Goal: Information Seeking & Learning: Learn about a topic

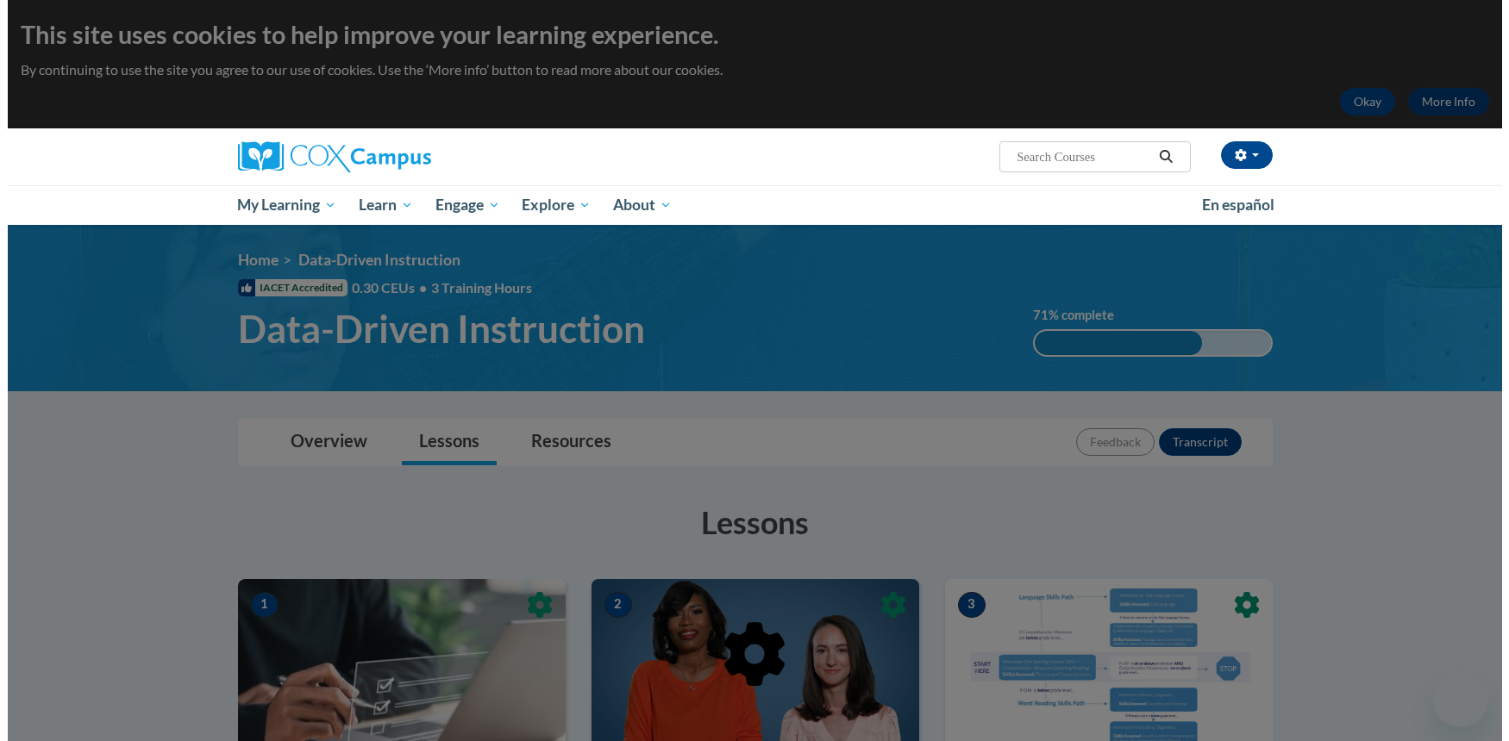
scroll to position [1143, 0]
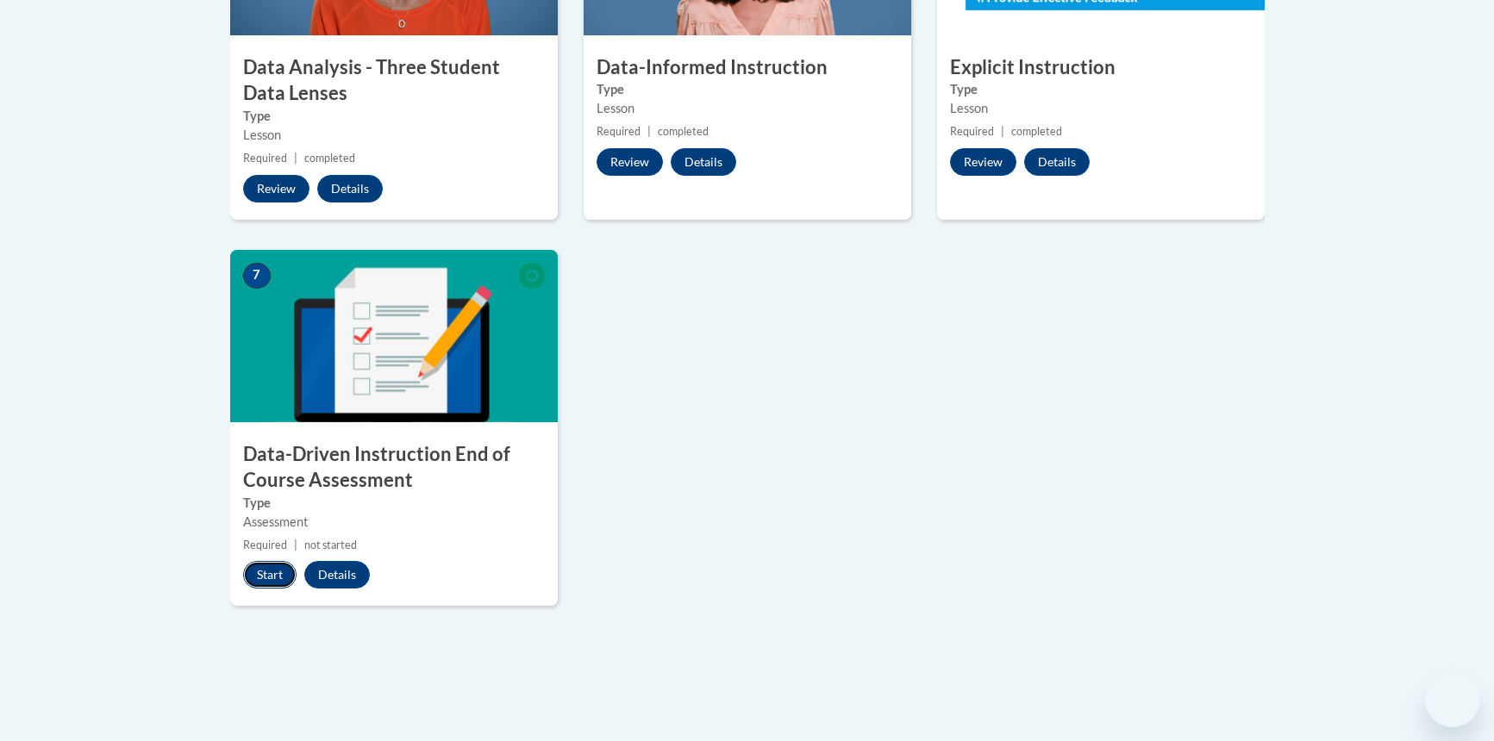
click at [266, 578] on button "Start" at bounding box center [269, 575] width 53 height 28
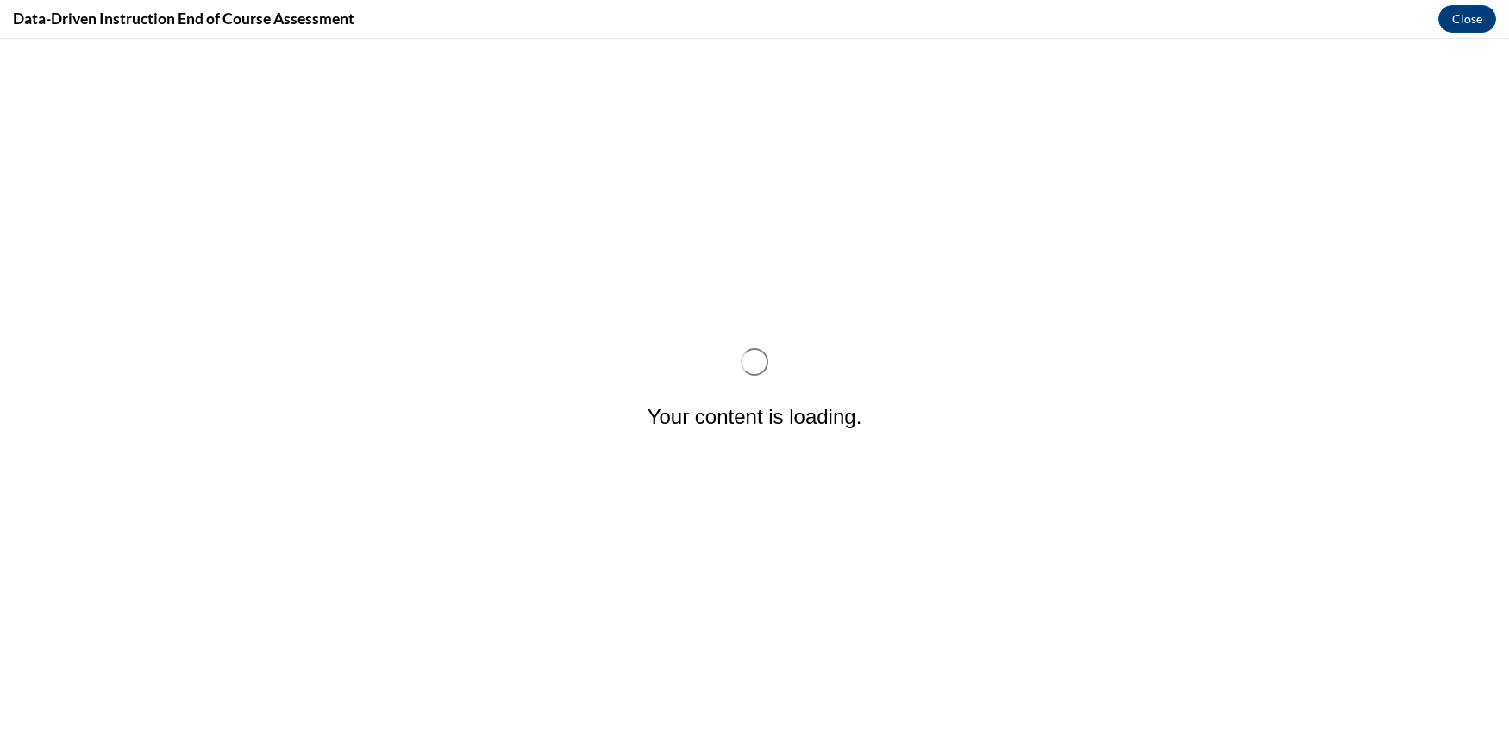
scroll to position [0, 0]
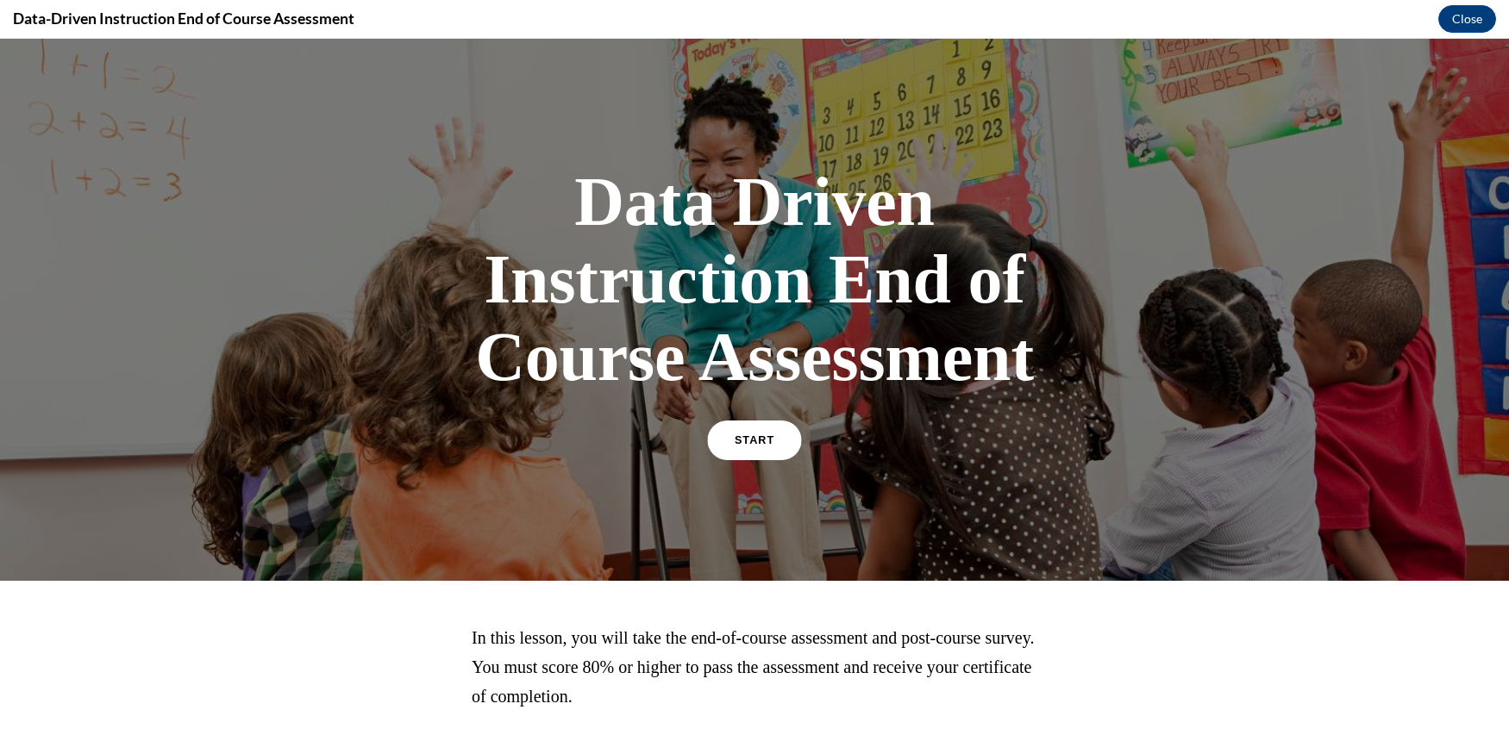
click at [741, 438] on span "START" at bounding box center [755, 441] width 40 height 13
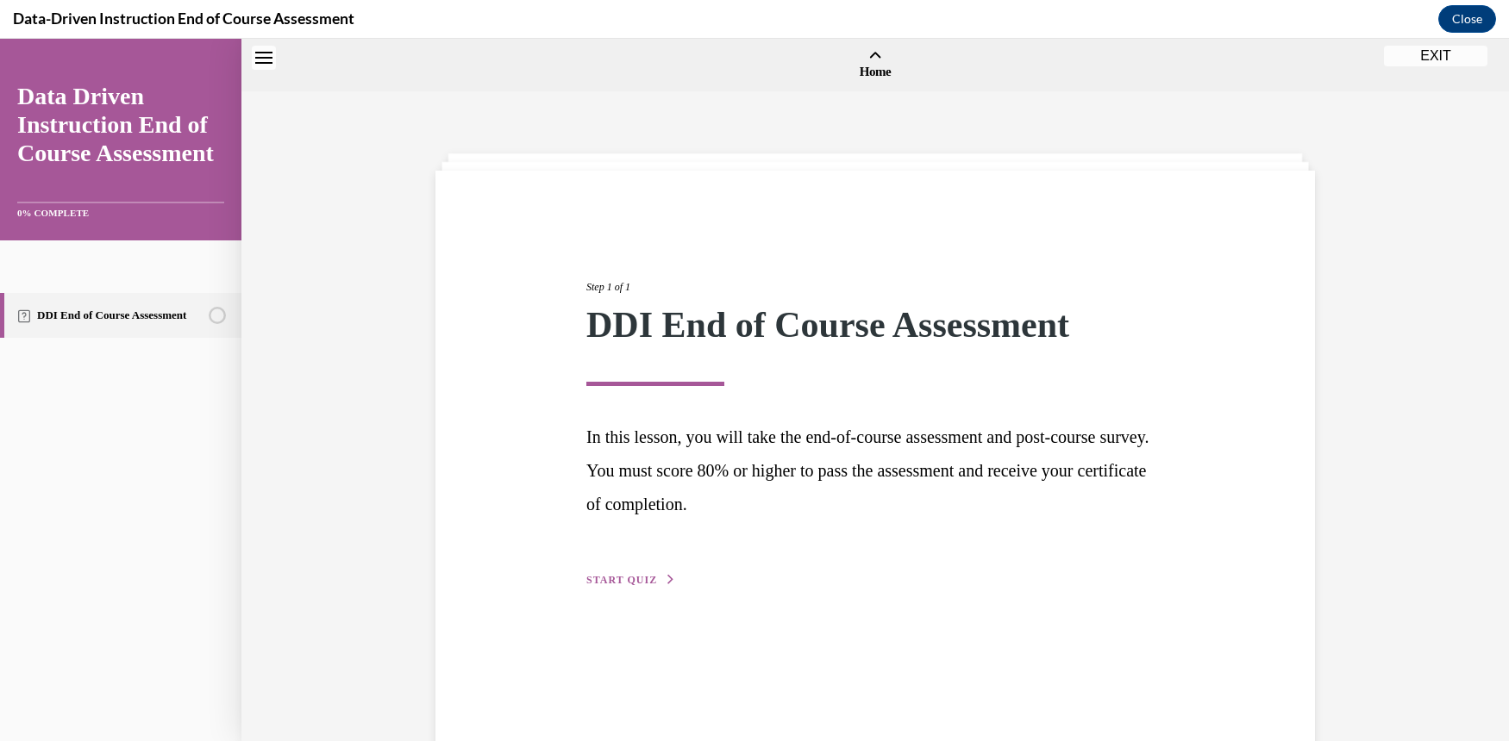
scroll to position [53, 0]
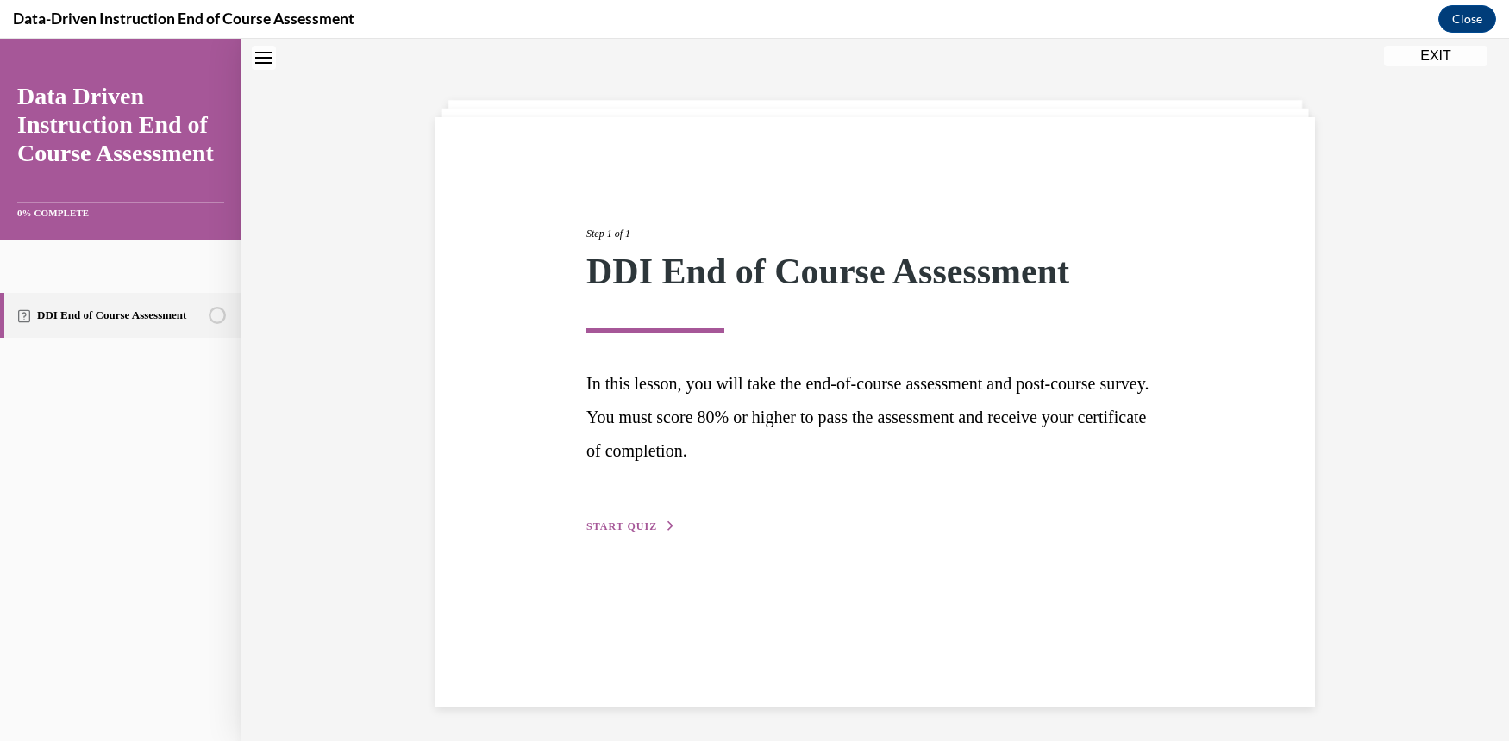
click at [588, 526] on span "START QUIZ" at bounding box center [621, 527] width 71 height 12
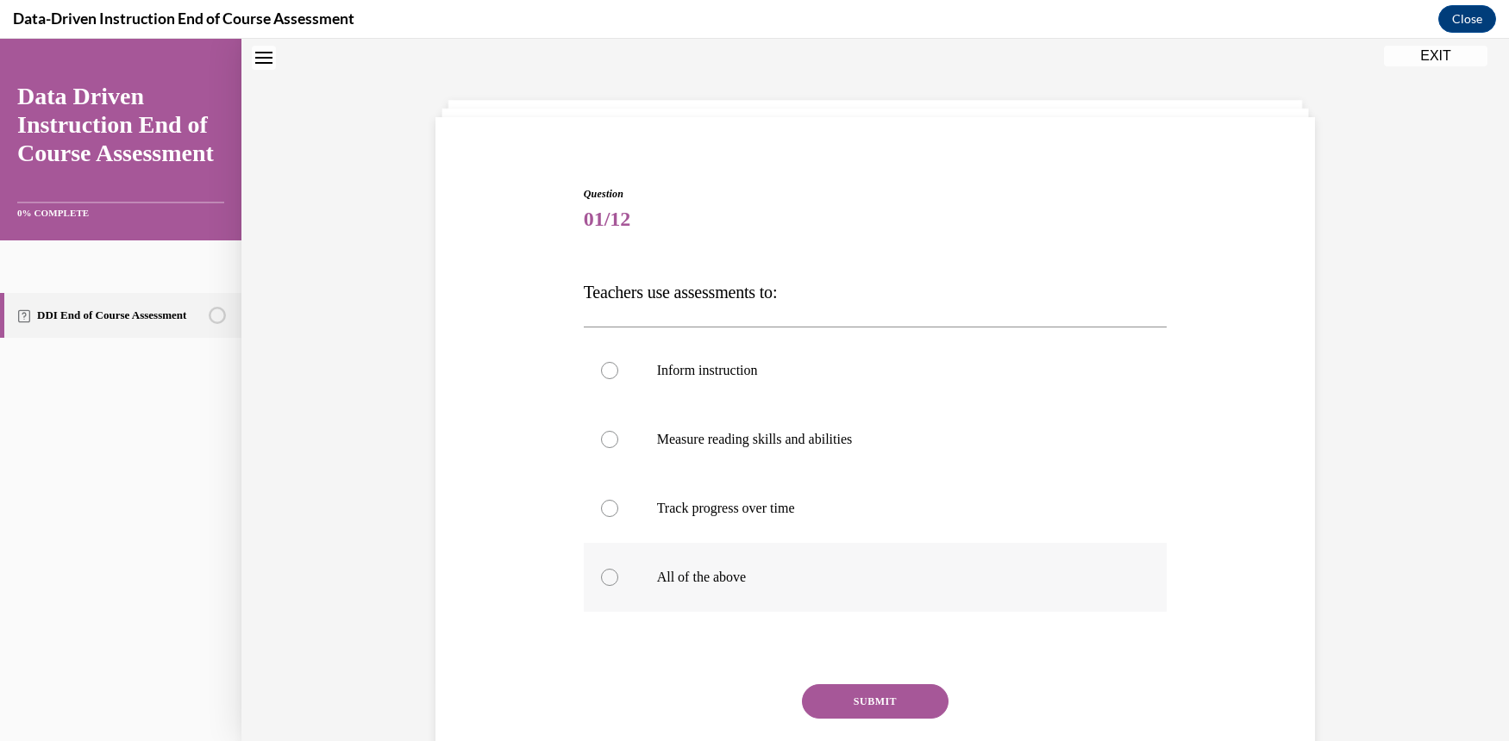
scroll to position [53, 0]
click at [609, 590] on label "All of the above" at bounding box center [876, 578] width 584 height 69
click at [609, 587] on input "All of the above" at bounding box center [609, 578] width 17 height 17
radio input "true"
click at [923, 703] on button "SUBMIT" at bounding box center [875, 702] width 147 height 34
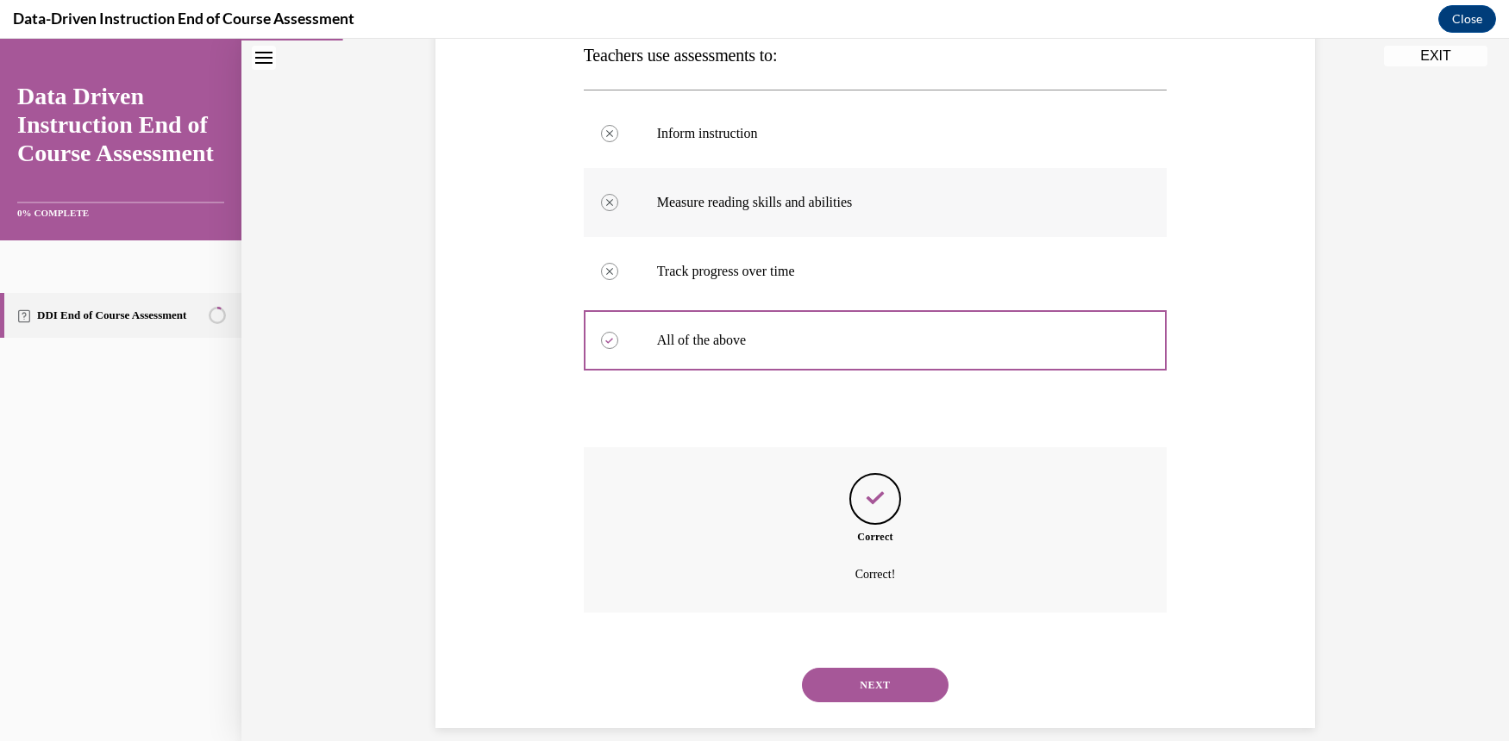
scroll to position [291, 0]
click at [910, 671] on button "NEXT" at bounding box center [875, 684] width 147 height 34
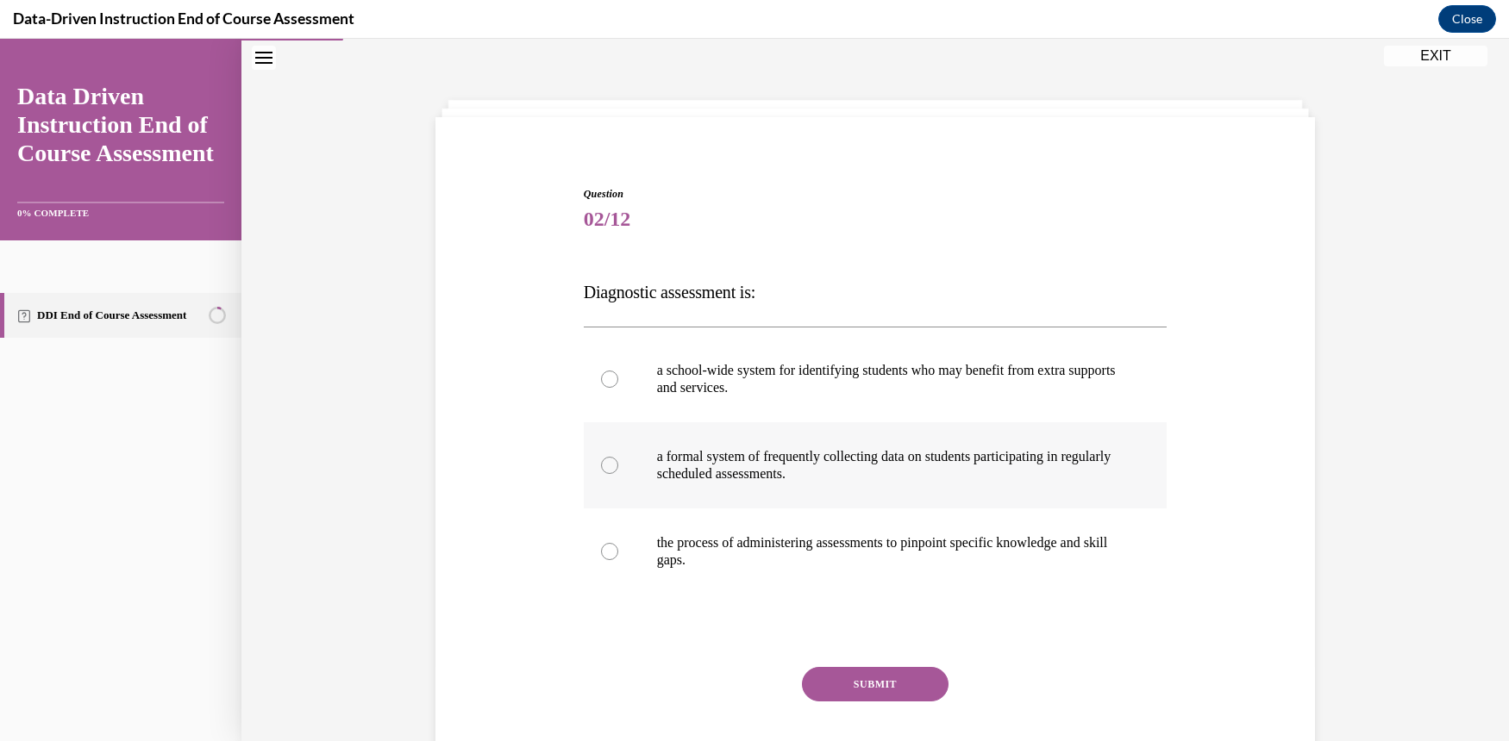
scroll to position [53, 0]
click at [601, 552] on div at bounding box center [609, 552] width 17 height 17
click at [601, 552] on input "the process of administering assessments to pinpoint specific knowledge and ski…" at bounding box center [609, 552] width 17 height 17
radio input "true"
click at [854, 686] on button "SUBMIT" at bounding box center [875, 685] width 147 height 34
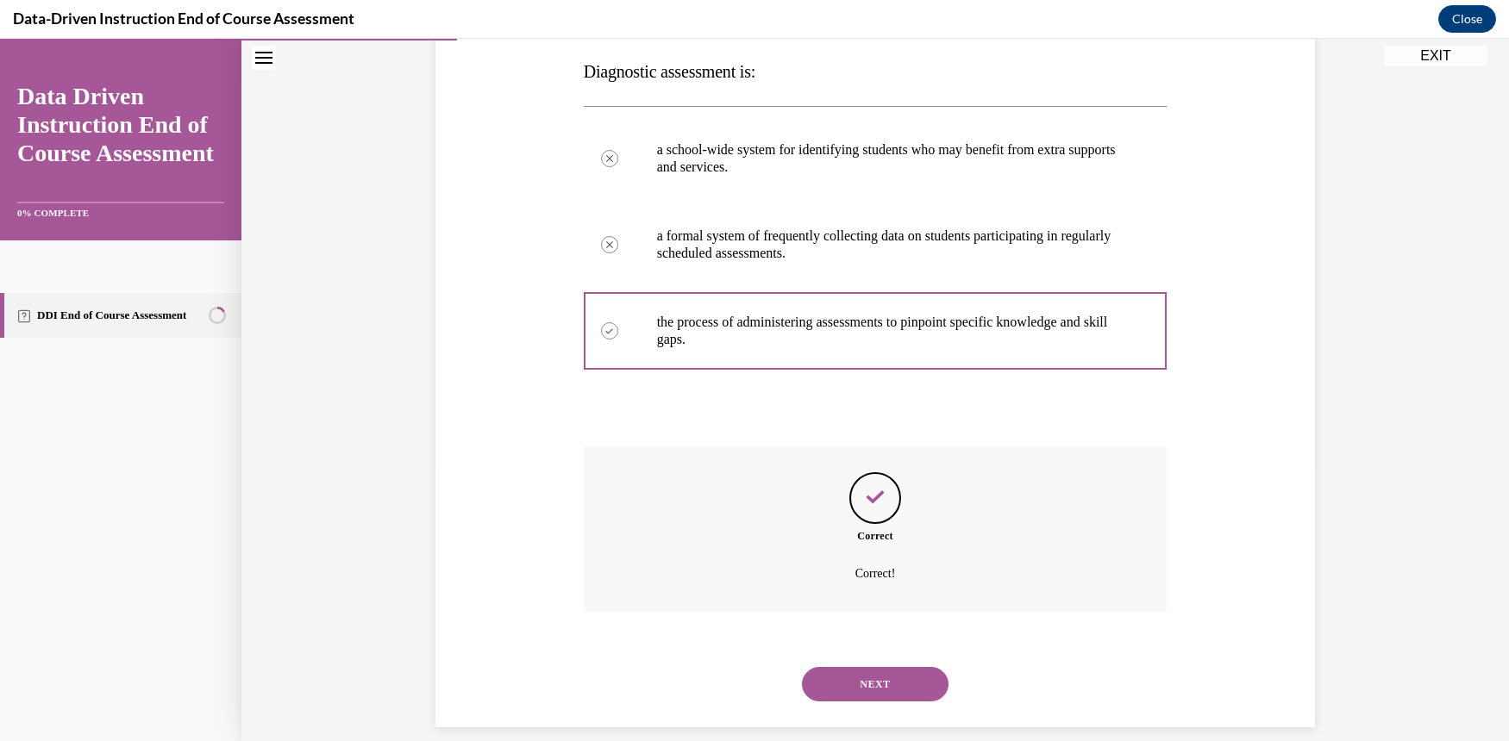
click at [866, 667] on button "NEXT" at bounding box center [875, 684] width 147 height 34
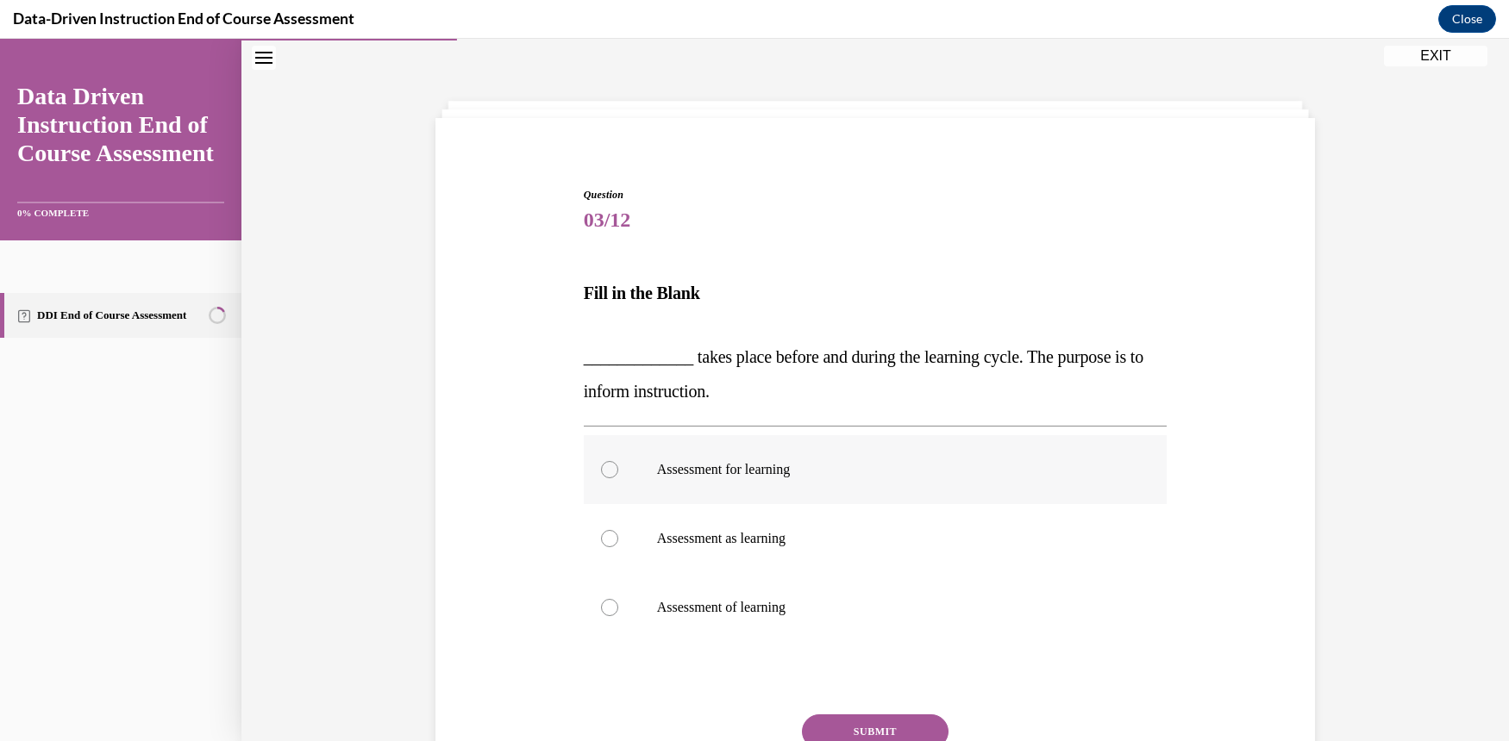
click at [603, 475] on div at bounding box center [609, 469] width 17 height 17
click at [603, 475] on input "Assessment for learning" at bounding box center [609, 469] width 17 height 17
radio input "true"
click at [892, 727] on button "SUBMIT" at bounding box center [875, 732] width 147 height 34
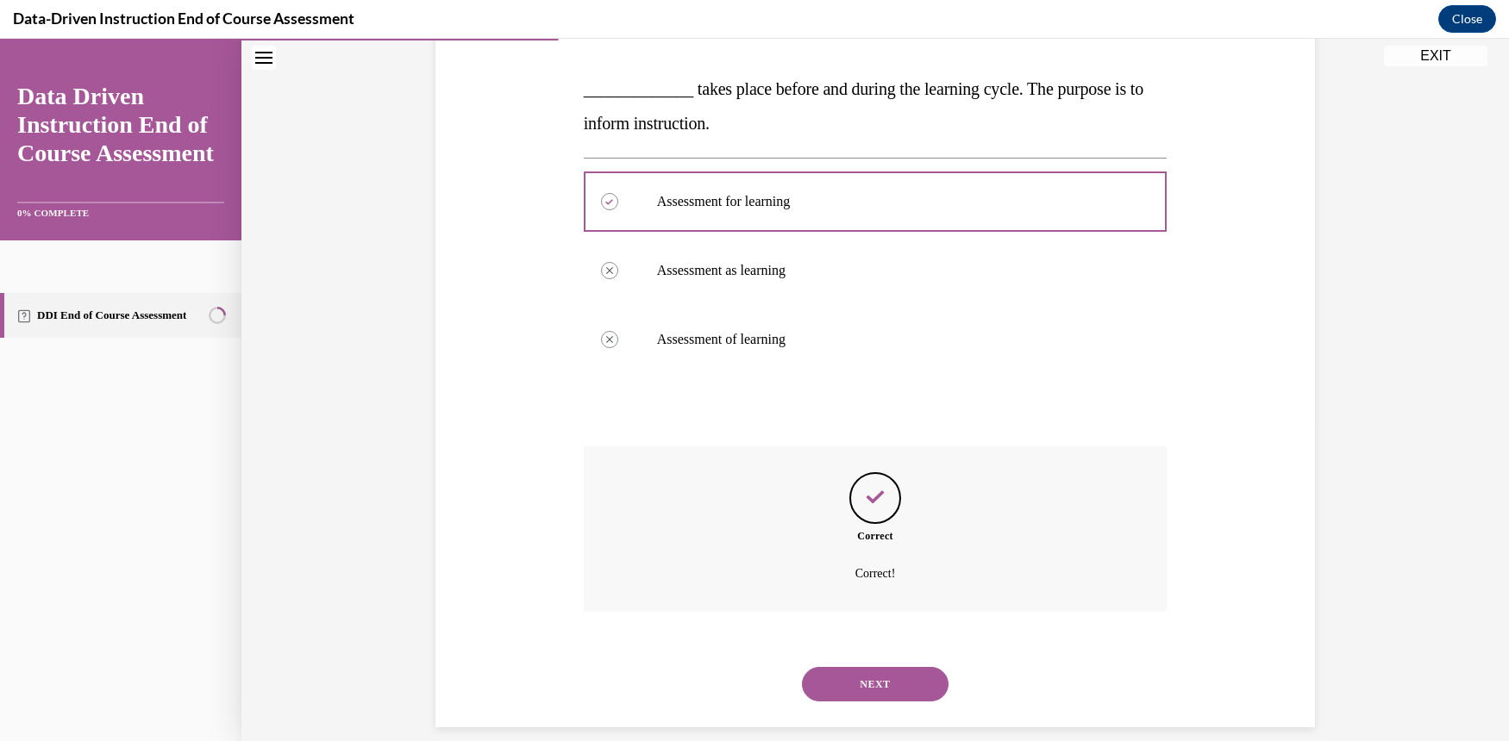
click at [860, 667] on button "NEXT" at bounding box center [875, 684] width 147 height 34
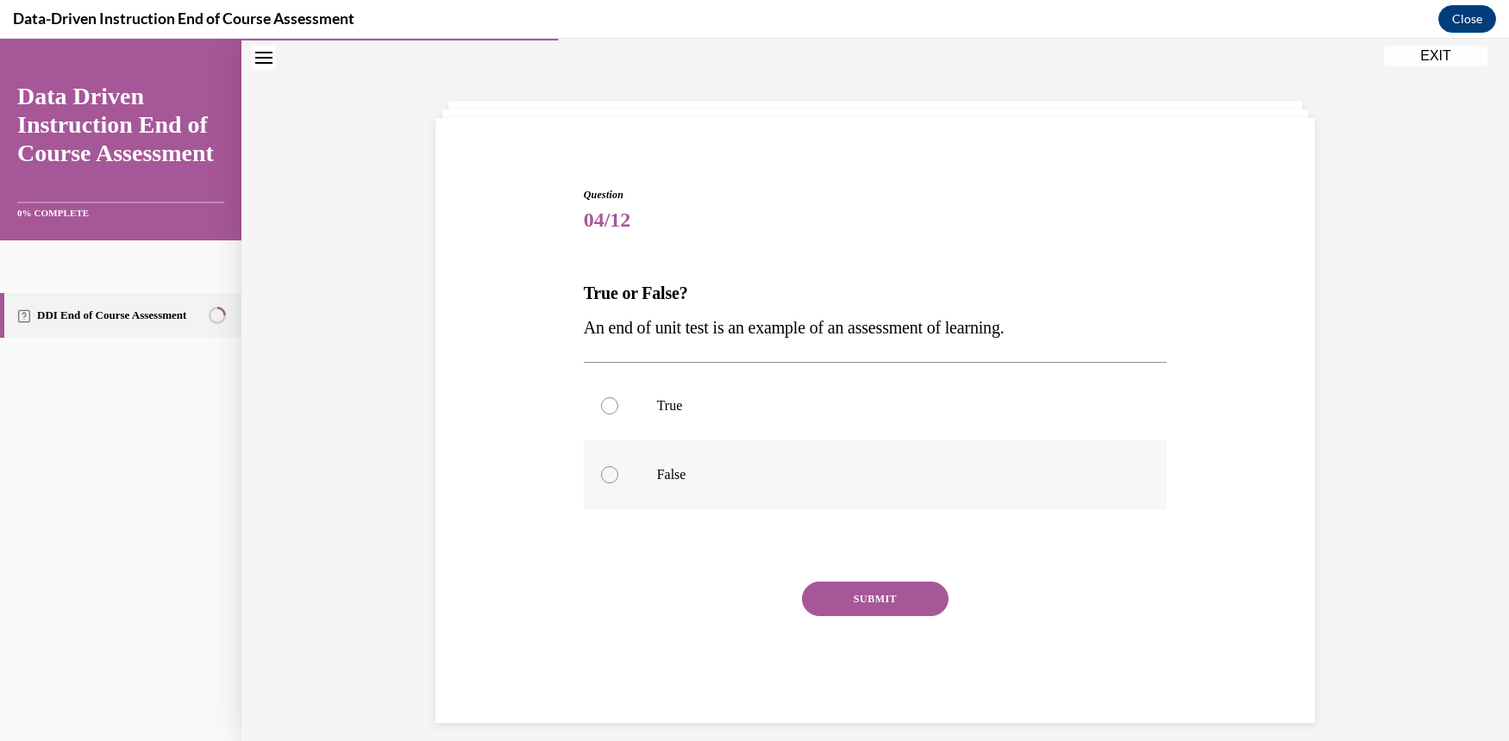
click at [593, 474] on label "False" at bounding box center [876, 475] width 584 height 69
click at [601, 474] on input "False" at bounding box center [609, 474] width 17 height 17
radio input "true"
click at [903, 603] on button "SUBMIT" at bounding box center [875, 599] width 147 height 34
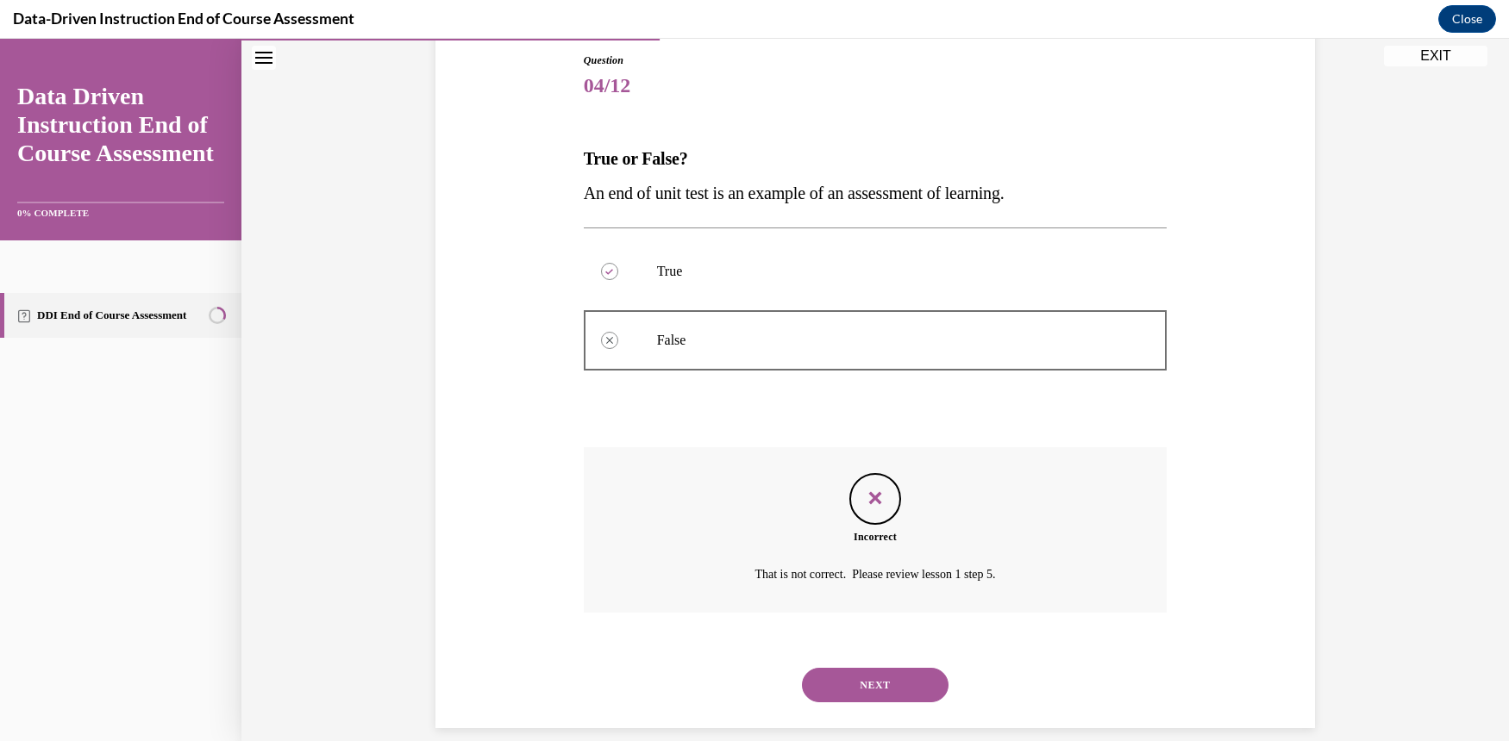
scroll to position [188, 0]
click at [878, 667] on button "NEXT" at bounding box center [875, 684] width 147 height 34
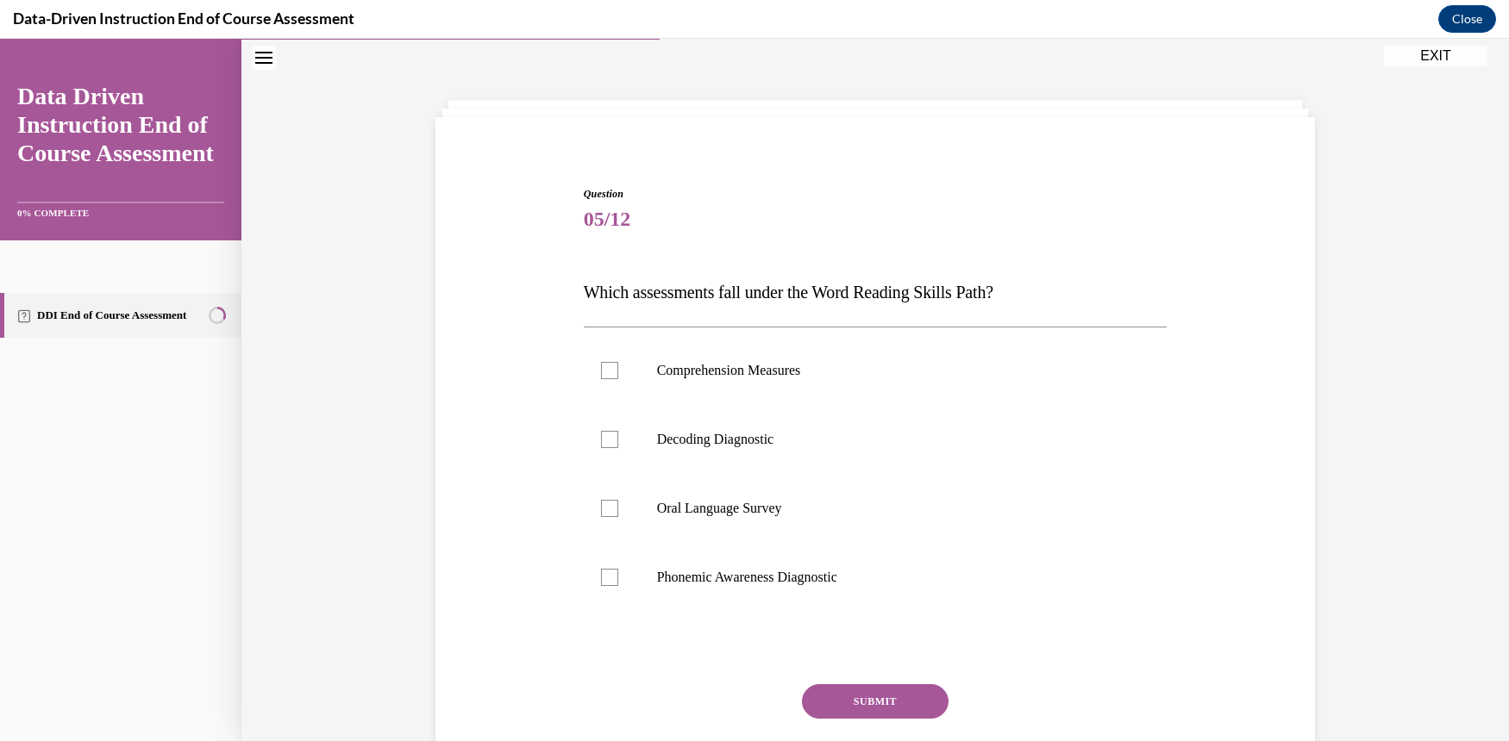
scroll to position [53, 0]
click at [601, 586] on div at bounding box center [609, 578] width 17 height 17
click at [601, 586] on input "Phonemic Awareness Diagnostic" at bounding box center [609, 578] width 17 height 17
checkbox input "true"
click at [871, 710] on button "SUBMIT" at bounding box center [875, 702] width 147 height 34
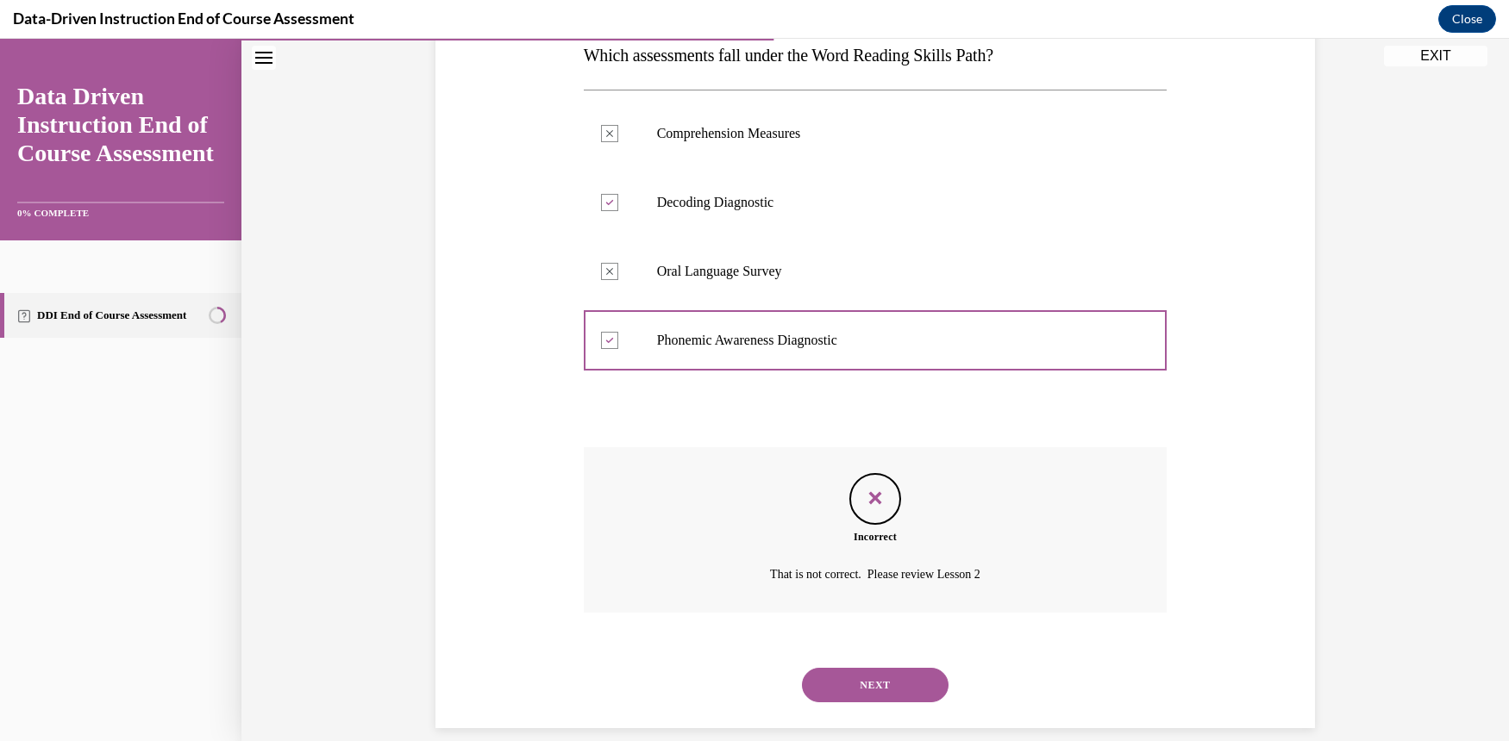
scroll to position [291, 0]
click at [870, 667] on button "NEXT" at bounding box center [875, 684] width 147 height 34
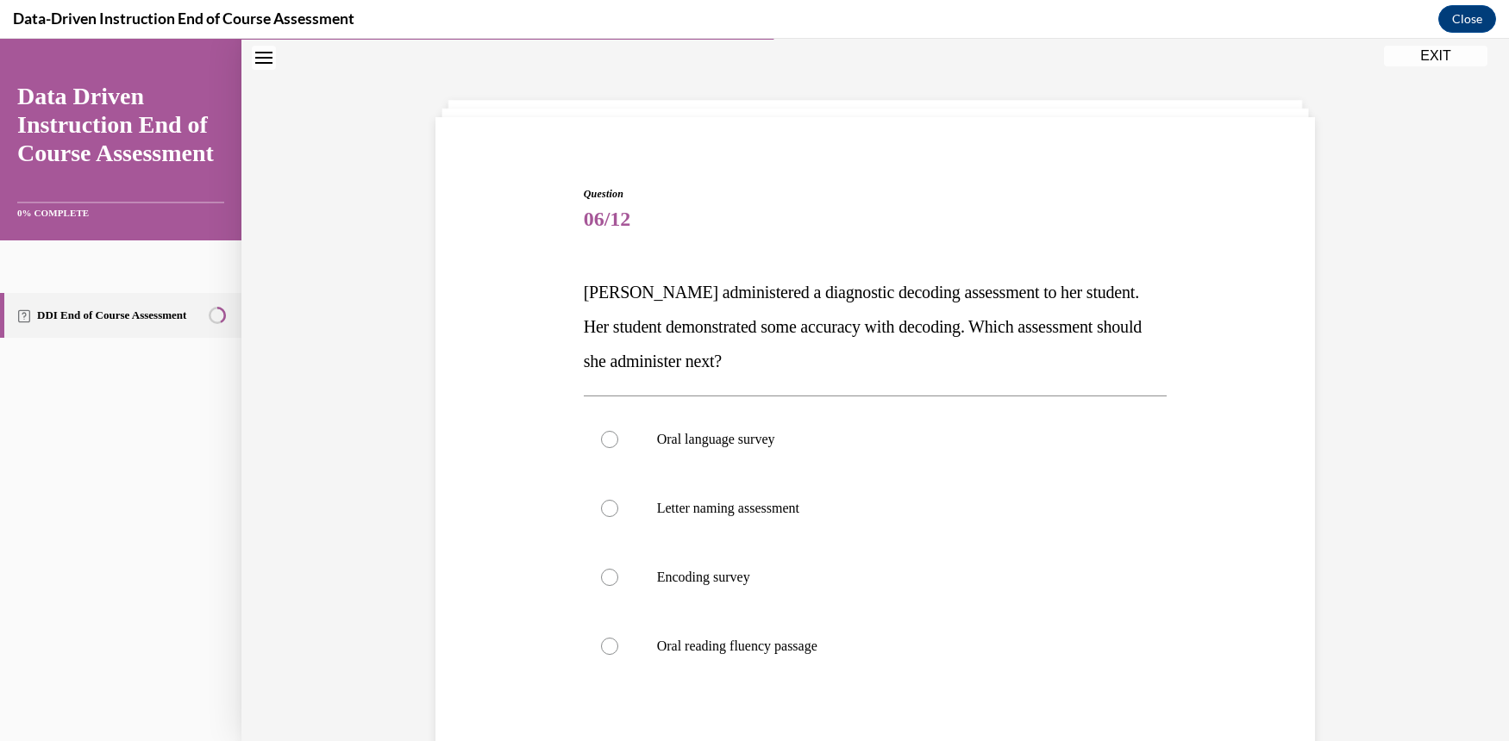
scroll to position [53, 0]
click at [601, 648] on div at bounding box center [609, 647] width 17 height 17
click at [601, 648] on input "Oral reading fluency passage" at bounding box center [609, 647] width 17 height 17
radio input "true"
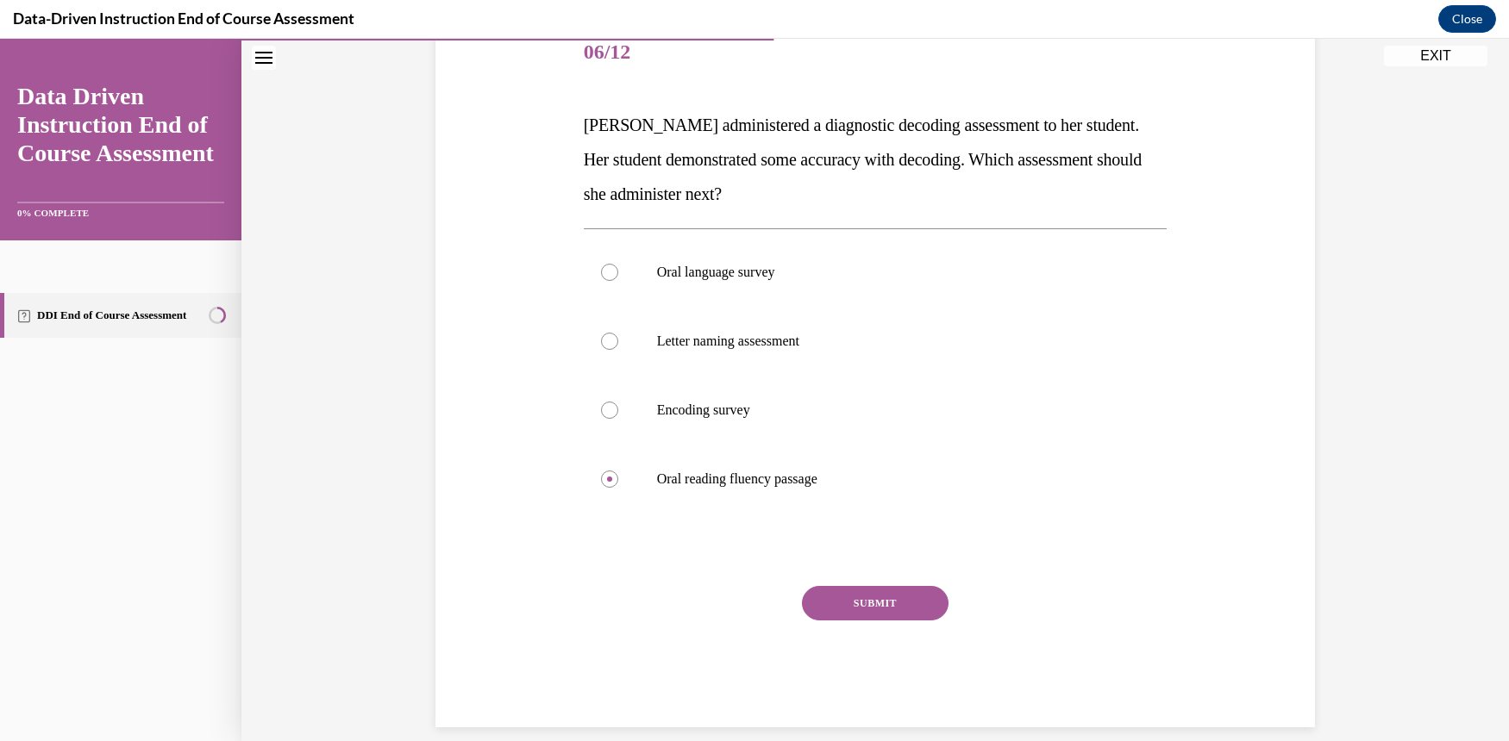
click at [883, 610] on button "SUBMIT" at bounding box center [875, 603] width 147 height 34
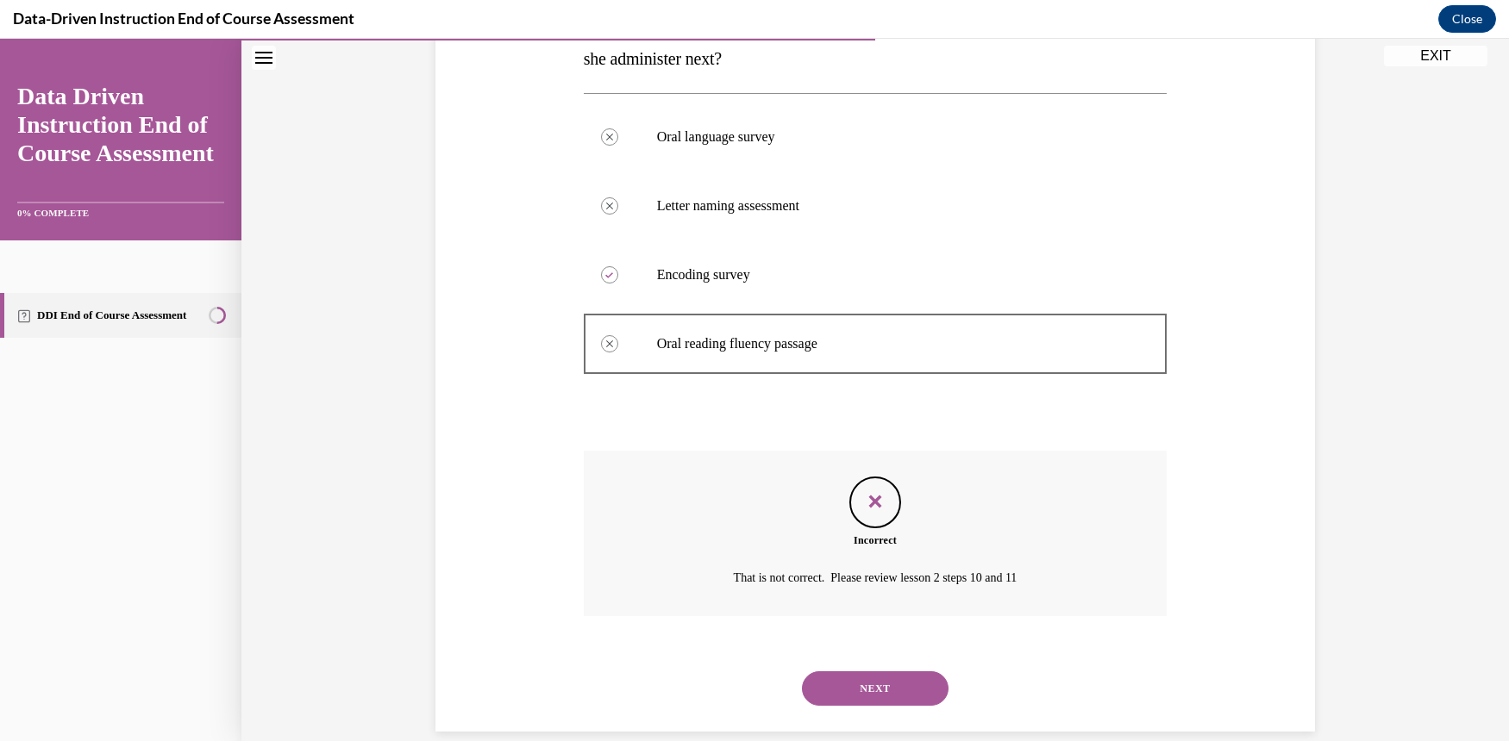
scroll to position [360, 0]
click at [907, 667] on button "NEXT" at bounding box center [875, 684] width 147 height 34
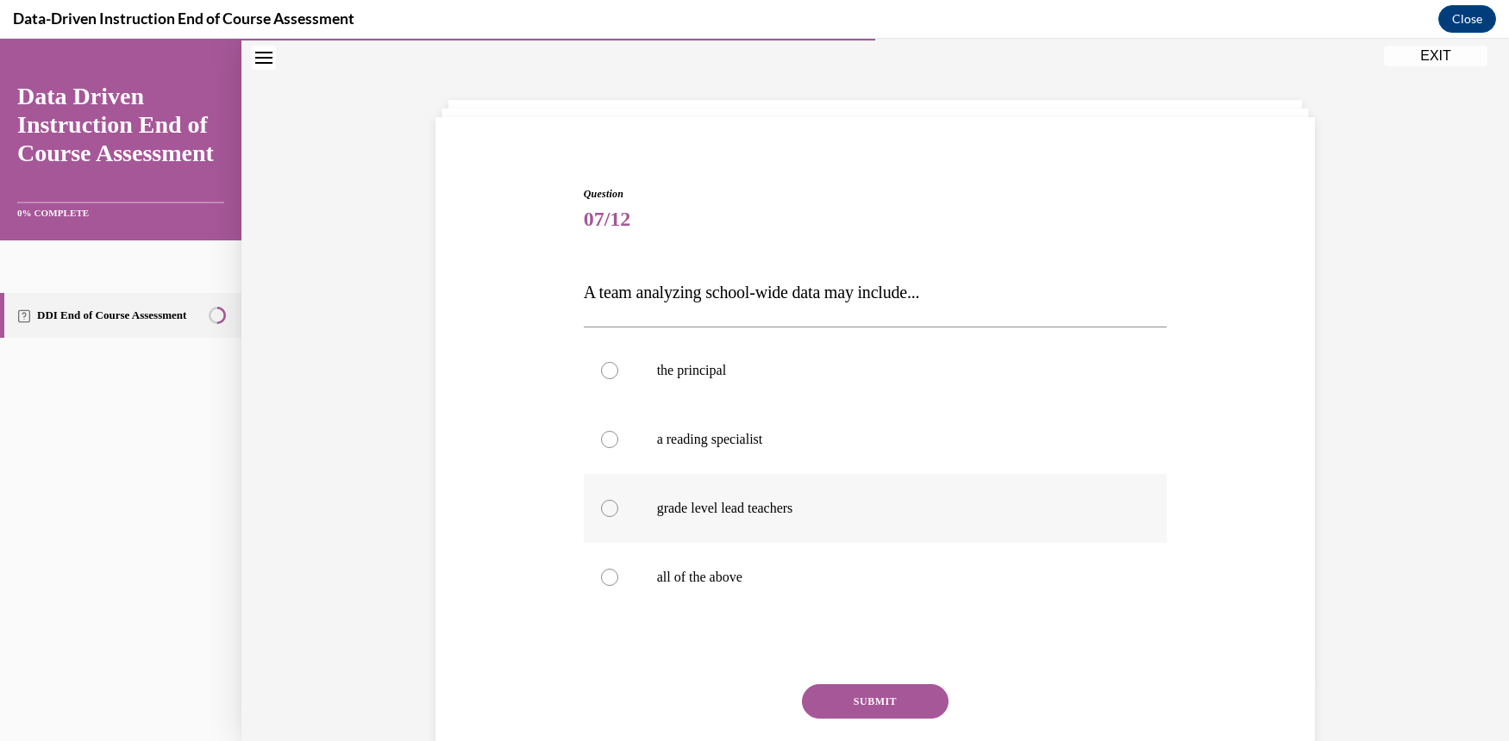
scroll to position [53, 0]
click at [603, 573] on div at bounding box center [609, 578] width 17 height 17
click at [603, 573] on input "all of the above" at bounding box center [609, 578] width 17 height 17
radio input "true"
click at [886, 697] on button "SUBMIT" at bounding box center [875, 702] width 147 height 34
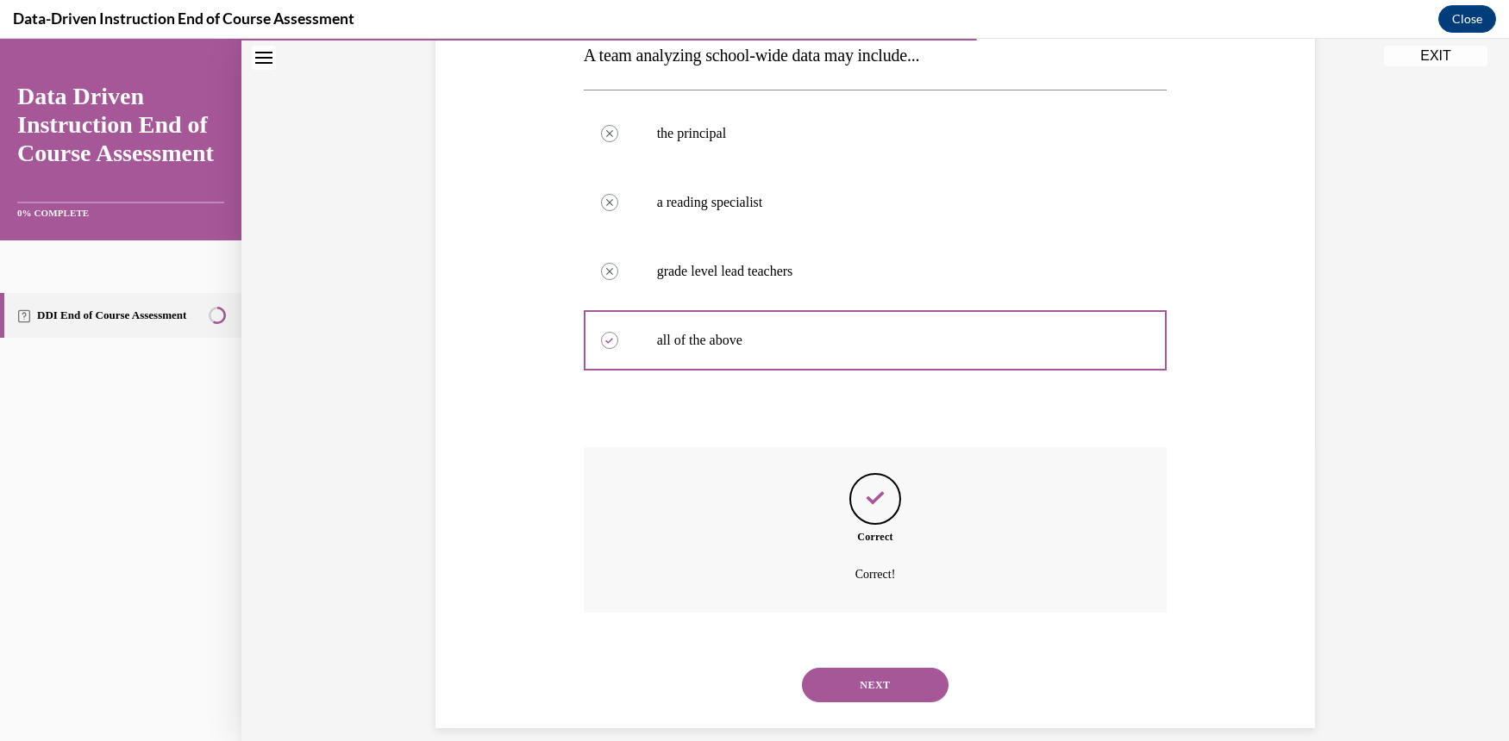
scroll to position [291, 0]
click at [891, 668] on button "NEXT" at bounding box center [875, 684] width 147 height 34
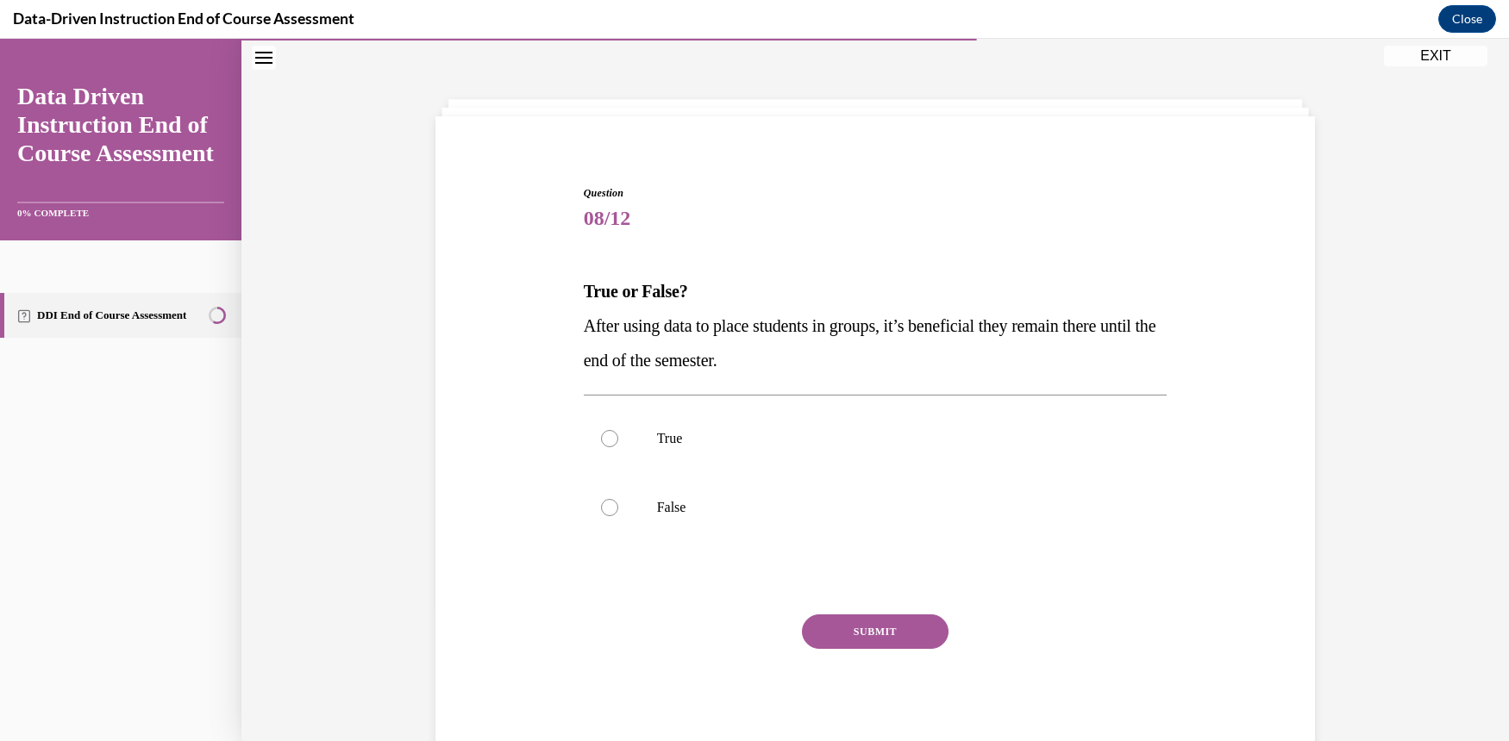
scroll to position [53, 0]
click at [601, 505] on div at bounding box center [609, 509] width 17 height 17
click at [601, 505] on input "False" at bounding box center [609, 509] width 17 height 17
radio input "true"
click at [845, 635] on button "SUBMIT" at bounding box center [875, 633] width 147 height 34
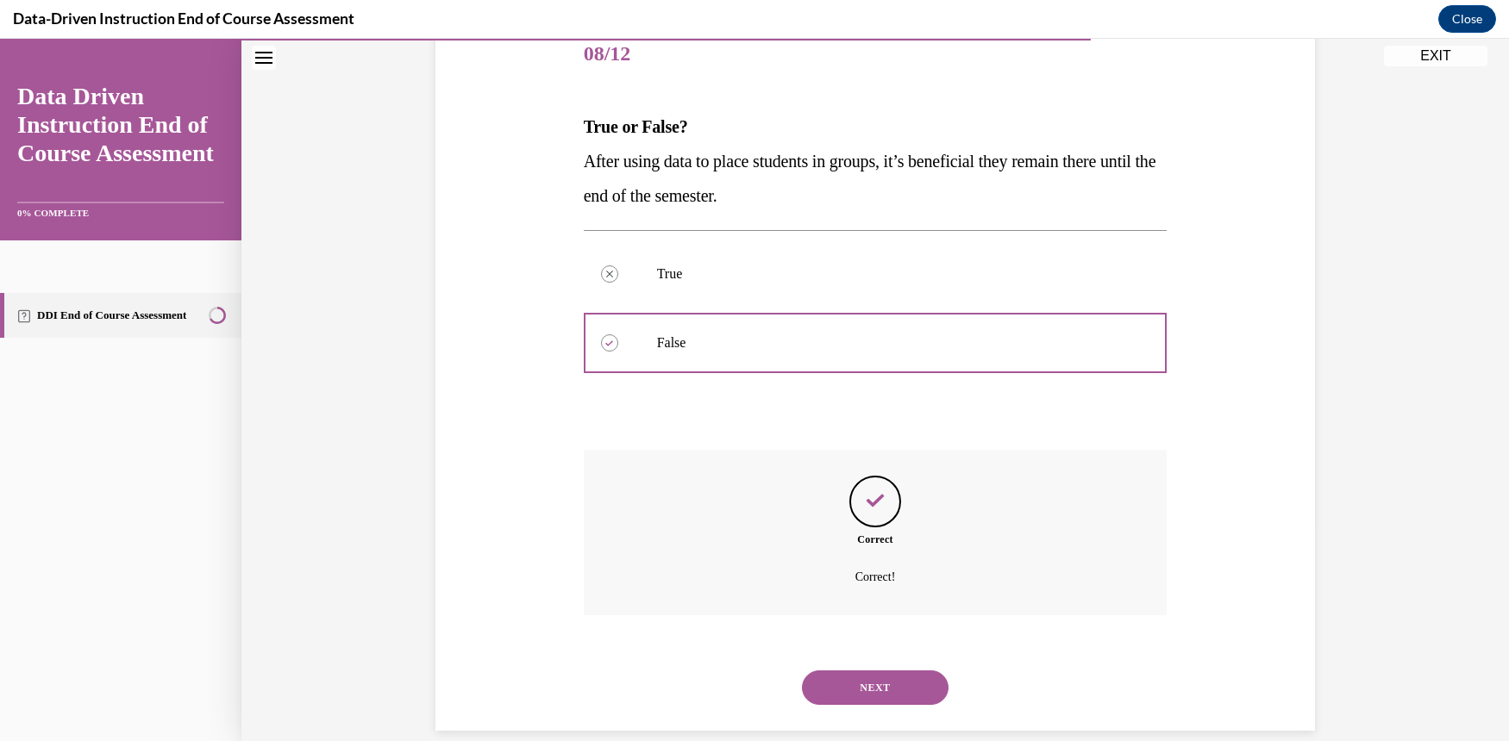
scroll to position [222, 0]
click at [854, 672] on button "NEXT" at bounding box center [875, 684] width 147 height 34
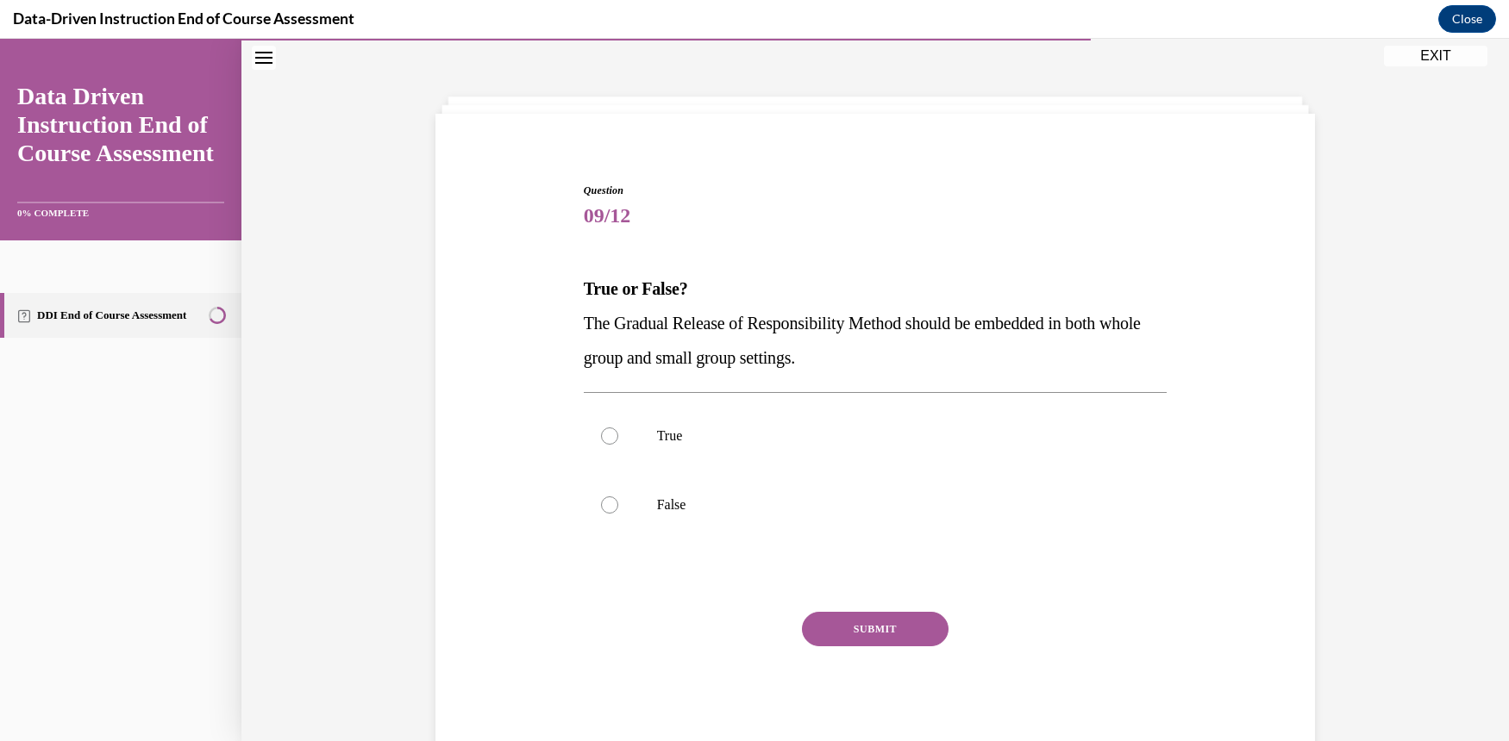
scroll to position [53, 0]
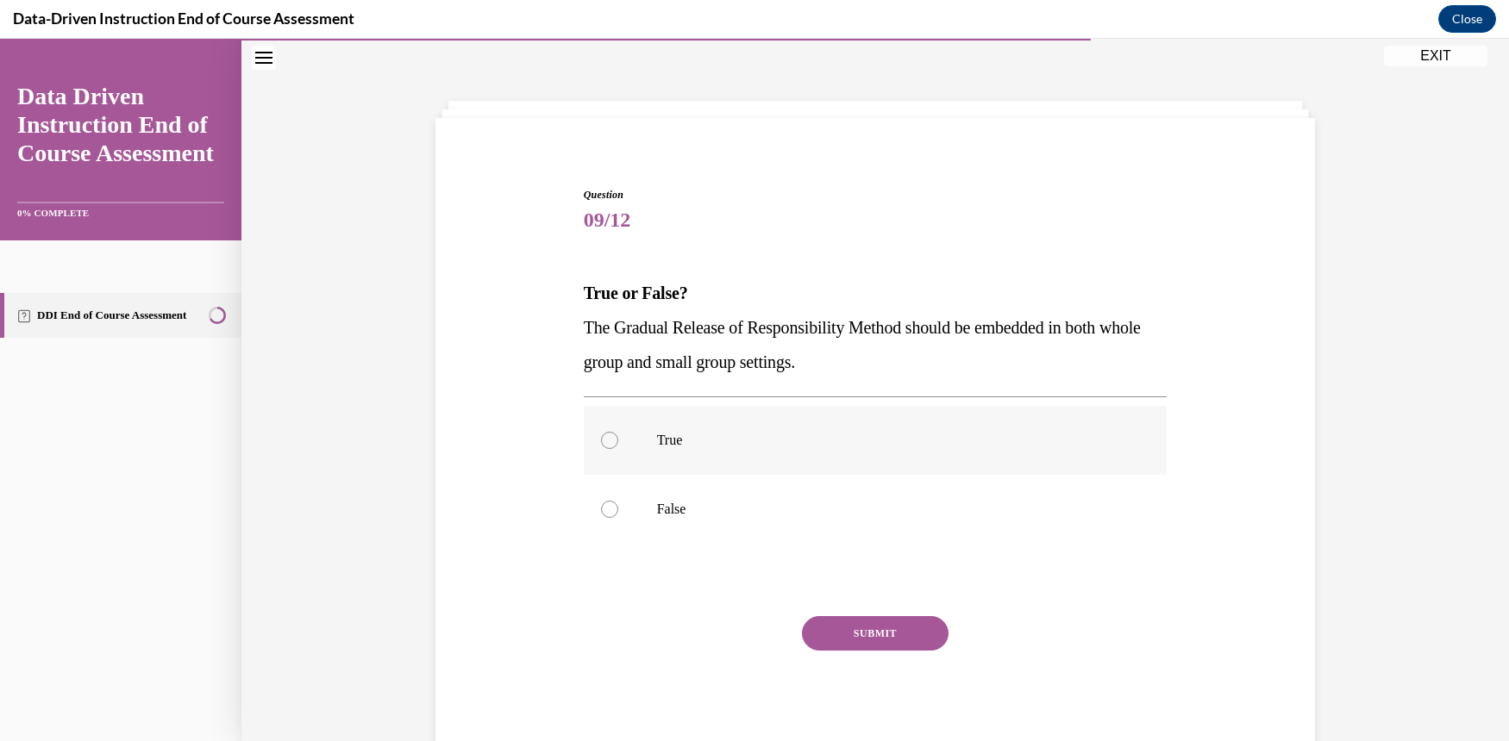
click at [601, 439] on div at bounding box center [609, 440] width 17 height 17
click at [601, 439] on input "True" at bounding box center [609, 440] width 17 height 17
radio input "true"
click at [885, 641] on button "SUBMIT" at bounding box center [875, 633] width 147 height 34
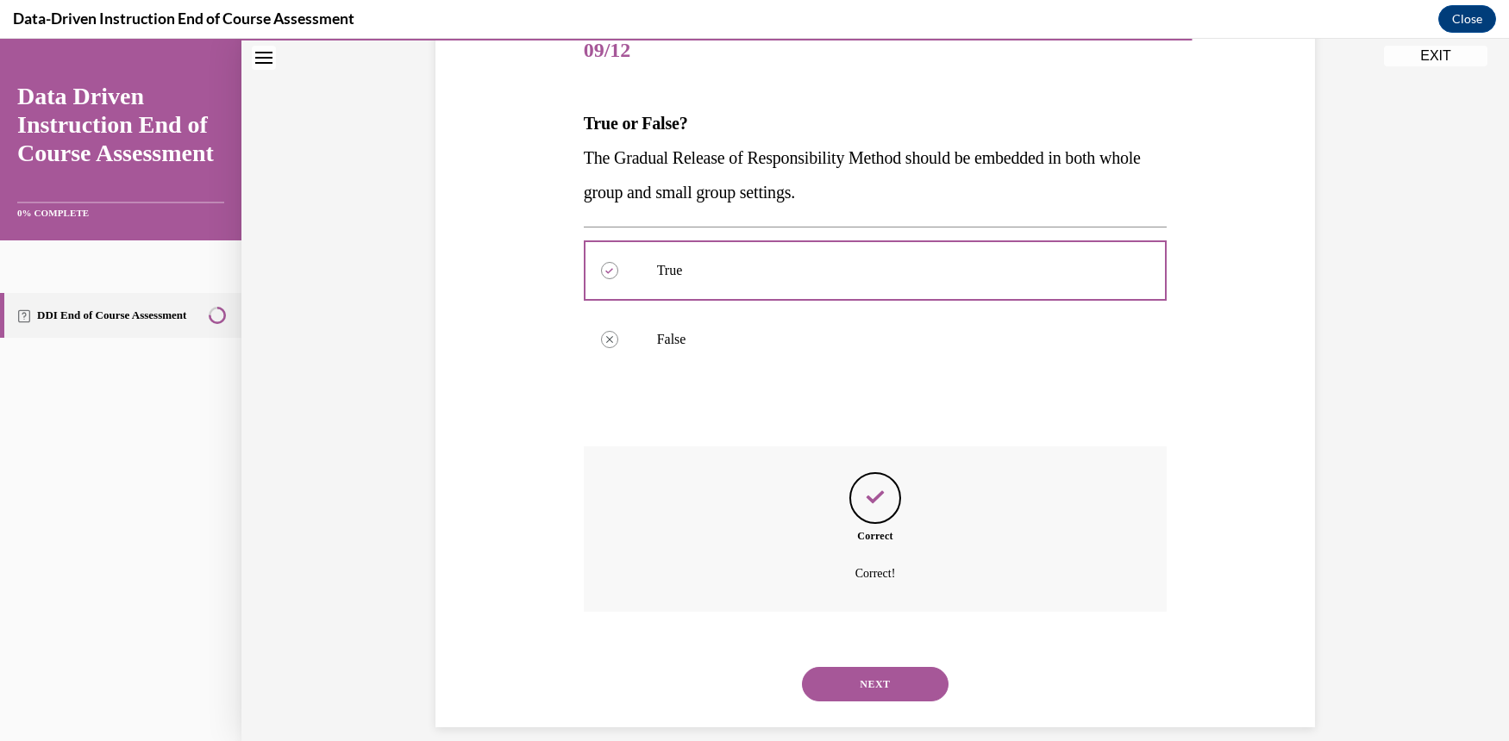
click at [890, 667] on button "NEXT" at bounding box center [875, 684] width 147 height 34
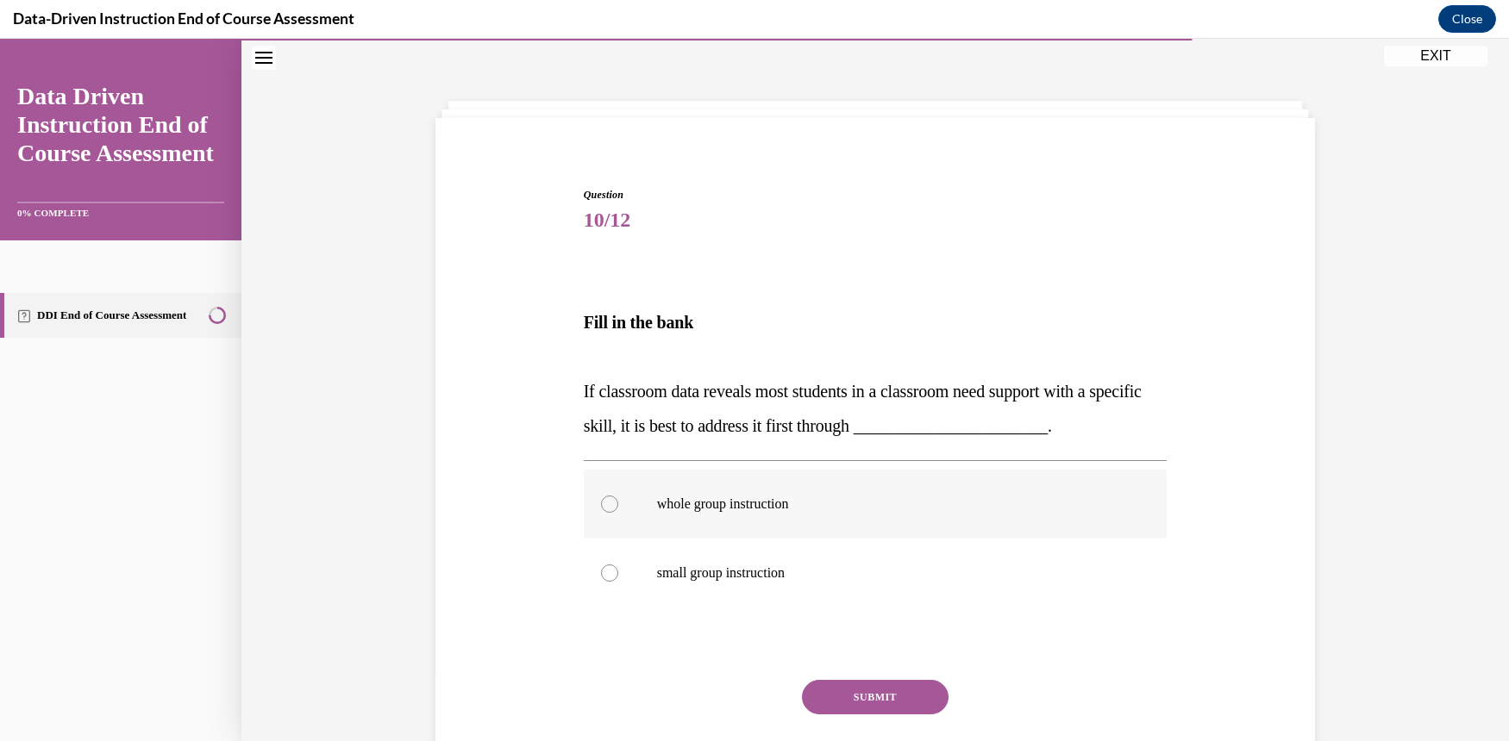
click at [601, 501] on div at bounding box center [609, 504] width 17 height 17
click at [601, 501] on input "whole group instruction" at bounding box center [609, 504] width 17 height 17
radio input "true"
click at [872, 699] on button "SUBMIT" at bounding box center [875, 697] width 147 height 34
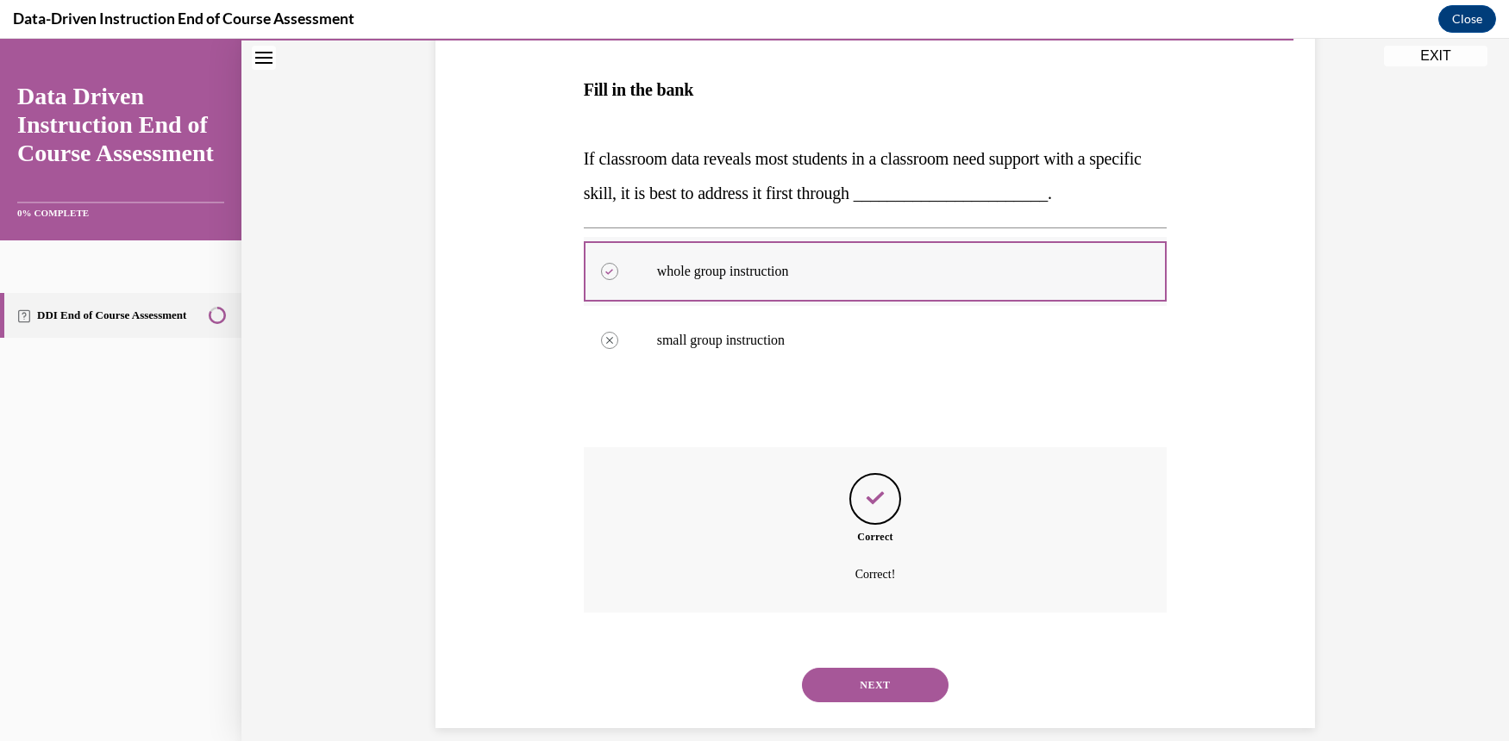
scroll to position [286, 0]
click at [910, 667] on button "NEXT" at bounding box center [875, 684] width 147 height 34
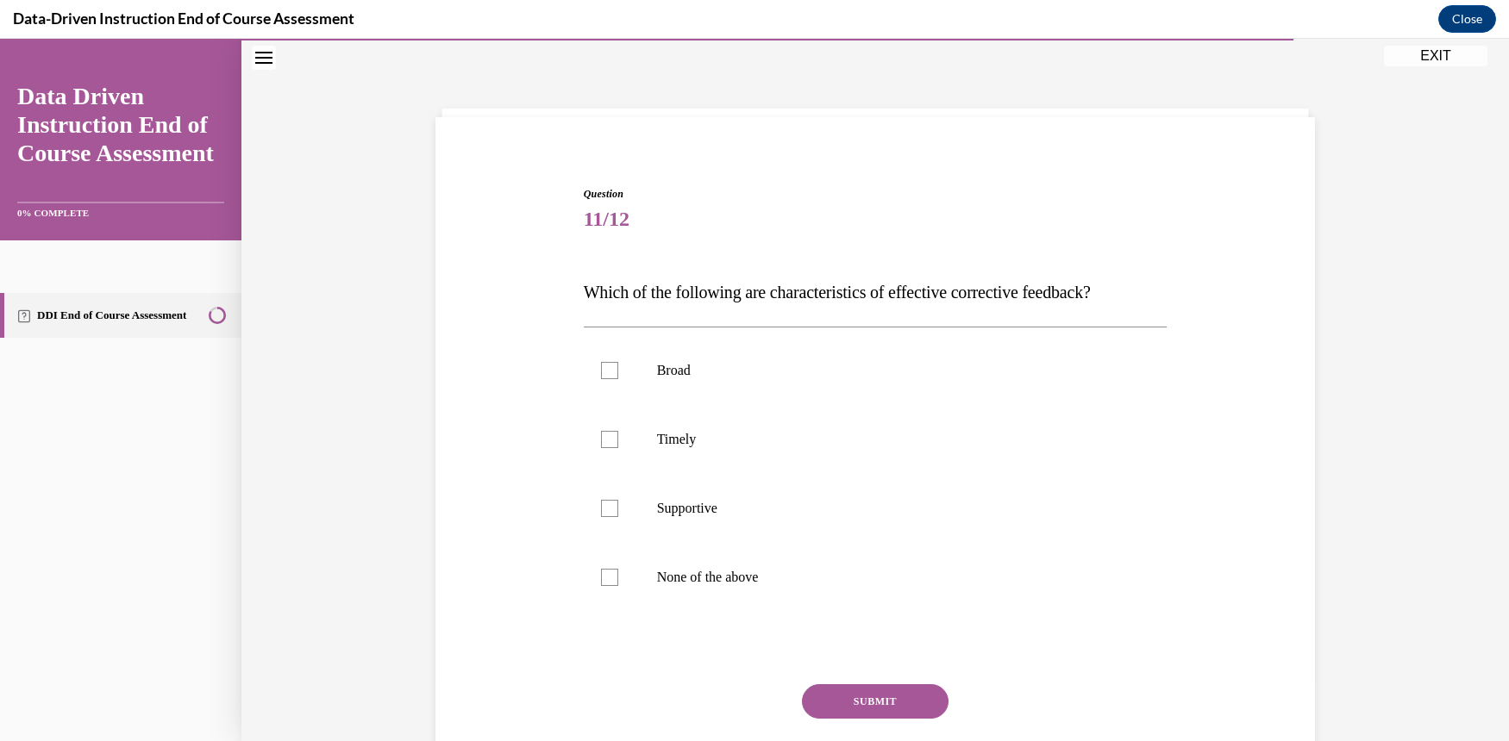
scroll to position [53, 0]
click at [601, 510] on div at bounding box center [609, 509] width 17 height 17
click at [601, 510] on input "Supportive" at bounding box center [609, 509] width 17 height 17
checkbox input "true"
click at [903, 695] on button "SUBMIT" at bounding box center [875, 702] width 147 height 34
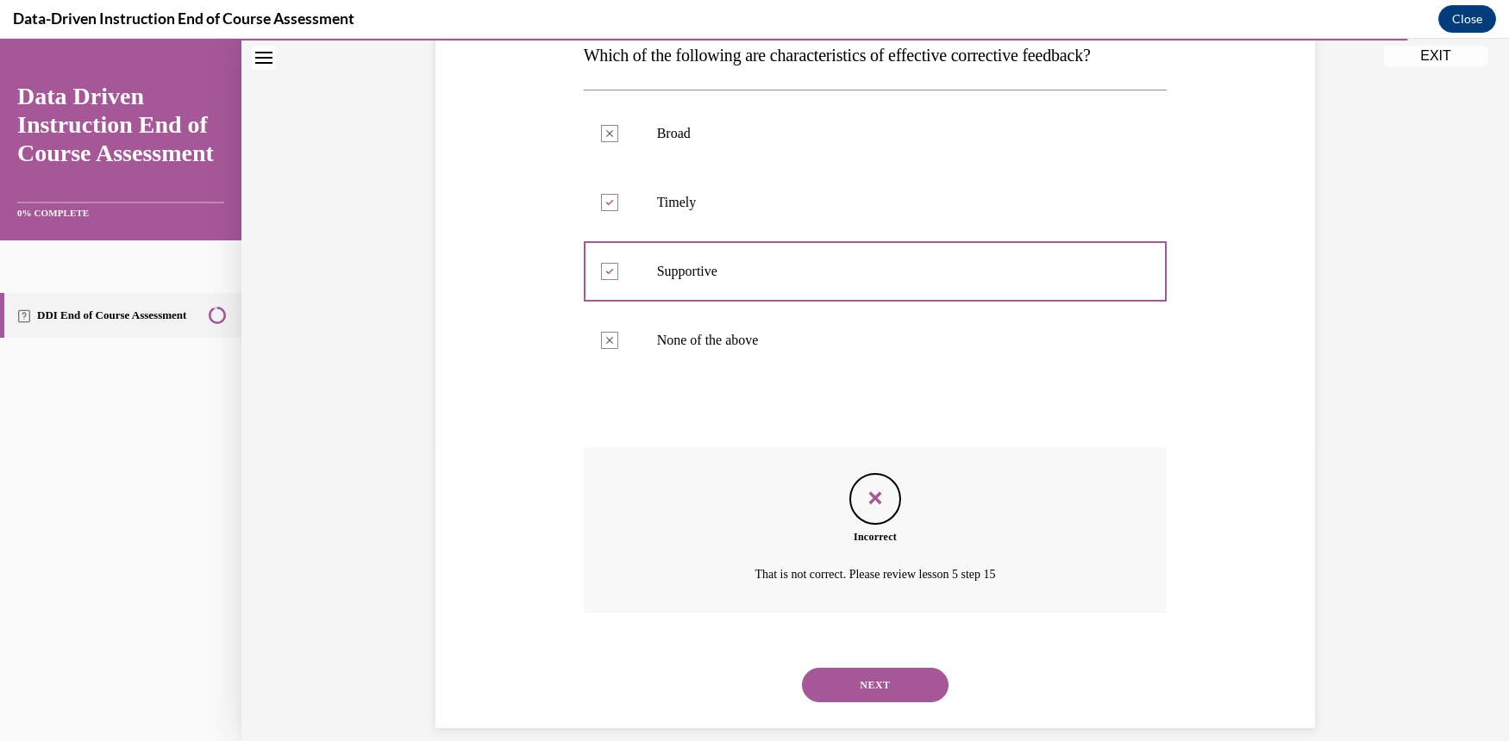
scroll to position [291, 0]
click at [880, 667] on button "NEXT" at bounding box center [875, 684] width 147 height 34
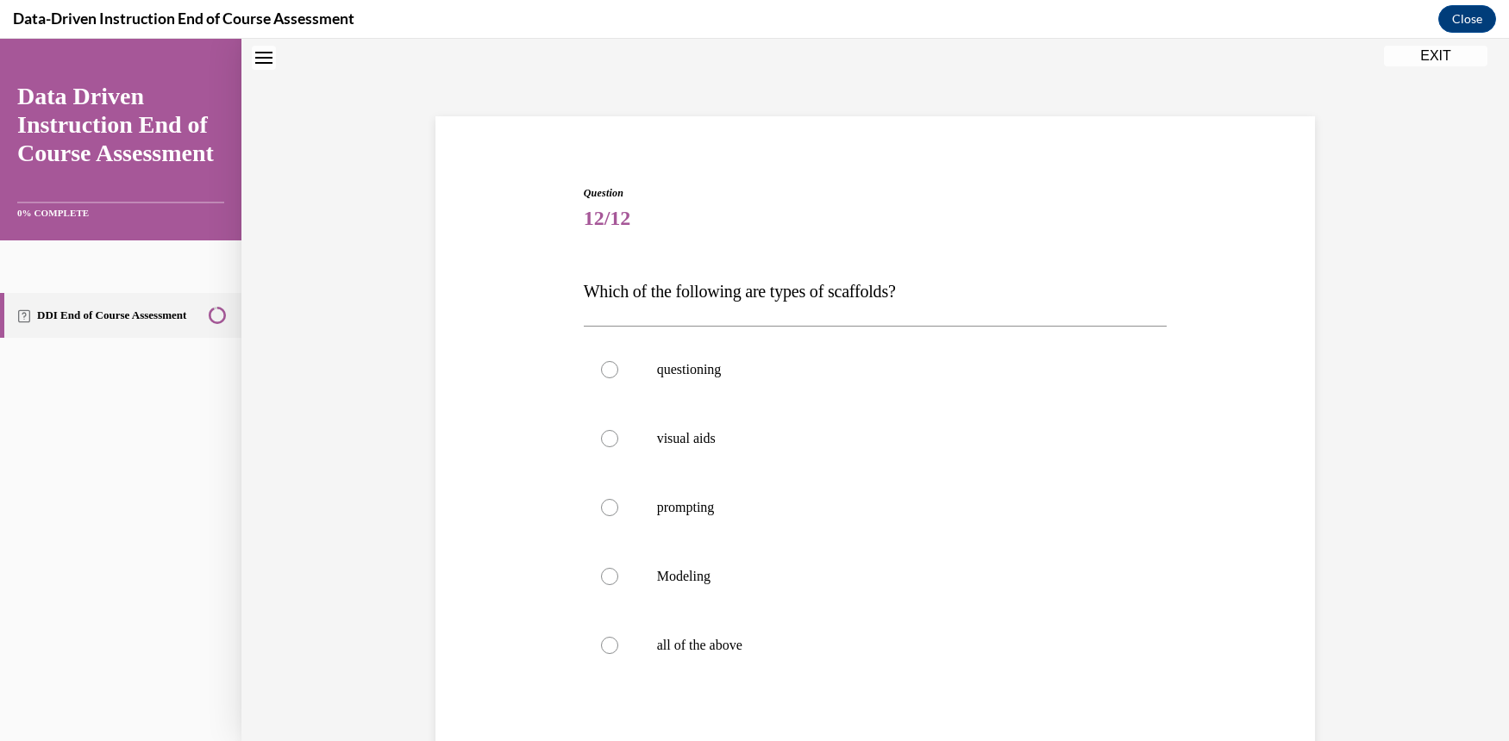
scroll to position [53, 0]
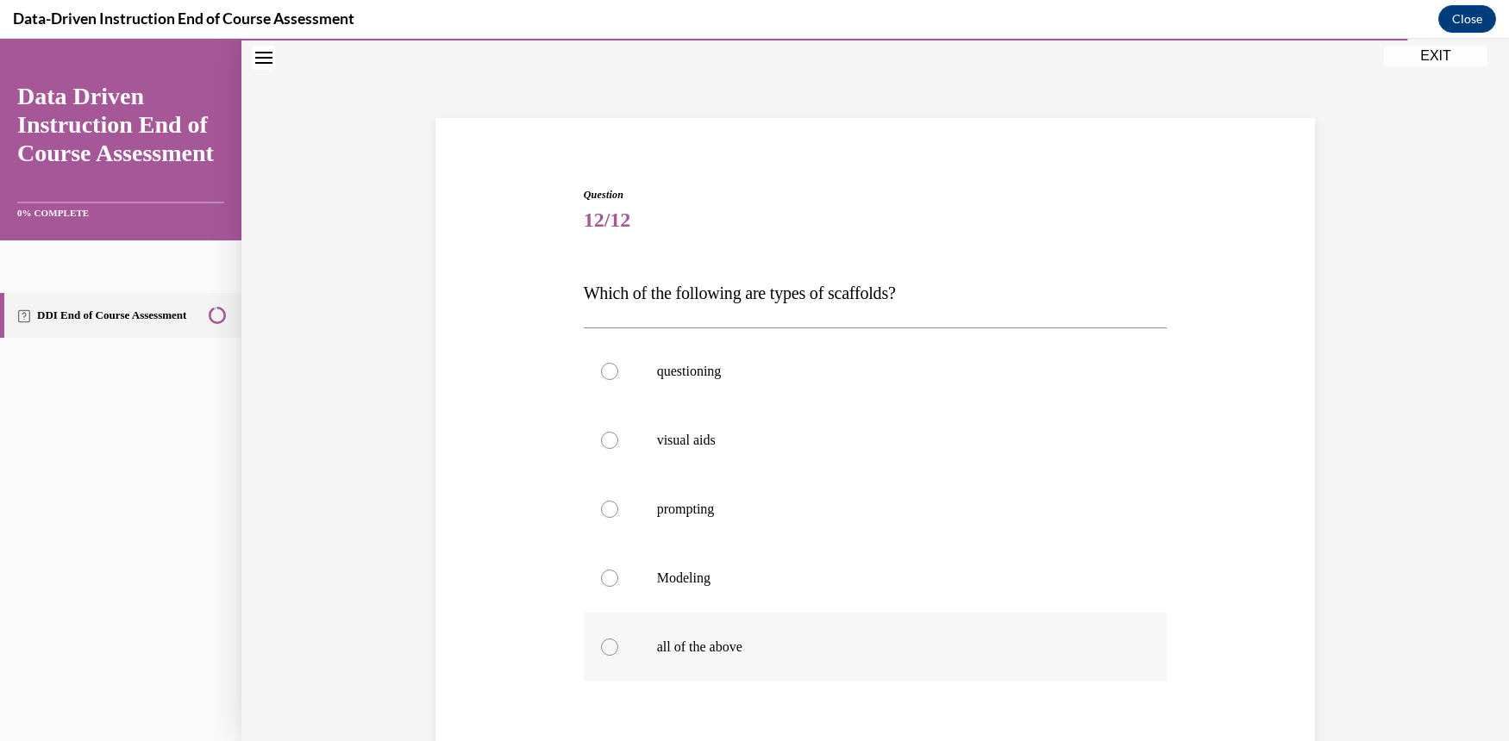
click at [603, 646] on div at bounding box center [609, 647] width 17 height 17
click at [603, 646] on input "all of the above" at bounding box center [609, 647] width 17 height 17
radio input "true"
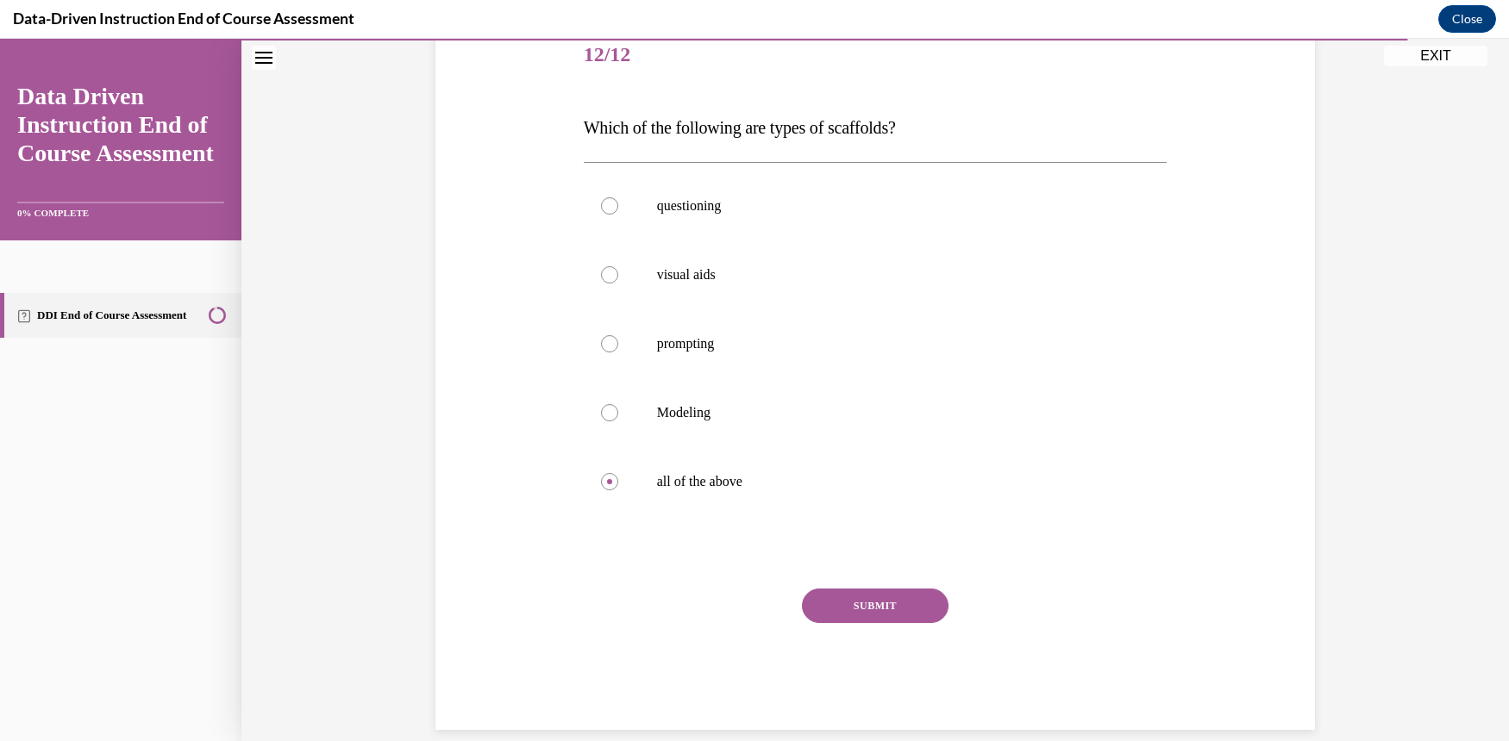
click at [885, 604] on button "SUBMIT" at bounding box center [875, 606] width 147 height 34
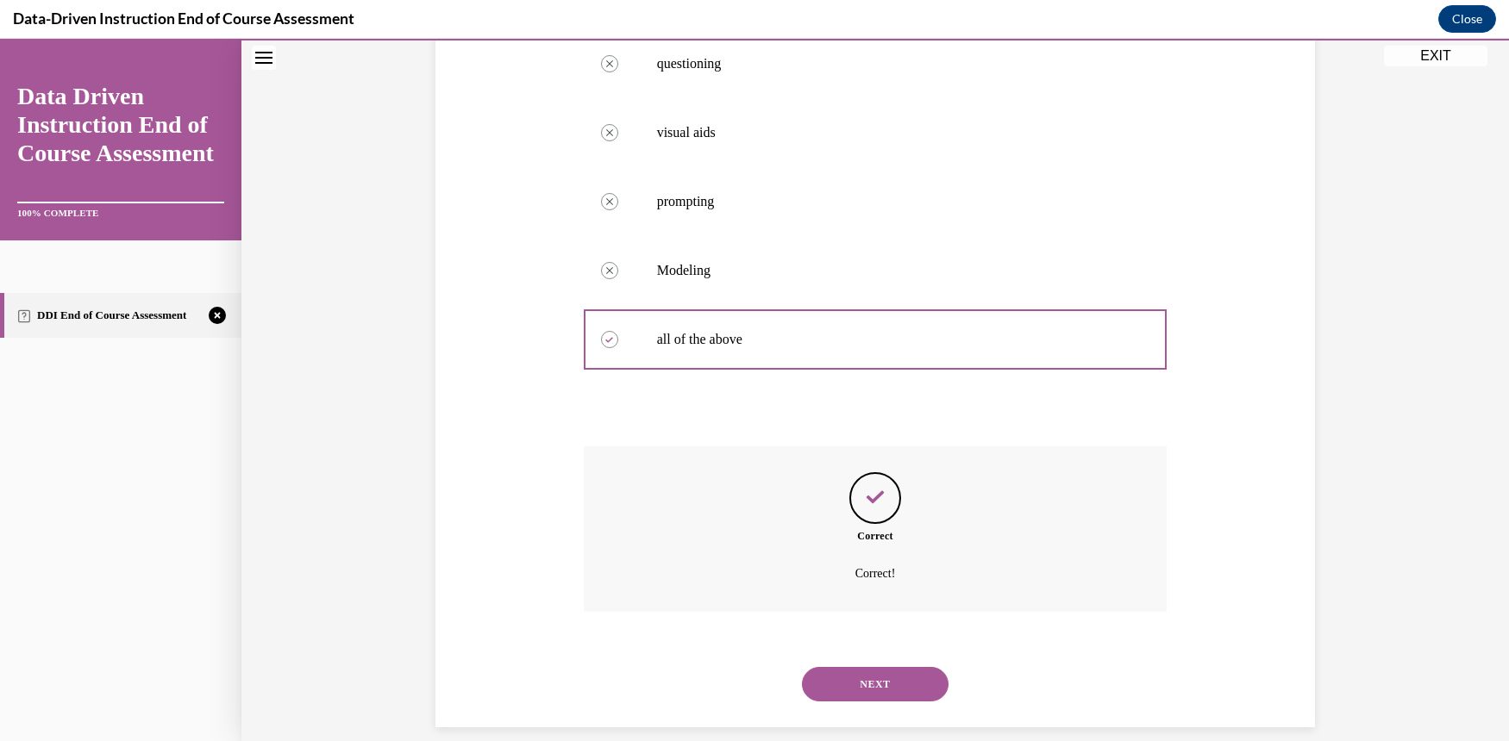
click at [873, 667] on button "NEXT" at bounding box center [875, 684] width 147 height 34
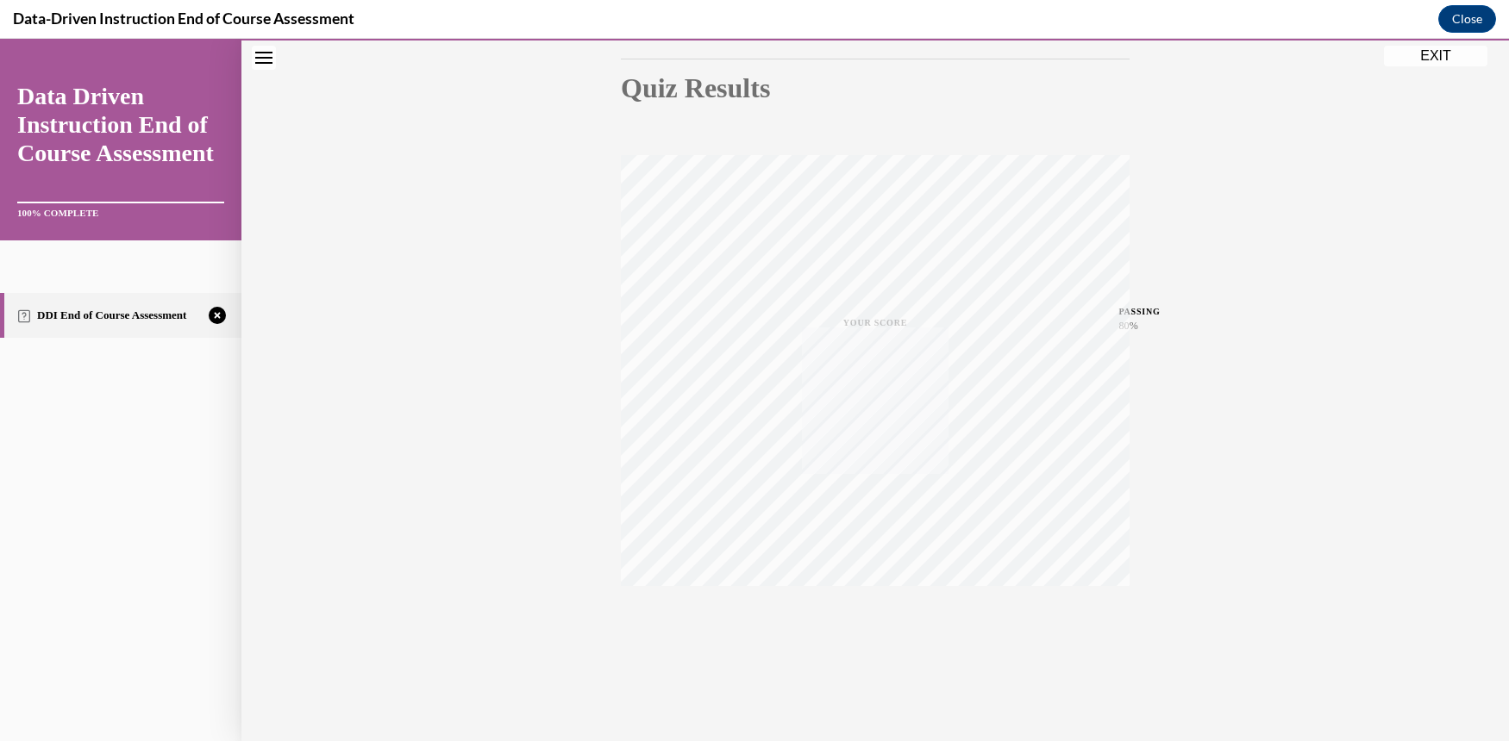
scroll to position [181, 0]
click at [874, 627] on icon "button" at bounding box center [875, 636] width 61 height 19
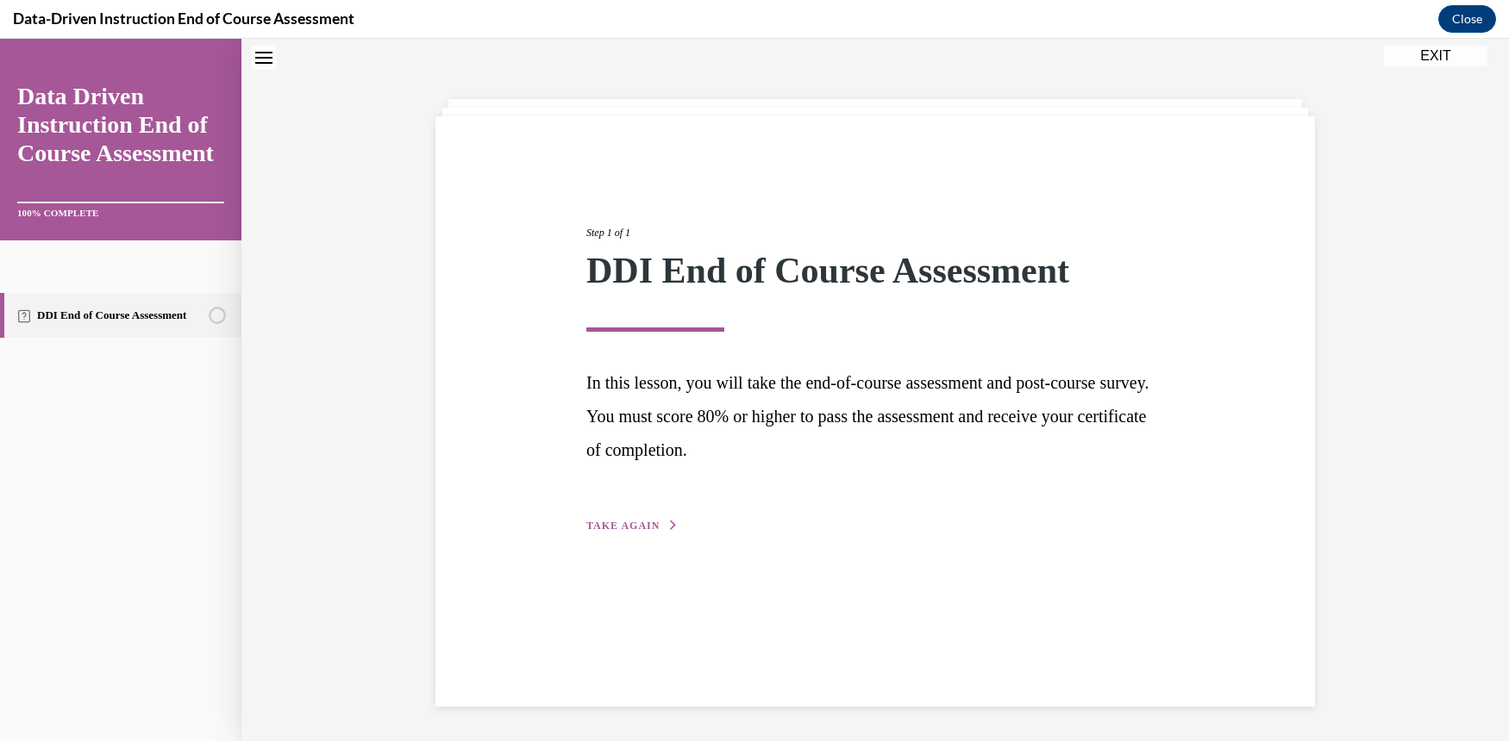
click at [648, 532] on button "TAKE AGAIN" at bounding box center [632, 526] width 92 height 16
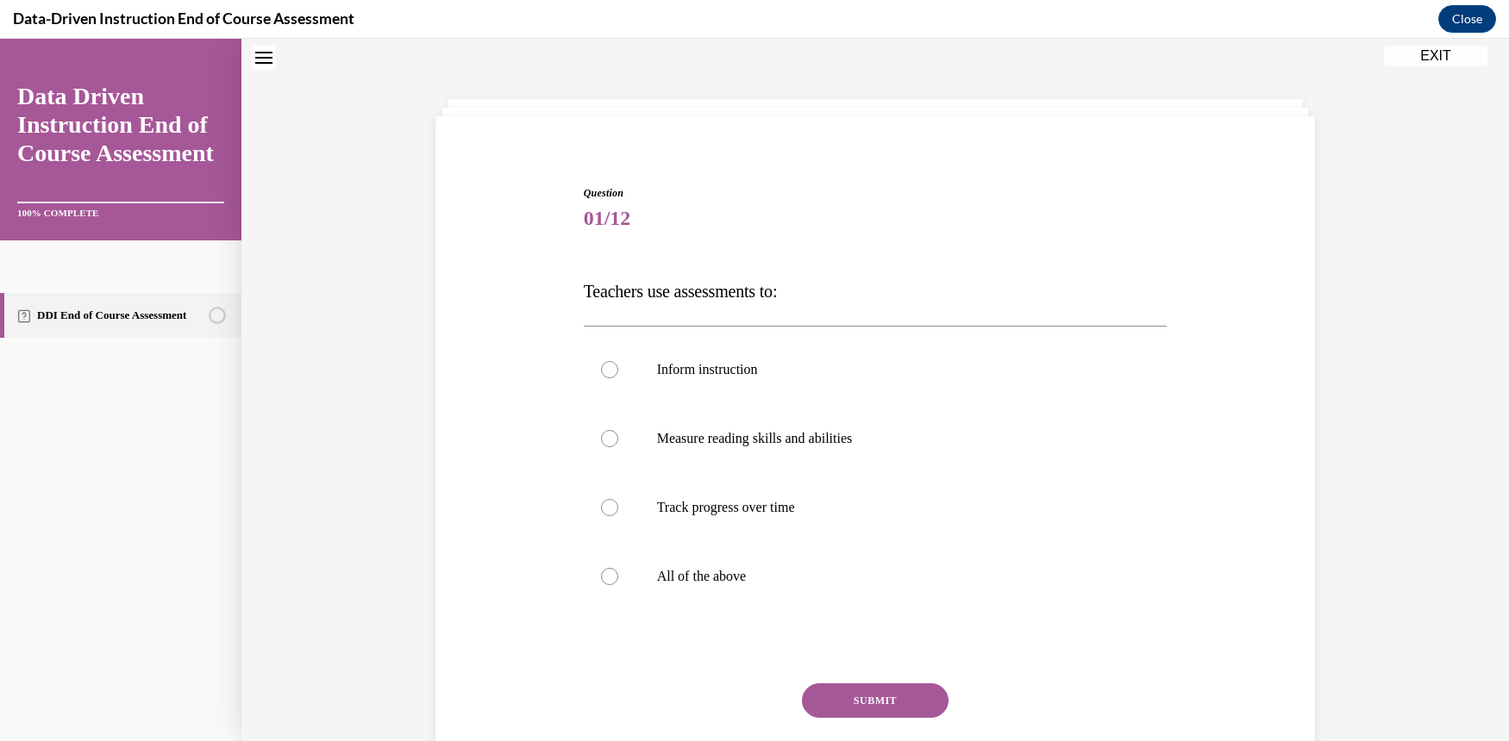
scroll to position [53, 0]
click at [610, 573] on label "All of the above" at bounding box center [876, 578] width 584 height 69
click at [603, 579] on div at bounding box center [609, 578] width 17 height 17
click at [603, 579] on input "All of the above" at bounding box center [609, 578] width 17 height 17
radio input "true"
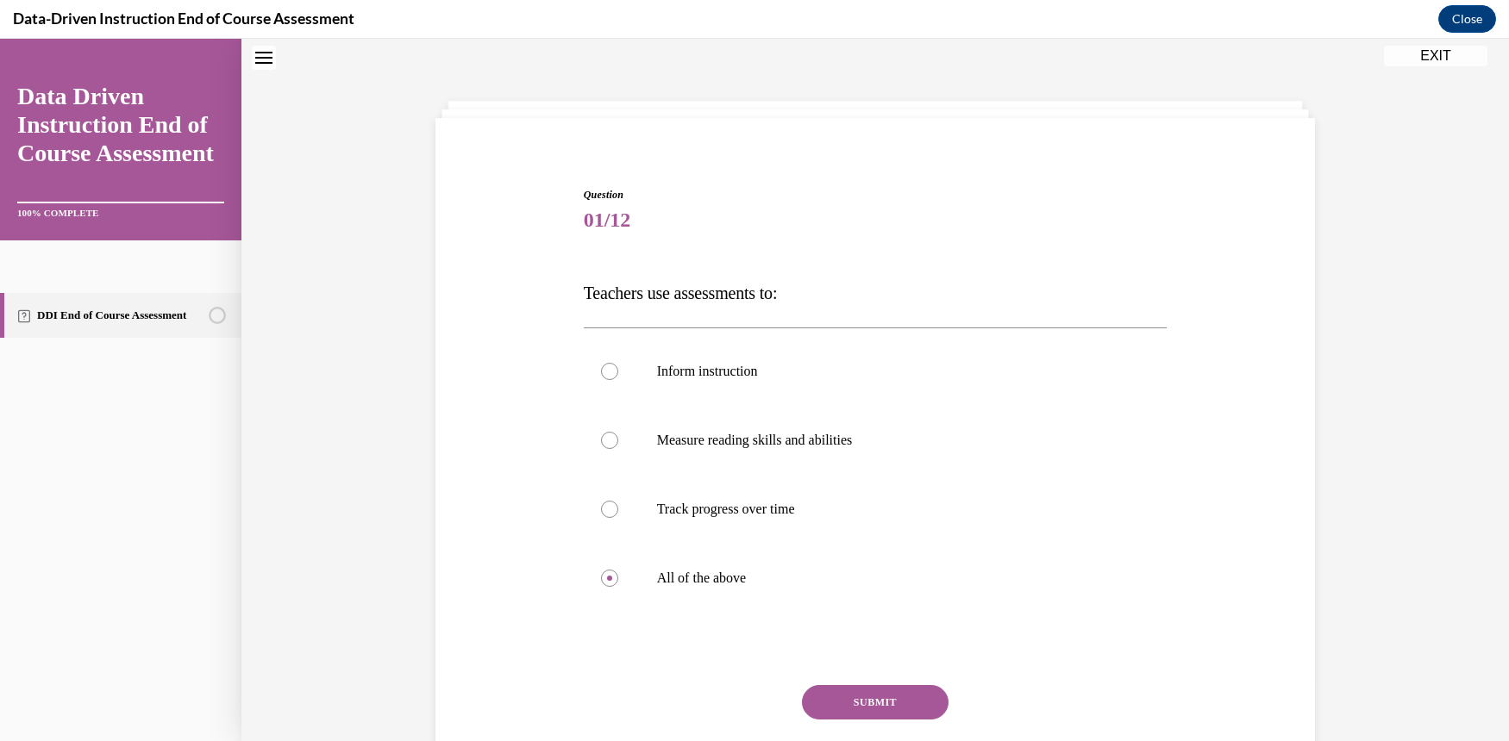
click at [872, 710] on button "SUBMIT" at bounding box center [875, 702] width 147 height 34
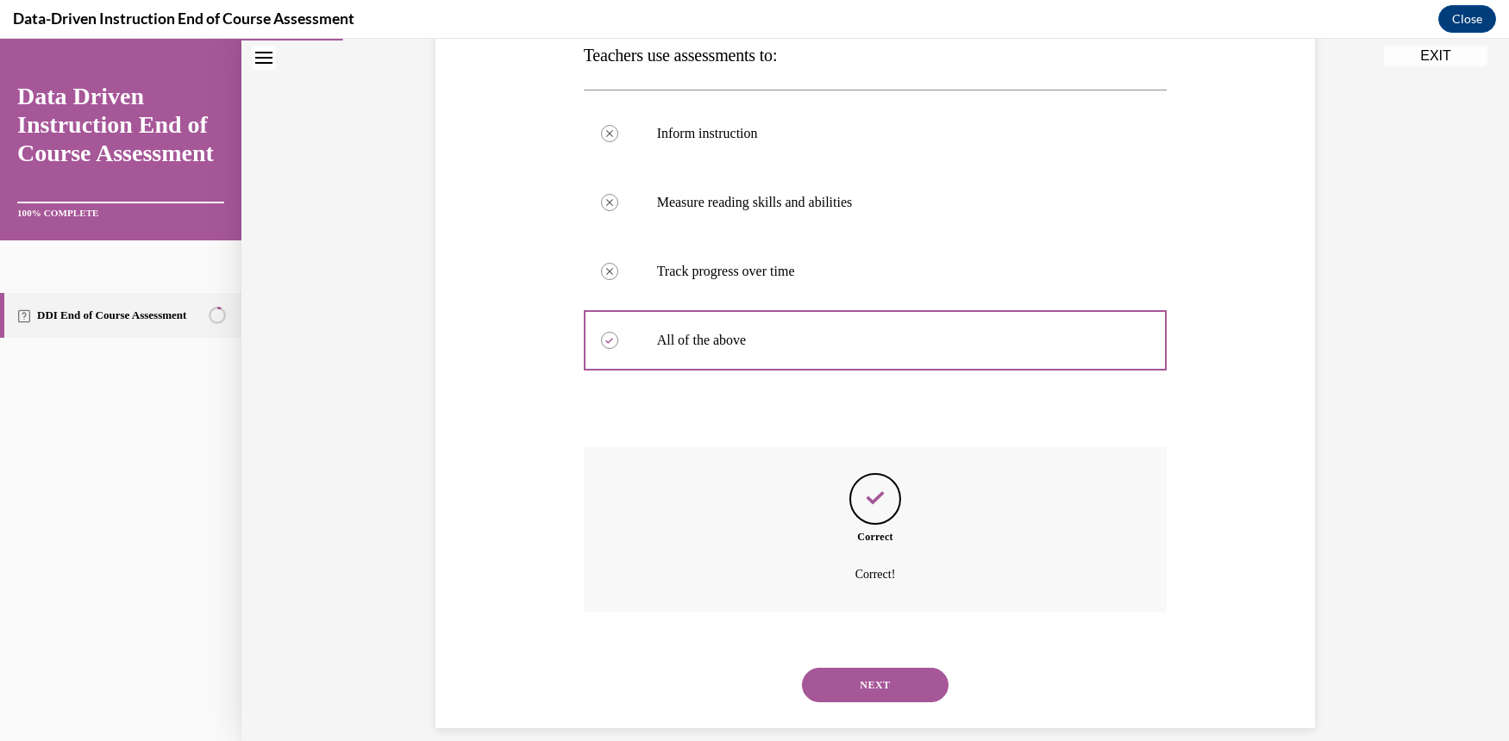
scroll to position [291, 0]
click at [897, 667] on button "NEXT" at bounding box center [875, 684] width 147 height 34
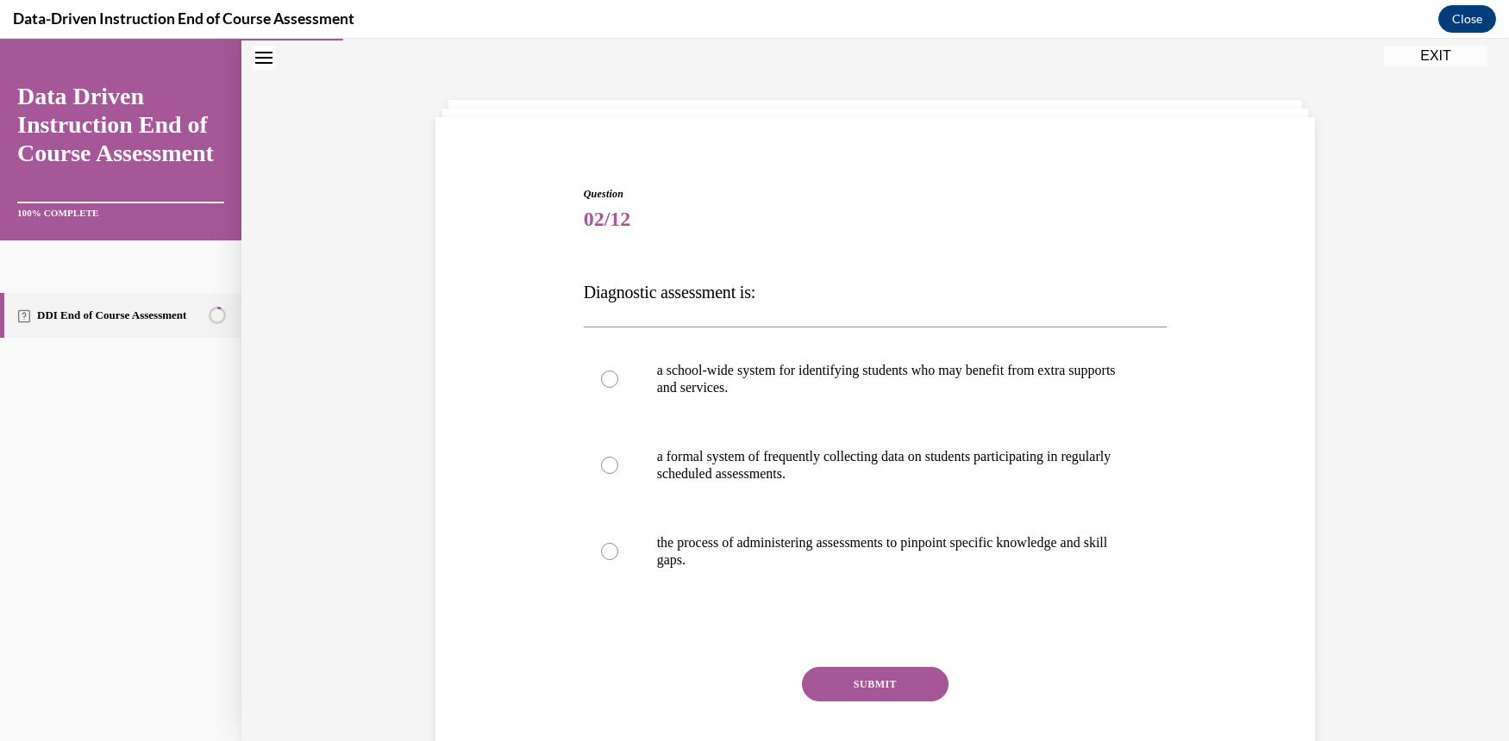
scroll to position [53, 0]
click at [609, 549] on div at bounding box center [609, 552] width 17 height 17
click at [609, 549] on input "the process of administering assessments to pinpoint specific knowledge and ski…" at bounding box center [609, 552] width 17 height 17
radio input "true"
click at [874, 685] on button "SUBMIT" at bounding box center [875, 685] width 147 height 34
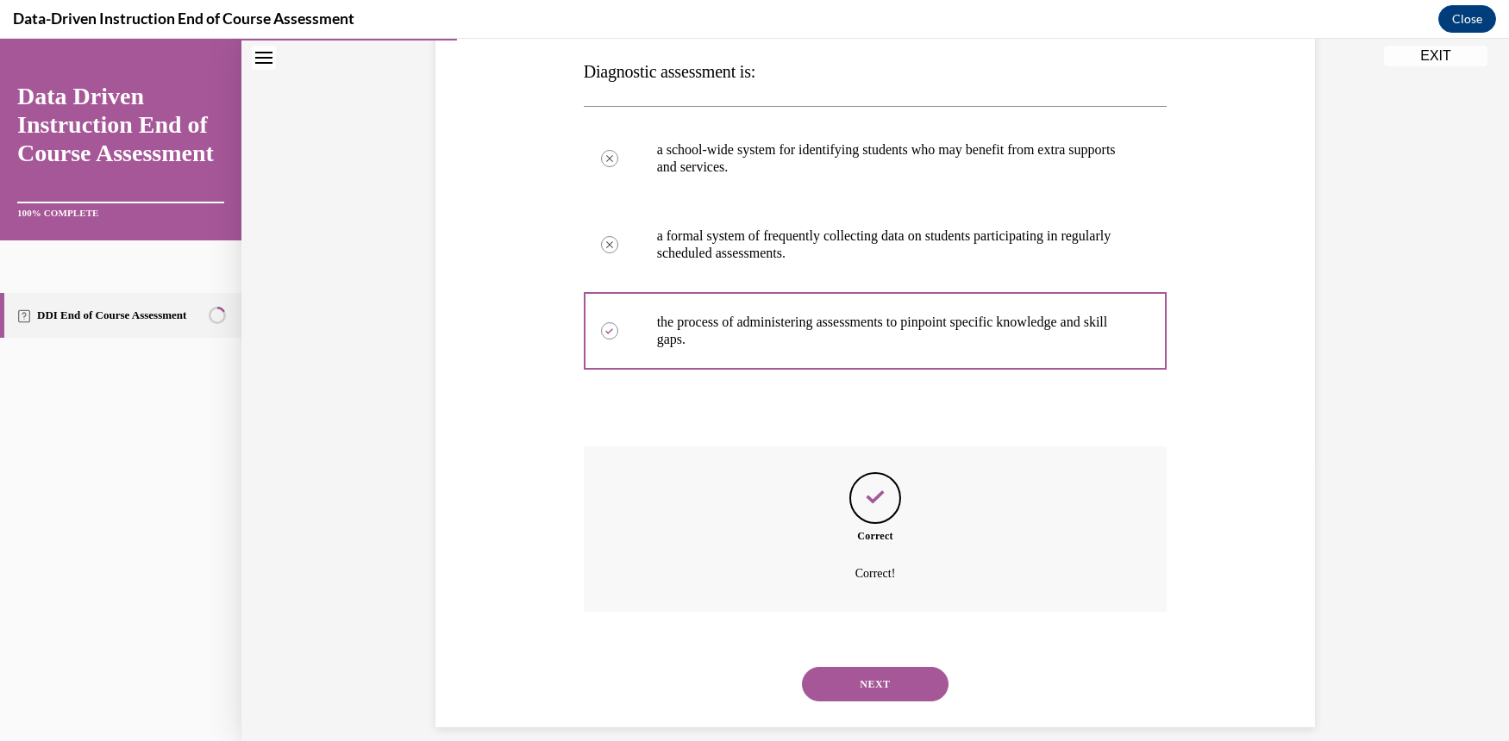
click at [871, 667] on button "NEXT" at bounding box center [875, 684] width 147 height 34
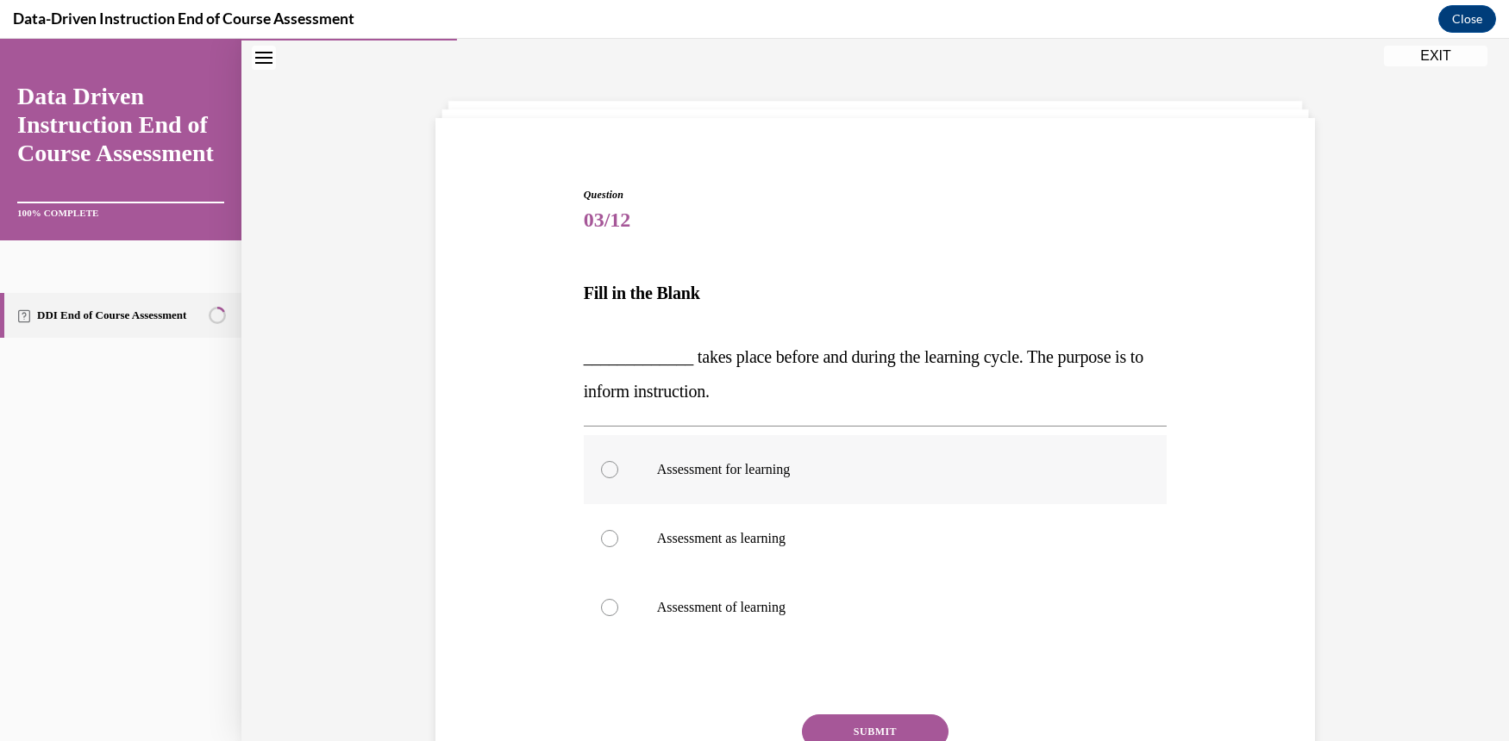
click at [601, 462] on div at bounding box center [609, 469] width 17 height 17
click at [601, 462] on input "Assessment for learning" at bounding box center [609, 469] width 17 height 17
radio input "true"
click at [870, 724] on button "SUBMIT" at bounding box center [875, 732] width 147 height 34
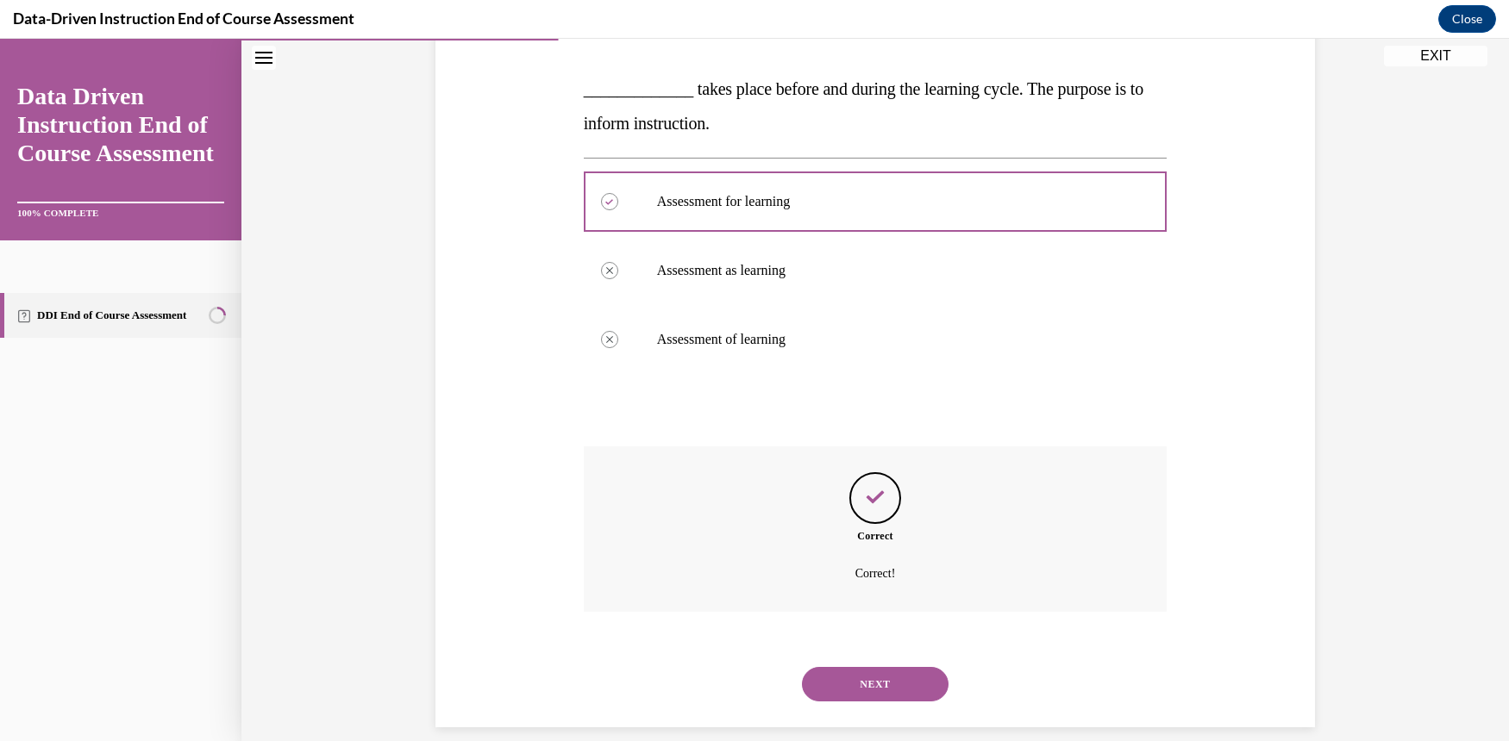
click at [869, 667] on button "NEXT" at bounding box center [875, 684] width 147 height 34
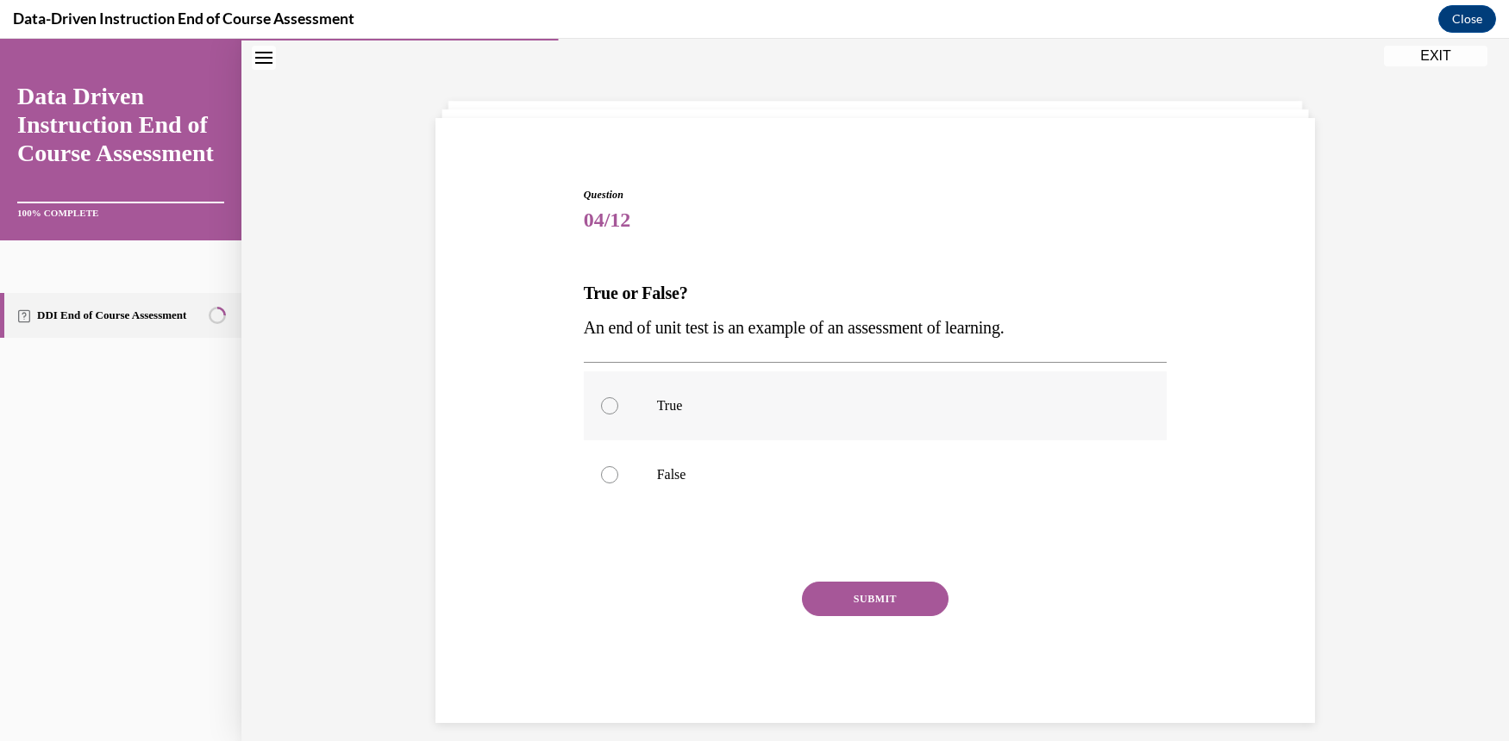
click at [601, 409] on div at bounding box center [609, 405] width 17 height 17
click at [601, 409] on input "True" at bounding box center [609, 405] width 17 height 17
radio input "true"
click at [862, 617] on div "SUBMIT" at bounding box center [876, 625] width 584 height 86
click at [855, 600] on button "SUBMIT" at bounding box center [875, 599] width 147 height 34
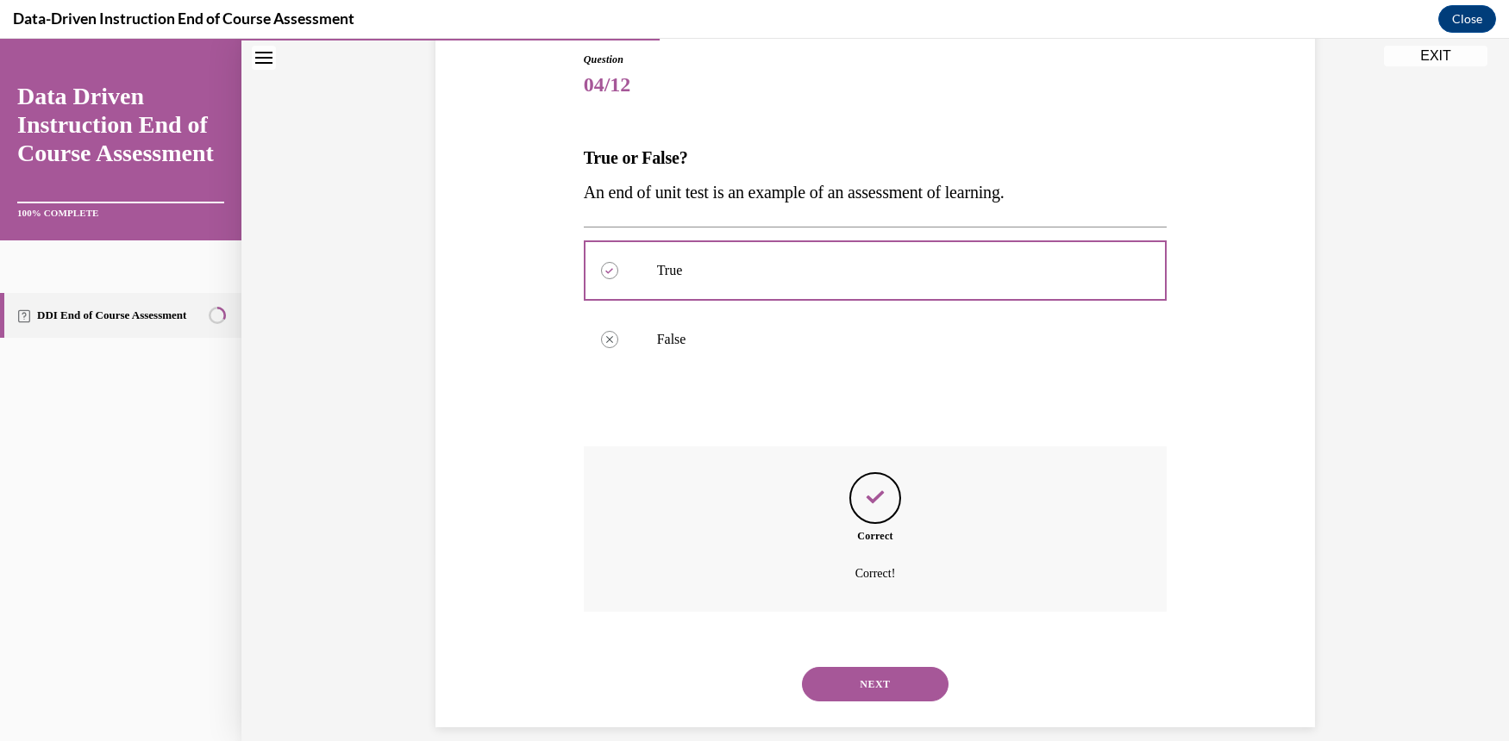
click at [907, 667] on button "NEXT" at bounding box center [875, 684] width 147 height 34
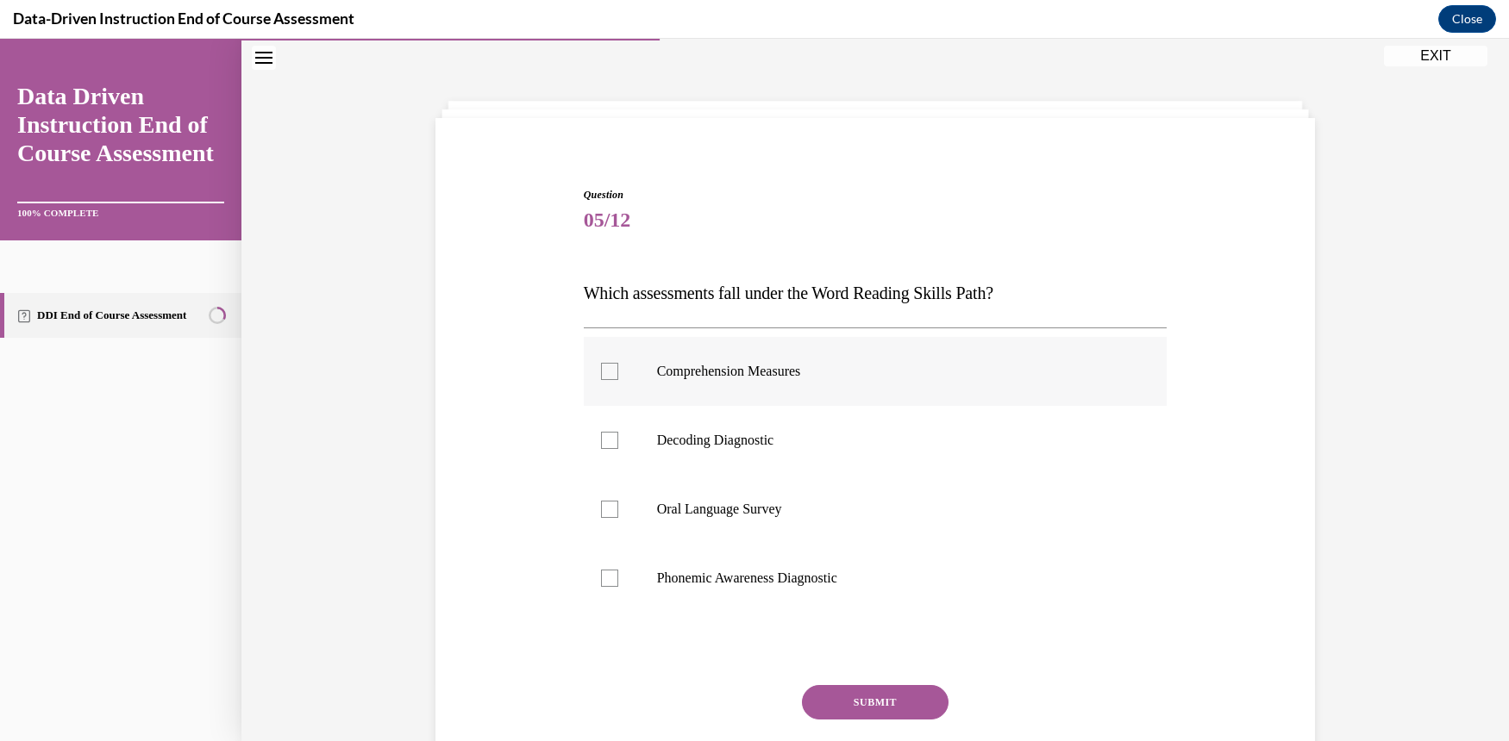
click at [601, 368] on div at bounding box center [609, 371] width 17 height 17
click at [601, 368] on input "Comprehension Measures" at bounding box center [609, 371] width 17 height 17
checkbox input "true"
click at [856, 701] on button "SUBMIT" at bounding box center [875, 702] width 147 height 34
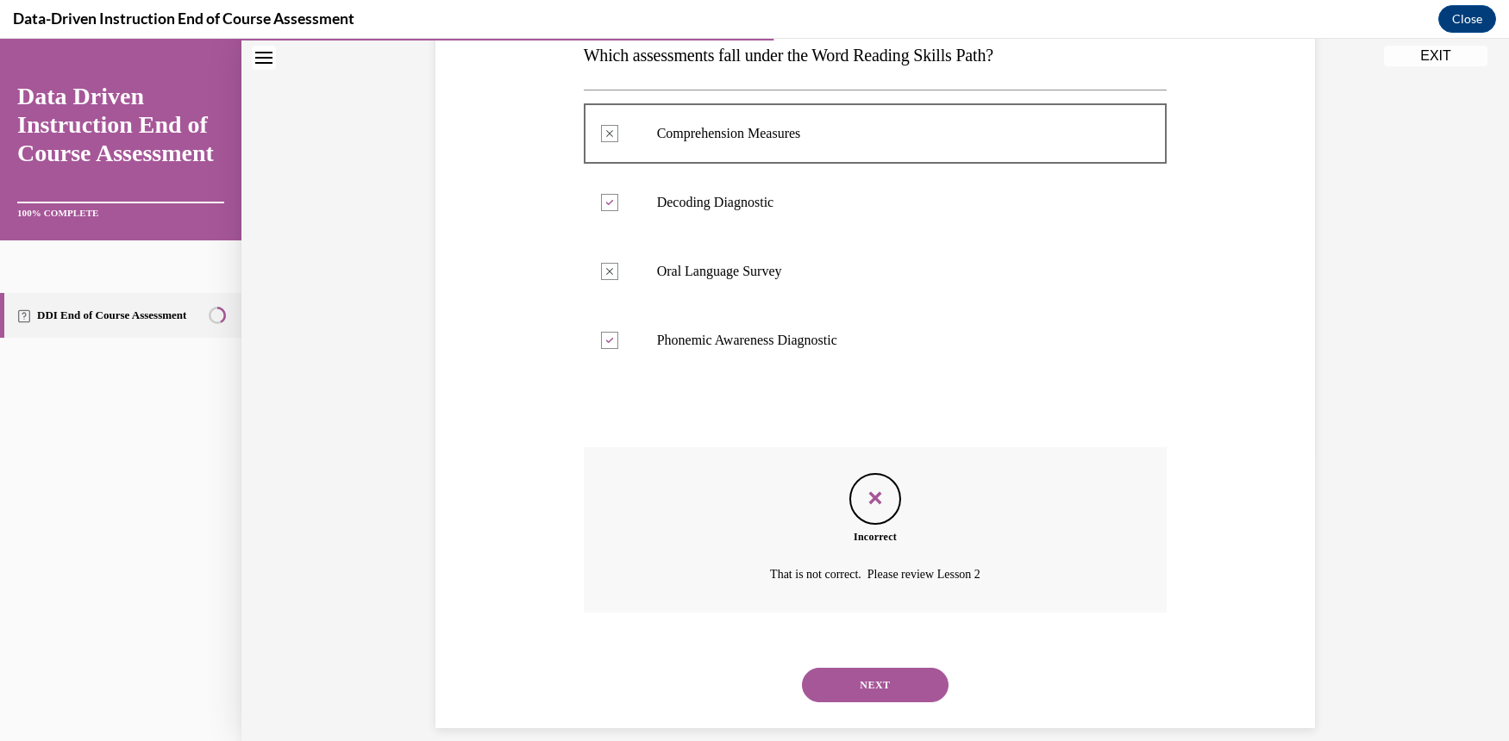
scroll to position [291, 0]
click at [899, 667] on button "NEXT" at bounding box center [875, 684] width 147 height 34
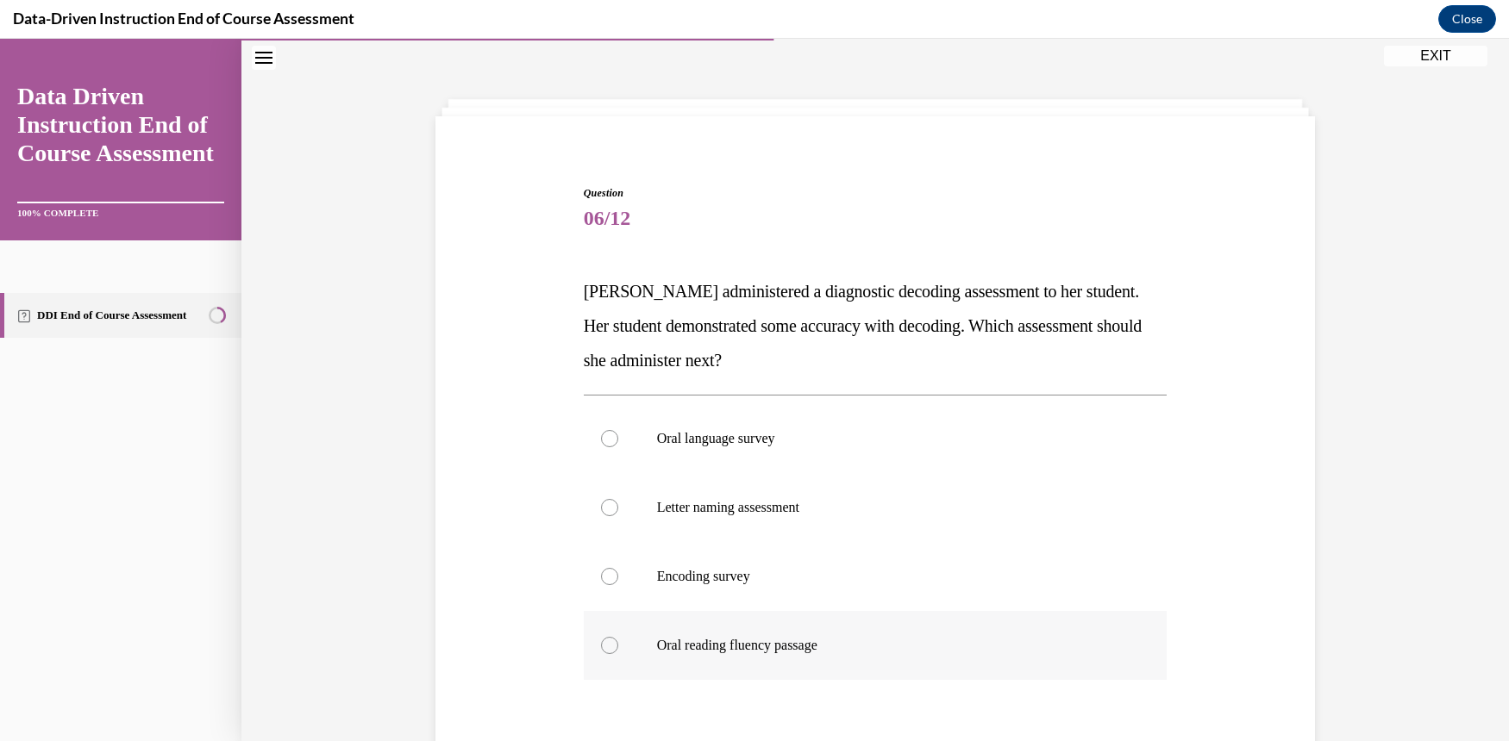
scroll to position [53, 0]
click at [605, 441] on div at bounding box center [609, 440] width 17 height 17
click at [605, 441] on input "Oral language survey" at bounding box center [609, 440] width 17 height 17
radio input "true"
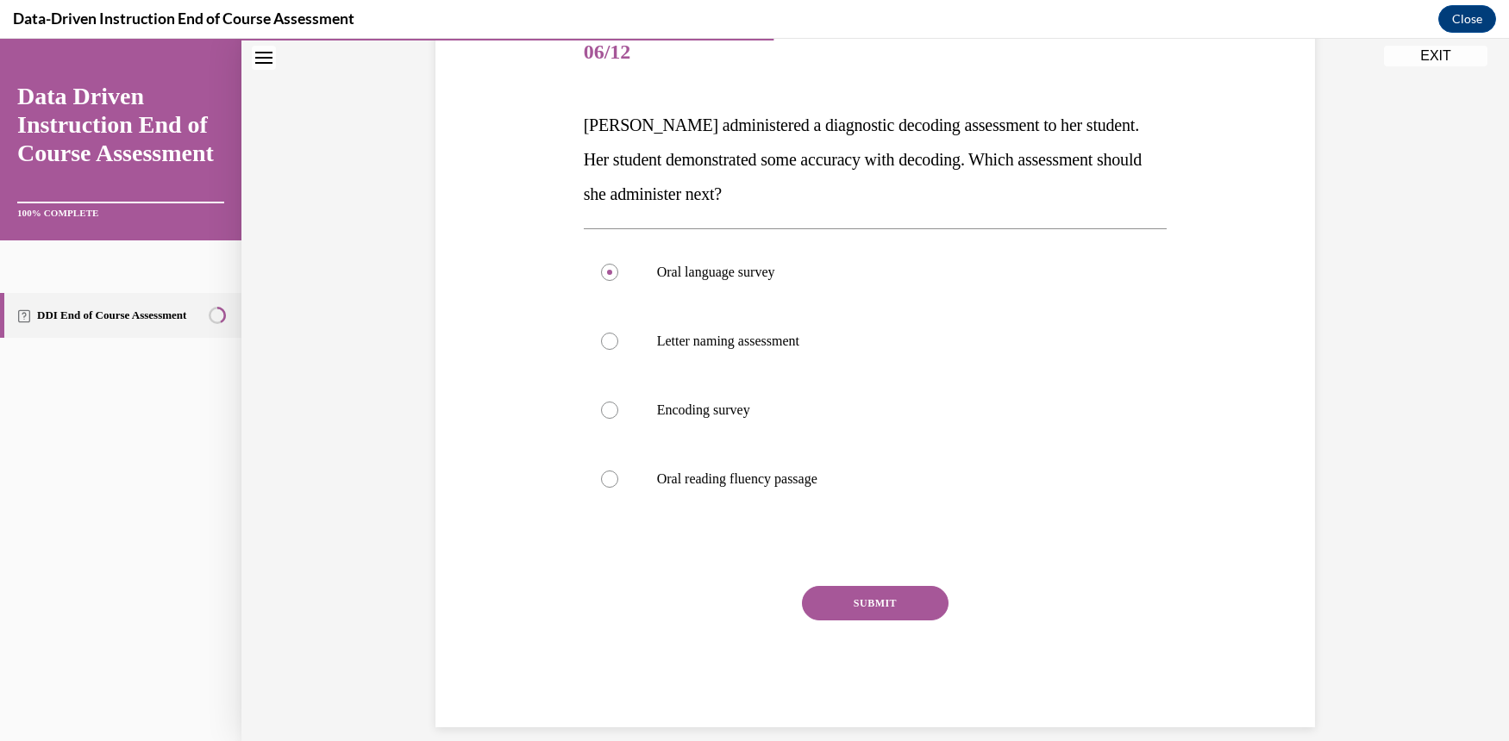
click at [910, 603] on button "SUBMIT" at bounding box center [875, 603] width 147 height 34
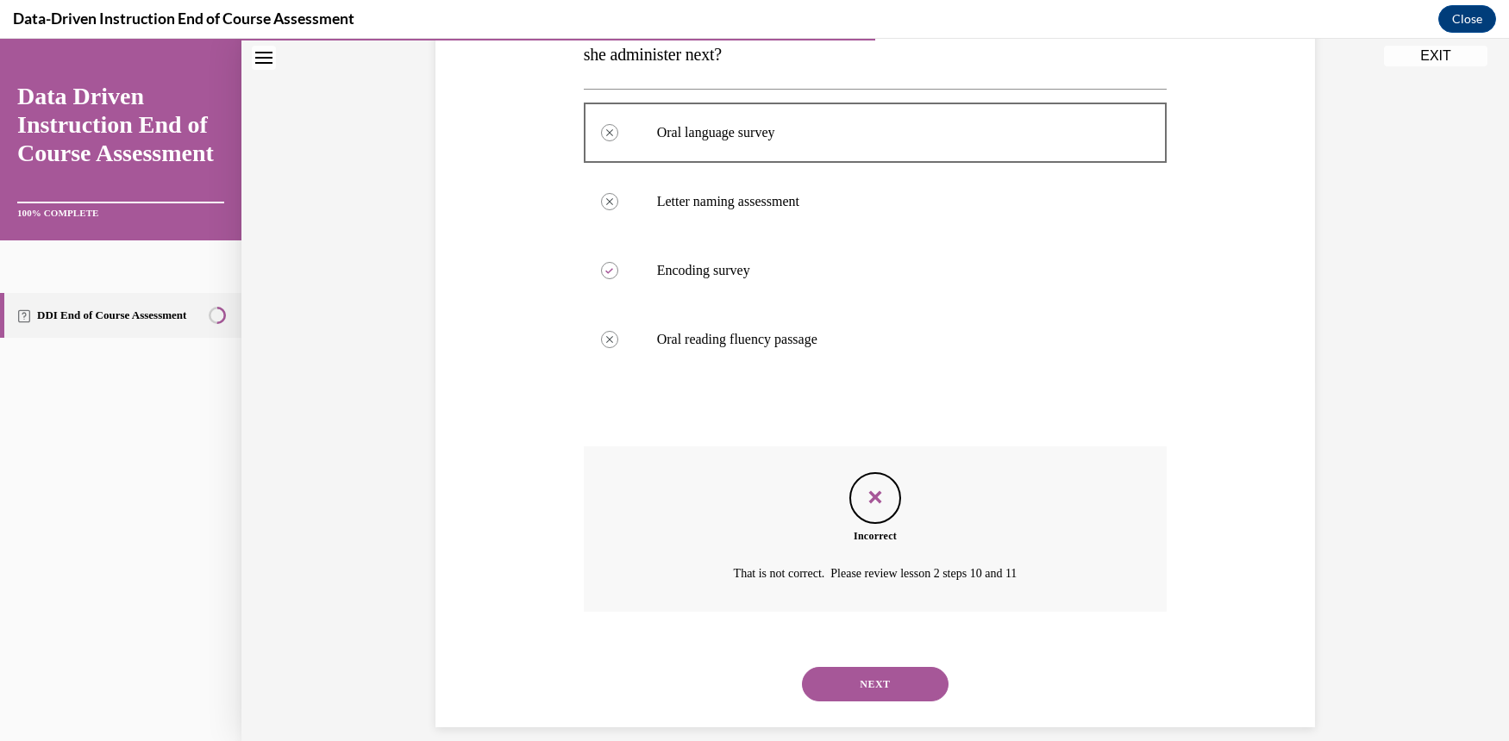
click at [893, 667] on button "NEXT" at bounding box center [875, 684] width 147 height 34
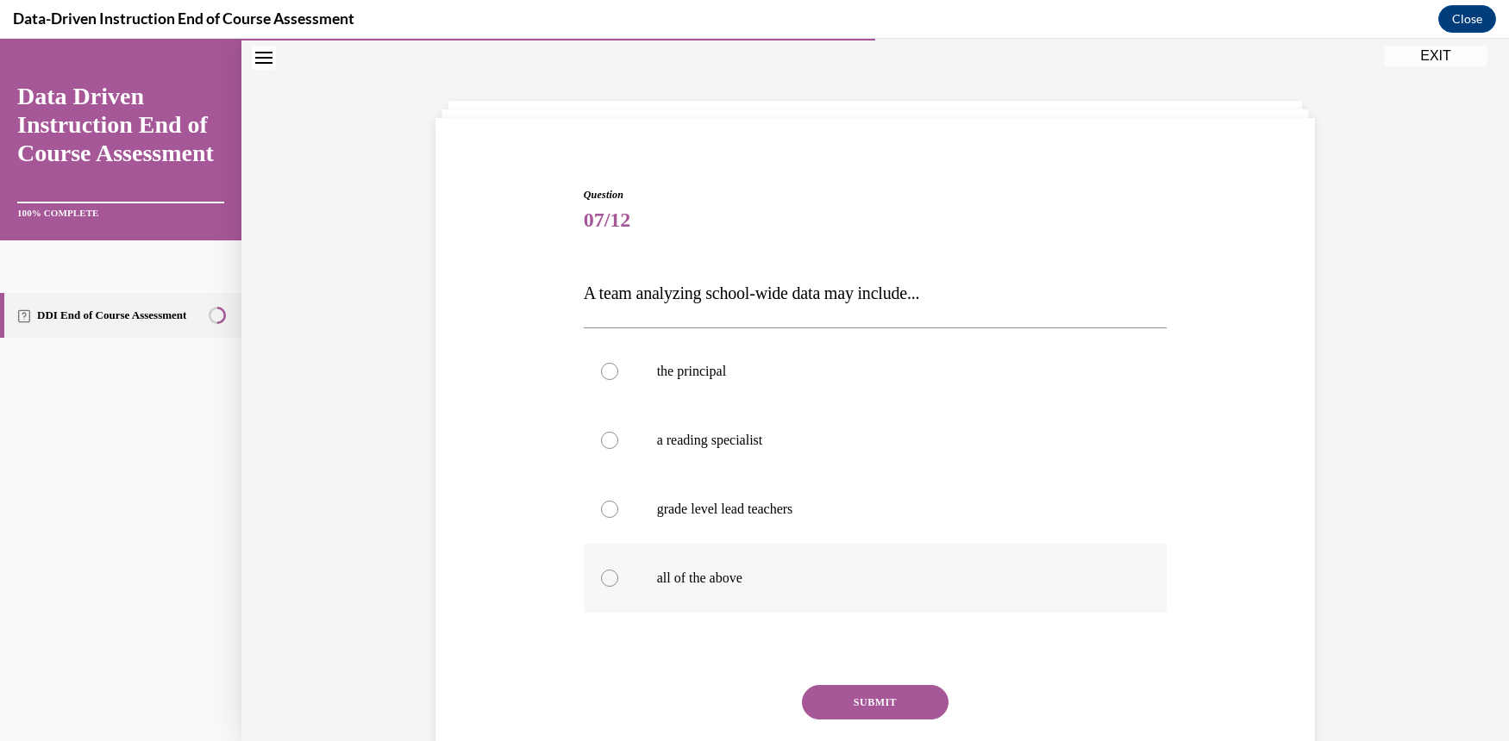
click at [603, 577] on div at bounding box center [609, 578] width 17 height 17
click at [603, 577] on input "all of the above" at bounding box center [609, 578] width 17 height 17
radio input "true"
click at [895, 710] on button "SUBMIT" at bounding box center [875, 702] width 147 height 34
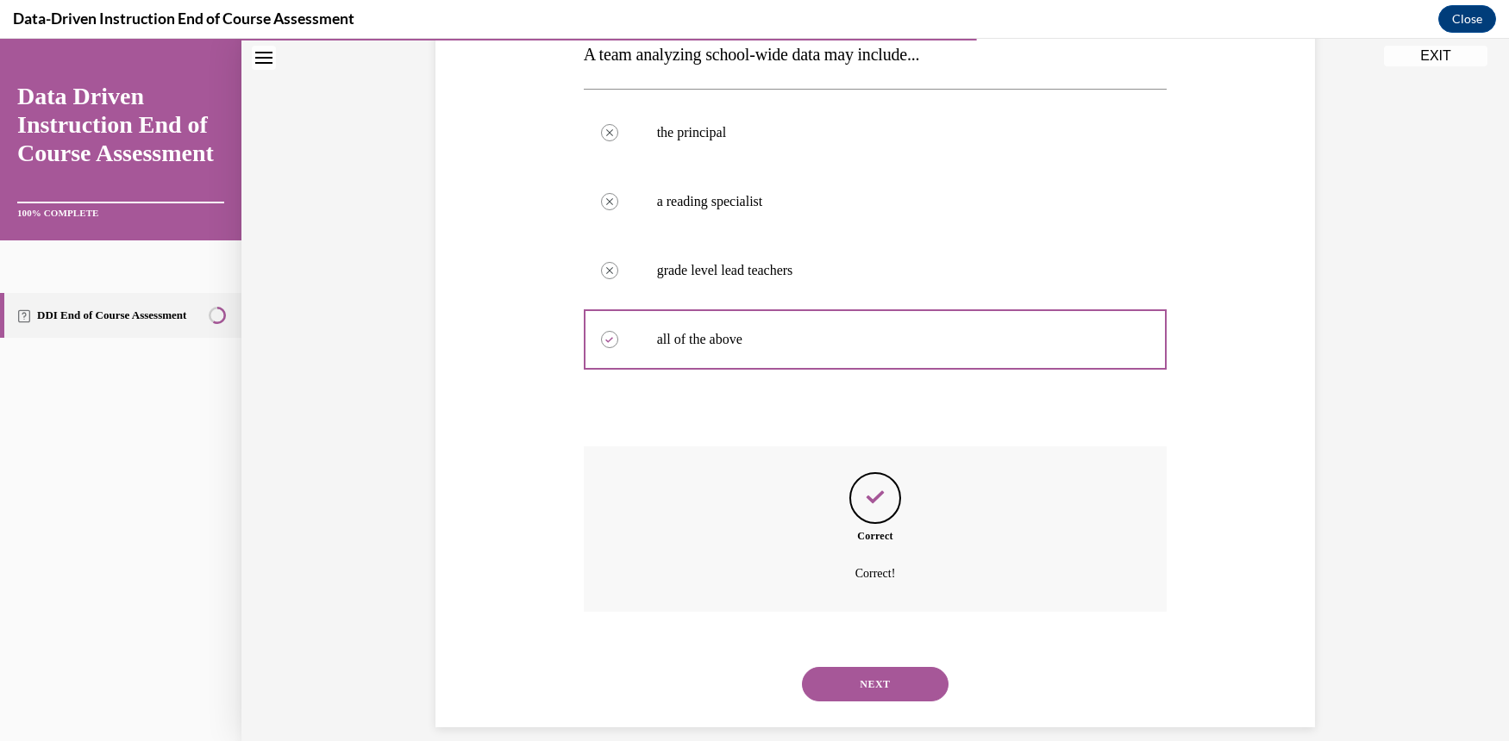
click at [916, 667] on button "NEXT" at bounding box center [875, 684] width 147 height 34
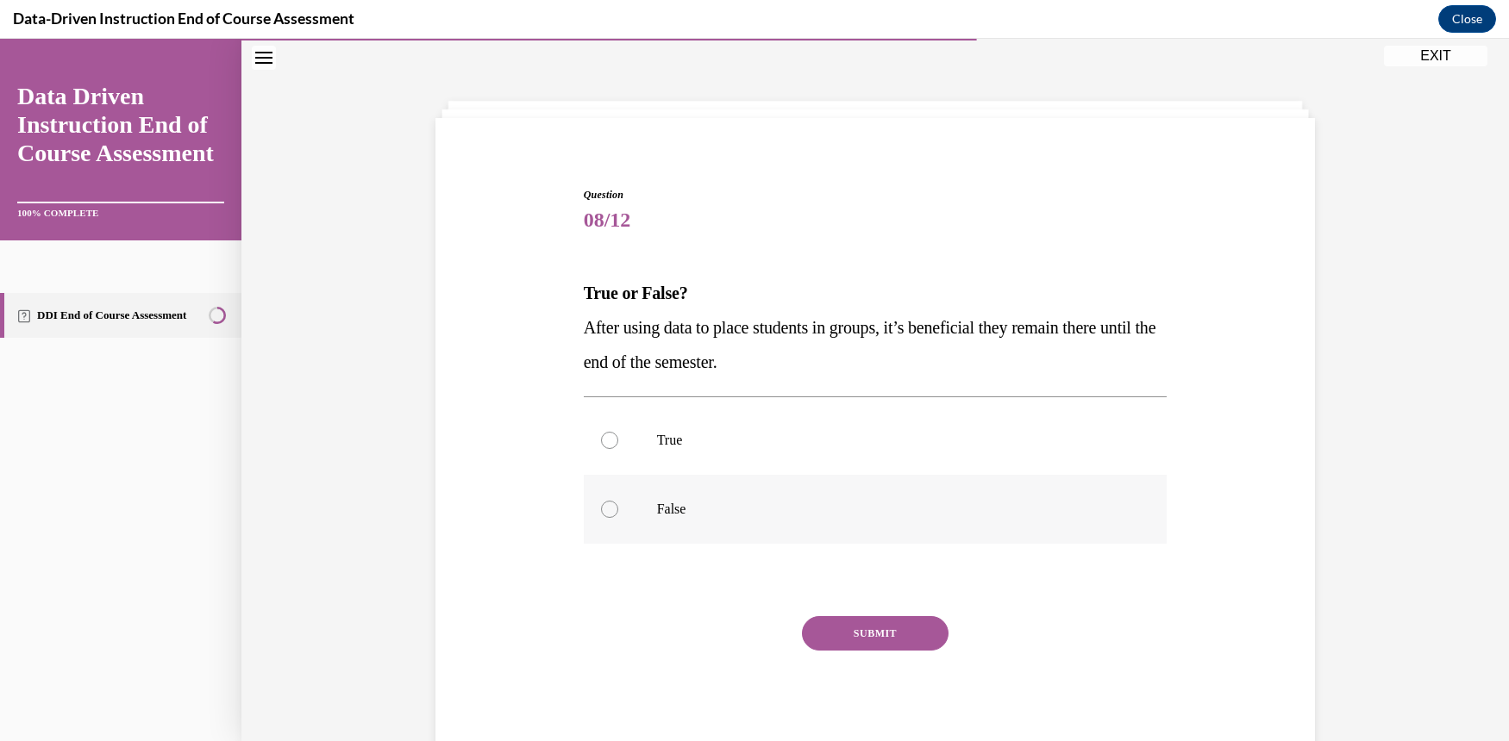
click at [585, 515] on label "False" at bounding box center [876, 509] width 584 height 69
click at [601, 515] on input "False" at bounding box center [609, 509] width 17 height 17
radio input "true"
click at [902, 646] on button "SUBMIT" at bounding box center [875, 633] width 147 height 34
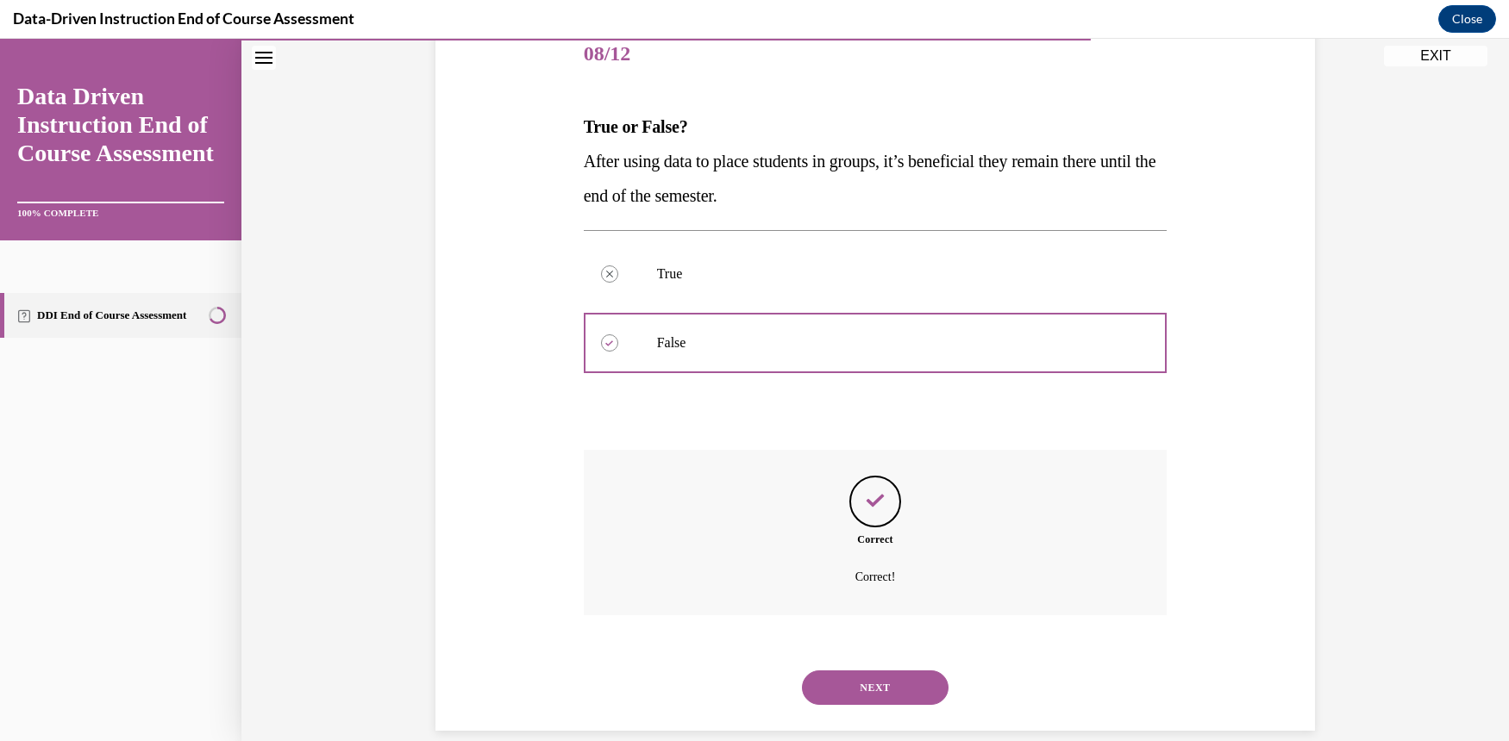
scroll to position [222, 0]
click at [902, 667] on button "NEXT" at bounding box center [875, 684] width 147 height 34
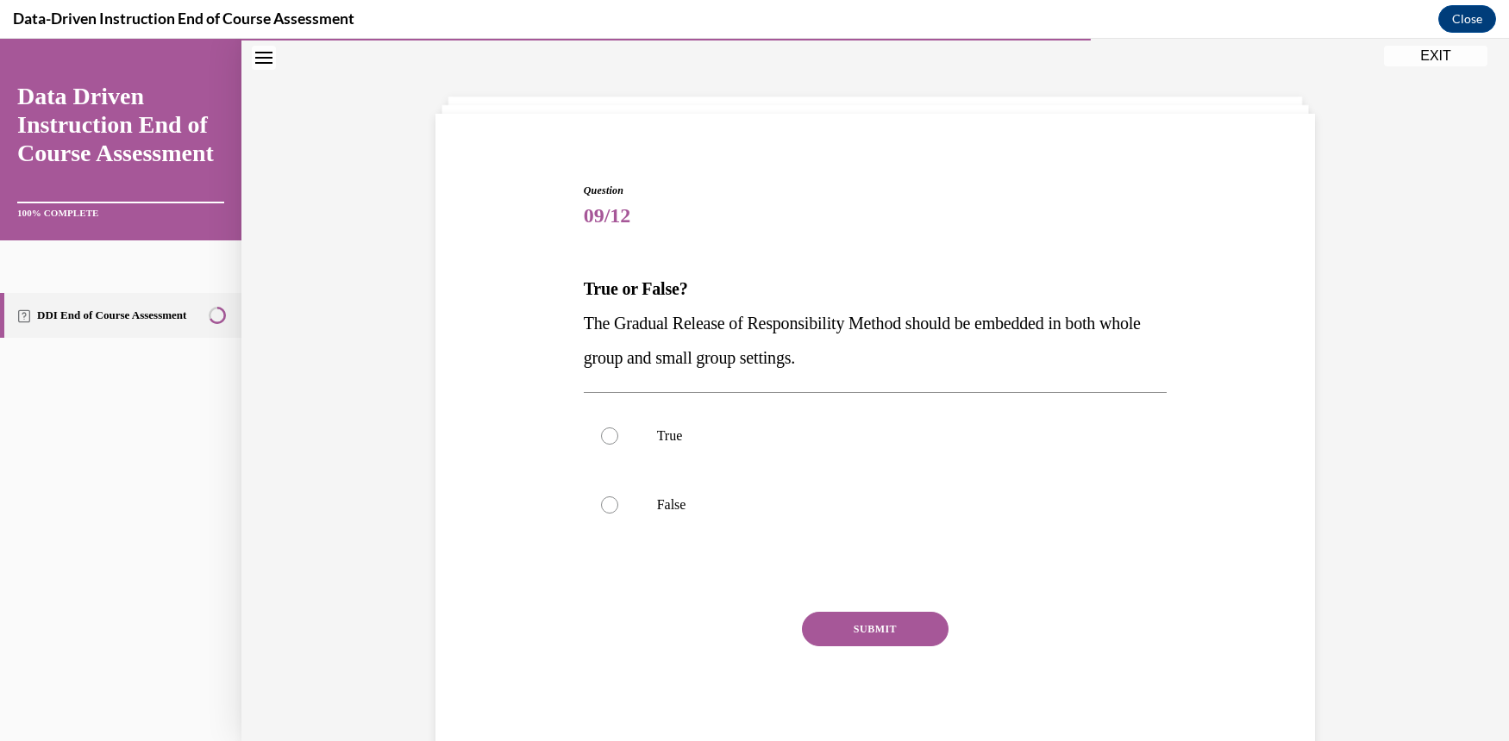
scroll to position [53, 0]
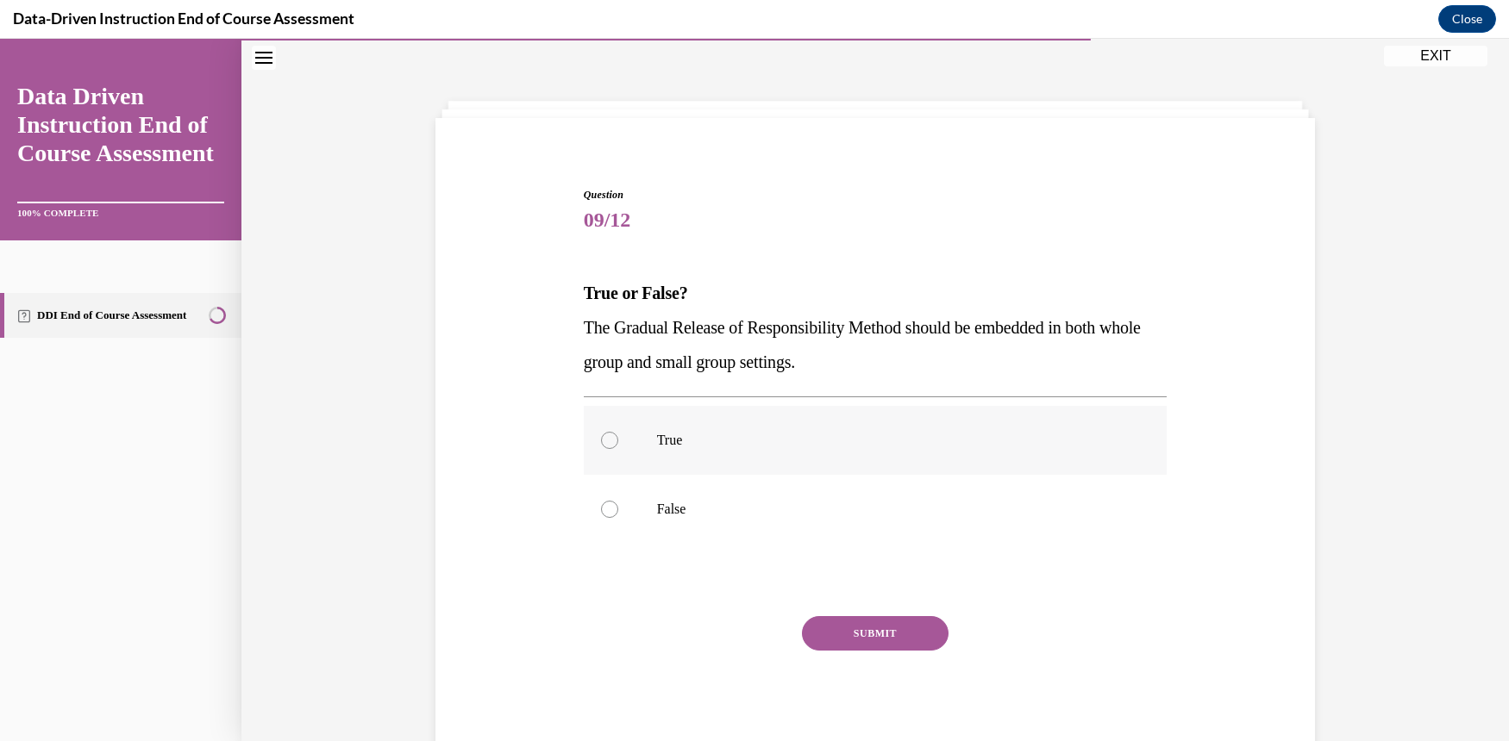
click at [591, 438] on label "True" at bounding box center [876, 440] width 584 height 69
click at [601, 438] on input "True" at bounding box center [609, 440] width 17 height 17
radio input "true"
click at [875, 631] on button "SUBMIT" at bounding box center [875, 633] width 147 height 34
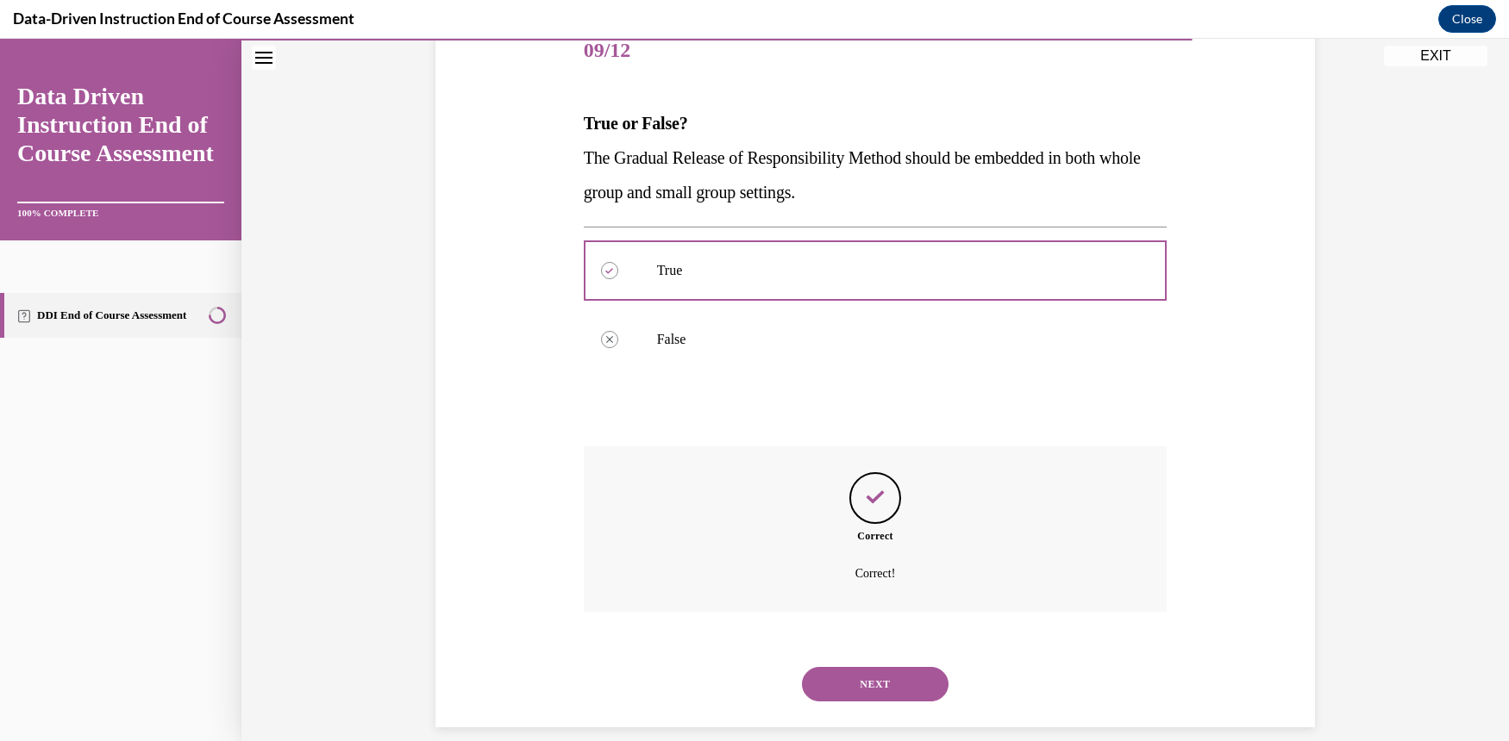
click at [895, 667] on button "NEXT" at bounding box center [875, 684] width 147 height 34
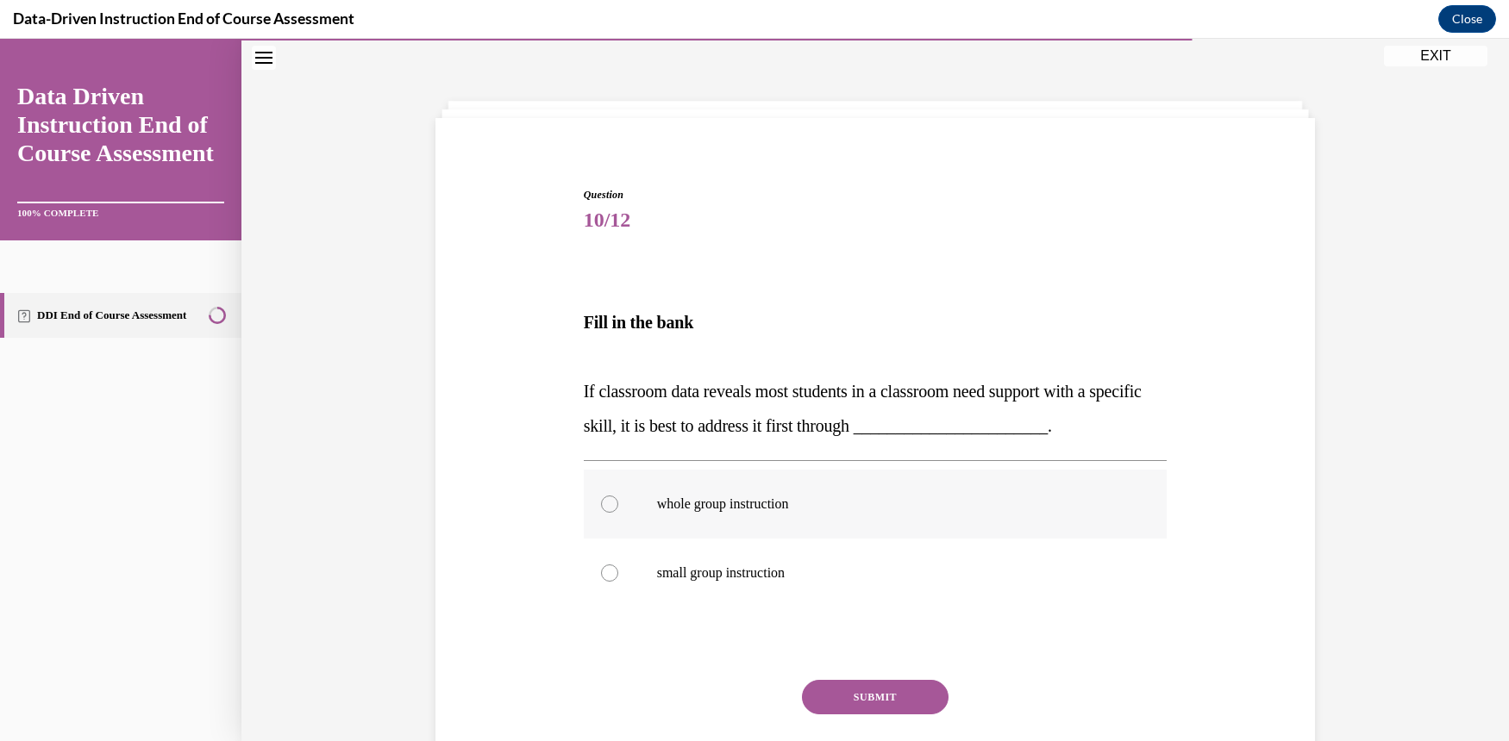
click at [603, 504] on div at bounding box center [609, 504] width 17 height 17
click at [603, 504] on input "whole group instruction" at bounding box center [609, 504] width 17 height 17
radio input "true"
click at [872, 700] on button "SUBMIT" at bounding box center [875, 697] width 147 height 34
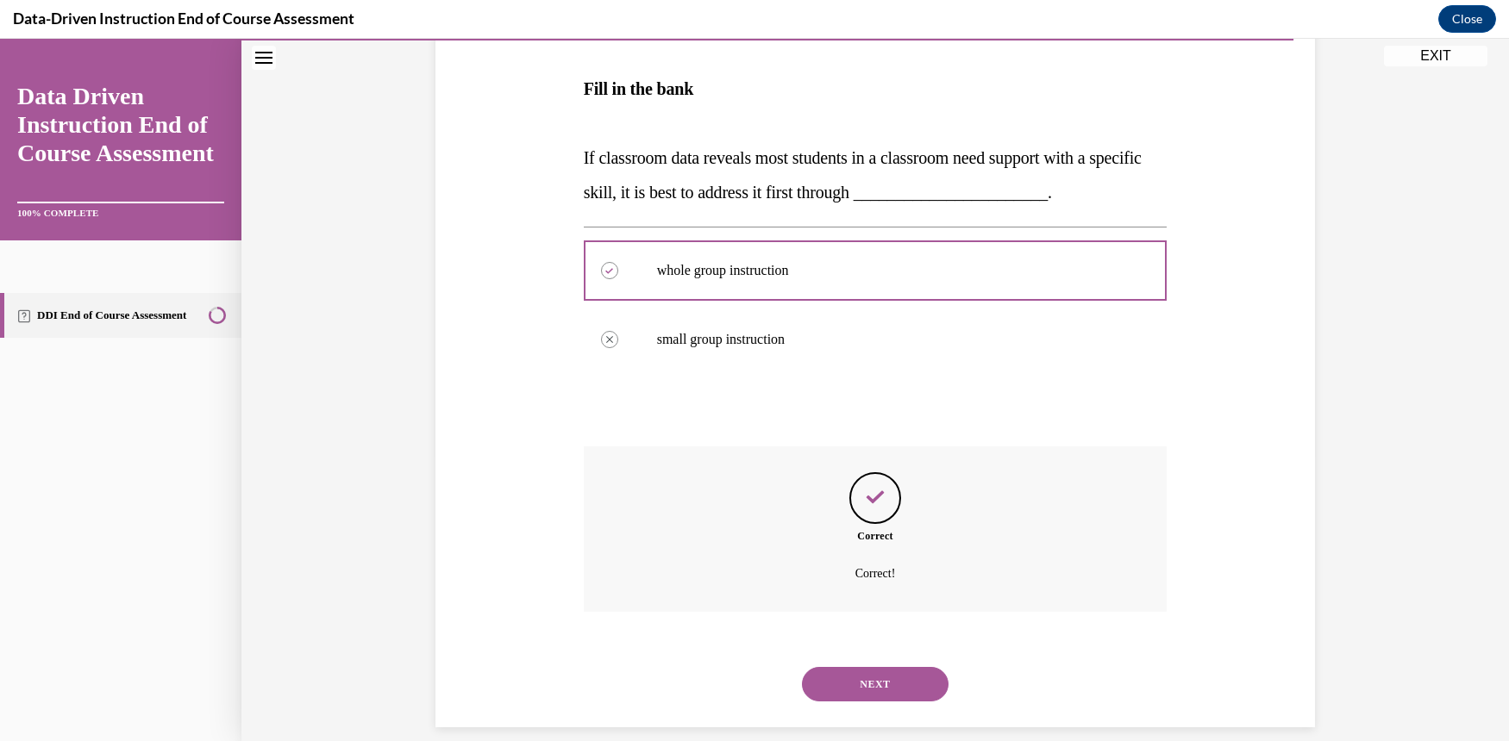
click at [897, 668] on button "NEXT" at bounding box center [875, 684] width 147 height 34
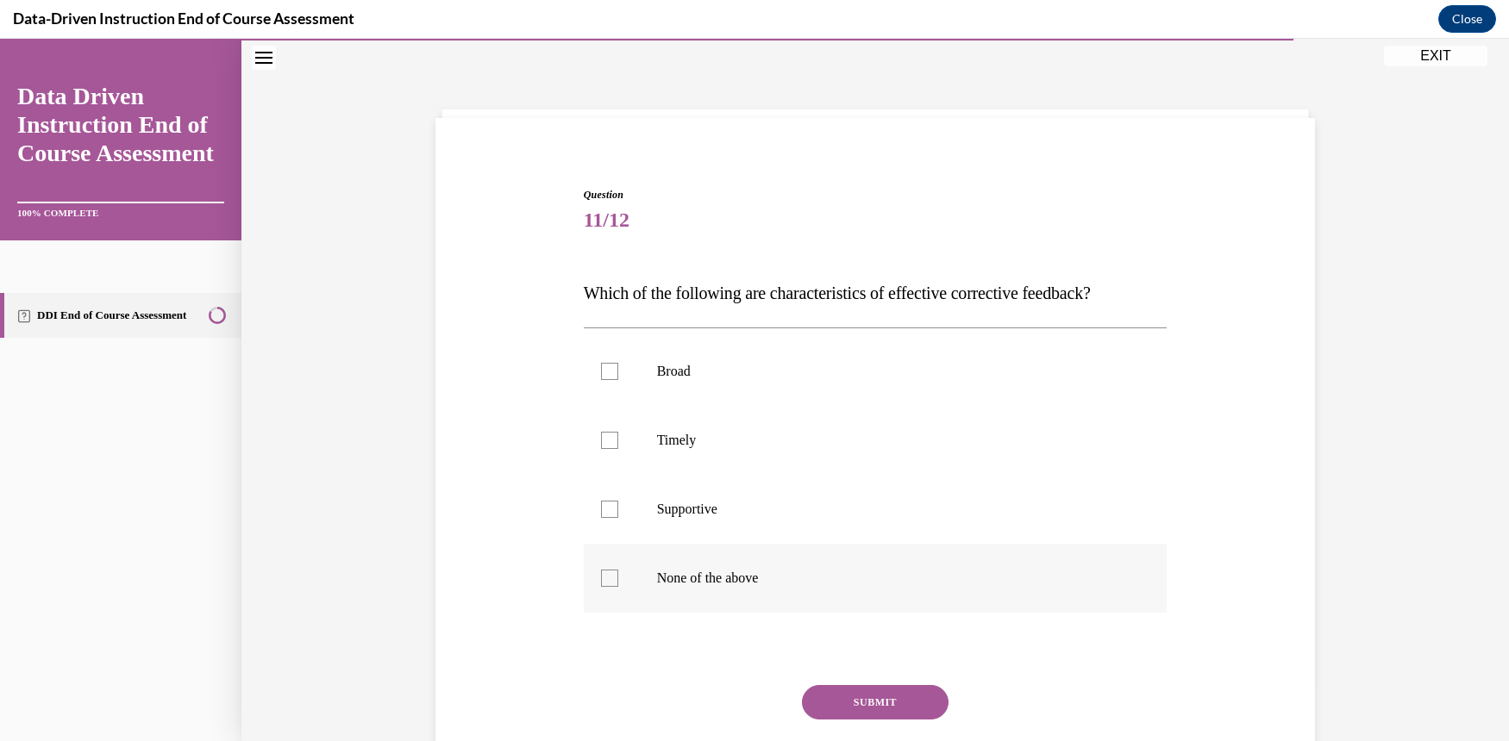
click at [613, 581] on label "None of the above" at bounding box center [876, 578] width 584 height 69
click at [613, 581] on input "None of the above" at bounding box center [609, 578] width 17 height 17
checkbox input "true"
click at [896, 714] on button "SUBMIT" at bounding box center [875, 702] width 147 height 34
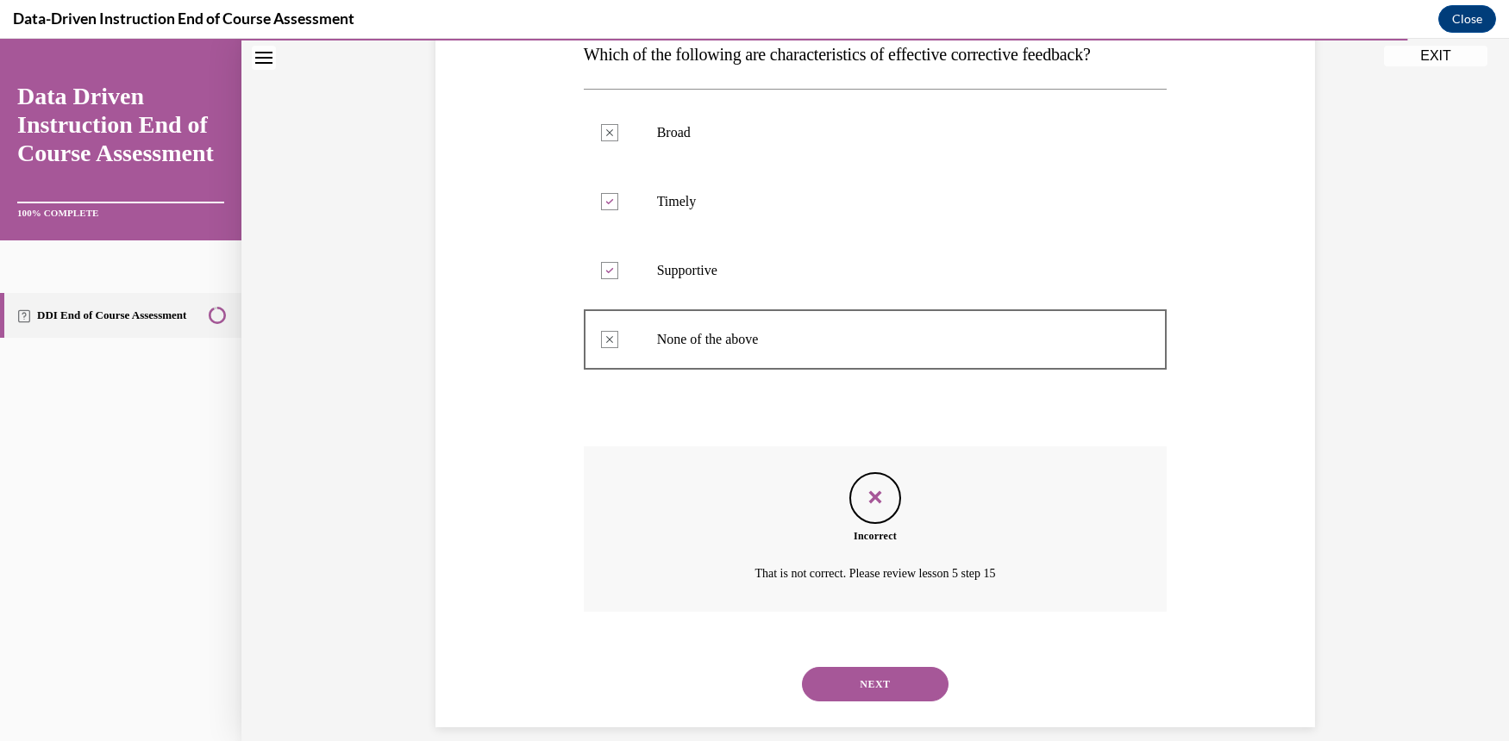
click at [916, 667] on button "NEXT" at bounding box center [875, 684] width 147 height 34
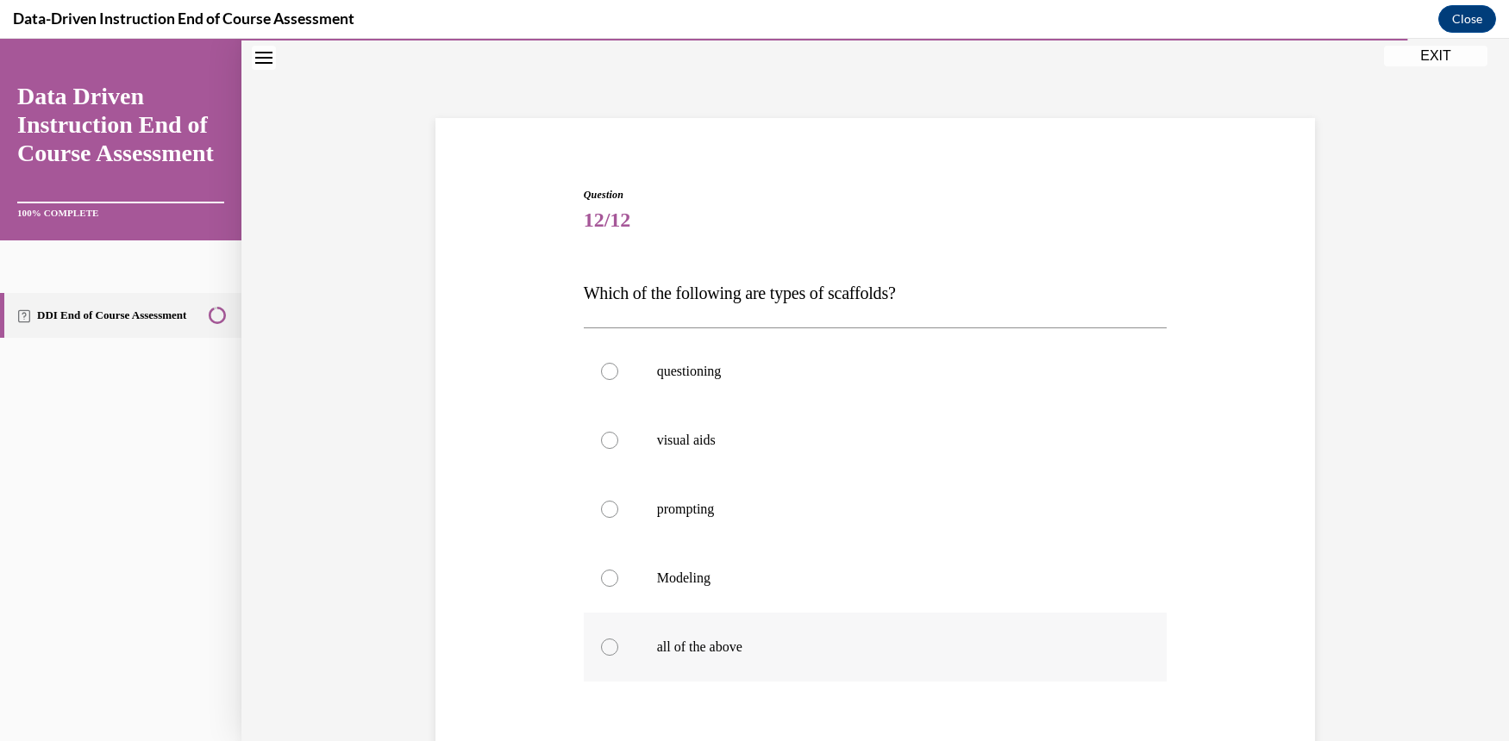
click at [603, 653] on div at bounding box center [609, 647] width 17 height 17
click at [603, 653] on input "all of the above" at bounding box center [609, 647] width 17 height 17
radio input "true"
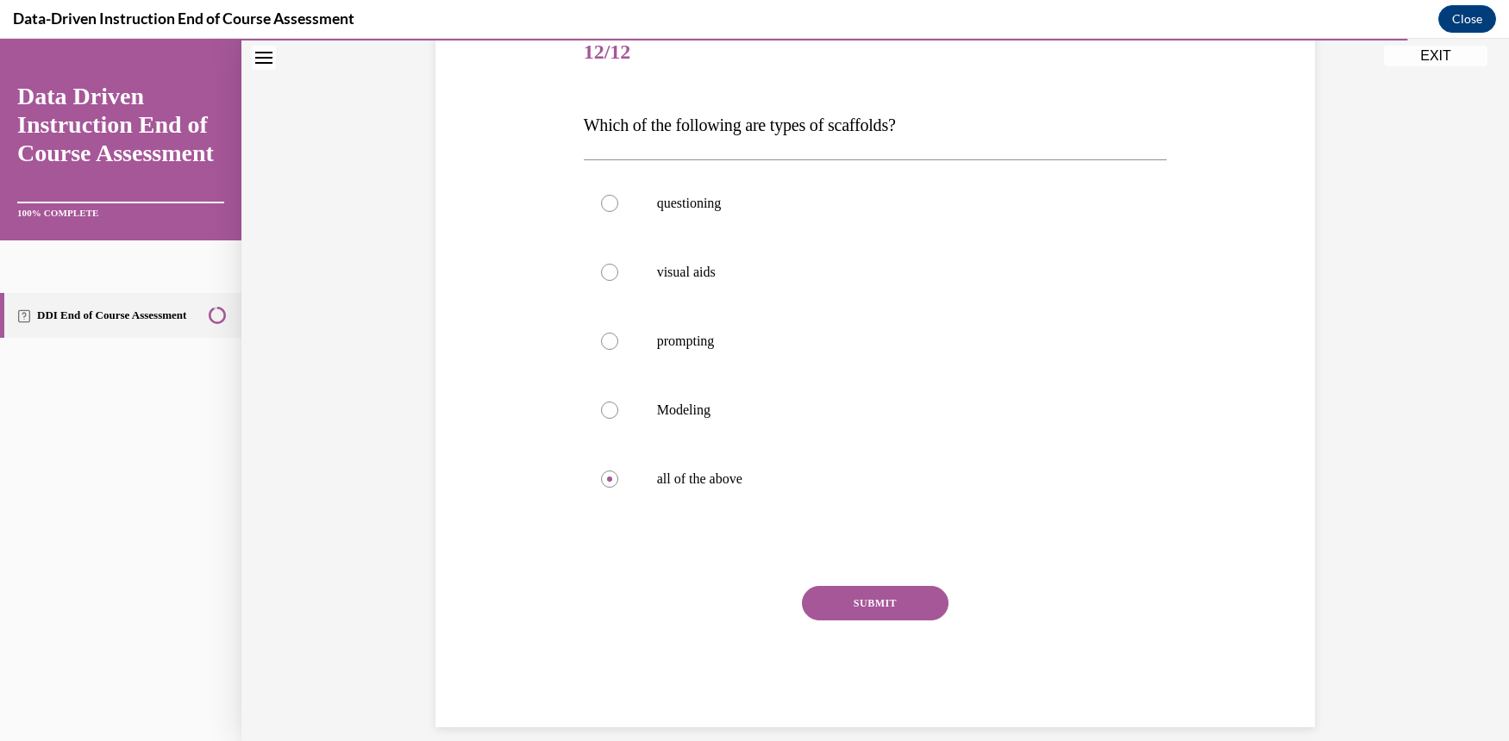
click at [881, 603] on button "SUBMIT" at bounding box center [875, 603] width 147 height 34
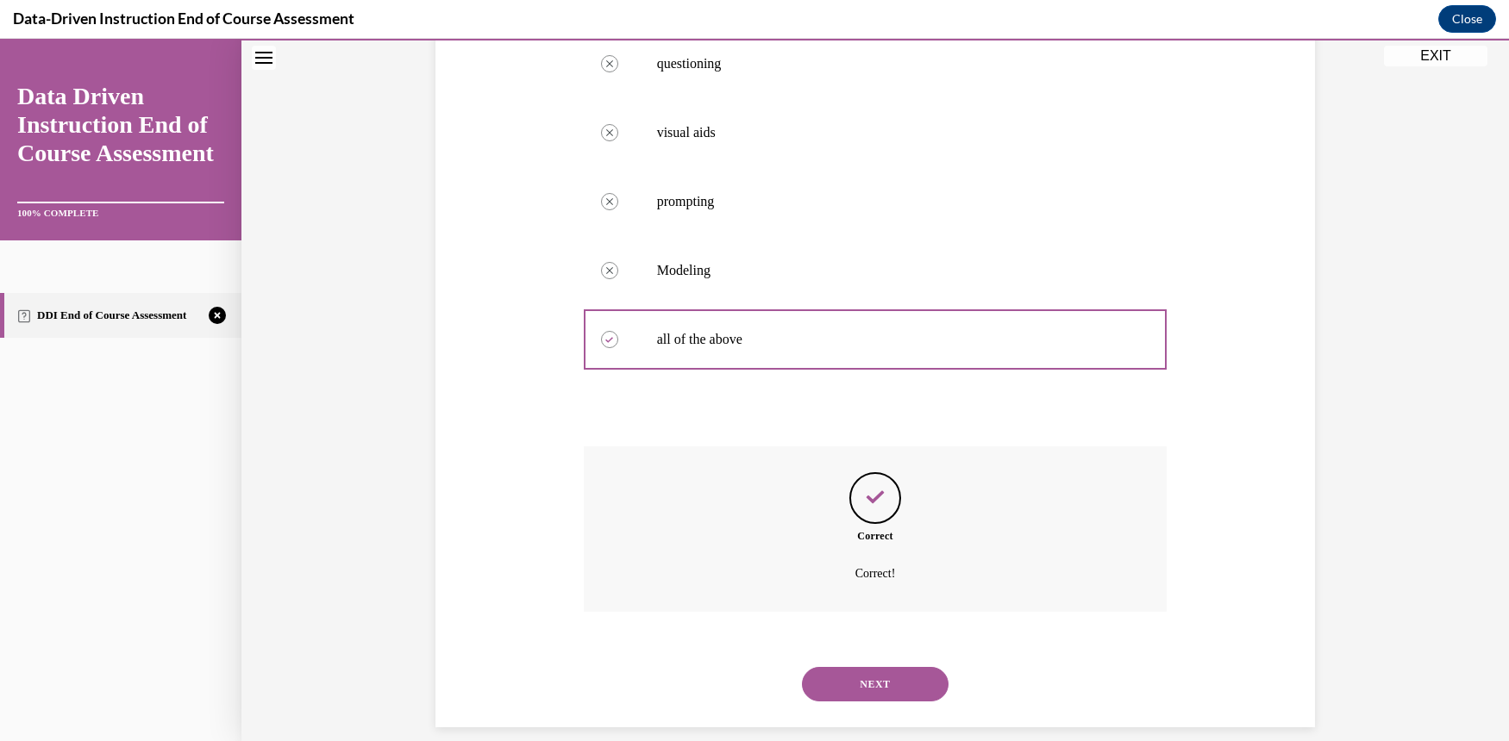
click at [877, 667] on button "NEXT" at bounding box center [875, 684] width 147 height 34
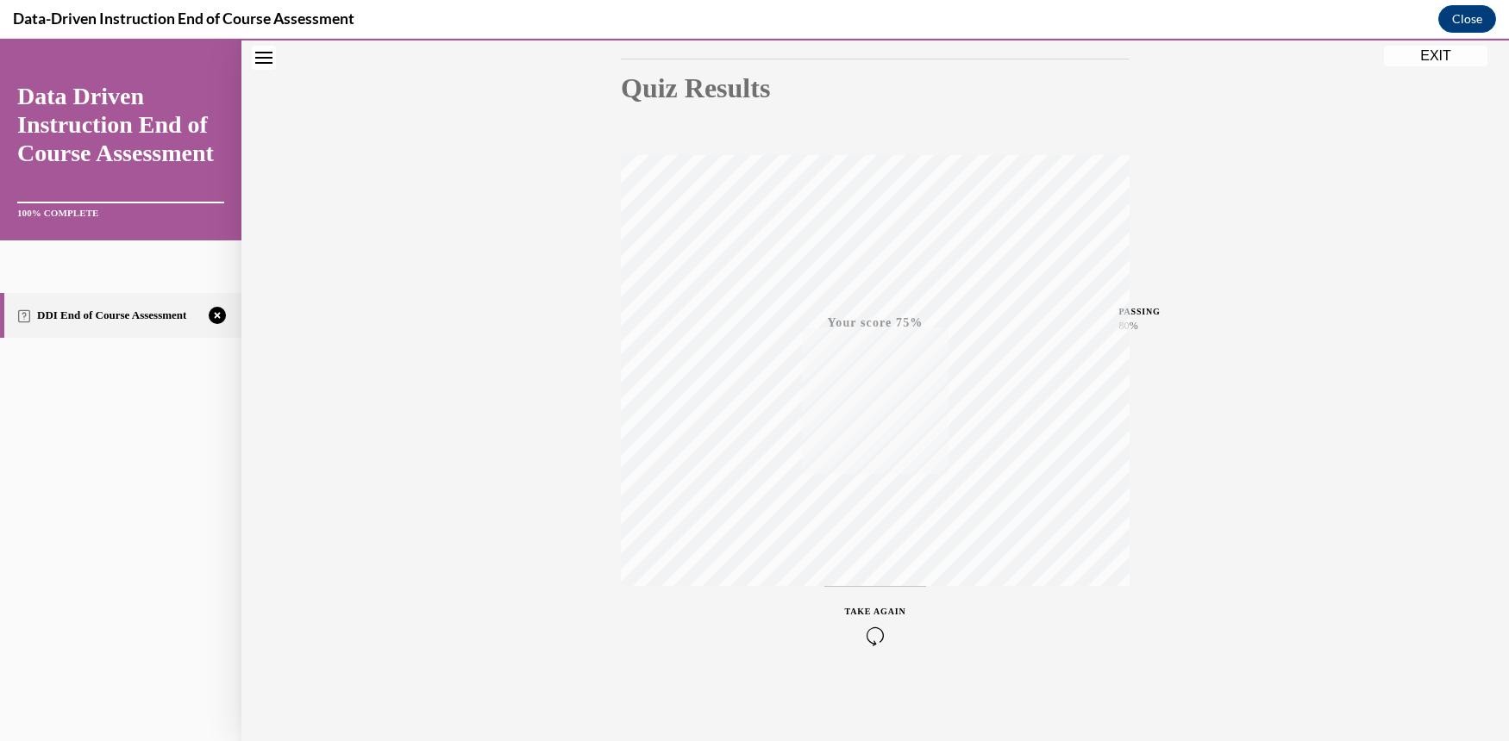
click at [873, 628] on icon "button" at bounding box center [875, 636] width 61 height 19
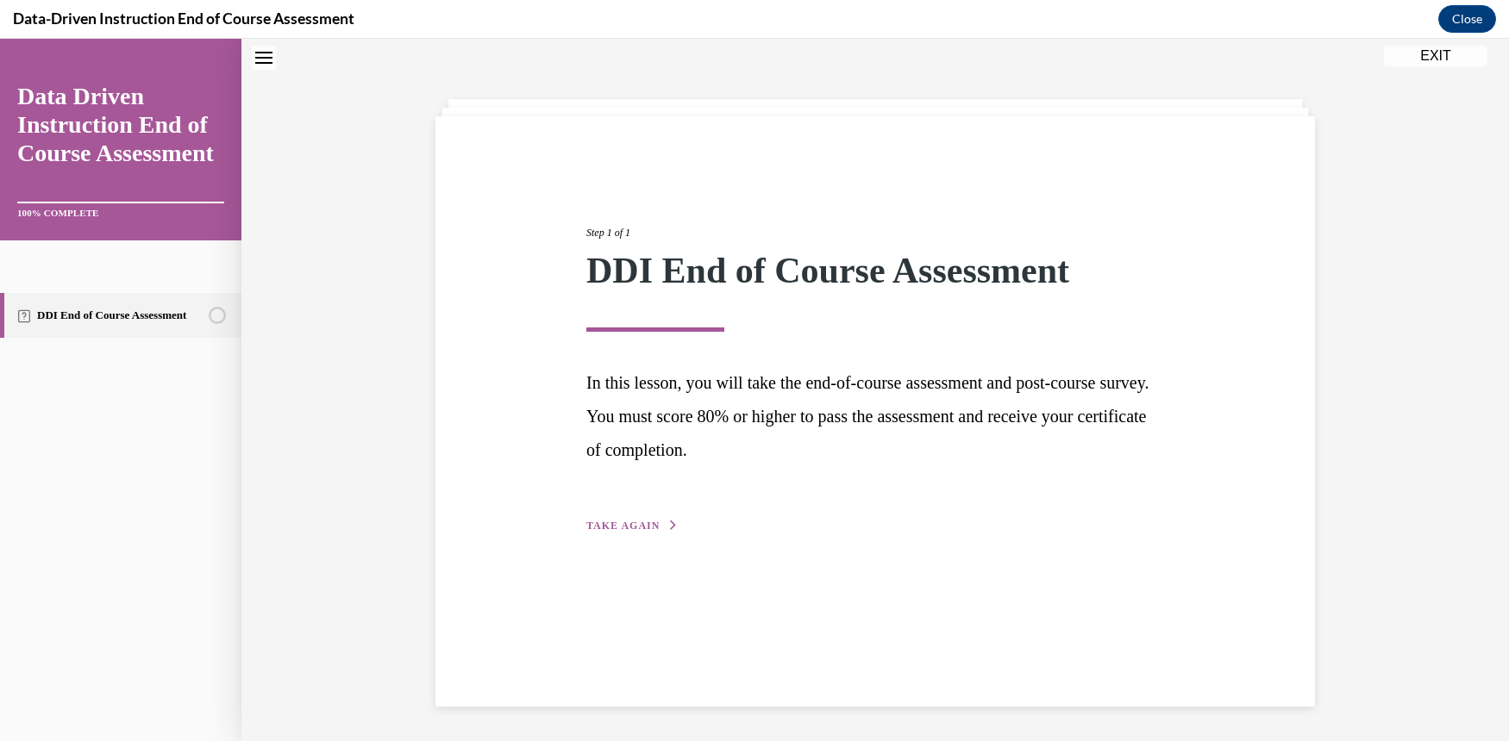
click at [614, 516] on div "Step 1 of 1 DDI End of Course Assessment In this lesson, you will take the end-…" at bounding box center [874, 360] width 603 height 350
click at [628, 532] on button "TAKE AGAIN" at bounding box center [632, 526] width 92 height 16
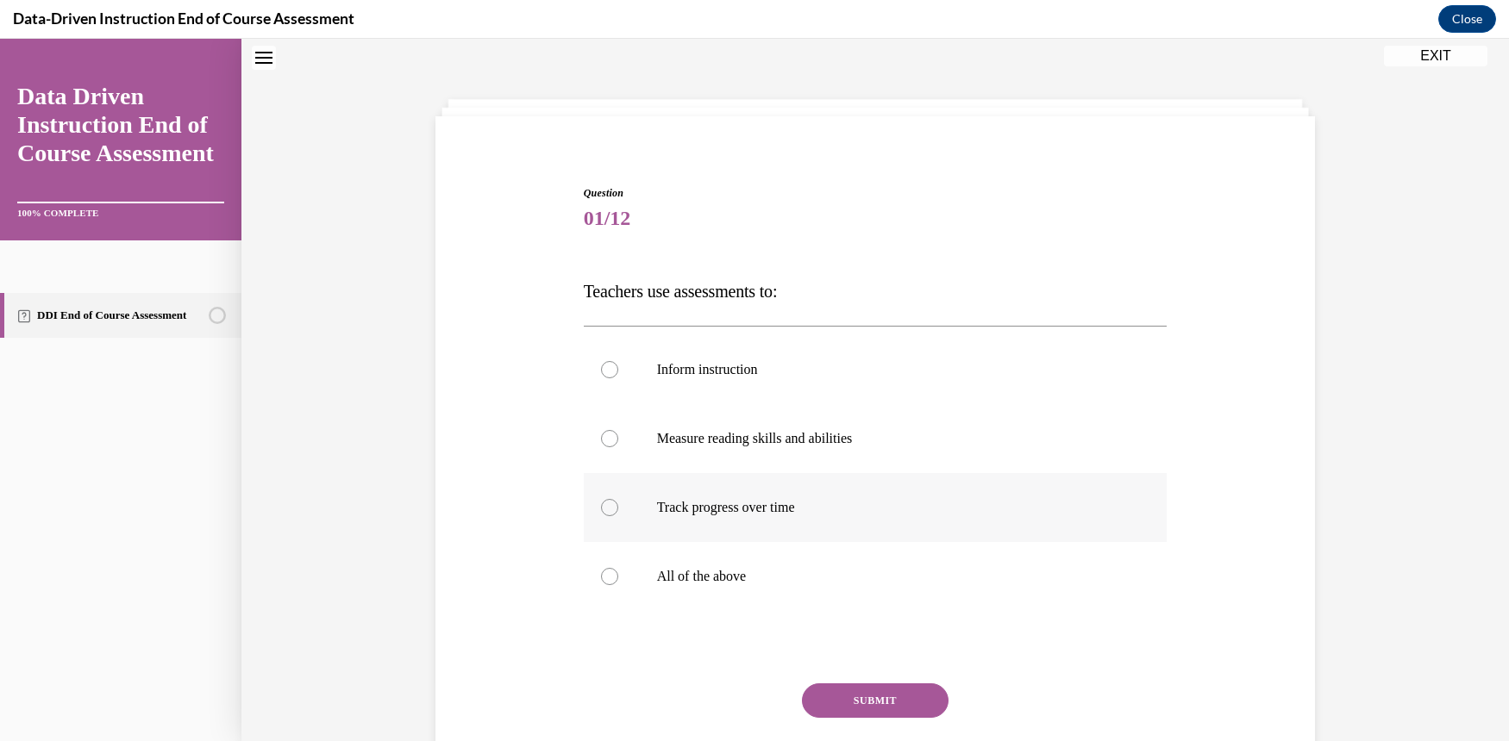
scroll to position [53, 0]
click at [601, 580] on div at bounding box center [609, 578] width 17 height 17
click at [601, 580] on input "All of the above" at bounding box center [609, 578] width 17 height 17
radio input "true"
click at [851, 693] on button "SUBMIT" at bounding box center [875, 702] width 147 height 34
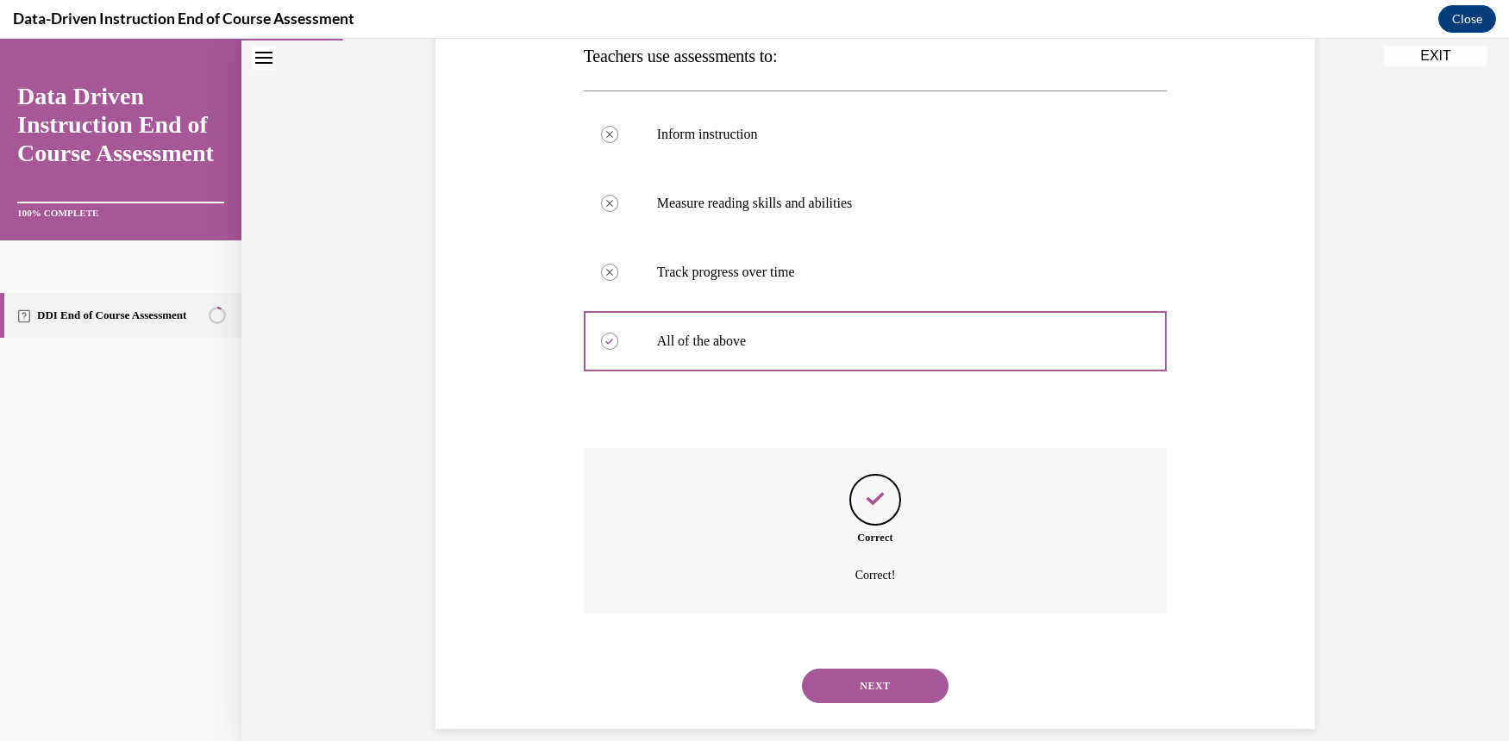
scroll to position [291, 0]
click at [875, 667] on button "NEXT" at bounding box center [875, 684] width 147 height 34
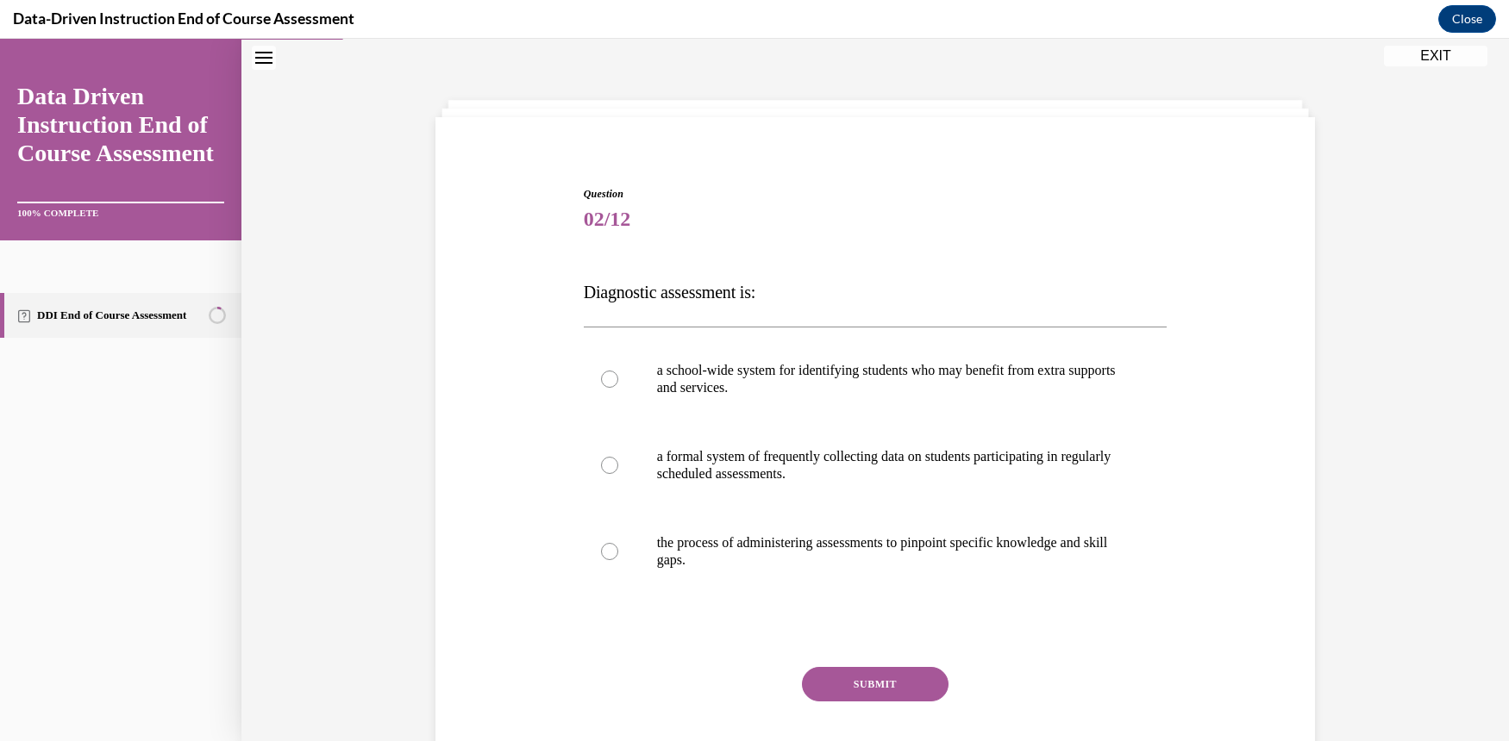
scroll to position [53, 0]
click at [593, 550] on label "the process of administering assessments to pinpoint specific knowledge and ski…" at bounding box center [876, 553] width 584 height 86
click at [601, 550] on input "the process of administering assessments to pinpoint specific knowledge and ski…" at bounding box center [609, 552] width 17 height 17
radio input "true"
click at [812, 682] on button "SUBMIT" at bounding box center [875, 685] width 147 height 34
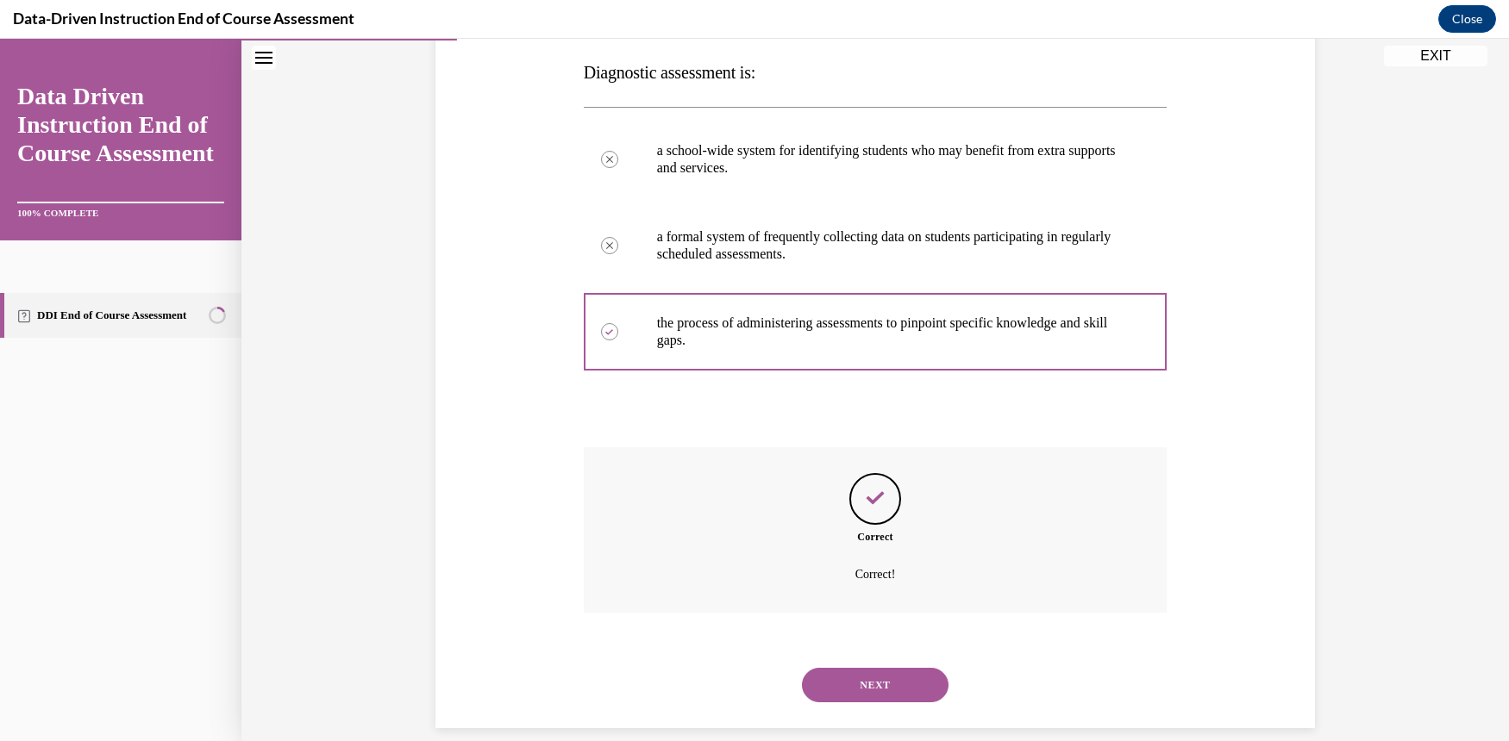
scroll to position [274, 0]
click at [885, 667] on button "NEXT" at bounding box center [875, 684] width 147 height 34
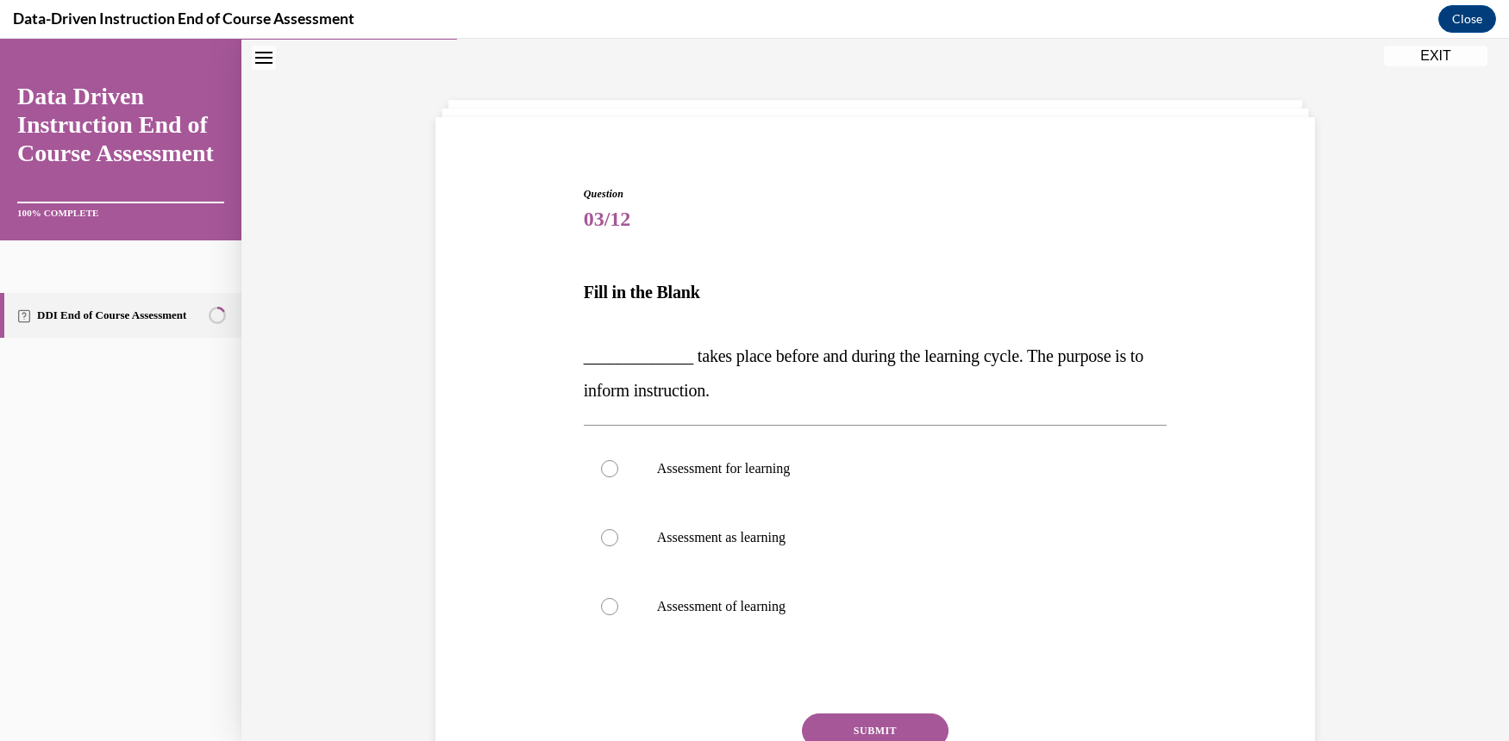
scroll to position [53, 0]
click at [591, 464] on label "Assessment for learning" at bounding box center [876, 469] width 584 height 69
click at [601, 464] on input "Assessment for learning" at bounding box center [609, 469] width 17 height 17
radio input "true"
click at [892, 726] on button "SUBMIT" at bounding box center [875, 732] width 147 height 34
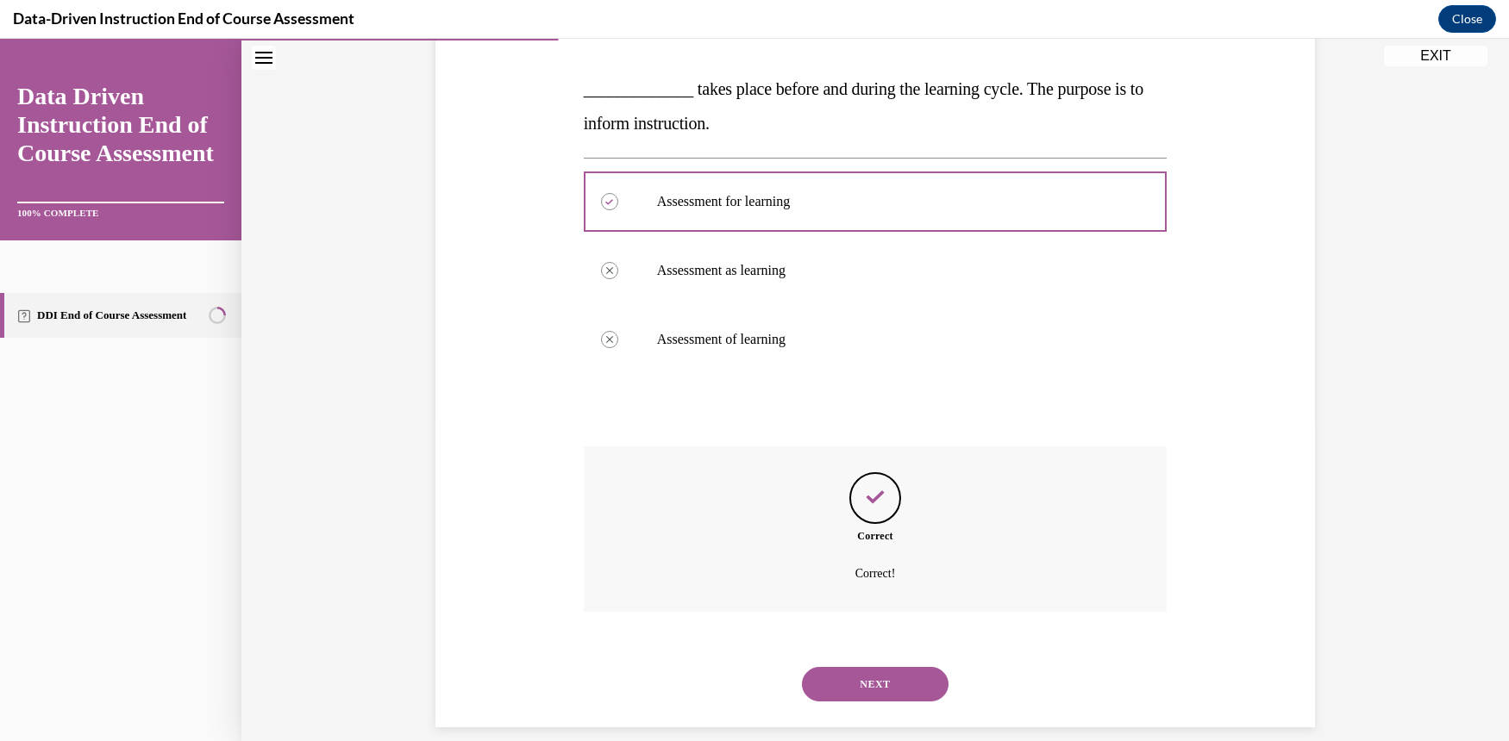
click at [898, 672] on button "NEXT" at bounding box center [875, 684] width 147 height 34
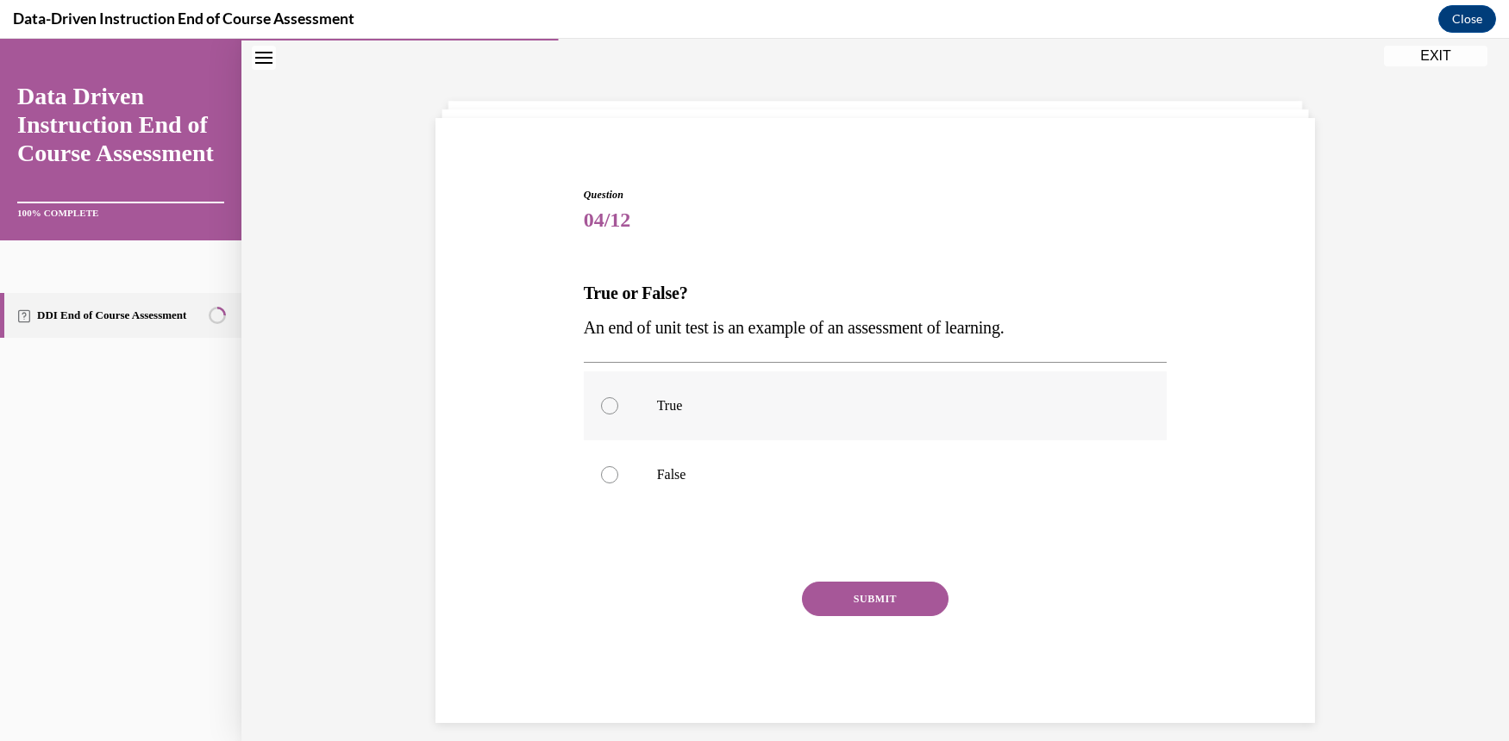
click at [600, 397] on label "True" at bounding box center [876, 406] width 584 height 69
click at [601, 397] on input "True" at bounding box center [609, 405] width 17 height 17
radio input "true"
click at [899, 603] on button "SUBMIT" at bounding box center [875, 599] width 147 height 34
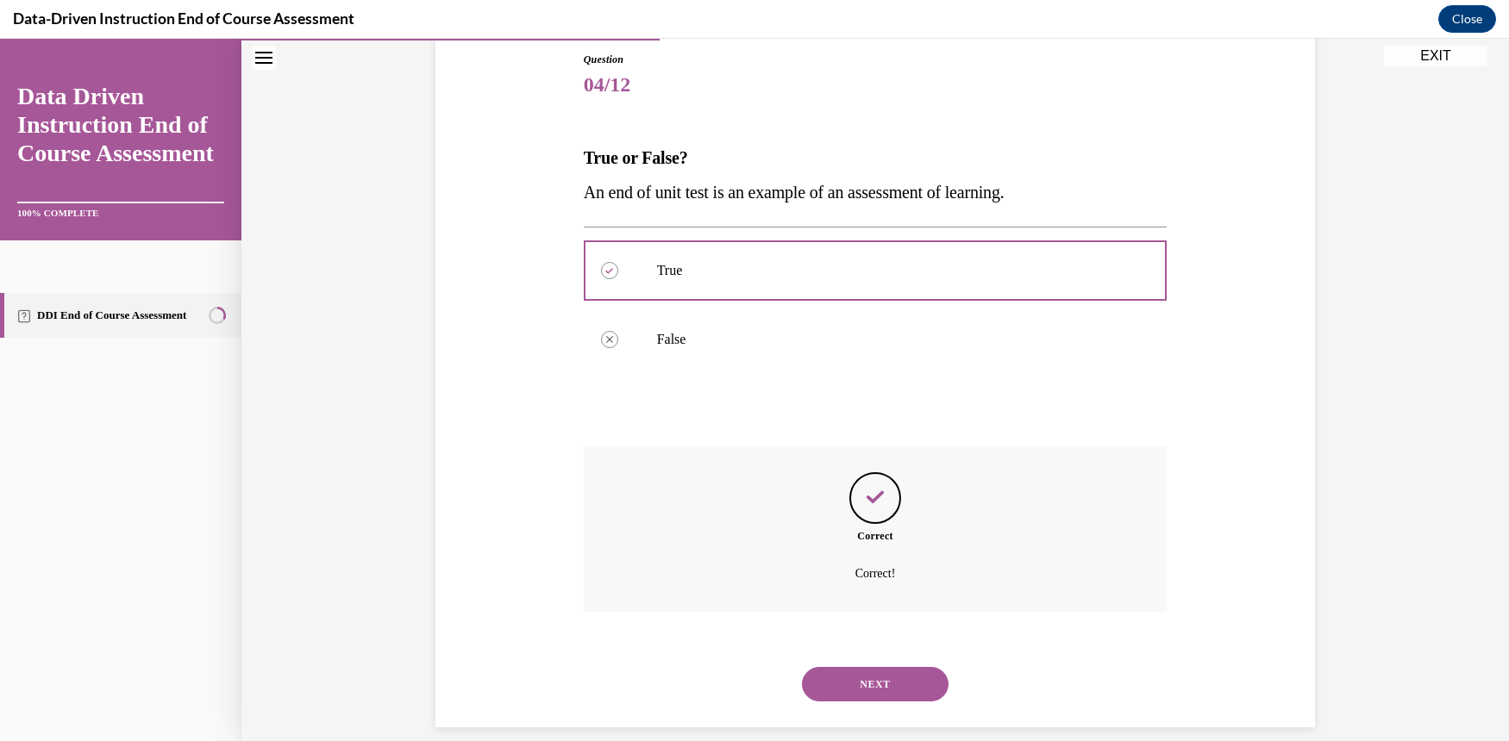
click at [920, 676] on button "NEXT" at bounding box center [875, 684] width 147 height 34
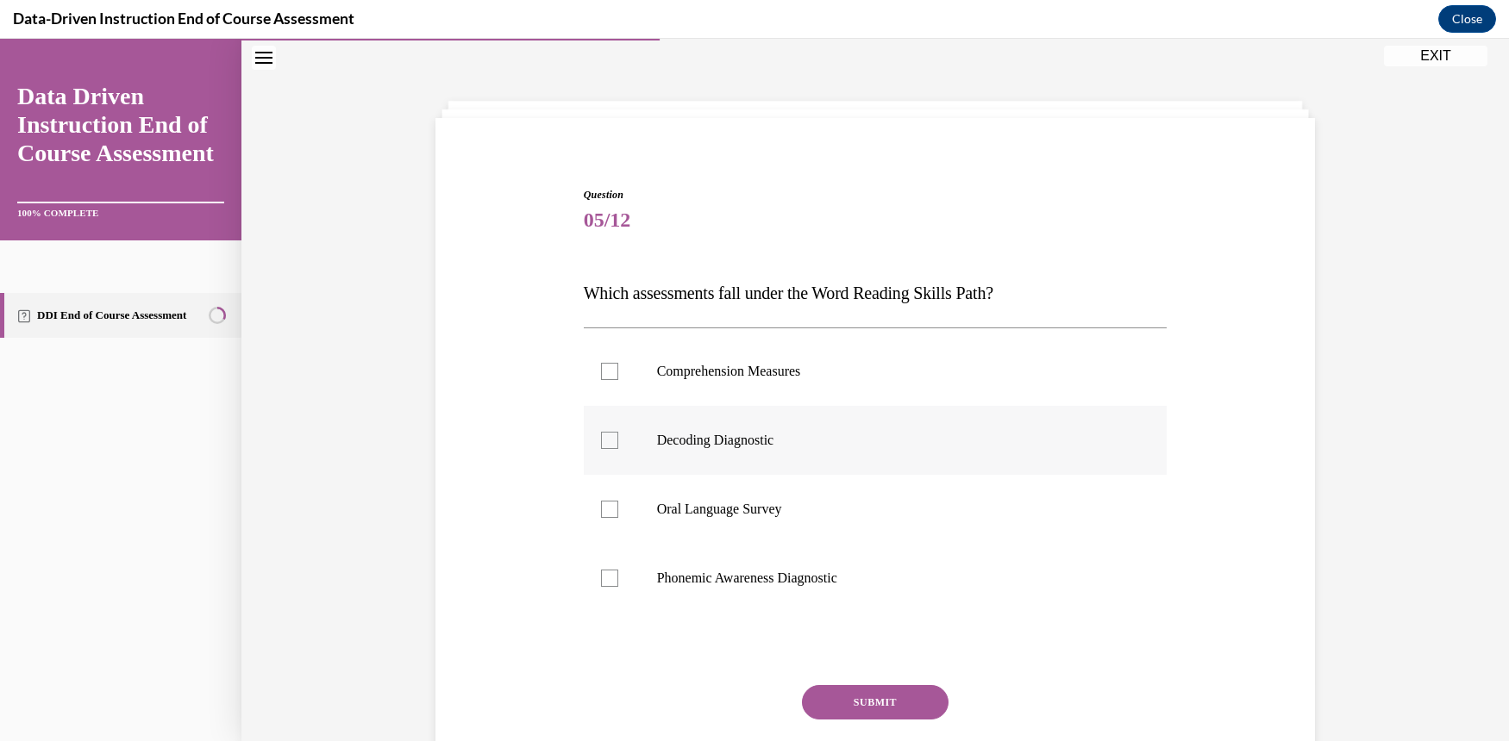
click at [609, 441] on div at bounding box center [609, 440] width 17 height 17
click at [609, 441] on input "Decoding Diagnostic" at bounding box center [609, 440] width 17 height 17
checkbox input "true"
click at [894, 691] on button "SUBMIT" at bounding box center [875, 702] width 147 height 34
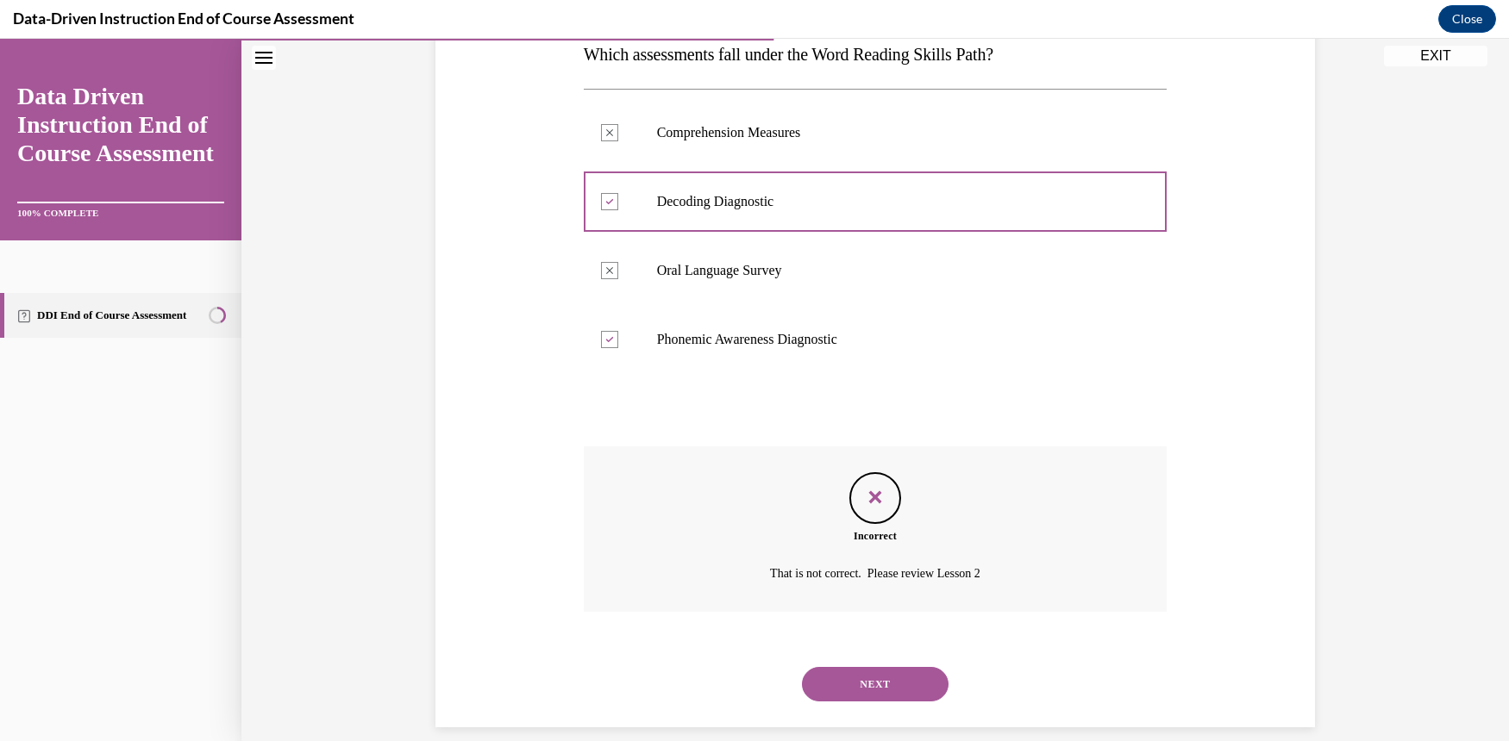
click at [912, 667] on button "NEXT" at bounding box center [875, 684] width 147 height 34
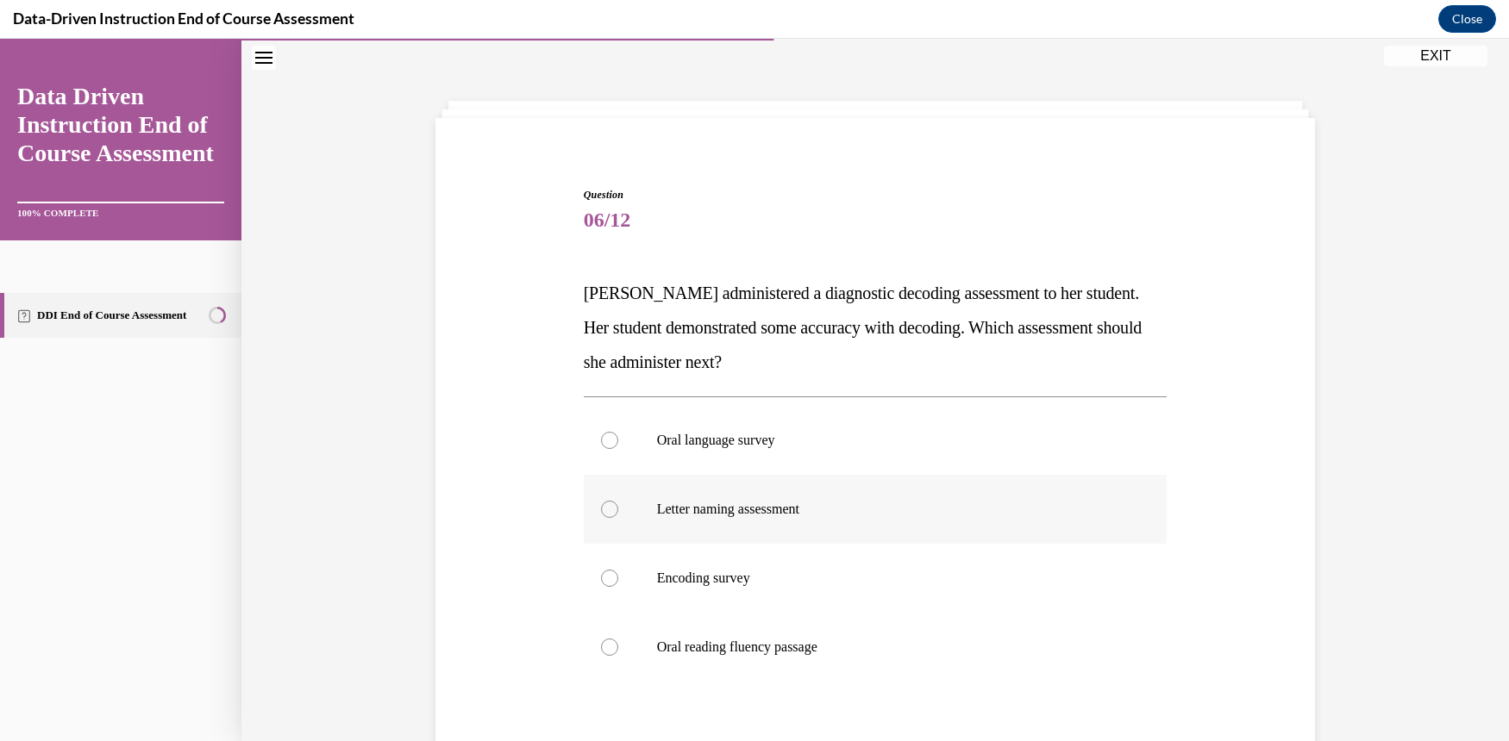
click at [601, 504] on div at bounding box center [609, 509] width 17 height 17
click at [601, 504] on input "Letter naming assessment" at bounding box center [609, 509] width 17 height 17
radio input "true"
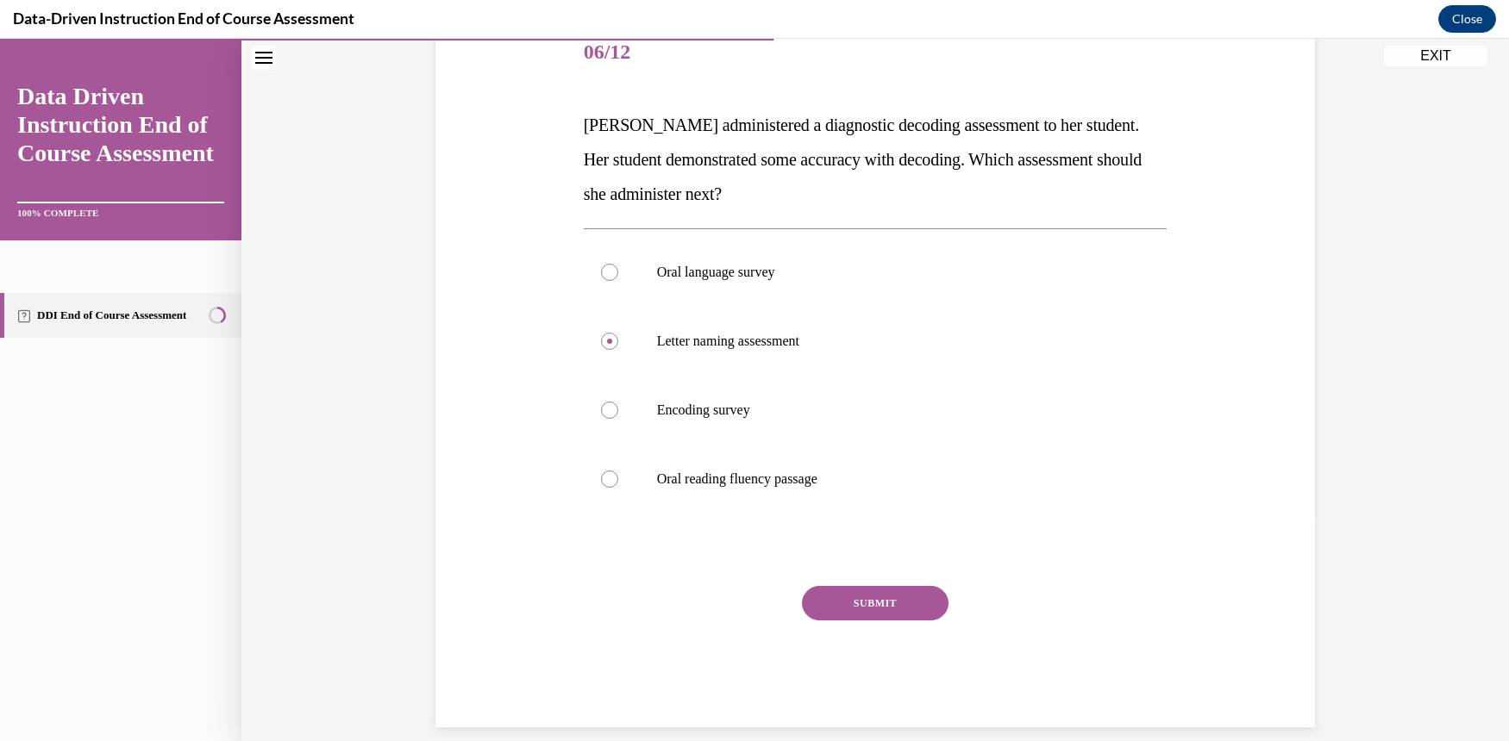
click at [871, 600] on button "SUBMIT" at bounding box center [875, 603] width 147 height 34
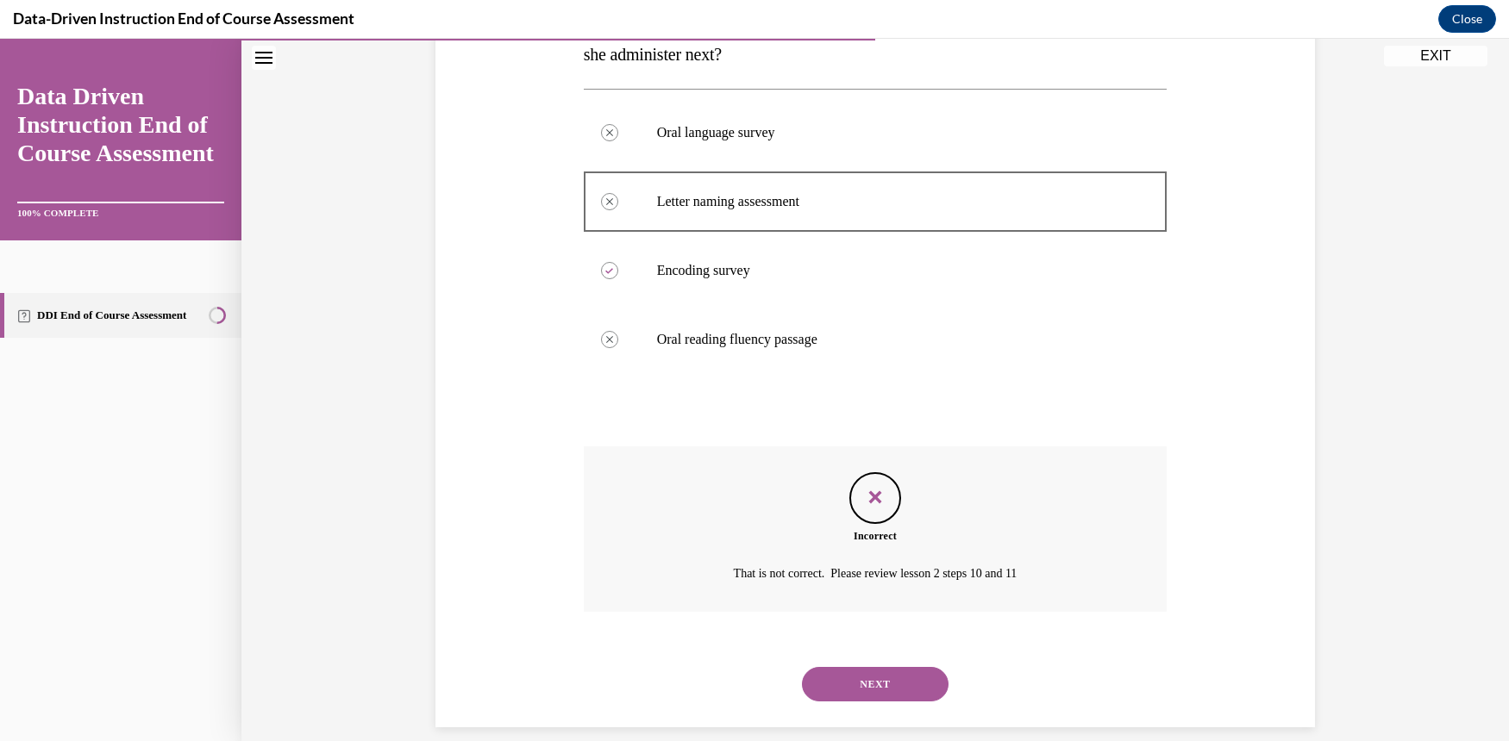
click at [895, 667] on button "NEXT" at bounding box center [875, 684] width 147 height 34
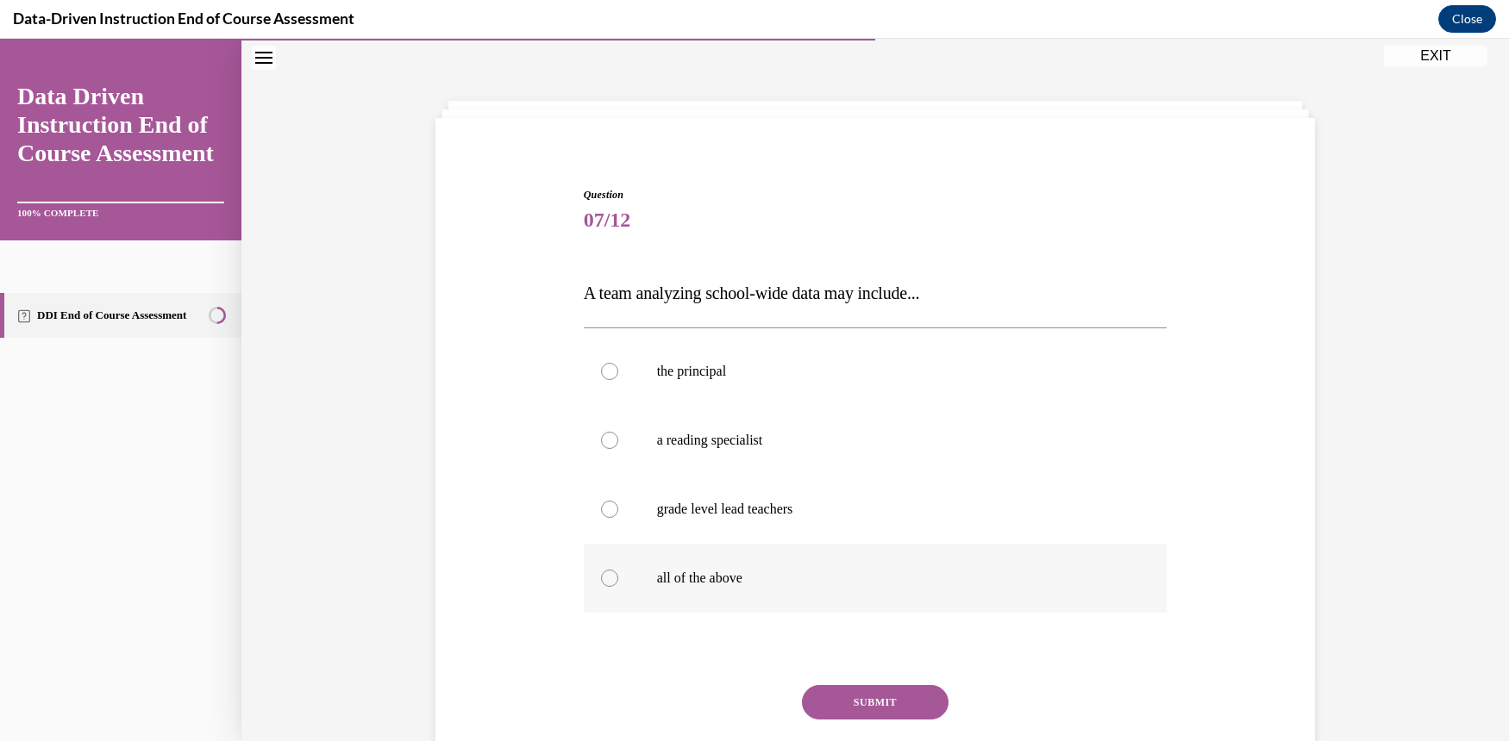
click at [603, 578] on div at bounding box center [609, 578] width 17 height 17
click at [603, 578] on input "all of the above" at bounding box center [609, 578] width 17 height 17
radio input "true"
click at [889, 703] on button "SUBMIT" at bounding box center [875, 702] width 147 height 34
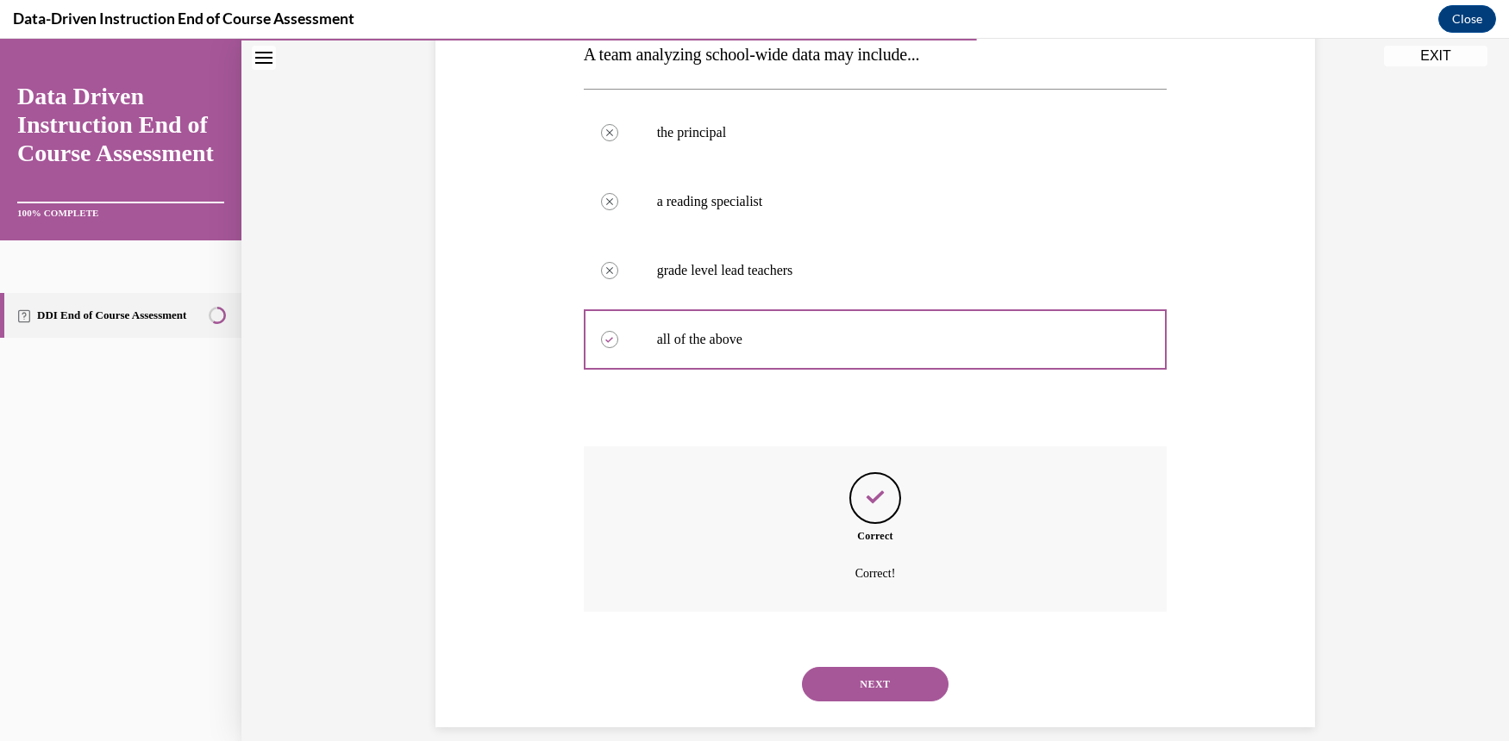
click at [902, 667] on button "NEXT" at bounding box center [875, 684] width 147 height 34
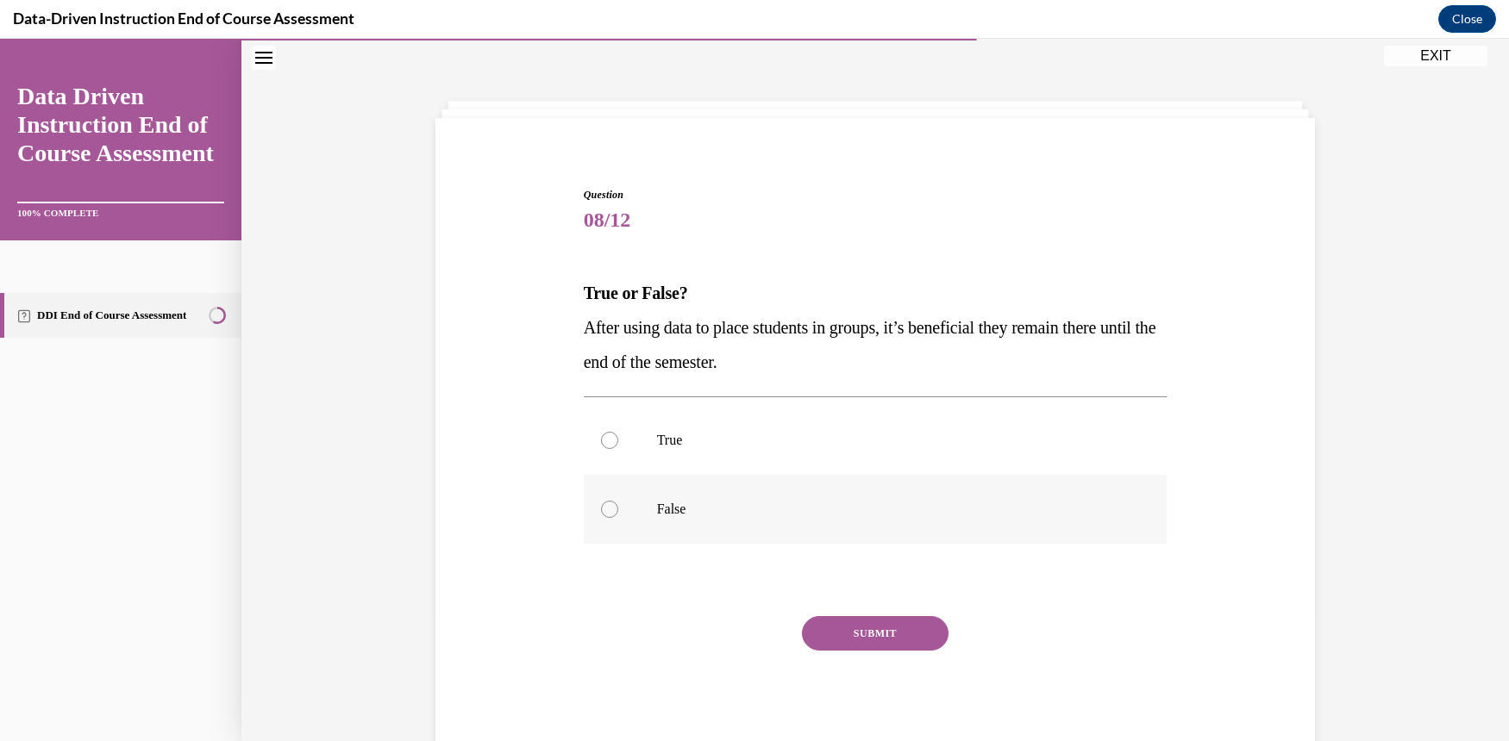
click at [604, 504] on div at bounding box center [609, 509] width 17 height 17
click at [604, 504] on input "False" at bounding box center [609, 509] width 17 height 17
radio input "true"
click at [906, 629] on button "SUBMIT" at bounding box center [875, 633] width 147 height 34
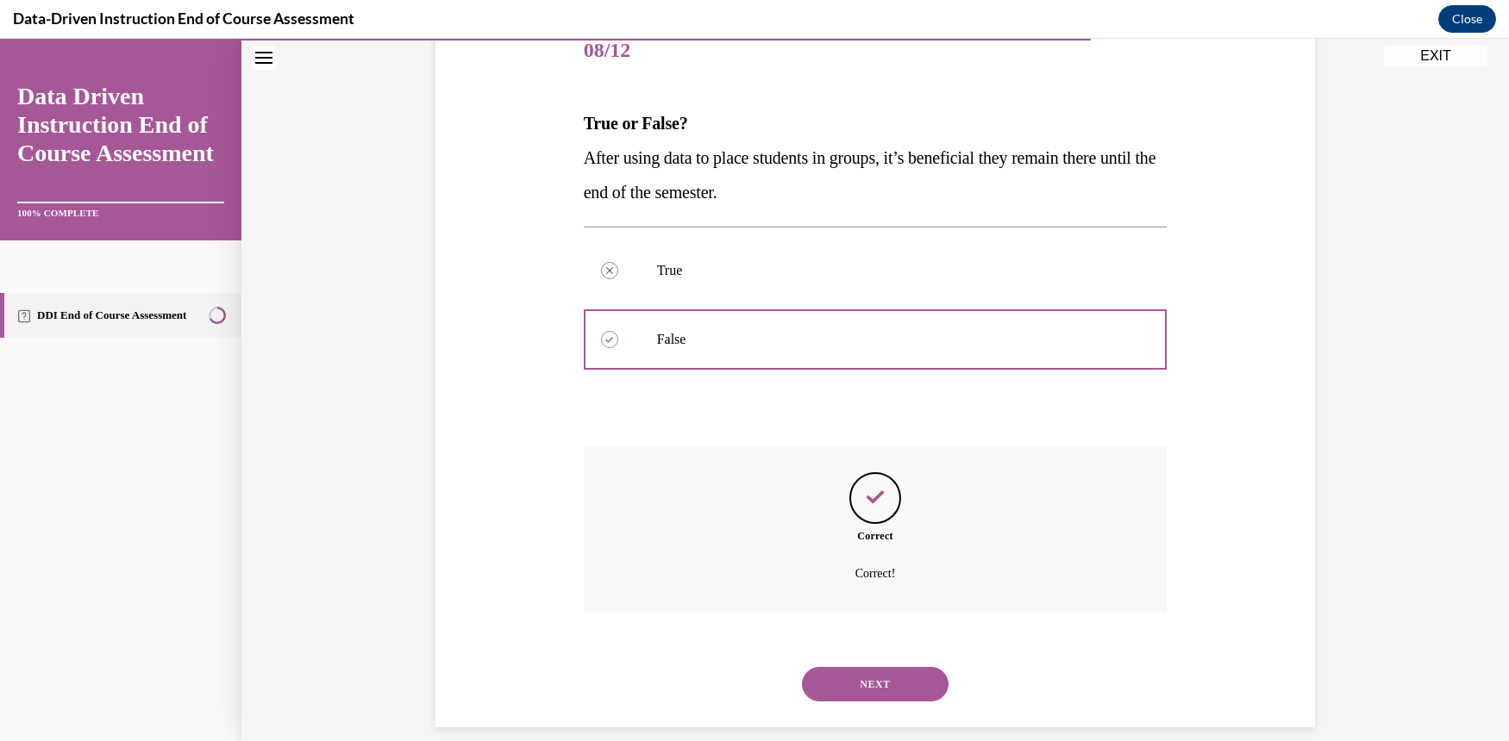
click at [883, 667] on button "NEXT" at bounding box center [875, 684] width 147 height 34
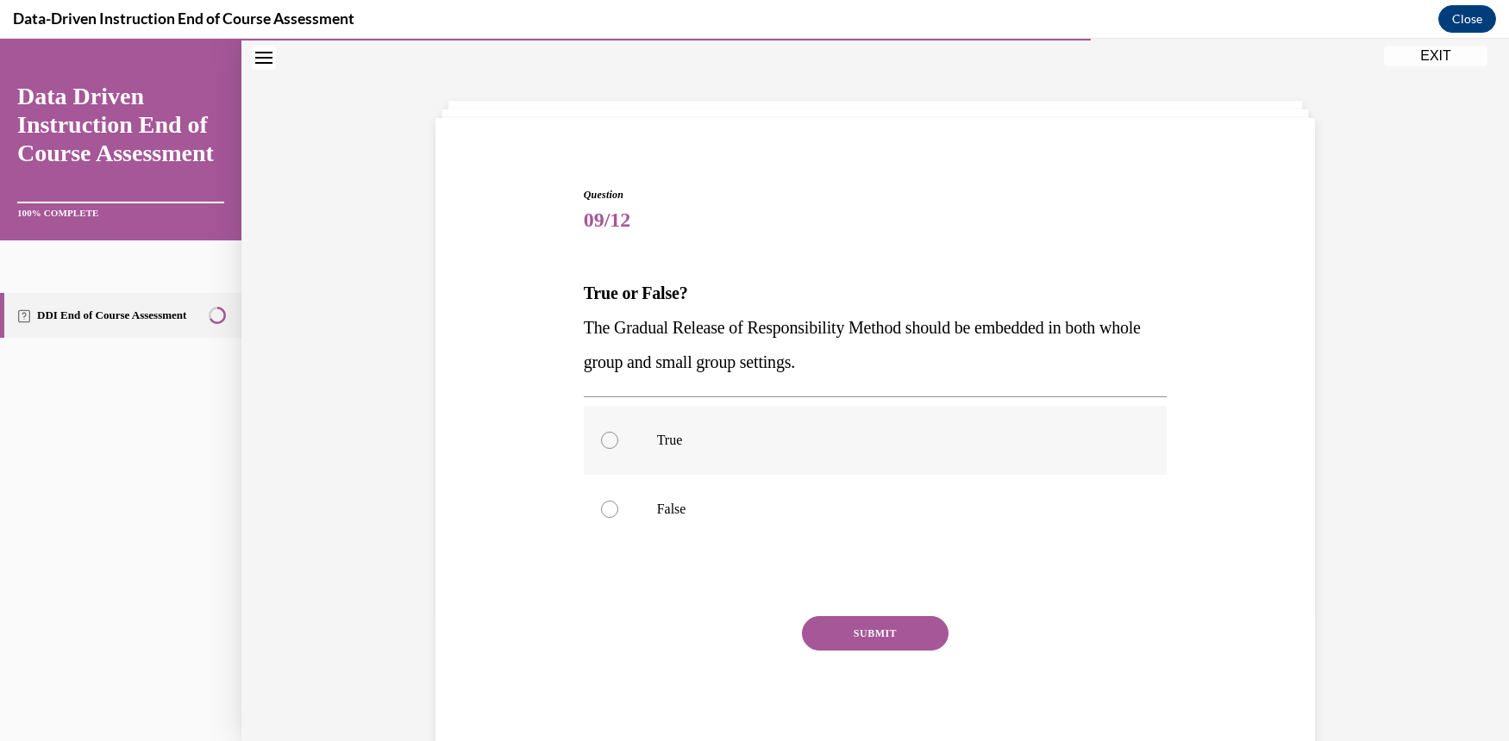
click at [602, 443] on div at bounding box center [609, 440] width 17 height 17
click at [602, 443] on input "True" at bounding box center [609, 440] width 17 height 17
radio input "true"
click at [871, 632] on button "SUBMIT" at bounding box center [875, 633] width 147 height 34
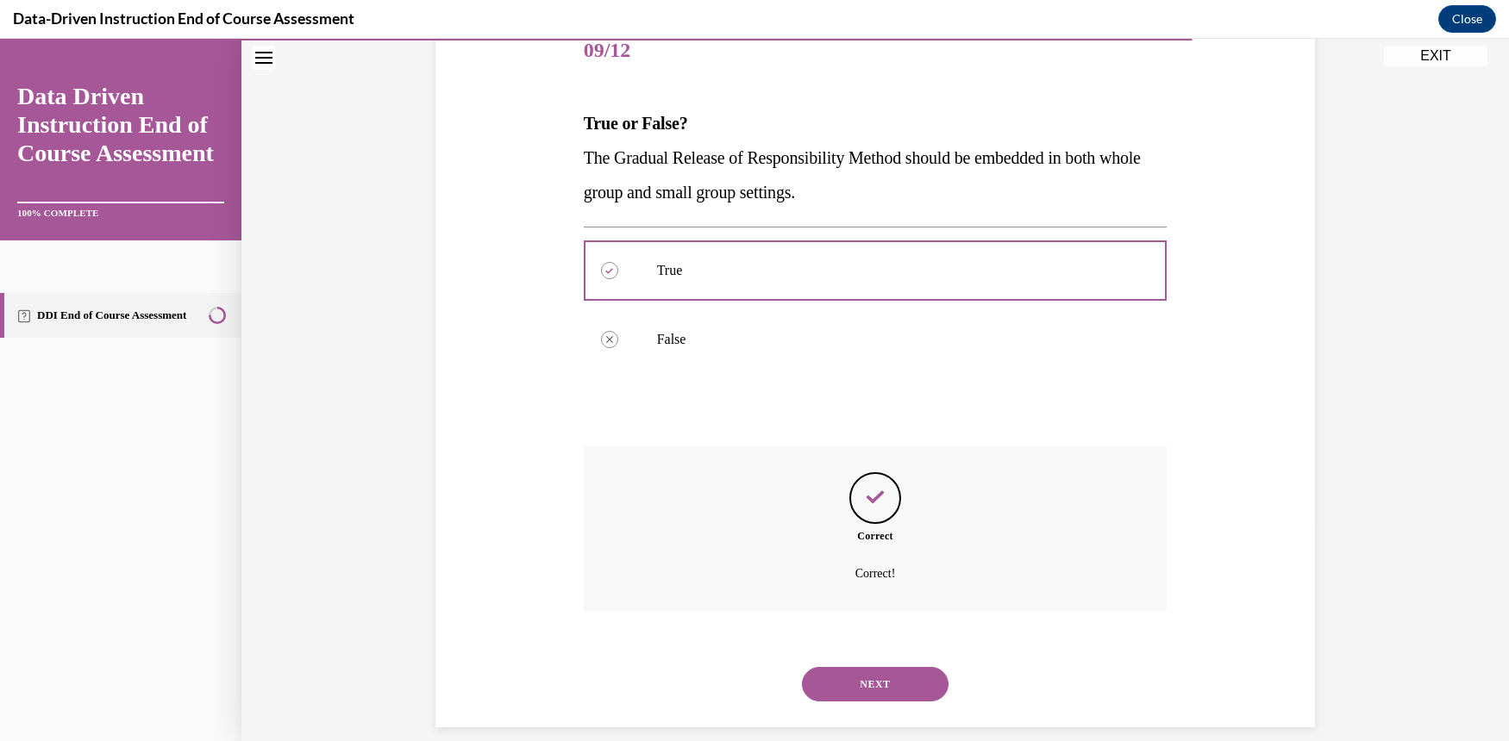
click at [878, 667] on button "NEXT" at bounding box center [875, 684] width 147 height 34
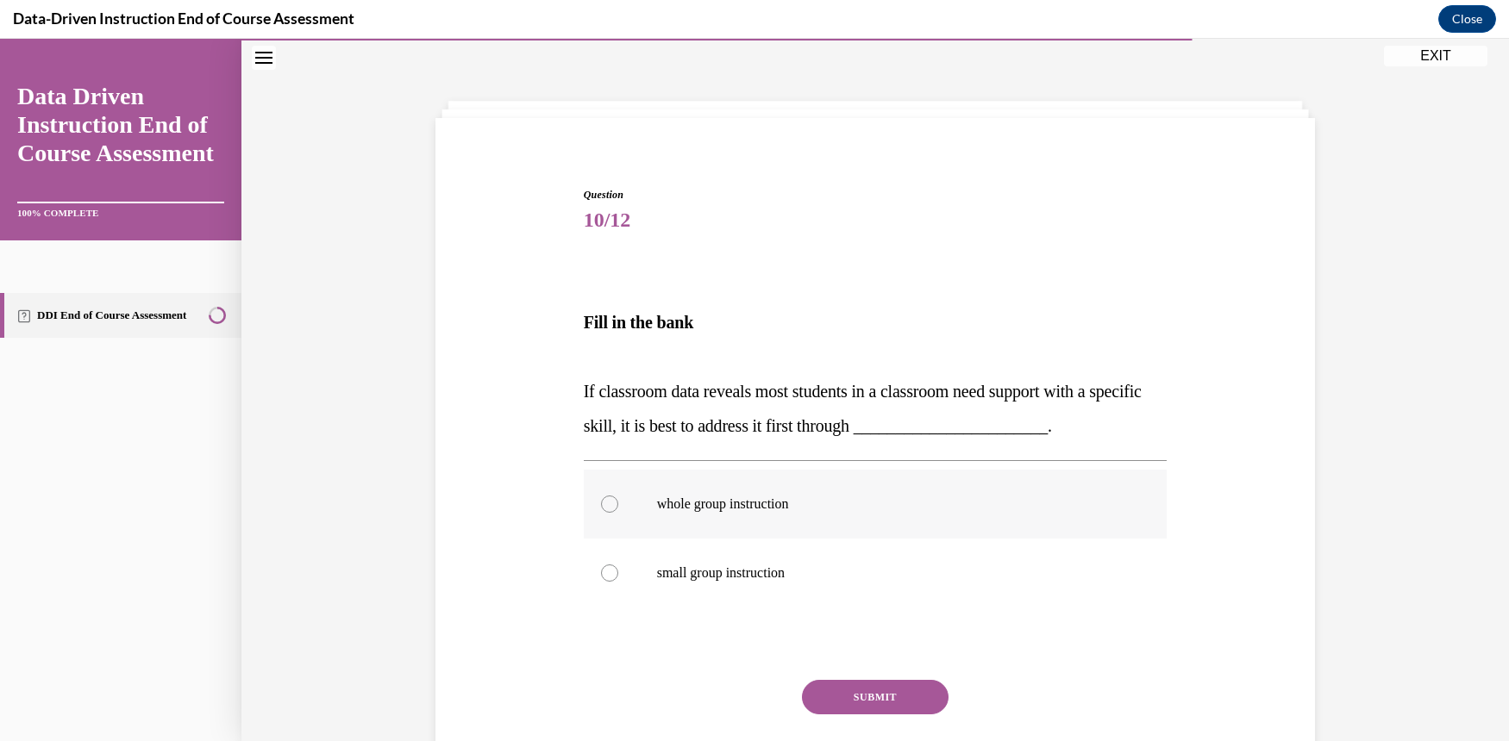
click at [593, 507] on label "whole group instruction" at bounding box center [876, 504] width 584 height 69
click at [601, 507] on input "whole group instruction" at bounding box center [609, 504] width 17 height 17
radio input "true"
click at [849, 710] on button "SUBMIT" at bounding box center [875, 697] width 147 height 34
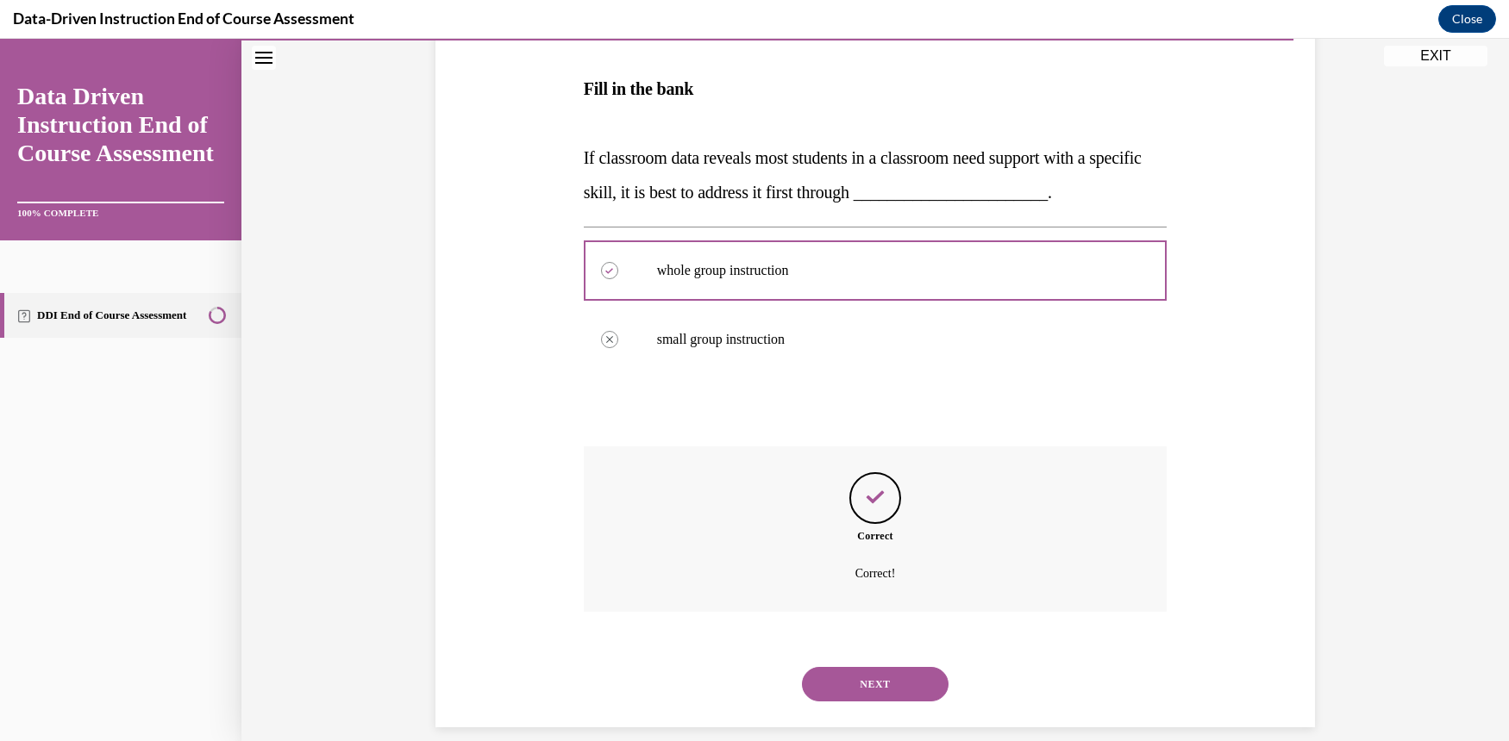
click at [905, 667] on button "NEXT" at bounding box center [875, 684] width 147 height 34
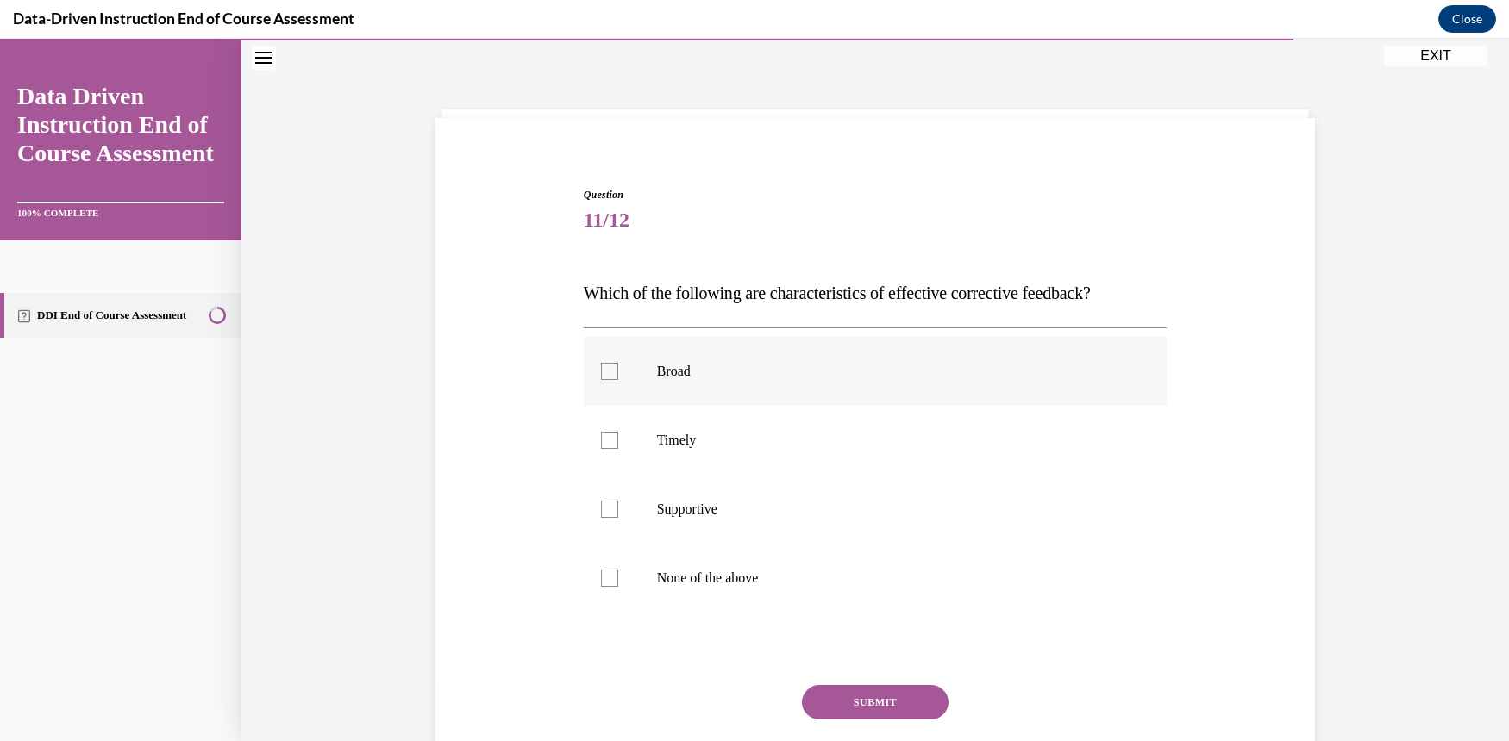
click at [603, 366] on div at bounding box center [609, 371] width 17 height 17
click at [603, 366] on input "Broad" at bounding box center [609, 371] width 17 height 17
checkbox input "true"
click at [905, 693] on button "SUBMIT" at bounding box center [875, 702] width 147 height 34
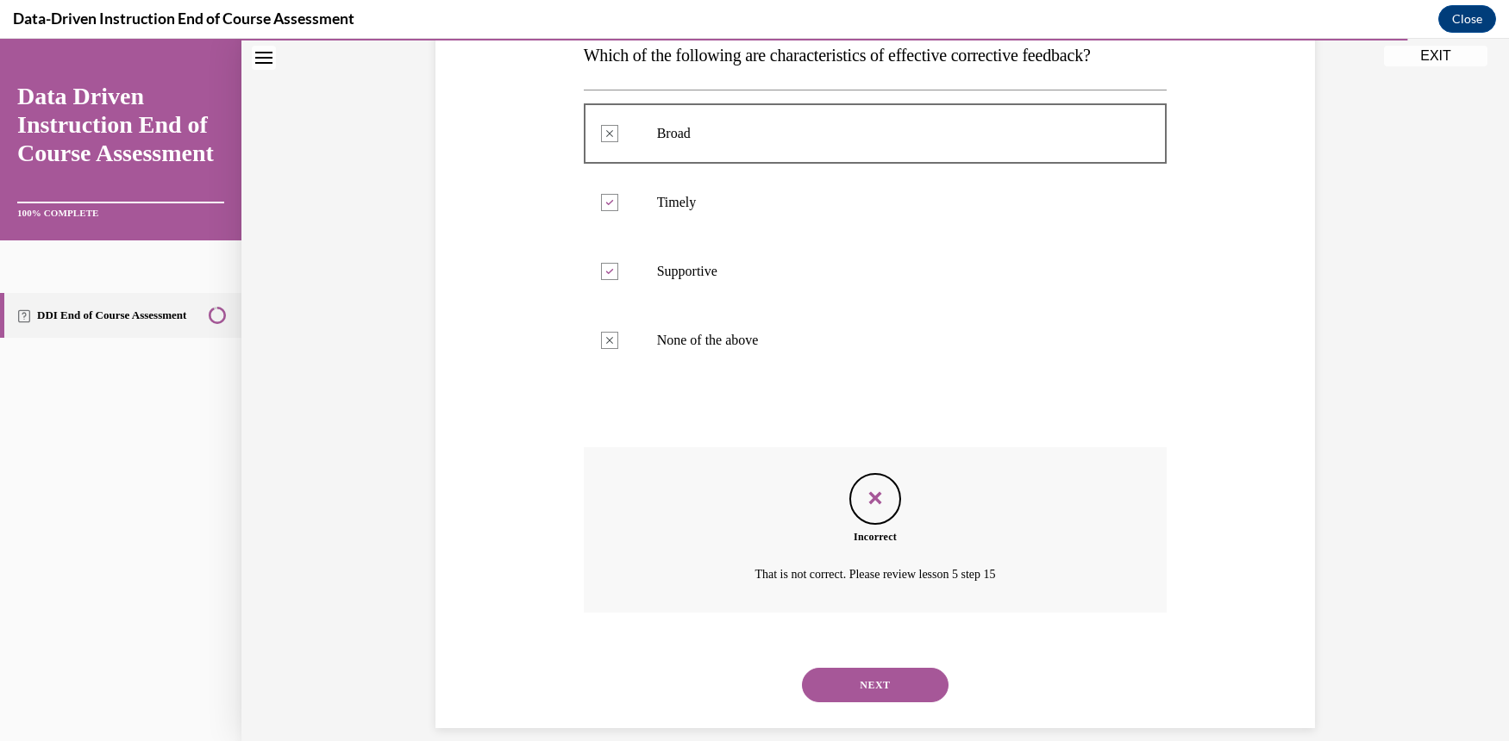
scroll to position [291, 0]
click at [897, 683] on div "NEXT" at bounding box center [876, 684] width 584 height 69
click at [893, 667] on button "NEXT" at bounding box center [875, 684] width 147 height 34
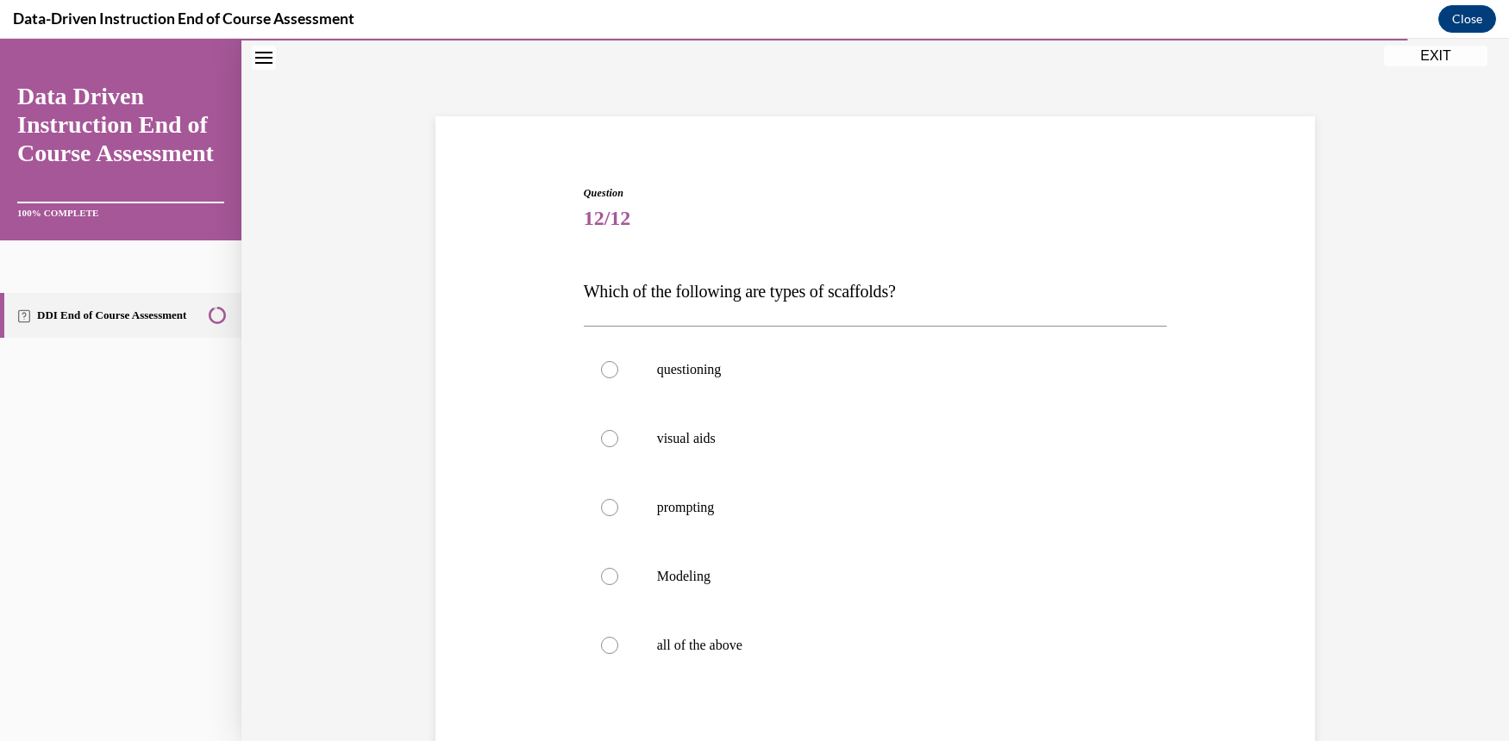
scroll to position [53, 0]
drag, startPoint x: 581, startPoint y: 645, endPoint x: 603, endPoint y: 646, distance: 21.6
click at [591, 645] on label "all of the above" at bounding box center [876, 647] width 584 height 69
click at [616, 649] on label "all of the above" at bounding box center [876, 647] width 584 height 69
click at [616, 649] on input "all of the above" at bounding box center [609, 647] width 17 height 17
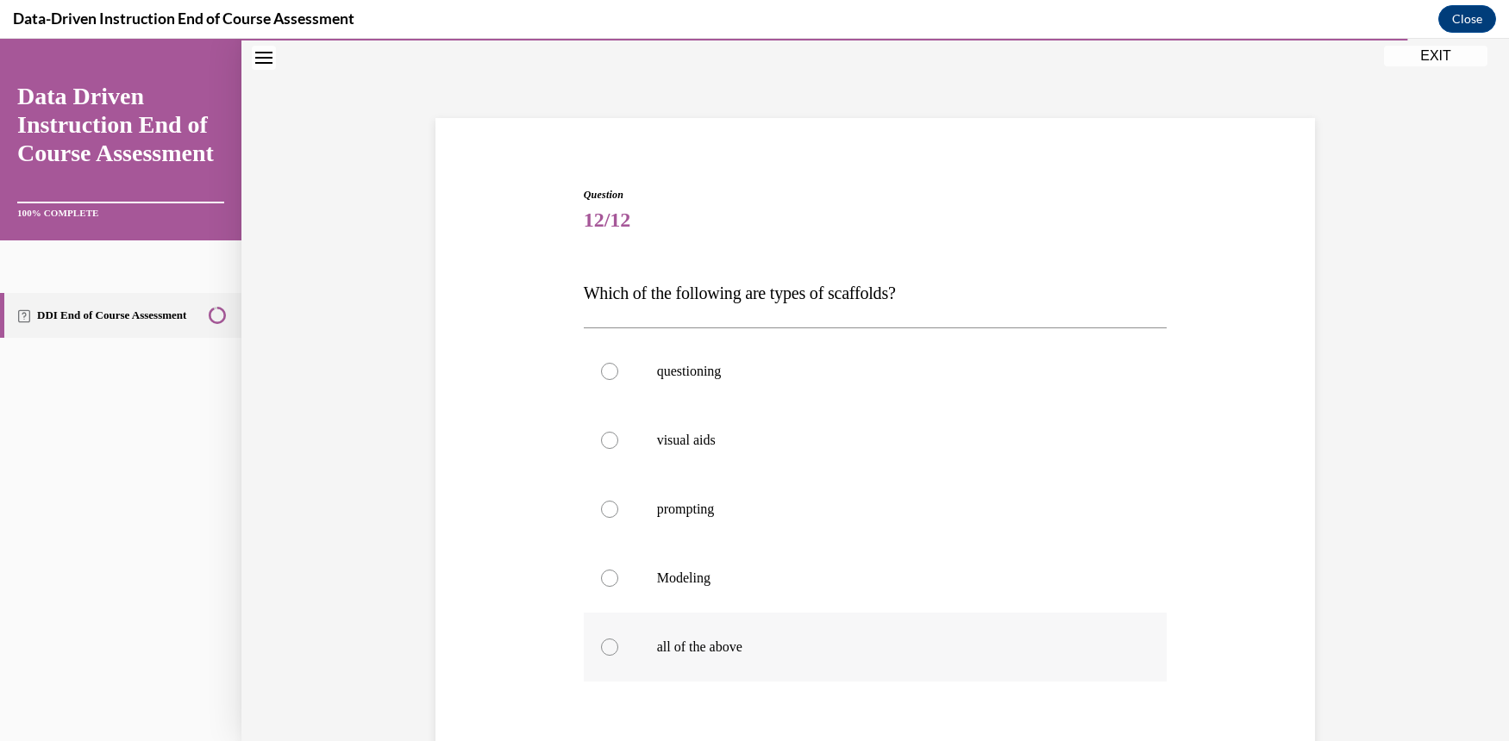
radio input "true"
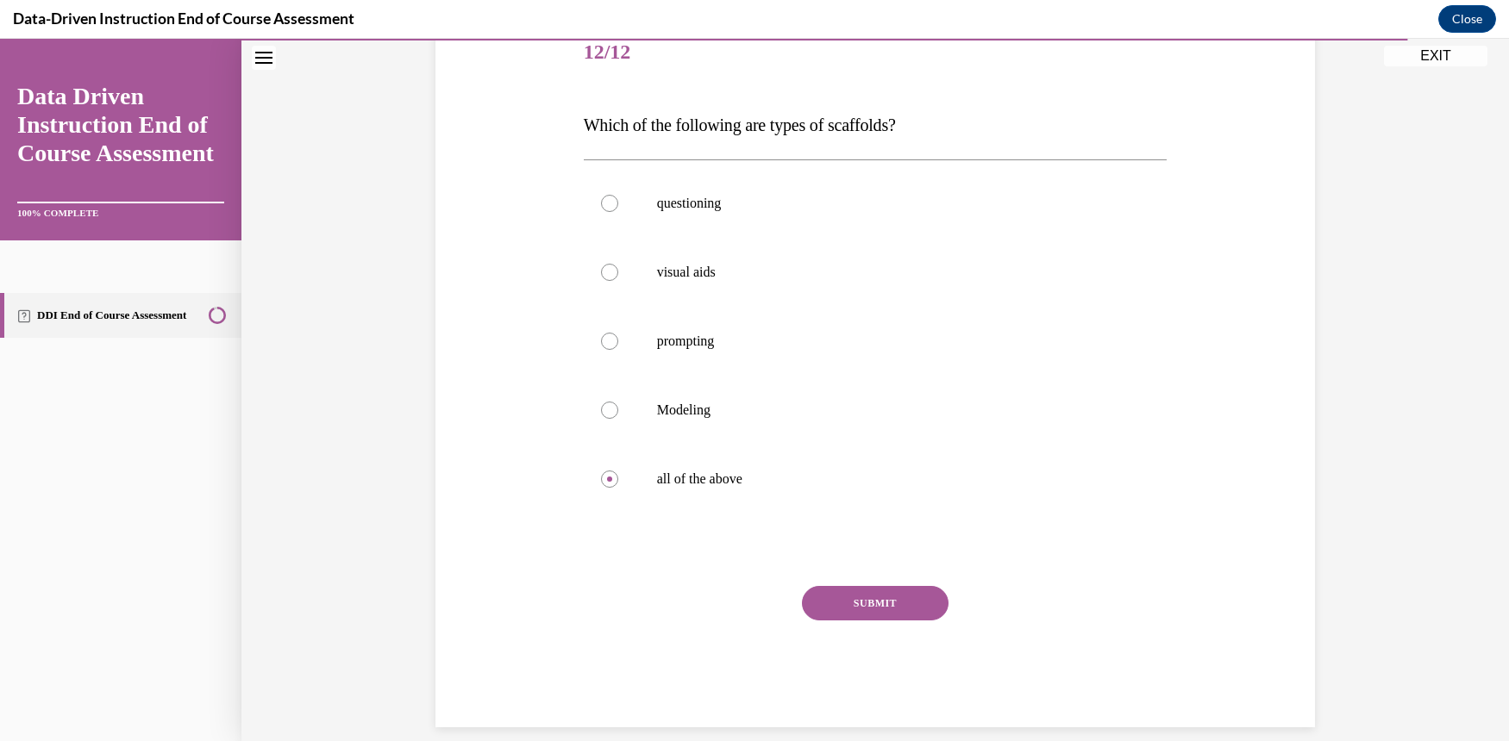
click at [888, 612] on button "SUBMIT" at bounding box center [875, 603] width 147 height 34
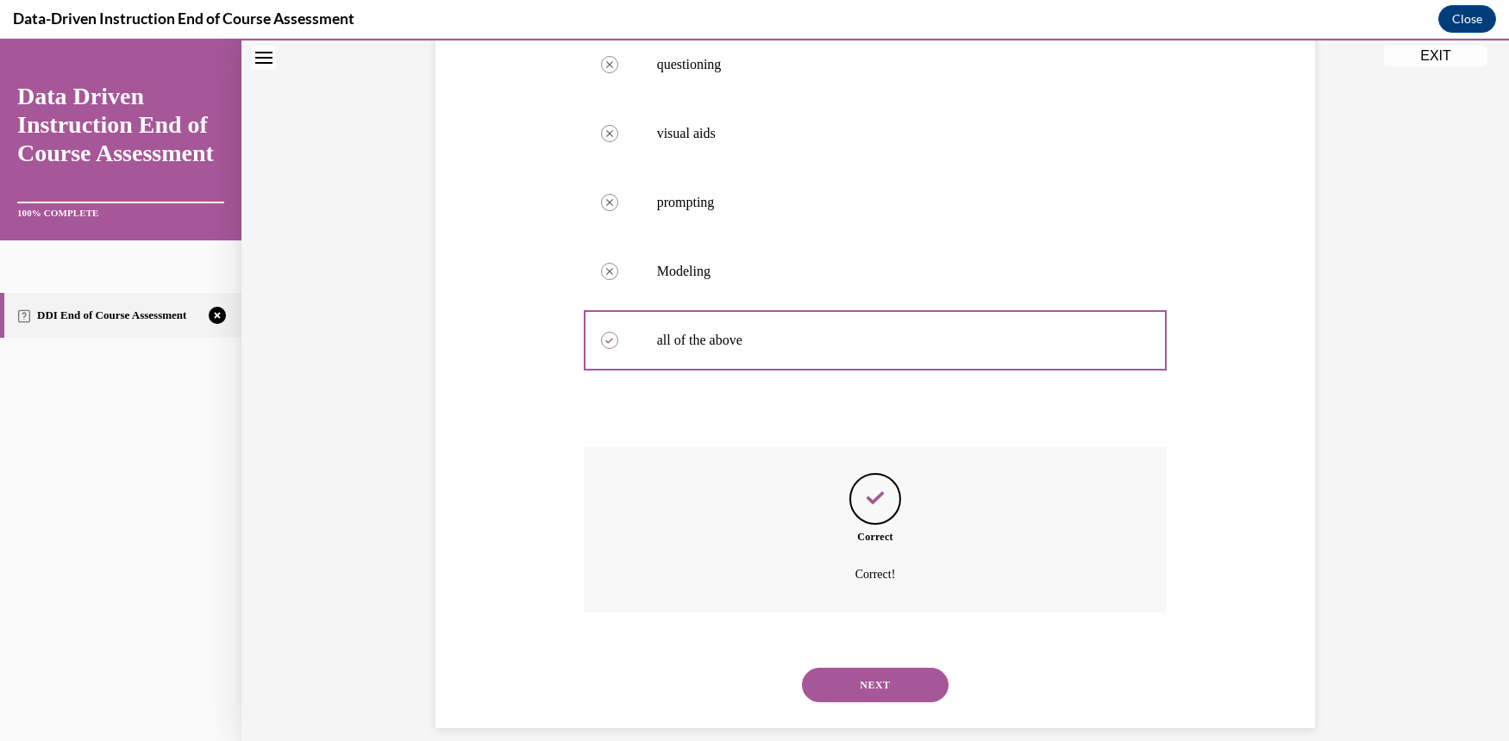
scroll to position [360, 0]
click at [893, 667] on button "NEXT" at bounding box center [875, 684] width 147 height 34
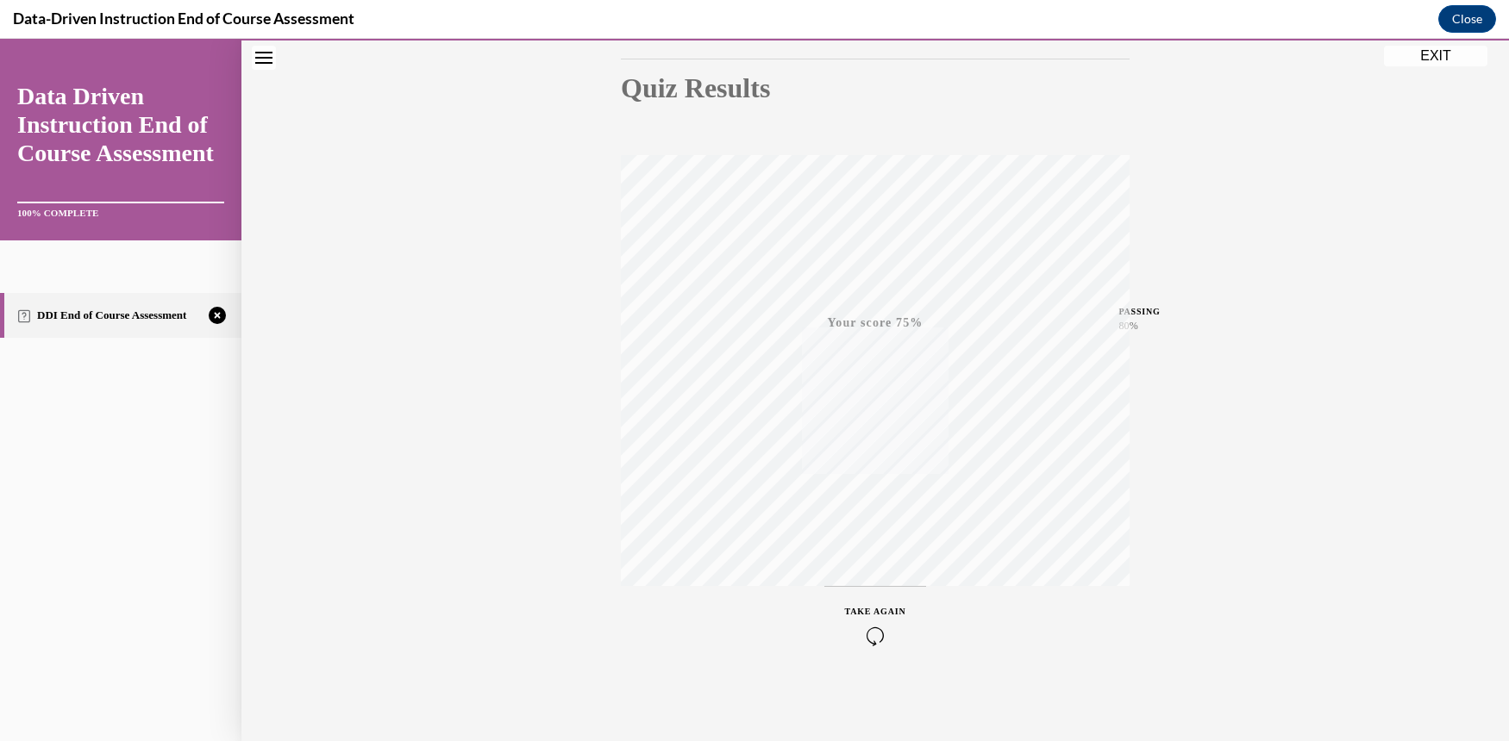
click at [866, 639] on icon "button" at bounding box center [875, 636] width 61 height 19
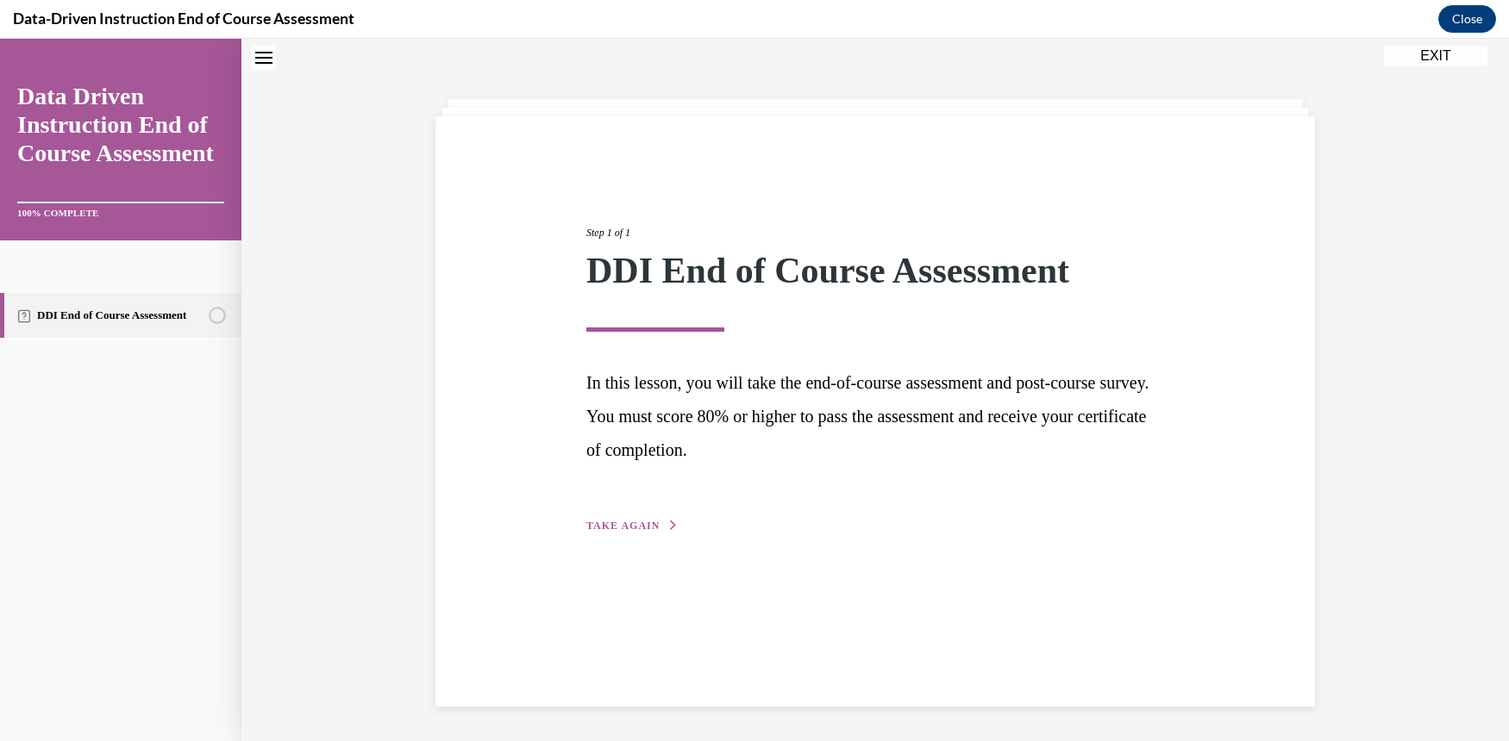
scroll to position [54, 0]
click at [627, 523] on span "TAKE AGAIN" at bounding box center [622, 526] width 73 height 12
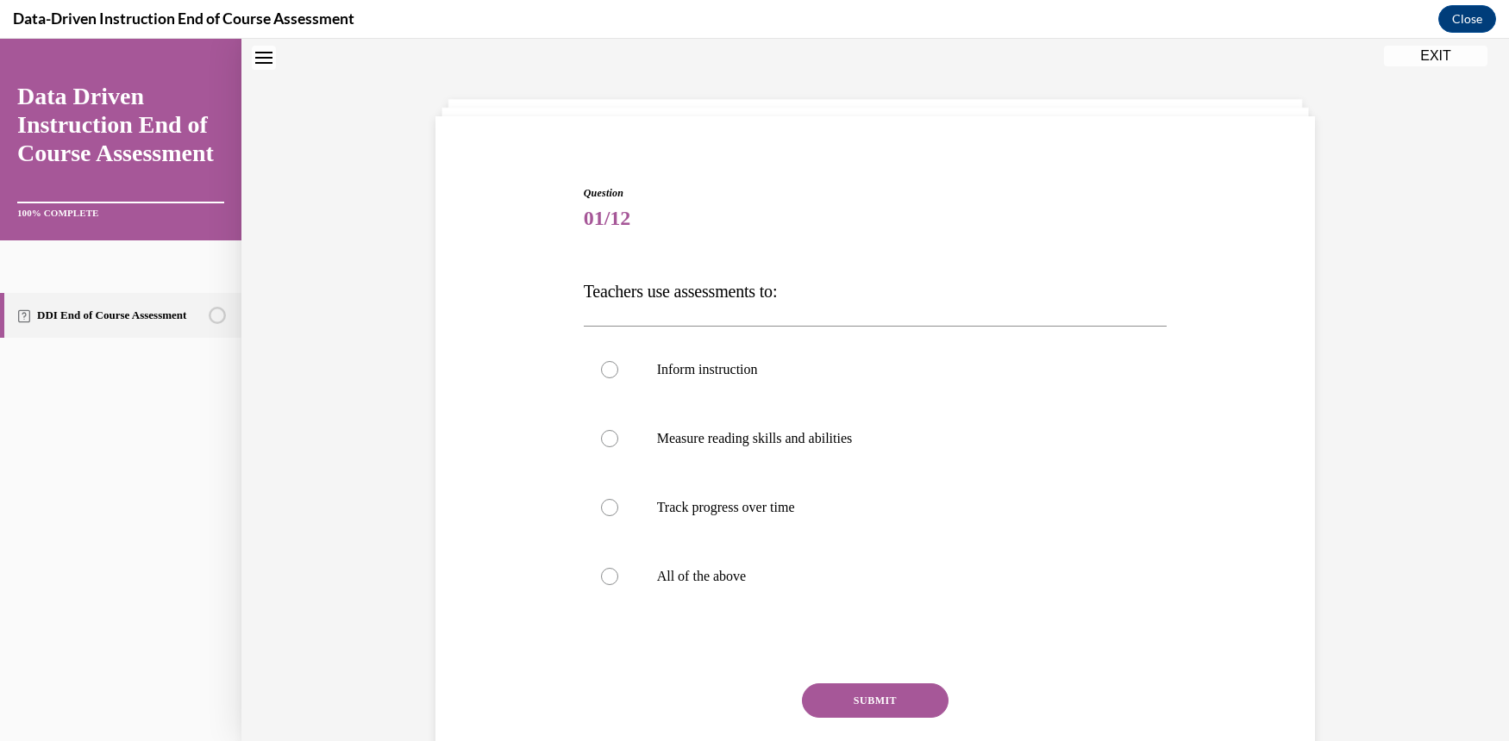
scroll to position [53, 0]
click at [602, 566] on label "All of the above" at bounding box center [876, 578] width 584 height 69
click at [602, 570] on input "All of the above" at bounding box center [609, 578] width 17 height 17
radio input "true"
click at [906, 695] on button "SUBMIT" at bounding box center [875, 702] width 147 height 34
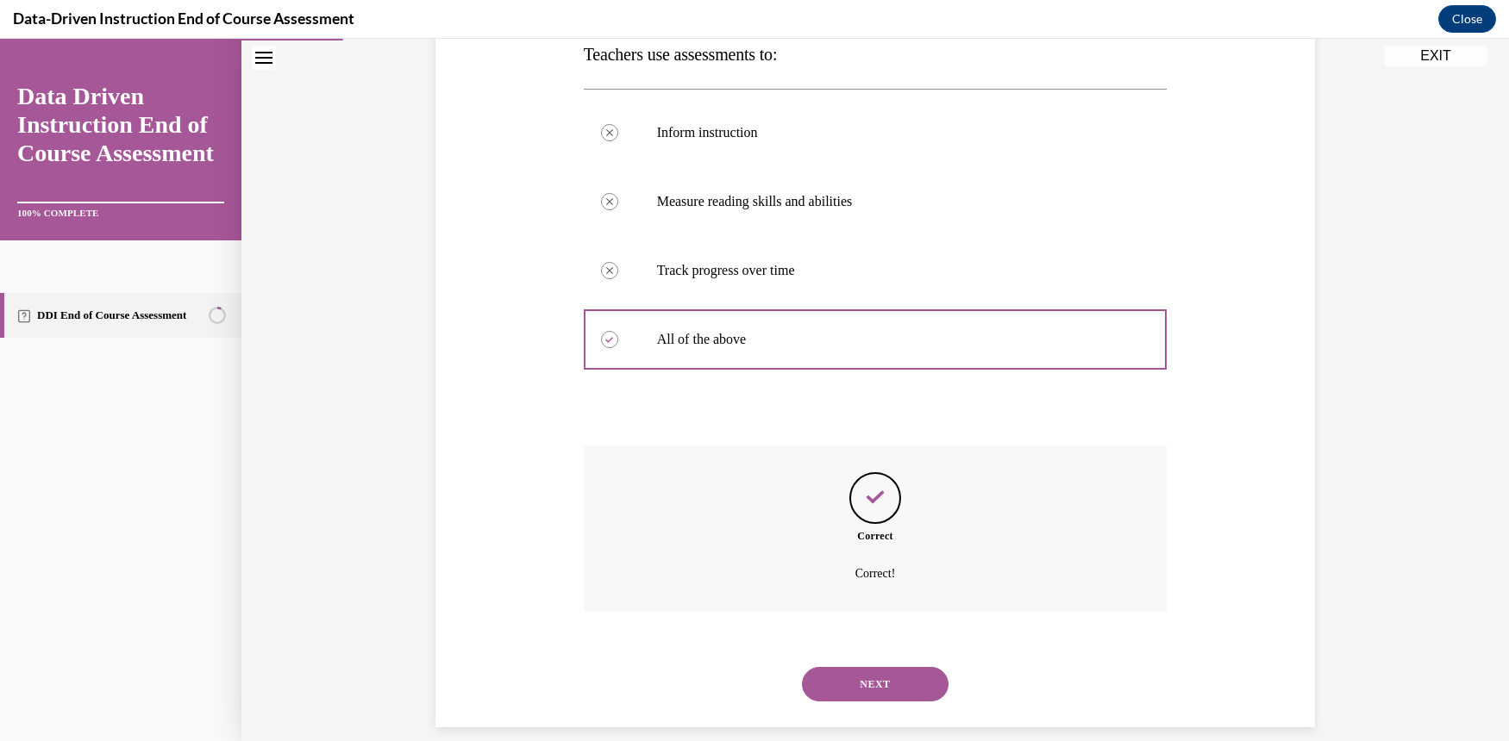
click at [901, 667] on button "NEXT" at bounding box center [875, 684] width 147 height 34
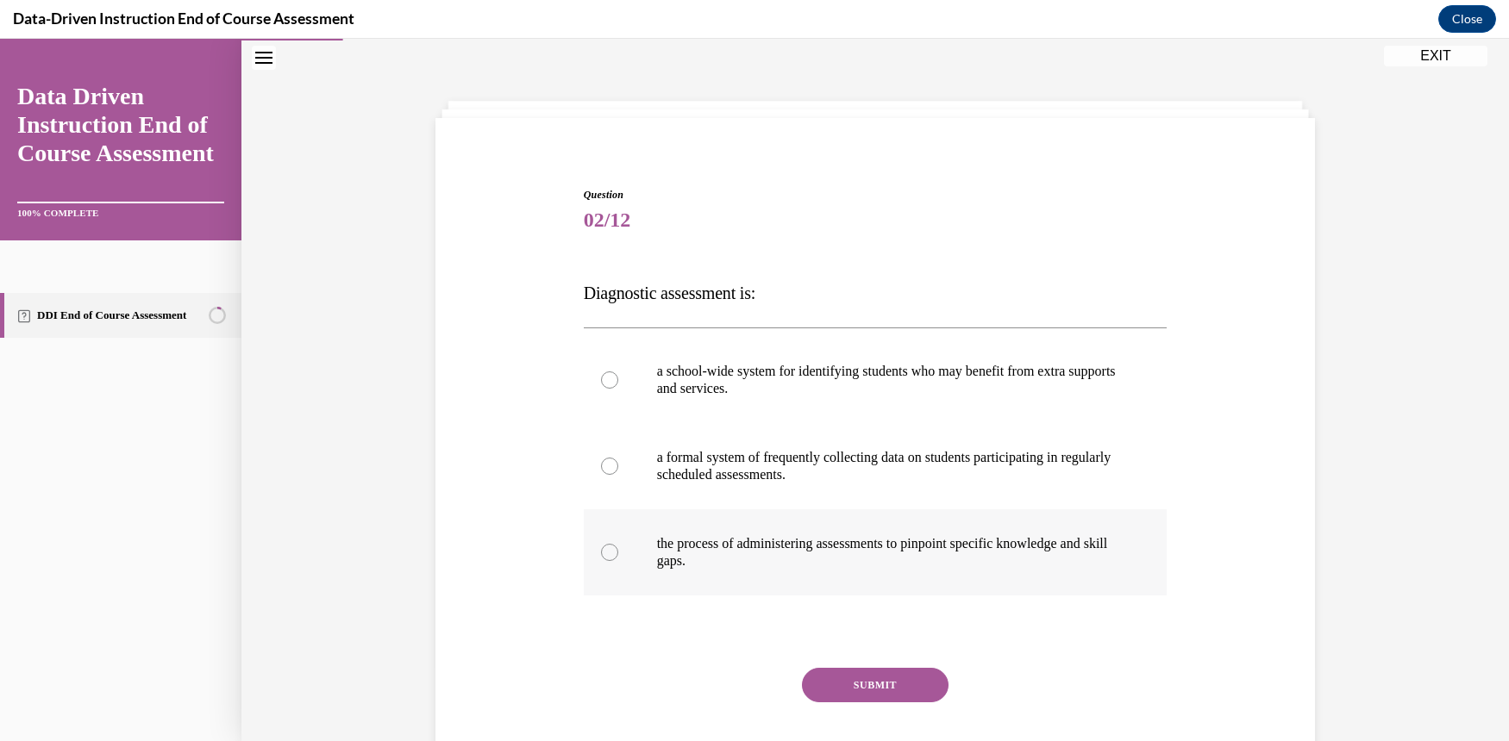
click at [595, 544] on label "the process of administering assessments to pinpoint specific knowledge and ski…" at bounding box center [876, 553] width 584 height 86
click at [601, 544] on input "the process of administering assessments to pinpoint specific knowledge and ski…" at bounding box center [609, 552] width 17 height 17
radio input "true"
click at [880, 679] on button "SUBMIT" at bounding box center [875, 685] width 147 height 34
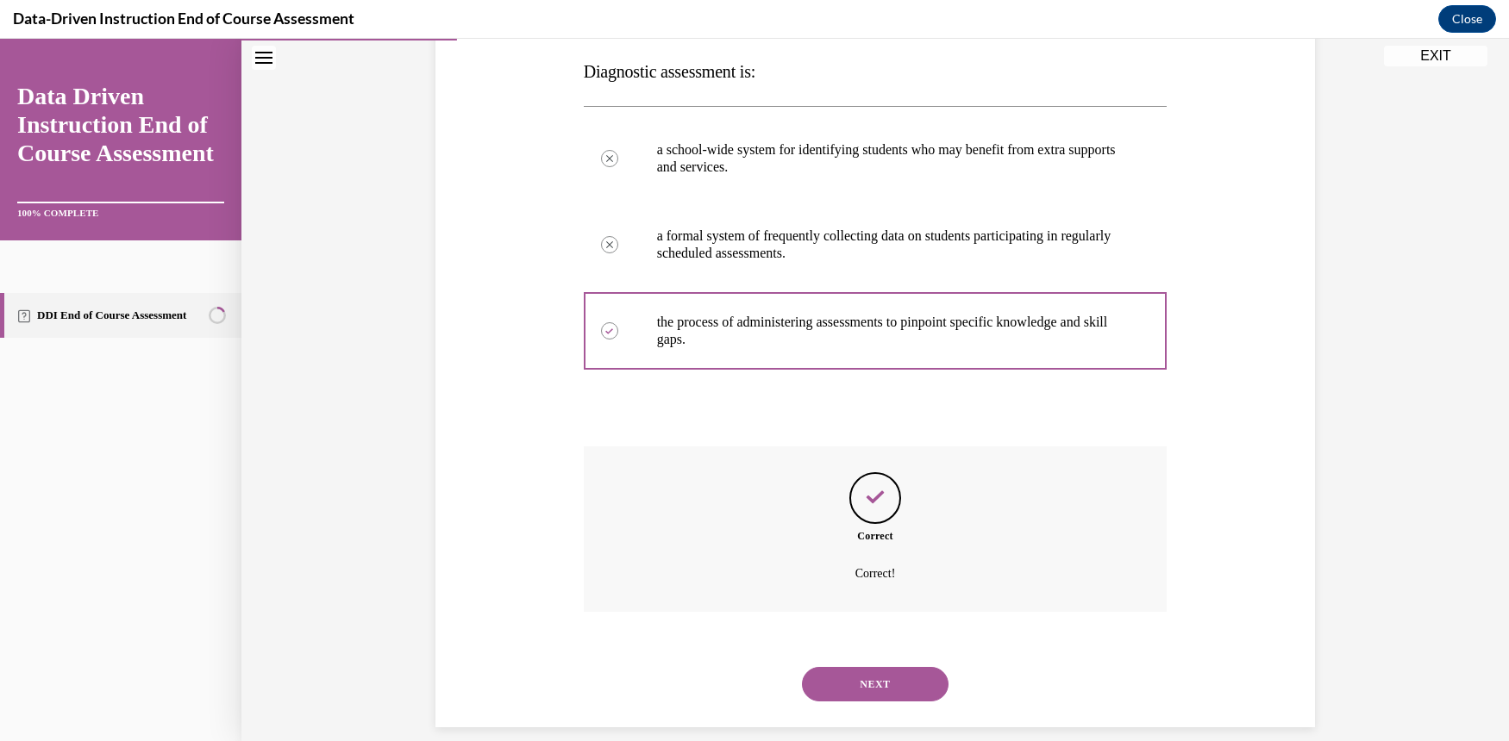
click at [888, 669] on button "NEXT" at bounding box center [875, 684] width 147 height 34
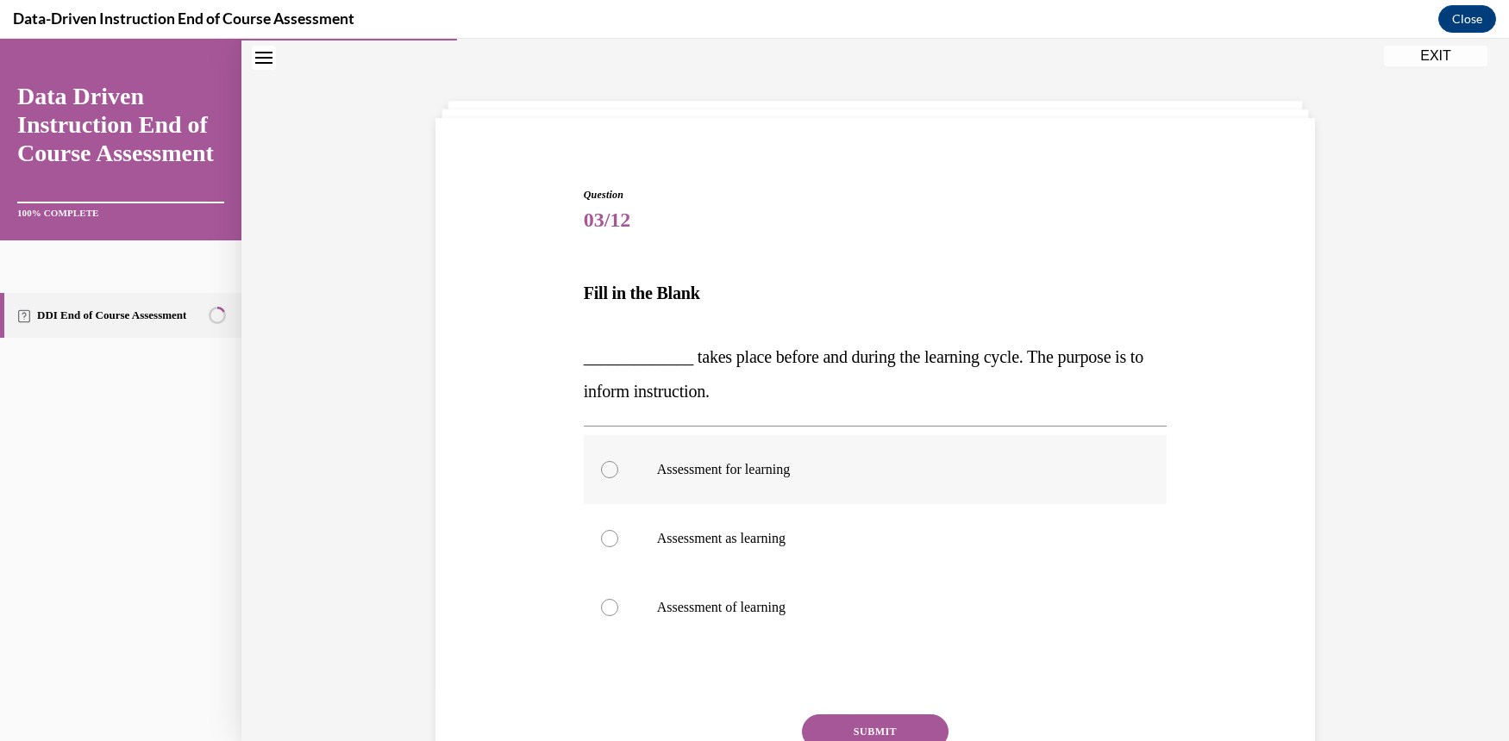
click at [602, 472] on div at bounding box center [609, 469] width 17 height 17
click at [602, 472] on input "Assessment for learning" at bounding box center [609, 469] width 17 height 17
radio input "true"
click at [927, 729] on button "SUBMIT" at bounding box center [875, 732] width 147 height 34
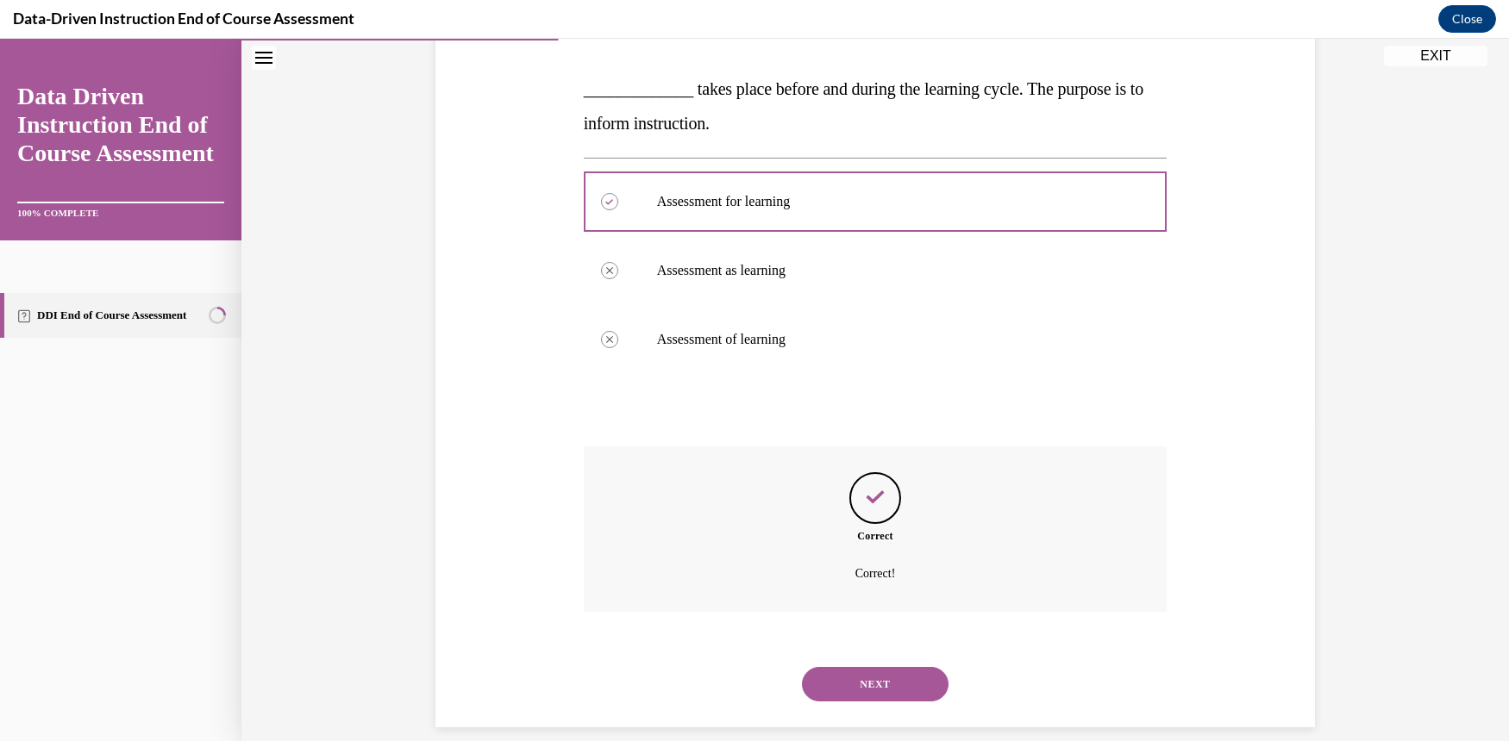
click at [914, 667] on button "NEXT" at bounding box center [875, 684] width 147 height 34
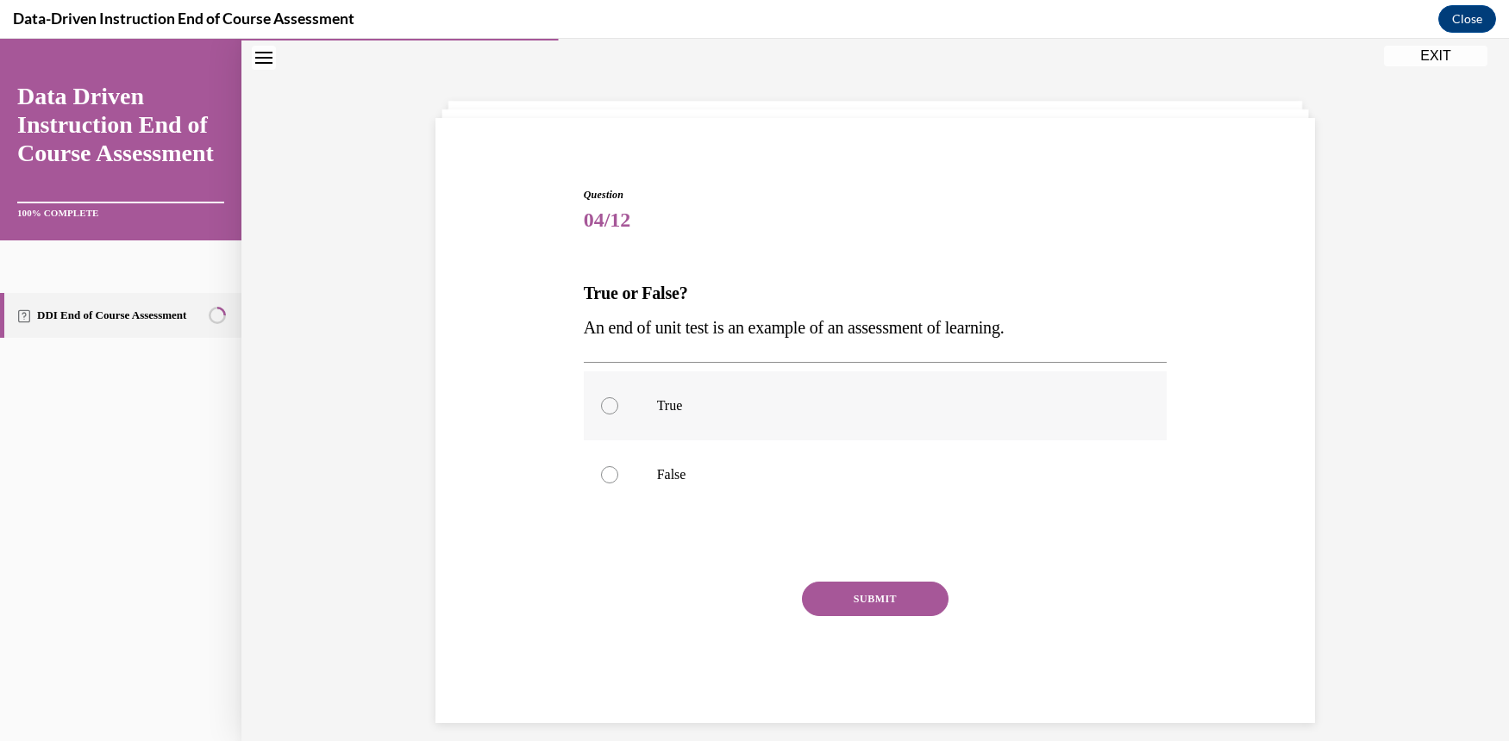
click at [601, 404] on div at bounding box center [609, 405] width 17 height 17
click at [601, 404] on input "True" at bounding box center [609, 405] width 17 height 17
radio input "true"
click at [857, 601] on button "SUBMIT" at bounding box center [875, 599] width 147 height 34
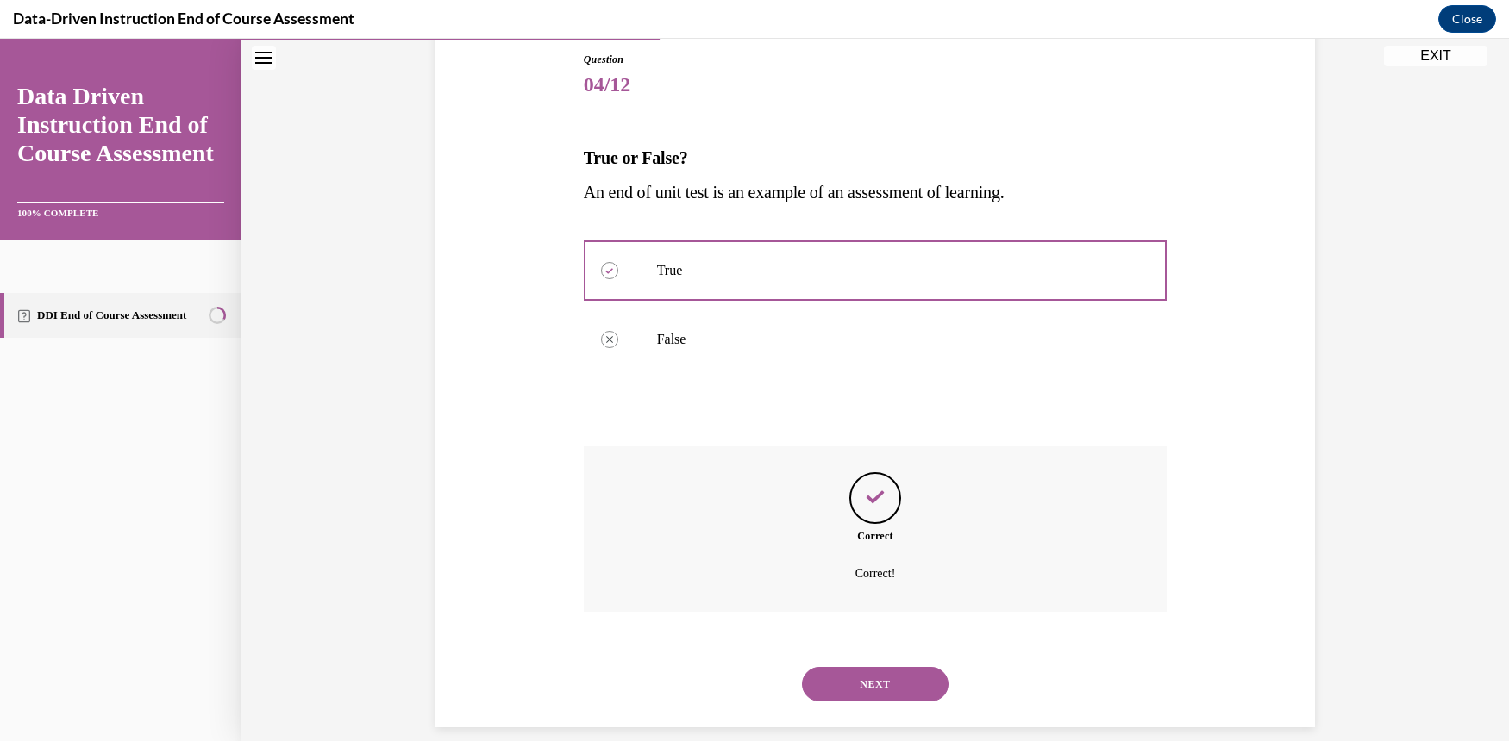
click at [932, 667] on button "NEXT" at bounding box center [875, 684] width 147 height 34
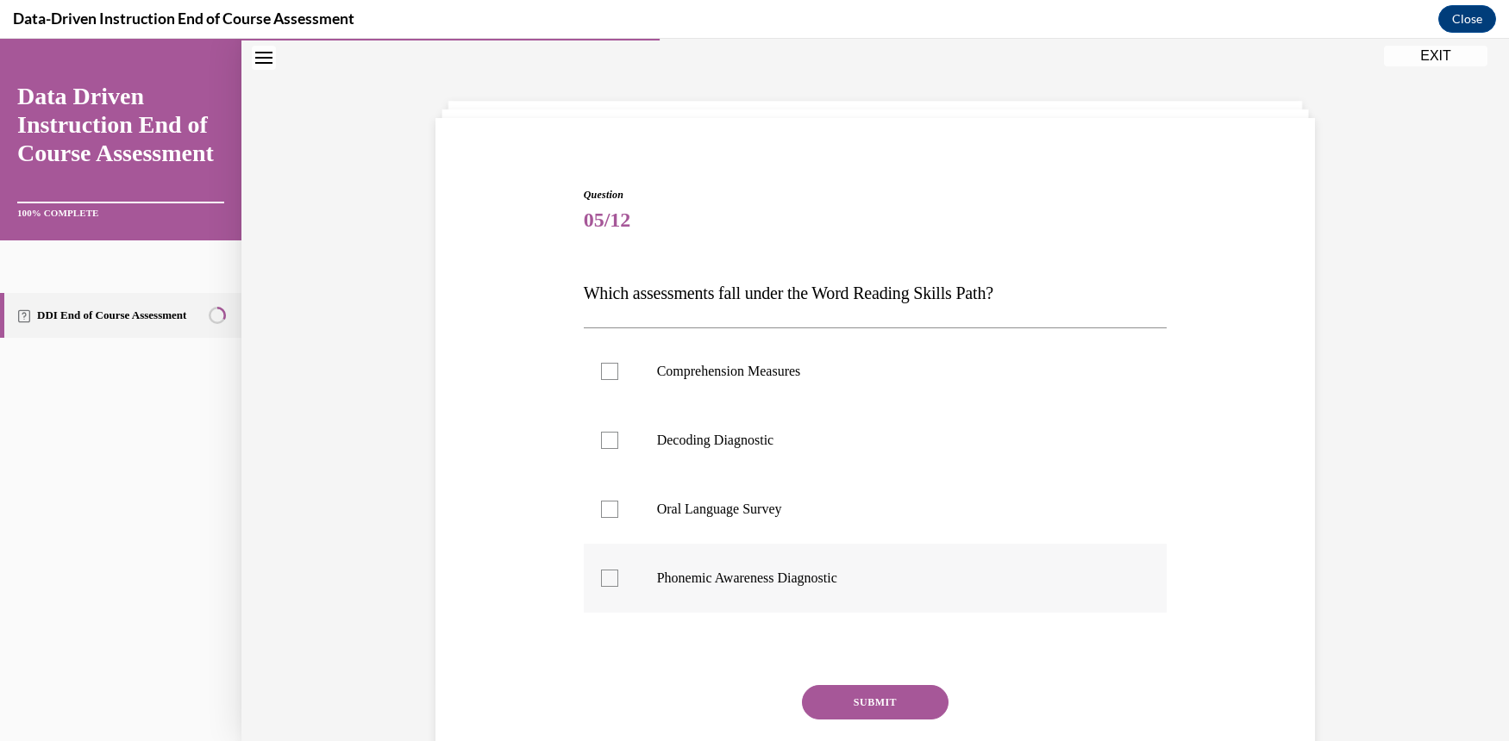
drag, startPoint x: 600, startPoint y: 576, endPoint x: 637, endPoint y: 586, distance: 38.5
click at [601, 576] on div at bounding box center [609, 578] width 17 height 17
click at [601, 576] on input "Phonemic Awareness Diagnostic" at bounding box center [609, 578] width 17 height 17
checkbox input "true"
click at [866, 699] on button "SUBMIT" at bounding box center [875, 702] width 147 height 34
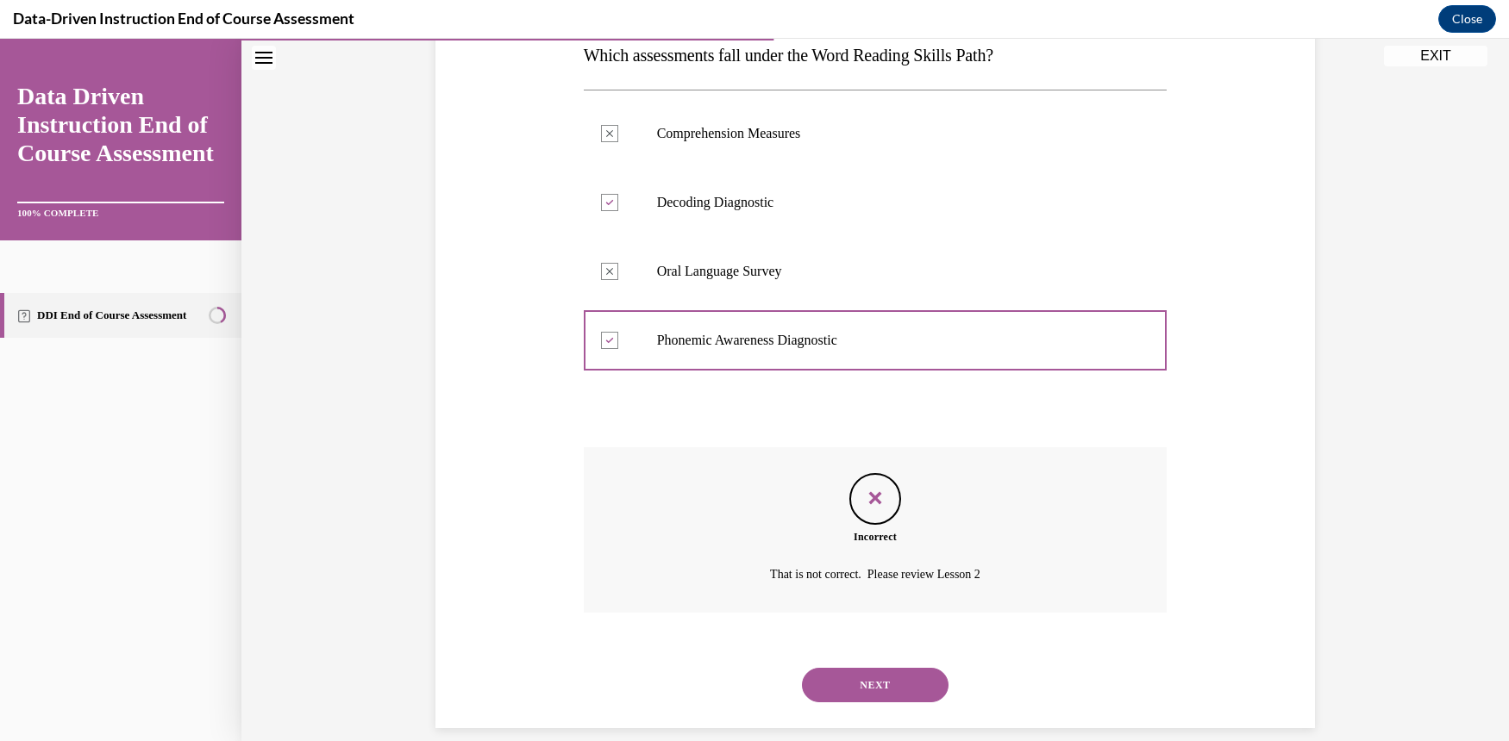
scroll to position [291, 0]
click at [913, 667] on button "NEXT" at bounding box center [875, 684] width 147 height 34
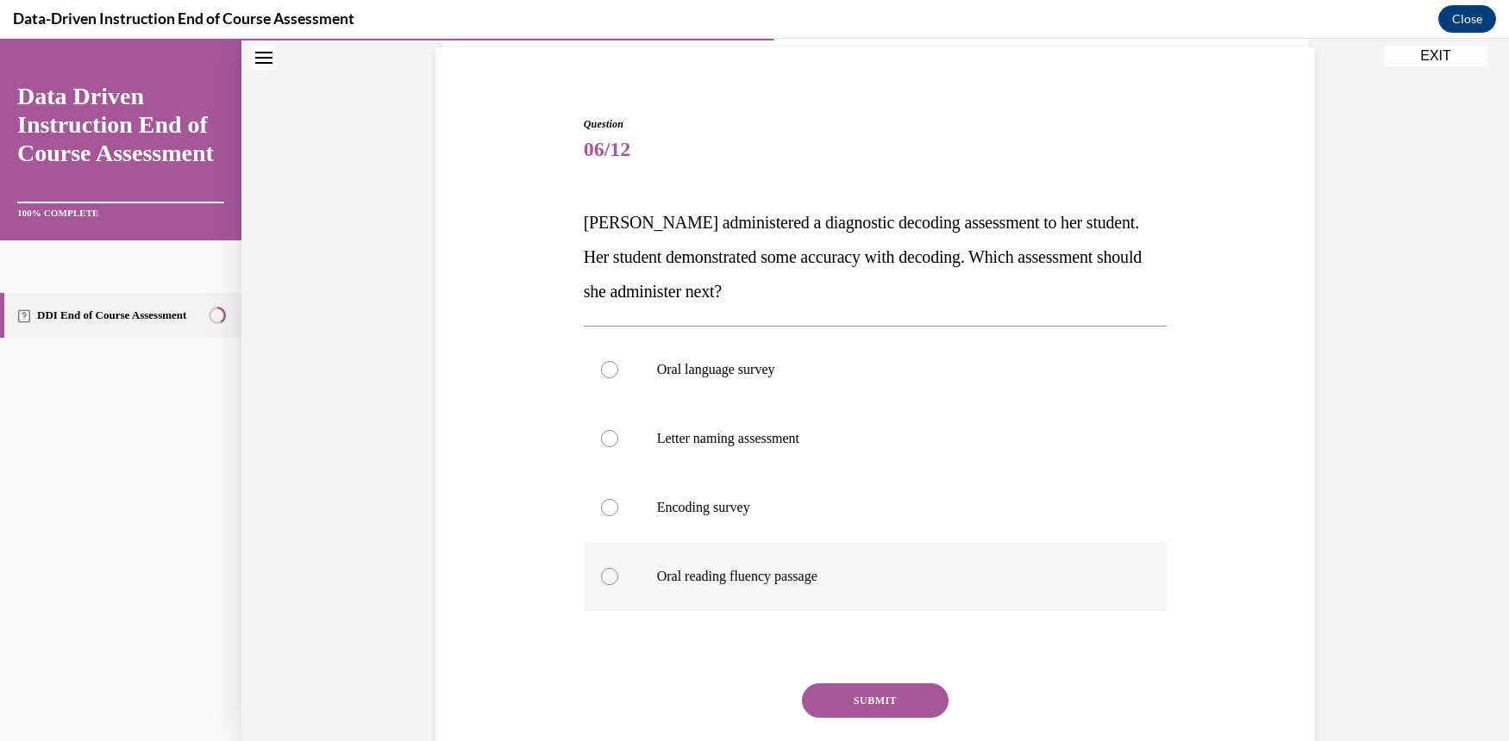
scroll to position [218, 0]
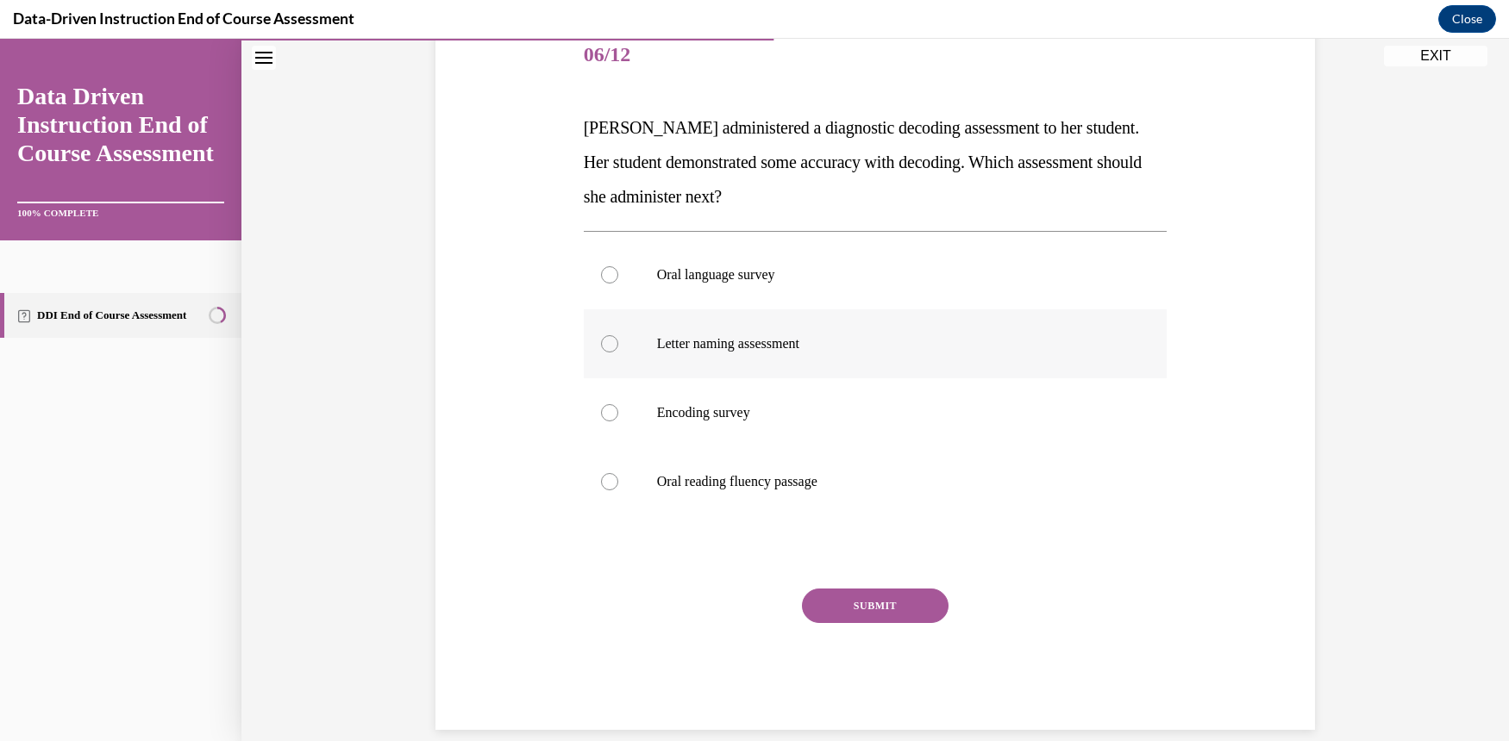
click at [601, 338] on div at bounding box center [609, 343] width 17 height 17
click at [601, 338] on input "Letter naming assessment" at bounding box center [609, 343] width 17 height 17
radio input "true"
click at [869, 601] on button "SUBMIT" at bounding box center [875, 606] width 147 height 34
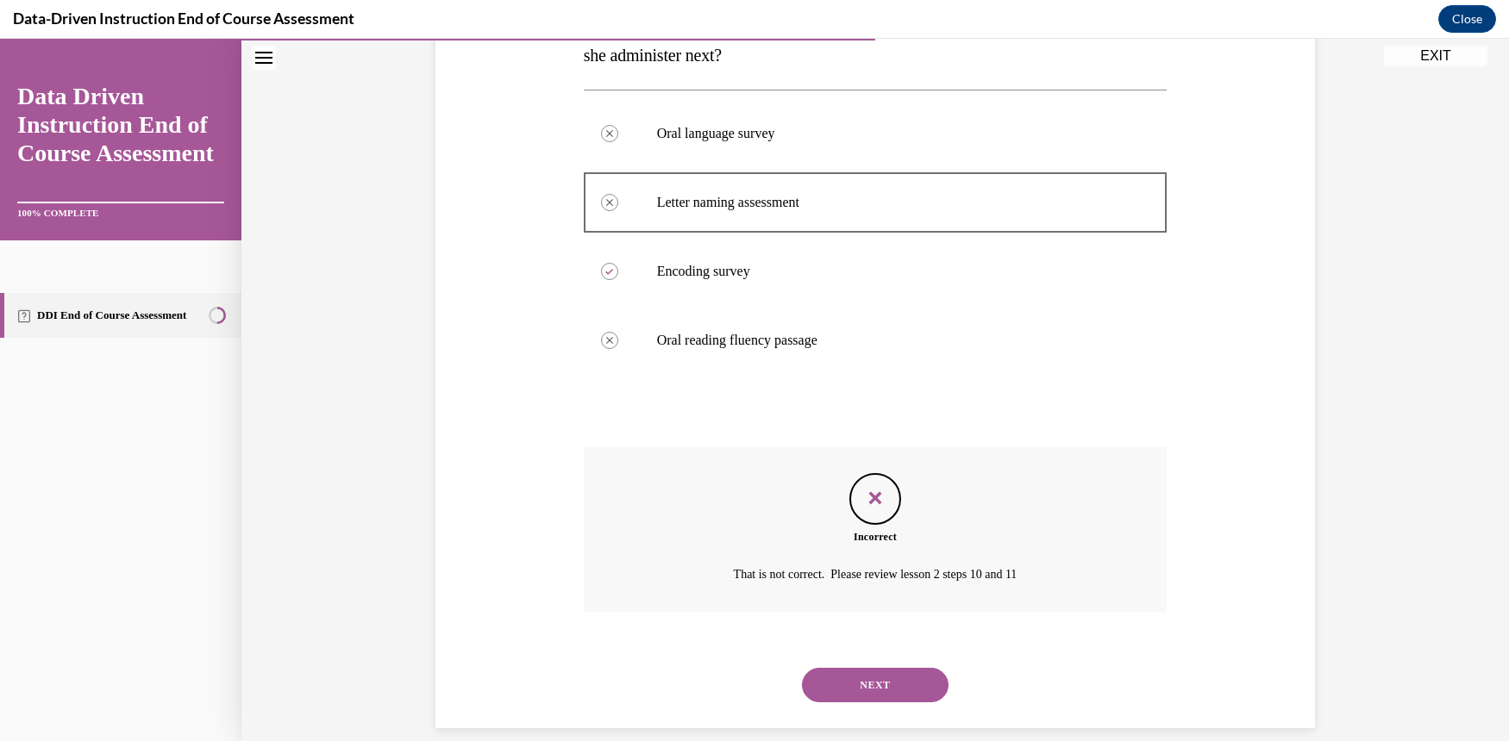
scroll to position [360, 0]
click at [897, 667] on button "NEXT" at bounding box center [875, 684] width 147 height 34
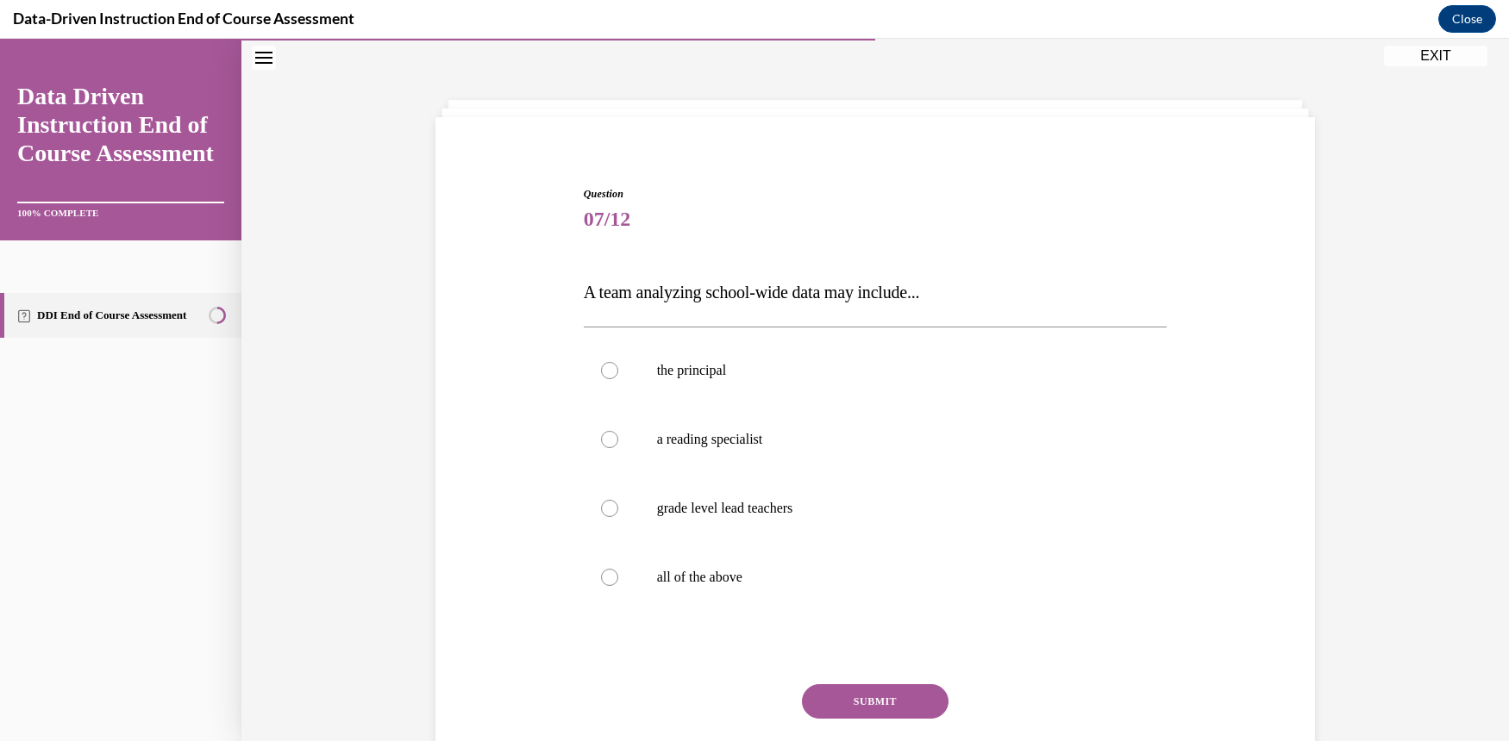
scroll to position [53, 0]
click at [601, 576] on div at bounding box center [609, 578] width 17 height 17
click at [601, 576] on input "all of the above" at bounding box center [609, 578] width 17 height 17
radio input "true"
click at [878, 695] on button "SUBMIT" at bounding box center [875, 702] width 147 height 34
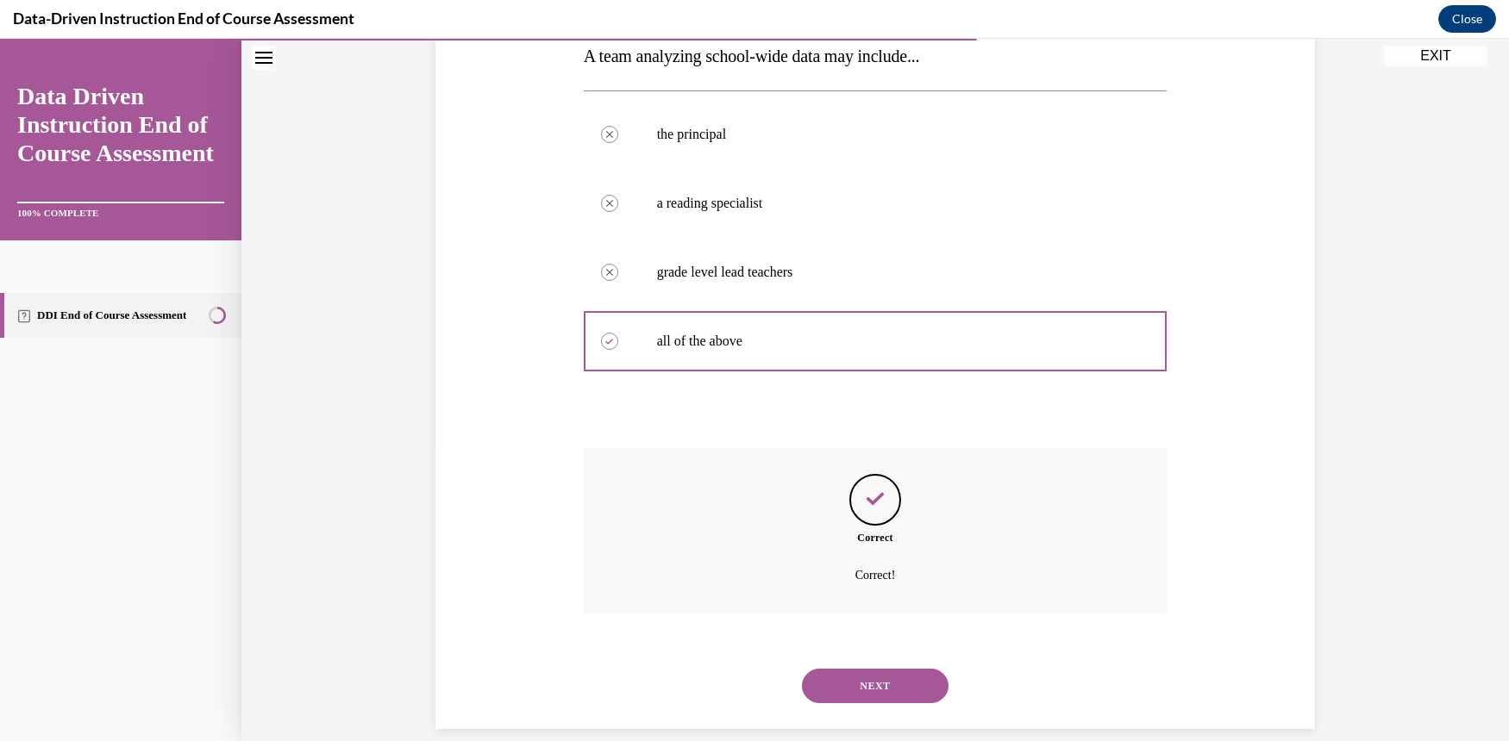
scroll to position [291, 0]
click at [916, 667] on button "NEXT" at bounding box center [875, 684] width 147 height 34
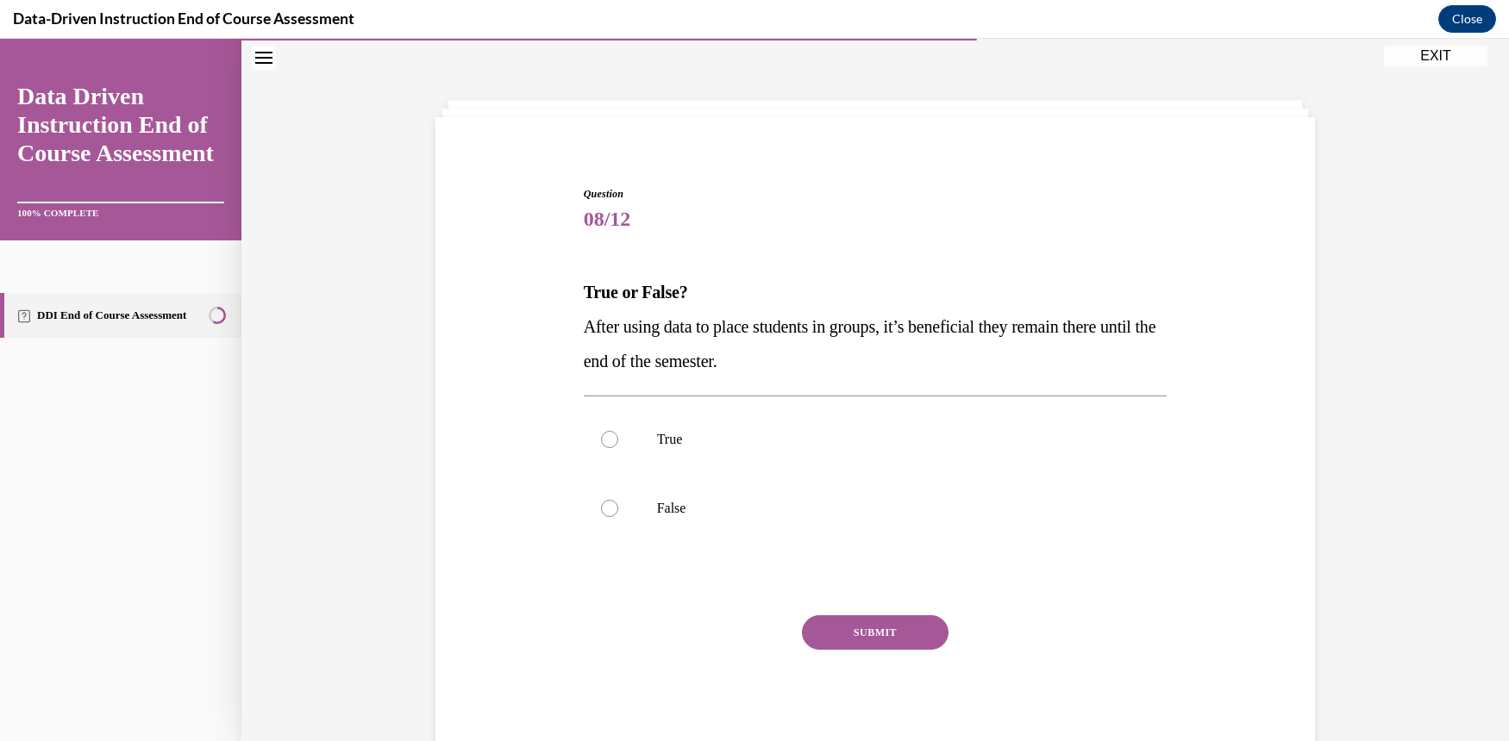
scroll to position [53, 0]
click at [601, 509] on div at bounding box center [609, 509] width 17 height 17
click at [601, 509] on input "False" at bounding box center [609, 509] width 17 height 17
radio input "true"
click at [864, 622] on button "SUBMIT" at bounding box center [875, 633] width 147 height 34
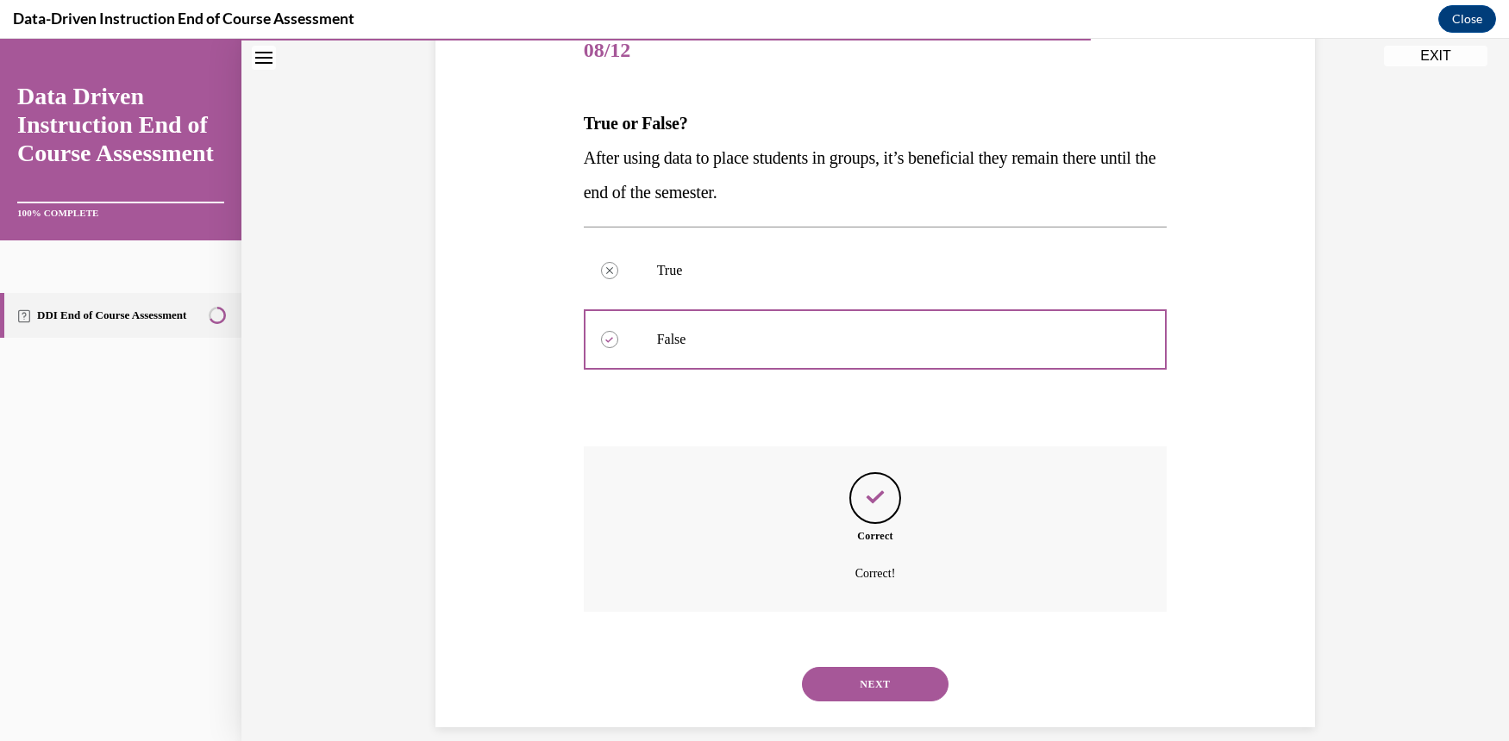
click at [889, 667] on button "NEXT" at bounding box center [875, 684] width 147 height 34
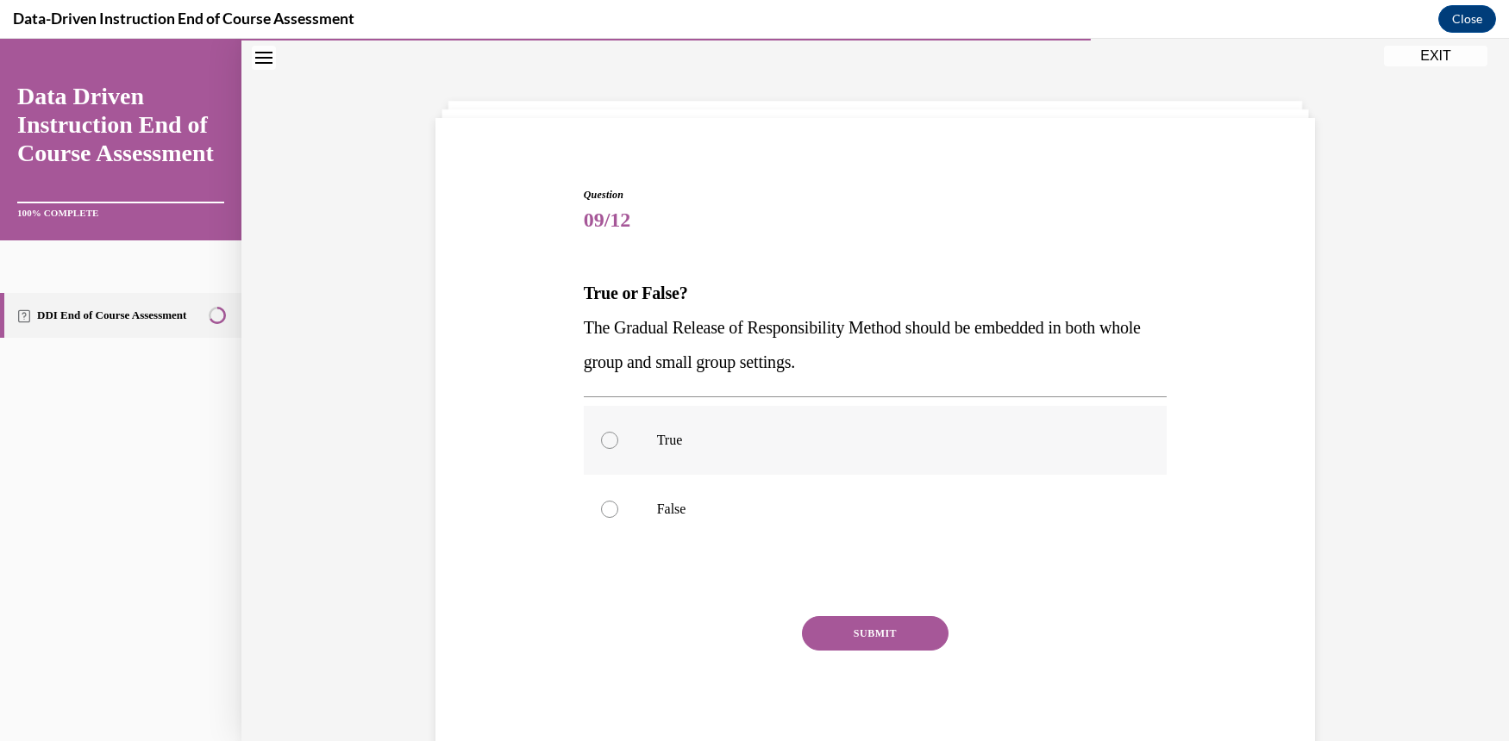
click at [601, 441] on div at bounding box center [609, 440] width 17 height 17
click at [601, 441] on input "True" at bounding box center [609, 440] width 17 height 17
radio input "true"
click at [928, 639] on button "SUBMIT" at bounding box center [875, 633] width 147 height 34
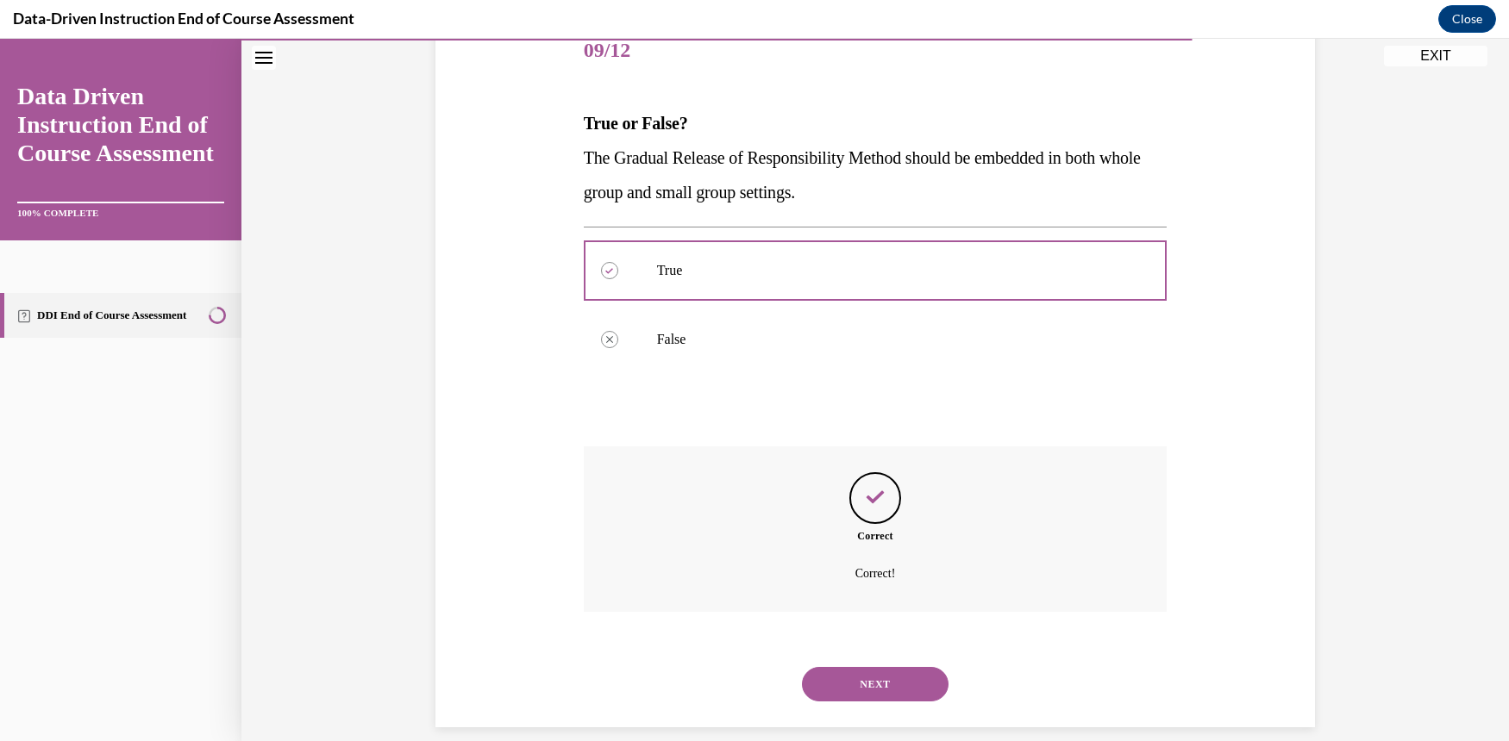
click at [904, 678] on button "NEXT" at bounding box center [875, 684] width 147 height 34
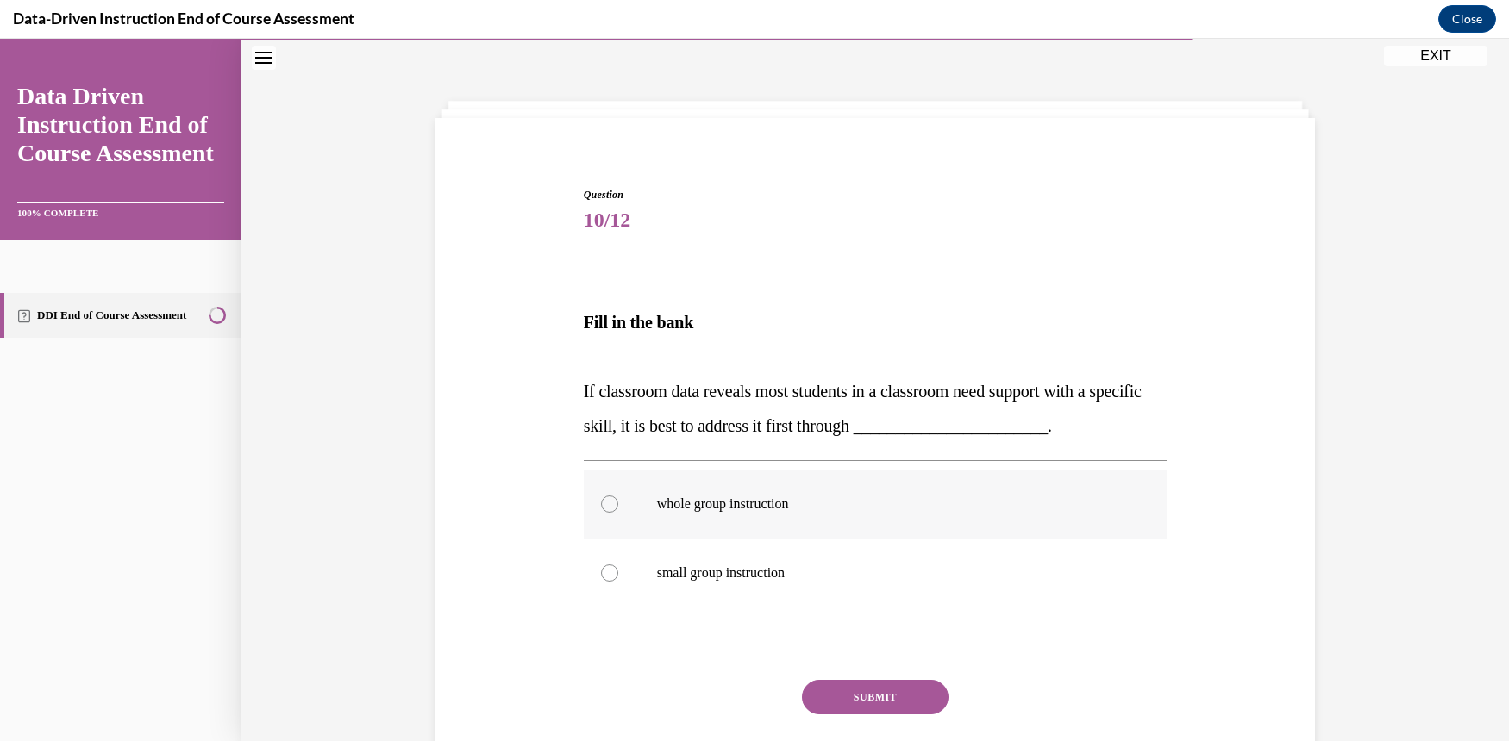
click at [607, 505] on div at bounding box center [609, 504] width 17 height 17
click at [607, 505] on input "whole group instruction" at bounding box center [609, 504] width 17 height 17
radio input "true"
click at [917, 697] on button "SUBMIT" at bounding box center [875, 697] width 147 height 34
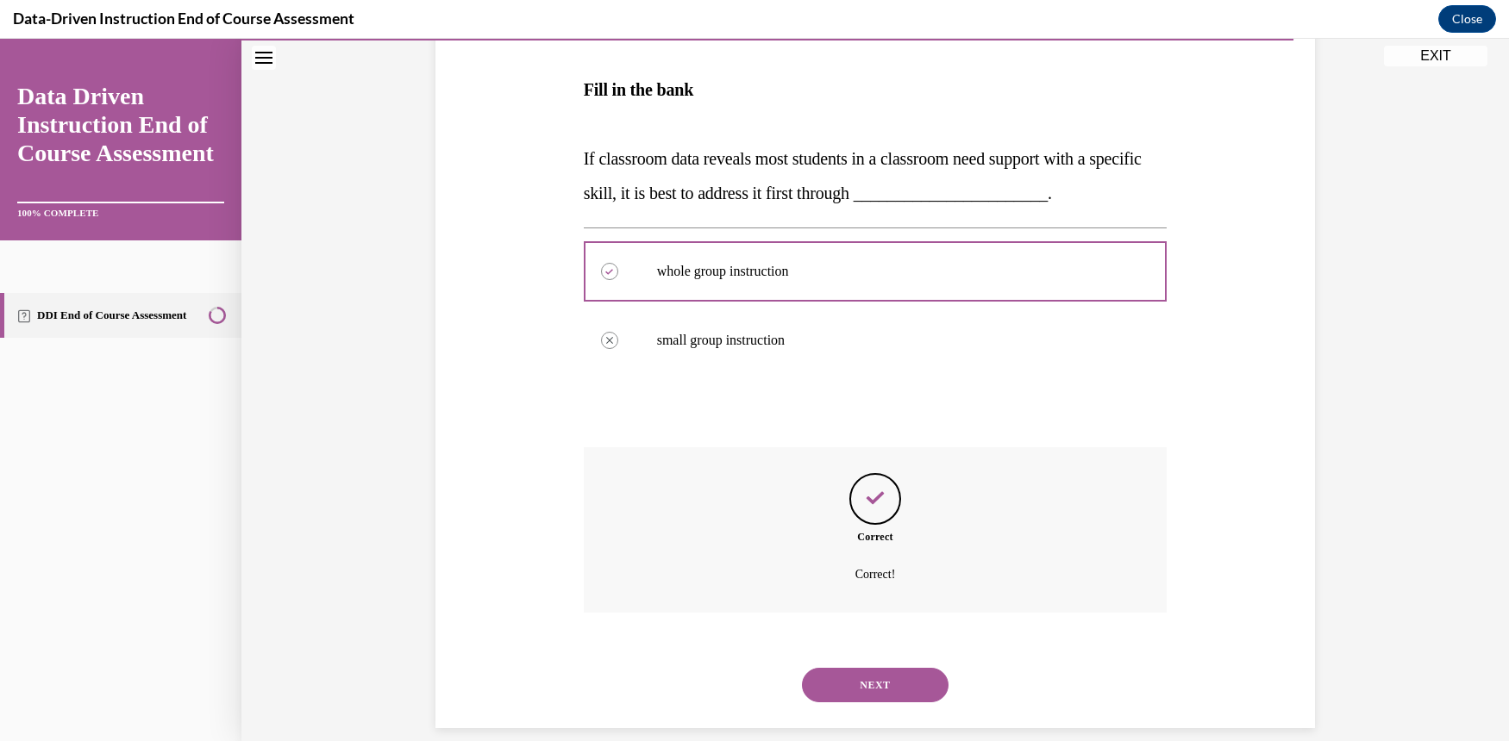
scroll to position [286, 0]
click at [912, 669] on button "NEXT" at bounding box center [875, 684] width 147 height 34
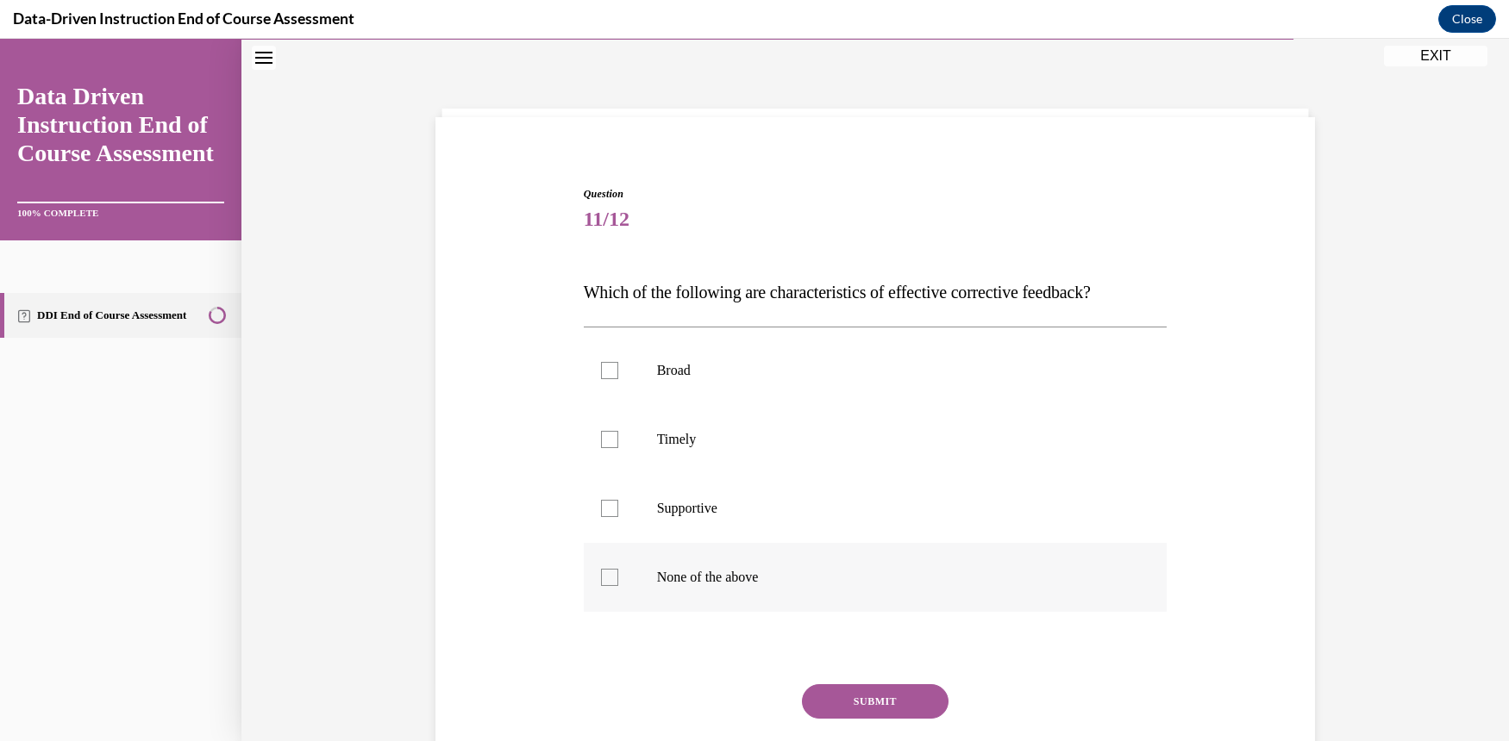
scroll to position [53, 0]
click at [616, 444] on label "Timely" at bounding box center [876, 440] width 584 height 69
click at [616, 444] on input "Timely" at bounding box center [609, 440] width 17 height 17
checkbox input "true"
click at [909, 697] on button "SUBMIT" at bounding box center [875, 702] width 147 height 34
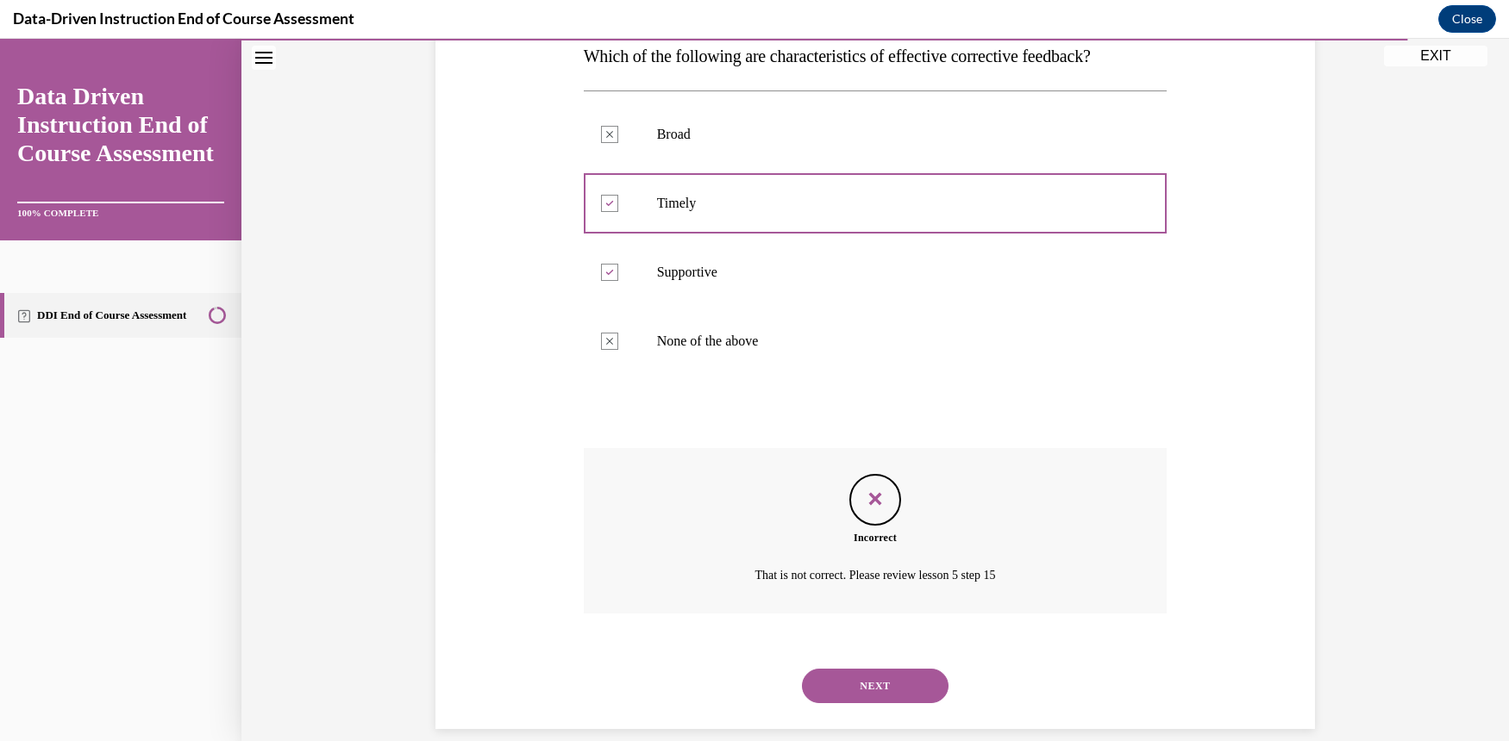
scroll to position [291, 0]
click at [898, 667] on button "NEXT" at bounding box center [875, 684] width 147 height 34
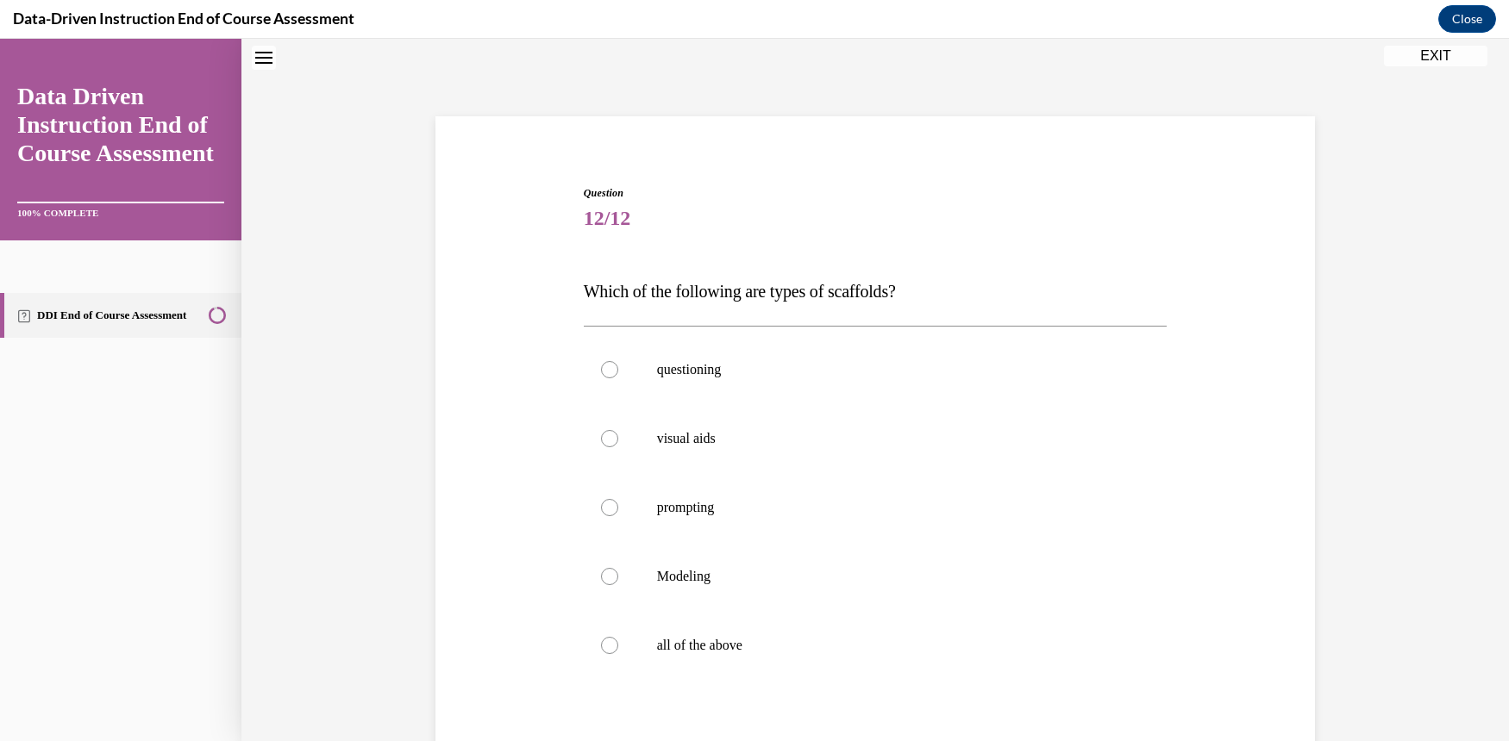
scroll to position [53, 0]
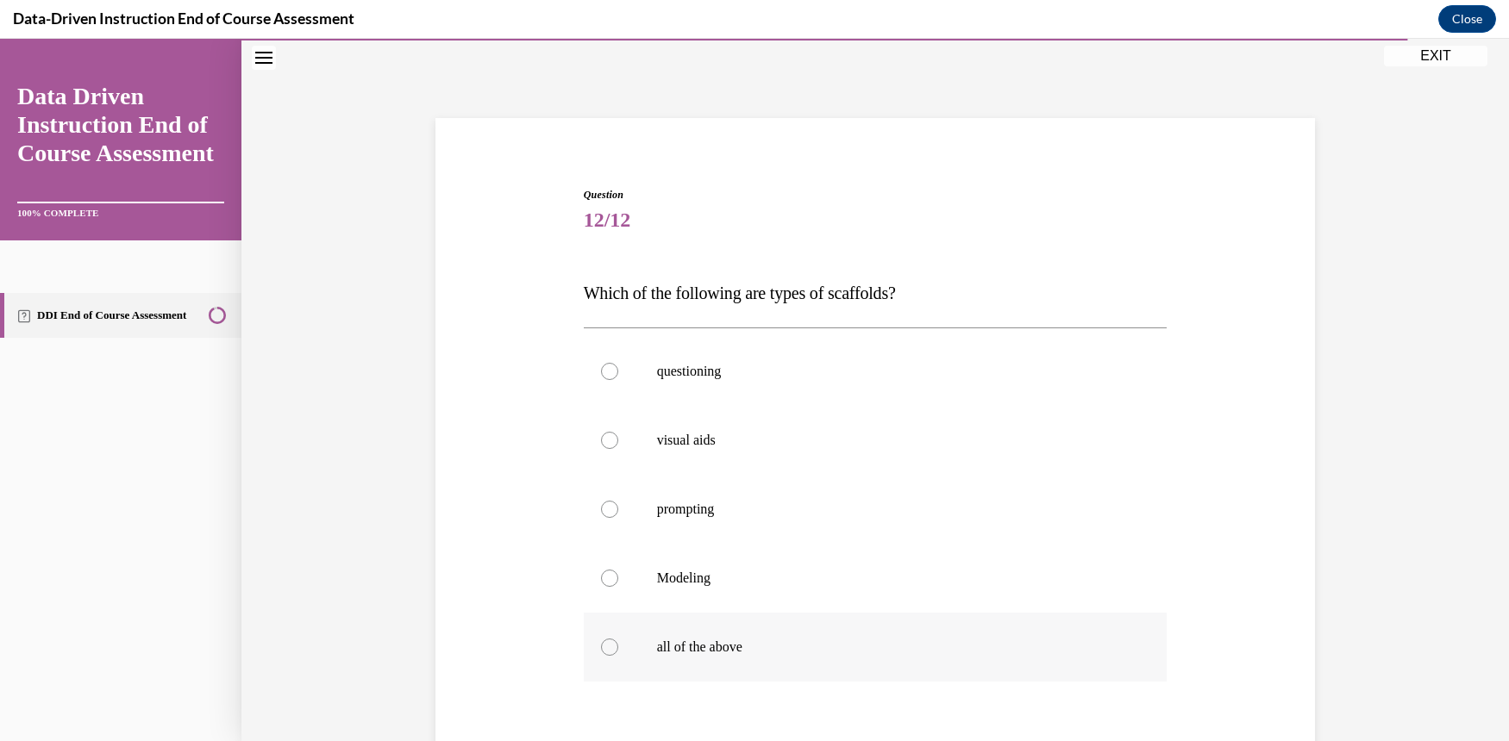
click at [612, 641] on label "all of the above" at bounding box center [876, 647] width 584 height 69
click at [612, 641] on input "all of the above" at bounding box center [609, 647] width 17 height 17
radio input "true"
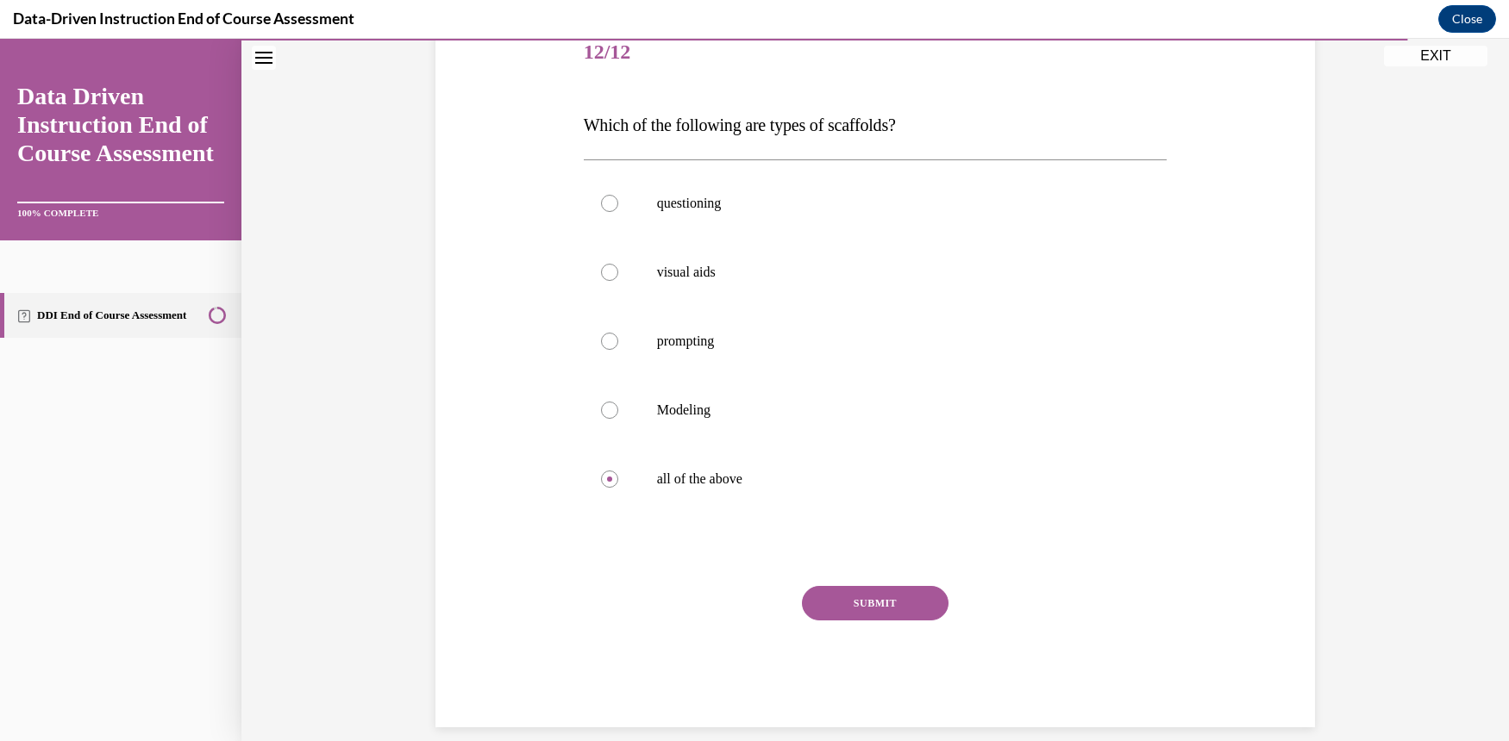
click at [883, 584] on div "Question 12/12 Which of the following are types of scaffolds? questioning visua…" at bounding box center [876, 373] width 584 height 709
click at [892, 601] on button "SUBMIT" at bounding box center [875, 603] width 147 height 34
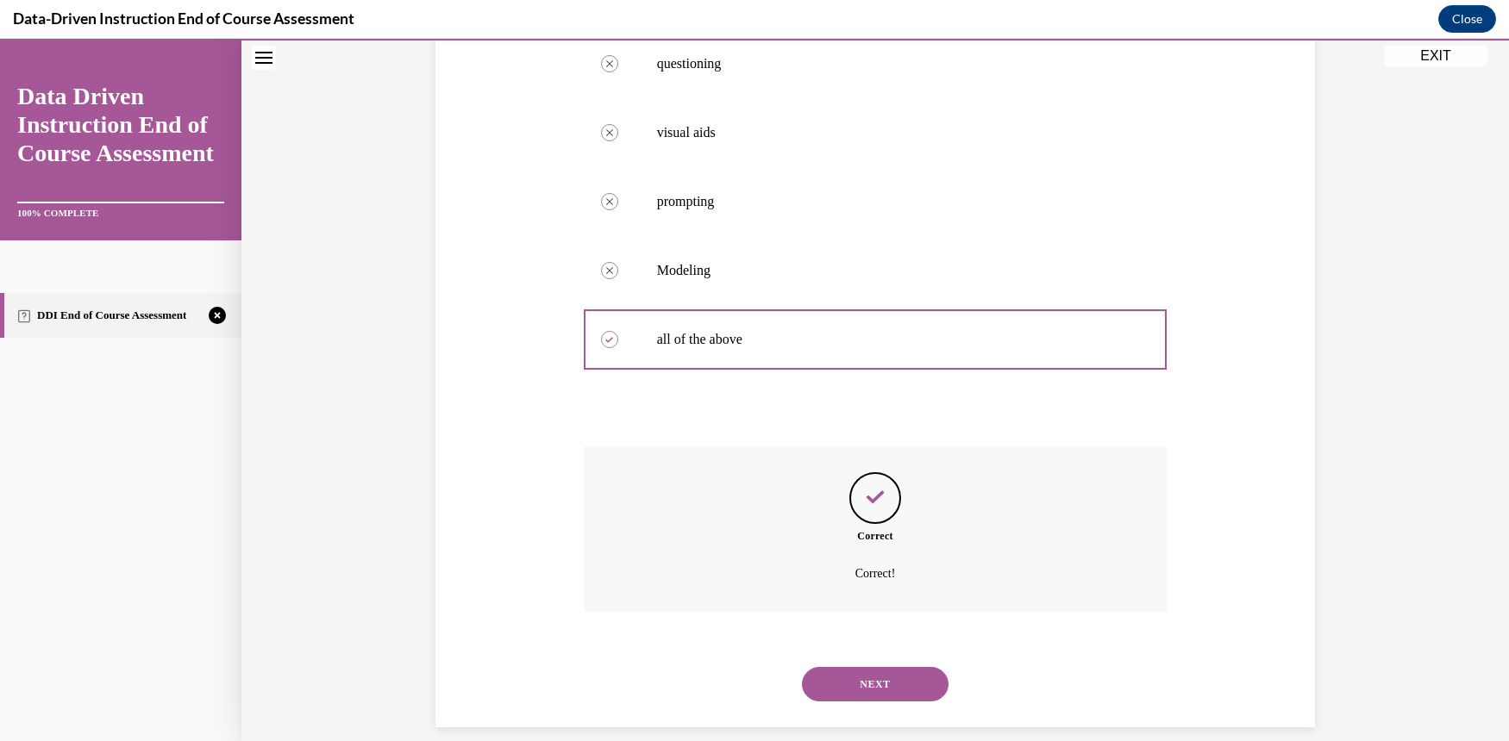
click at [910, 673] on button "NEXT" at bounding box center [875, 684] width 147 height 34
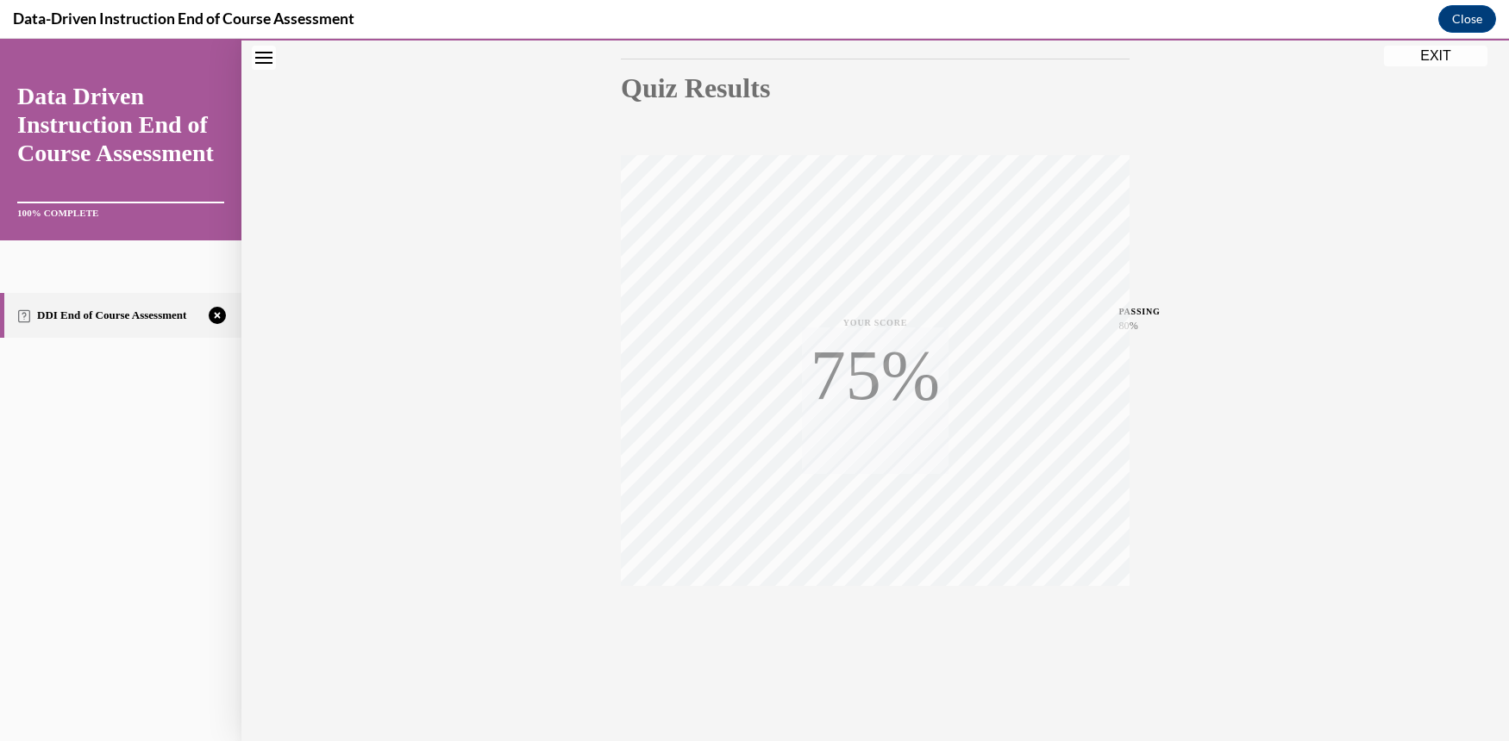
scroll to position [181, 0]
click at [885, 624] on button "TAKE AGAIN" at bounding box center [875, 625] width 103 height 78
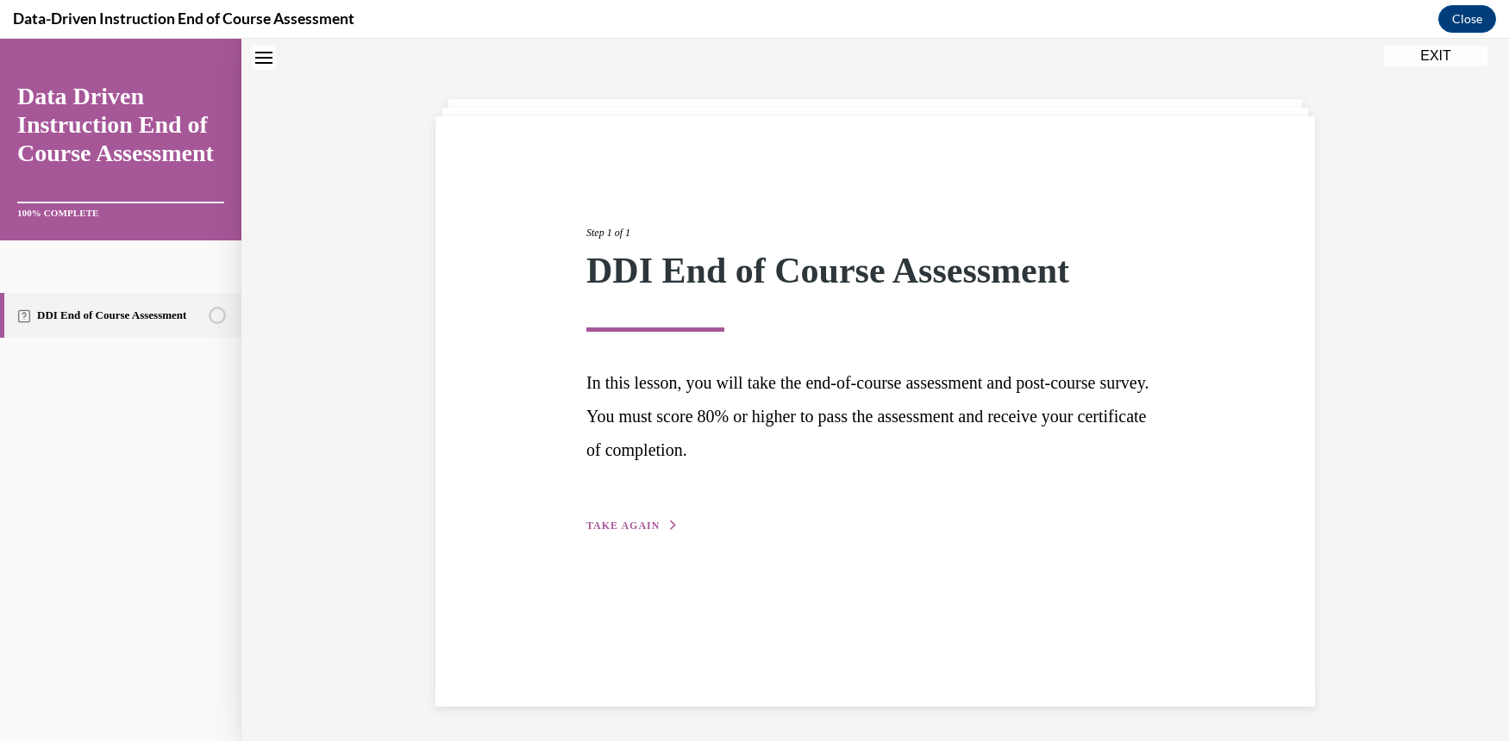
scroll to position [54, 0]
click at [586, 519] on button "TAKE AGAIN" at bounding box center [632, 526] width 92 height 16
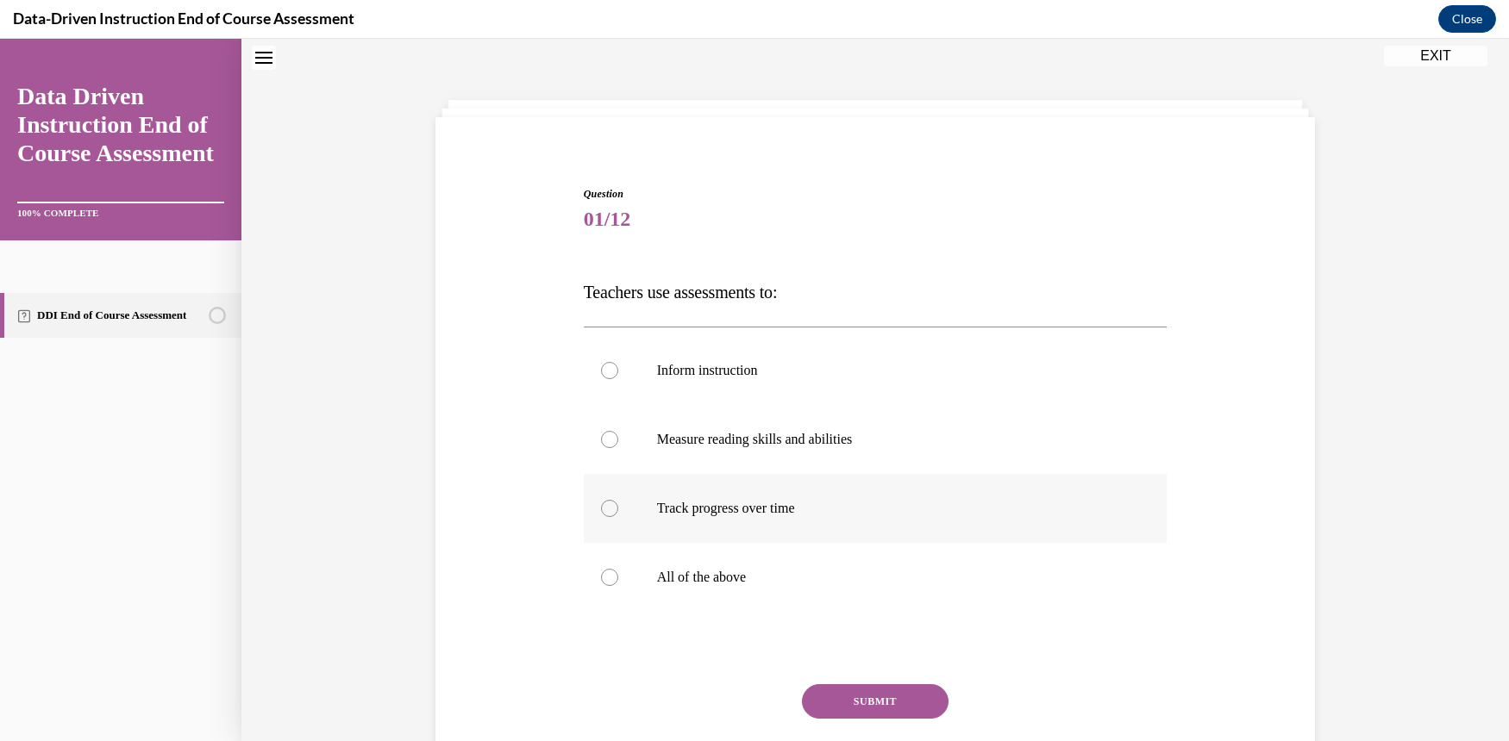
scroll to position [53, 0]
click at [602, 573] on div at bounding box center [609, 578] width 17 height 17
click at [602, 573] on input "All of the above" at bounding box center [609, 578] width 17 height 17
radio input "true"
click at [885, 694] on button "SUBMIT" at bounding box center [875, 702] width 147 height 34
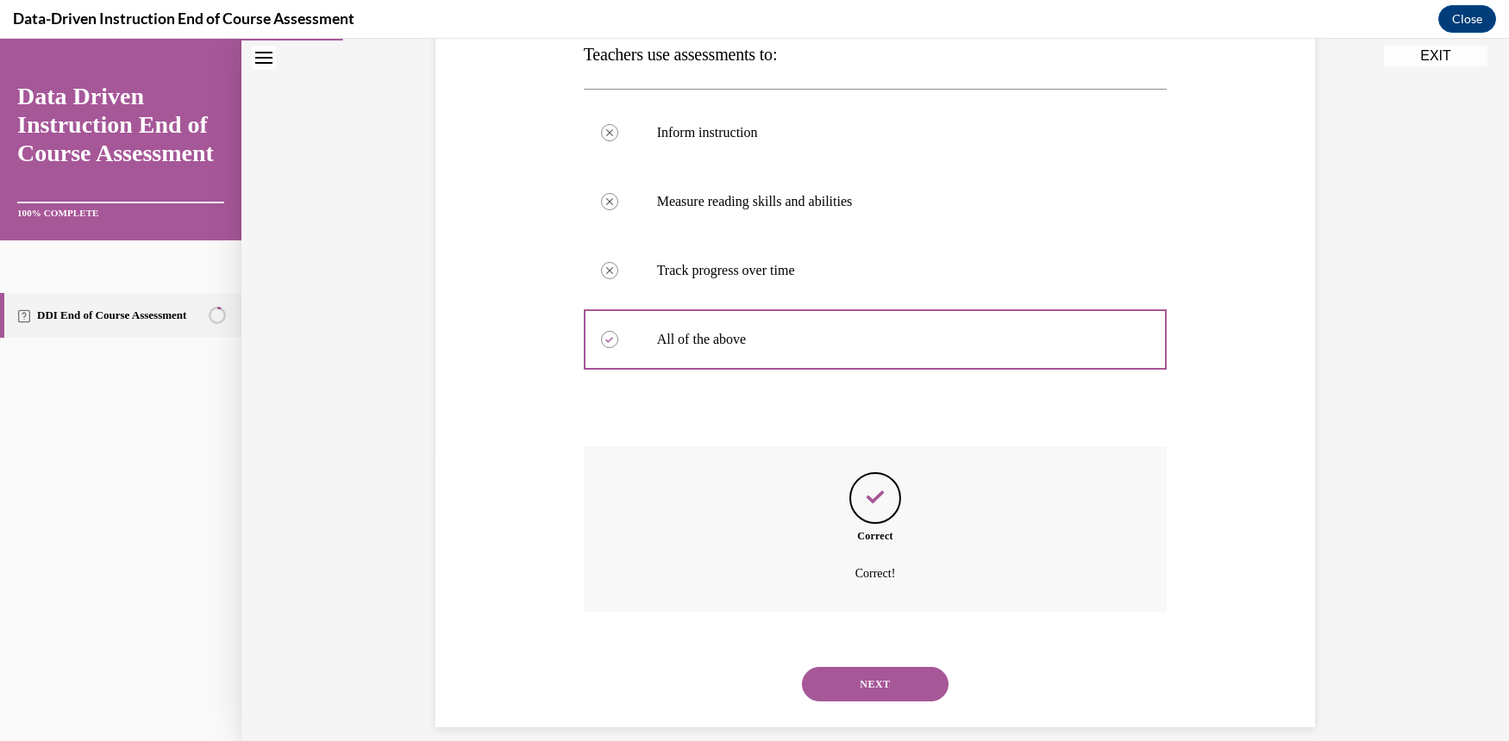
click at [861, 667] on button "NEXT" at bounding box center [875, 684] width 147 height 34
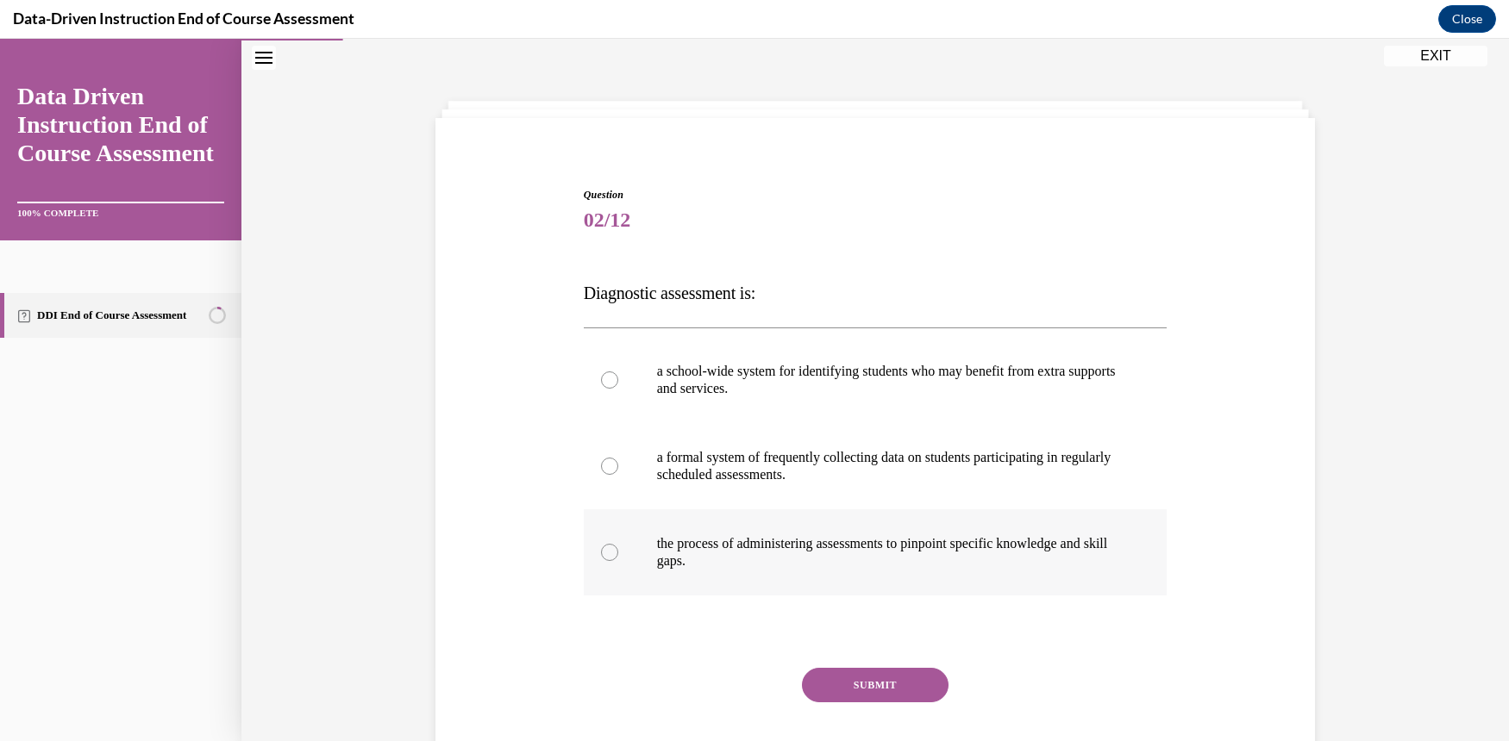
click at [601, 557] on div at bounding box center [609, 552] width 17 height 17
click at [601, 557] on input "the process of administering assessments to pinpoint specific knowledge and ski…" at bounding box center [609, 552] width 17 height 17
radio input "true"
click at [866, 701] on button "SUBMIT" at bounding box center [875, 685] width 147 height 34
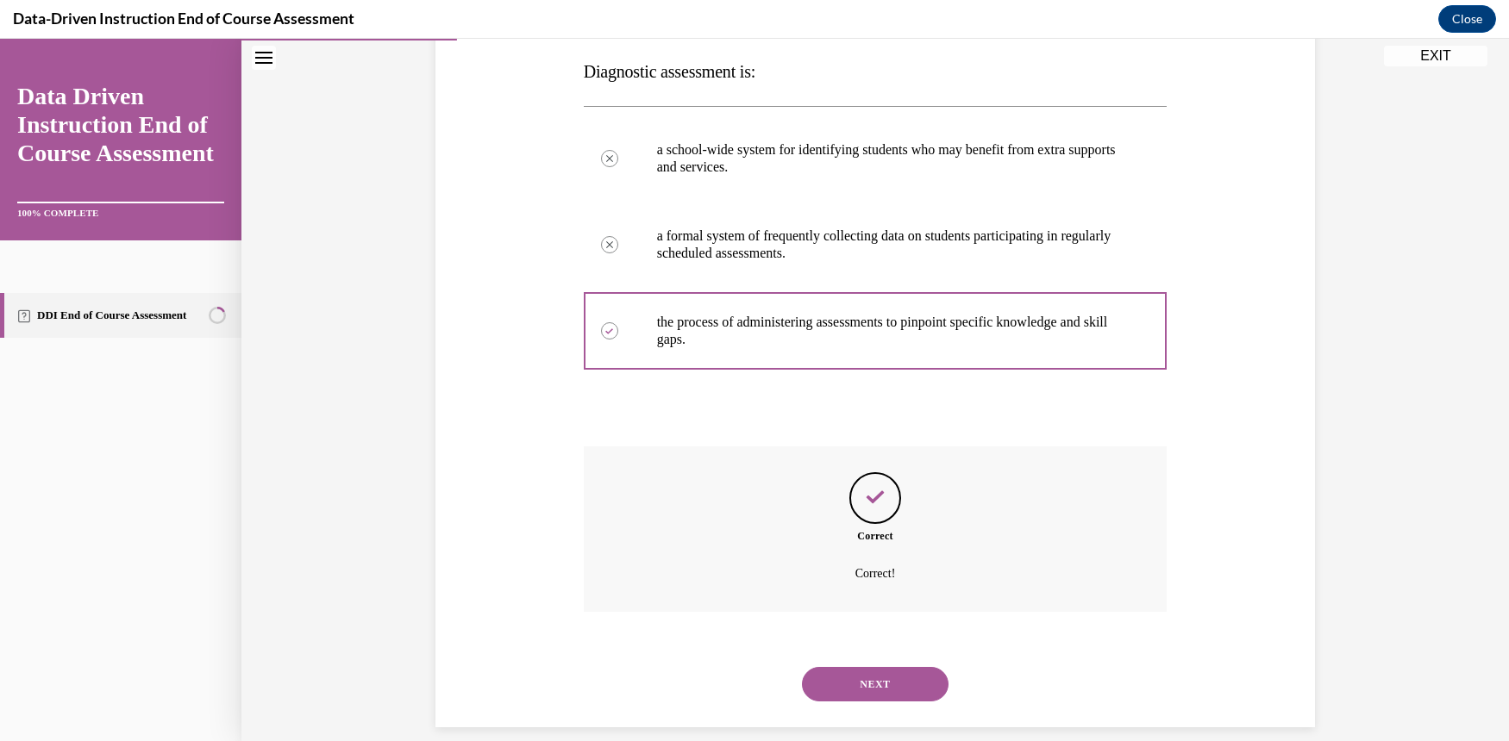
click at [849, 669] on button "NEXT" at bounding box center [875, 684] width 147 height 34
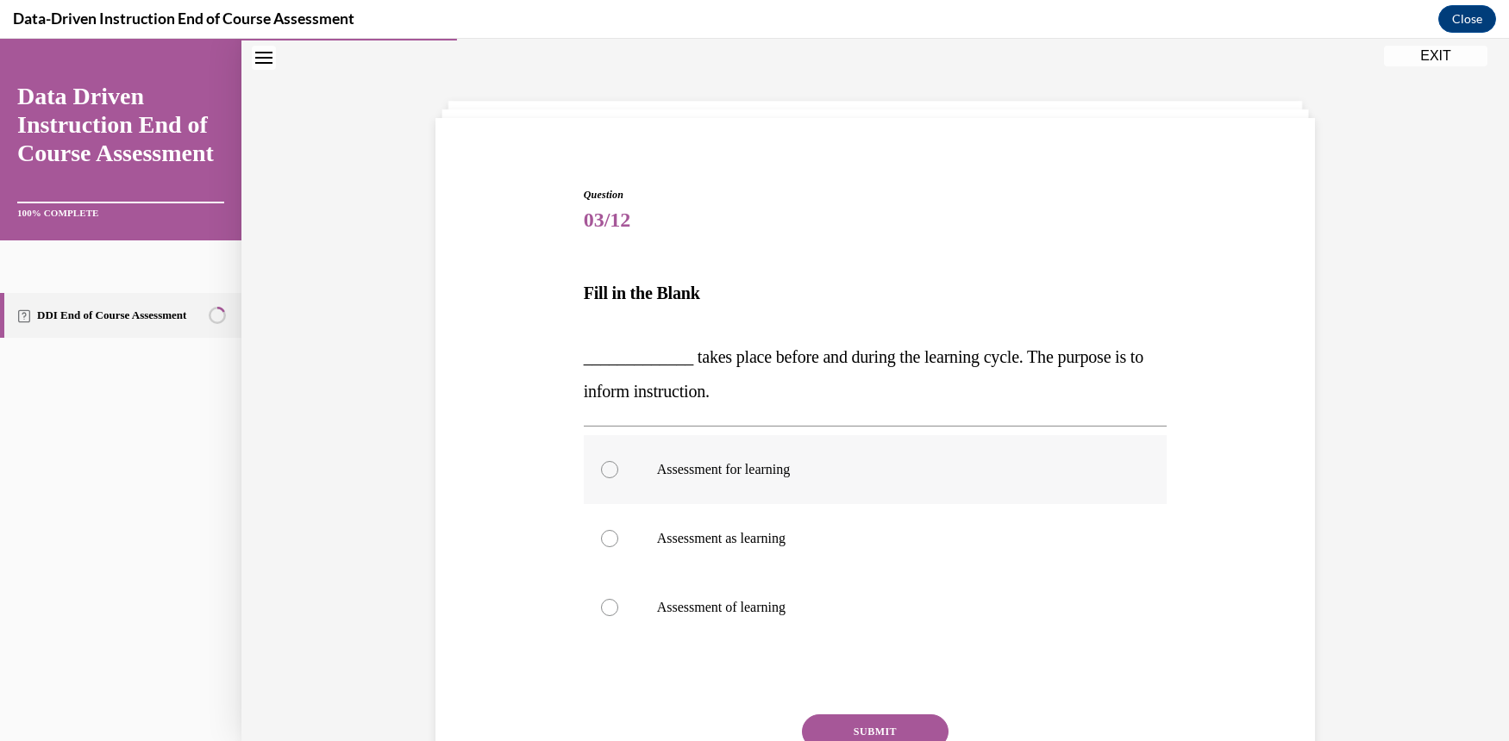
click at [602, 466] on div at bounding box center [609, 469] width 17 height 17
click at [602, 466] on input "Assessment for learning" at bounding box center [609, 469] width 17 height 17
radio input "true"
click at [906, 717] on button "SUBMIT" at bounding box center [875, 732] width 147 height 34
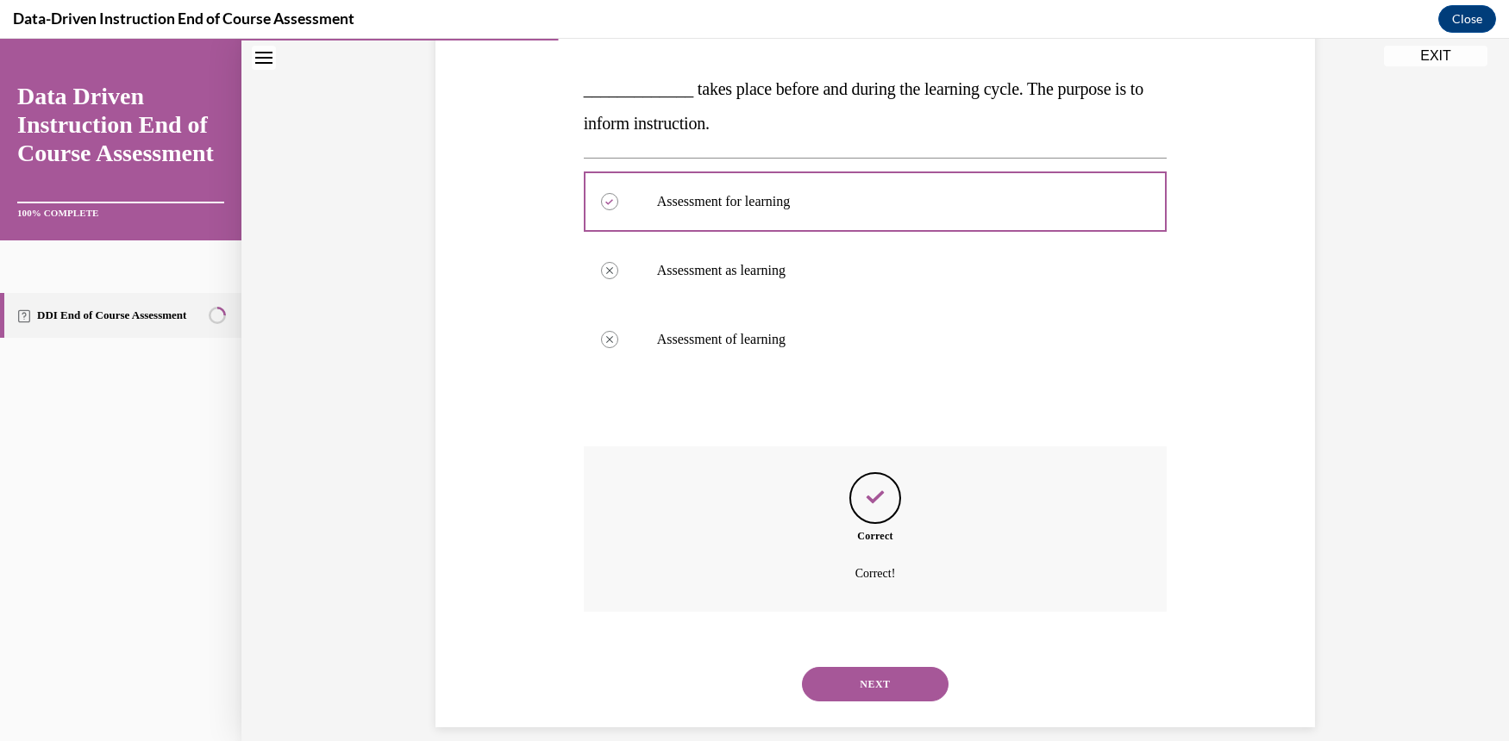
click at [889, 667] on button "NEXT" at bounding box center [875, 684] width 147 height 34
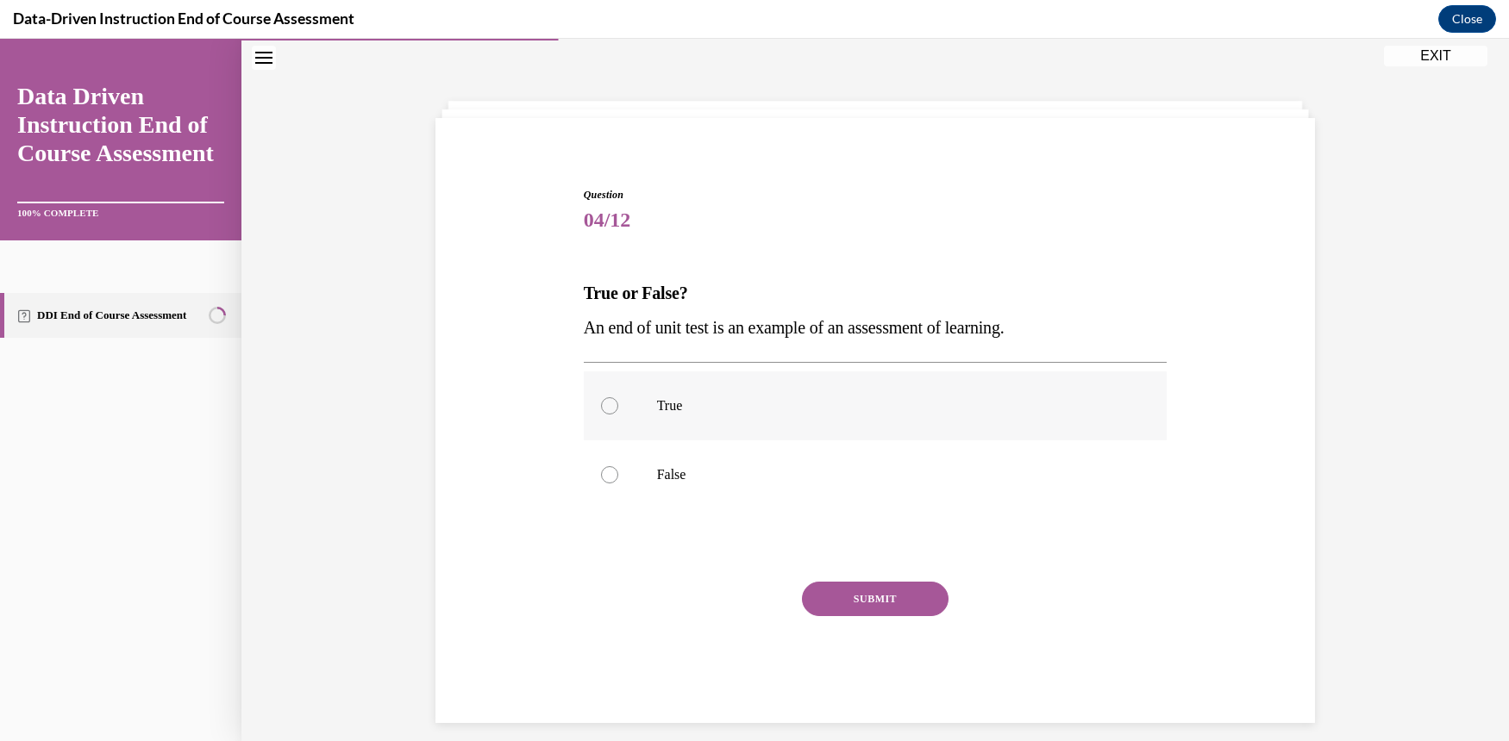
click at [595, 399] on label "True" at bounding box center [876, 406] width 584 height 69
click at [601, 399] on input "True" at bounding box center [609, 405] width 17 height 17
radio input "true"
click at [904, 597] on button "SUBMIT" at bounding box center [875, 599] width 147 height 34
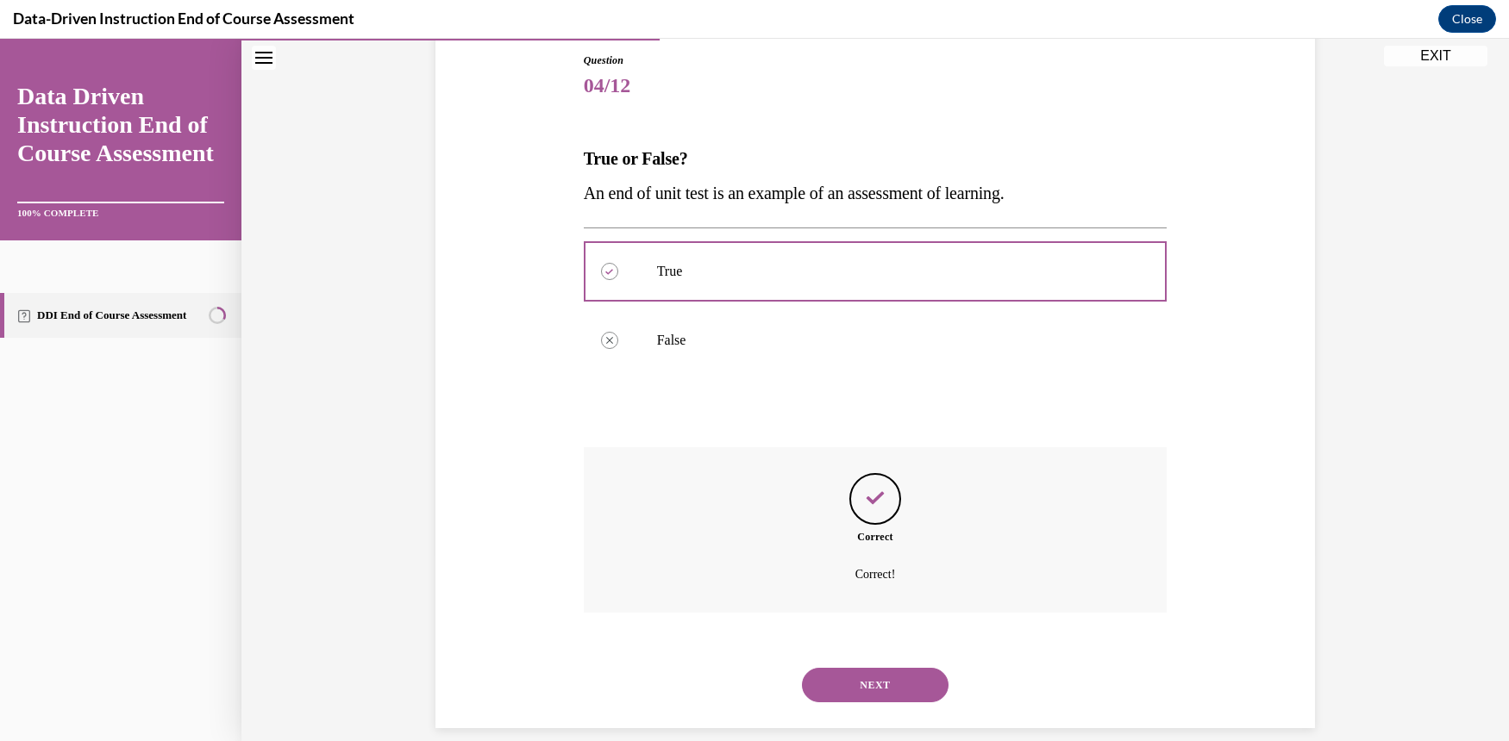
scroll to position [188, 0]
click at [920, 667] on button "NEXT" at bounding box center [875, 684] width 147 height 34
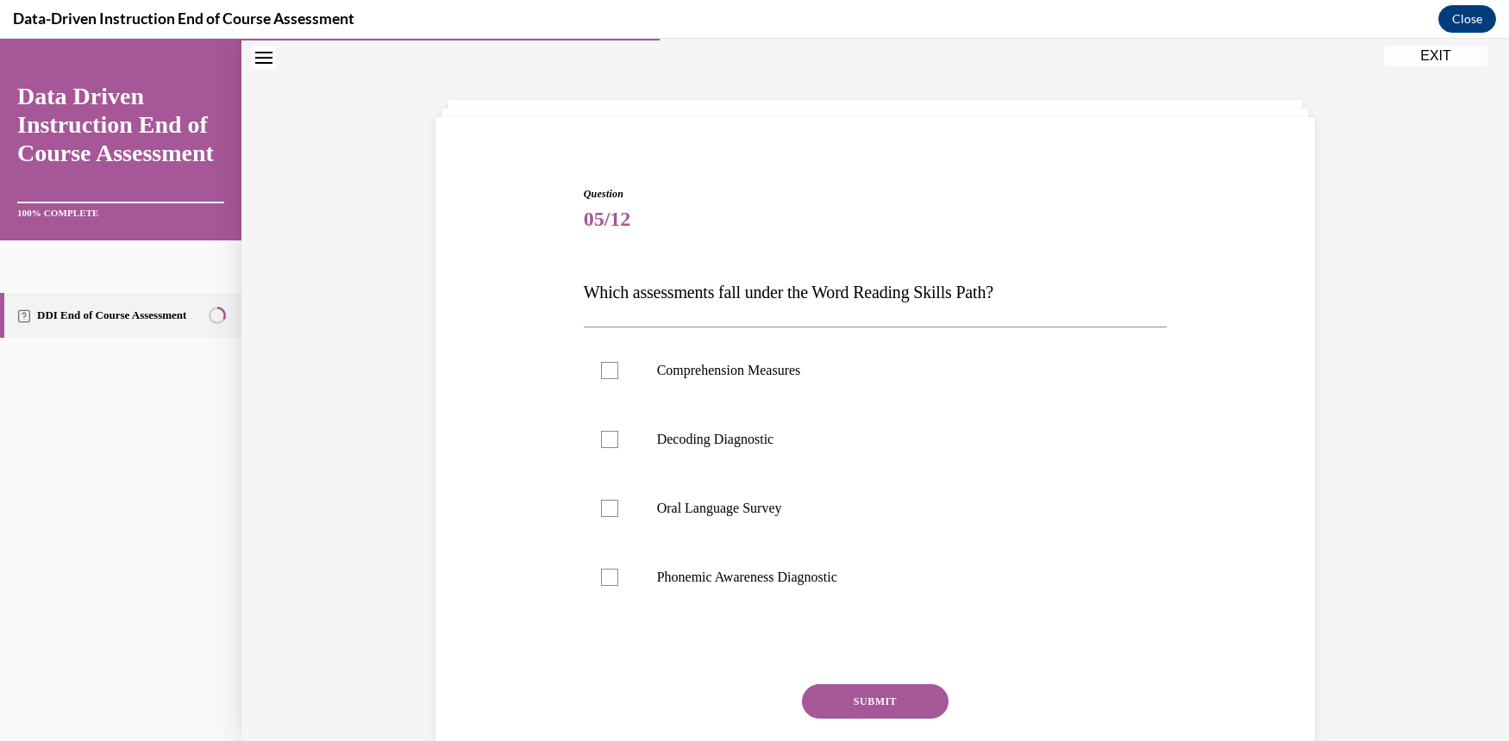
scroll to position [53, 0]
click at [608, 510] on div at bounding box center [609, 509] width 17 height 17
click at [608, 510] on input "Oral Language Survey" at bounding box center [609, 509] width 17 height 17
checkbox input "true"
click at [872, 703] on button "SUBMIT" at bounding box center [875, 702] width 147 height 34
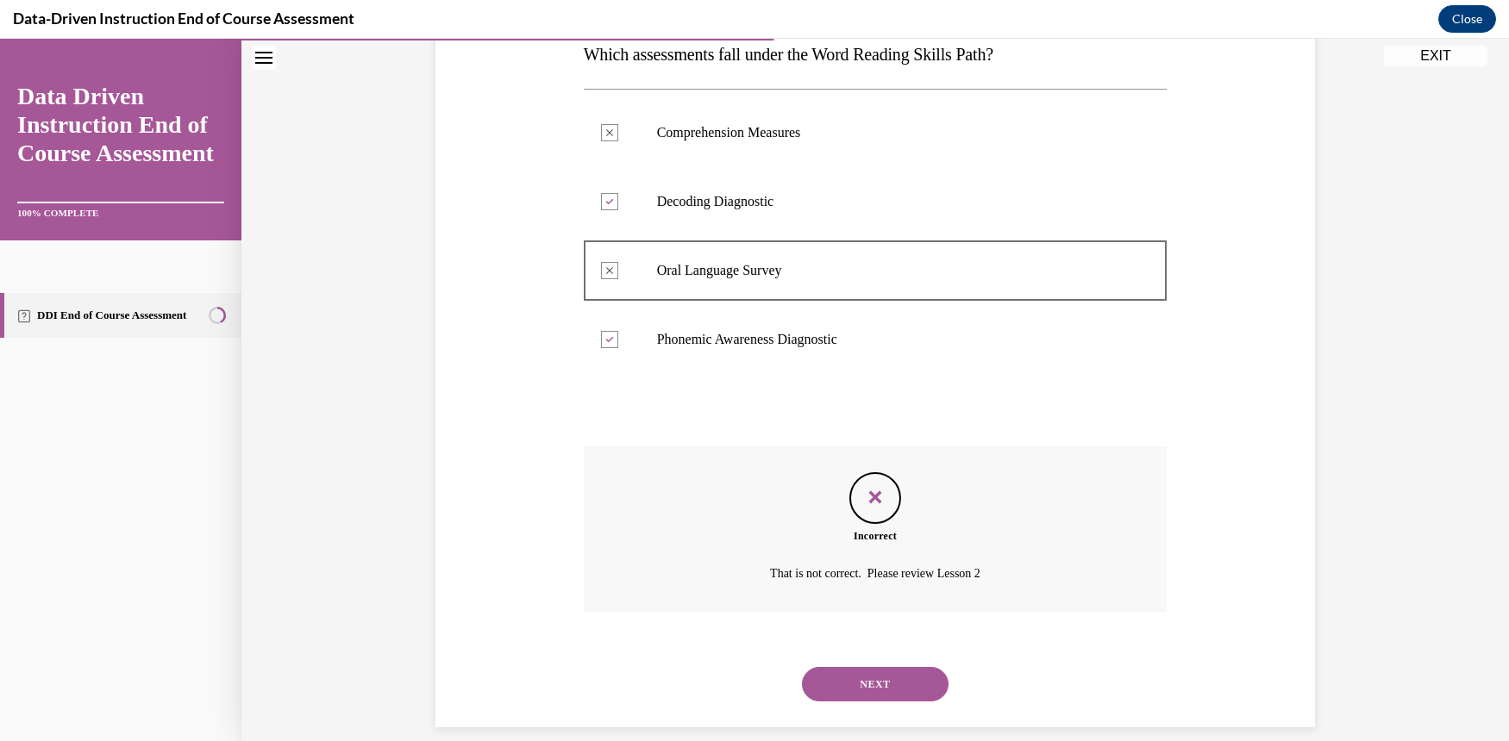
click at [868, 667] on button "NEXT" at bounding box center [875, 684] width 147 height 34
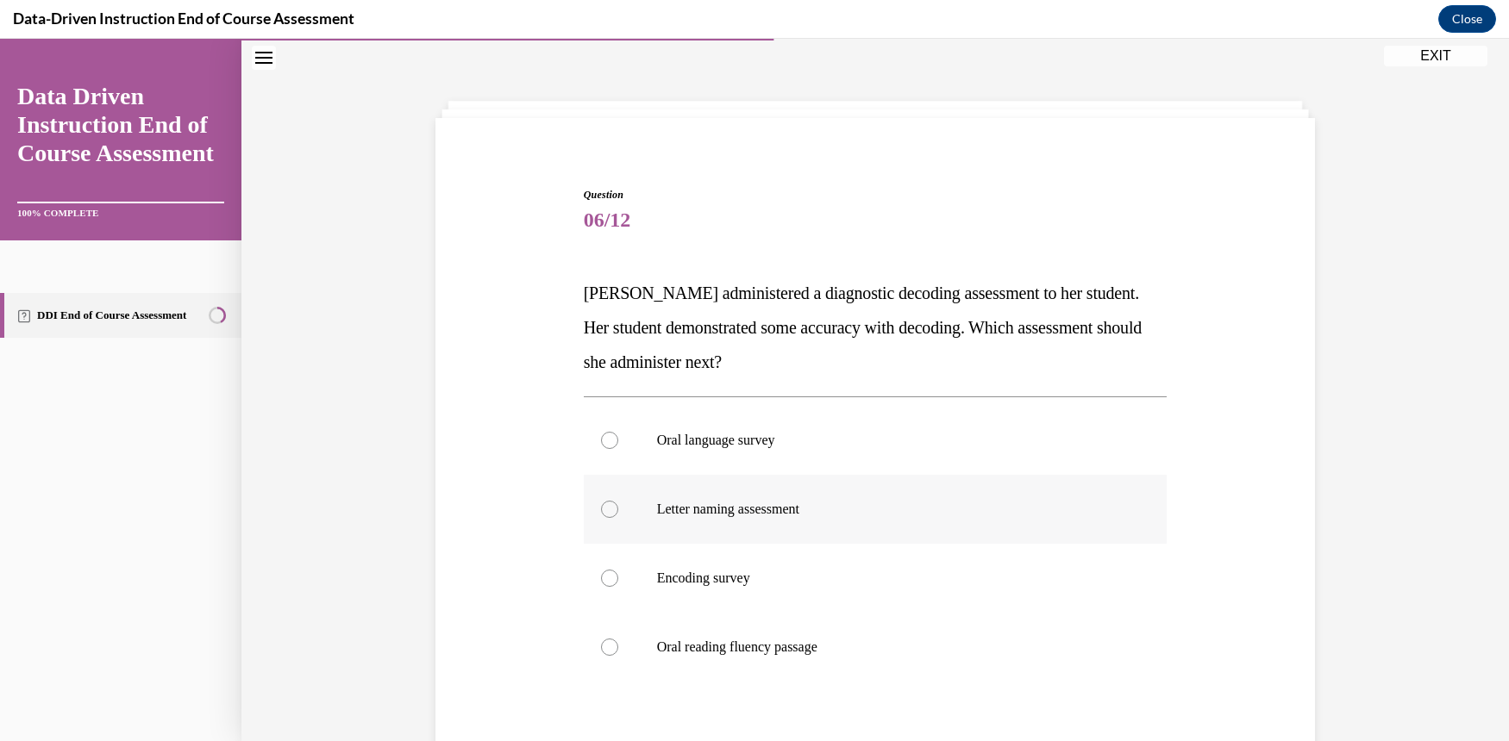
click at [601, 510] on div at bounding box center [609, 509] width 17 height 17
click at [601, 510] on input "Letter naming assessment" at bounding box center [609, 509] width 17 height 17
radio input "true"
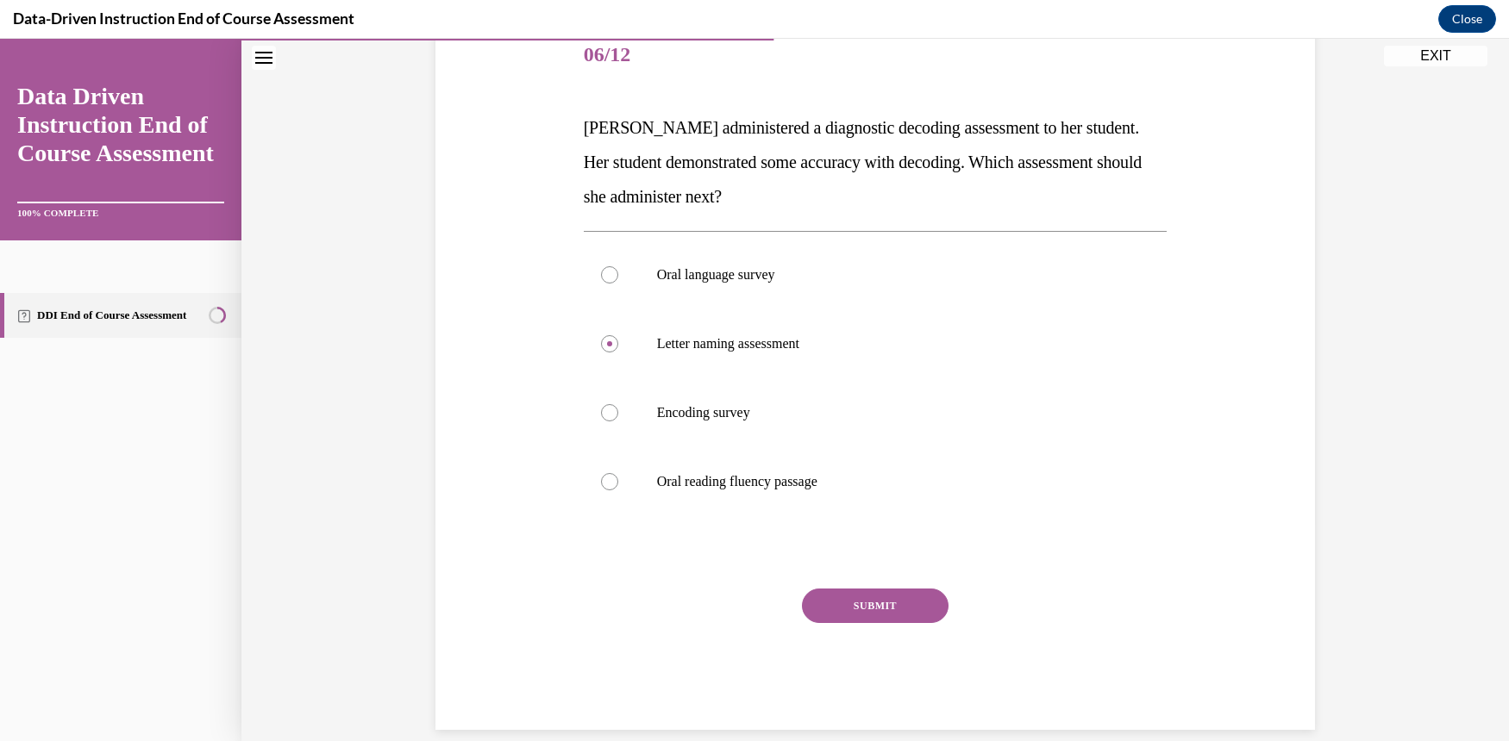
click at [863, 596] on button "SUBMIT" at bounding box center [875, 606] width 147 height 34
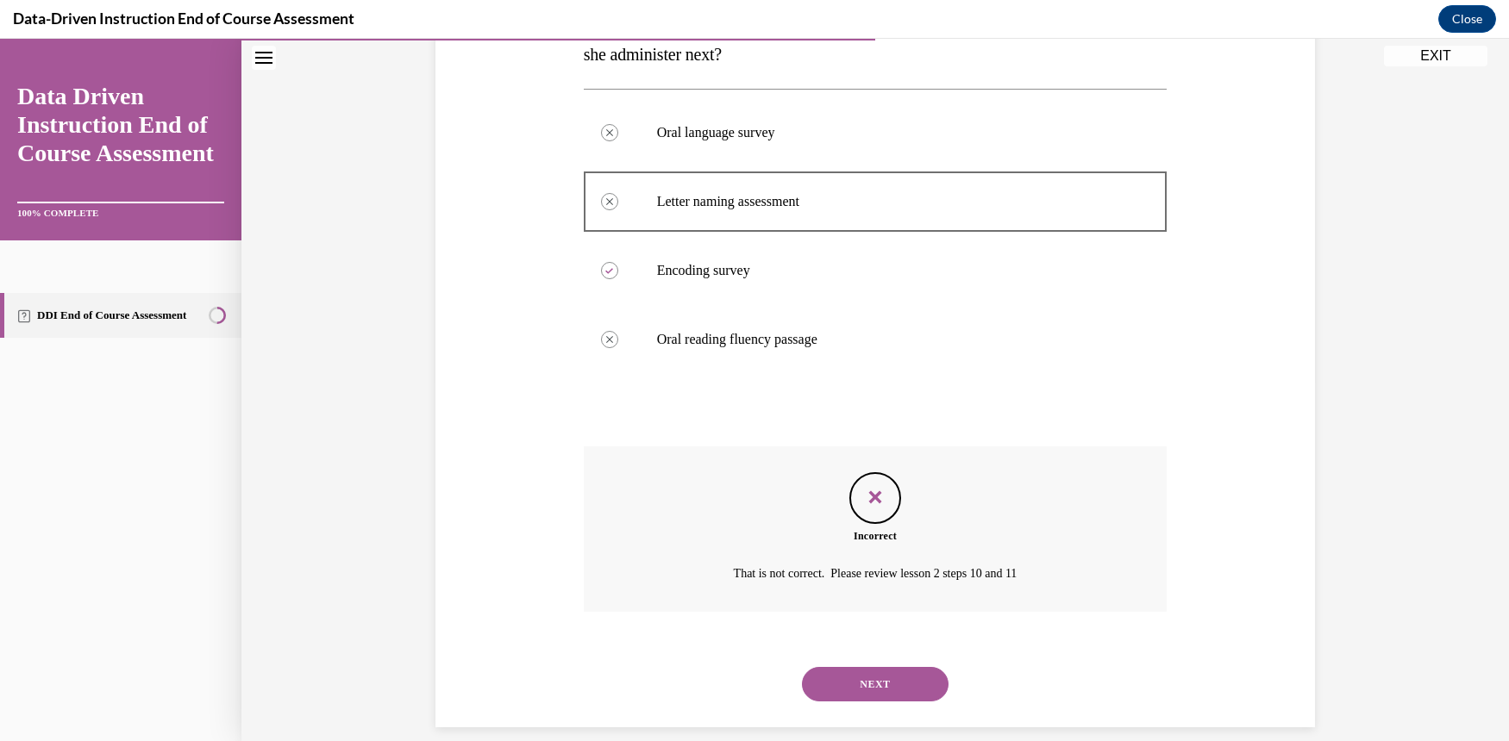
click at [891, 667] on button "NEXT" at bounding box center [875, 684] width 147 height 34
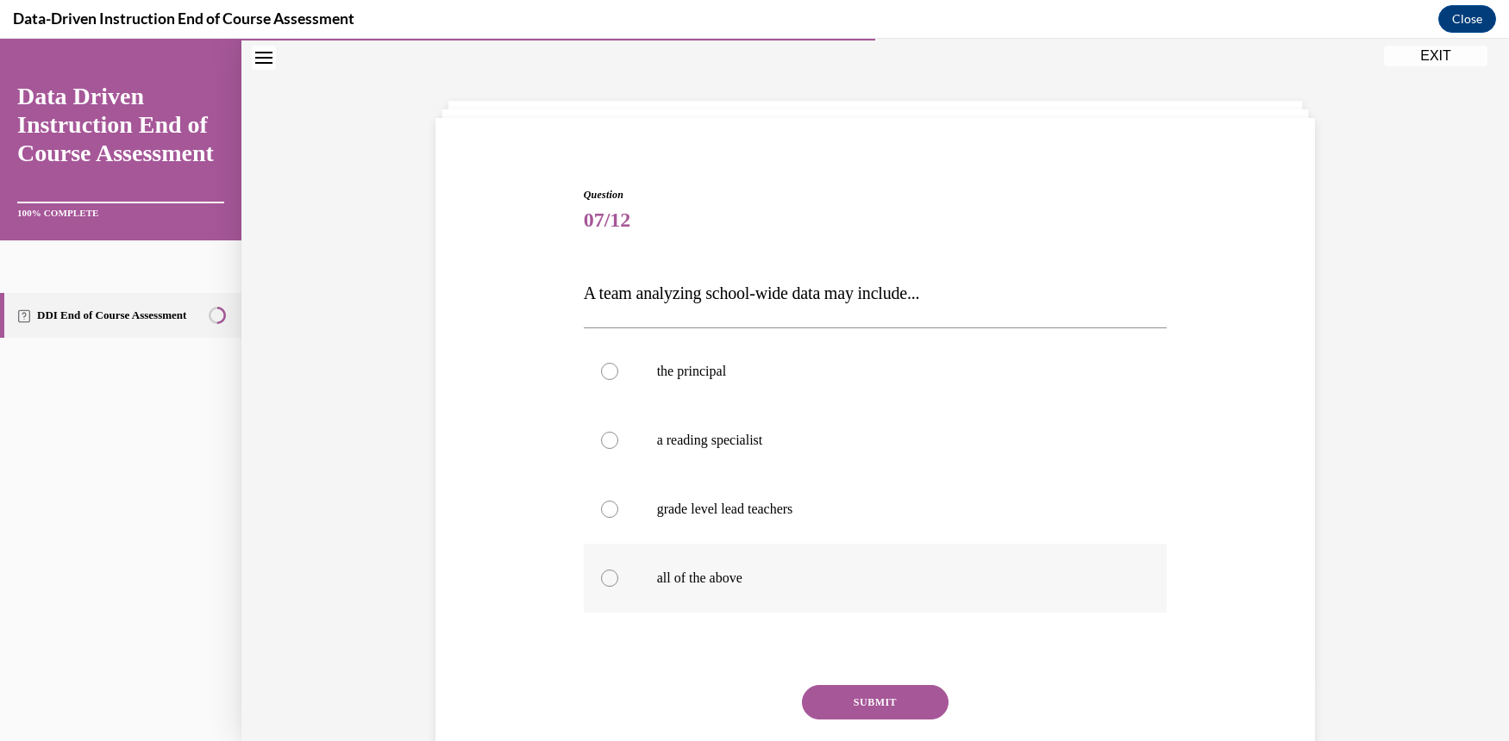
click at [620, 567] on label "all of the above" at bounding box center [876, 578] width 584 height 69
click at [618, 570] on input "all of the above" at bounding box center [609, 578] width 17 height 17
radio input "true"
click at [919, 703] on button "SUBMIT" at bounding box center [875, 702] width 147 height 34
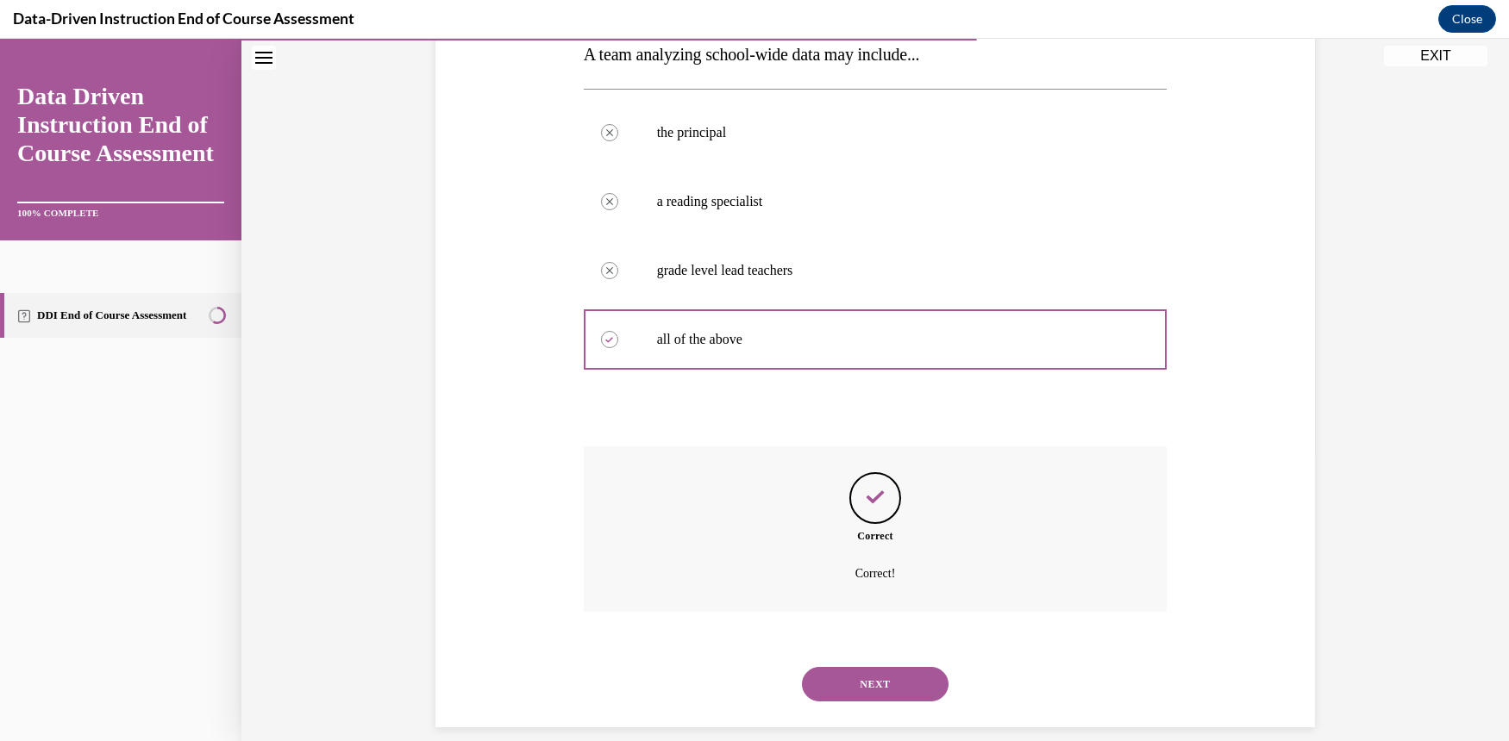
click at [891, 667] on button "NEXT" at bounding box center [875, 684] width 147 height 34
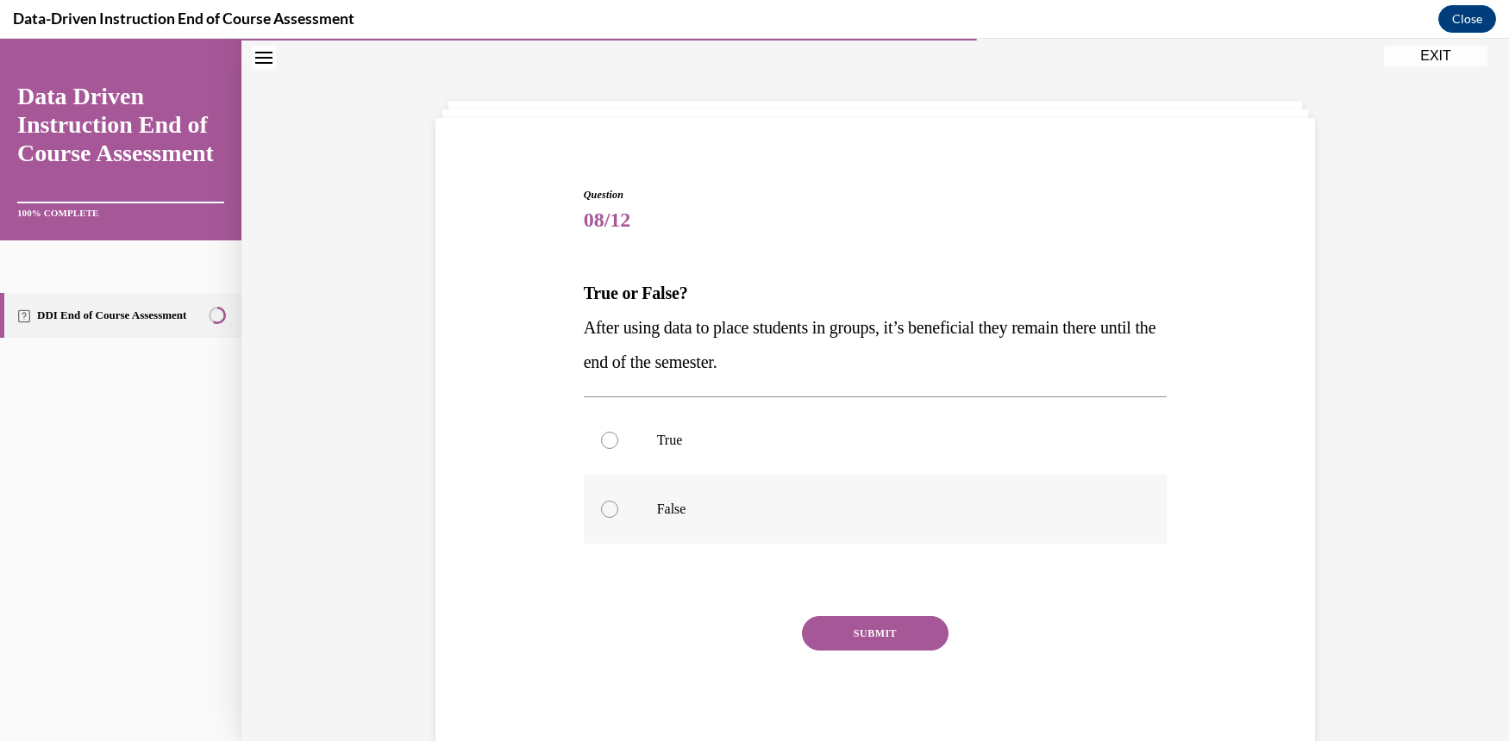
click at [603, 510] on div at bounding box center [609, 509] width 17 height 17
click at [603, 510] on input "False" at bounding box center [609, 509] width 17 height 17
radio input "true"
click at [863, 622] on button "SUBMIT" at bounding box center [875, 633] width 147 height 34
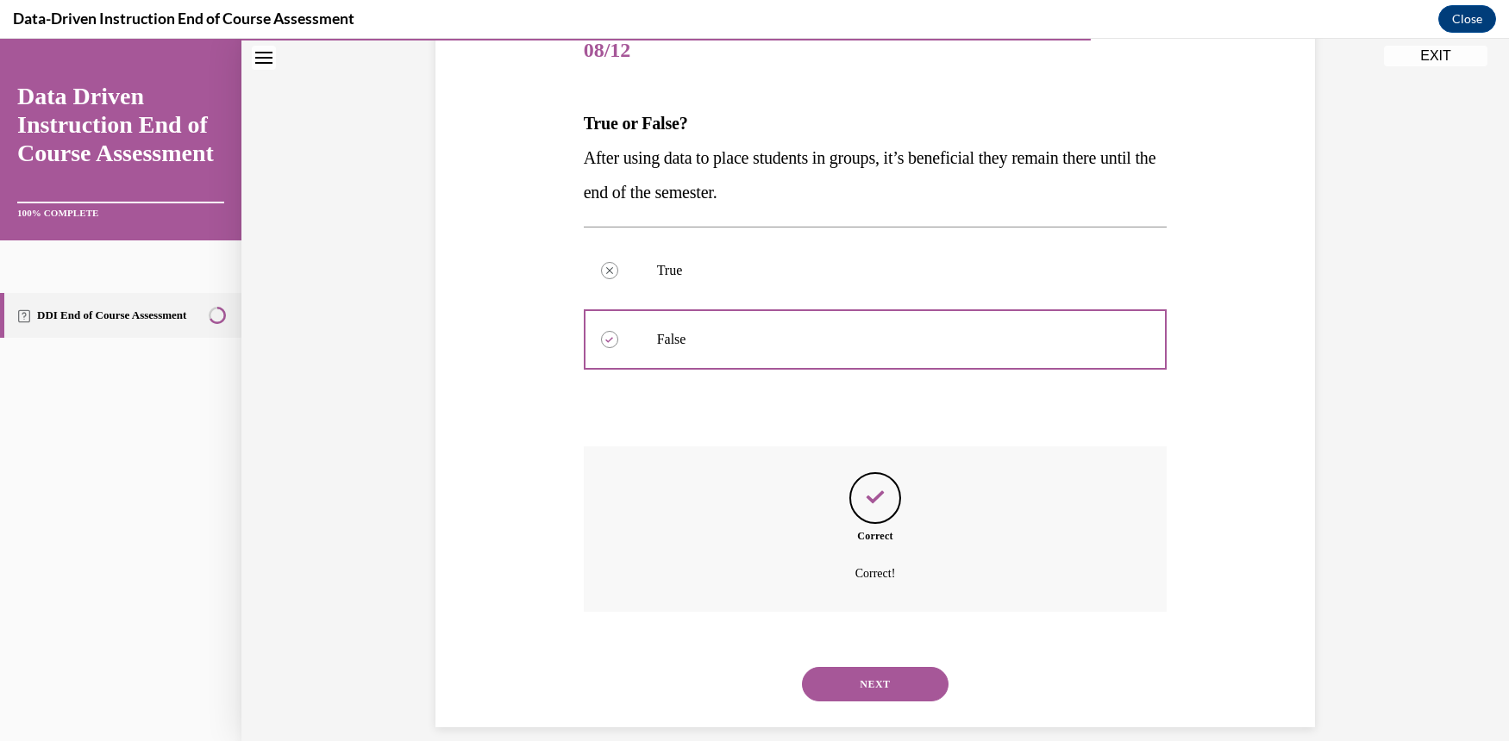
click at [914, 667] on button "NEXT" at bounding box center [875, 684] width 147 height 34
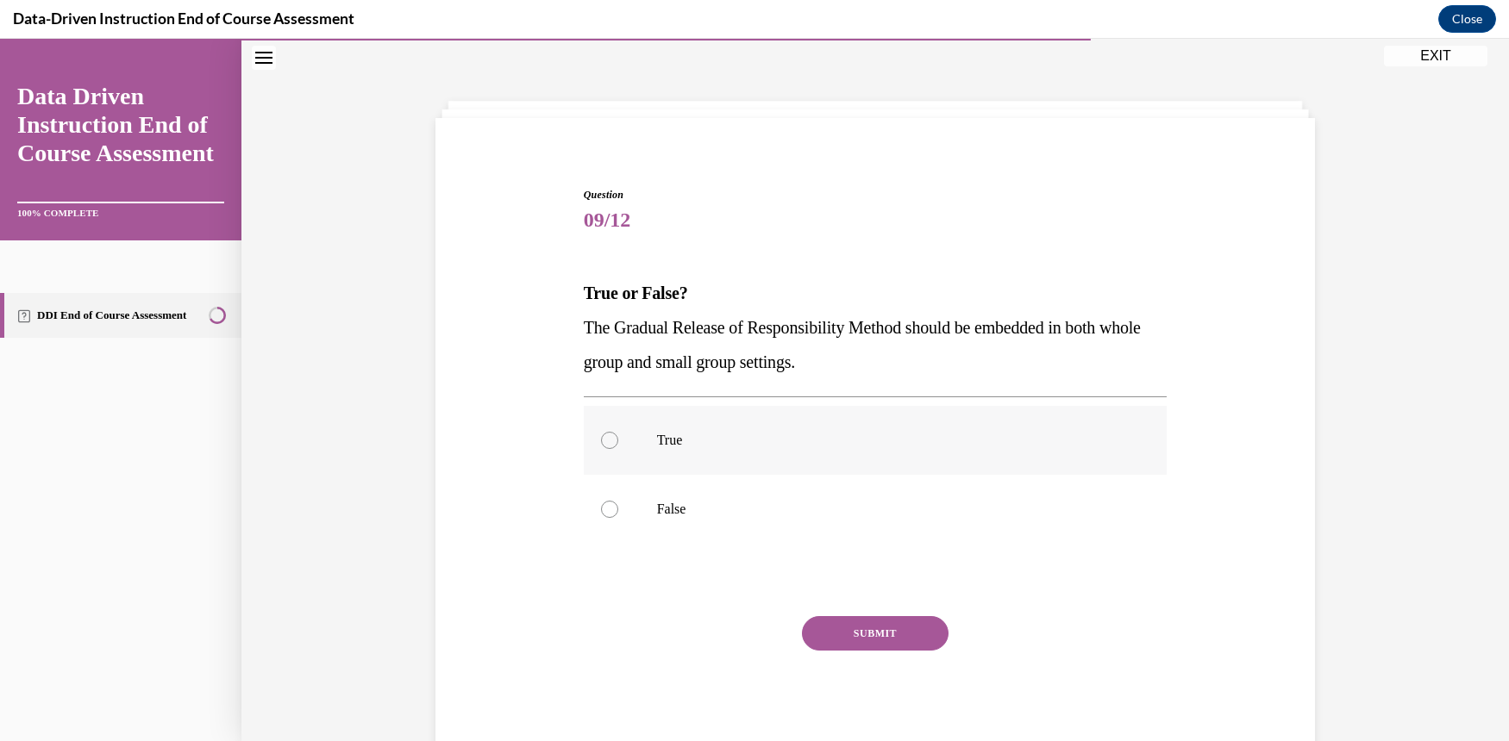
click at [601, 444] on div at bounding box center [609, 440] width 17 height 17
click at [601, 444] on input "True" at bounding box center [609, 440] width 17 height 17
radio input "true"
click at [844, 631] on button "SUBMIT" at bounding box center [875, 633] width 147 height 34
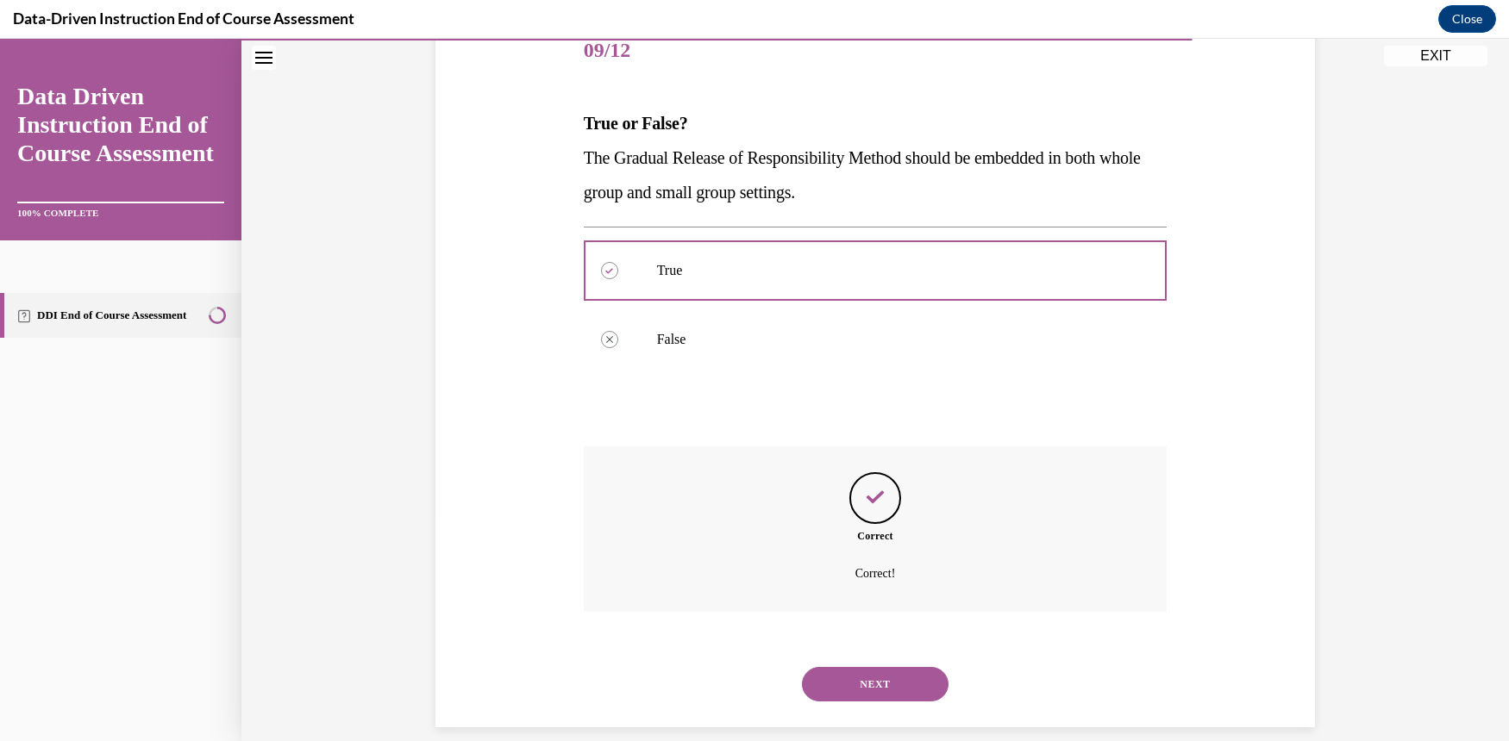
click at [887, 629] on div "Correct Correct!" at bounding box center [876, 542] width 584 height 191
click at [887, 667] on button "NEXT" at bounding box center [875, 684] width 147 height 34
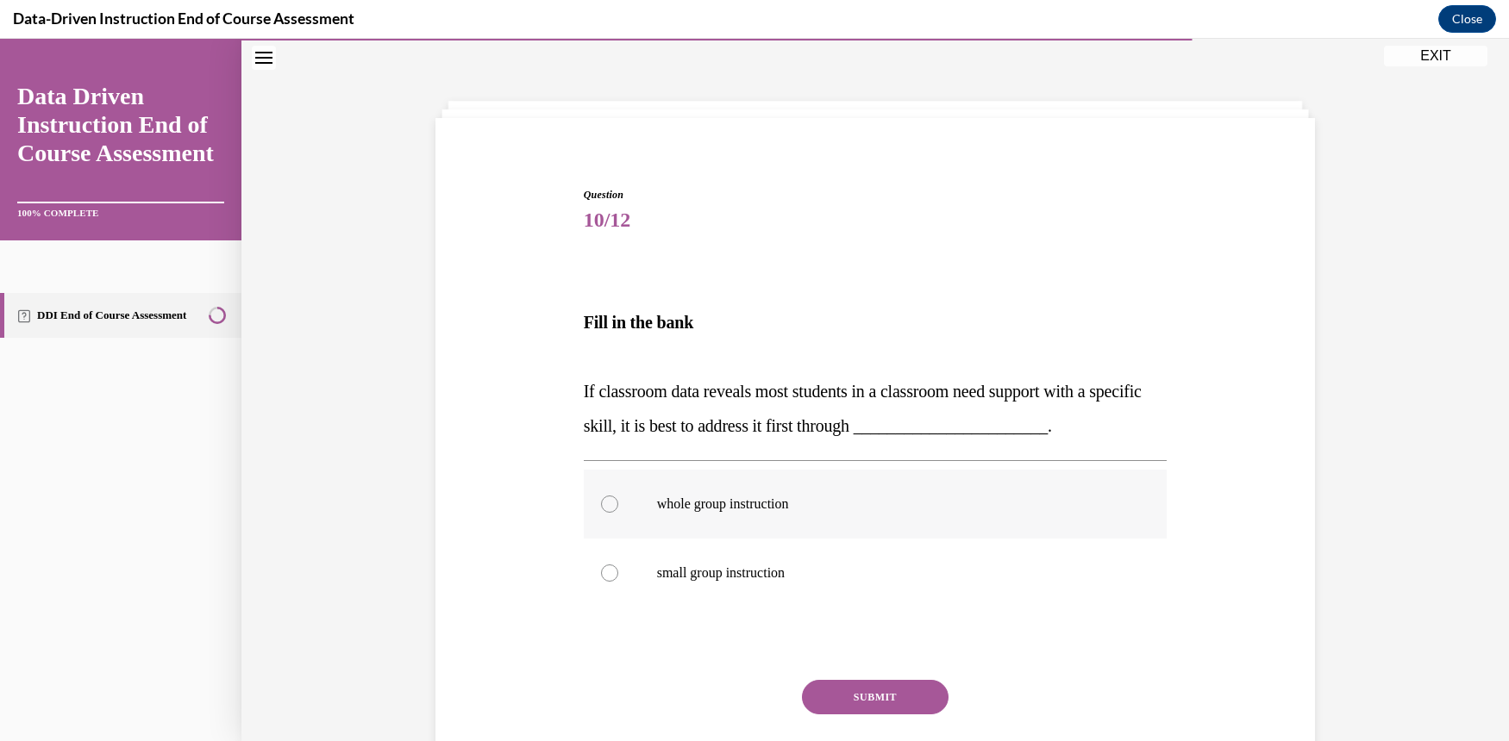
click at [601, 495] on label "whole group instruction" at bounding box center [876, 504] width 584 height 69
click at [601, 496] on input "whole group instruction" at bounding box center [609, 504] width 17 height 17
radio input "true"
drag, startPoint x: 894, startPoint y: 673, endPoint x: 904, endPoint y: 696, distance: 24.7
click at [894, 678] on div "Question 10/12 Fill in the bank If classroom data reveals most students in a cl…" at bounding box center [876, 504] width 584 height 635
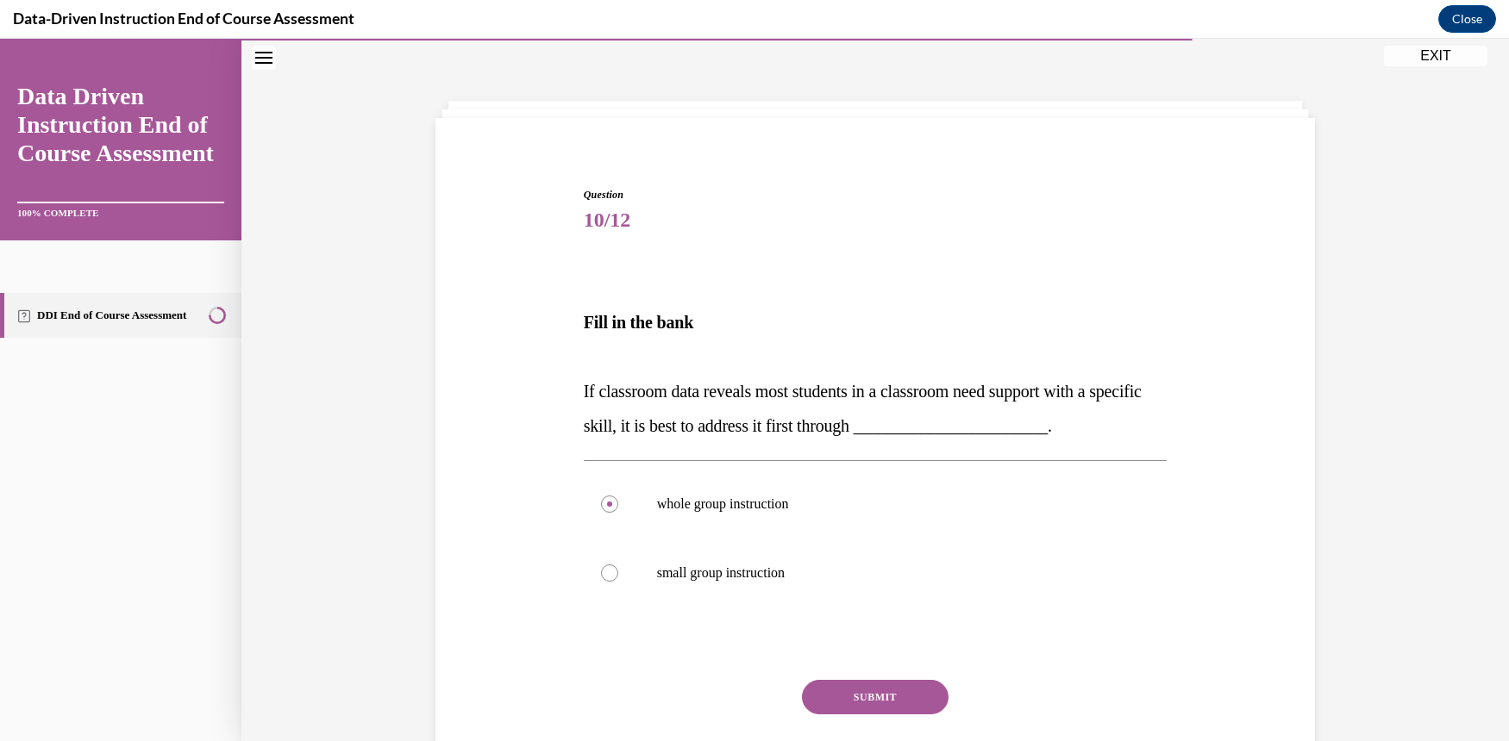
click at [904, 696] on button "SUBMIT" at bounding box center [875, 697] width 147 height 34
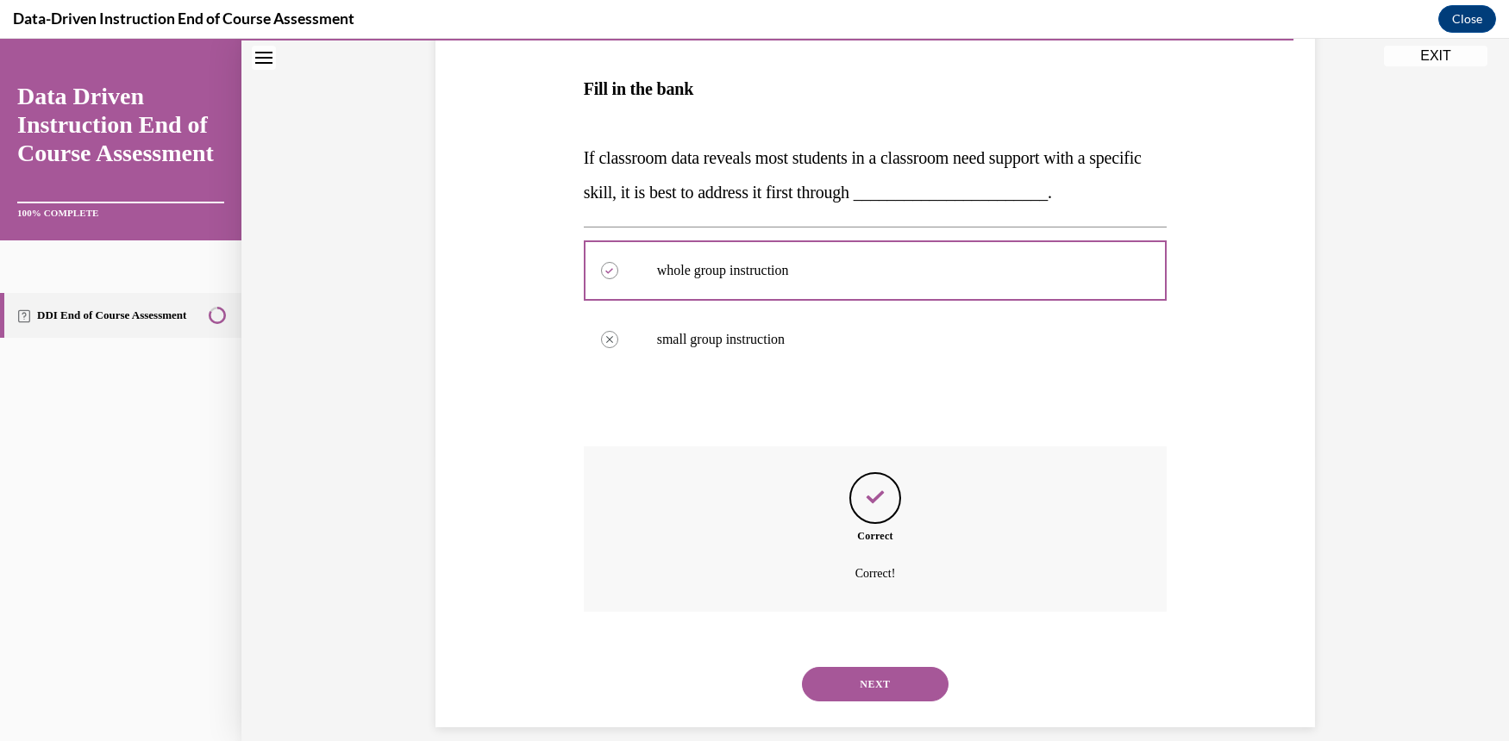
click at [880, 667] on button "NEXT" at bounding box center [875, 684] width 147 height 34
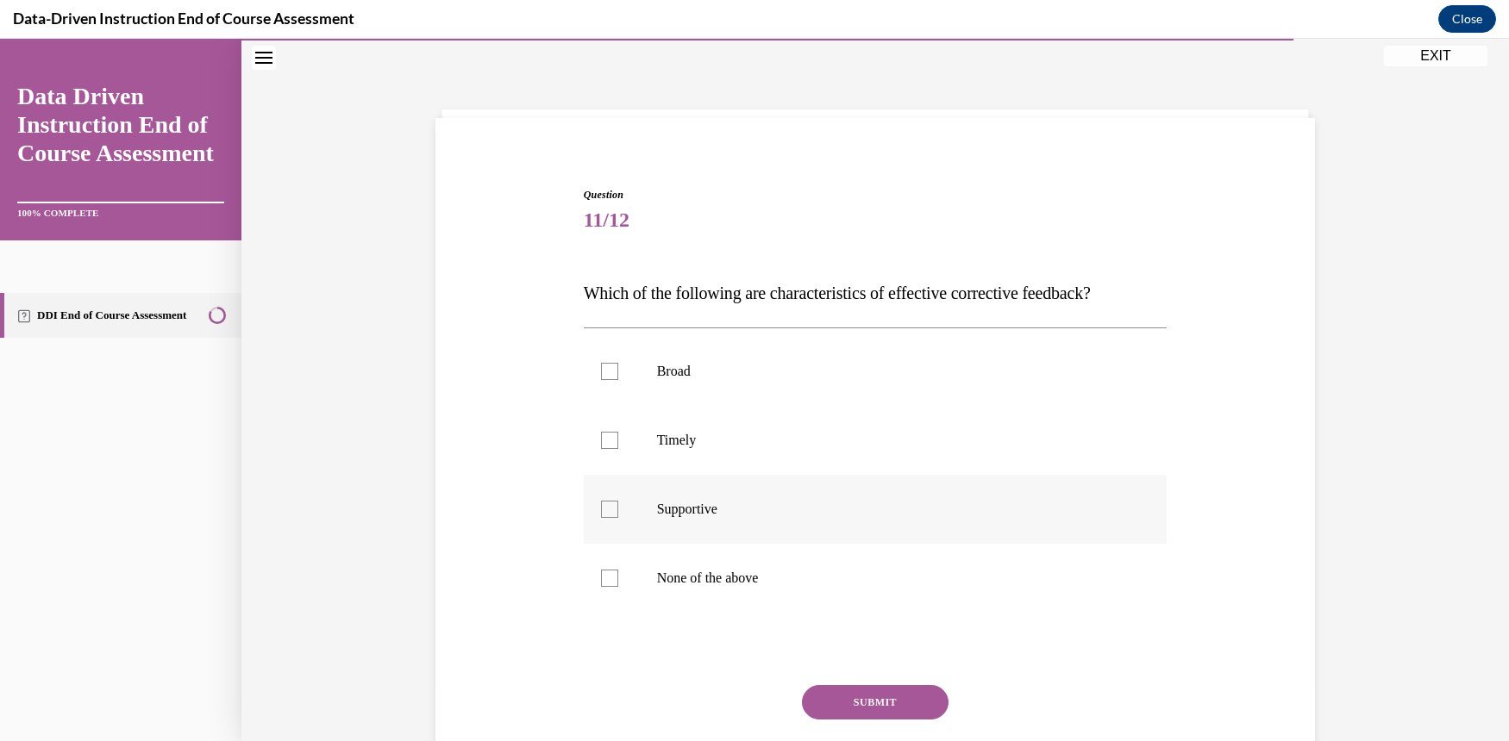
click at [611, 507] on label "Supportive" at bounding box center [876, 509] width 584 height 69
click at [611, 507] on input "Supportive" at bounding box center [609, 509] width 17 height 17
checkbox input "true"
click at [885, 698] on button "SUBMIT" at bounding box center [875, 702] width 147 height 34
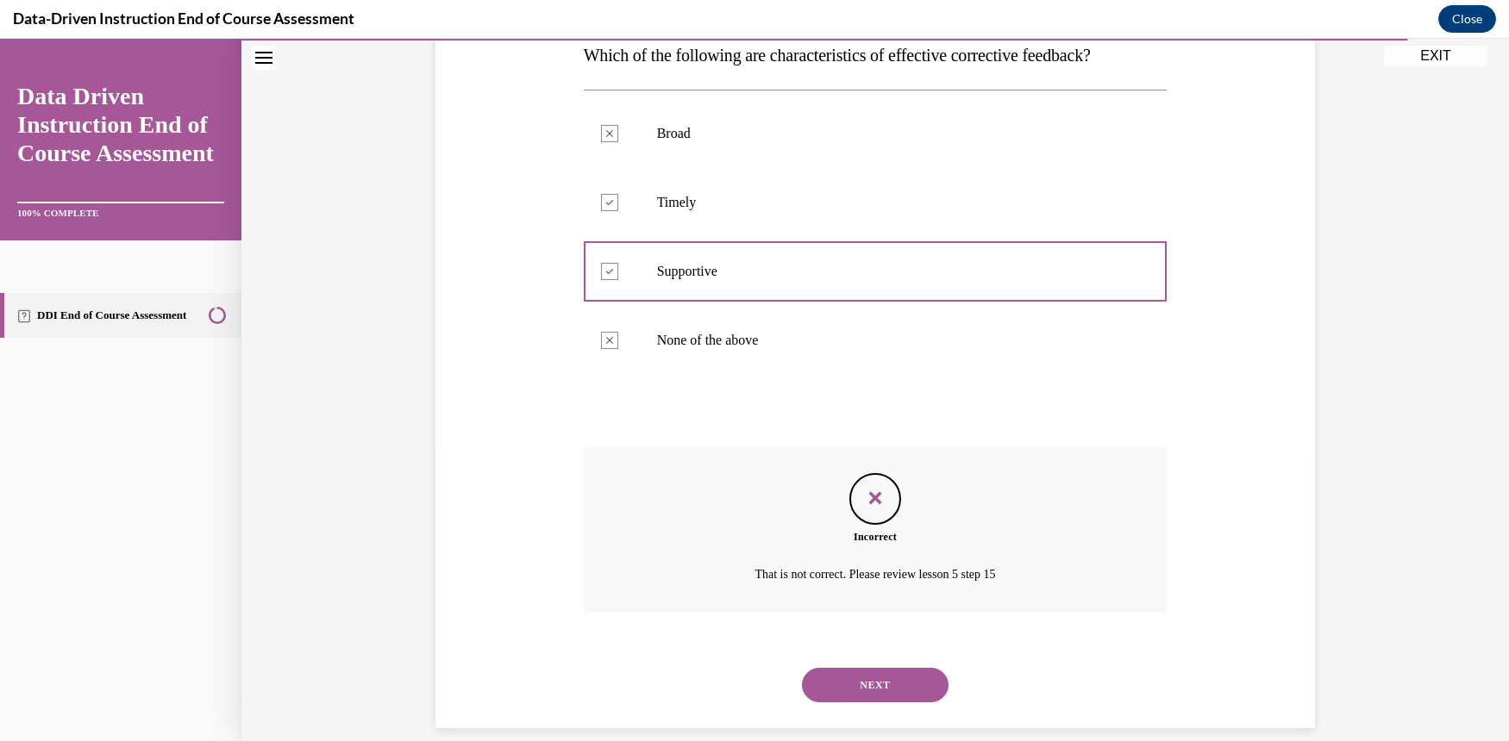
scroll to position [291, 0]
click at [604, 198] on div at bounding box center [609, 201] width 17 height 17
click at [603, 277] on div at bounding box center [876, 271] width 584 height 78
click at [900, 669] on button "NEXT" at bounding box center [875, 684] width 147 height 34
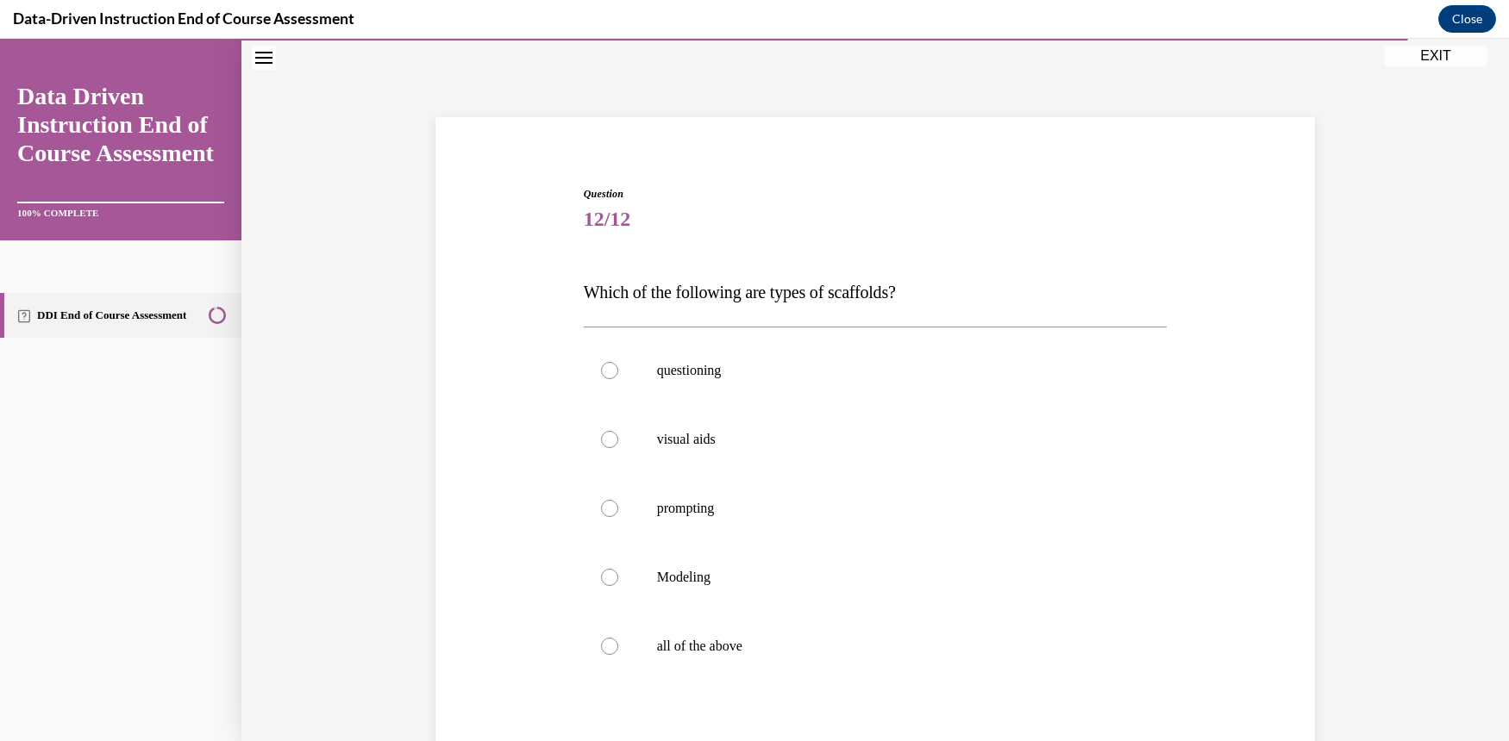
scroll to position [53, 0]
click at [601, 644] on div at bounding box center [609, 647] width 17 height 17
click at [601, 644] on input "all of the above" at bounding box center [609, 647] width 17 height 17
radio input "true"
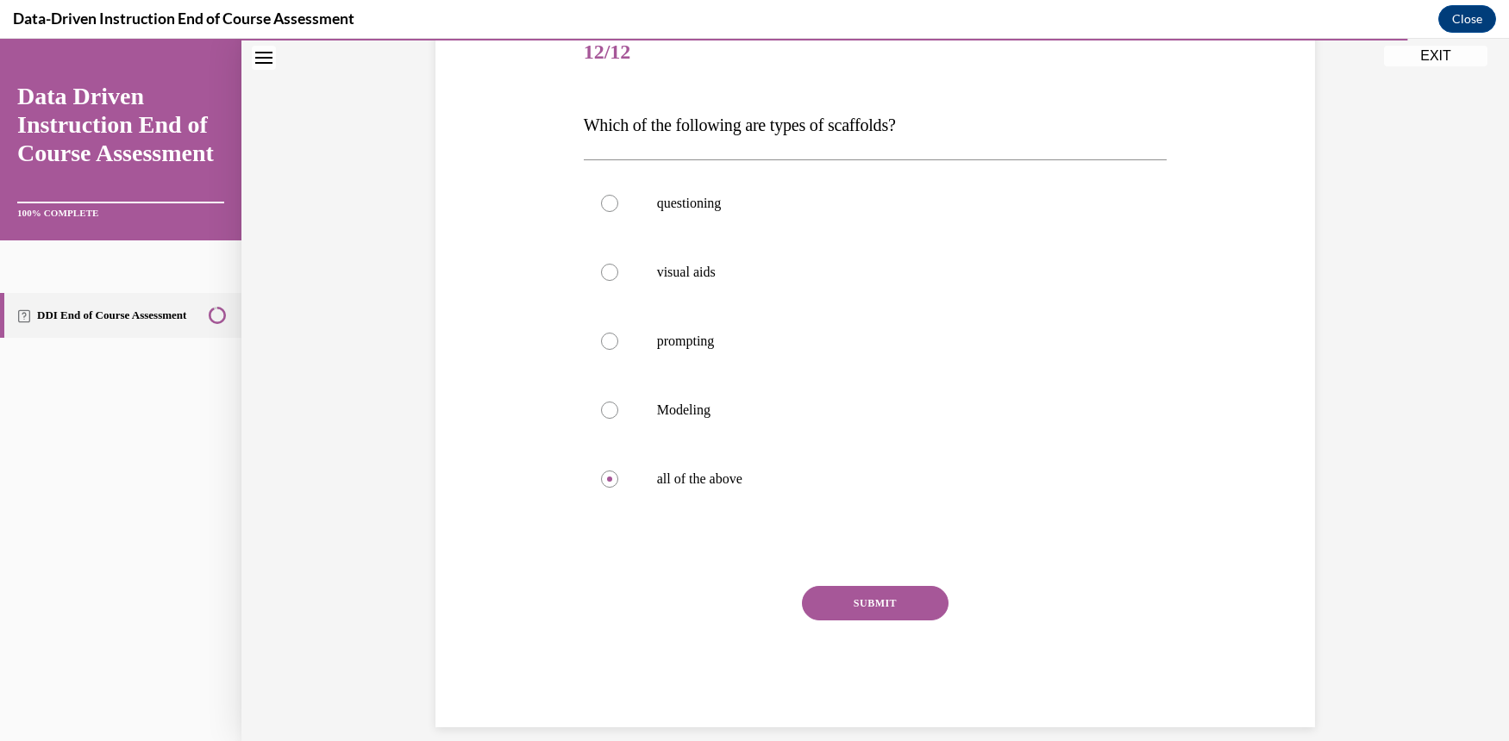
click at [847, 602] on button "SUBMIT" at bounding box center [875, 603] width 147 height 34
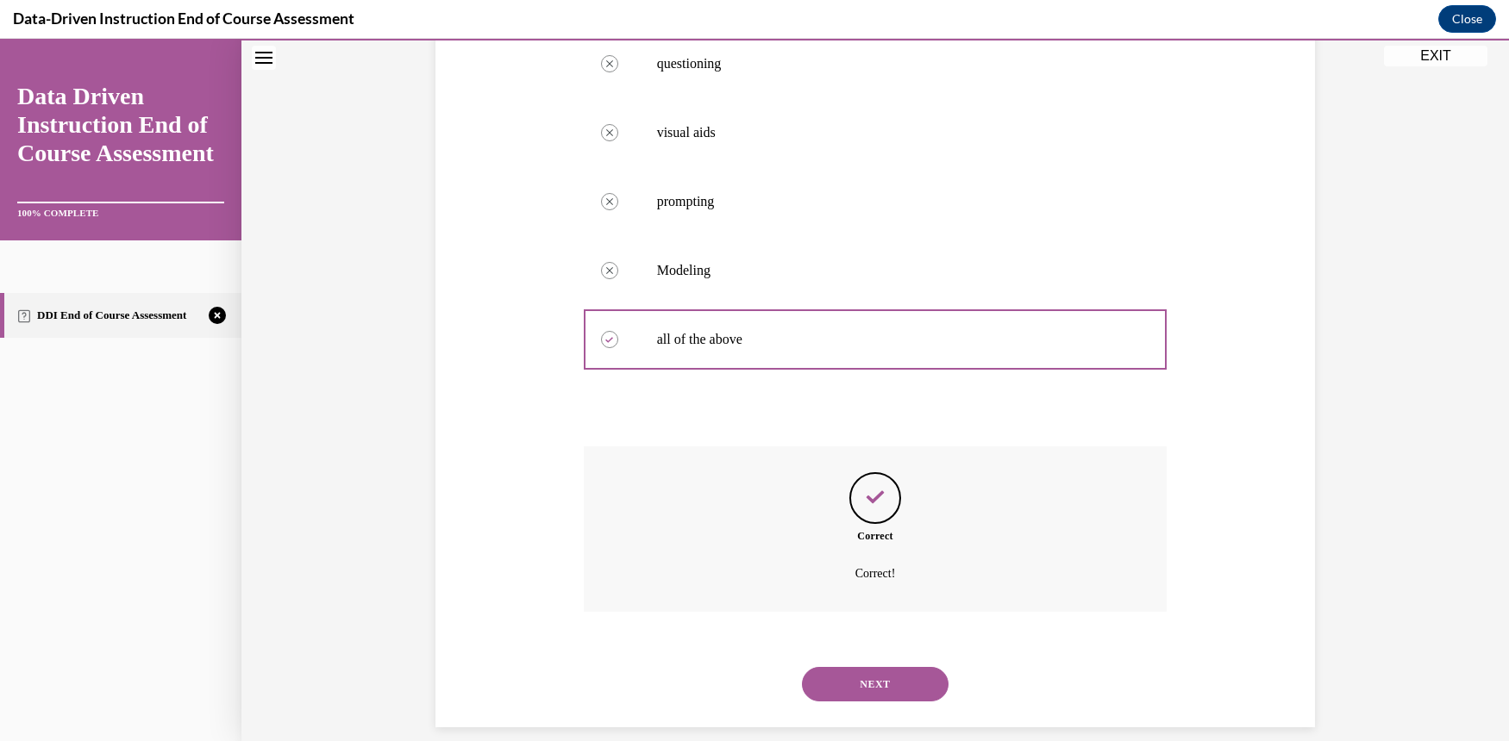
click at [909, 667] on button "NEXT" at bounding box center [875, 684] width 147 height 34
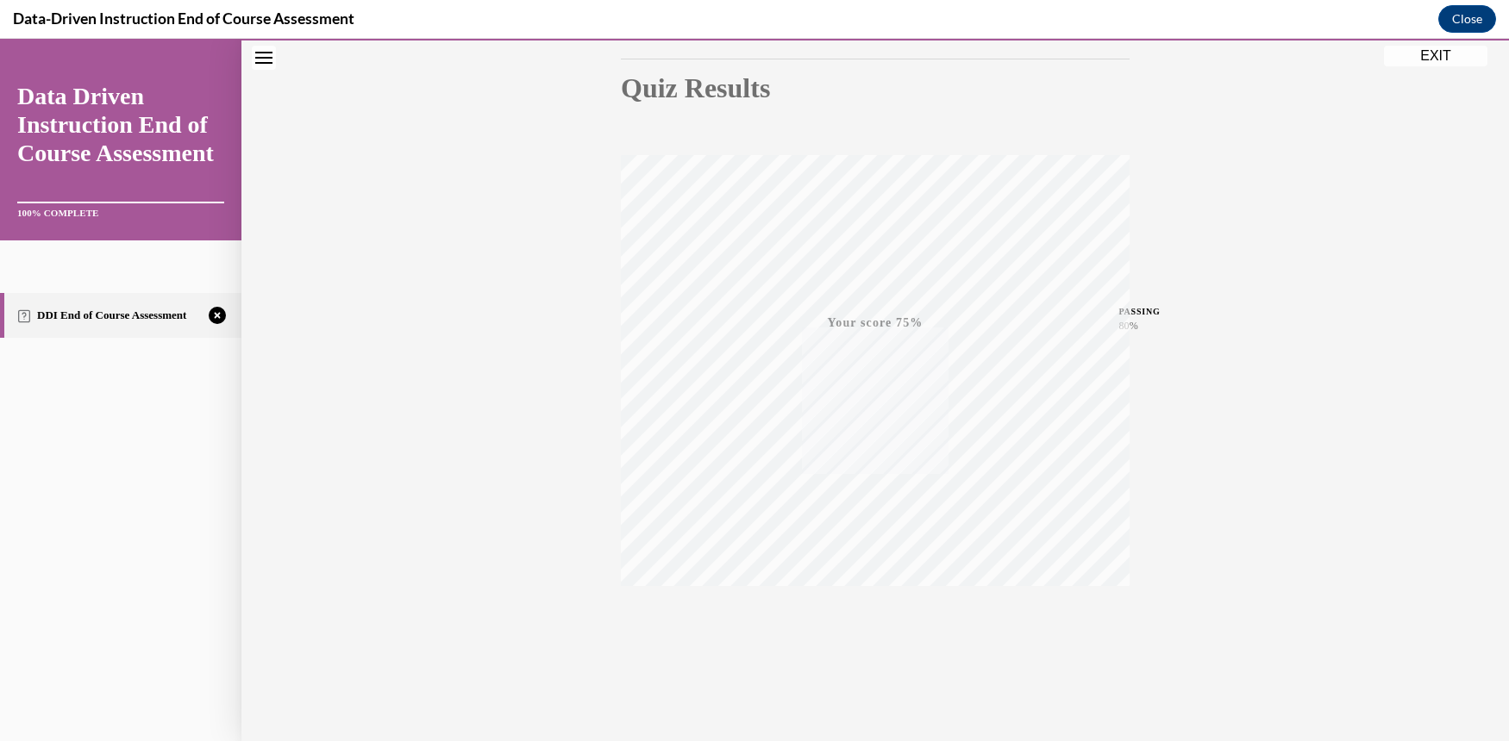
click at [921, 647] on div "TAKE AGAIN" at bounding box center [875, 625] width 509 height 78
click at [896, 600] on button "TAKE AGAIN" at bounding box center [875, 625] width 103 height 78
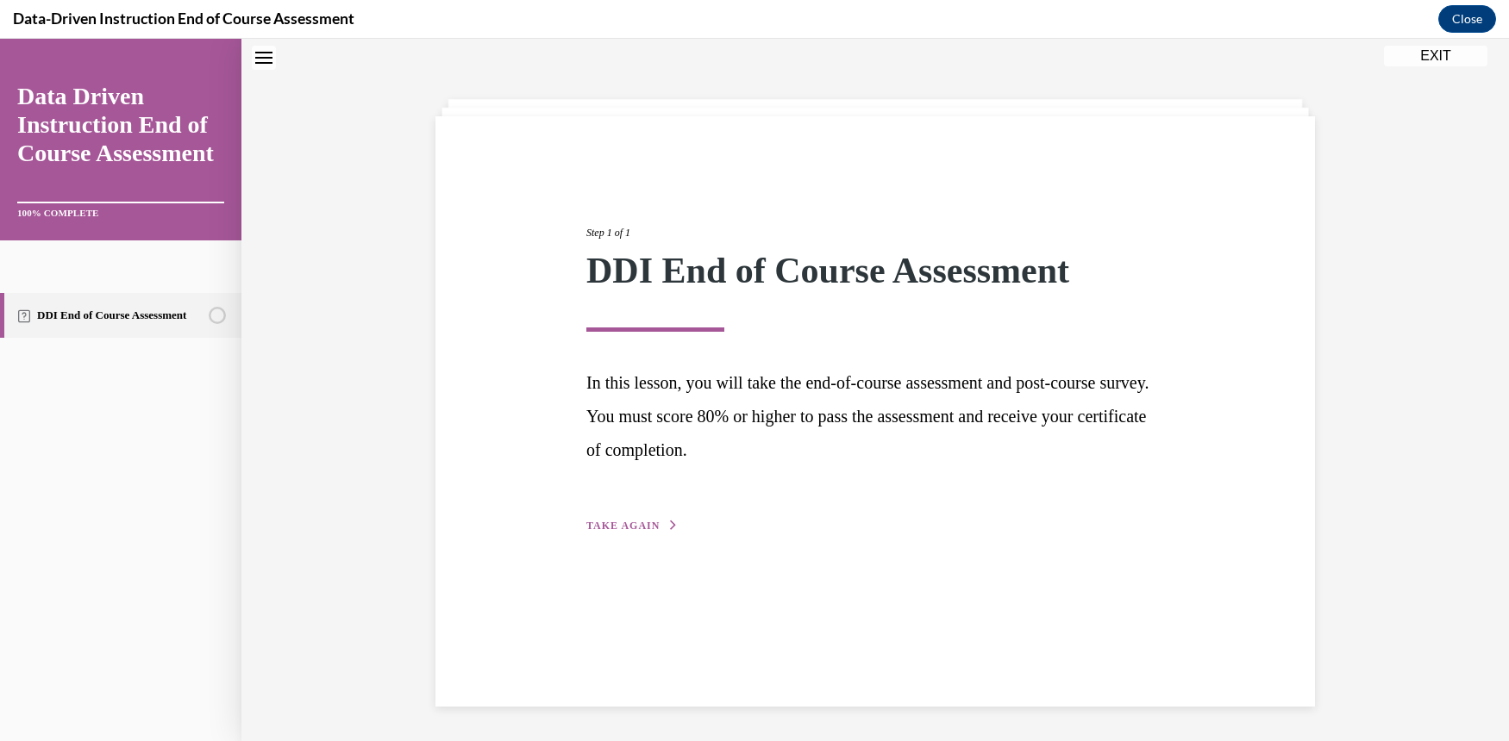
scroll to position [54, 0]
click at [895, 599] on div "Step 1 of 1 DDI End of Course Assessment In this lesson, you will take the end-…" at bounding box center [874, 411] width 879 height 591
click at [620, 518] on div "Step 1 of 1 DDI End of Course Assessment In this lesson, you will take the end-…" at bounding box center [874, 360] width 603 height 350
click at [618, 526] on span "TAKE AGAIN" at bounding box center [622, 526] width 73 height 12
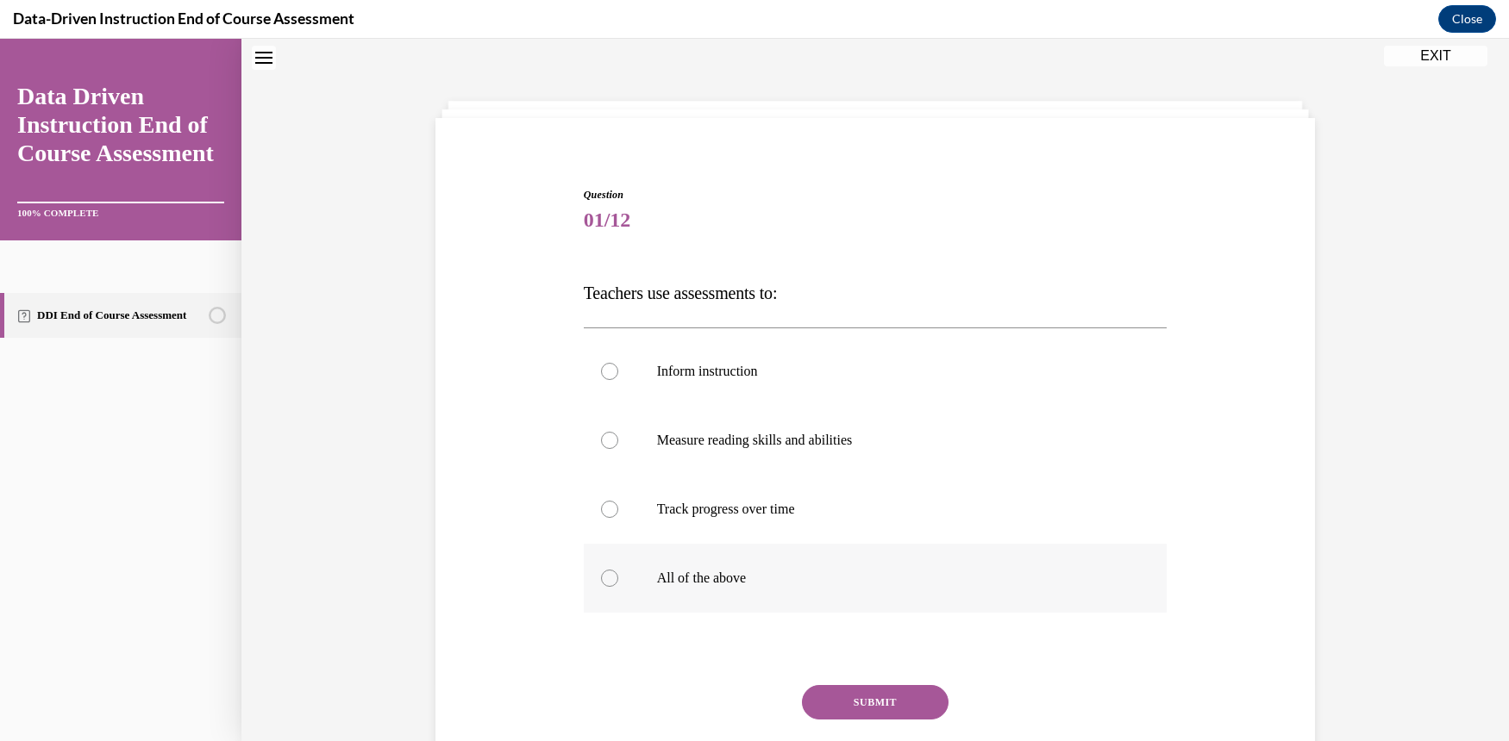
click at [657, 576] on p "All of the above" at bounding box center [890, 578] width 467 height 17
click at [618, 576] on input "All of the above" at bounding box center [609, 578] width 17 height 17
radio input "true"
click at [859, 698] on button "SUBMIT" at bounding box center [875, 702] width 147 height 34
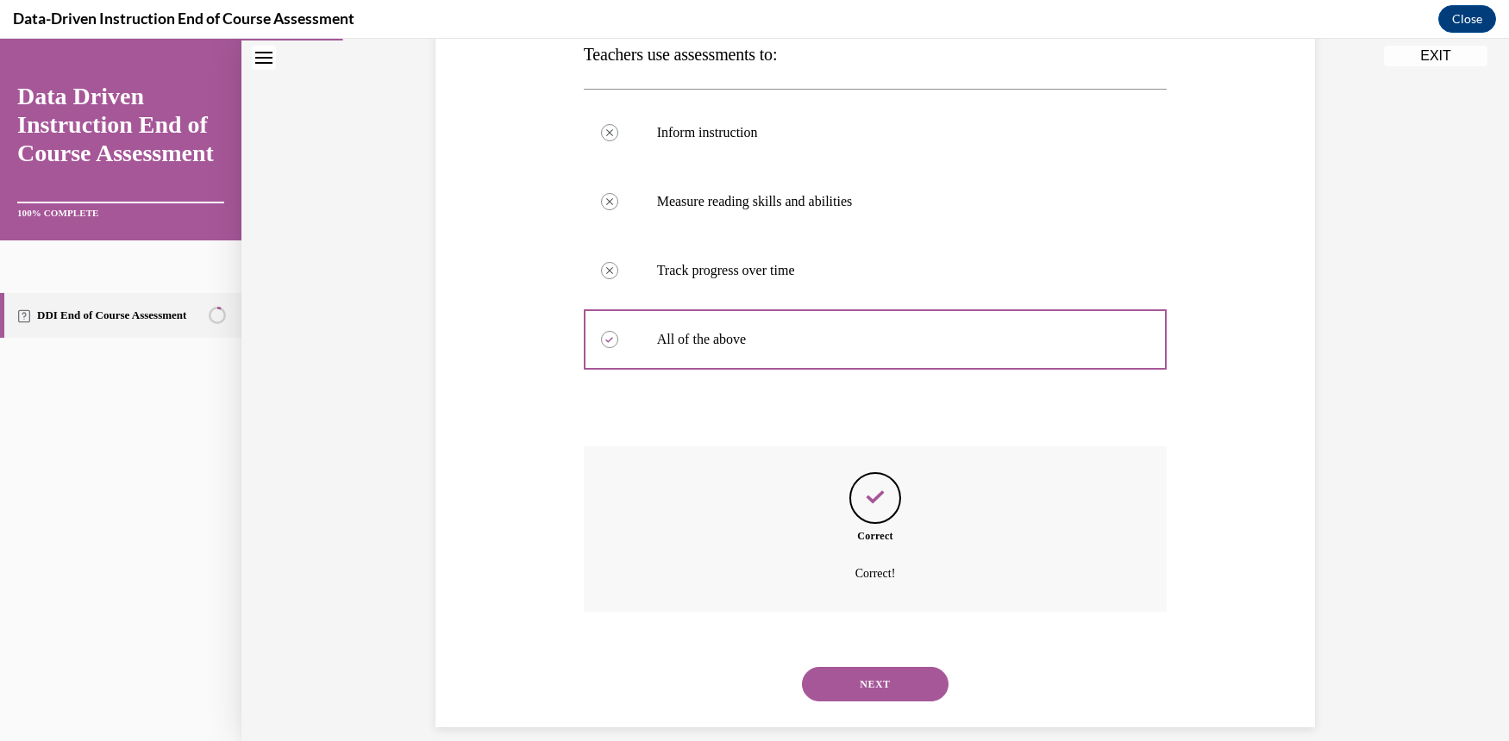
click at [849, 667] on button "NEXT" at bounding box center [875, 684] width 147 height 34
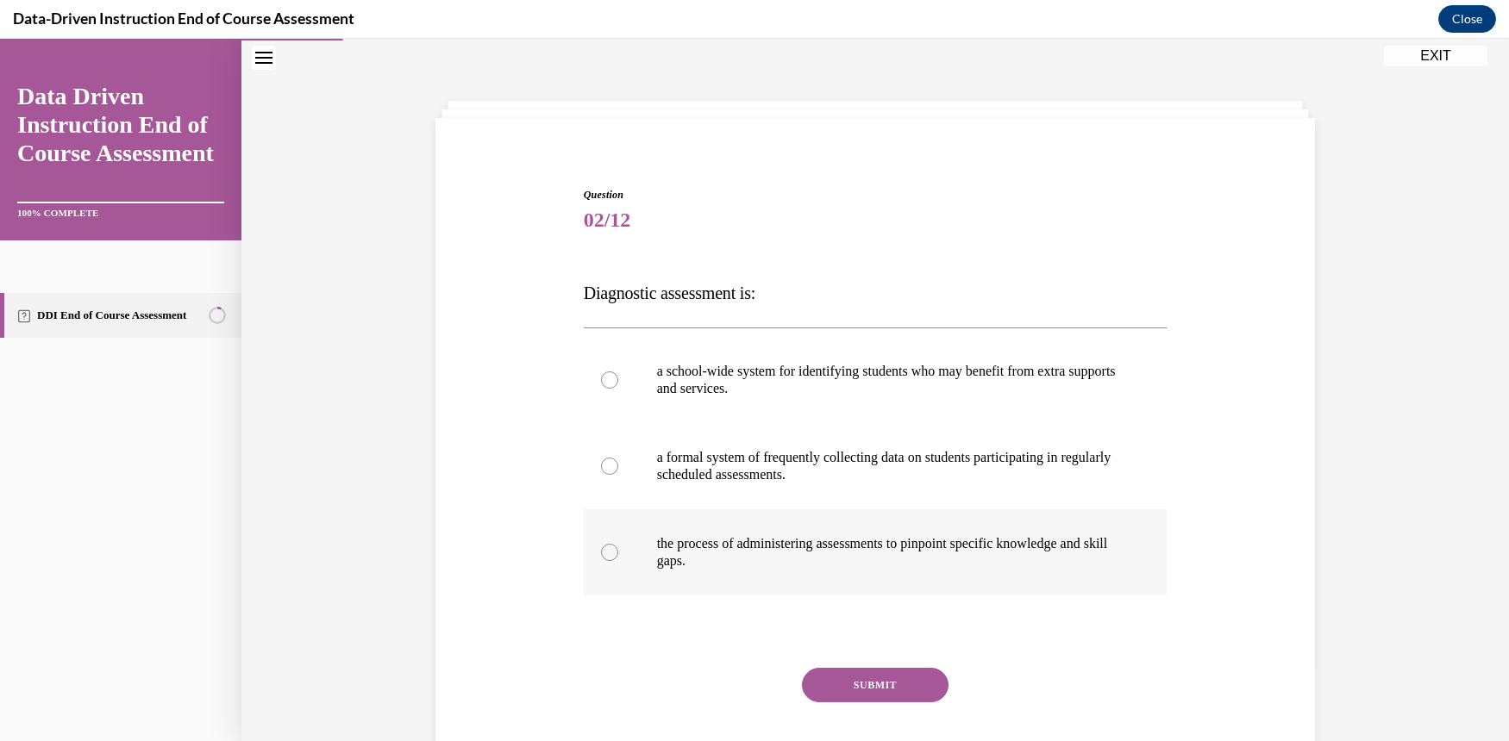
click at [601, 554] on div at bounding box center [609, 552] width 17 height 17
click at [601, 554] on input "the process of administering assessments to pinpoint specific knowledge and ski…" at bounding box center [609, 552] width 17 height 17
radio input "true"
click at [890, 687] on button "SUBMIT" at bounding box center [875, 685] width 147 height 34
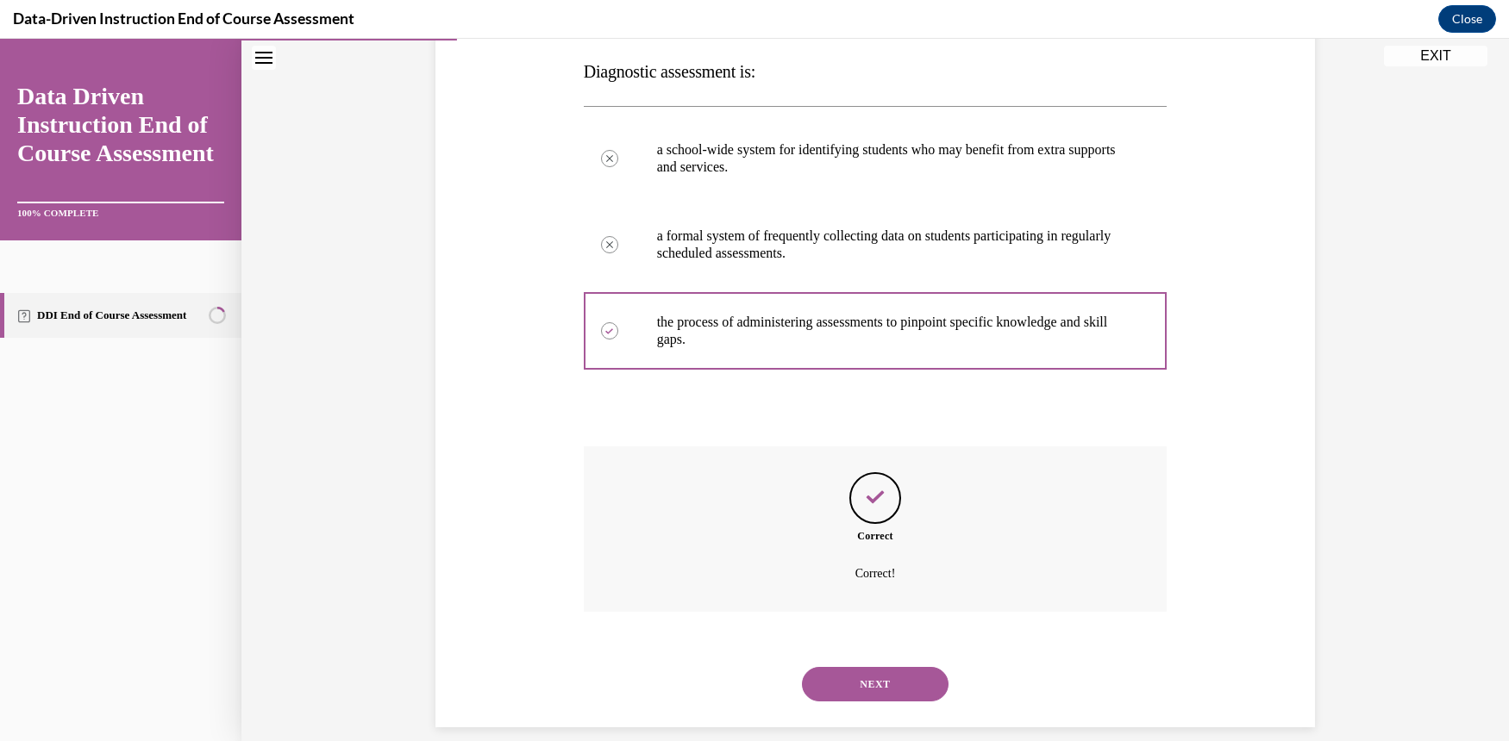
click at [878, 672] on button "NEXT" at bounding box center [875, 684] width 147 height 34
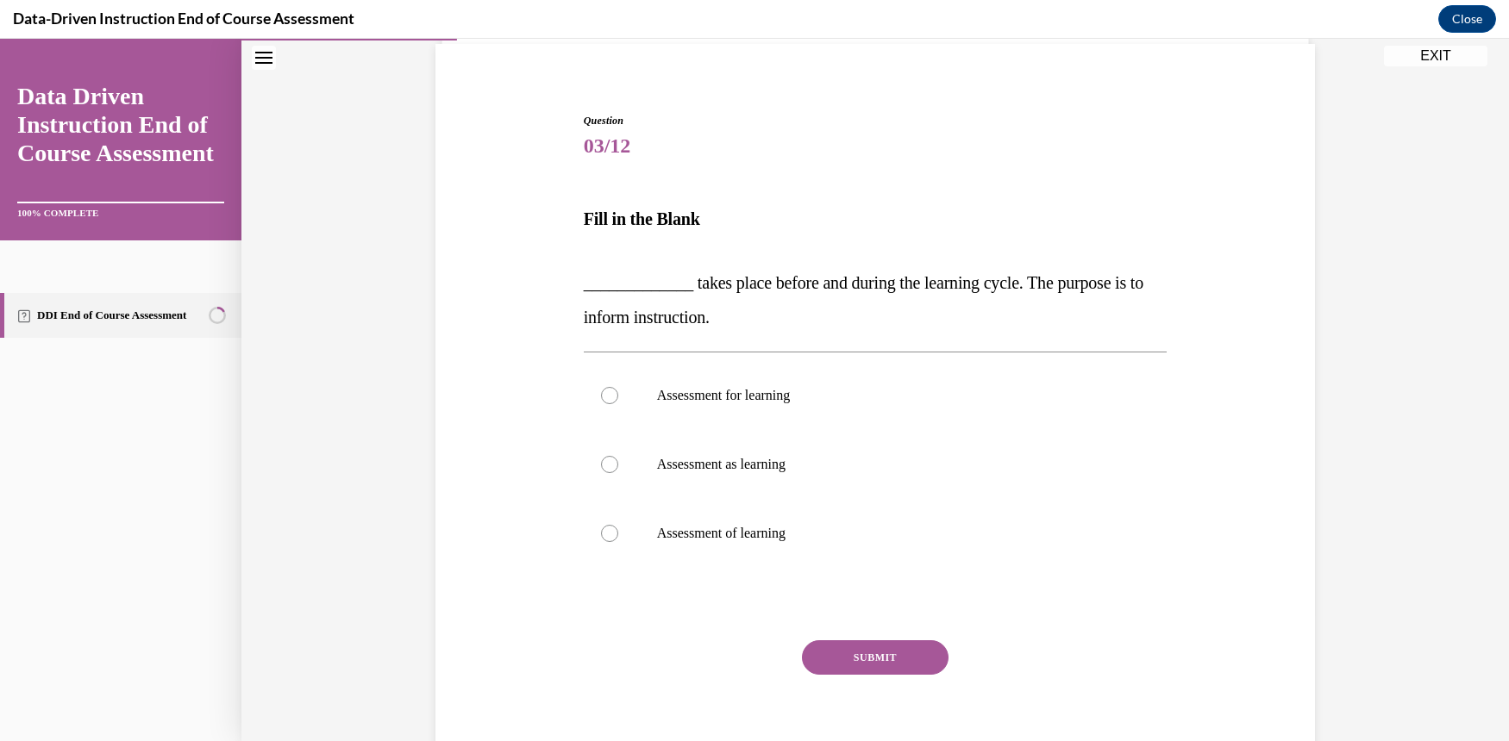
scroll to position [181, 0]
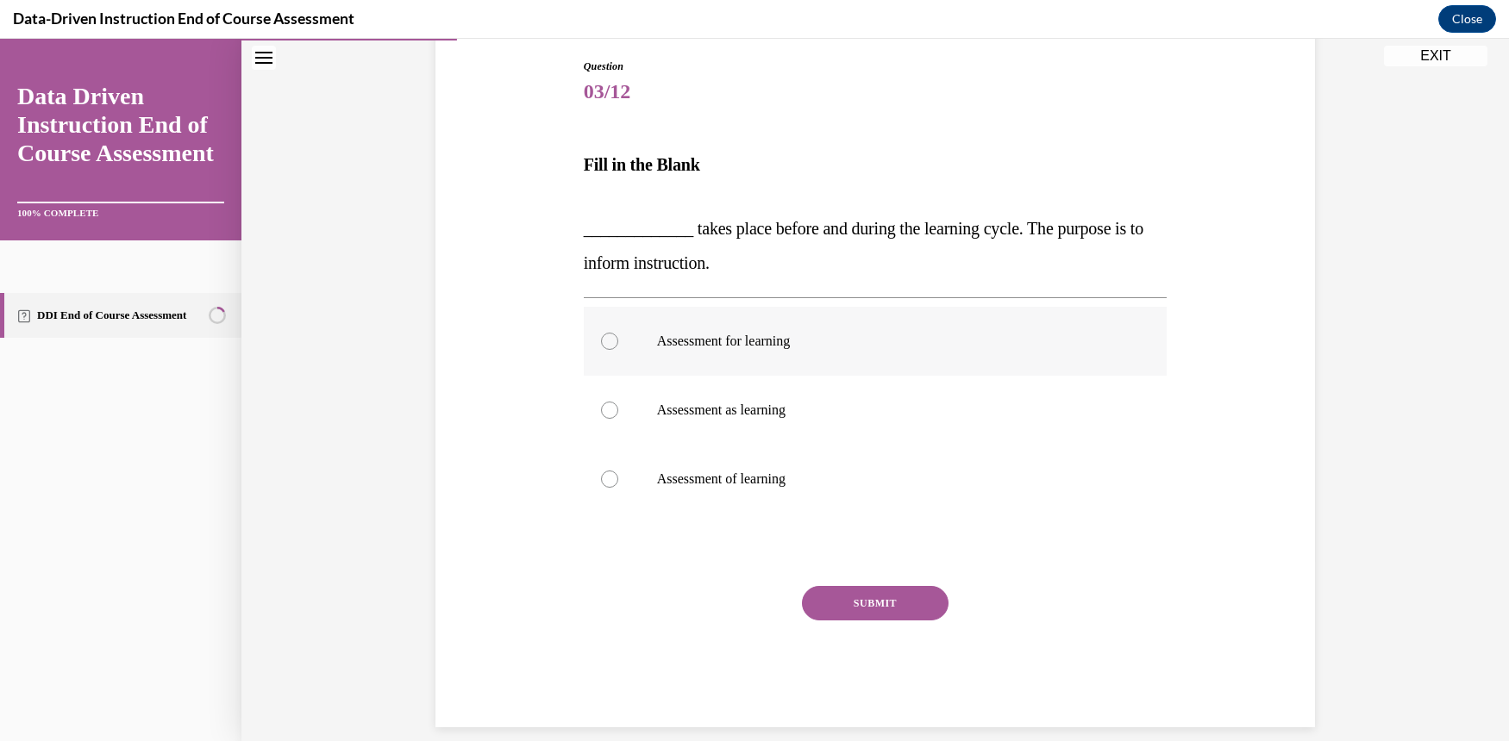
click at [601, 340] on div at bounding box center [609, 341] width 17 height 17
click at [601, 340] on input "Assessment for learning" at bounding box center [609, 341] width 17 height 17
radio input "true"
click at [868, 598] on button "SUBMIT" at bounding box center [875, 603] width 147 height 34
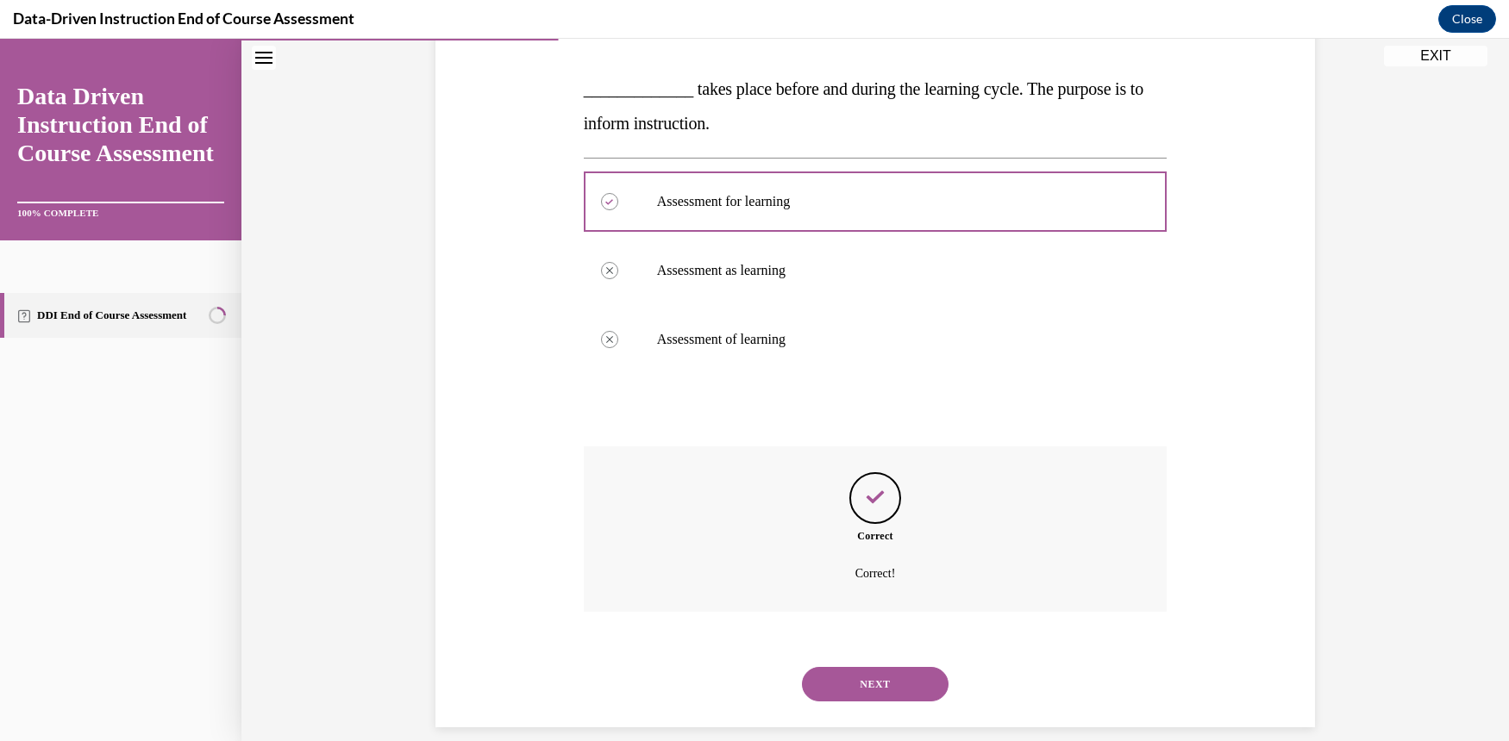
click at [885, 667] on button "NEXT" at bounding box center [875, 684] width 147 height 34
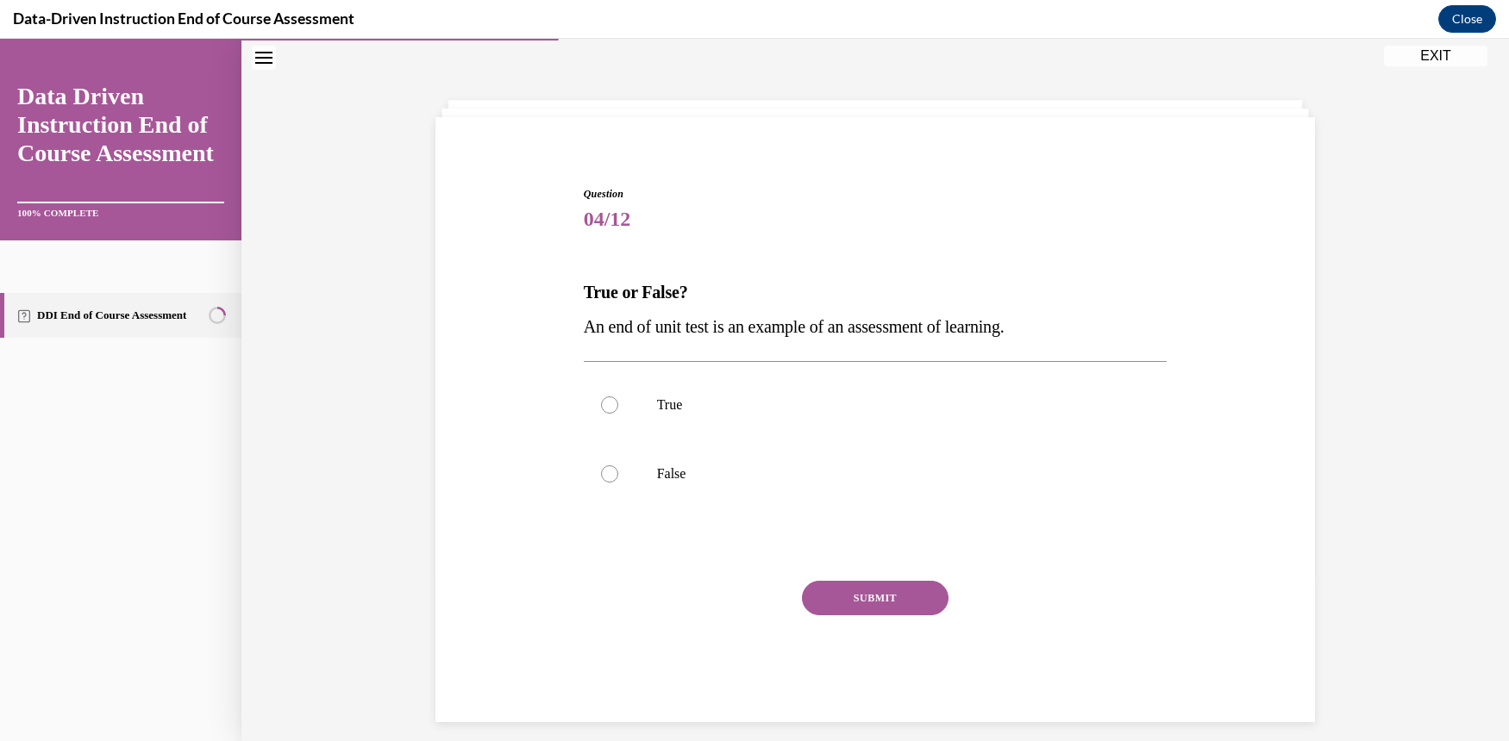
scroll to position [53, 0]
click at [601, 405] on div at bounding box center [609, 405] width 17 height 17
click at [601, 405] on input "True" at bounding box center [609, 405] width 17 height 17
radio input "true"
click at [823, 597] on button "SUBMIT" at bounding box center [875, 599] width 147 height 34
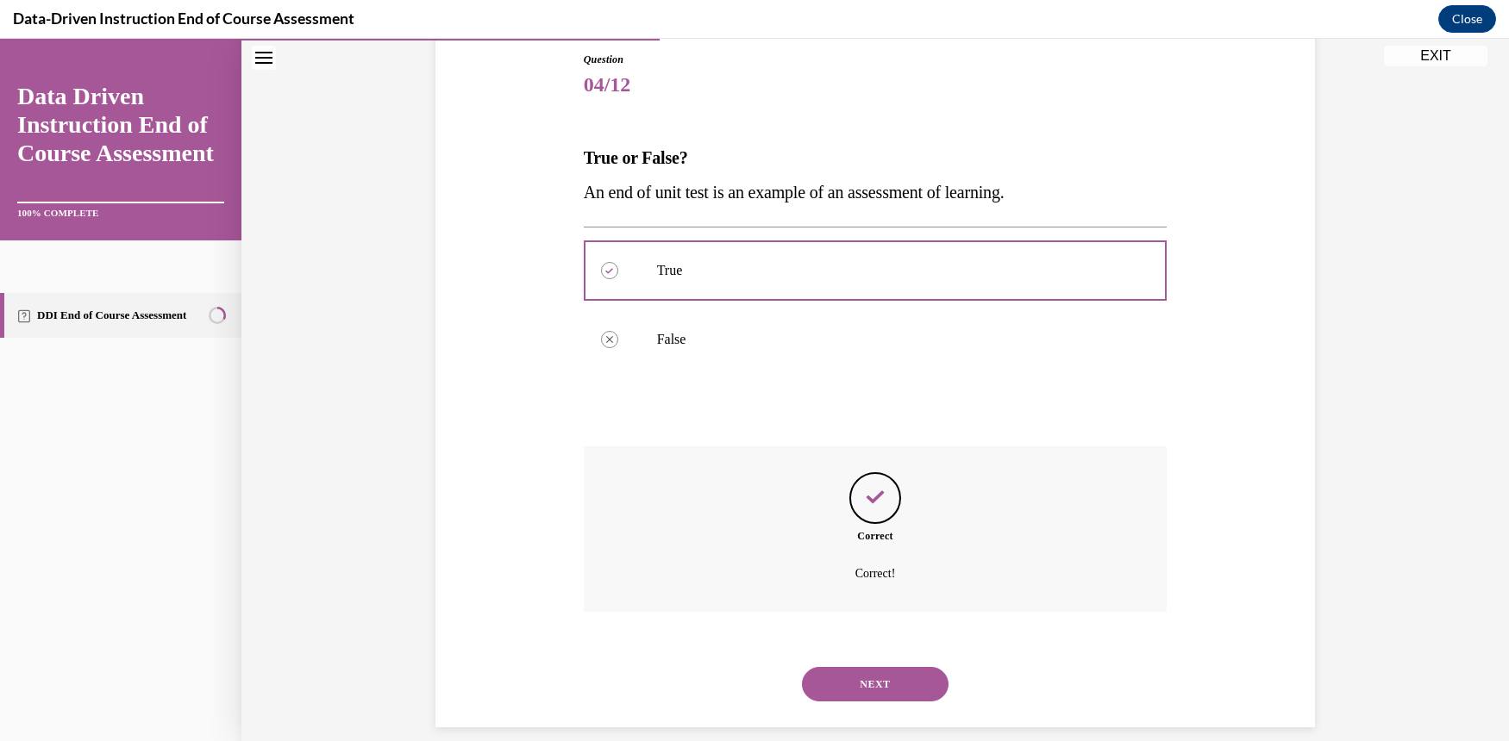
click at [881, 667] on button "NEXT" at bounding box center [875, 684] width 147 height 34
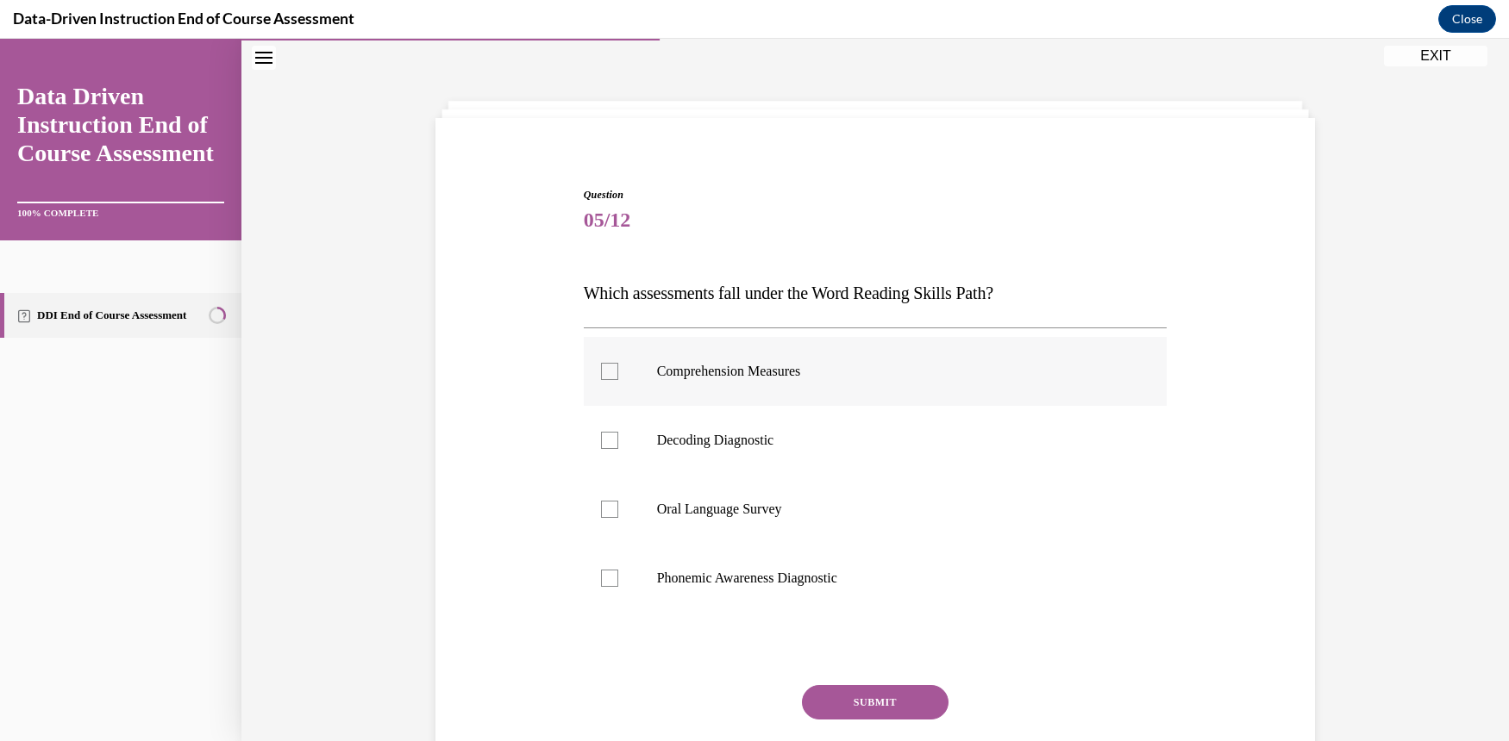
click at [601, 365] on div at bounding box center [609, 371] width 17 height 17
click at [601, 365] on input "Comprehension Measures" at bounding box center [609, 371] width 17 height 17
checkbox input "true"
click at [876, 700] on button "SUBMIT" at bounding box center [875, 702] width 147 height 34
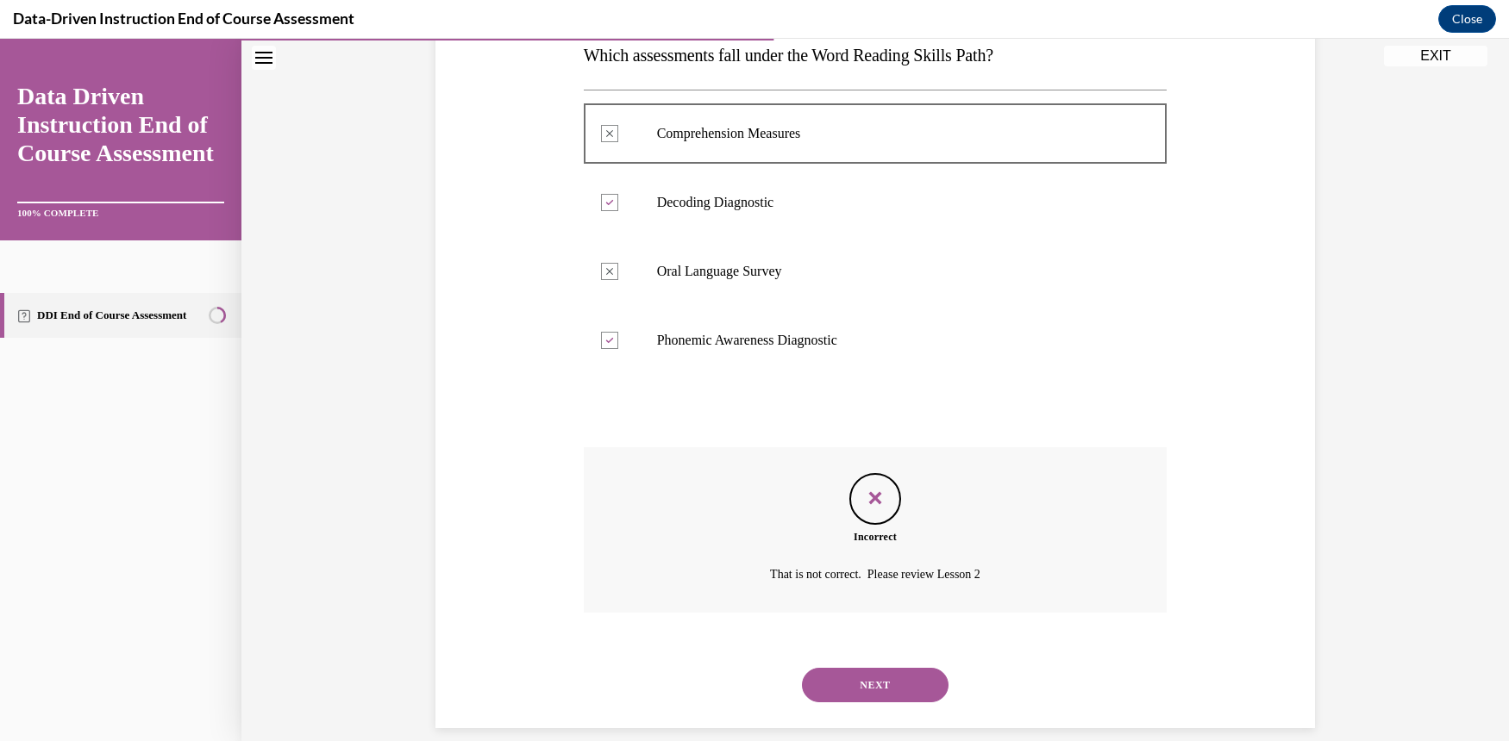
scroll to position [291, 0]
click at [865, 667] on button "NEXT" at bounding box center [875, 684] width 147 height 34
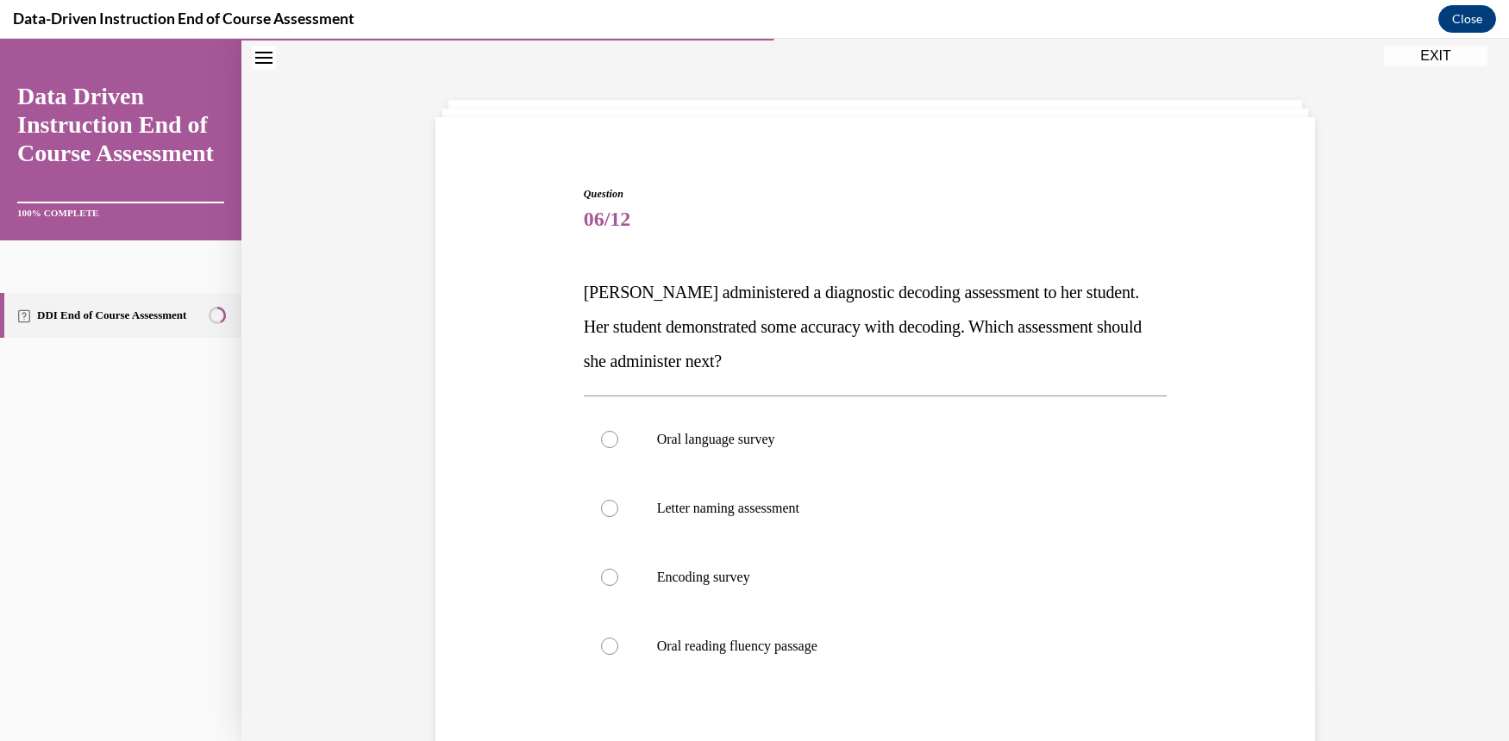
scroll to position [53, 0]
click at [601, 503] on div at bounding box center [609, 509] width 17 height 17
click at [601, 503] on input "Letter naming assessment" at bounding box center [609, 509] width 17 height 17
radio input "true"
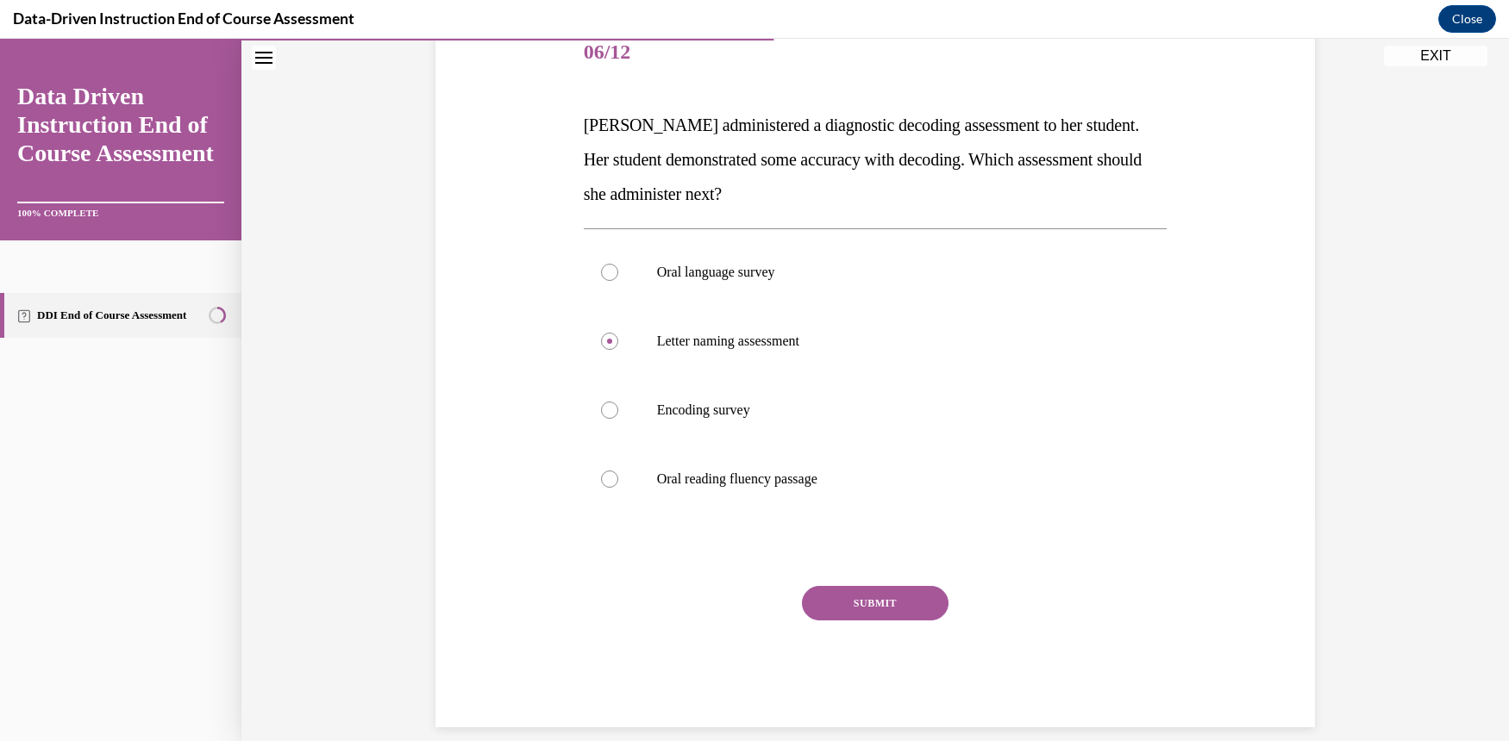
click at [866, 613] on button "SUBMIT" at bounding box center [875, 603] width 147 height 34
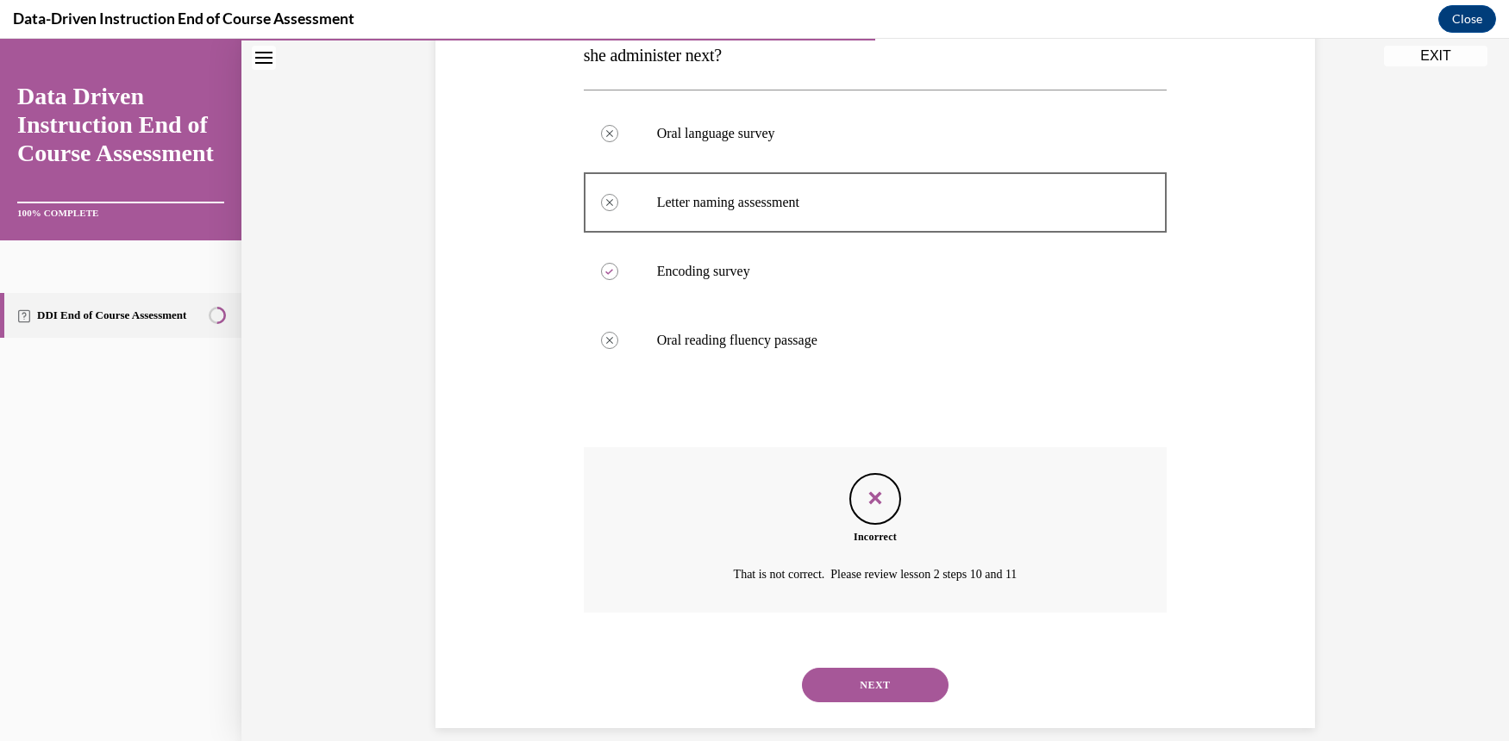
scroll to position [360, 0]
click at [891, 650] on div "NEXT" at bounding box center [876, 684] width 584 height 69
click at [893, 670] on button "NEXT" at bounding box center [875, 684] width 147 height 34
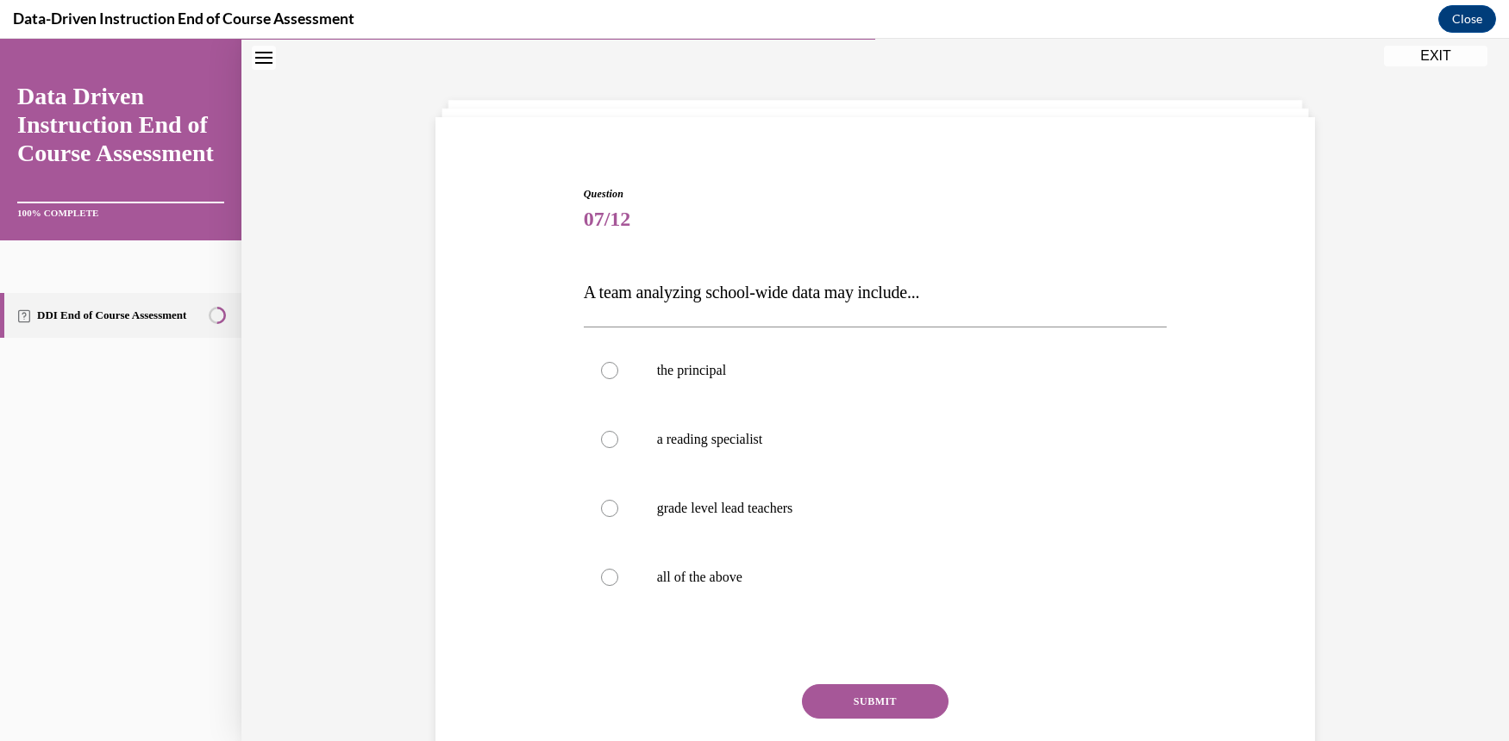
scroll to position [53, 0]
click at [589, 572] on label "all of the above" at bounding box center [876, 578] width 584 height 69
click at [601, 572] on input "all of the above" at bounding box center [609, 578] width 17 height 17
radio input "true"
click at [900, 700] on button "SUBMIT" at bounding box center [875, 702] width 147 height 34
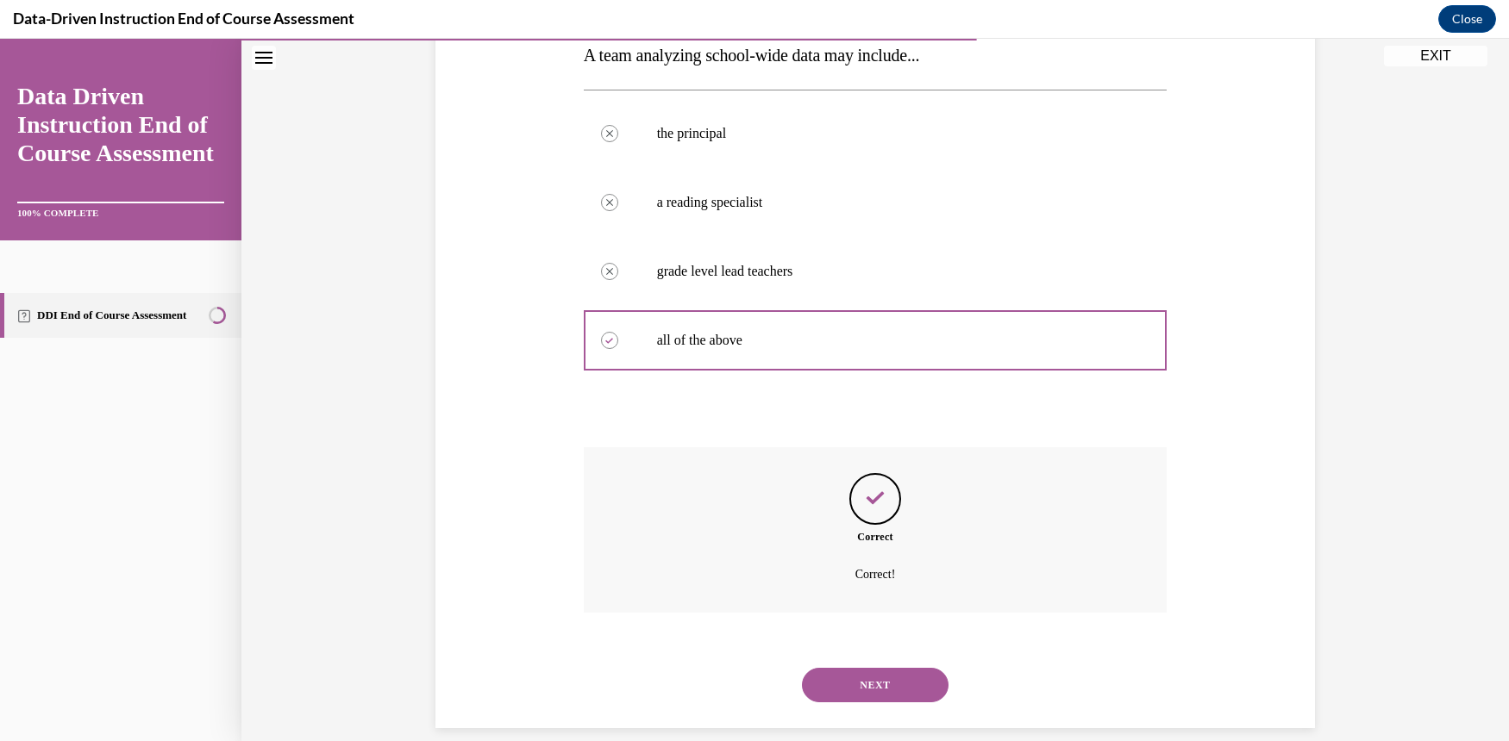
scroll to position [291, 0]
click at [899, 669] on button "NEXT" at bounding box center [875, 684] width 147 height 34
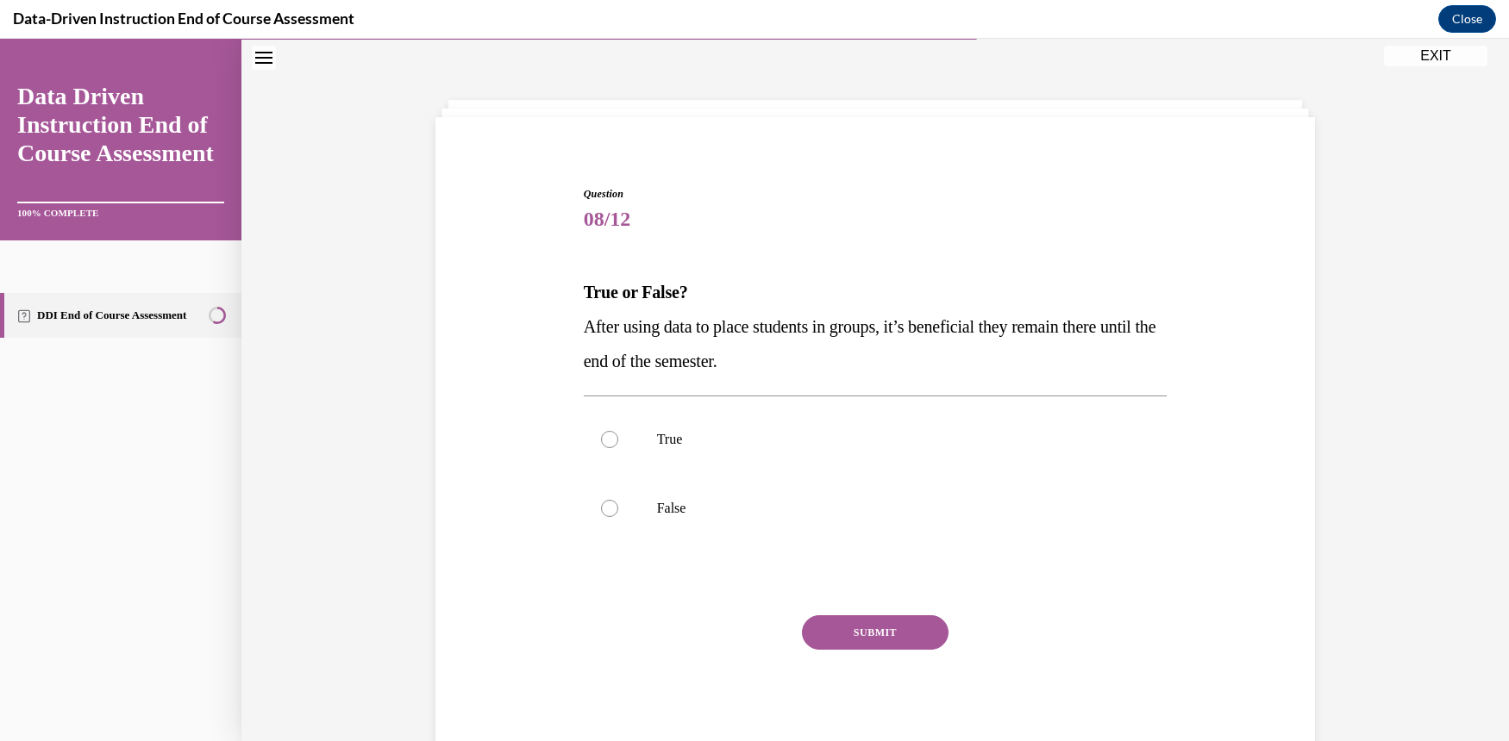
scroll to position [53, 0]
click at [601, 507] on div at bounding box center [609, 509] width 17 height 17
click at [601, 507] on input "False" at bounding box center [609, 509] width 17 height 17
radio input "true"
click at [850, 618] on button "SUBMIT" at bounding box center [875, 633] width 147 height 34
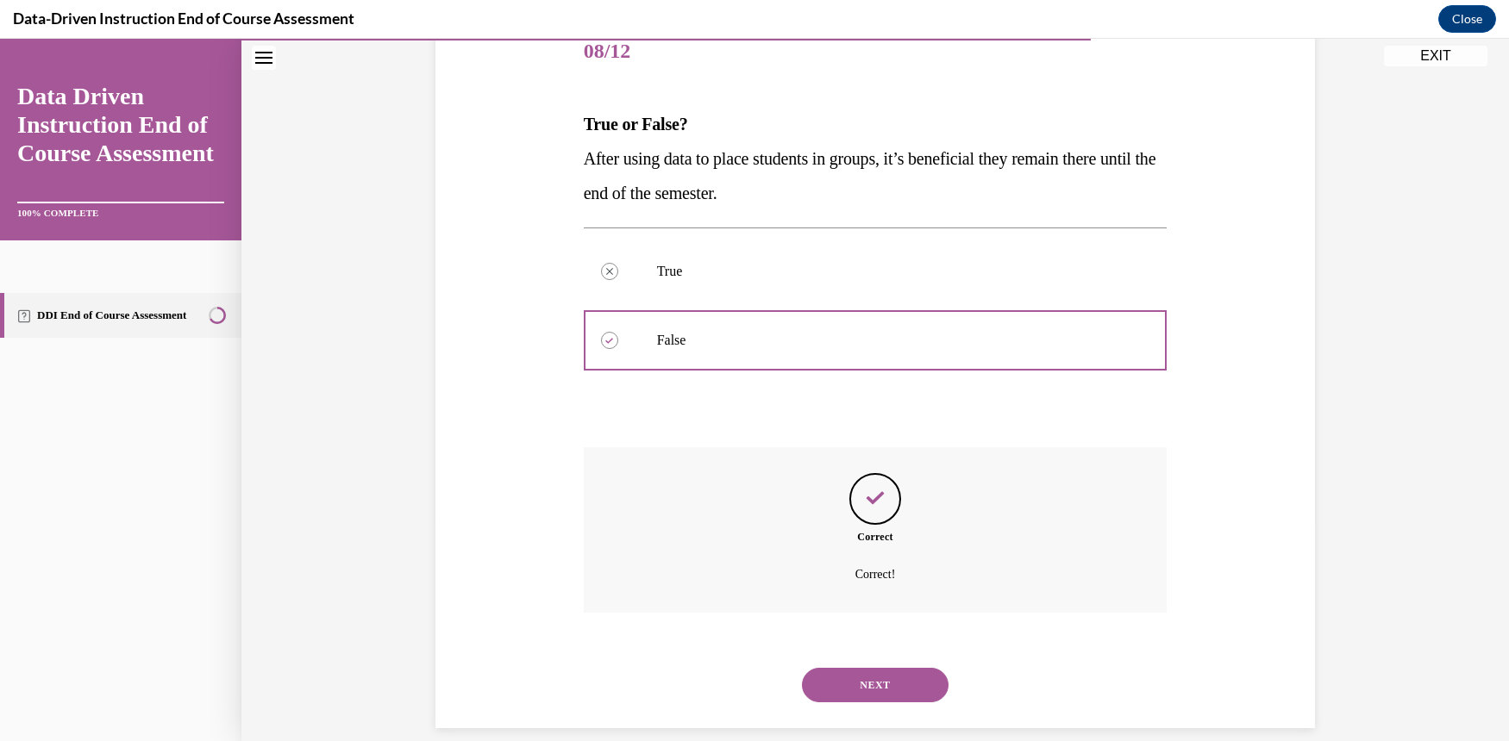
scroll to position [222, 0]
click at [894, 669] on button "NEXT" at bounding box center [875, 684] width 147 height 34
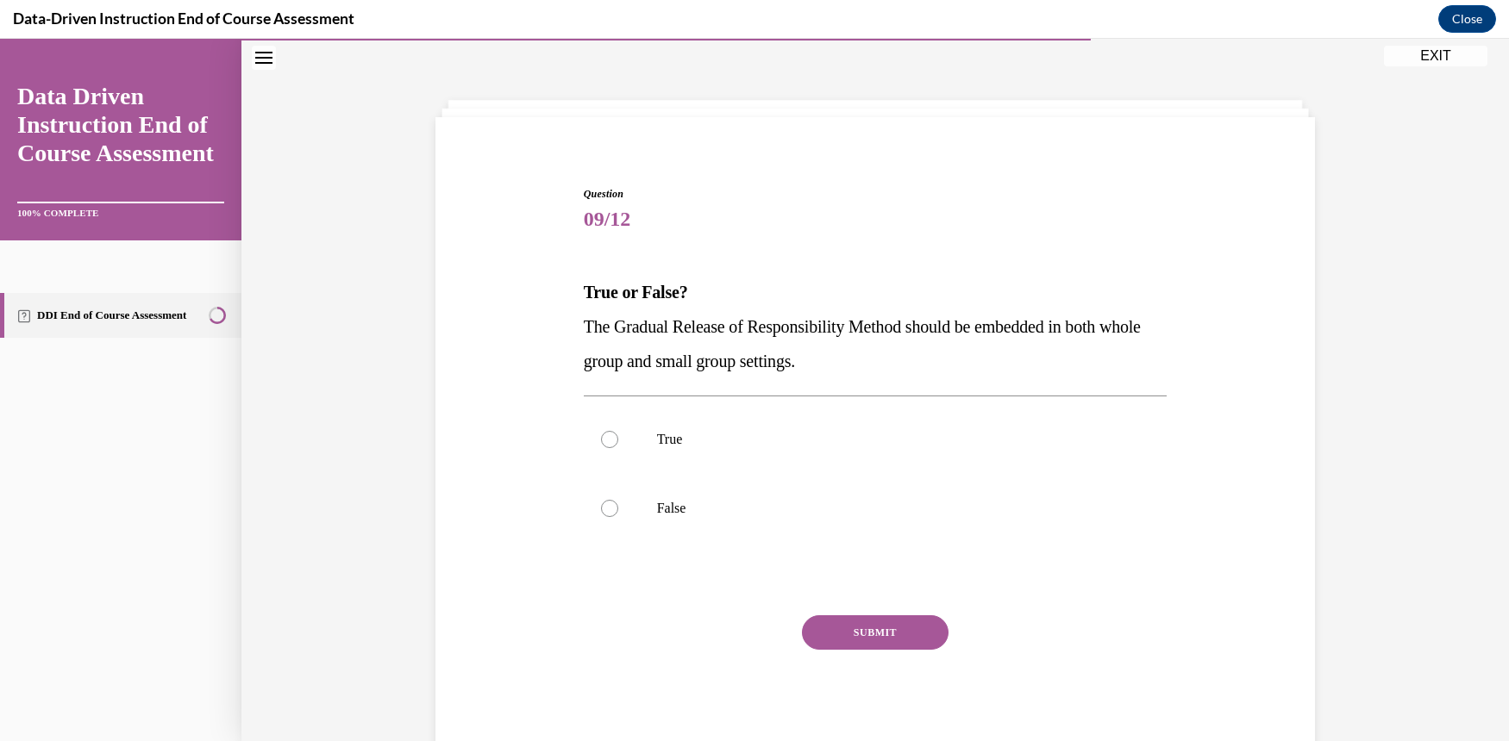
scroll to position [53, 0]
click at [601, 439] on div at bounding box center [609, 440] width 17 height 17
click at [601, 439] on input "True" at bounding box center [609, 440] width 17 height 17
radio input "true"
click at [872, 628] on button "SUBMIT" at bounding box center [875, 633] width 147 height 34
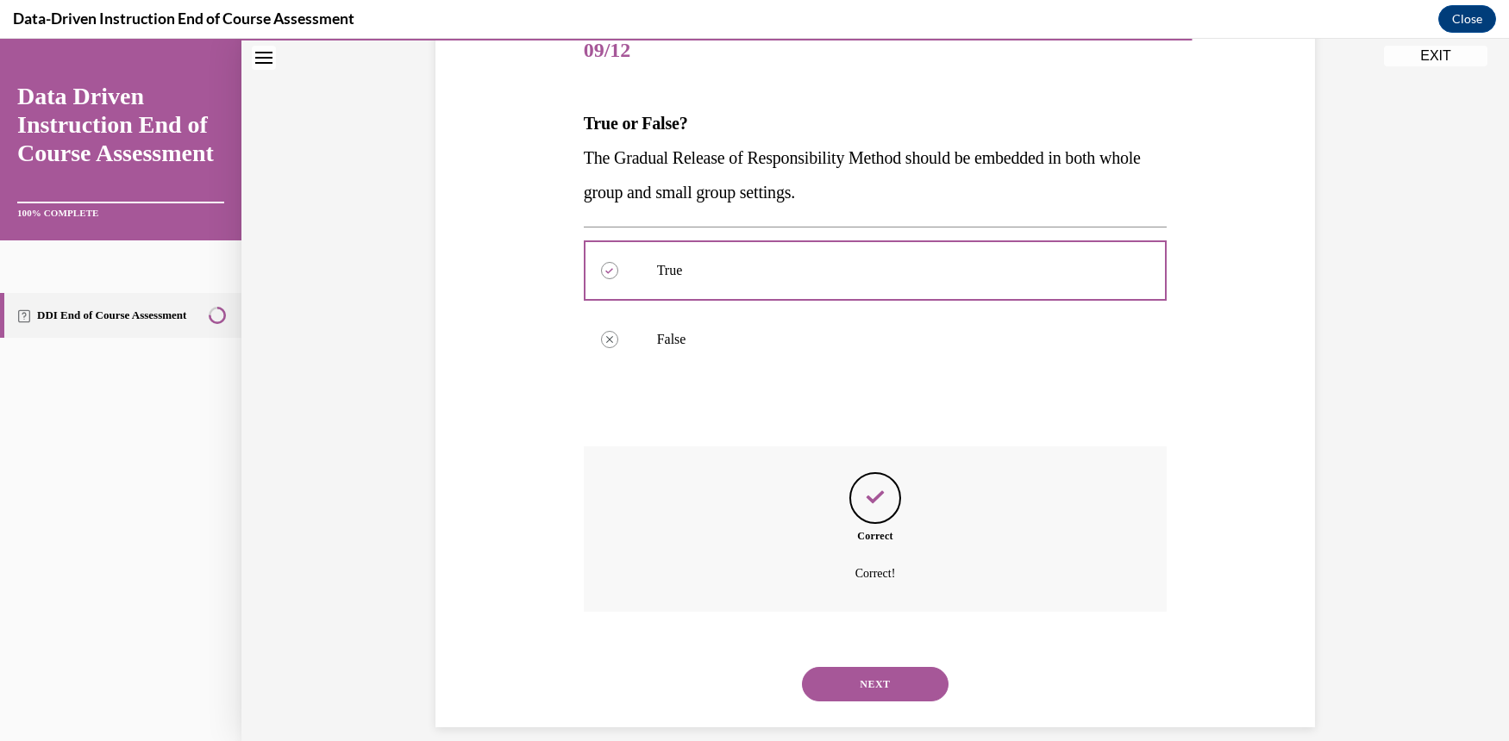
click at [882, 667] on button "NEXT" at bounding box center [875, 684] width 147 height 34
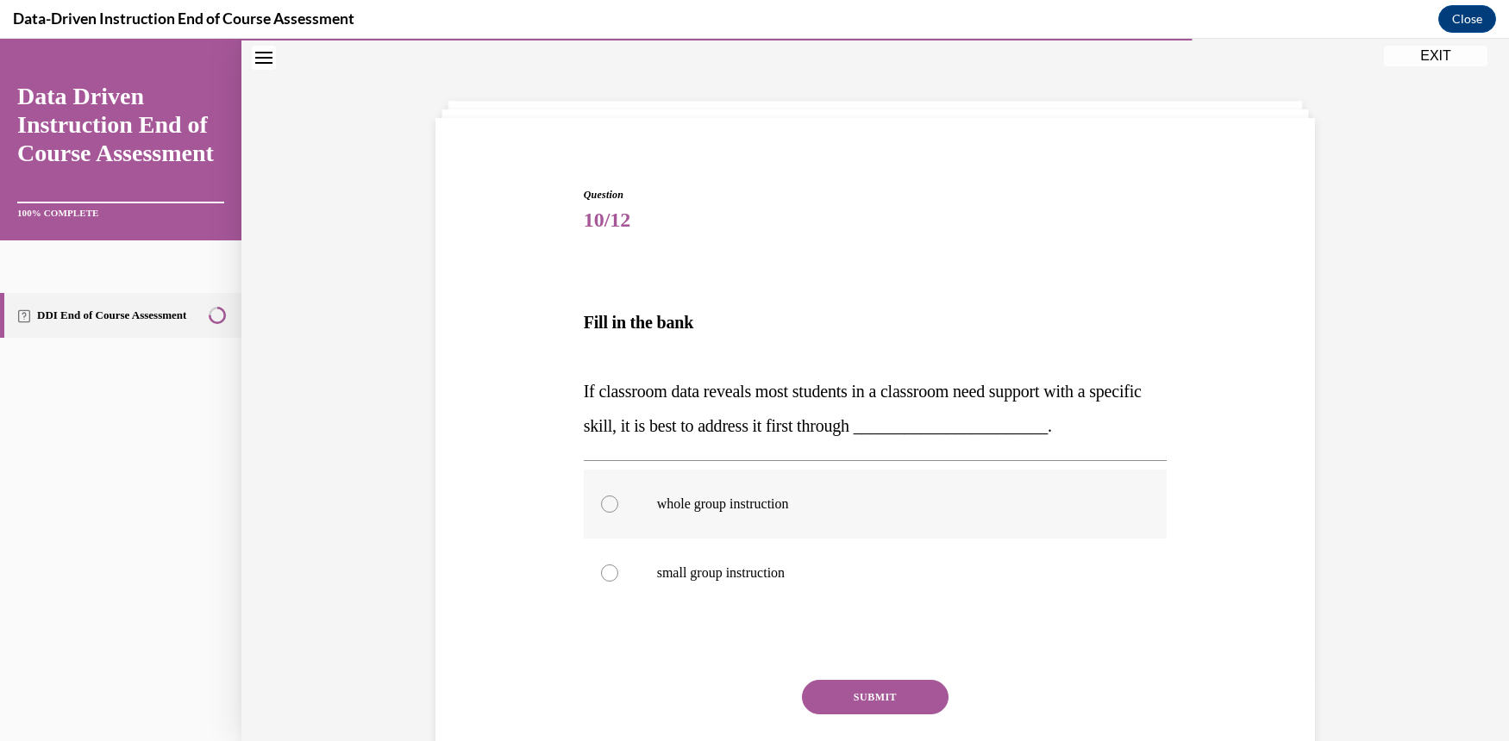
click at [598, 496] on label "whole group instruction" at bounding box center [876, 504] width 584 height 69
click at [601, 496] on input "whole group instruction" at bounding box center [609, 504] width 17 height 17
radio input "true"
click at [873, 693] on button "SUBMIT" at bounding box center [875, 697] width 147 height 34
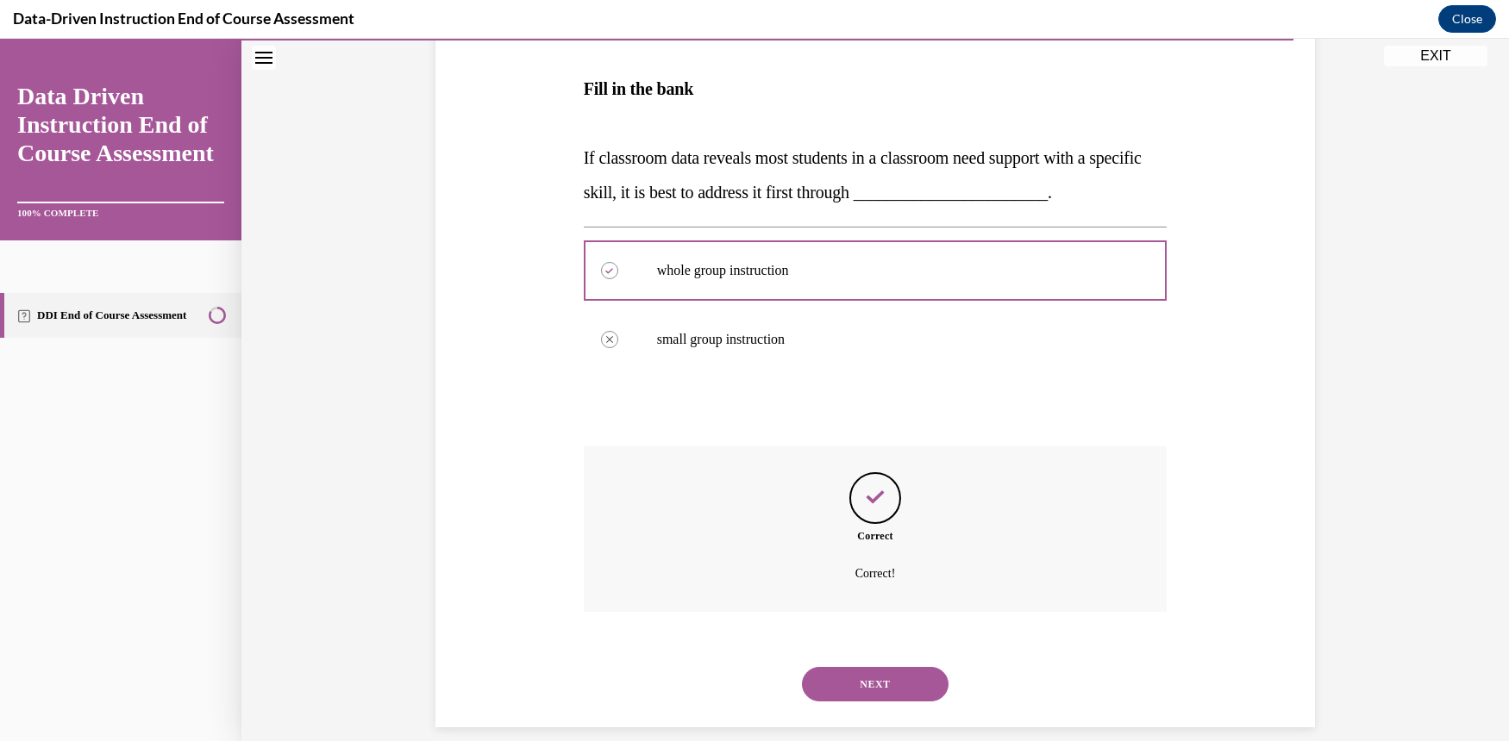
click at [906, 672] on button "NEXT" at bounding box center [875, 684] width 147 height 34
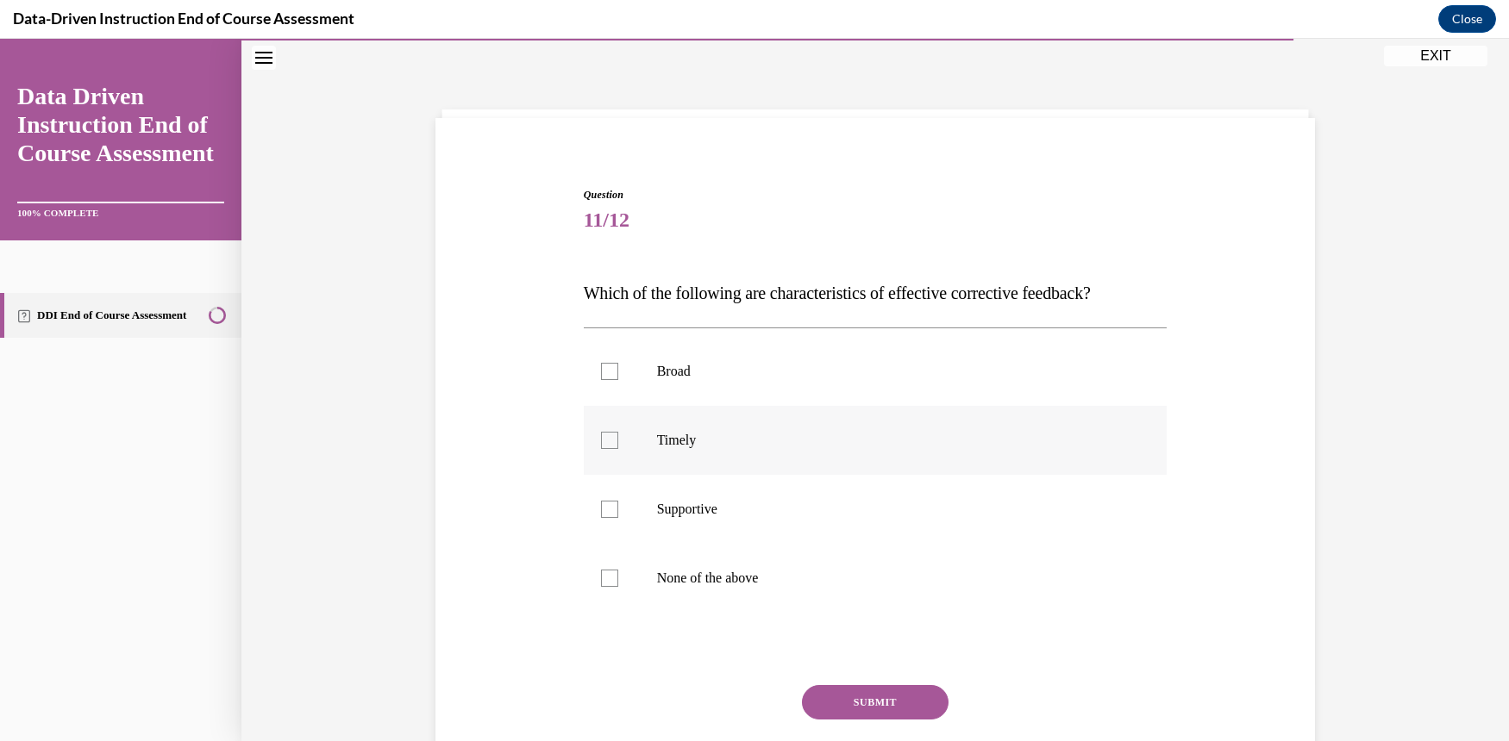
click at [601, 441] on div at bounding box center [609, 440] width 17 height 17
click at [601, 441] on input "Timely" at bounding box center [609, 440] width 17 height 17
checkbox input "true"
click at [918, 694] on button "SUBMIT" at bounding box center [875, 702] width 147 height 34
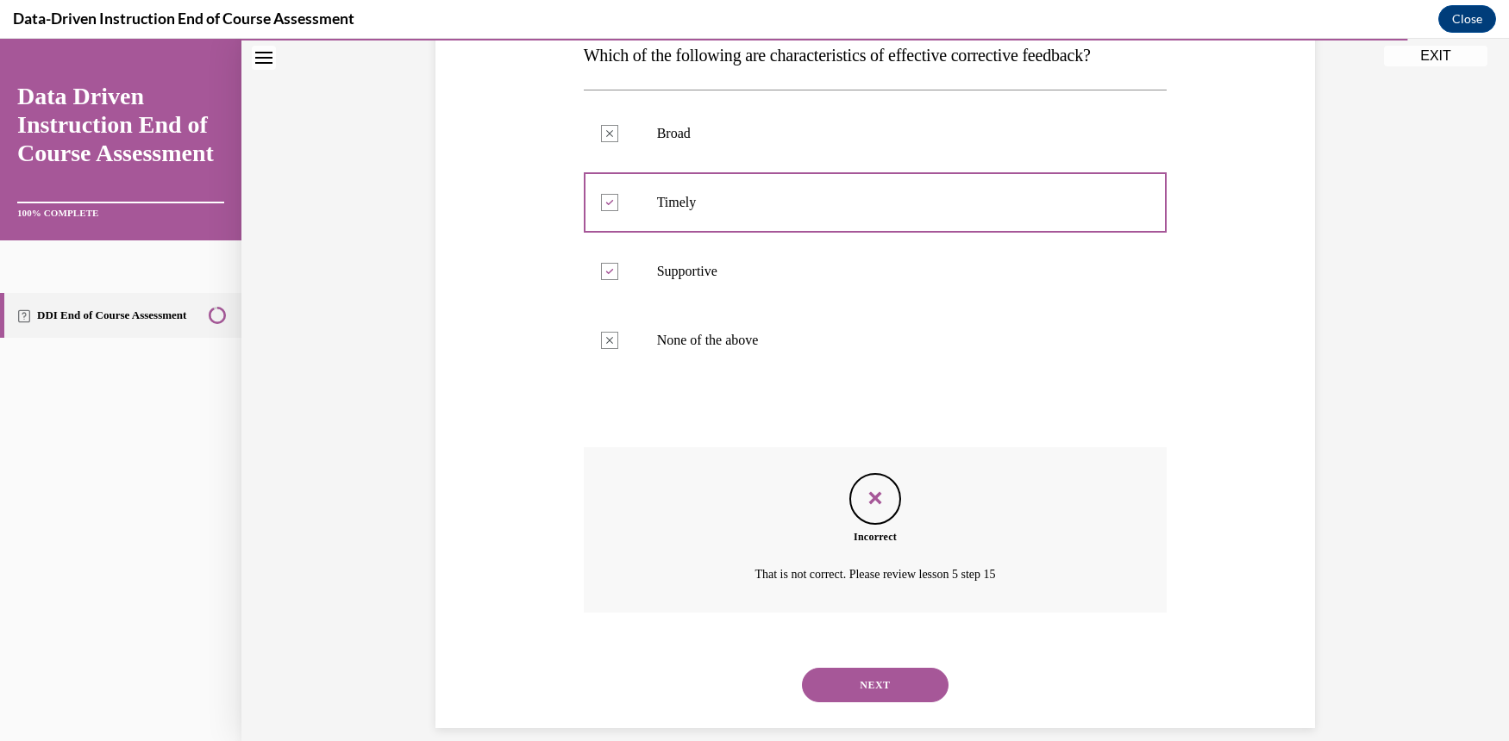
scroll to position [291, 0]
click at [919, 668] on button "NEXT" at bounding box center [875, 684] width 147 height 34
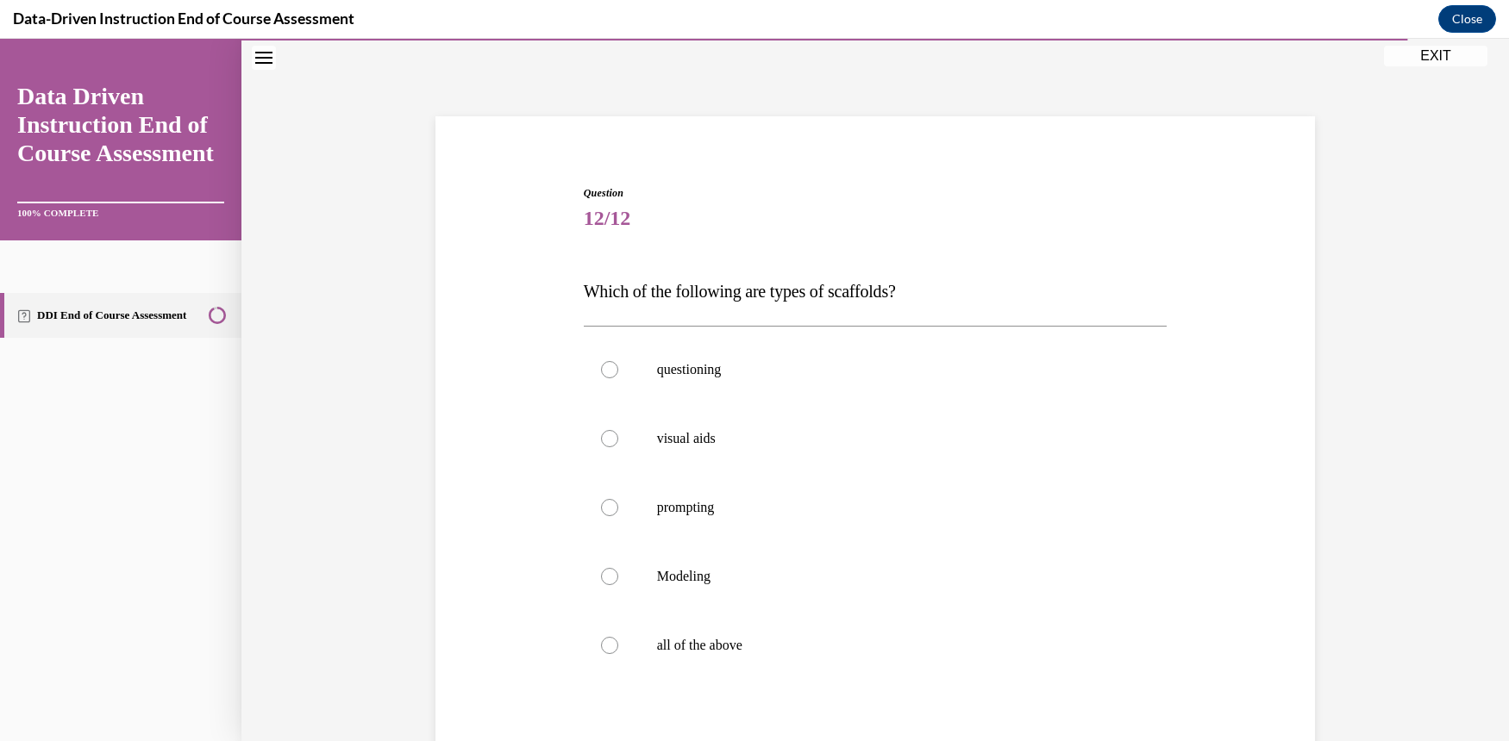
scroll to position [53, 0]
click at [604, 656] on label "all of the above" at bounding box center [876, 647] width 584 height 69
click at [604, 656] on input "all of the above" at bounding box center [609, 647] width 17 height 17
radio input "true"
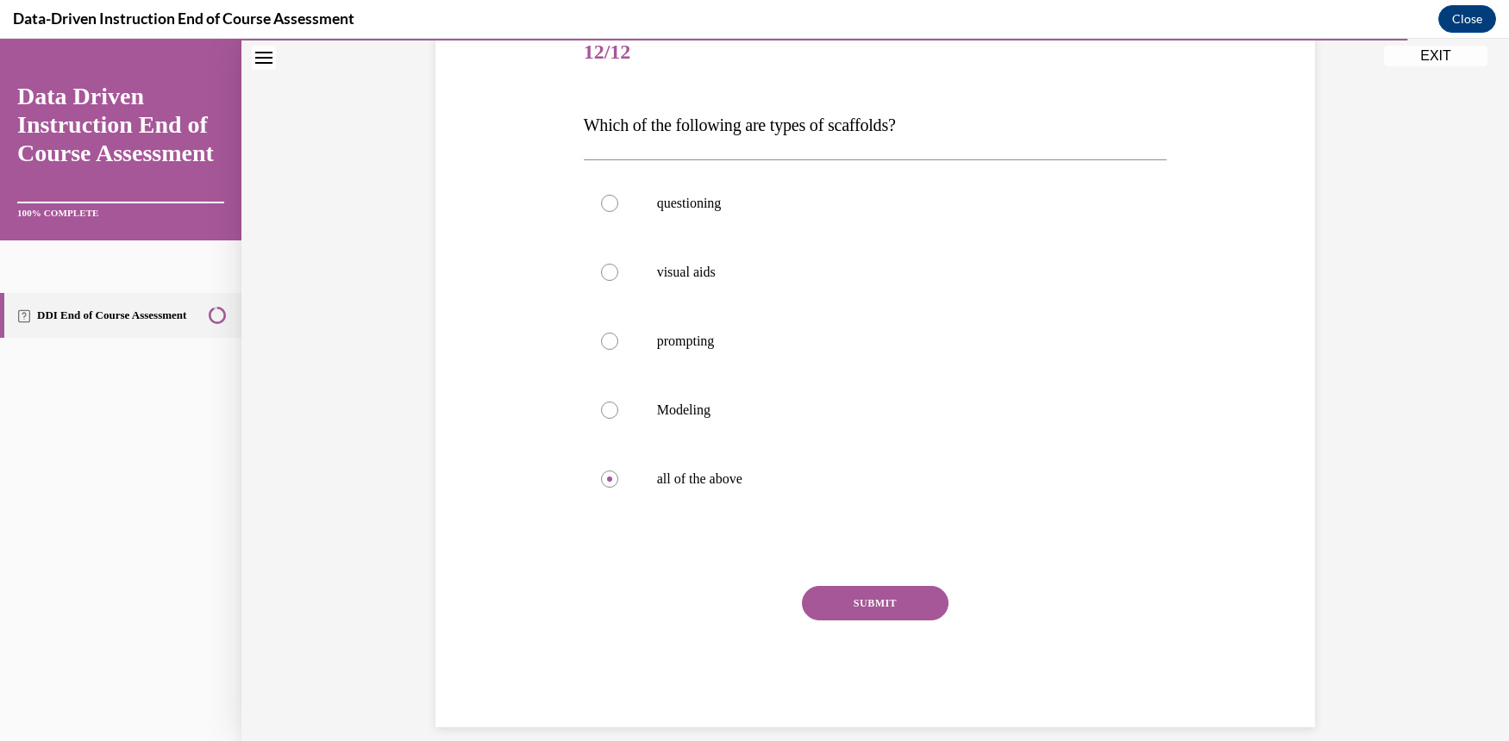
click at [834, 600] on button "SUBMIT" at bounding box center [875, 603] width 147 height 34
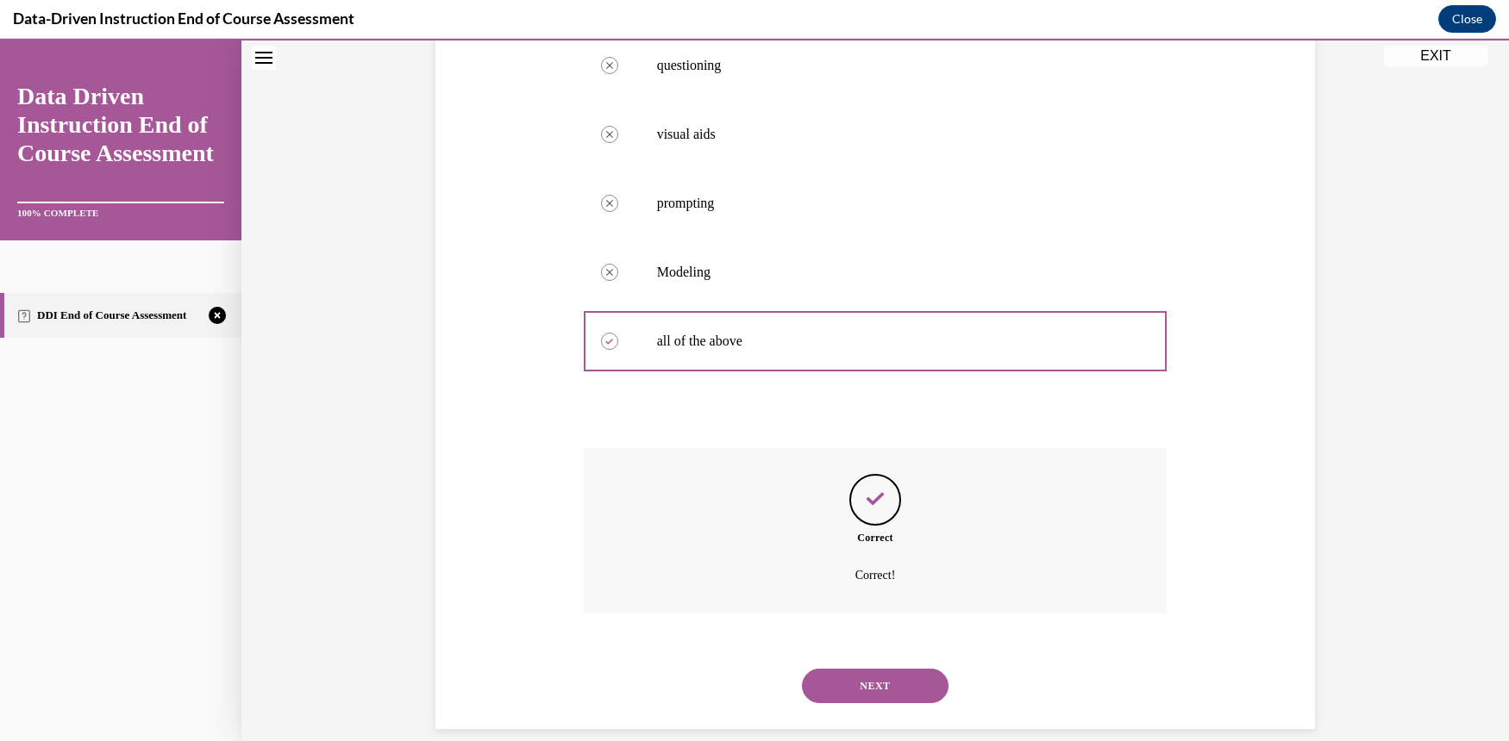
scroll to position [360, 0]
click at [897, 667] on button "NEXT" at bounding box center [875, 684] width 147 height 34
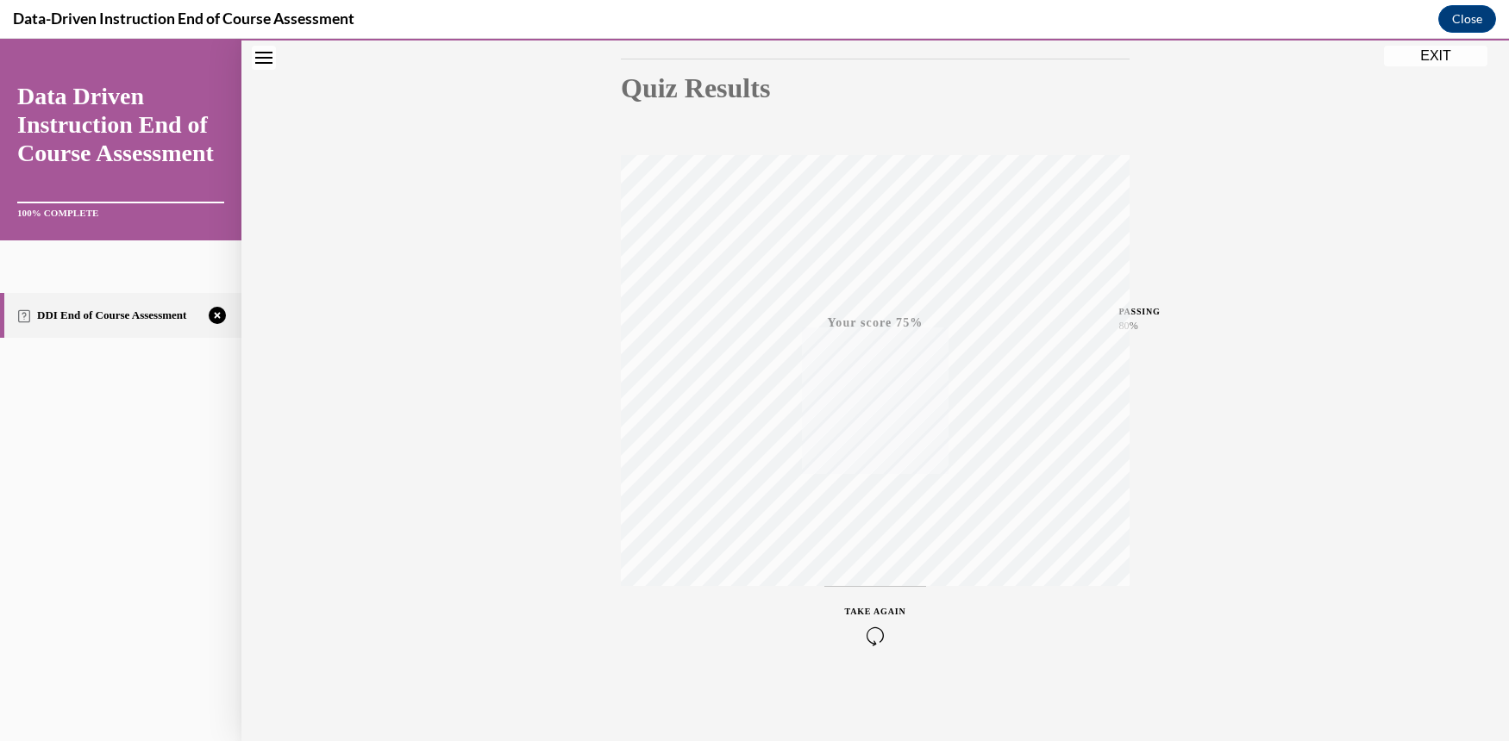
click at [869, 638] on icon "button" at bounding box center [875, 636] width 61 height 19
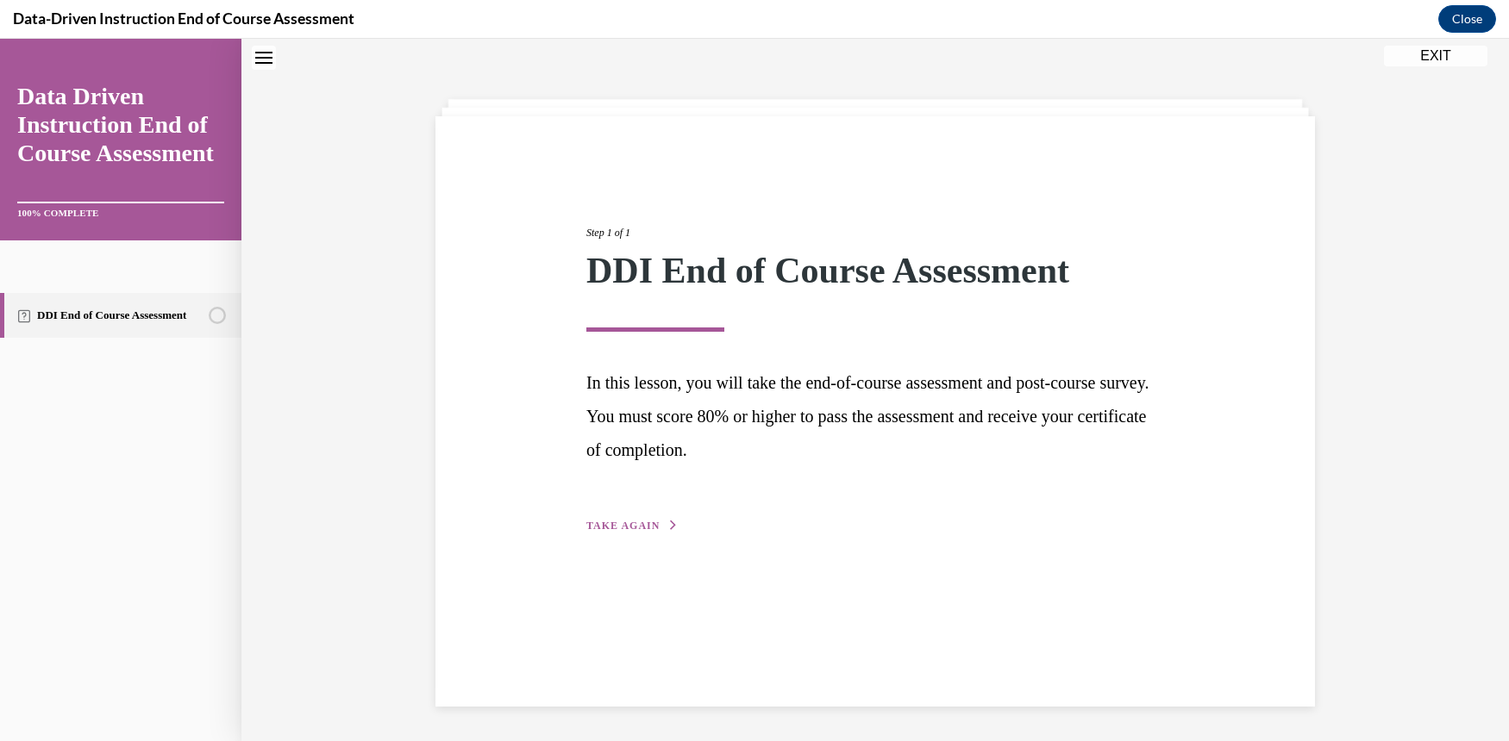
click at [573, 528] on div "Step 1 of 1 DDI End of Course Assessment In this lesson, you will take the end-…" at bounding box center [874, 360] width 603 height 350
click at [609, 522] on span "TAKE AGAIN" at bounding box center [622, 526] width 73 height 12
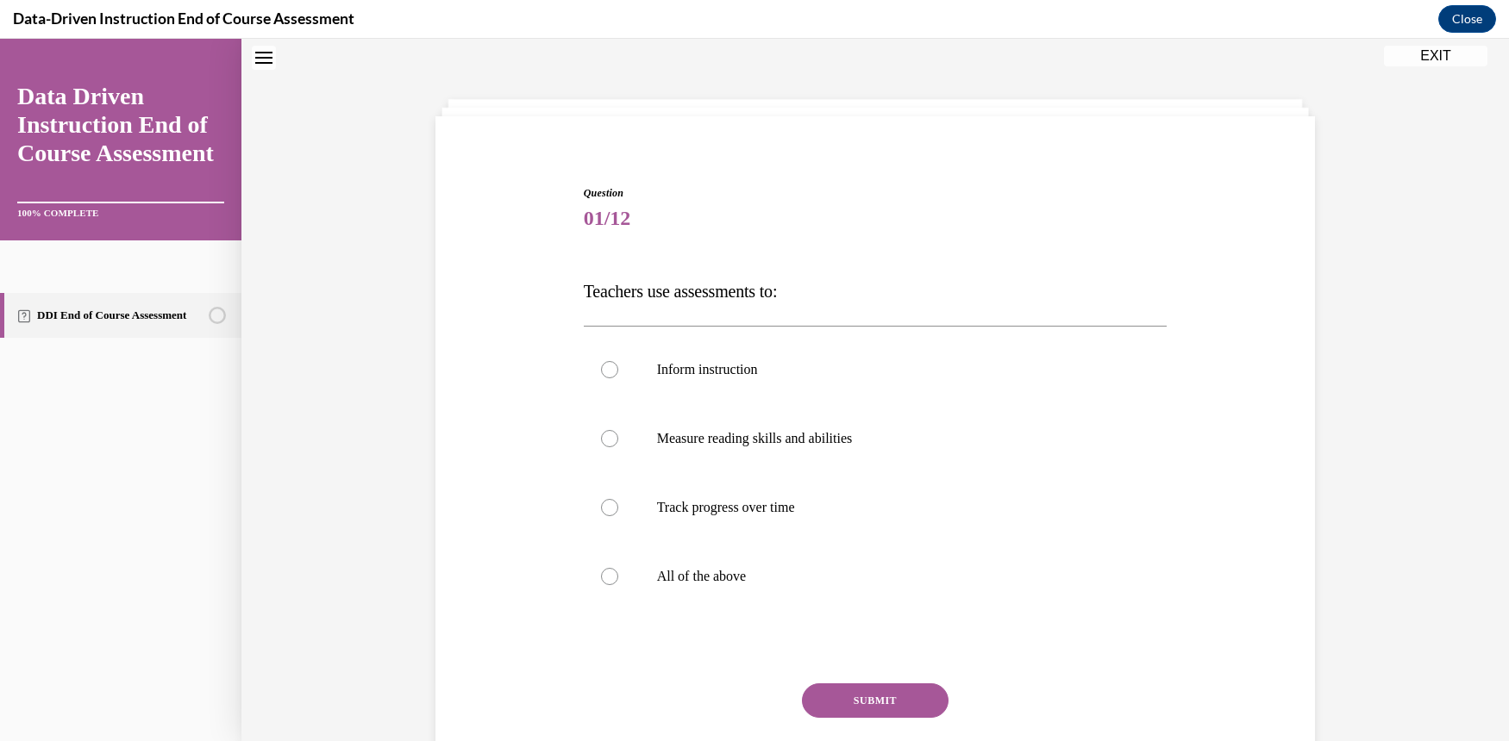
scroll to position [53, 0]
click at [601, 577] on div at bounding box center [609, 578] width 17 height 17
click at [601, 577] on input "All of the above" at bounding box center [609, 578] width 17 height 17
radio input "true"
click at [892, 693] on button "SUBMIT" at bounding box center [875, 702] width 147 height 34
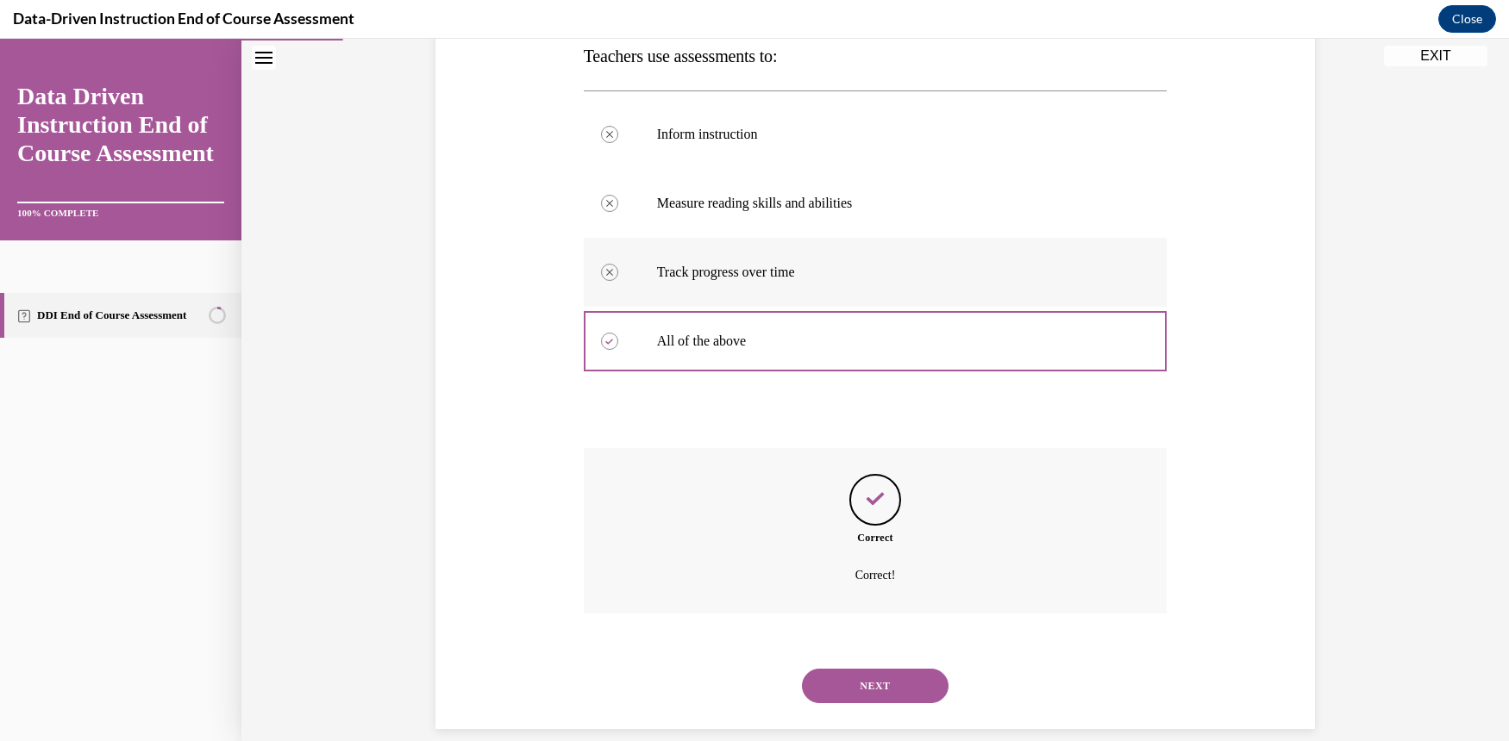
scroll to position [291, 0]
click at [919, 672] on button "NEXT" at bounding box center [875, 684] width 147 height 34
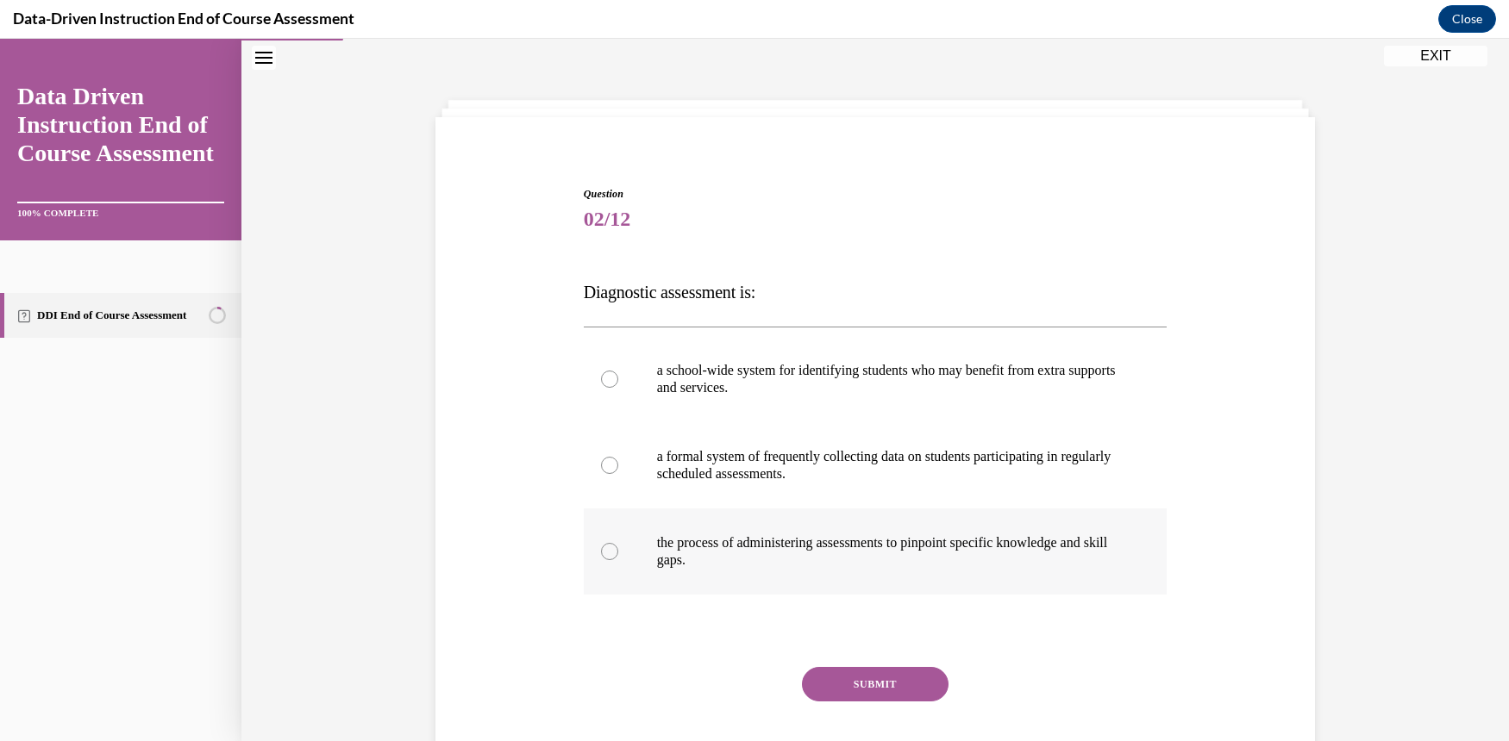
scroll to position [53, 0]
drag, startPoint x: 594, startPoint y: 551, endPoint x: 603, endPoint y: 553, distance: 9.6
click at [601, 554] on div at bounding box center [609, 552] width 17 height 17
click at [601, 550] on div at bounding box center [609, 552] width 17 height 17
click at [601, 550] on input "the process of administering assessments to pinpoint specific knowledge and ski…" at bounding box center [609, 552] width 17 height 17
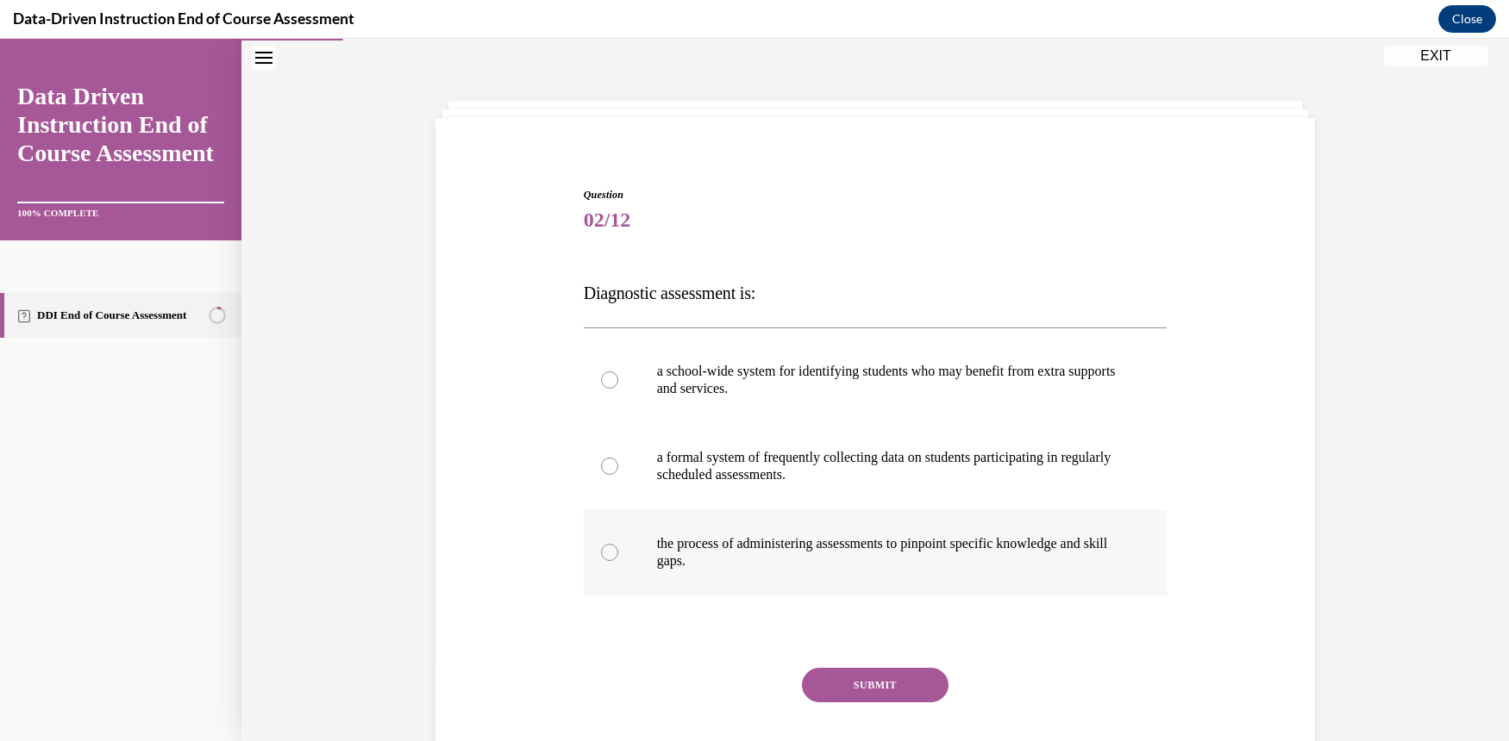
radio input "true"
click at [861, 682] on button "SUBMIT" at bounding box center [875, 685] width 147 height 34
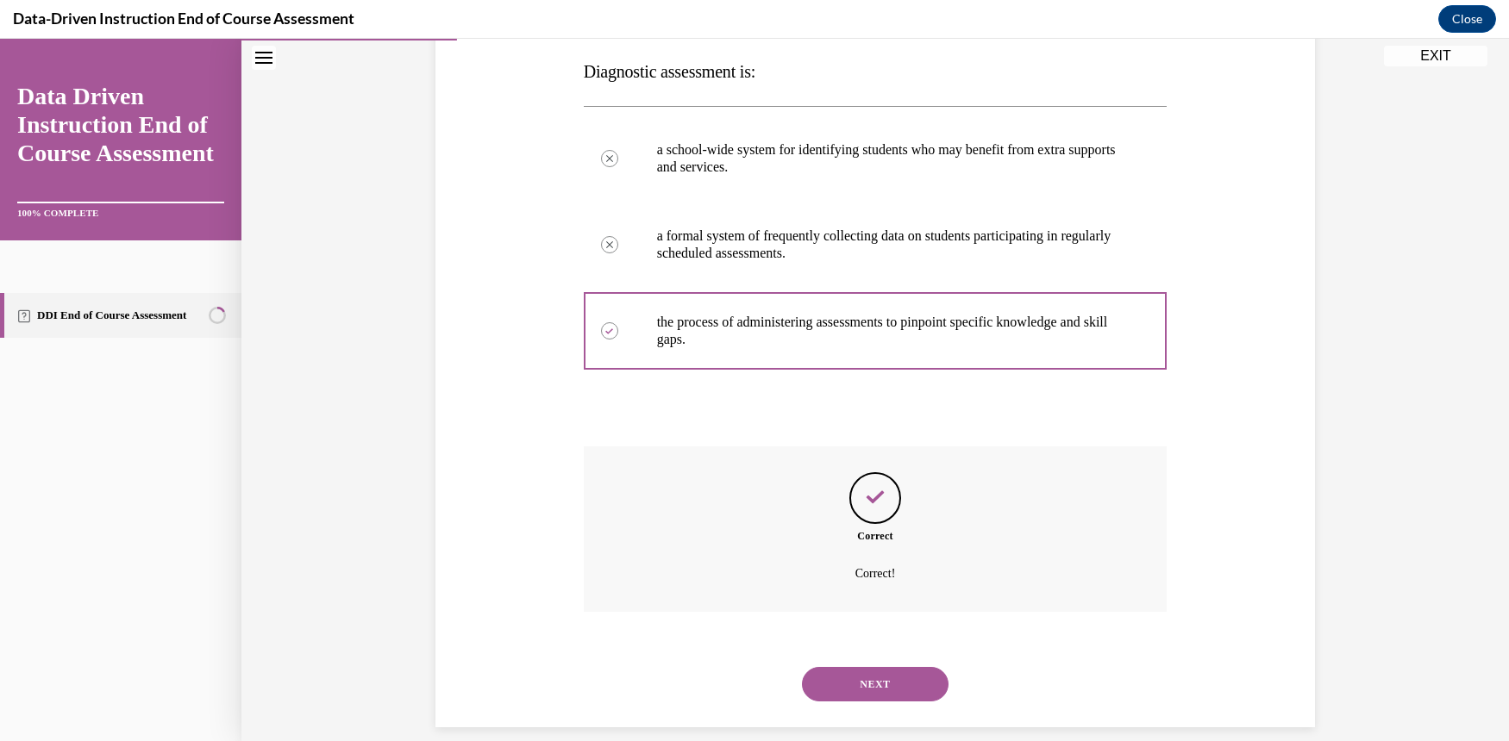
click at [878, 667] on button "NEXT" at bounding box center [875, 684] width 147 height 34
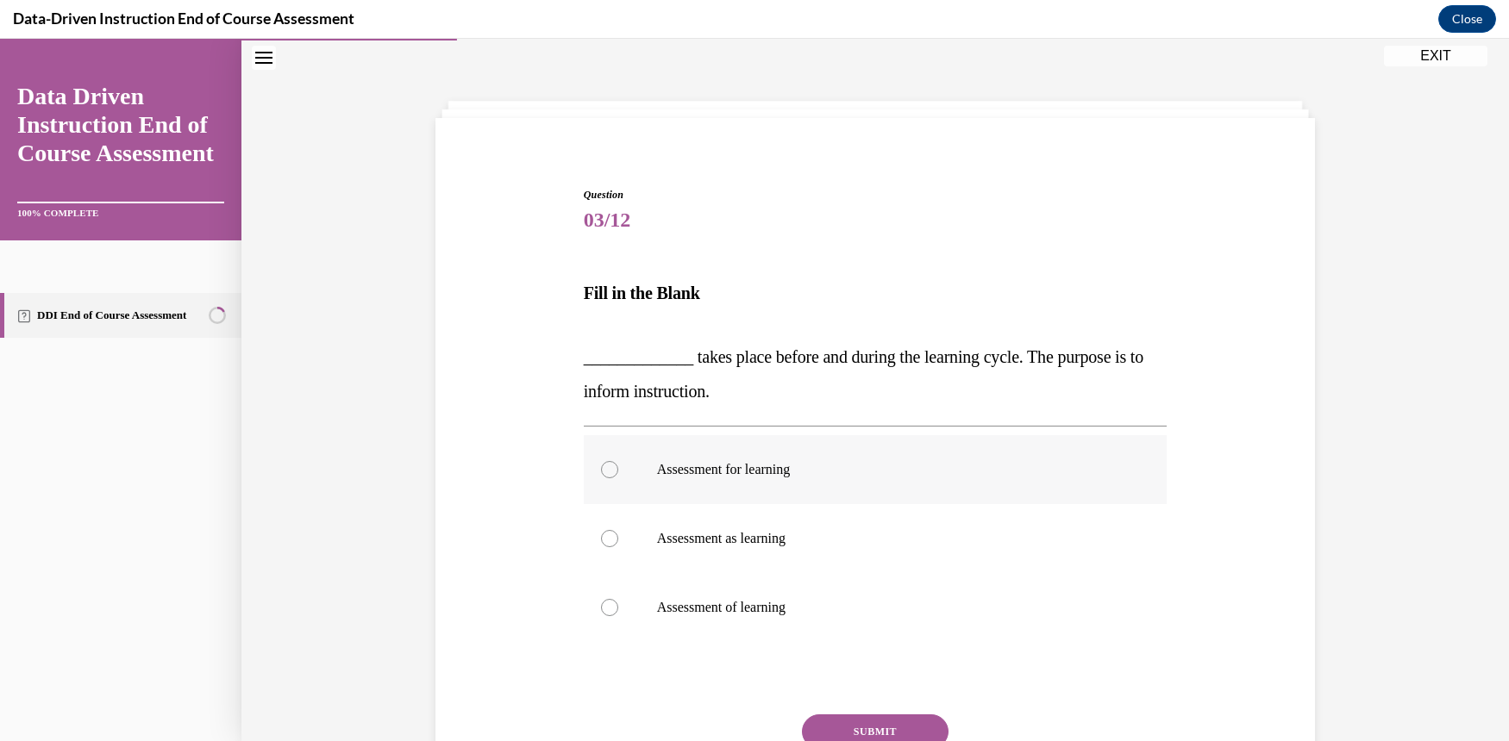
click at [603, 467] on div at bounding box center [609, 469] width 17 height 17
click at [603, 467] on input "Assessment for learning" at bounding box center [609, 469] width 17 height 17
radio input "true"
click at [897, 729] on button "SUBMIT" at bounding box center [875, 732] width 147 height 34
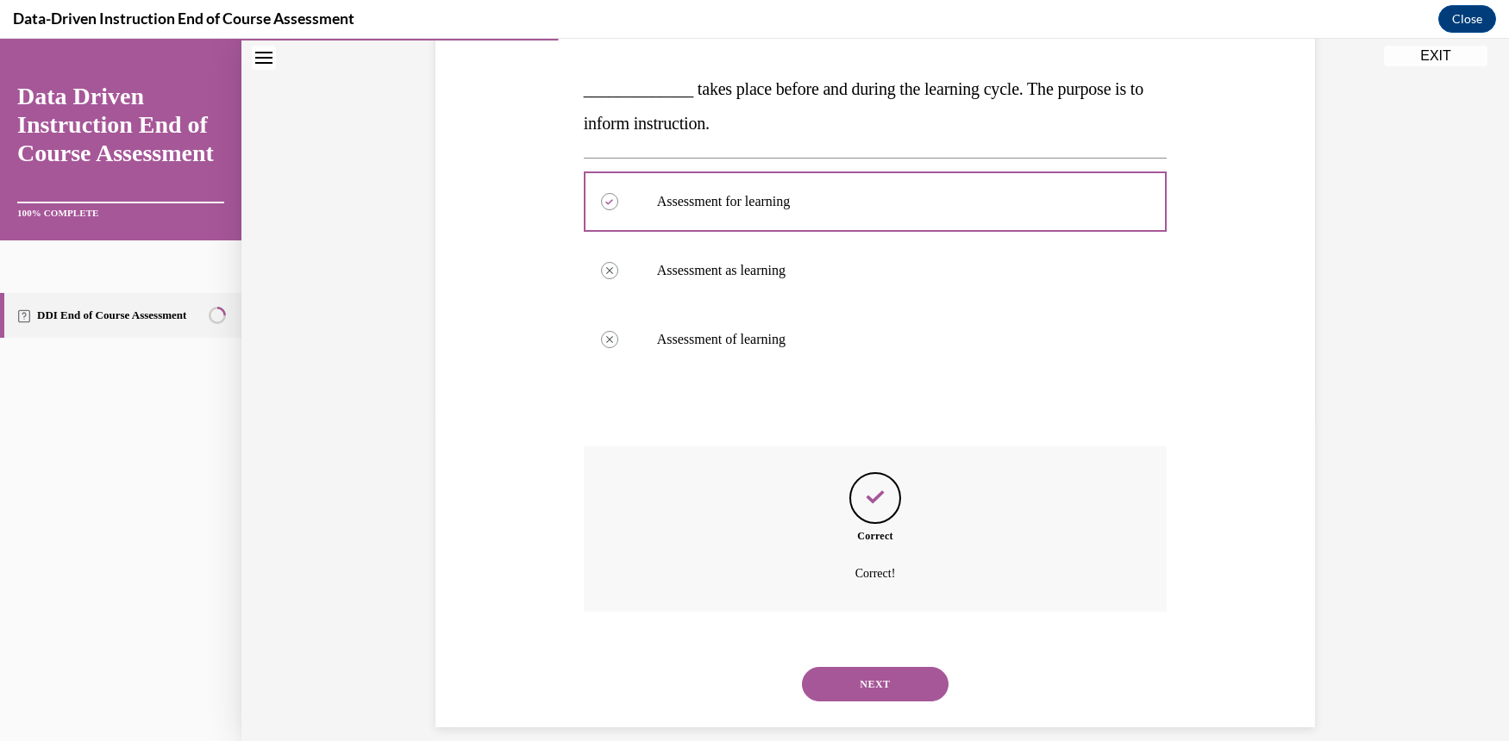
click at [886, 672] on button "NEXT" at bounding box center [875, 684] width 147 height 34
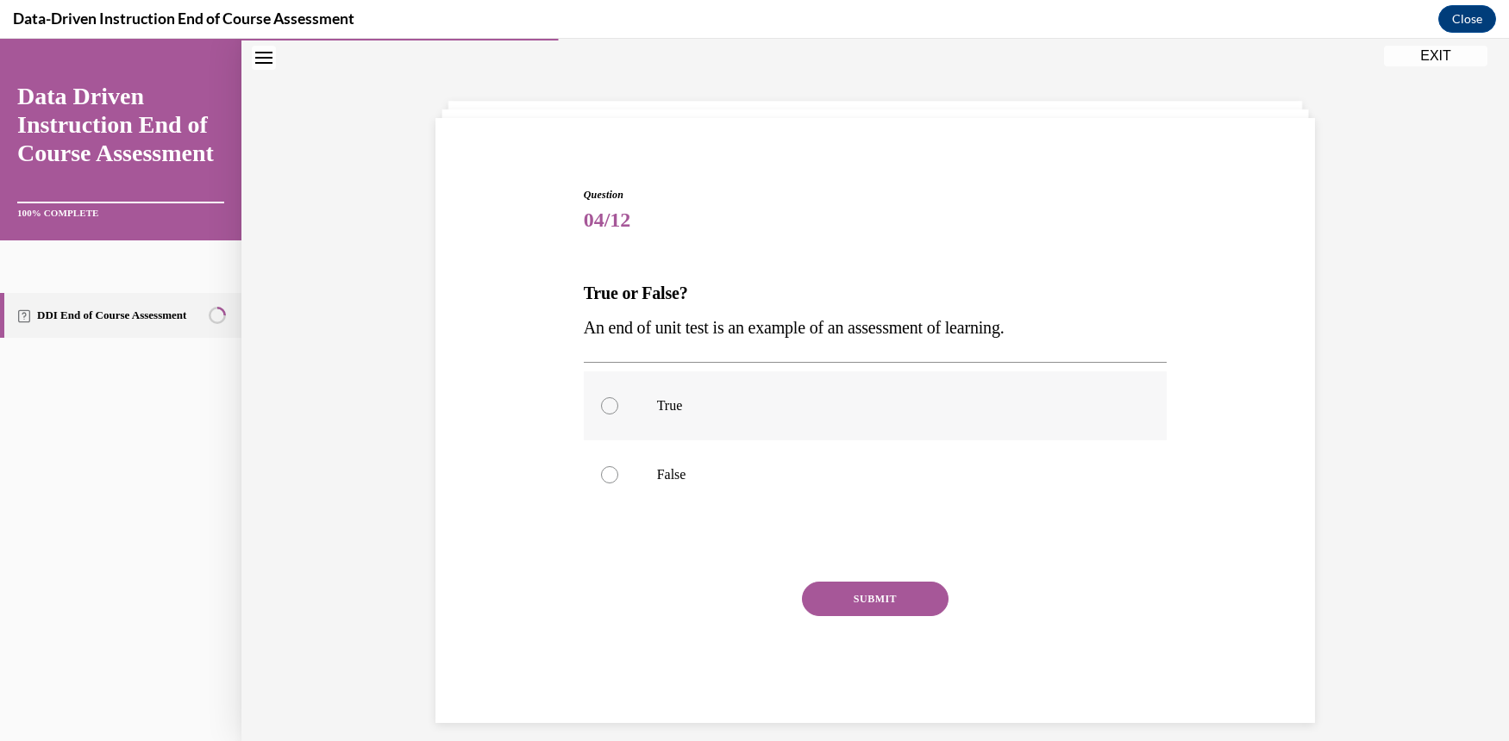
click at [596, 397] on label "True" at bounding box center [876, 406] width 584 height 69
click at [601, 397] on input "True" at bounding box center [609, 405] width 17 height 17
radio input "true"
click at [897, 603] on button "SUBMIT" at bounding box center [875, 599] width 147 height 34
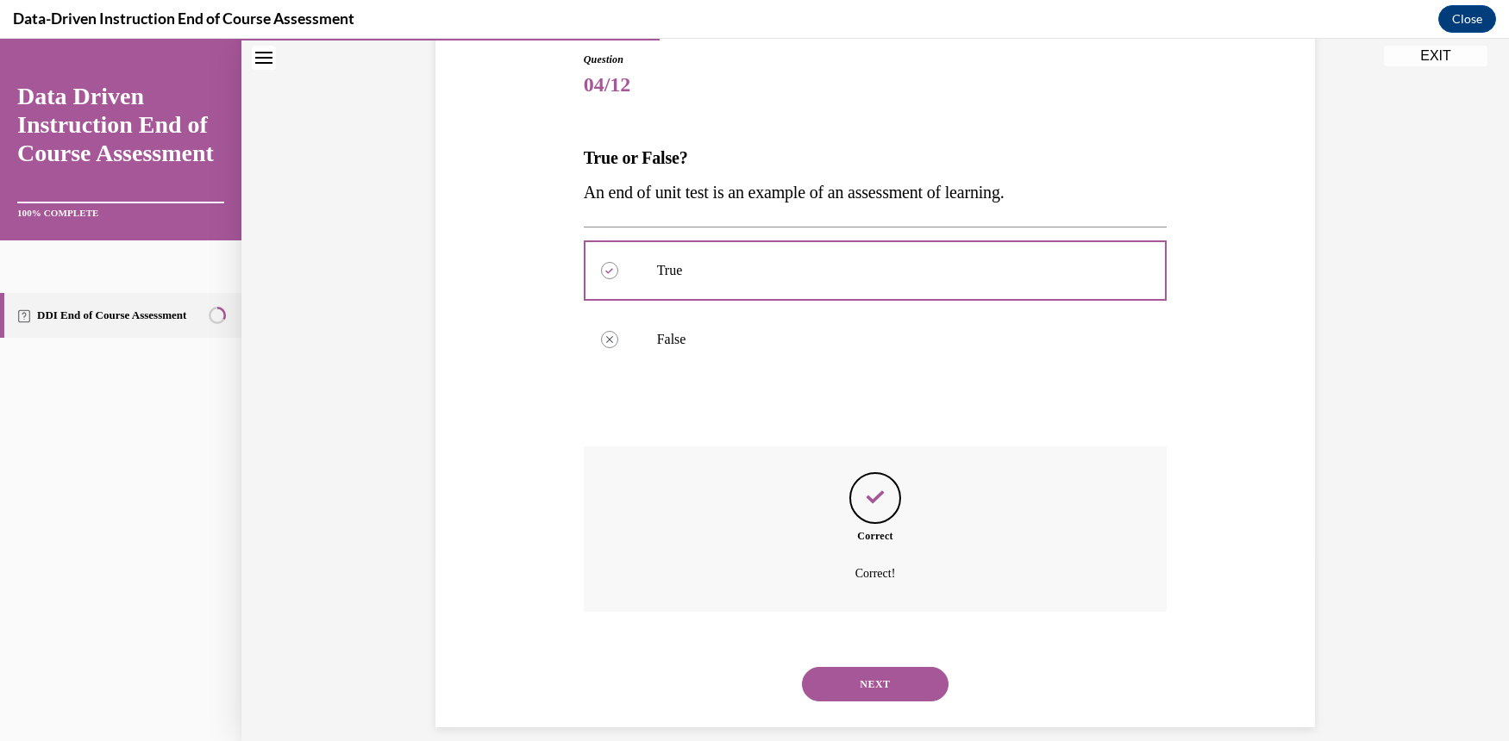
click at [878, 667] on button "NEXT" at bounding box center [875, 684] width 147 height 34
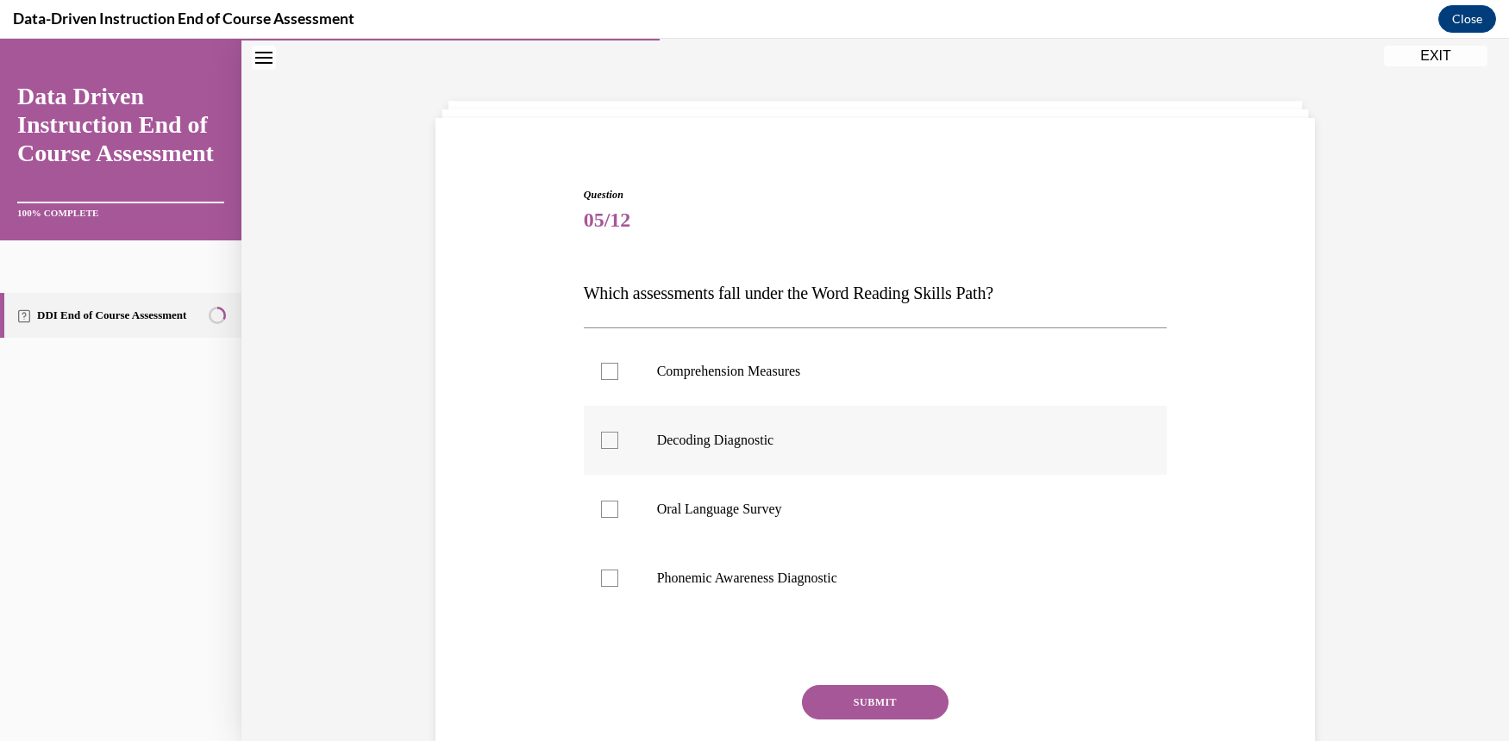
click at [610, 441] on div at bounding box center [609, 440] width 17 height 17
click at [610, 441] on input "Decoding Diagnostic" at bounding box center [609, 440] width 17 height 17
checkbox input "true"
click at [885, 703] on button "SUBMIT" at bounding box center [875, 702] width 147 height 34
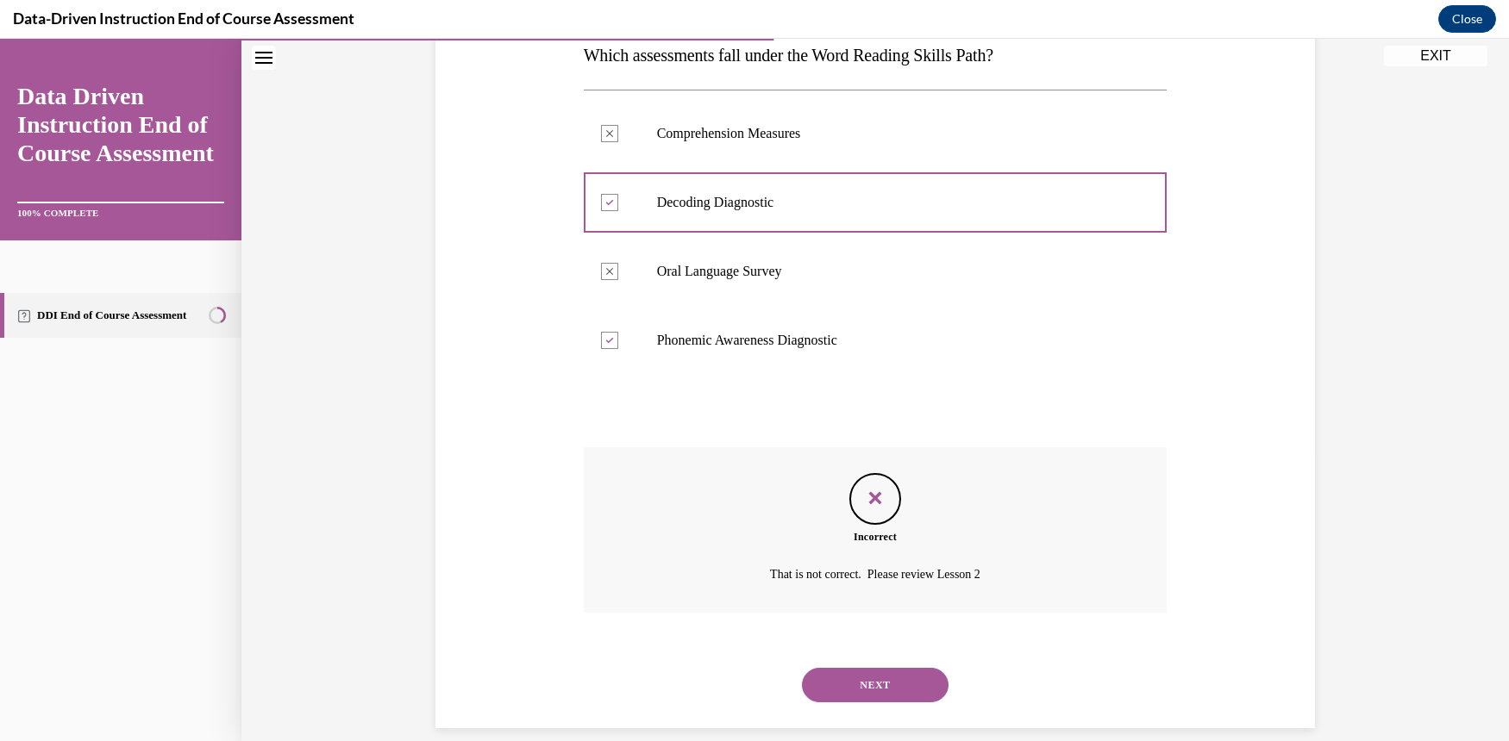
scroll to position [291, 0]
click at [859, 667] on button "NEXT" at bounding box center [875, 684] width 147 height 34
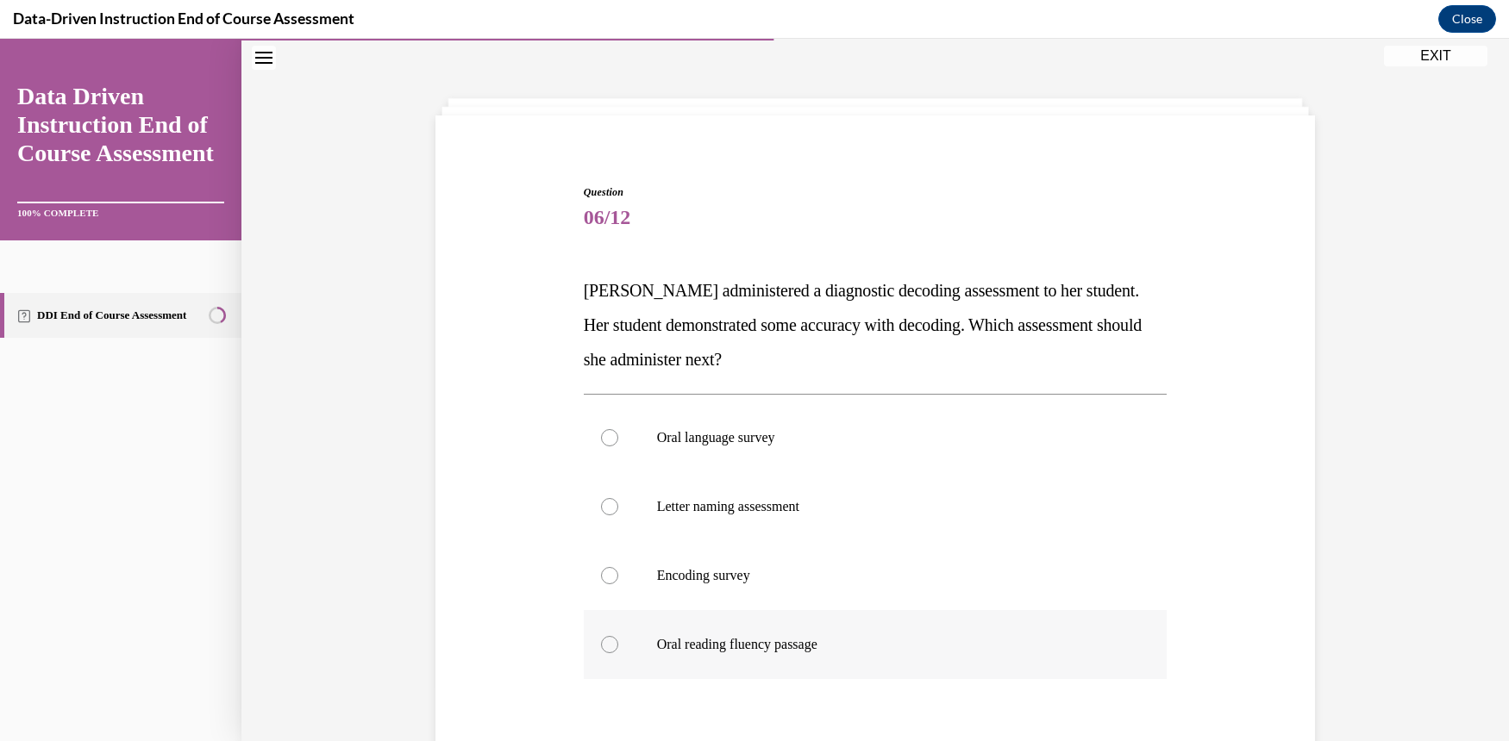
scroll to position [53, 0]
click at [606, 651] on div at bounding box center [609, 647] width 17 height 17
click at [606, 651] on input "Oral reading fluency passage" at bounding box center [609, 647] width 17 height 17
radio input "true"
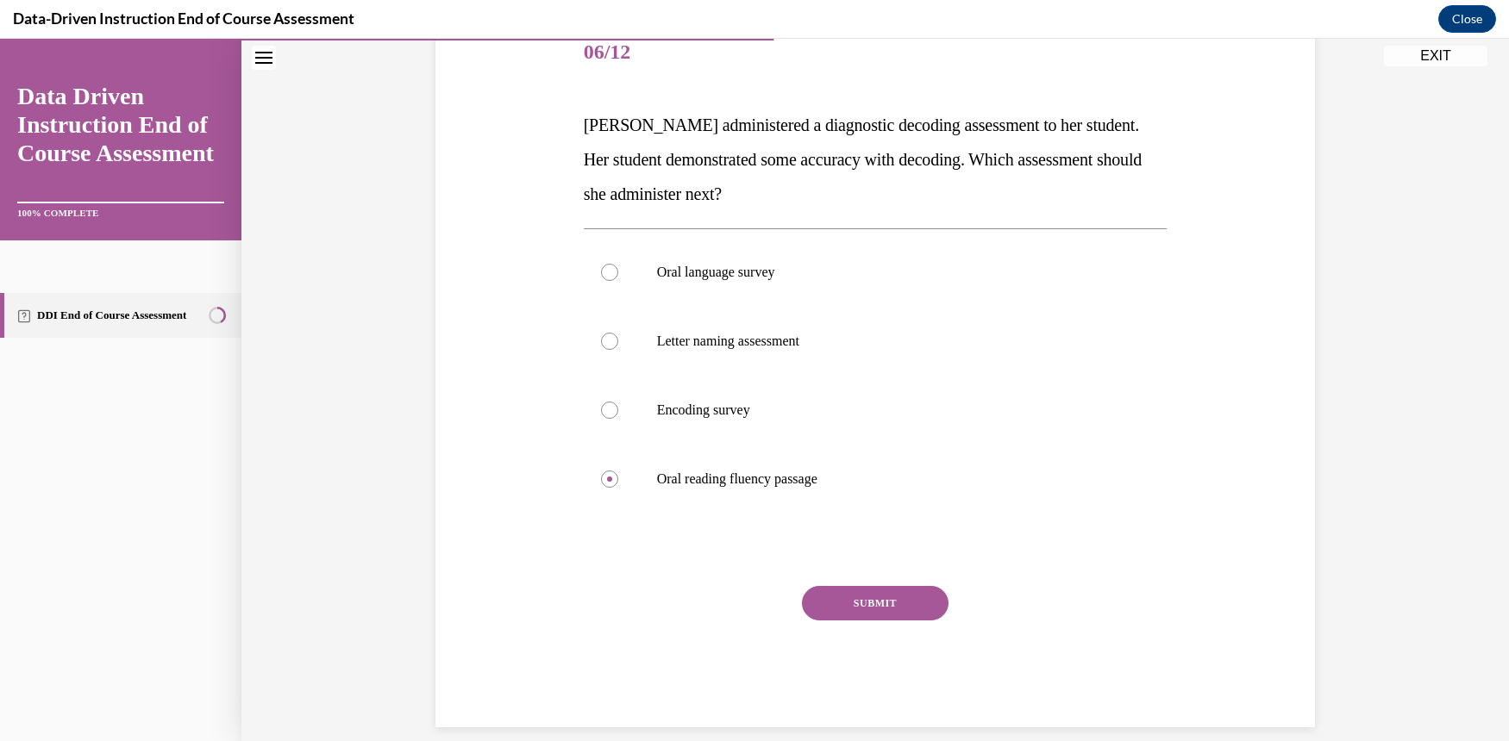
click at [882, 610] on button "SUBMIT" at bounding box center [875, 603] width 147 height 34
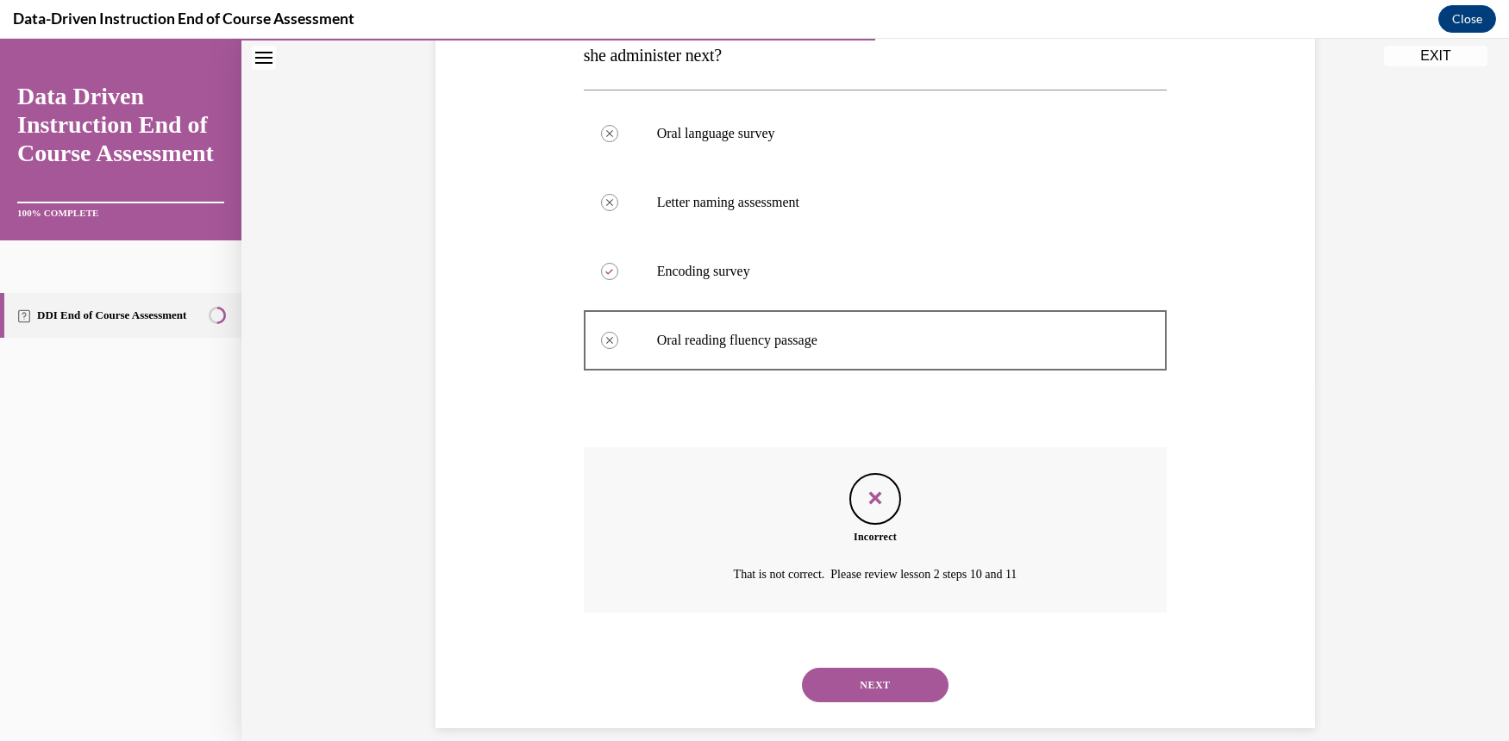
scroll to position [360, 0]
click at [878, 669] on button "NEXT" at bounding box center [875, 684] width 147 height 34
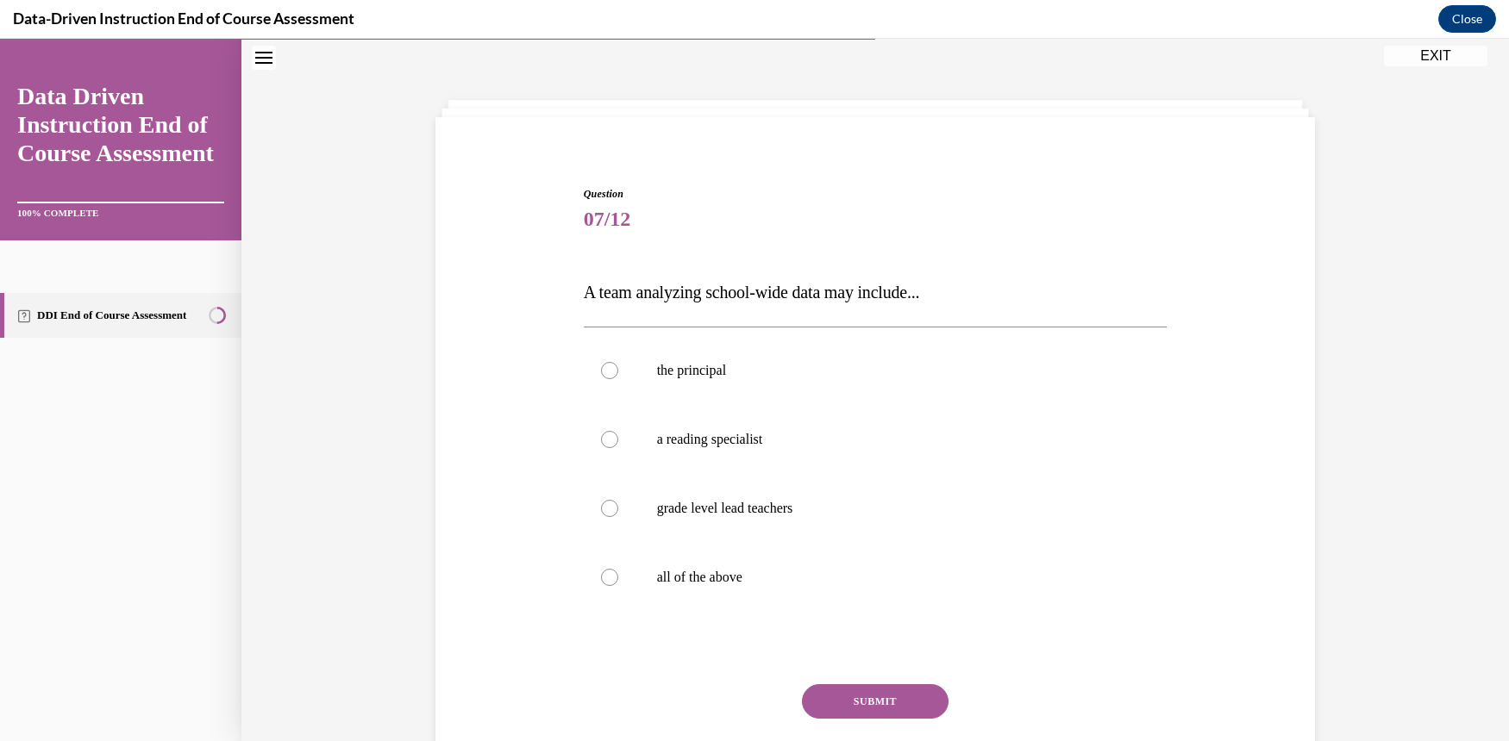
scroll to position [53, 0]
click at [586, 578] on label "all of the above" at bounding box center [876, 578] width 584 height 69
click at [601, 578] on input "all of the above" at bounding box center [609, 578] width 17 height 17
radio input "true"
click at [870, 694] on button "SUBMIT" at bounding box center [875, 702] width 147 height 34
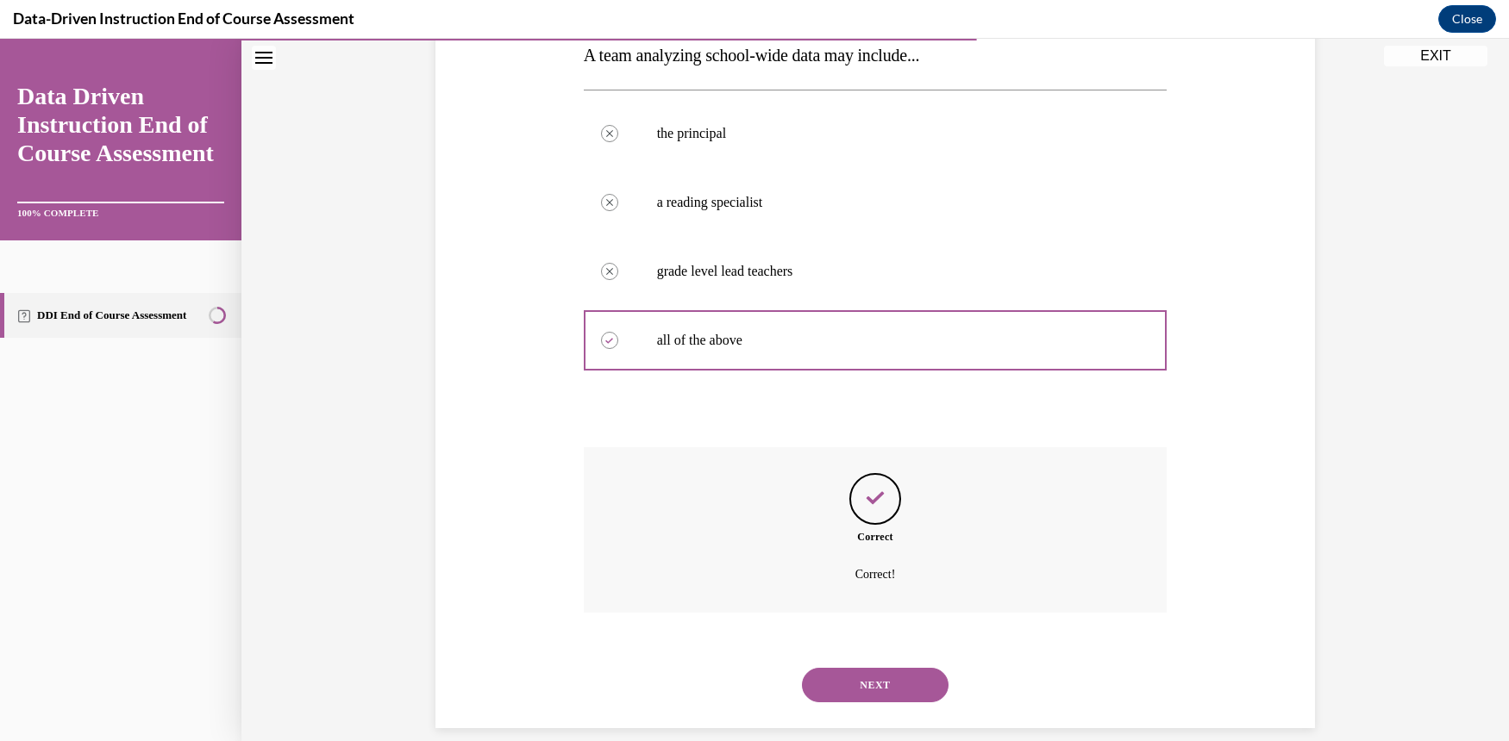
scroll to position [291, 0]
click at [881, 669] on button "NEXT" at bounding box center [875, 684] width 147 height 34
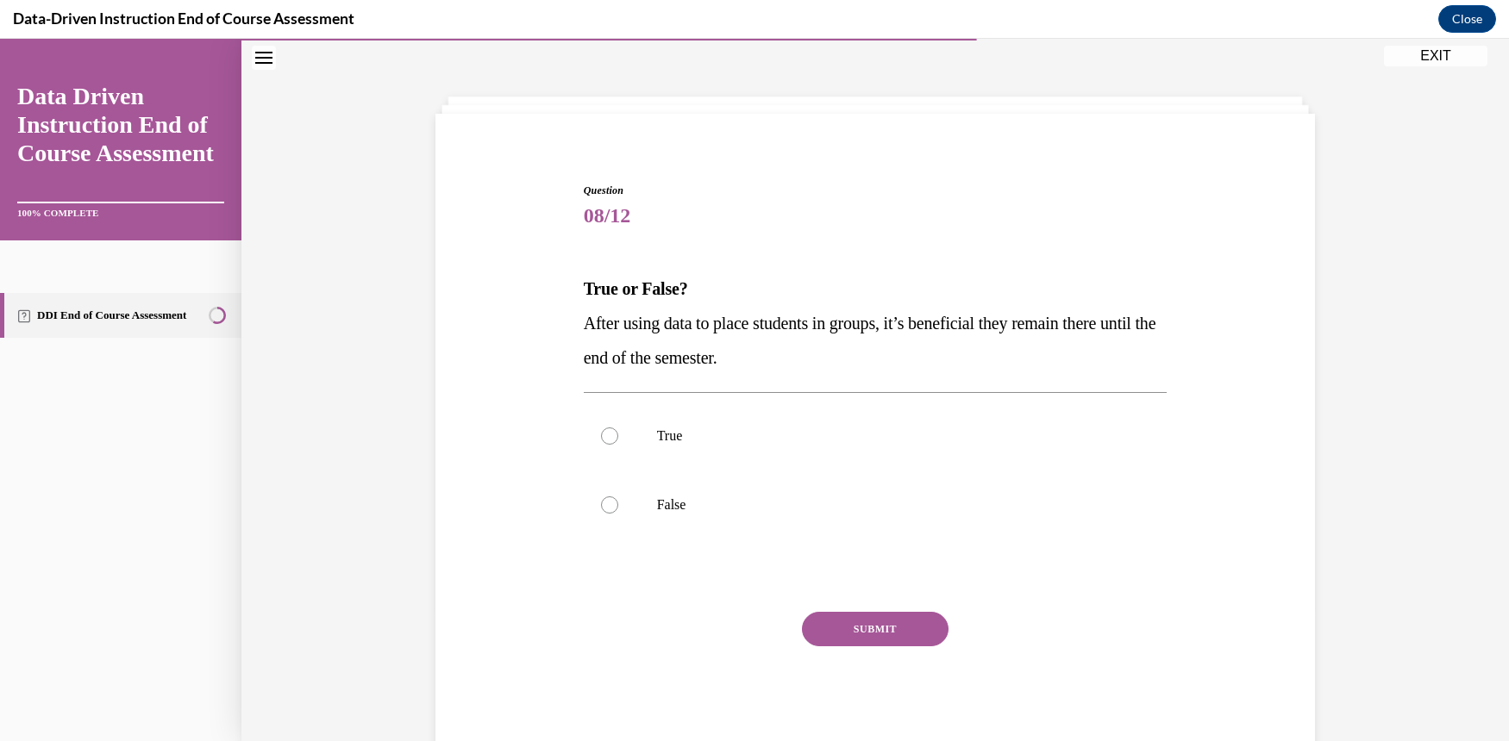
scroll to position [53, 0]
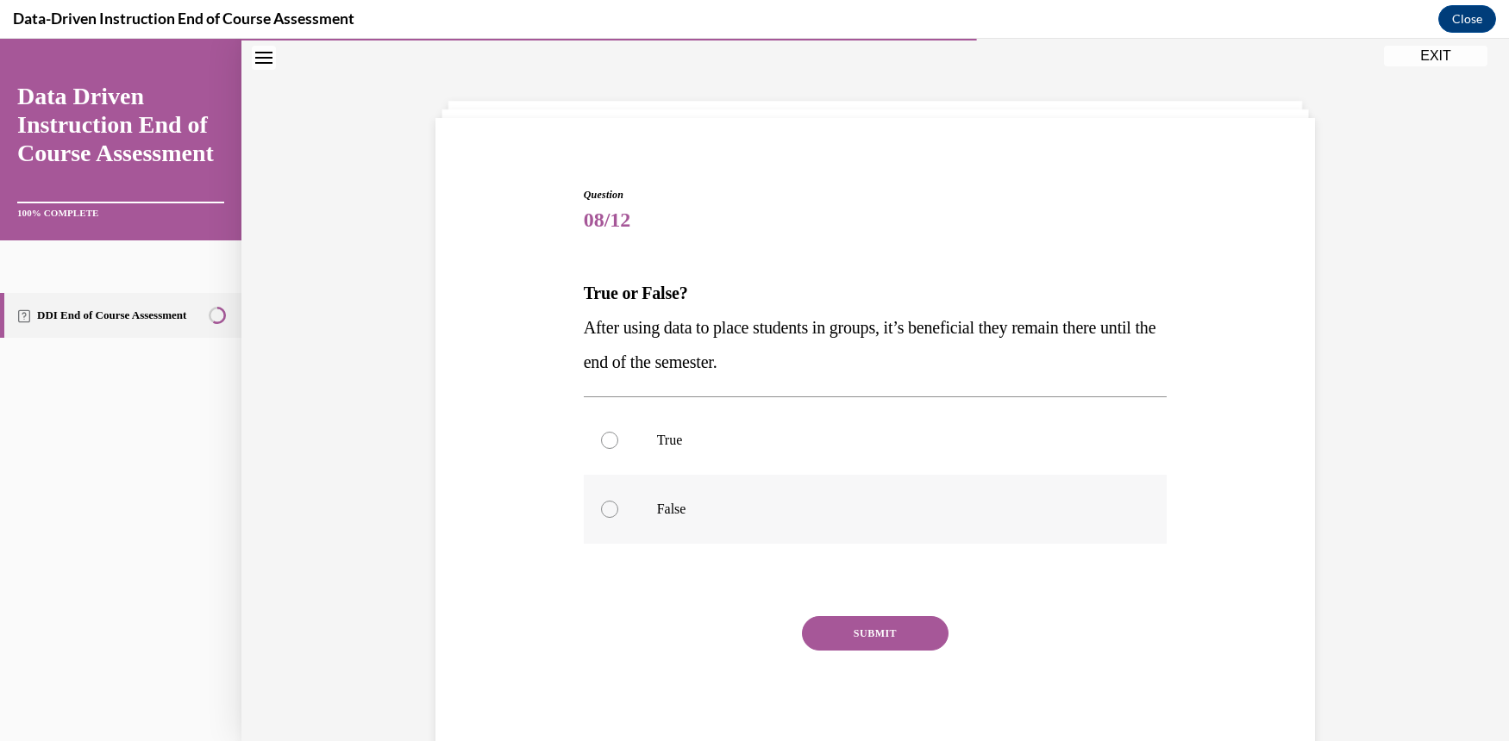
click at [601, 510] on div at bounding box center [609, 509] width 17 height 17
click at [601, 510] on input "False" at bounding box center [609, 509] width 17 height 17
radio input "true"
click at [835, 631] on button "SUBMIT" at bounding box center [875, 633] width 147 height 34
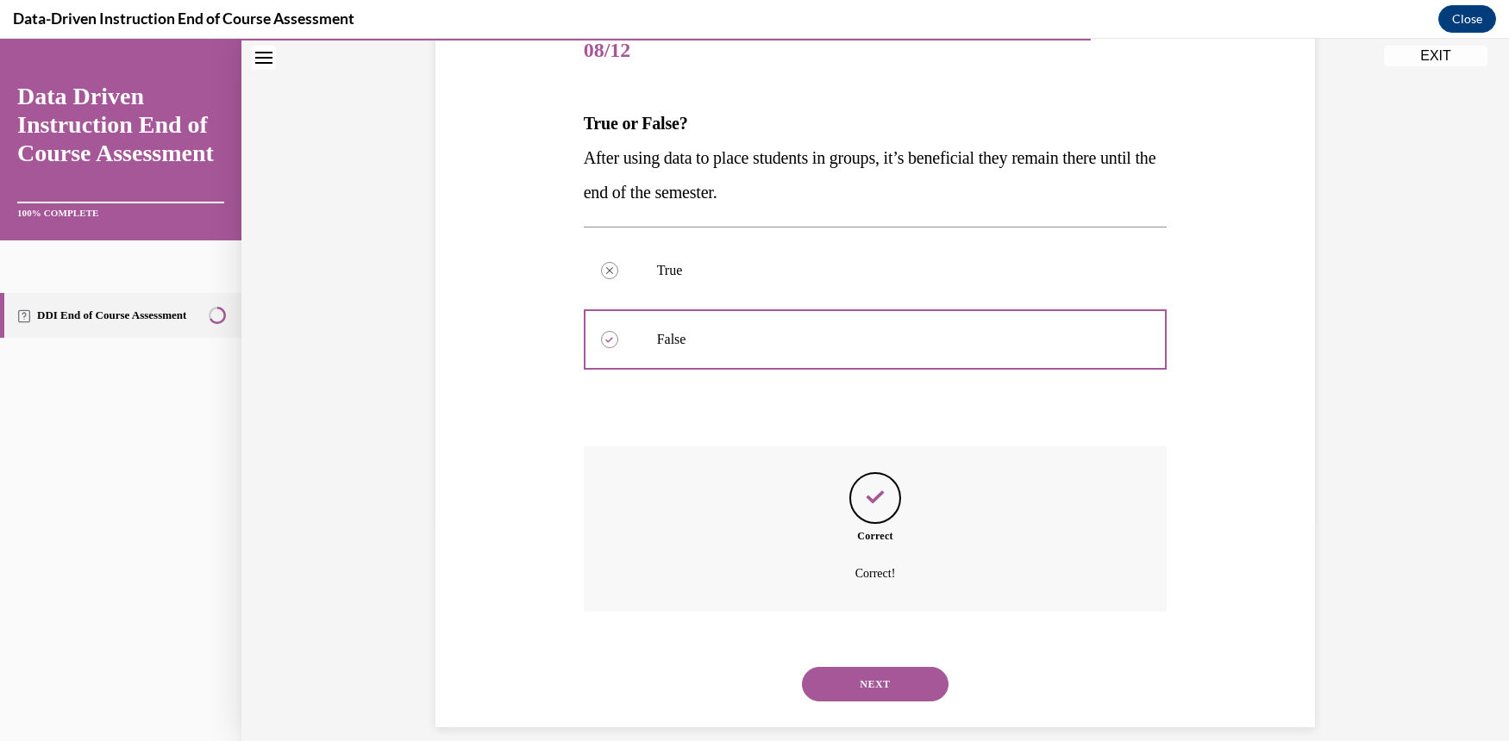
click at [879, 667] on button "NEXT" at bounding box center [875, 684] width 147 height 34
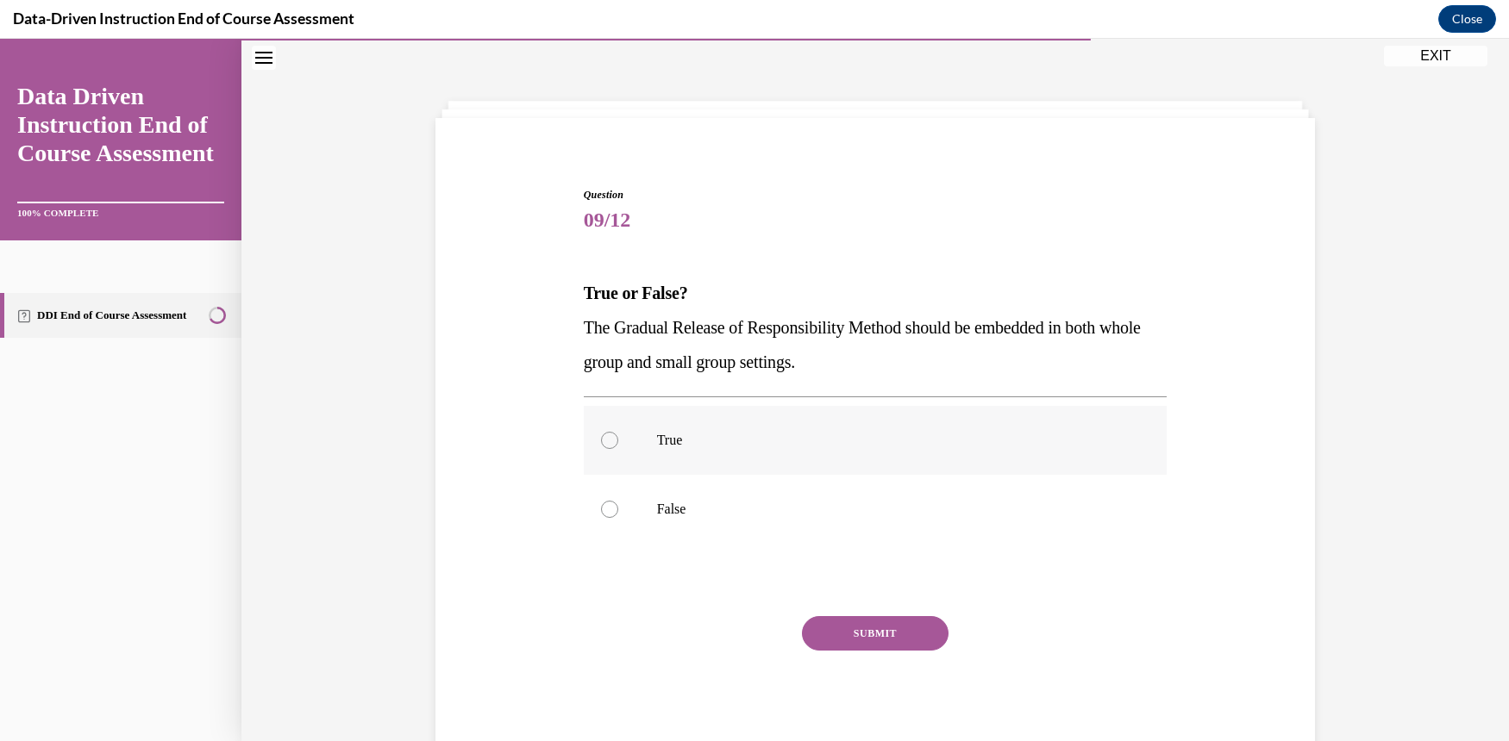
click at [605, 433] on label "True" at bounding box center [876, 440] width 584 height 69
click at [605, 433] on input "True" at bounding box center [609, 440] width 17 height 17
radio input "true"
click at [855, 626] on button "SUBMIT" at bounding box center [875, 633] width 147 height 34
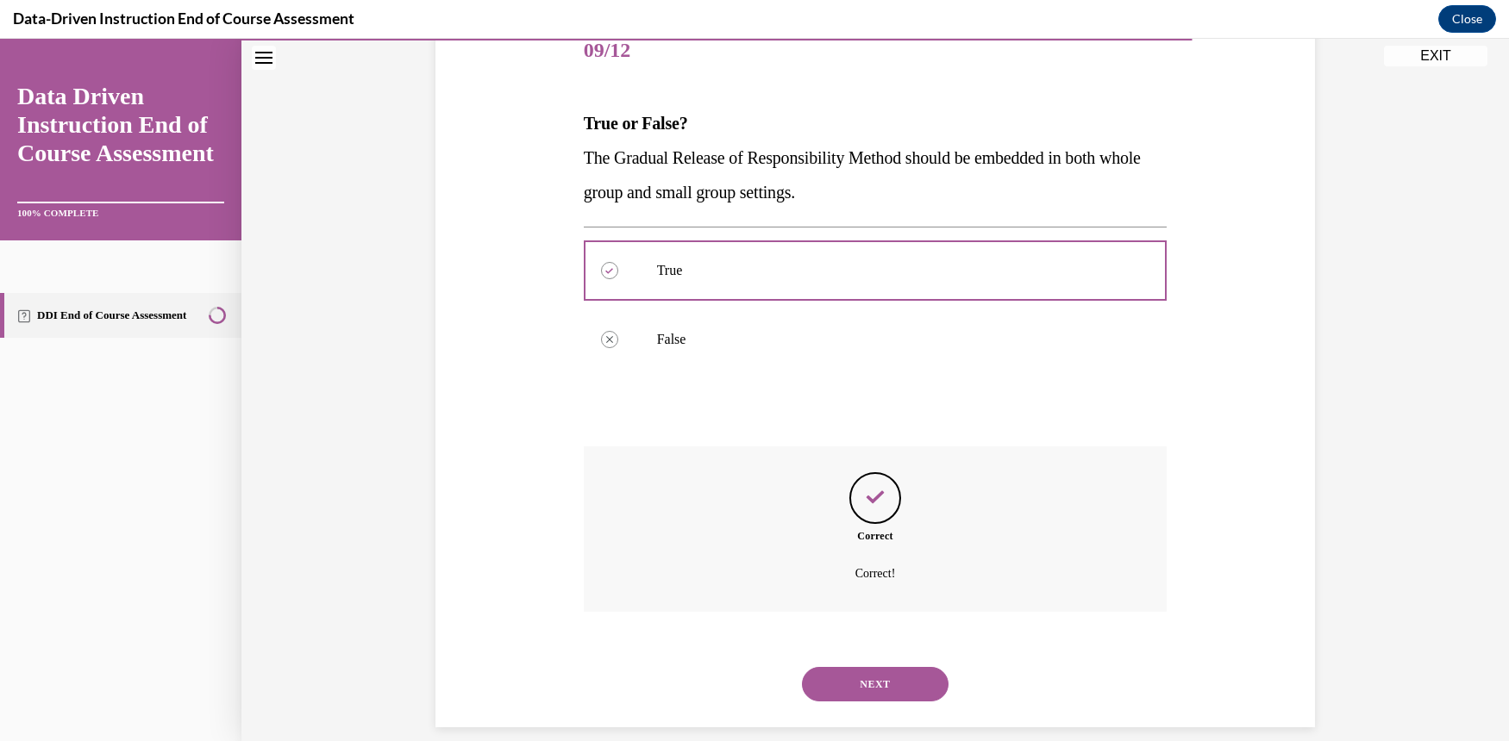
click at [856, 667] on button "NEXT" at bounding box center [875, 684] width 147 height 34
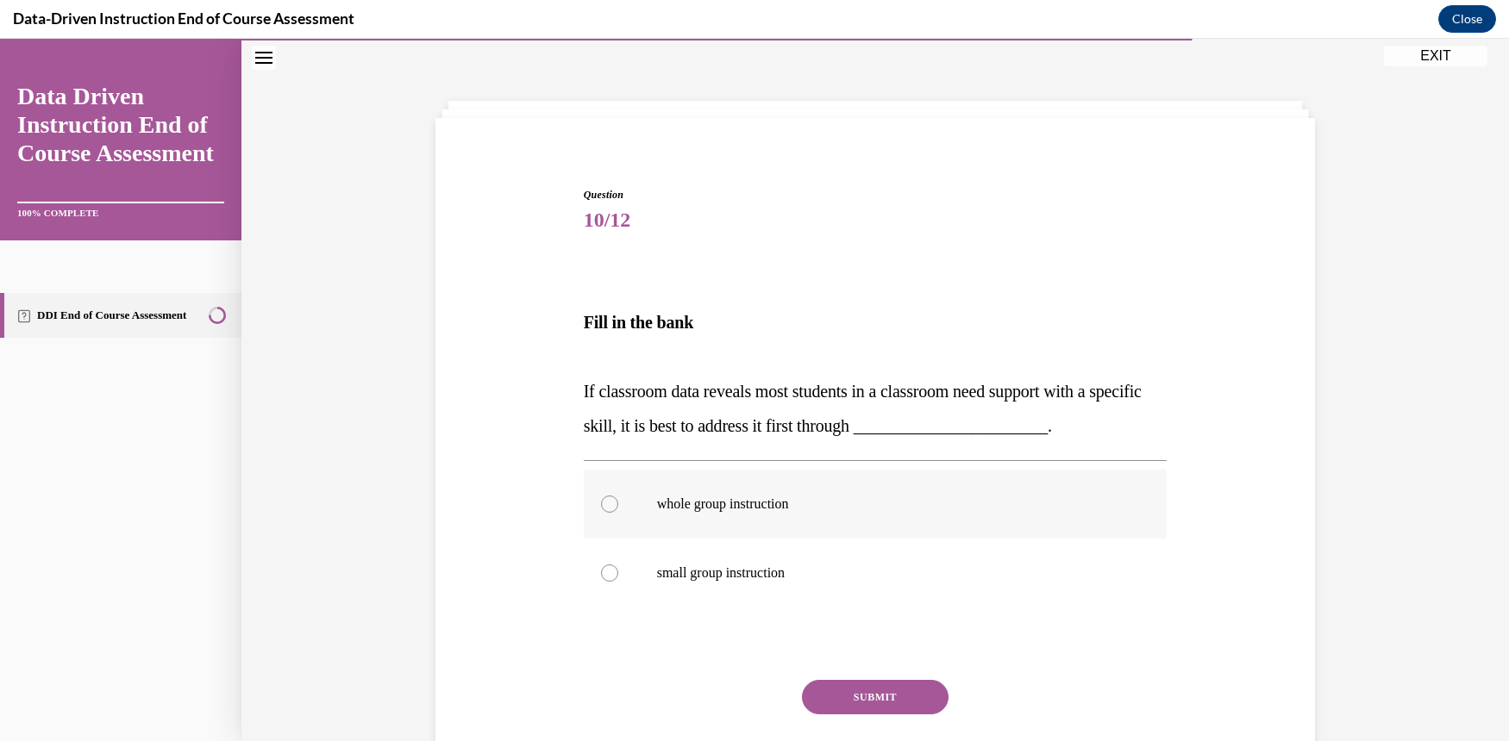
click at [591, 507] on label "whole group instruction" at bounding box center [876, 504] width 584 height 69
click at [601, 507] on input "whole group instruction" at bounding box center [609, 504] width 17 height 17
radio input "true"
click at [848, 696] on button "SUBMIT" at bounding box center [875, 697] width 147 height 34
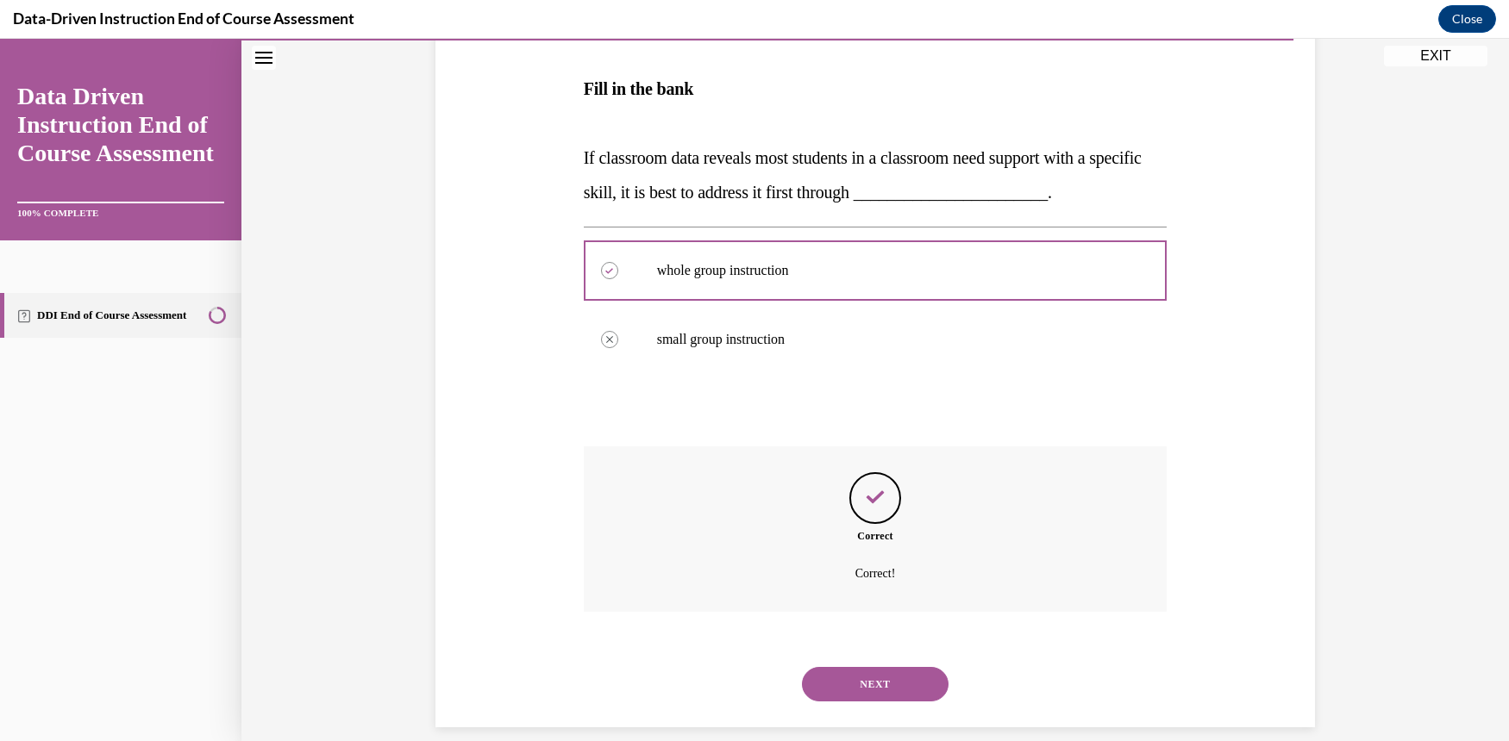
click at [864, 667] on button "NEXT" at bounding box center [875, 684] width 147 height 34
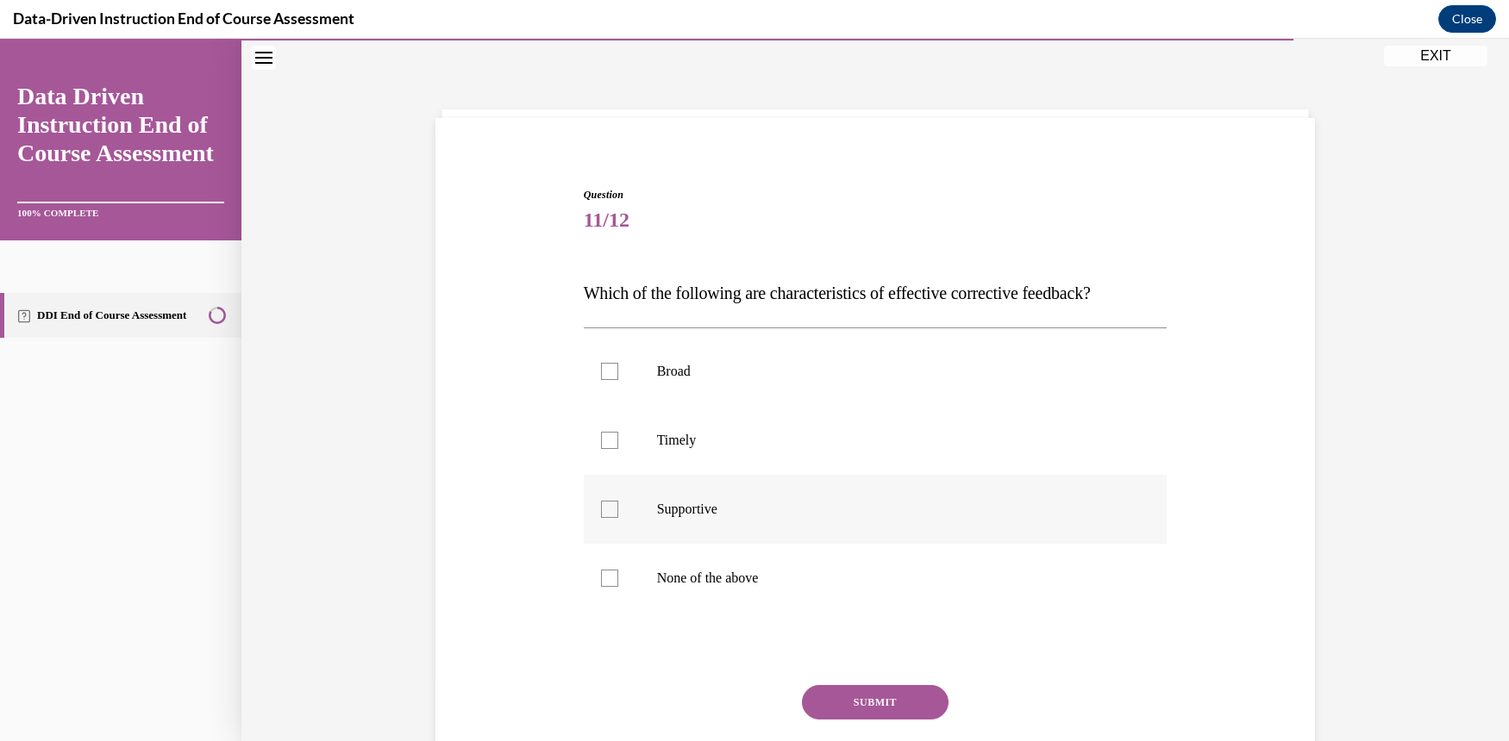
click at [601, 517] on div at bounding box center [609, 509] width 17 height 17
click at [601, 517] on input "Supportive" at bounding box center [609, 509] width 17 height 17
checkbox input "true"
click at [603, 450] on label "Timely" at bounding box center [876, 440] width 584 height 69
click at [603, 449] on input "Timely" at bounding box center [609, 440] width 17 height 17
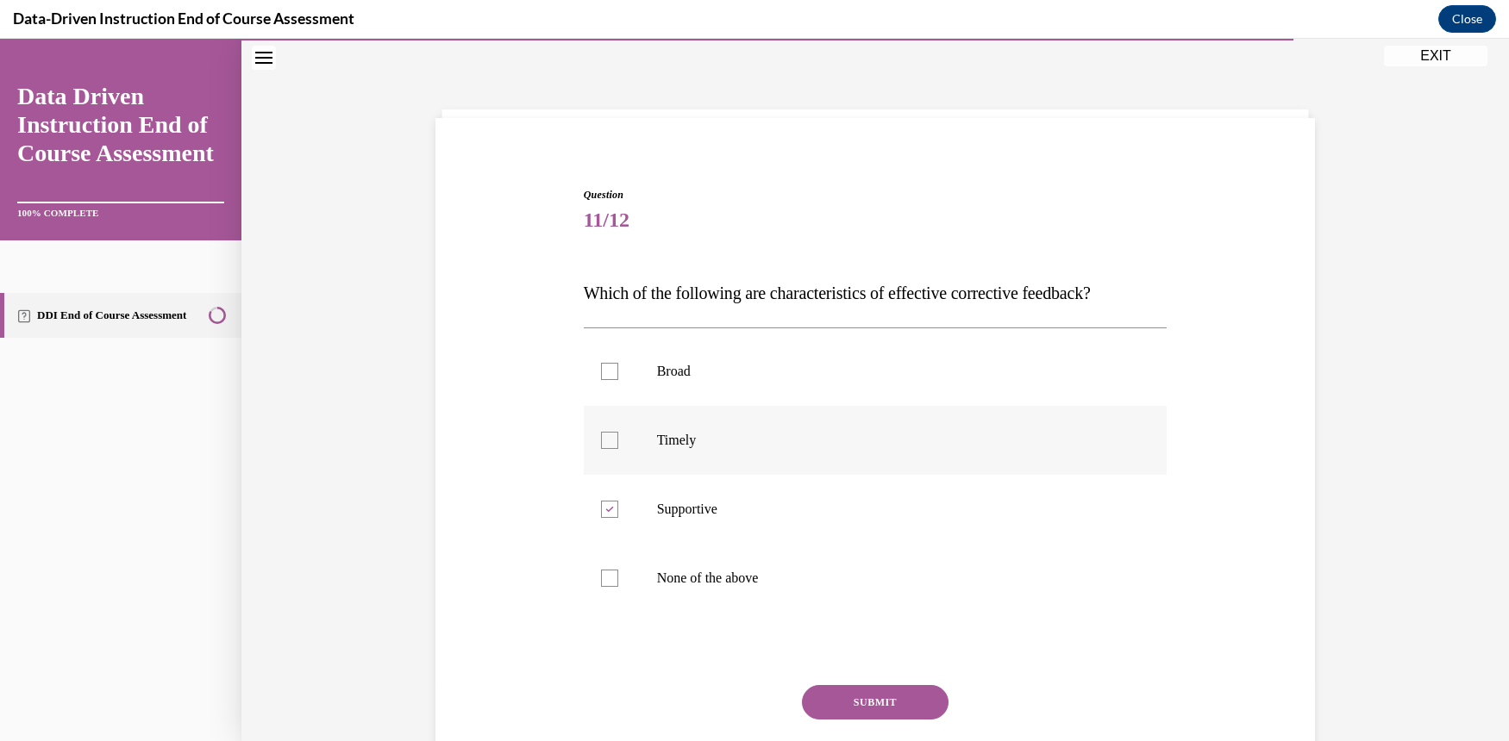
checkbox input "true"
click at [892, 702] on button "SUBMIT" at bounding box center [875, 702] width 147 height 34
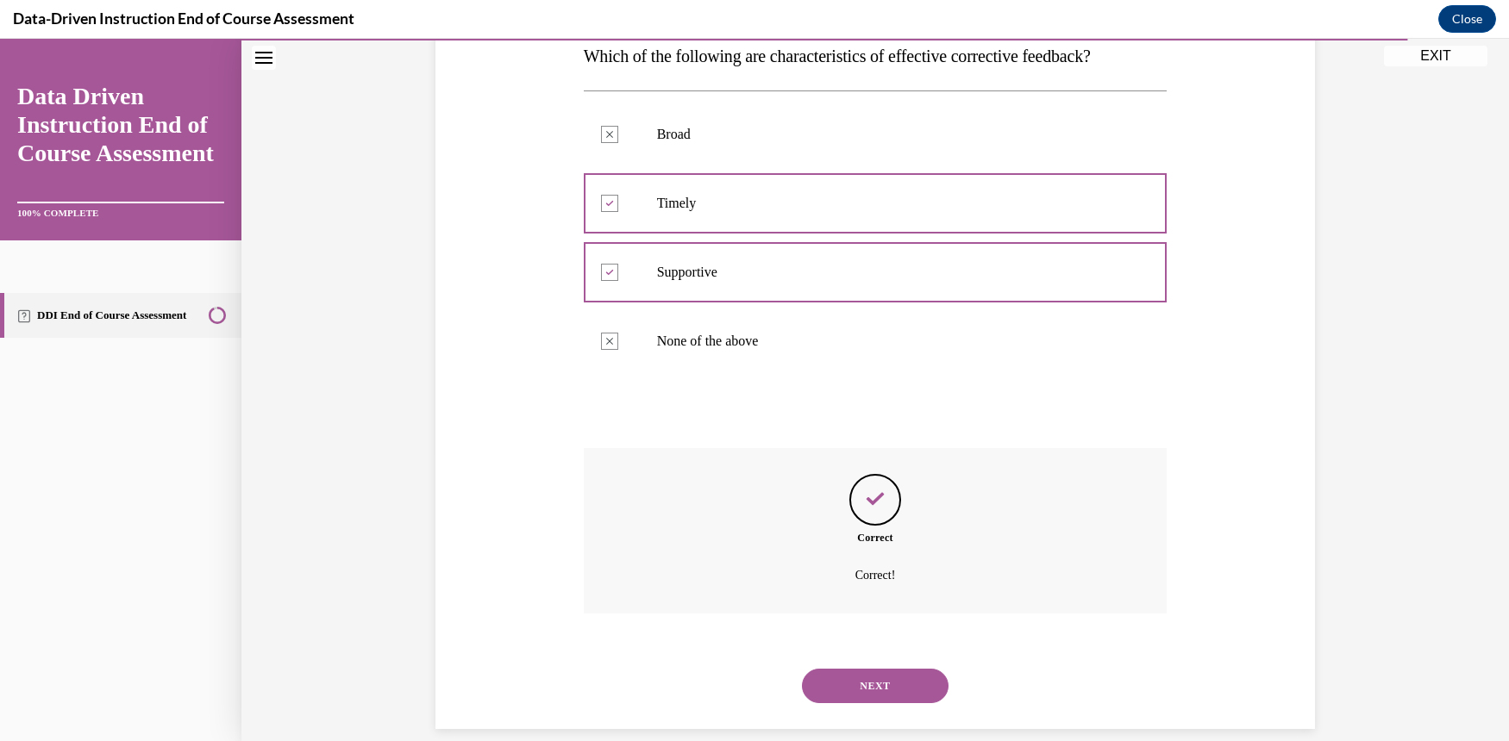
scroll to position [291, 0]
click at [879, 667] on button "NEXT" at bounding box center [875, 684] width 147 height 34
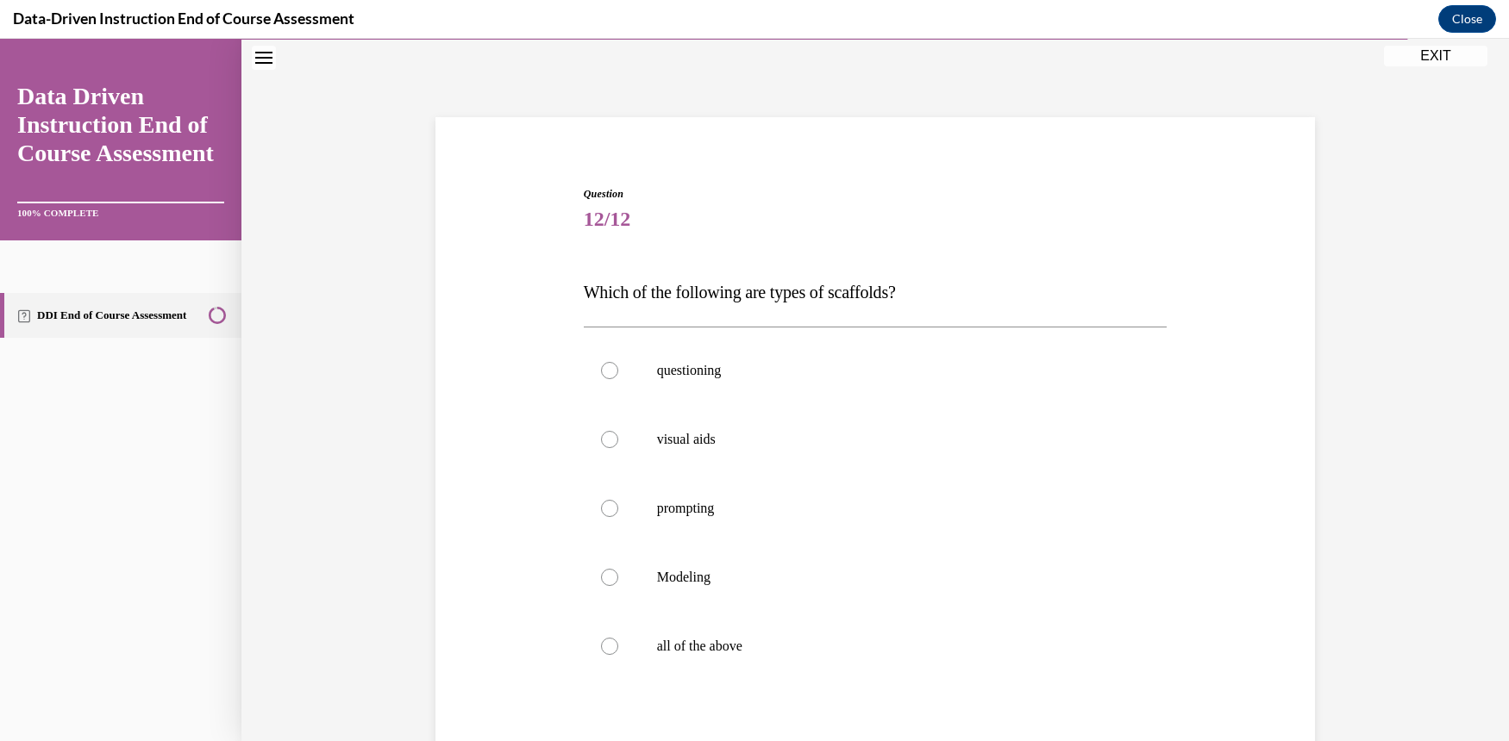
scroll to position [53, 0]
click at [601, 651] on div at bounding box center [609, 647] width 17 height 17
click at [601, 651] on input "all of the above" at bounding box center [609, 647] width 17 height 17
radio input "true"
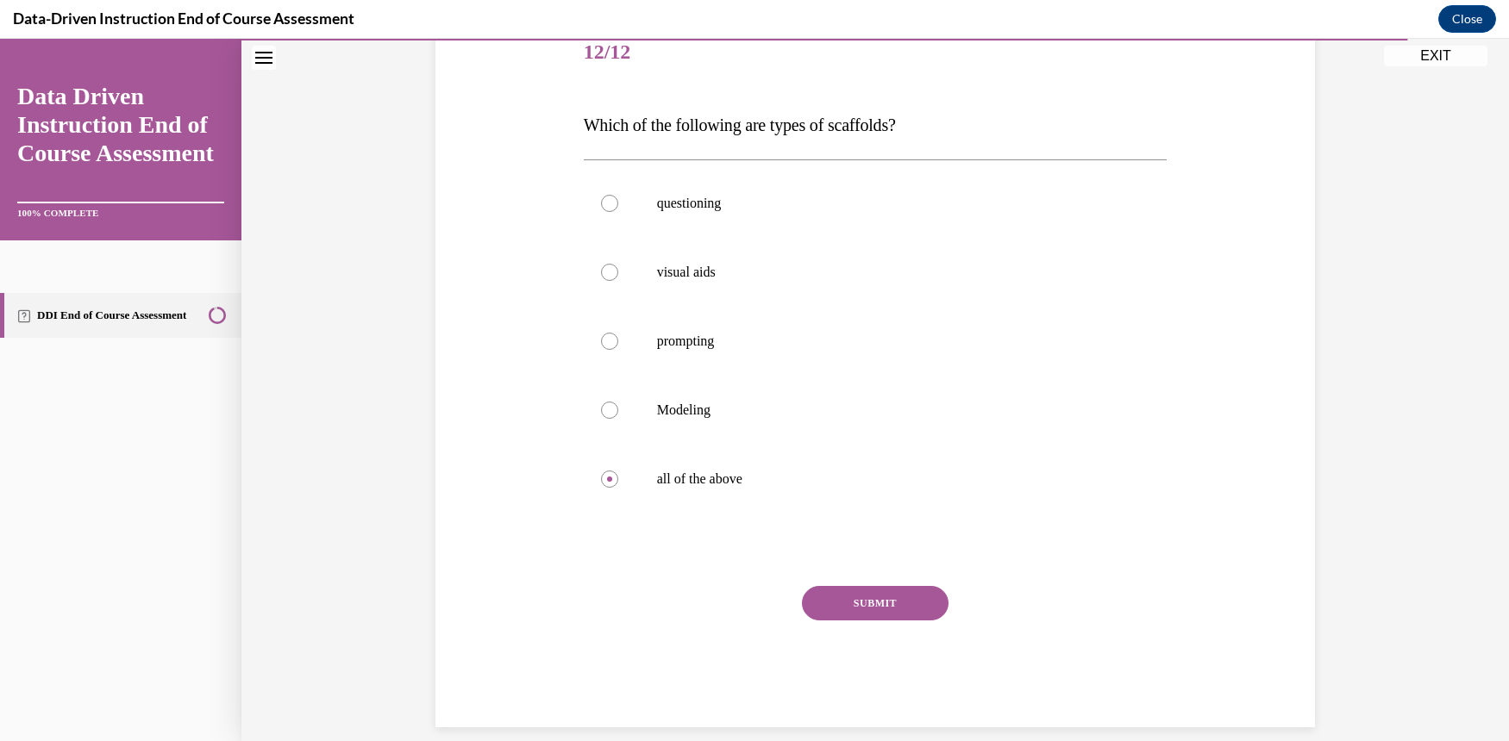
click at [866, 609] on button "SUBMIT" at bounding box center [875, 603] width 147 height 34
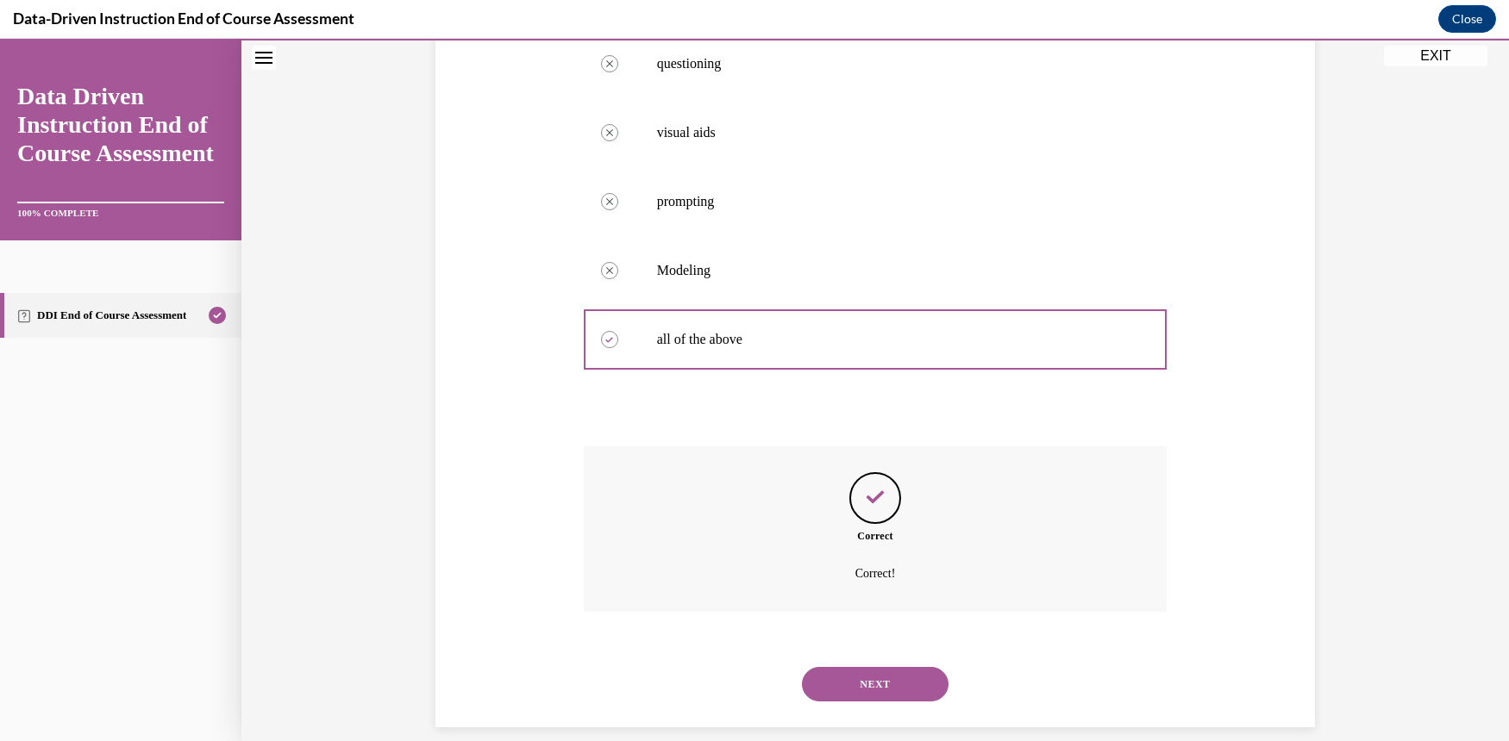
click at [866, 667] on button "NEXT" at bounding box center [875, 684] width 147 height 34
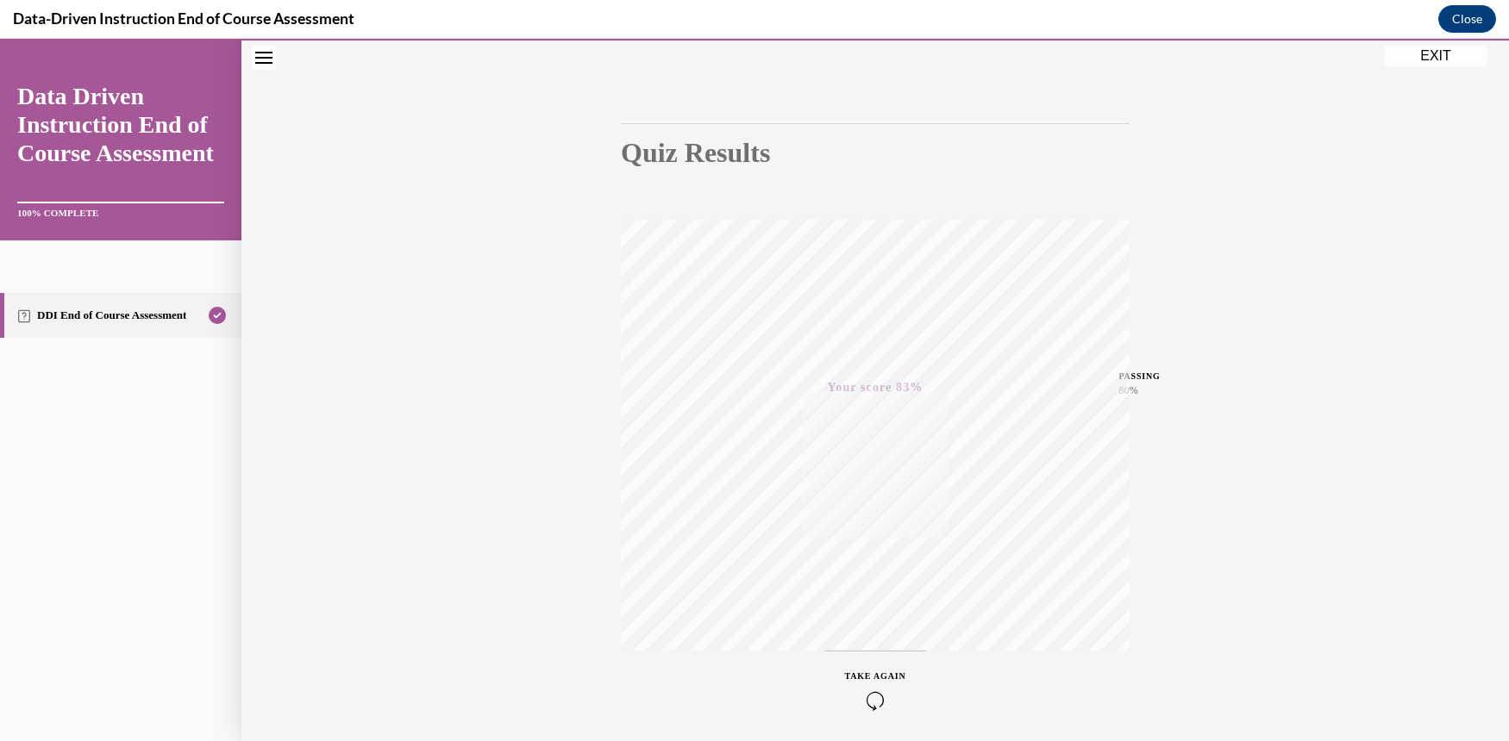
scroll to position [181, 0]
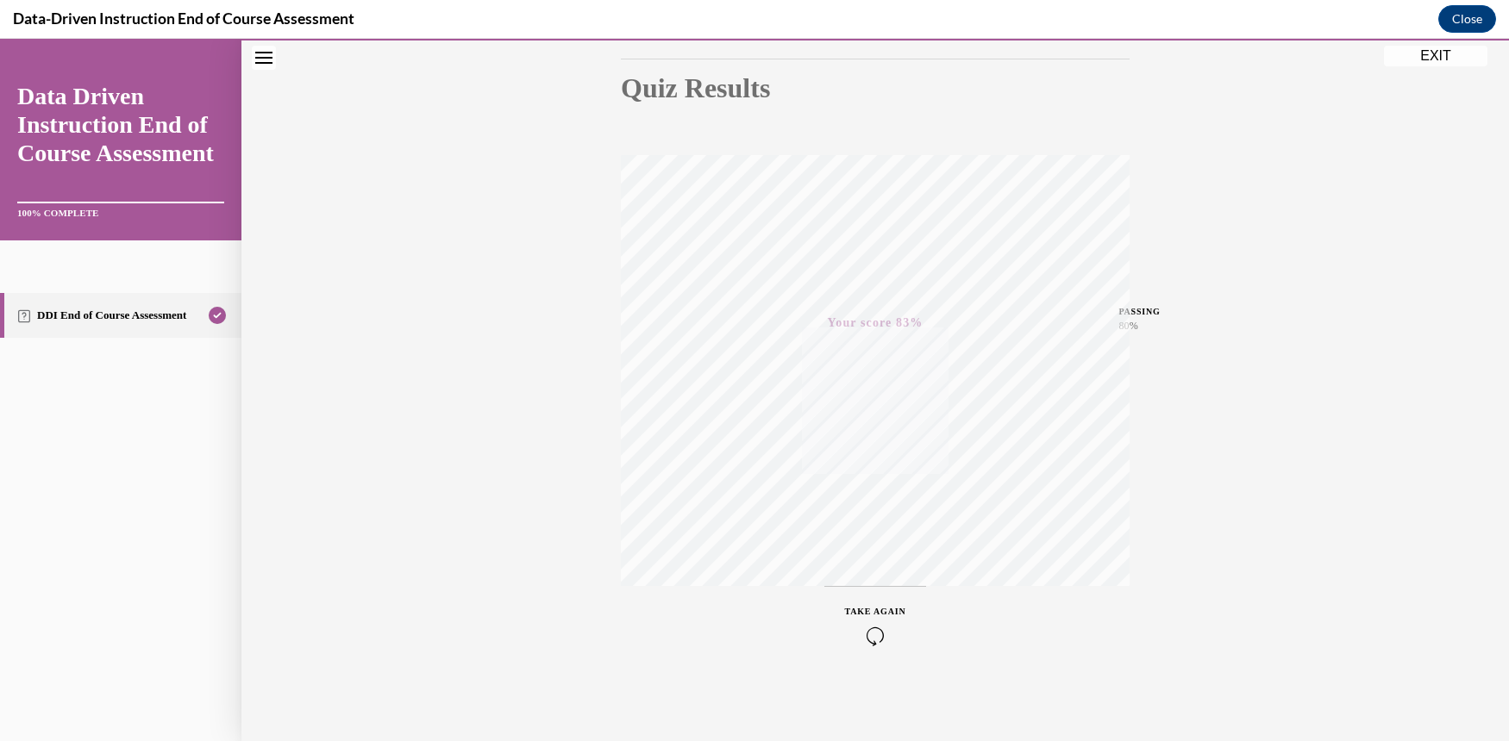
click at [868, 632] on icon "button" at bounding box center [875, 636] width 61 height 19
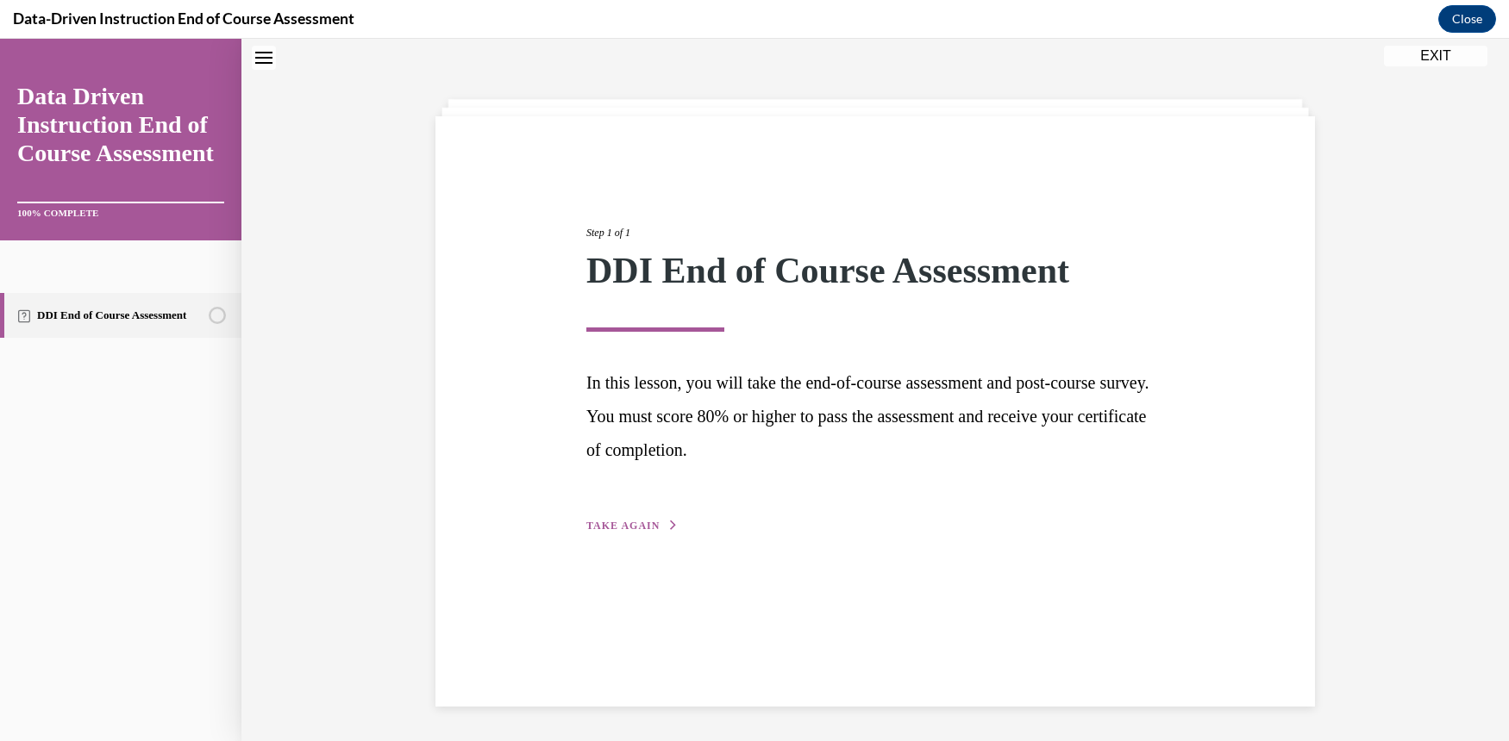
click at [622, 528] on span "TAKE AGAIN" at bounding box center [622, 526] width 73 height 12
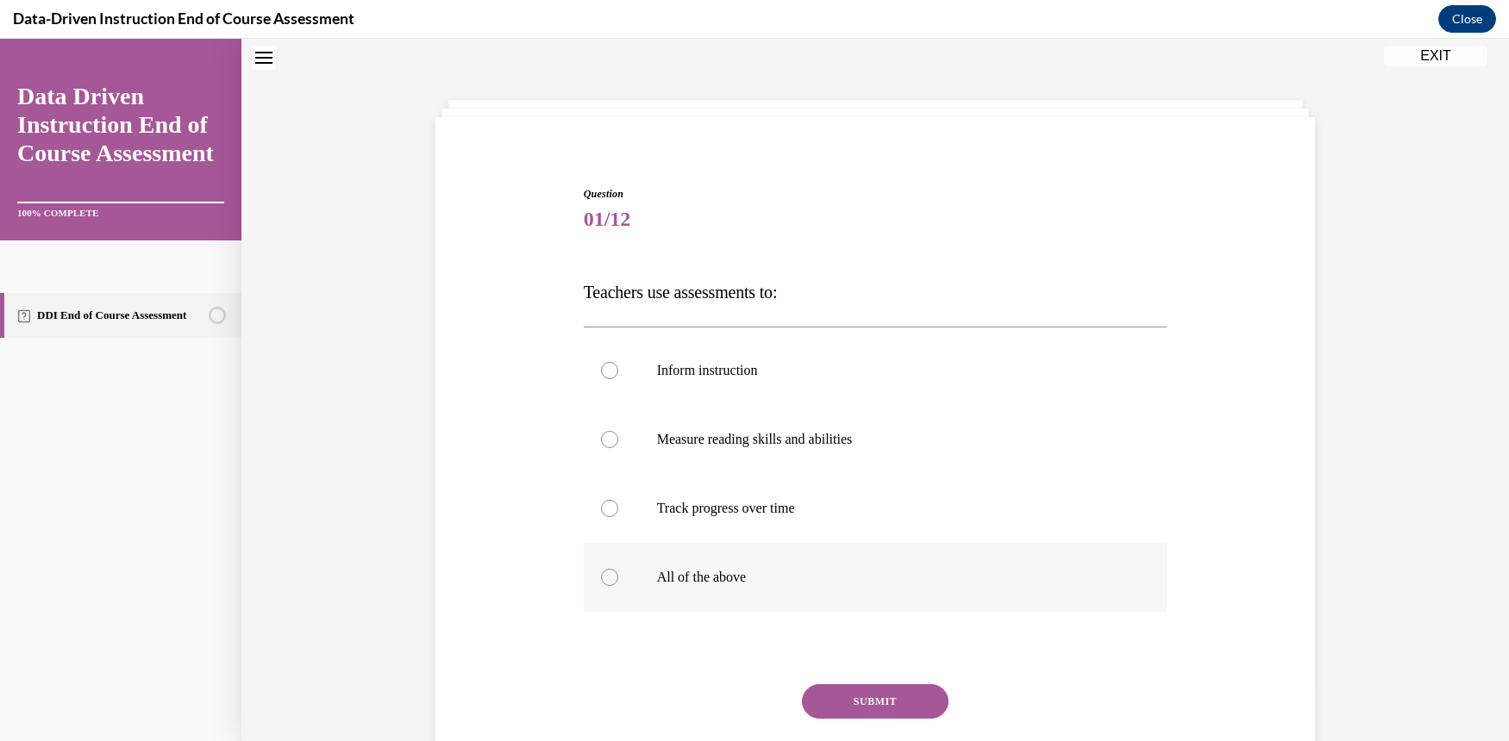
scroll to position [53, 0]
click at [601, 577] on div at bounding box center [609, 578] width 17 height 17
click at [601, 577] on input "All of the above" at bounding box center [609, 578] width 17 height 17
radio input "true"
click at [866, 693] on button "SUBMIT" at bounding box center [875, 702] width 147 height 34
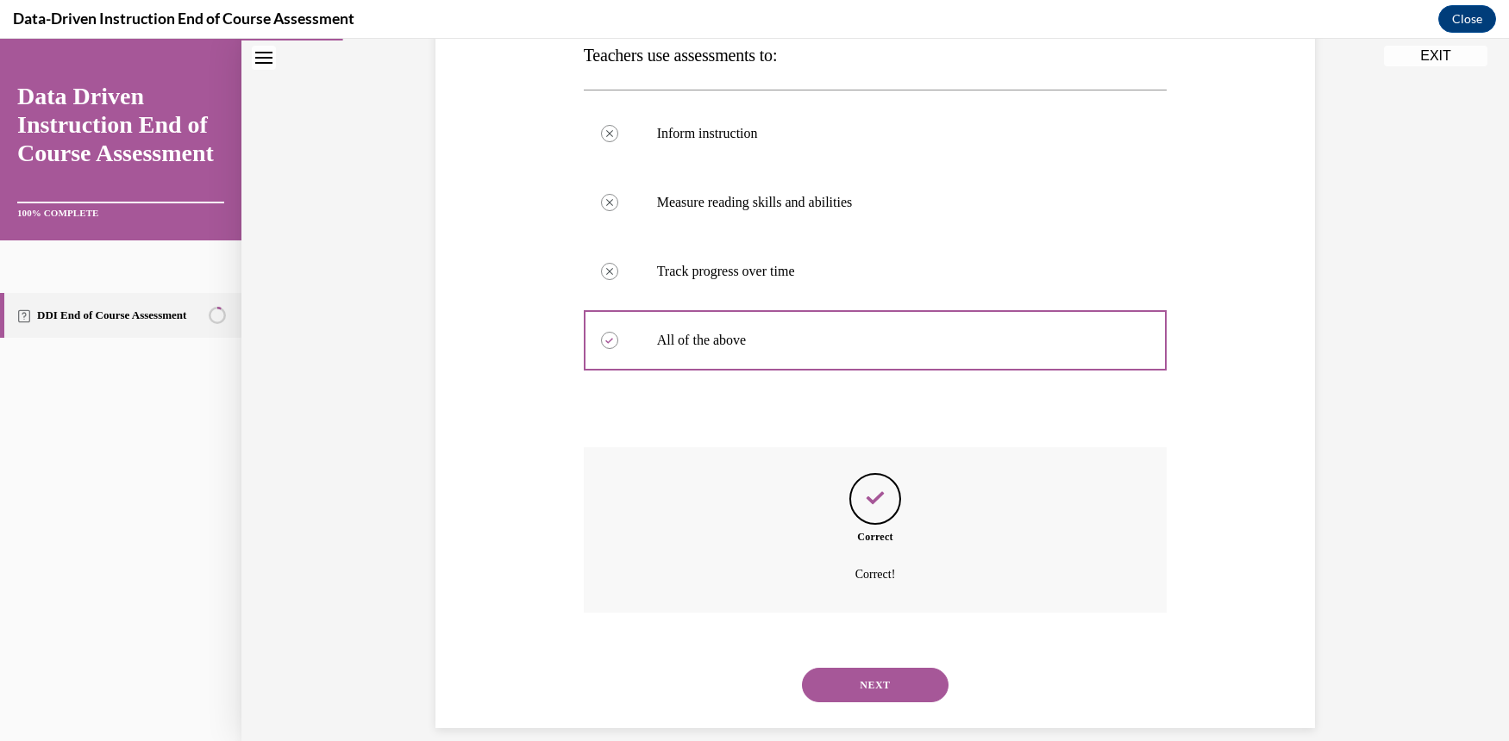
scroll to position [291, 0]
click at [871, 667] on button "NEXT" at bounding box center [875, 684] width 147 height 34
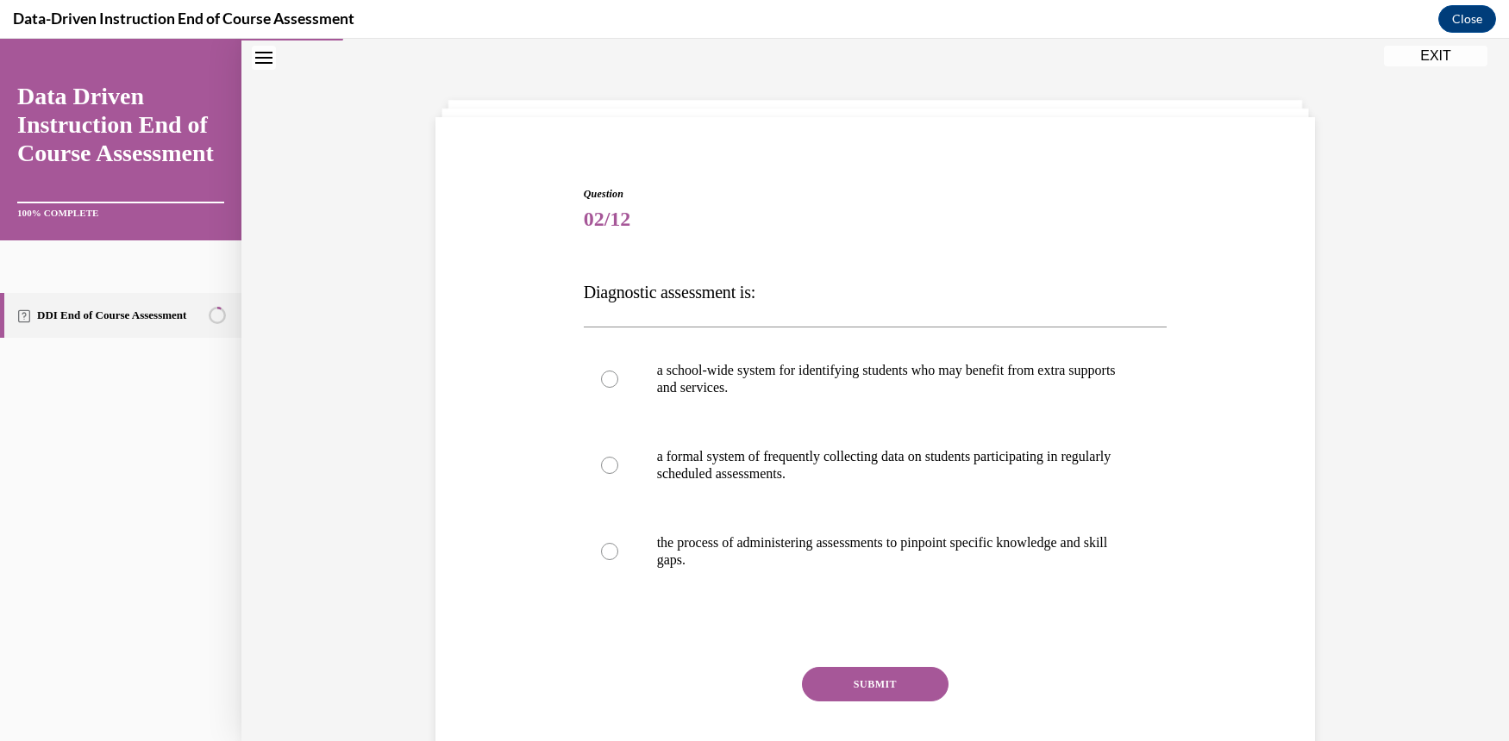
scroll to position [53, 0]
click at [593, 553] on label "the process of administering assessments to pinpoint specific knowledge and ski…" at bounding box center [876, 553] width 584 height 86
click at [601, 553] on input "the process of administering assessments to pinpoint specific knowledge and ski…" at bounding box center [609, 552] width 17 height 17
radio input "true"
click at [847, 674] on button "SUBMIT" at bounding box center [875, 685] width 147 height 34
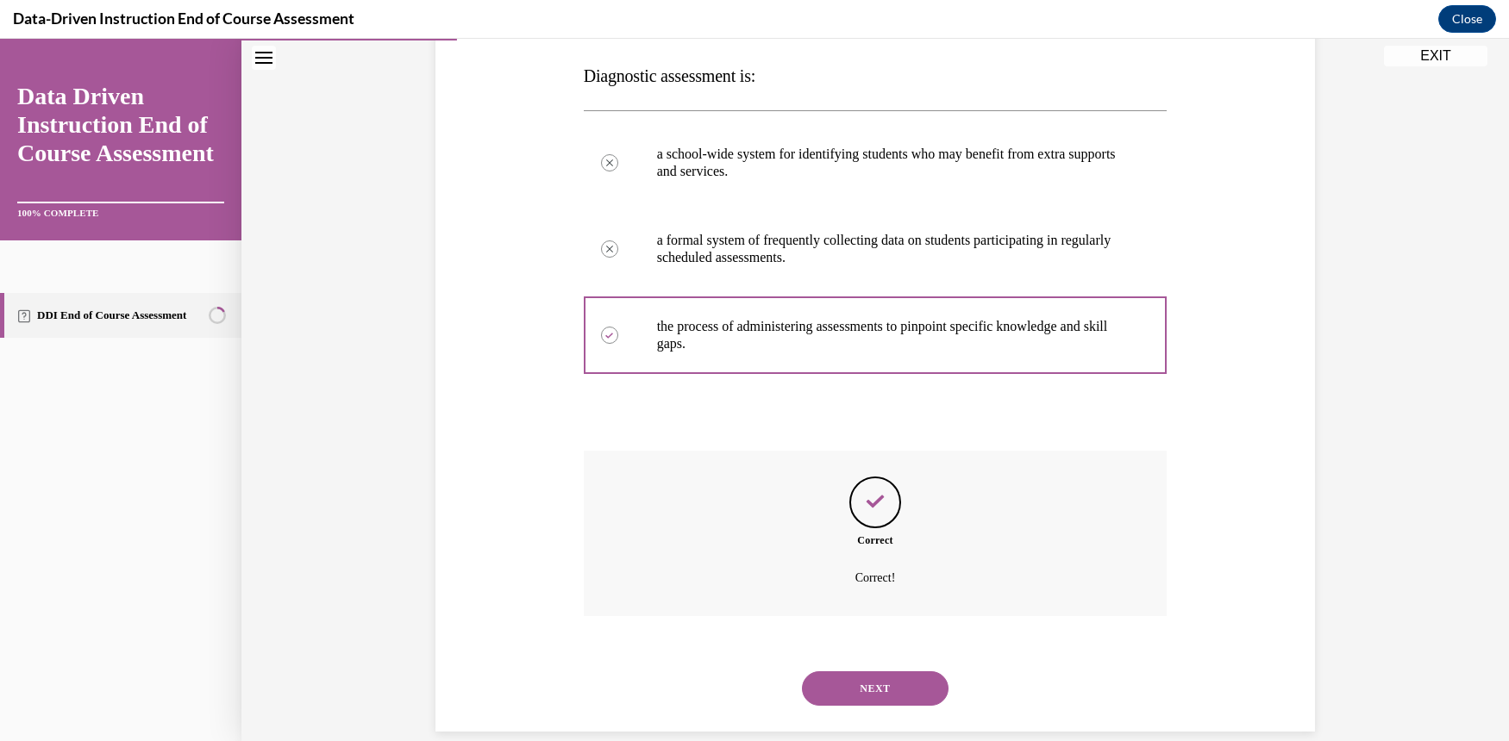
scroll to position [274, 0]
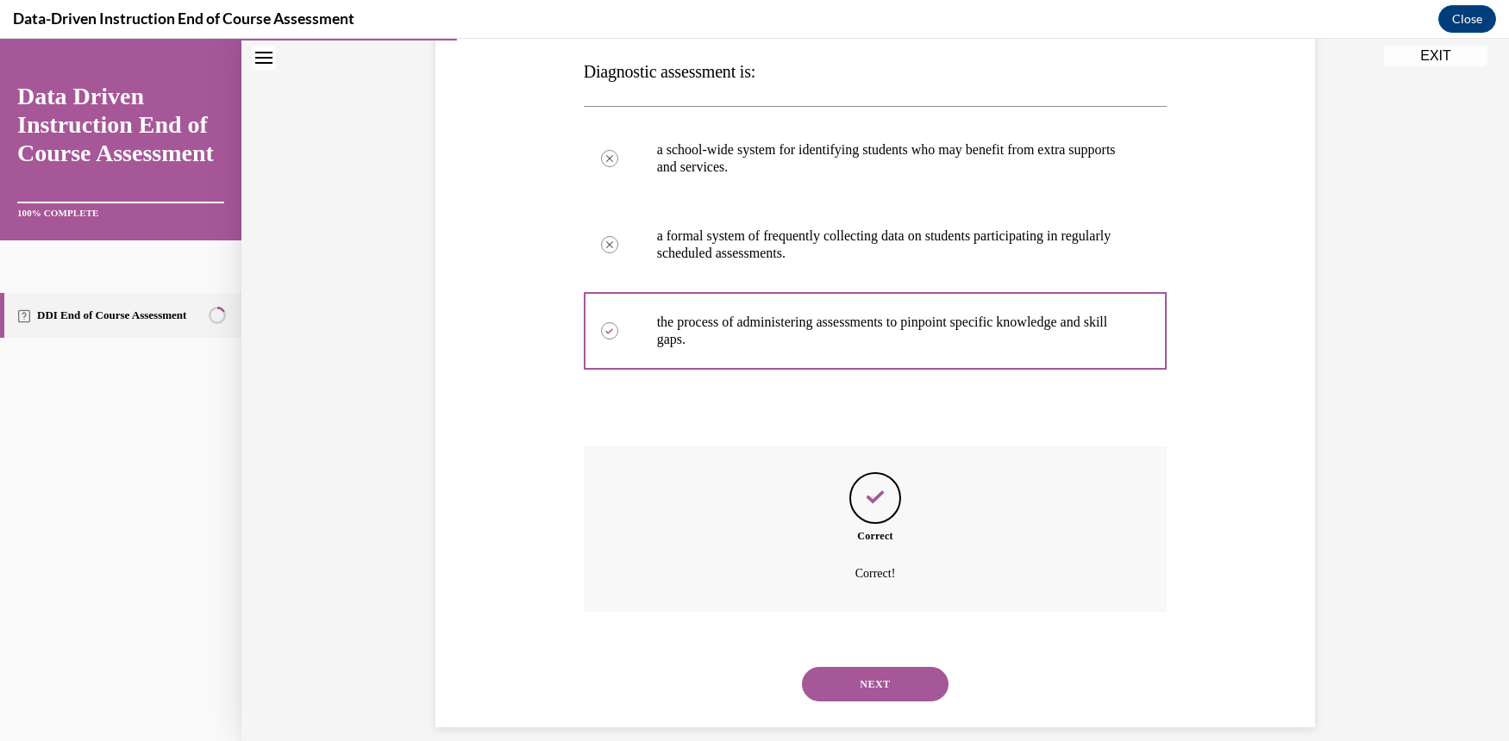
click at [901, 667] on button "NEXT" at bounding box center [875, 684] width 147 height 34
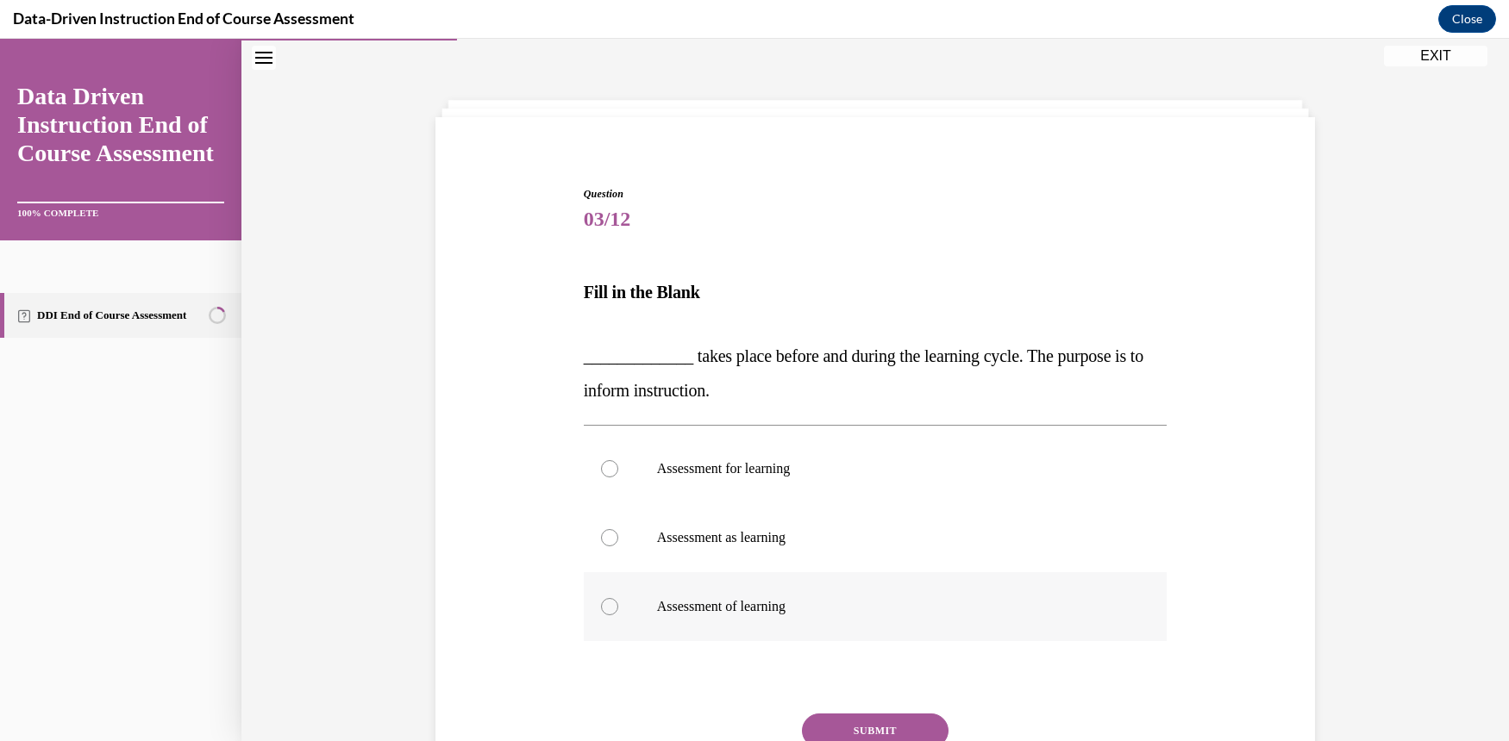
scroll to position [53, 0]
click at [590, 468] on label "Assessment for learning" at bounding box center [876, 469] width 584 height 69
click at [601, 468] on input "Assessment for learning" at bounding box center [609, 469] width 17 height 17
radio input "true"
click at [923, 720] on button "SUBMIT" at bounding box center [875, 732] width 147 height 34
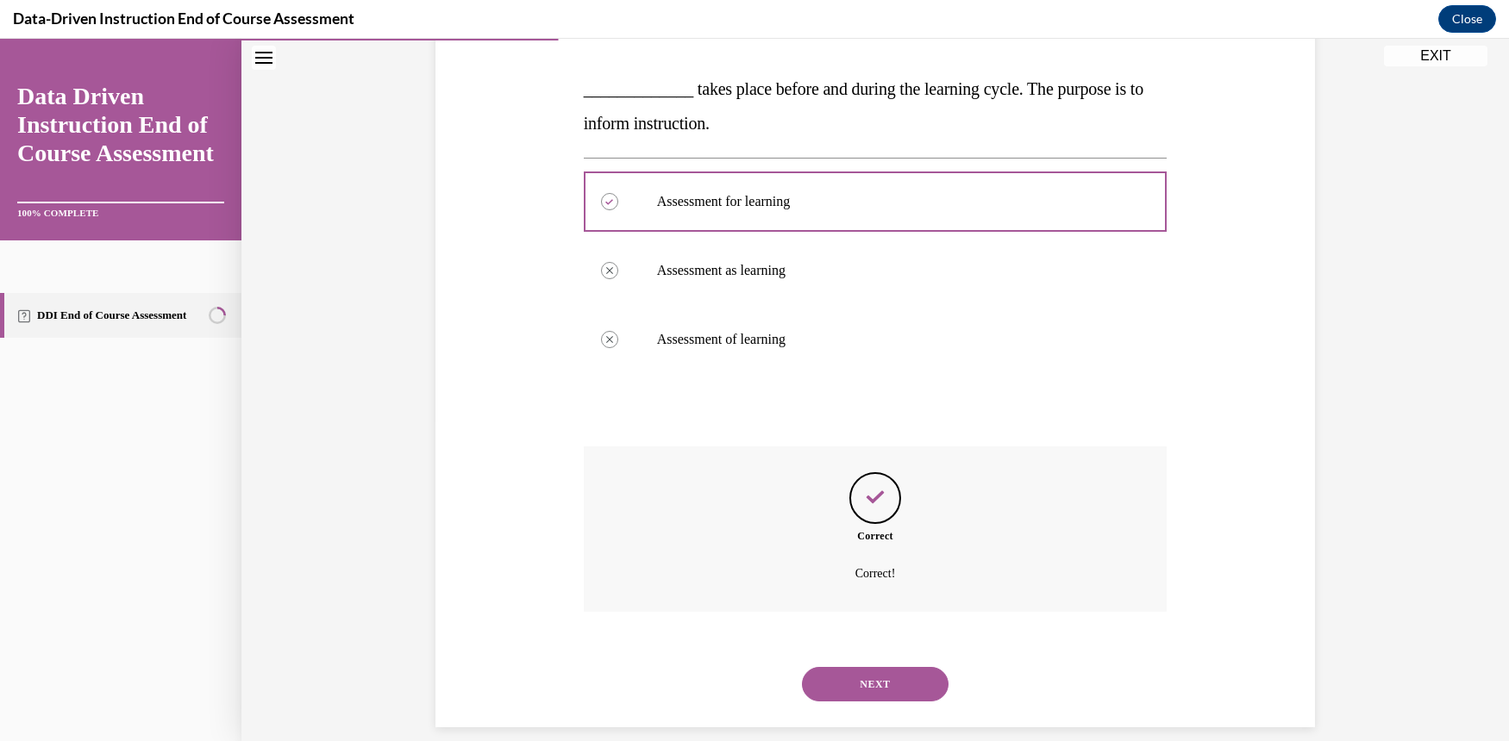
click at [901, 672] on button "NEXT" at bounding box center [875, 684] width 147 height 34
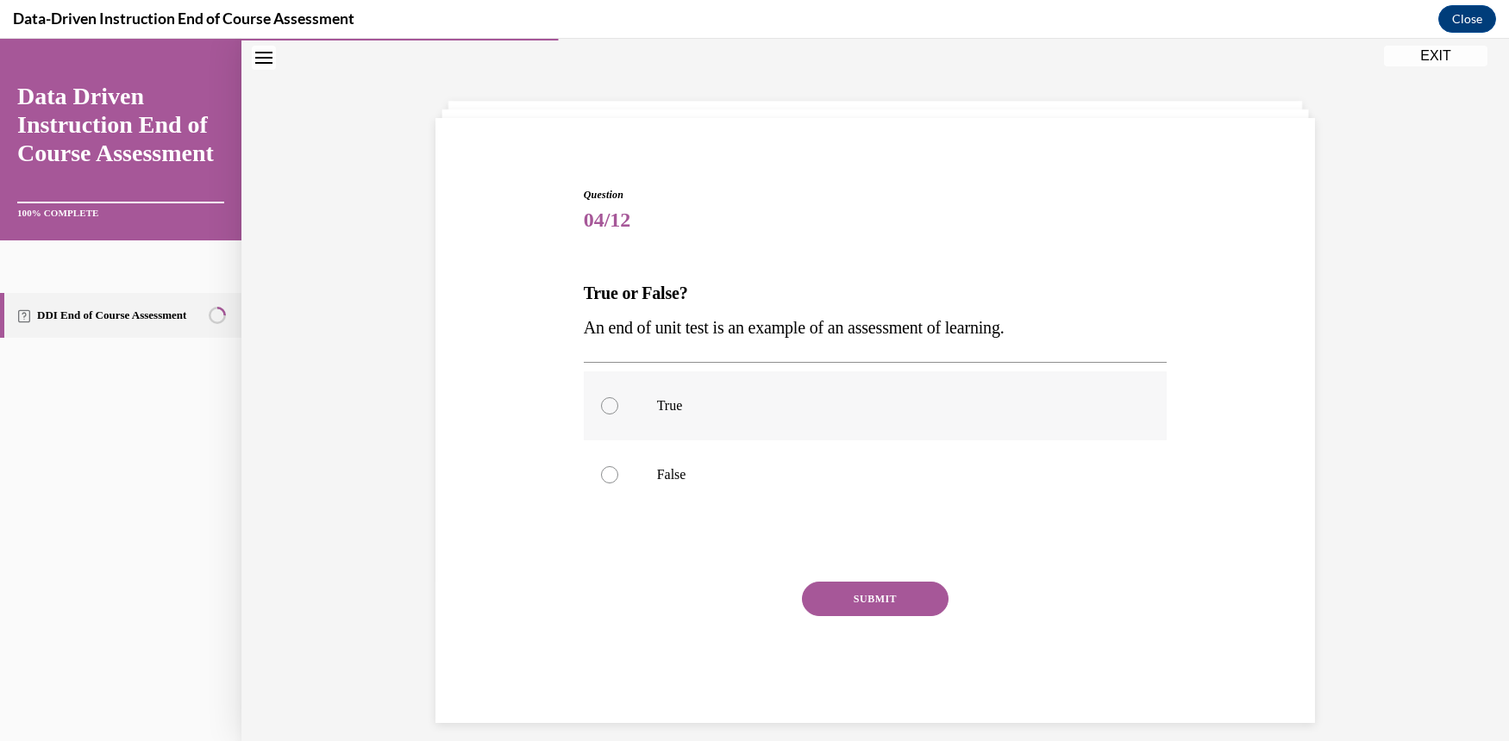
click at [603, 403] on div at bounding box center [609, 405] width 17 height 17
click at [603, 403] on input "True" at bounding box center [609, 405] width 17 height 17
radio input "true"
click at [844, 600] on button "SUBMIT" at bounding box center [875, 599] width 147 height 34
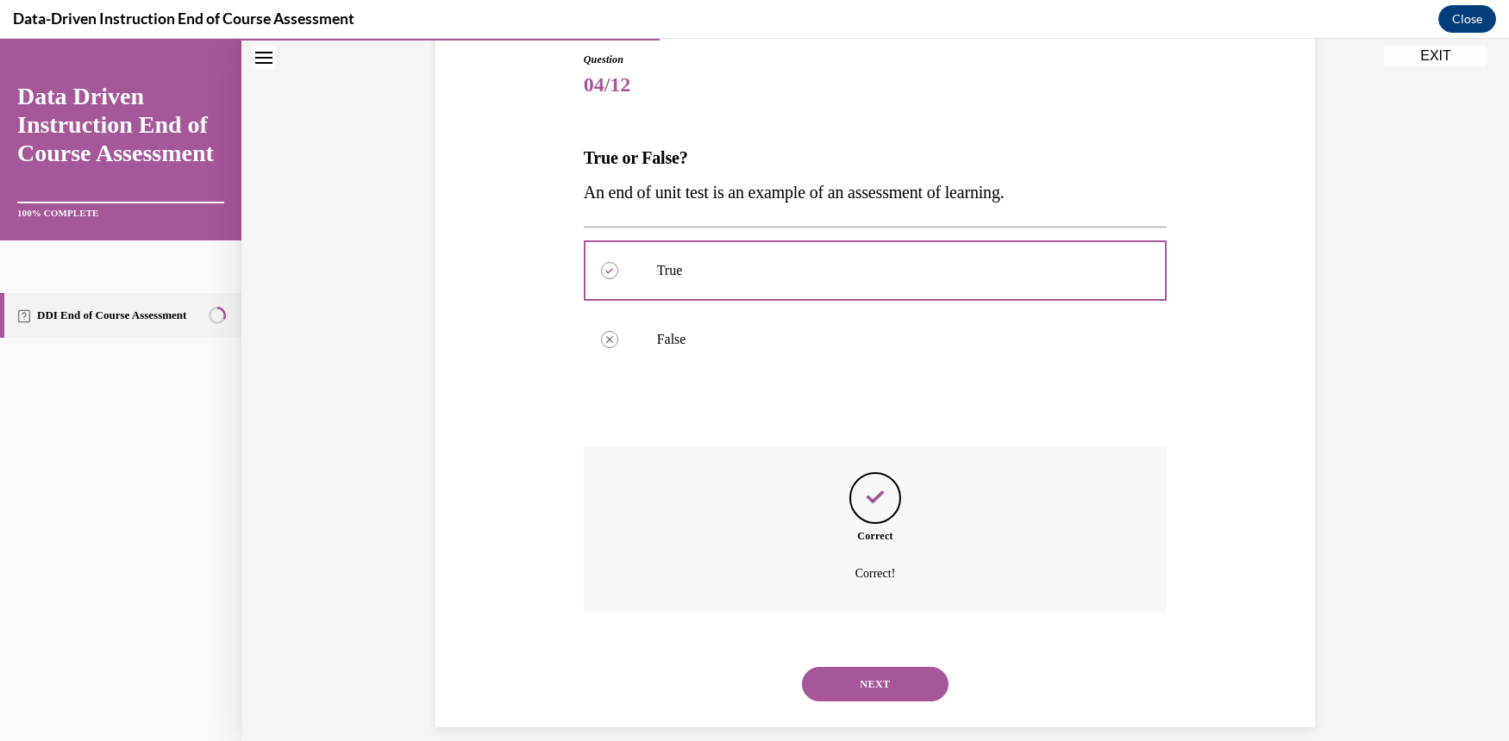
click at [897, 667] on button "NEXT" at bounding box center [875, 684] width 147 height 34
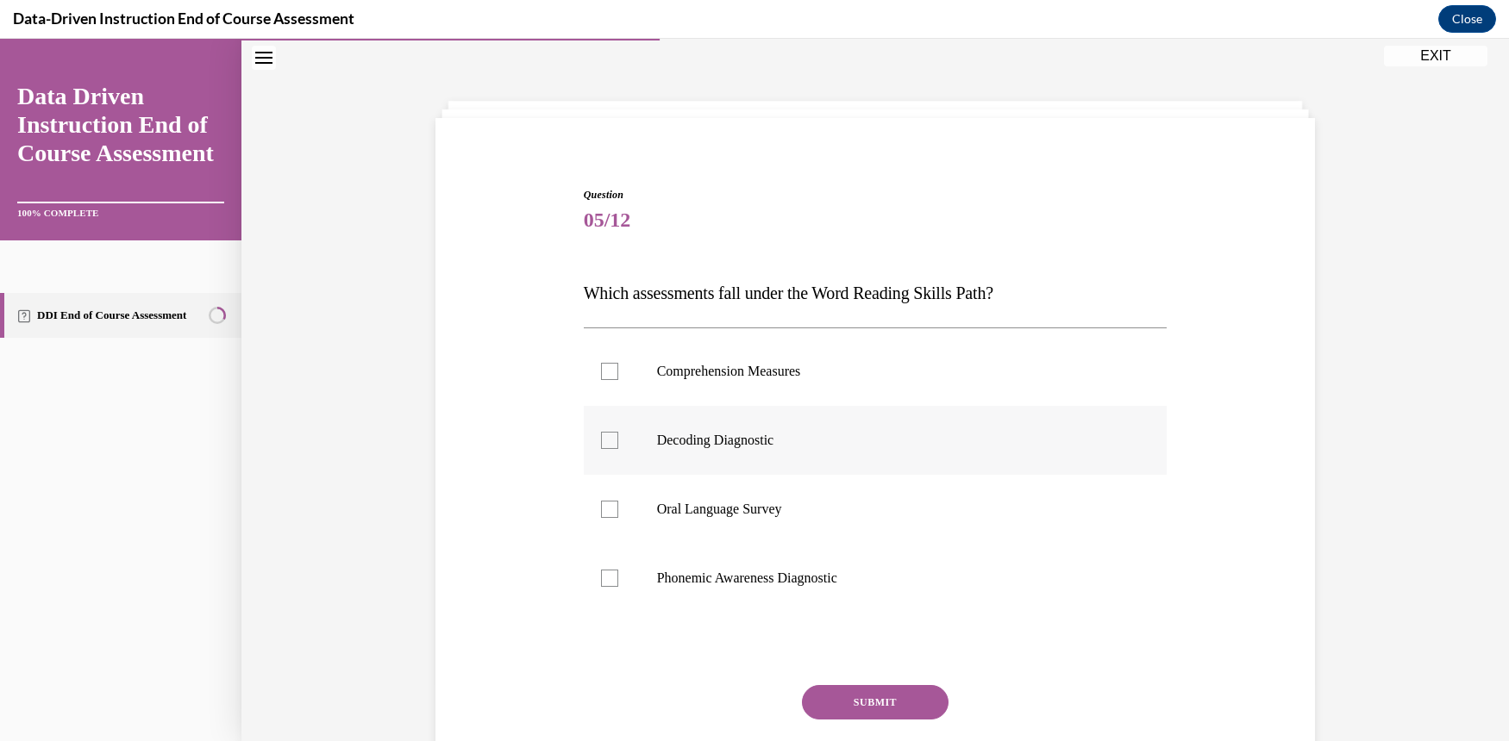
click at [601, 435] on div at bounding box center [609, 440] width 17 height 17
click at [601, 435] on input "Decoding Diagnostic" at bounding box center [609, 440] width 17 height 17
checkbox input "true"
click at [591, 500] on label "Oral Language Survey" at bounding box center [876, 509] width 584 height 69
click at [601, 501] on input "Oral Language Survey" at bounding box center [609, 509] width 17 height 17
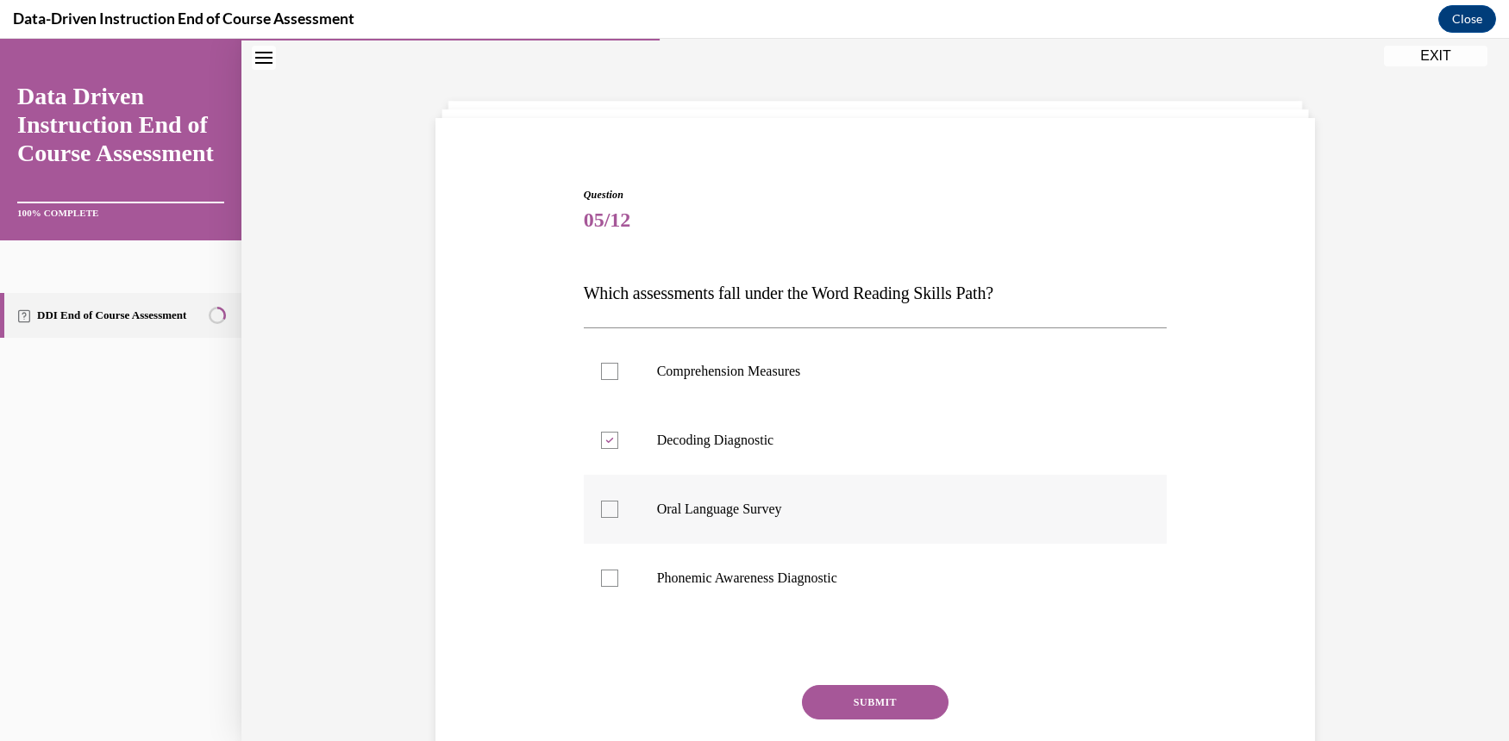
checkbox input "true"
click at [897, 706] on button "SUBMIT" at bounding box center [875, 702] width 147 height 34
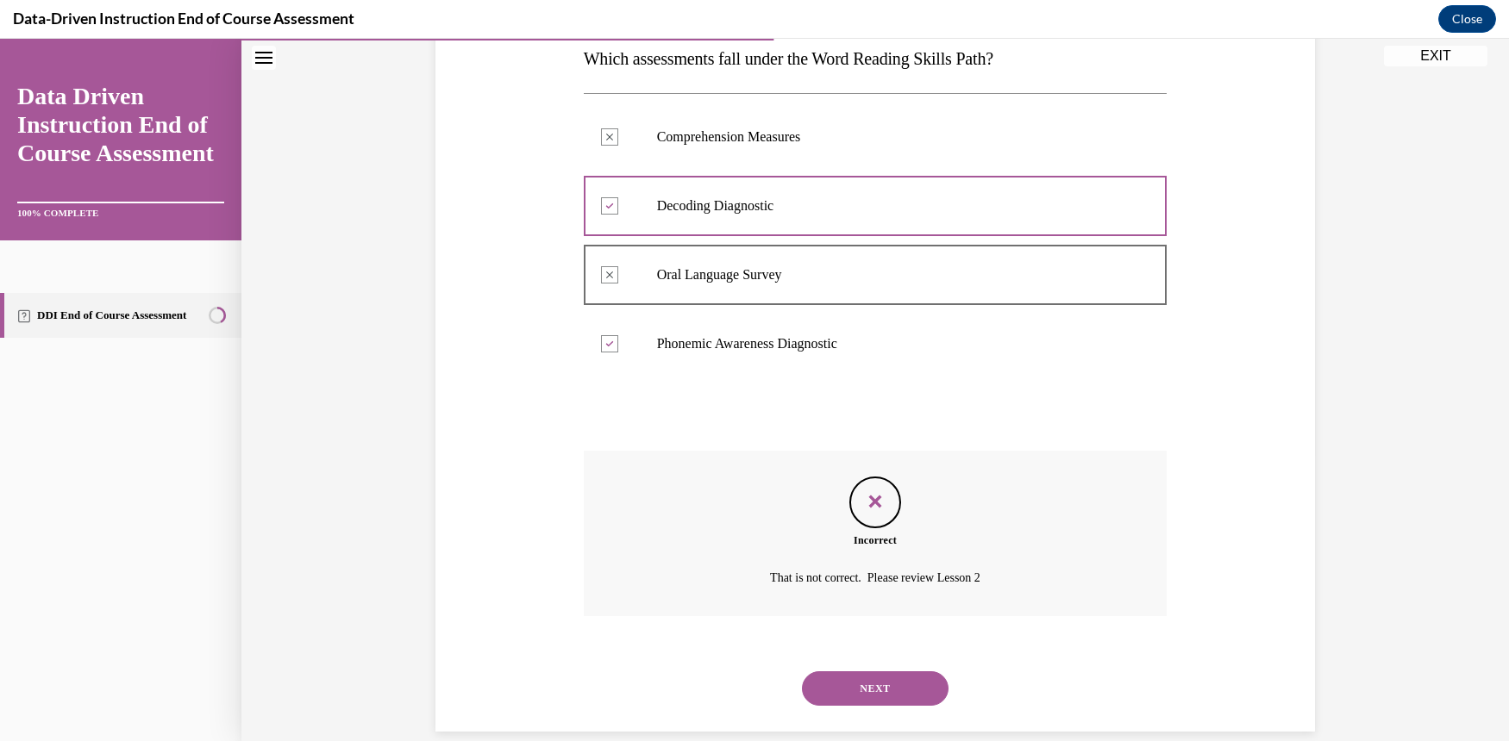
scroll to position [291, 0]
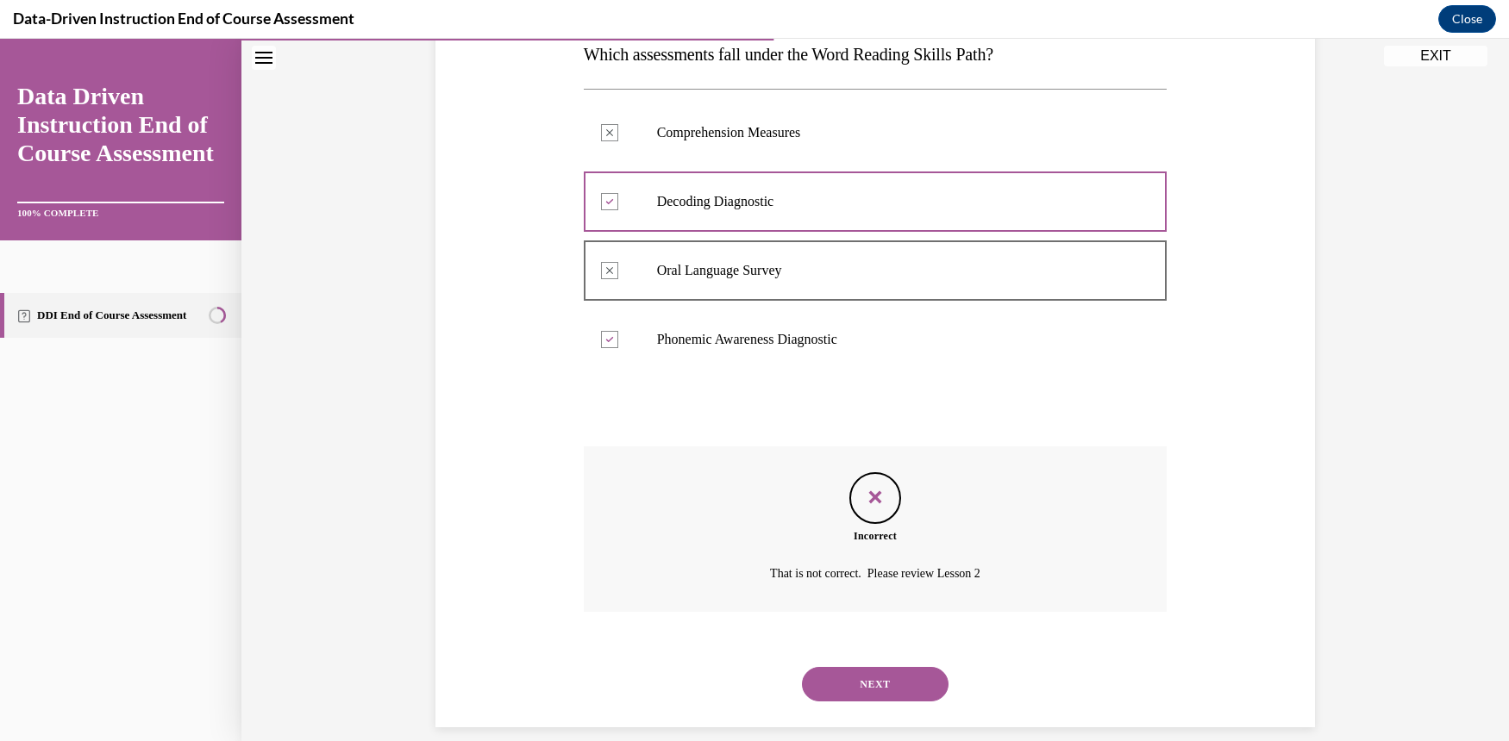
click at [878, 667] on button "NEXT" at bounding box center [875, 684] width 147 height 34
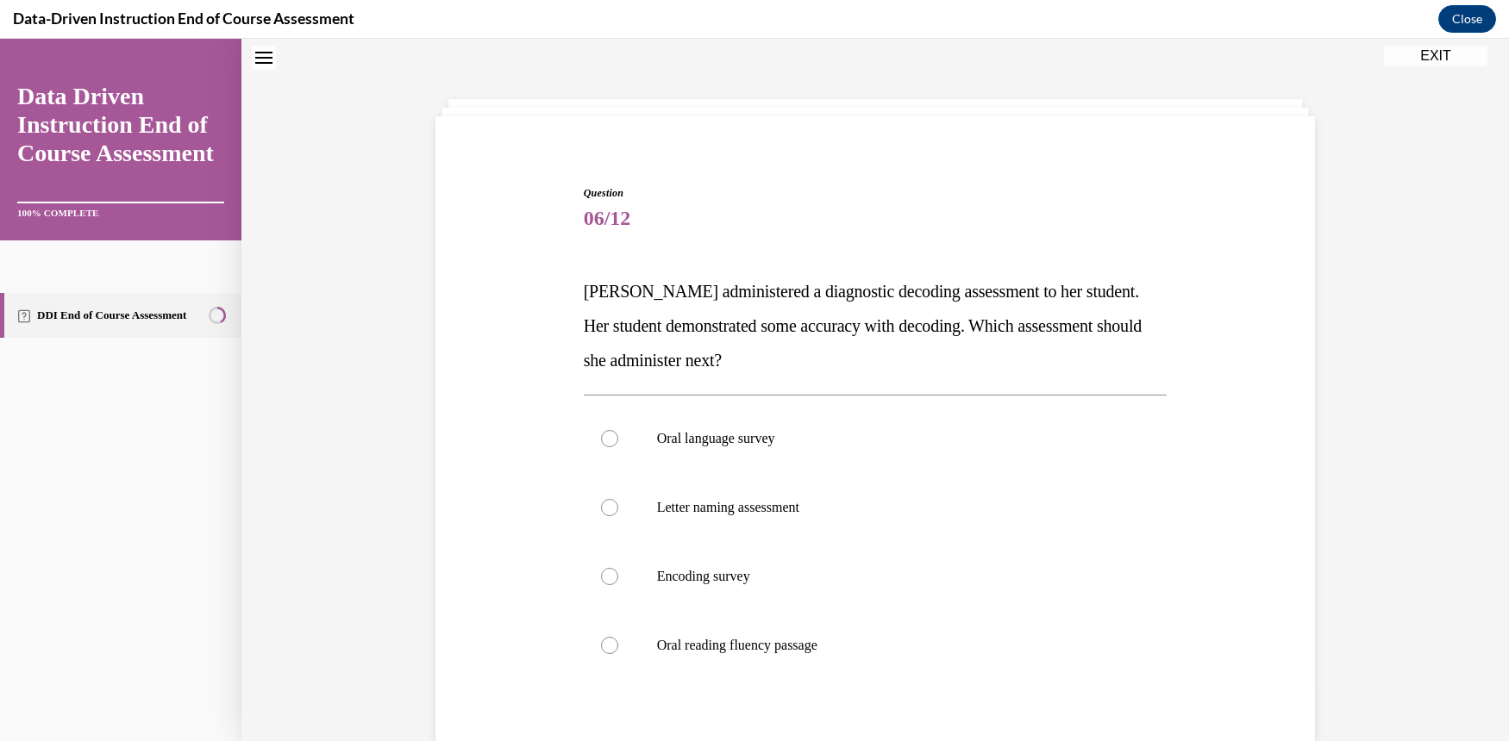
scroll to position [53, 0]
click at [601, 579] on div at bounding box center [609, 578] width 17 height 17
click at [601, 579] on input "Encoding survey" at bounding box center [609, 578] width 17 height 17
radio input "true"
click at [601, 508] on div at bounding box center [609, 509] width 17 height 17
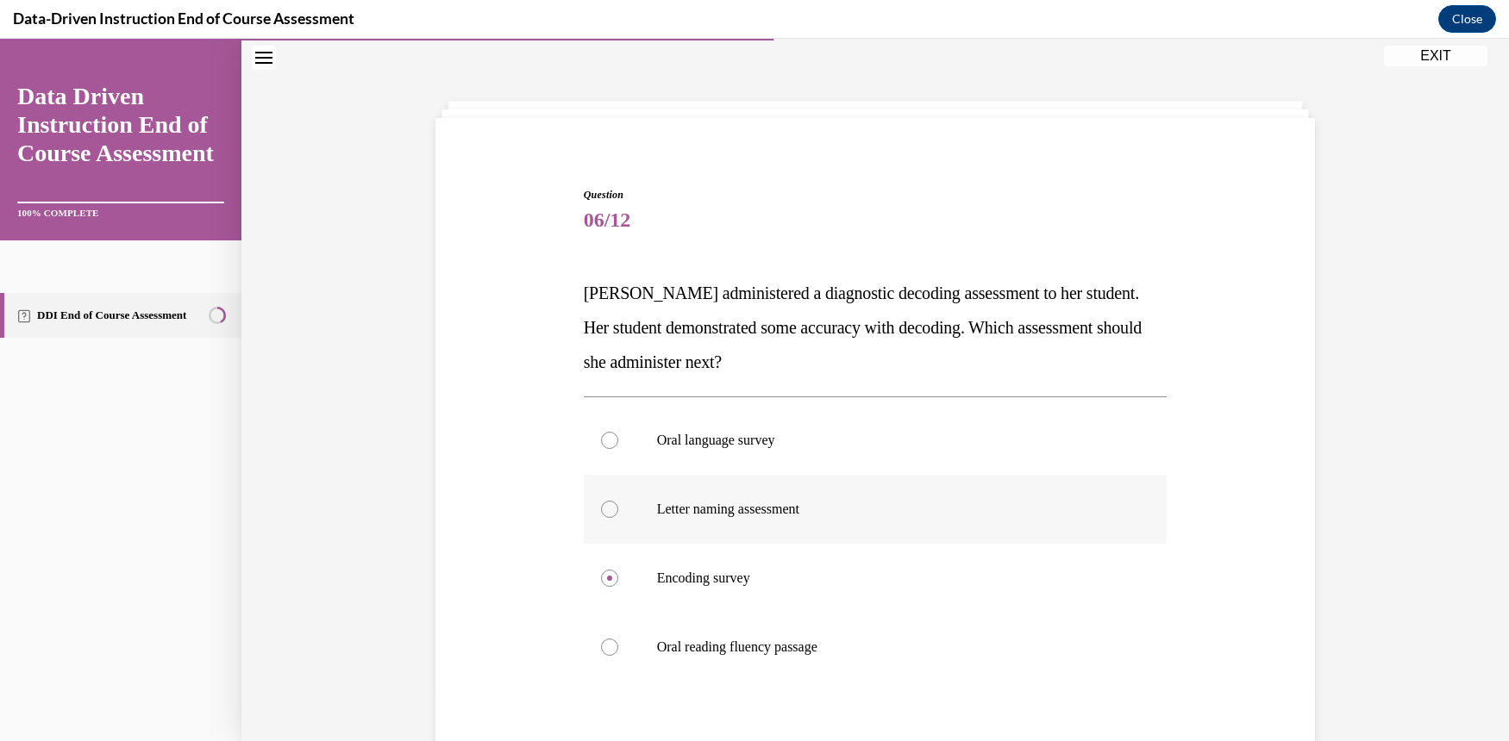
click at [601, 508] on input "Letter naming assessment" at bounding box center [609, 509] width 17 height 17
radio input "true"
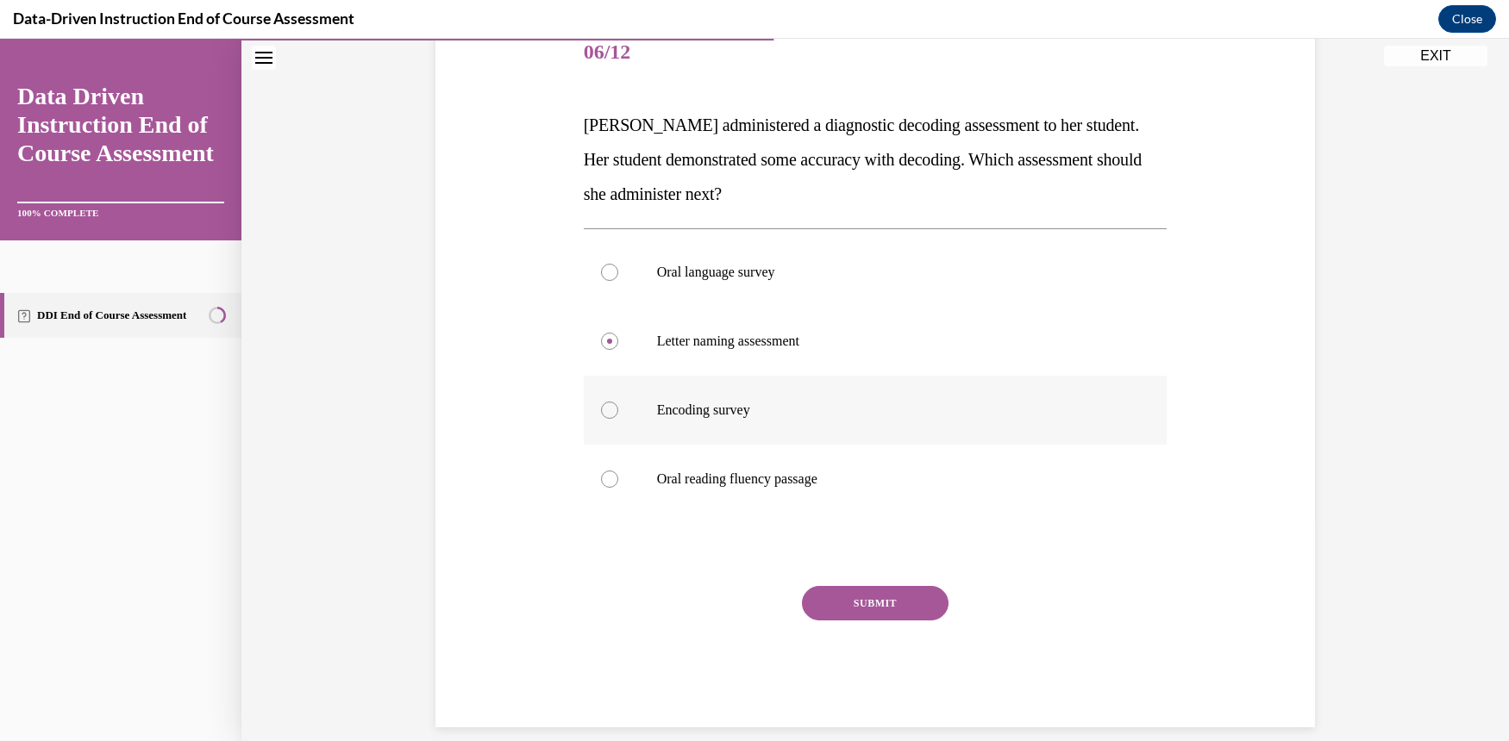
click at [601, 408] on div at bounding box center [609, 410] width 17 height 17
click at [601, 408] on input "Encoding survey" at bounding box center [609, 410] width 17 height 17
radio input "true"
click at [878, 600] on button "SUBMIT" at bounding box center [875, 603] width 147 height 34
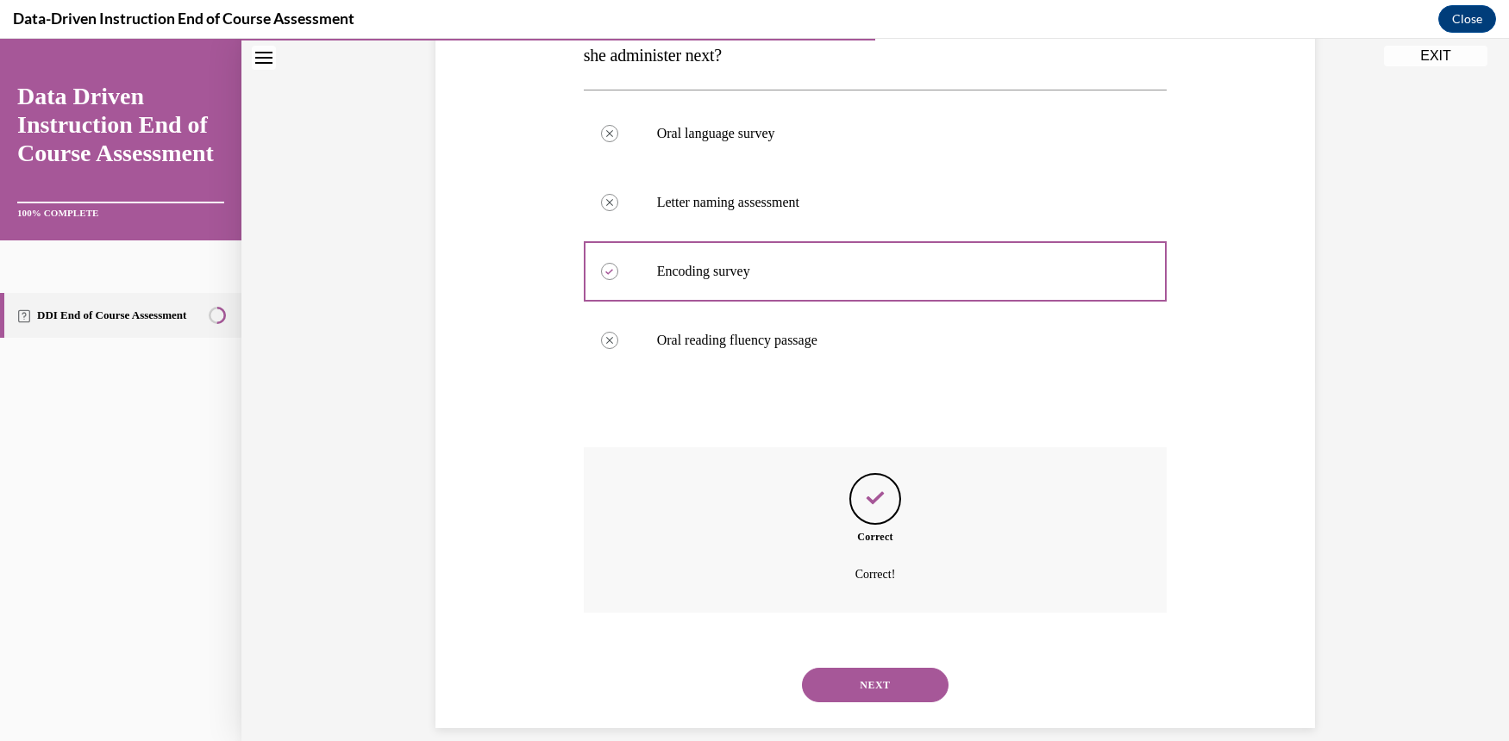
scroll to position [360, 0]
click at [897, 670] on button "NEXT" at bounding box center [875, 684] width 147 height 34
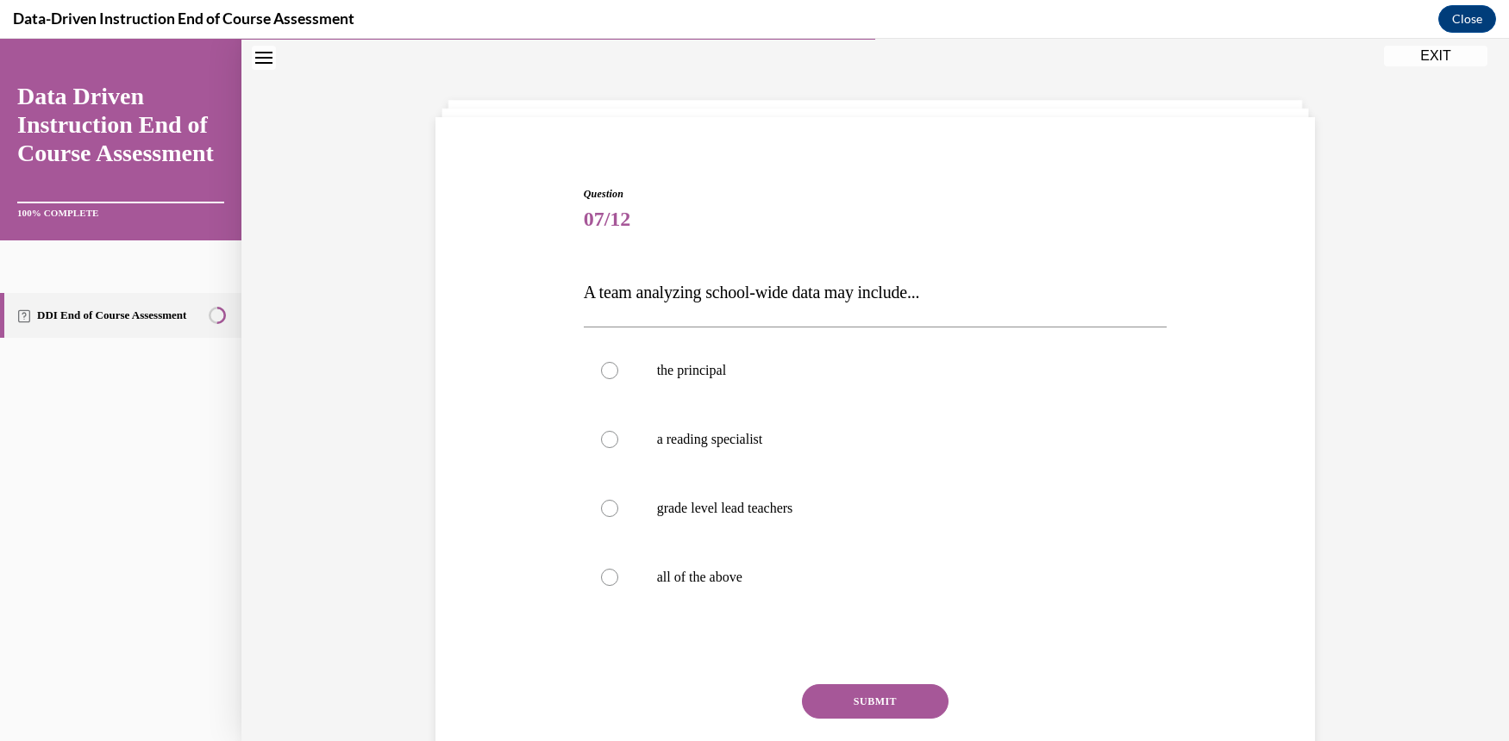
scroll to position [53, 0]
click at [595, 572] on label "all of the above" at bounding box center [876, 578] width 584 height 69
click at [601, 572] on input "all of the above" at bounding box center [609, 578] width 17 height 17
radio input "true"
click at [913, 704] on button "SUBMIT" at bounding box center [875, 702] width 147 height 34
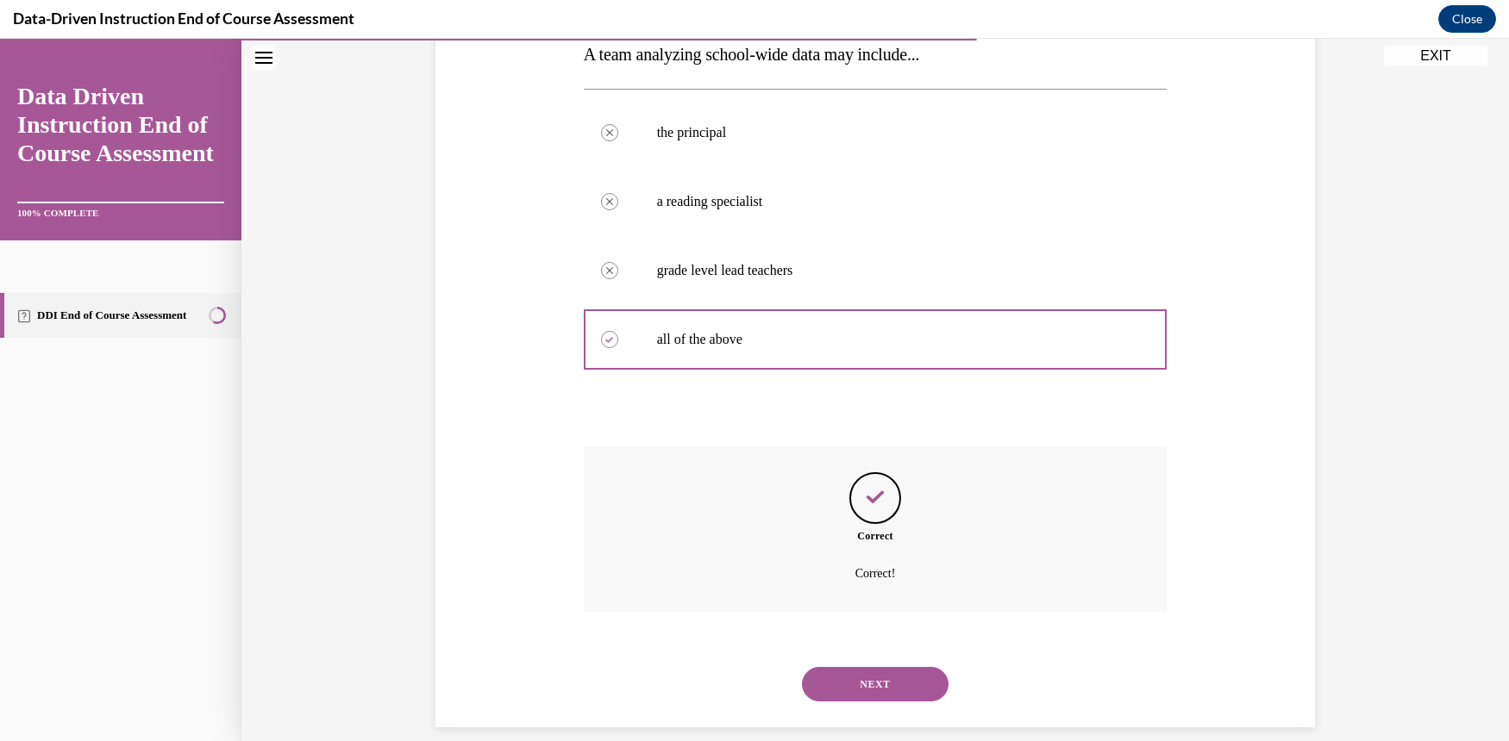
click at [897, 672] on button "NEXT" at bounding box center [875, 684] width 147 height 34
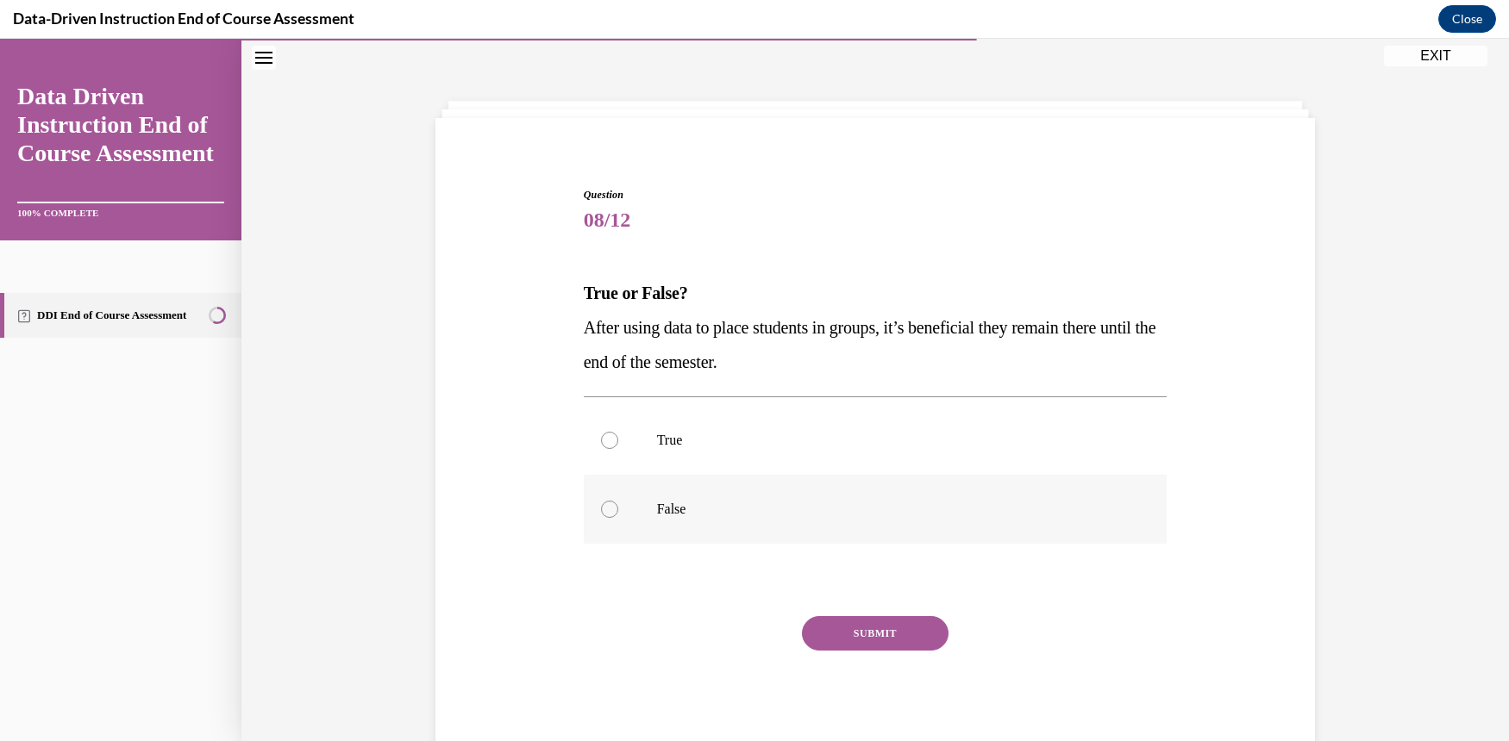
click at [606, 510] on div at bounding box center [609, 509] width 17 height 17
click at [606, 510] on input "False" at bounding box center [609, 509] width 17 height 17
radio input "true"
click at [839, 628] on button "SUBMIT" at bounding box center [875, 633] width 147 height 34
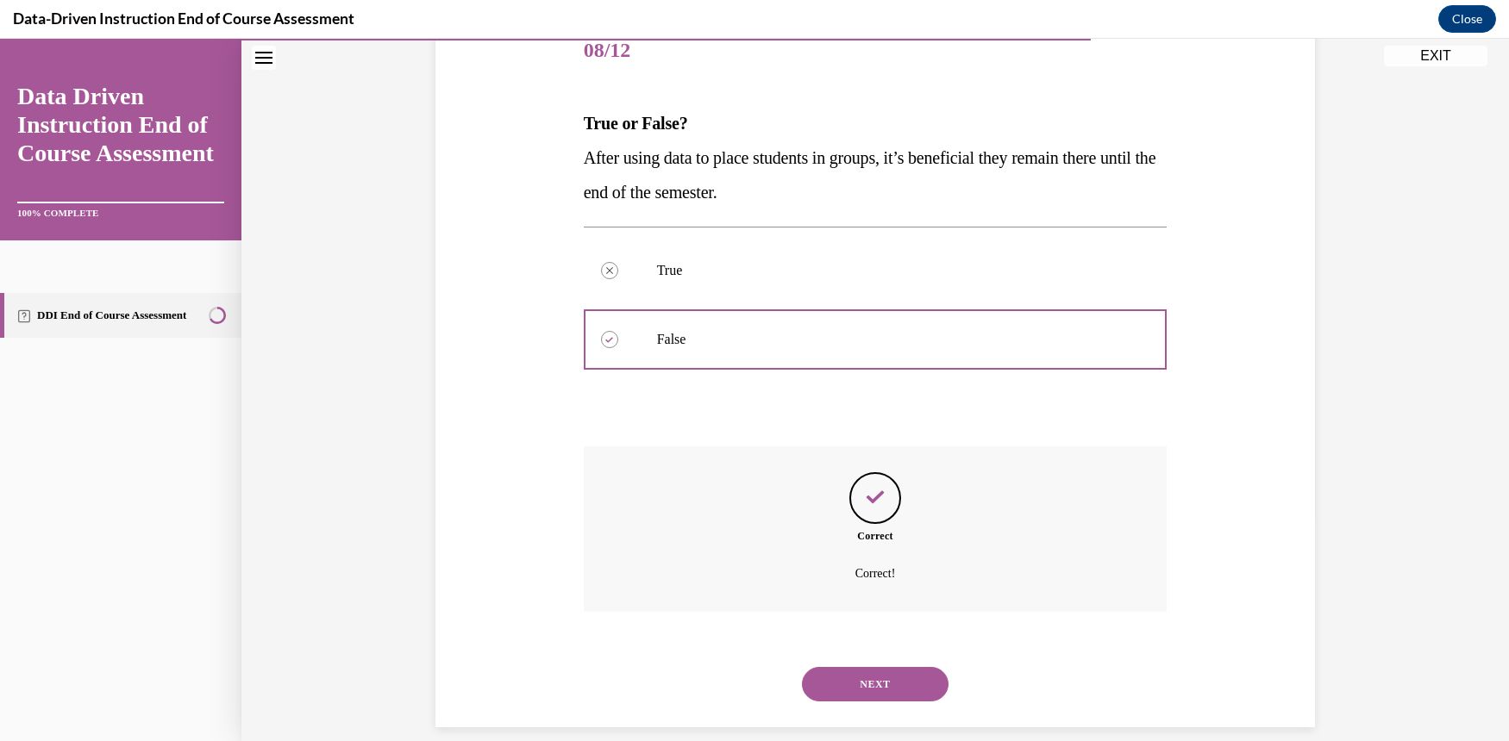
click at [885, 667] on button "NEXT" at bounding box center [875, 684] width 147 height 34
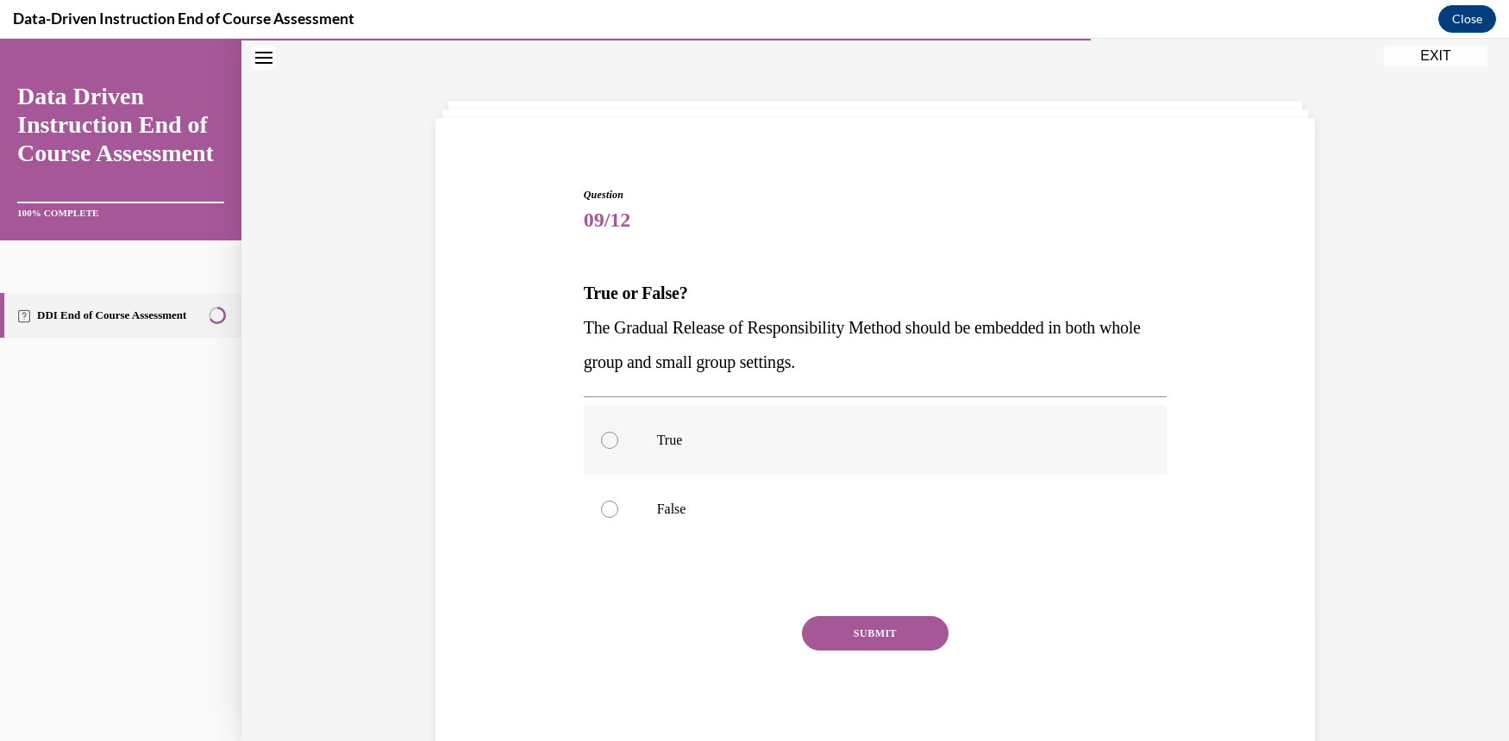
click at [603, 442] on div at bounding box center [609, 440] width 17 height 17
click at [603, 442] on input "True" at bounding box center [609, 440] width 17 height 17
radio input "true"
click at [862, 635] on button "SUBMIT" at bounding box center [875, 633] width 147 height 34
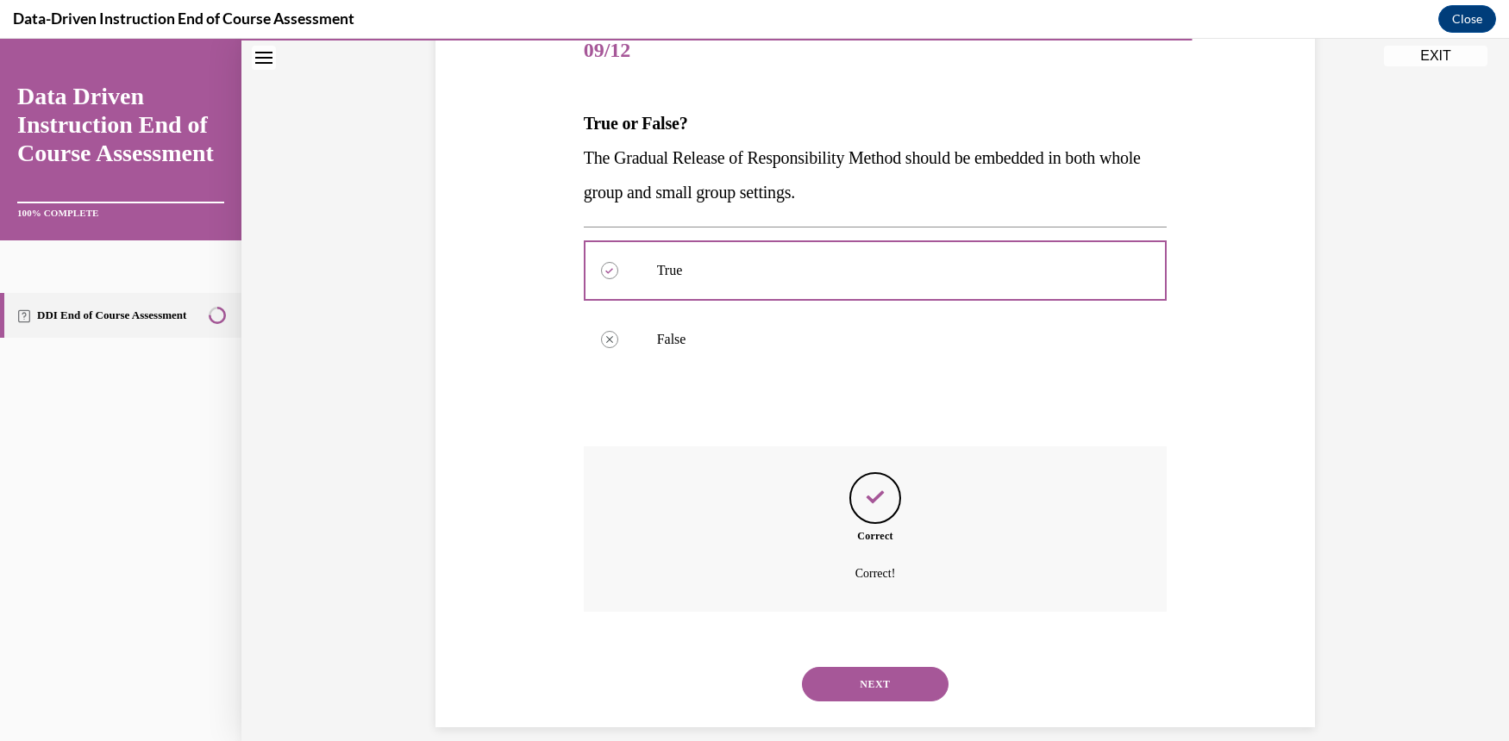
click at [913, 669] on button "NEXT" at bounding box center [875, 684] width 147 height 34
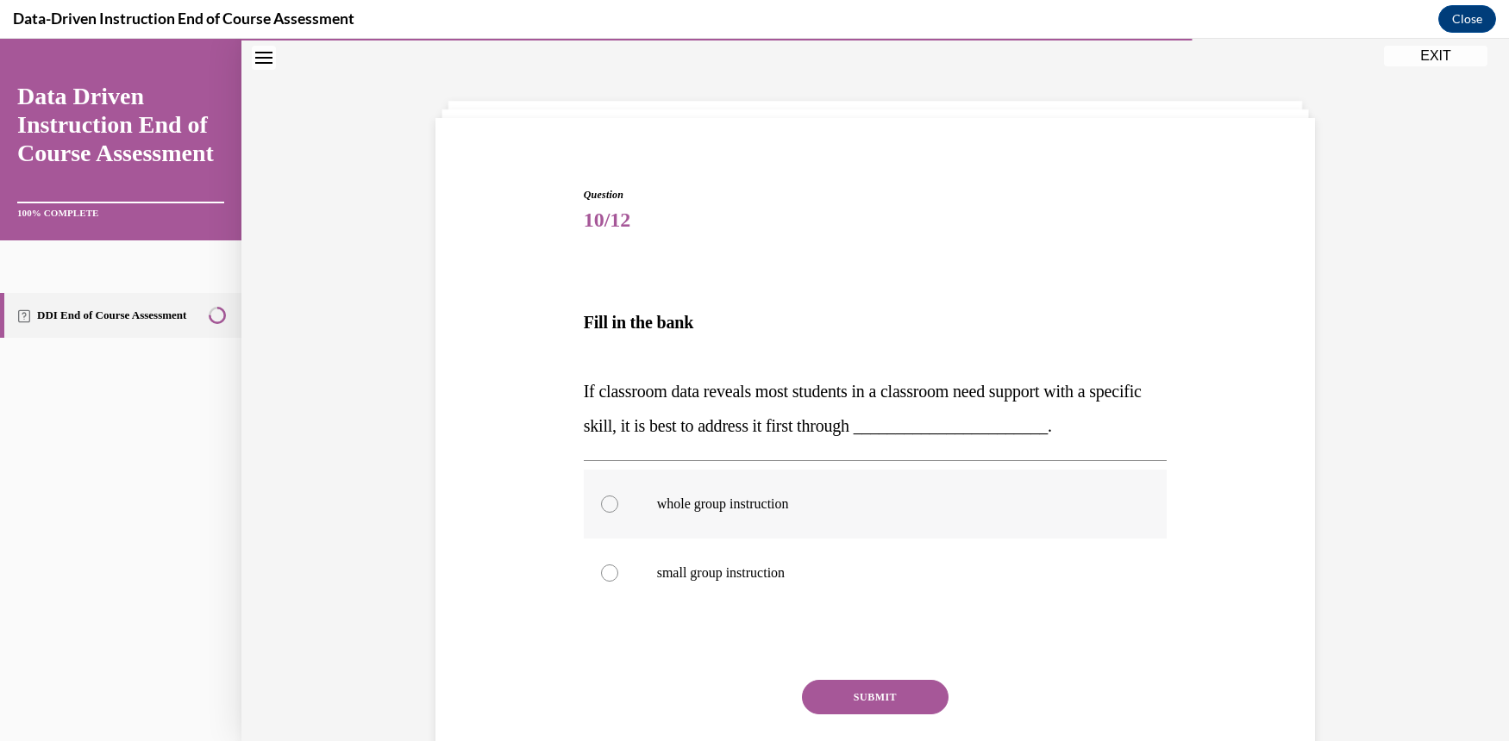
click at [585, 491] on label "whole group instruction" at bounding box center [876, 504] width 584 height 69
click at [601, 496] on input "whole group instruction" at bounding box center [609, 504] width 17 height 17
radio input "true"
click at [603, 501] on div at bounding box center [609, 504] width 17 height 17
click at [603, 501] on input "whole group instruction" at bounding box center [609, 504] width 17 height 17
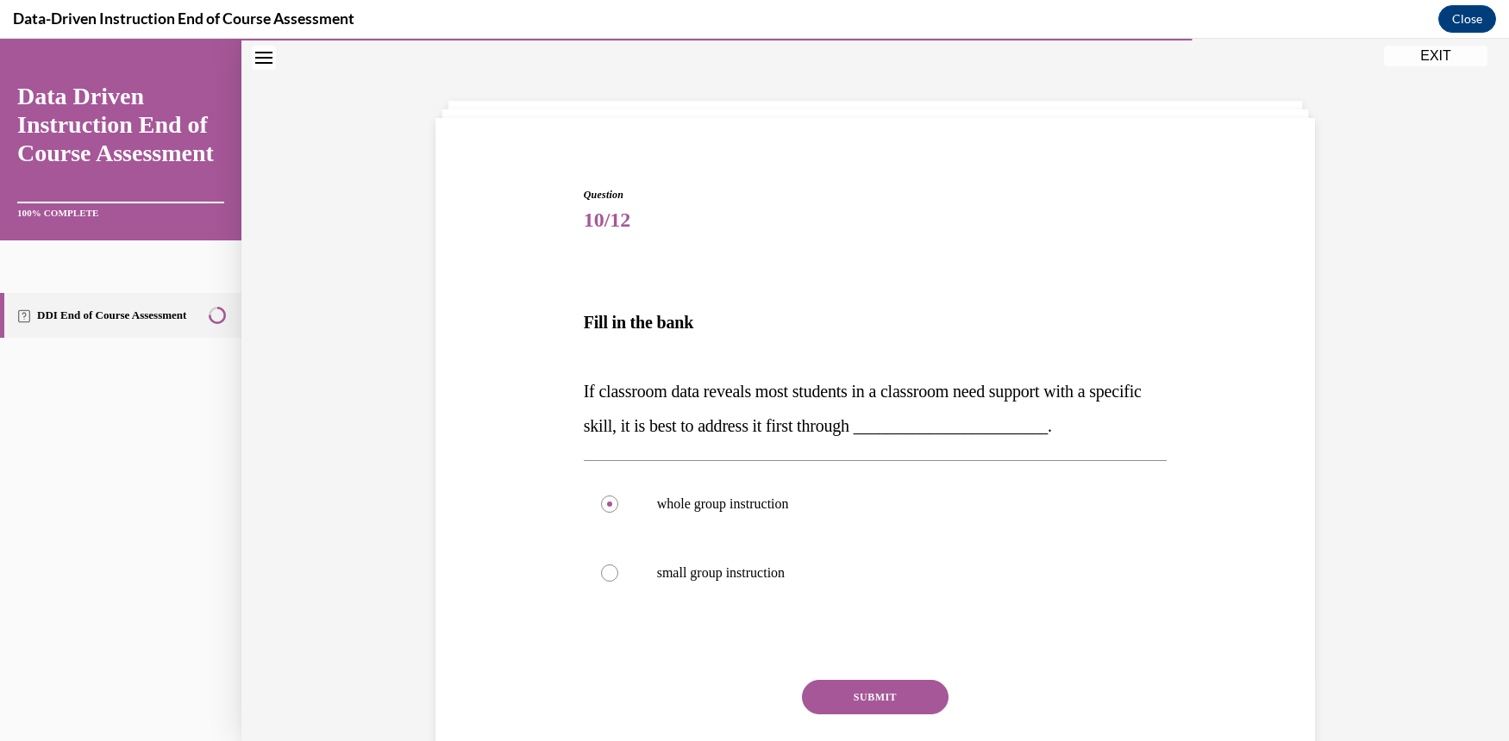
click at [898, 691] on button "SUBMIT" at bounding box center [875, 697] width 147 height 34
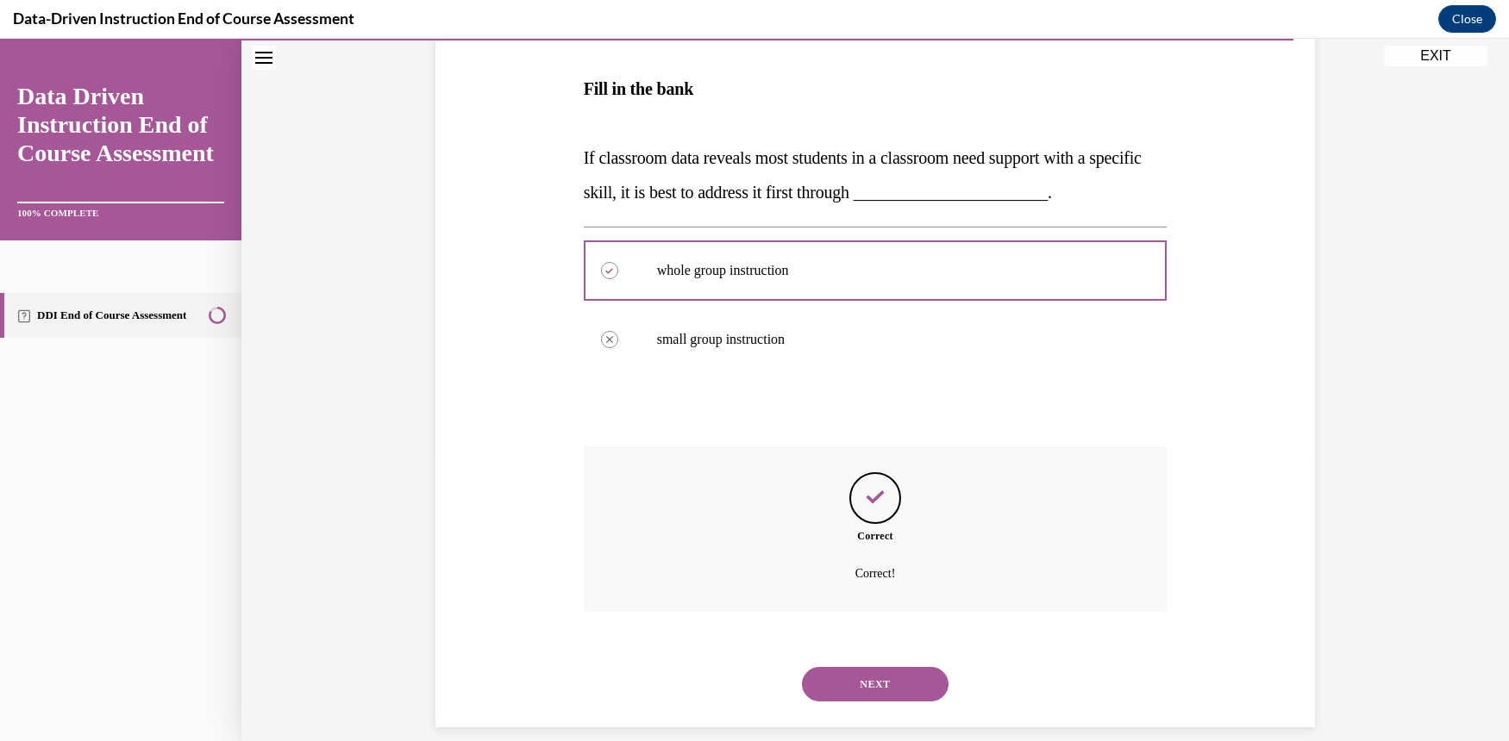
click at [890, 667] on button "NEXT" at bounding box center [875, 684] width 147 height 34
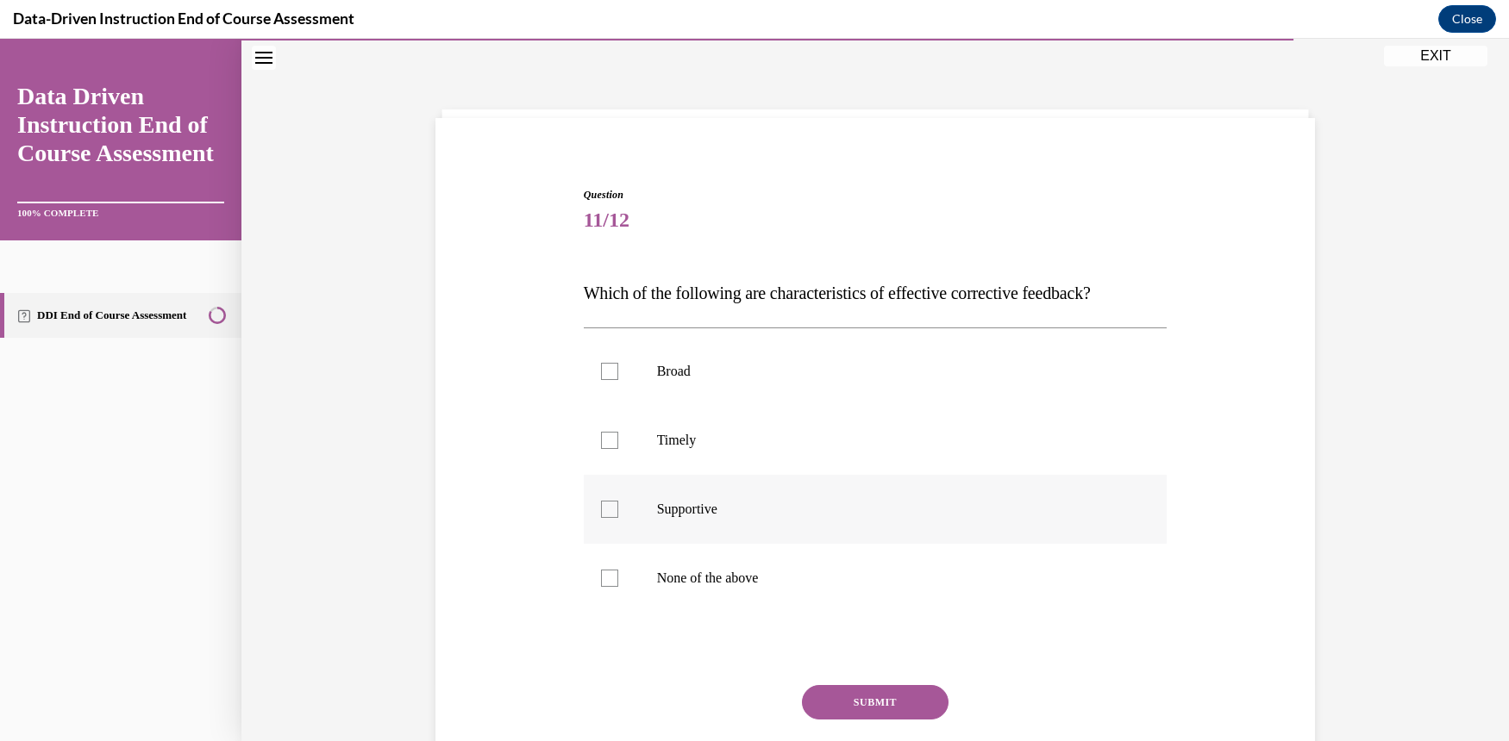
click at [603, 506] on div at bounding box center [609, 509] width 17 height 17
click at [603, 506] on input "Supportive" at bounding box center [609, 509] width 17 height 17
checkbox input "true"
click at [601, 439] on div at bounding box center [609, 440] width 17 height 17
click at [601, 439] on input "Timely" at bounding box center [609, 440] width 17 height 17
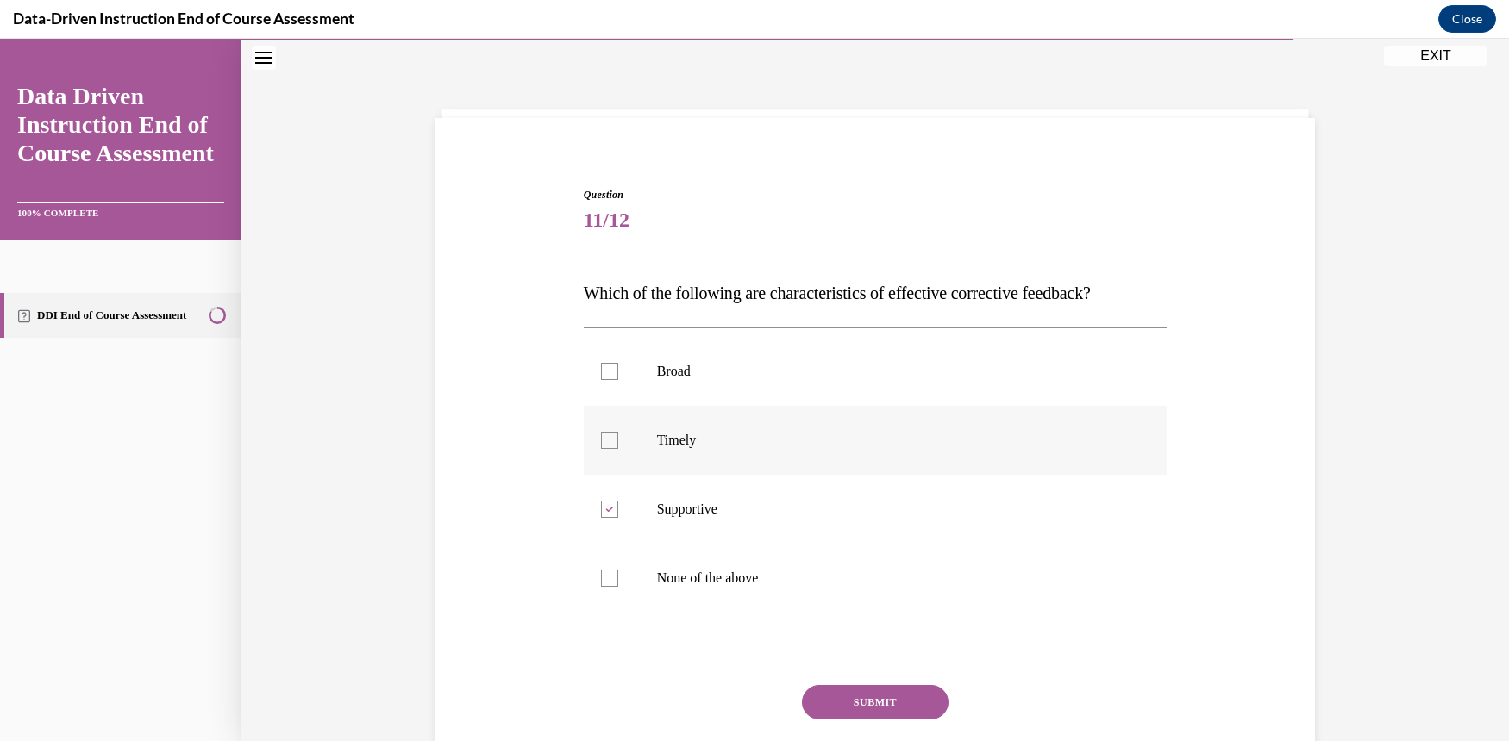
checkbox input "true"
click at [898, 704] on button "SUBMIT" at bounding box center [875, 702] width 147 height 34
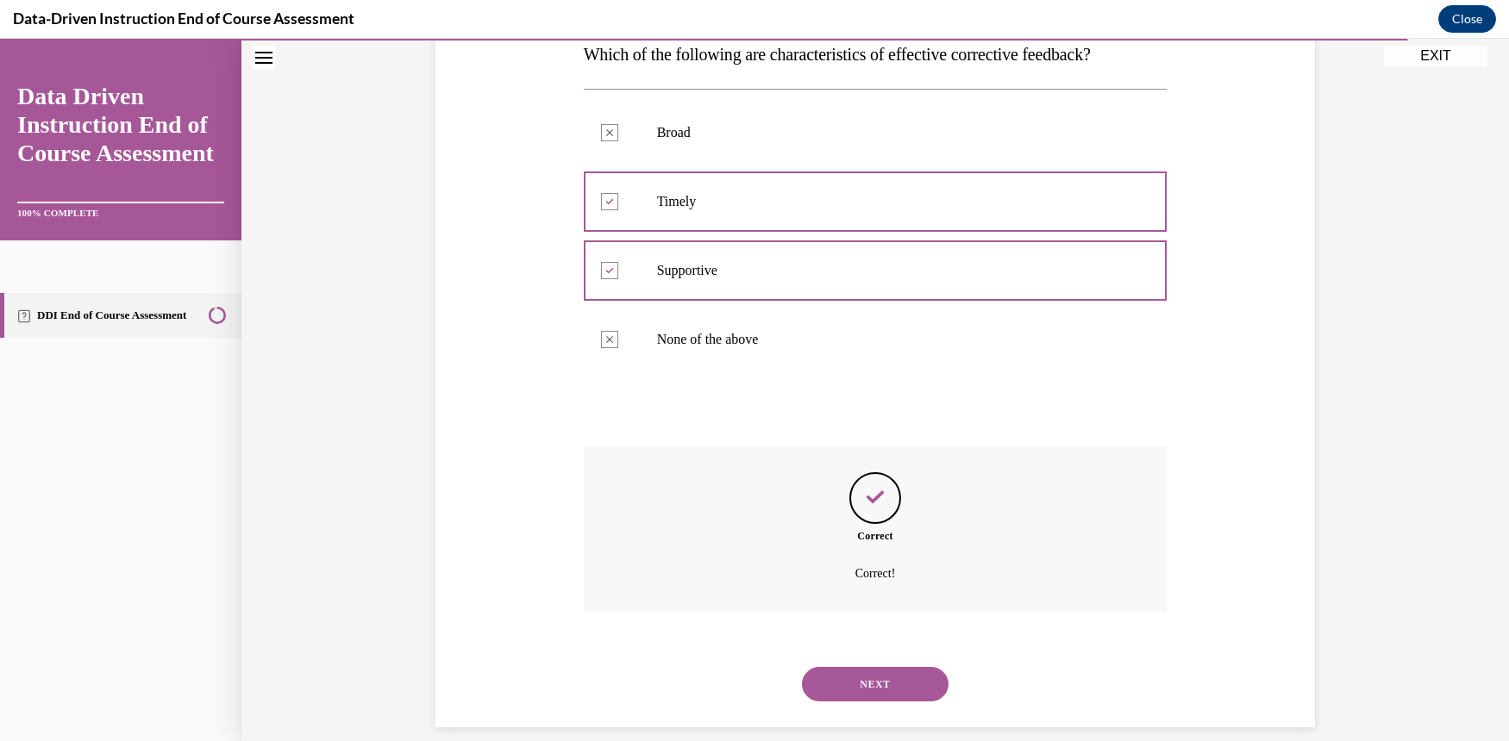
click at [904, 667] on button "NEXT" at bounding box center [875, 684] width 147 height 34
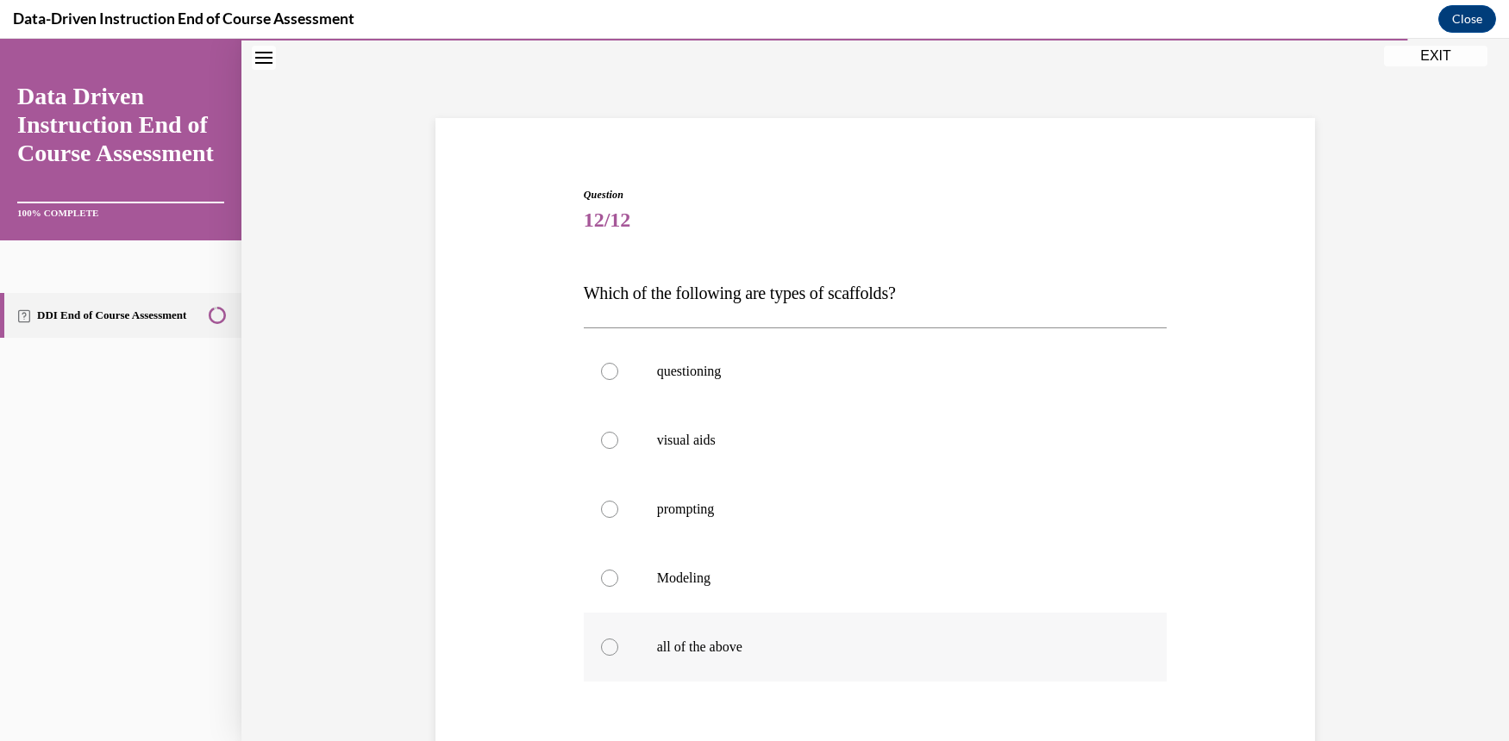
click at [601, 647] on div at bounding box center [609, 647] width 17 height 17
click at [601, 647] on input "all of the above" at bounding box center [609, 647] width 17 height 17
radio input "true"
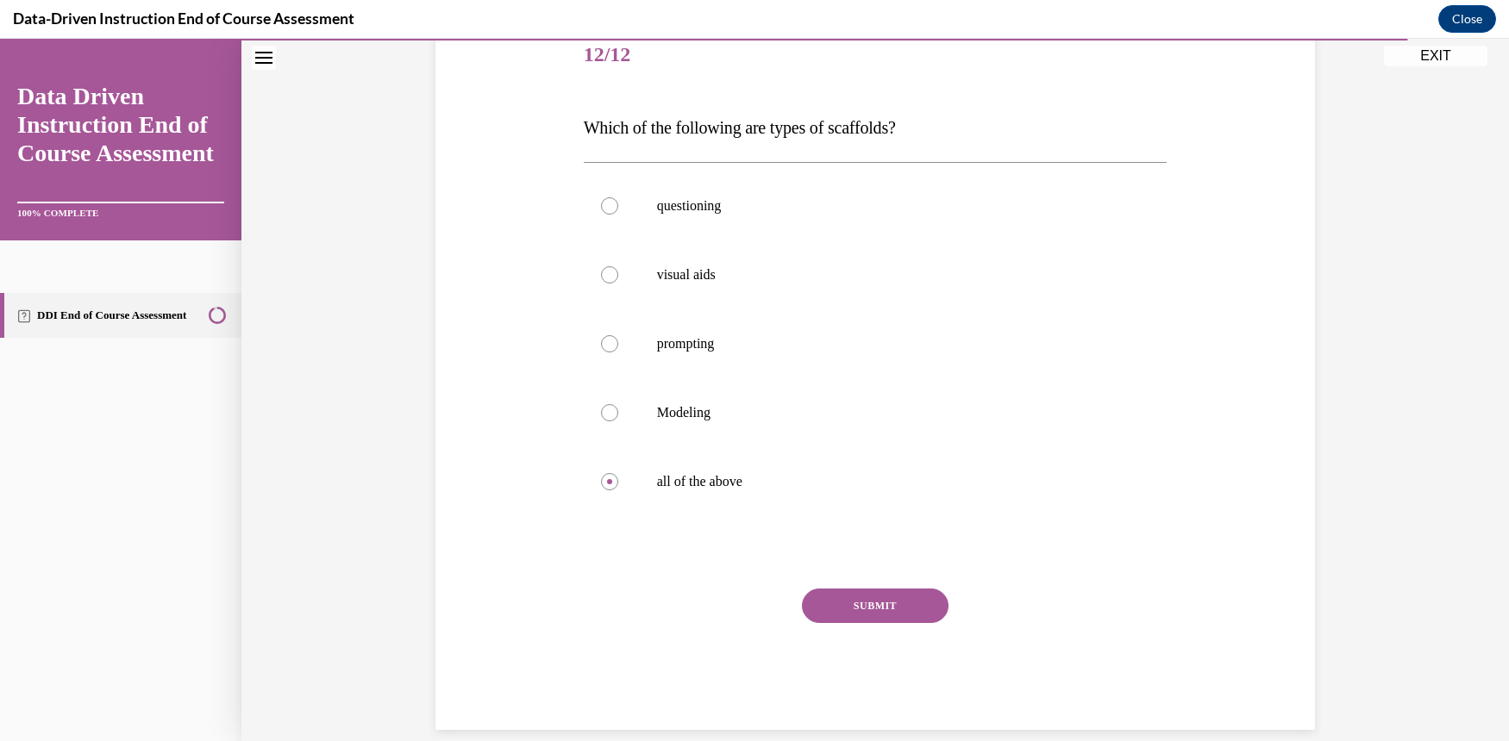
click at [894, 606] on button "SUBMIT" at bounding box center [875, 606] width 147 height 34
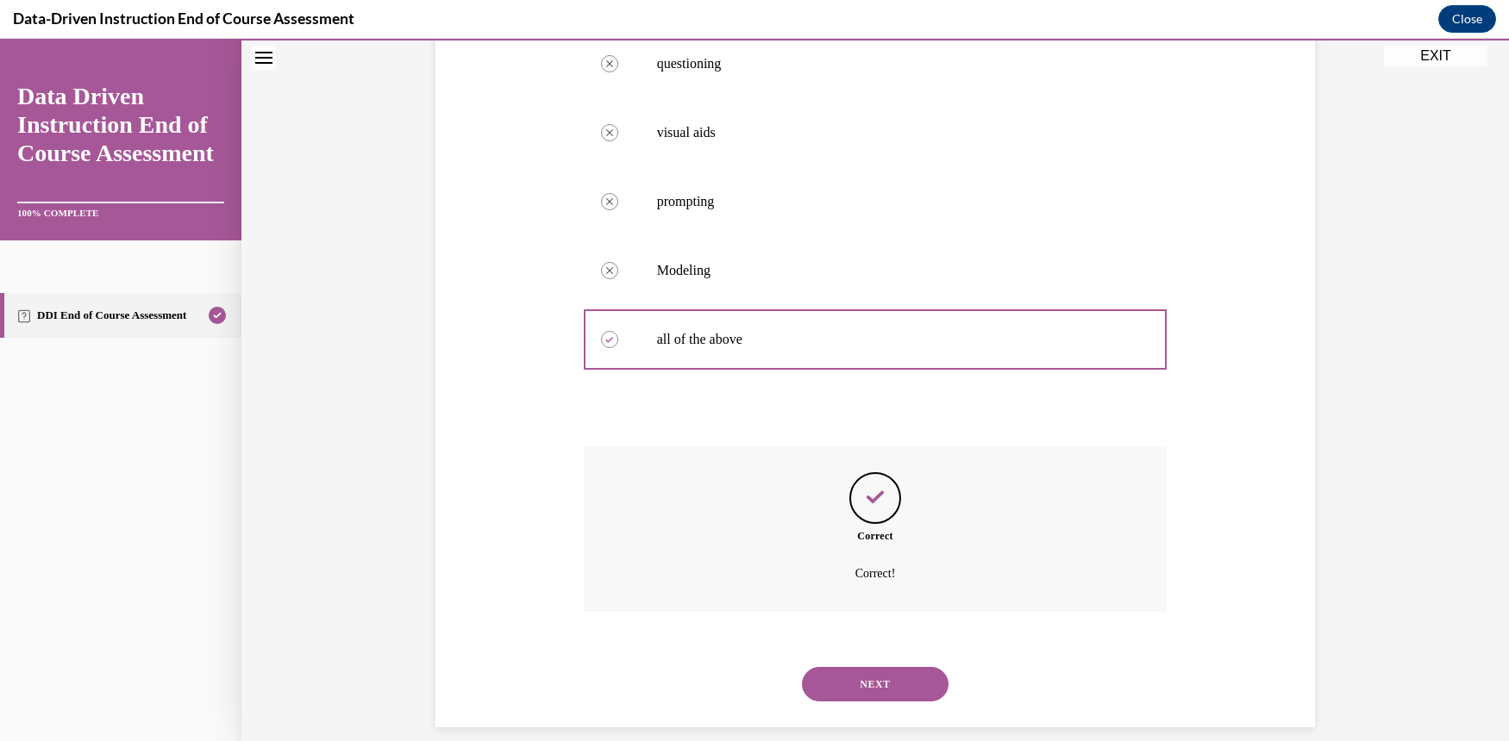
click at [891, 667] on button "NEXT" at bounding box center [875, 684] width 147 height 34
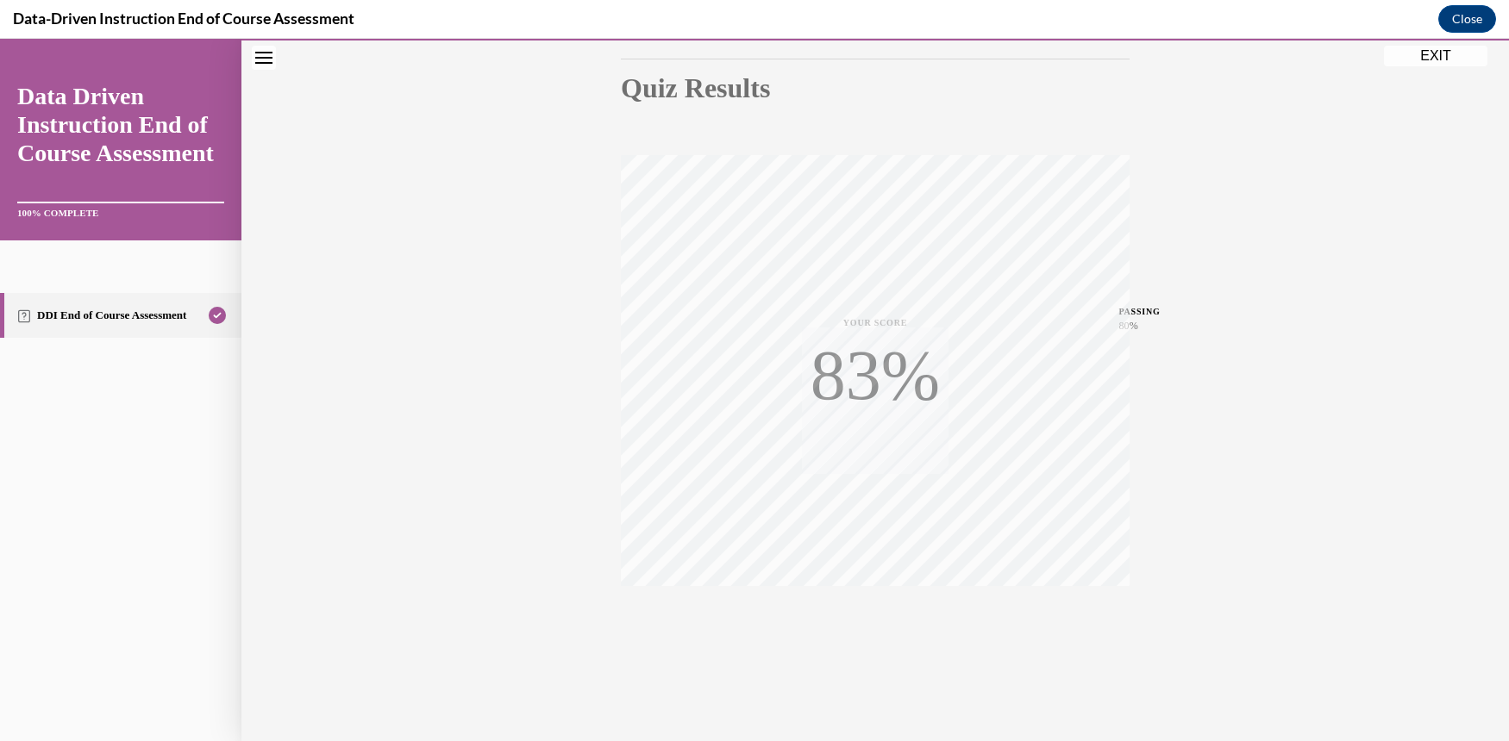
scroll to position [181, 0]
click at [1220, 347] on div "Quiz Results PASSING 80% Your score 92% Passed PASSING 80% Your score Your scor…" at bounding box center [874, 326] width 1267 height 829
click at [1312, 327] on div "Quiz Results PASSING 80% Your score 92% Passed PASSING 80% Your score Your scor…" at bounding box center [874, 326] width 1267 height 829
click at [1443, 55] on button "EXIT" at bounding box center [1435, 56] width 103 height 21
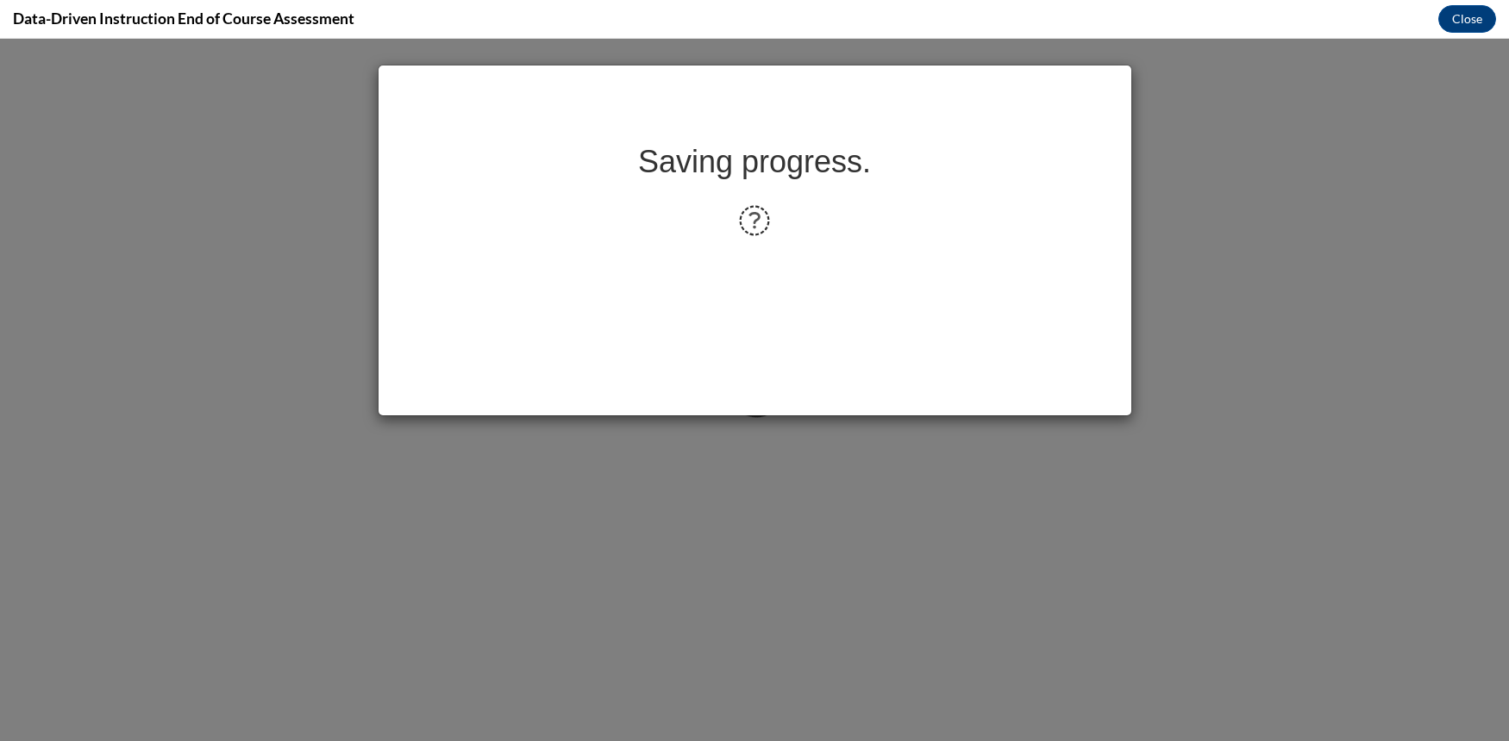
scroll to position [0, 0]
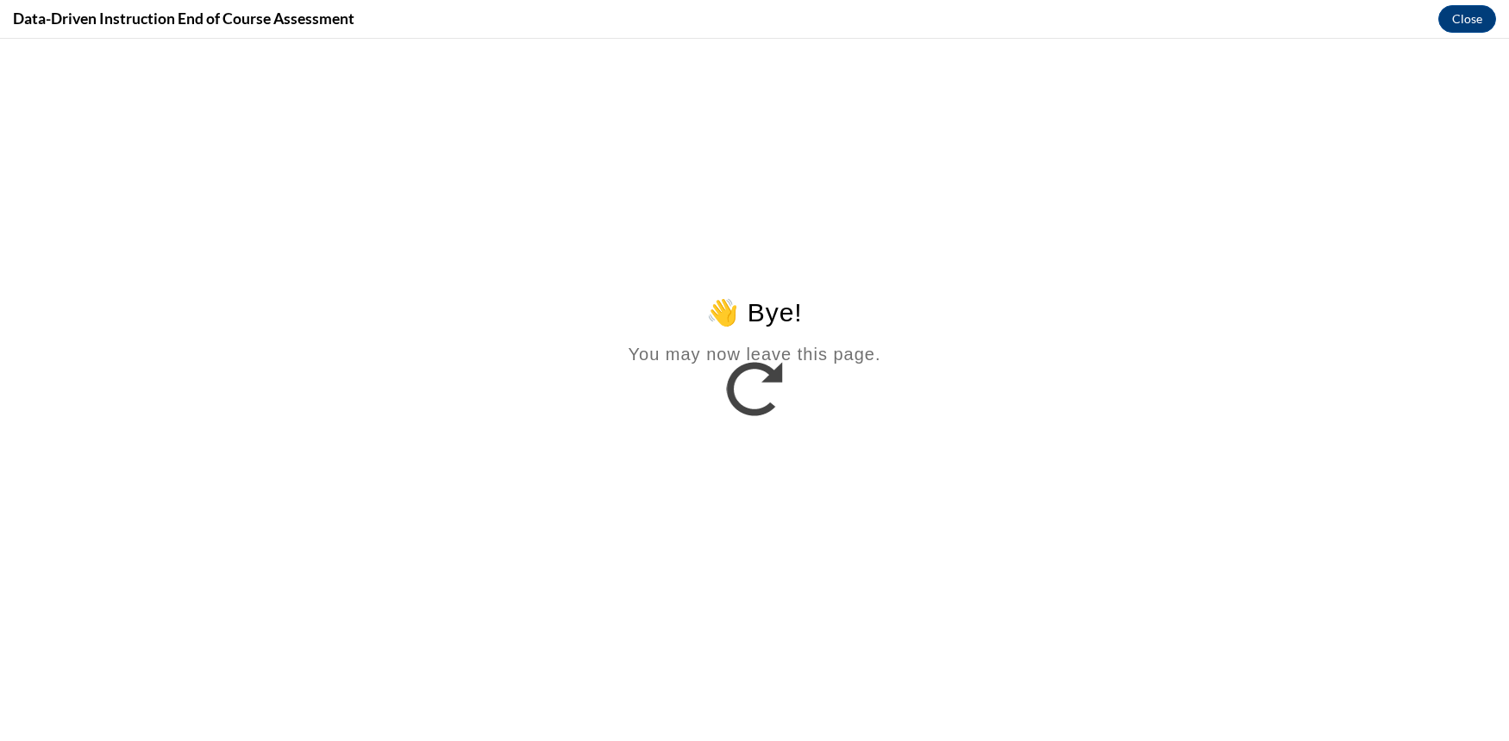
click at [841, 372] on html "👋 Bye! You may now leave this page." at bounding box center [754, 205] width 1509 height 333
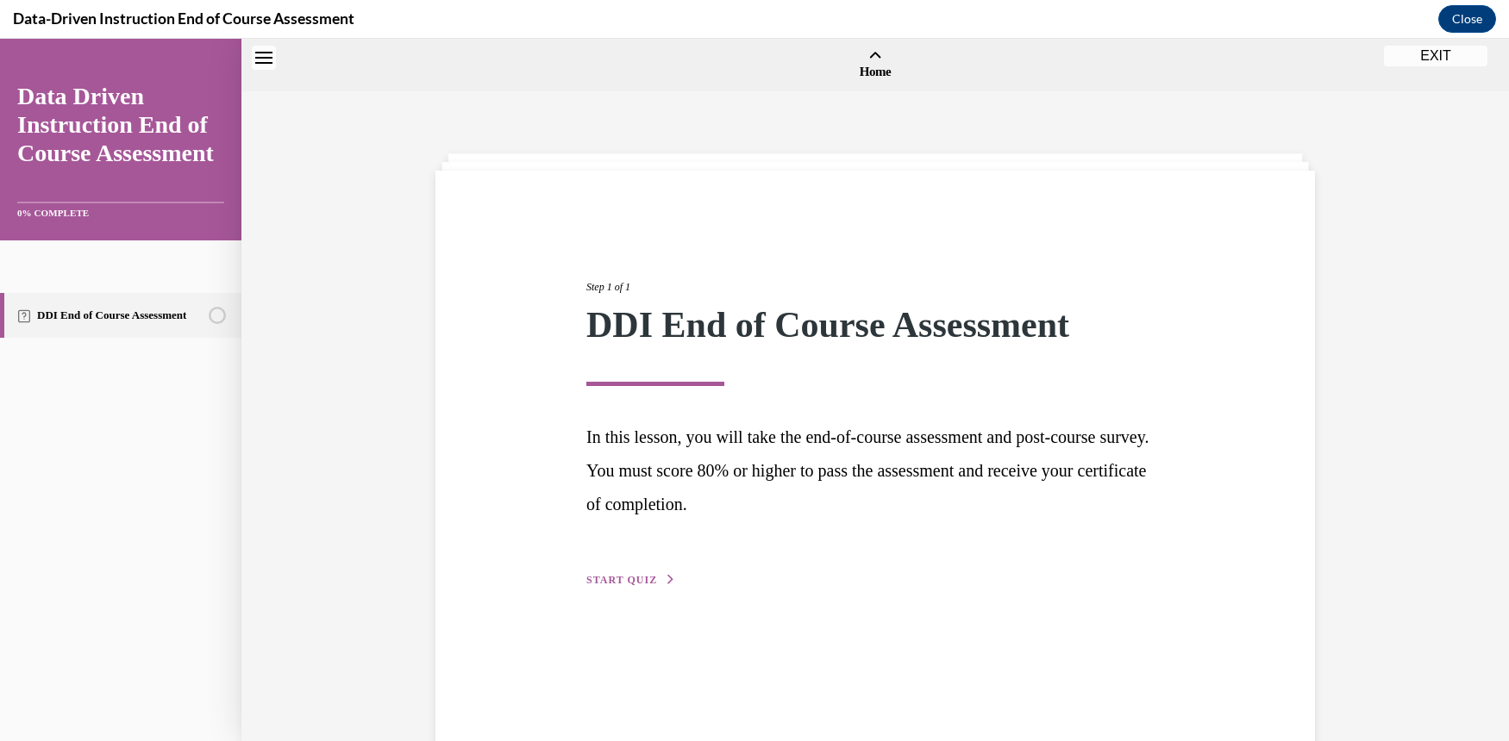
scroll to position [53, 0]
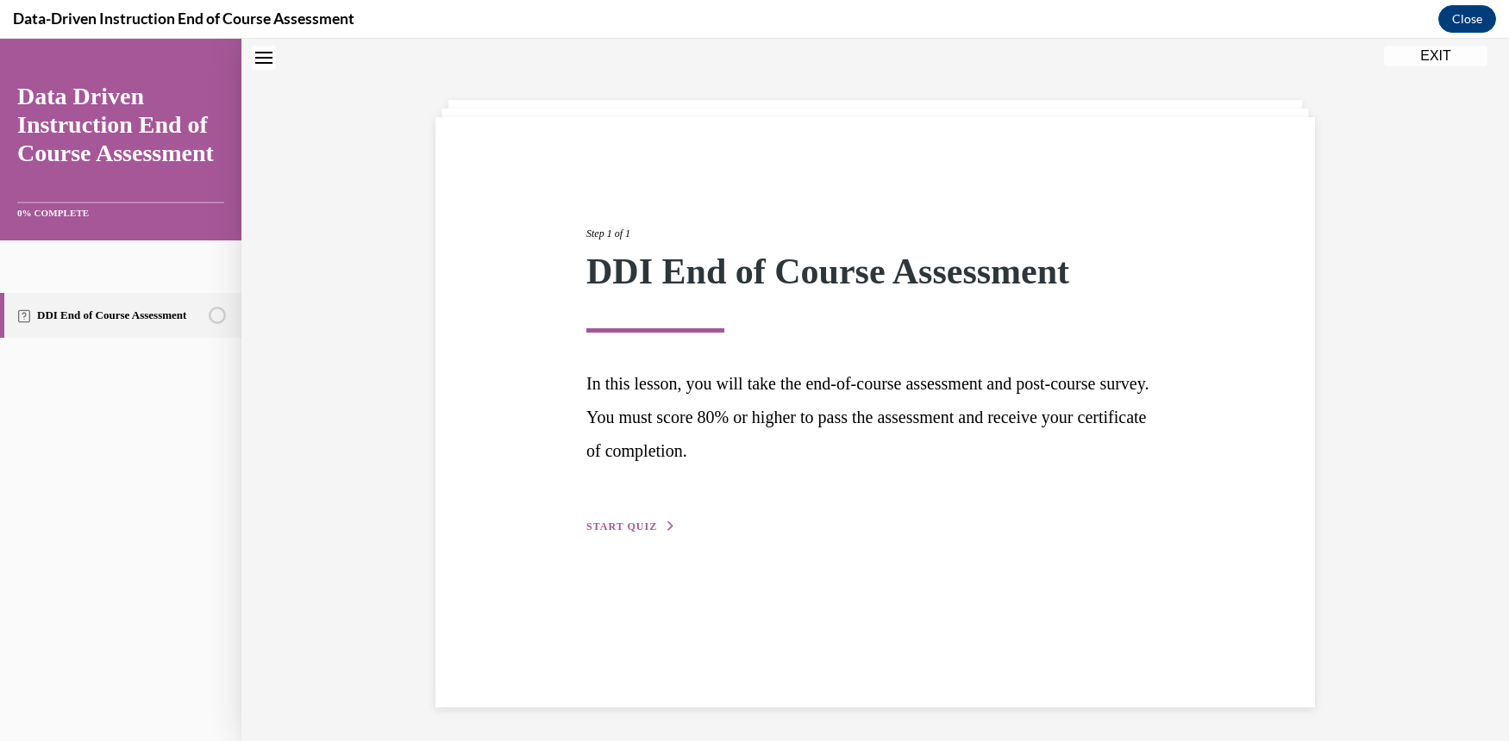
click at [615, 525] on button "START QUIZ" at bounding box center [631, 527] width 90 height 16
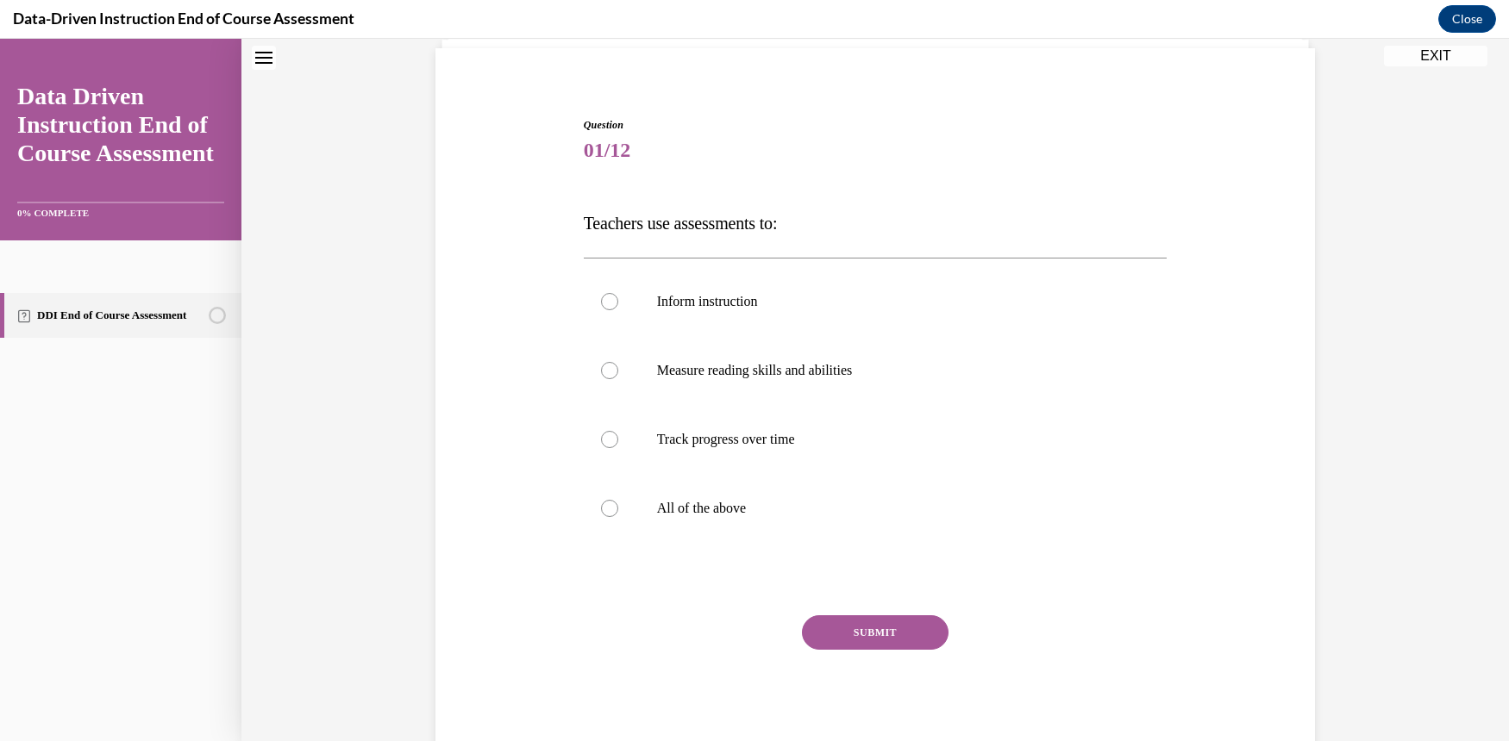
scroll to position [152, 0]
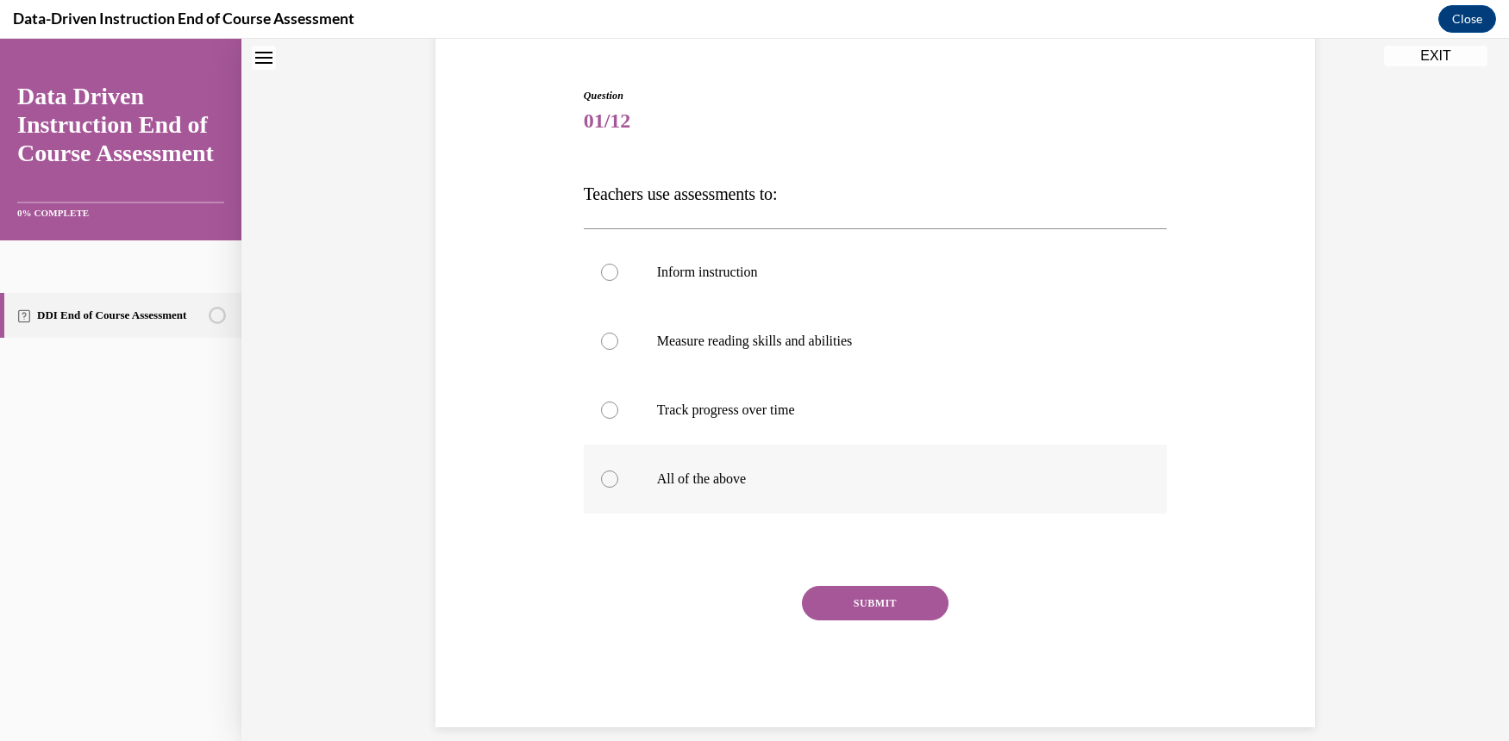
click at [601, 478] on div at bounding box center [609, 479] width 17 height 17
click at [601, 478] on input "All of the above" at bounding box center [609, 479] width 17 height 17
radio input "true"
click at [899, 597] on button "SUBMIT" at bounding box center [875, 603] width 147 height 34
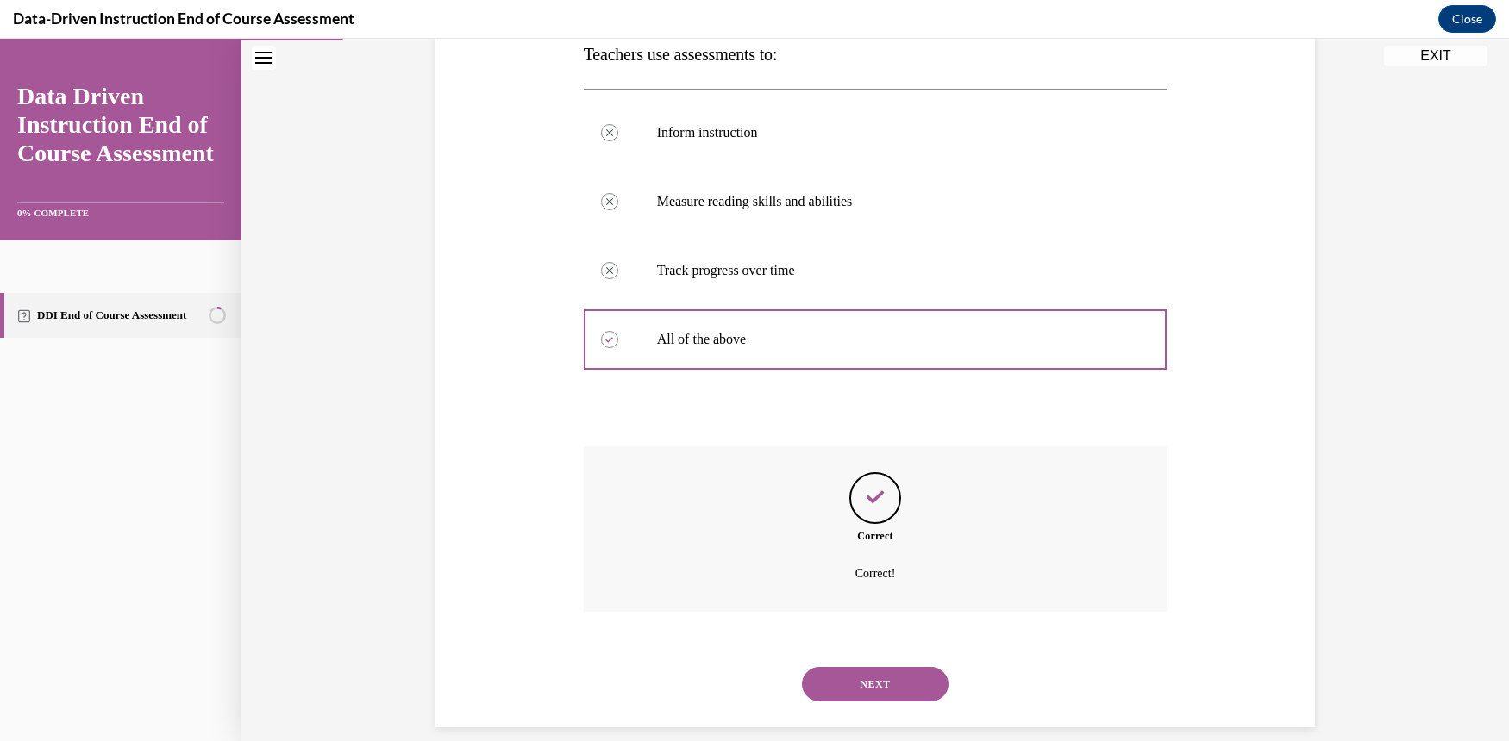
click at [880, 667] on button "NEXT" at bounding box center [875, 684] width 147 height 34
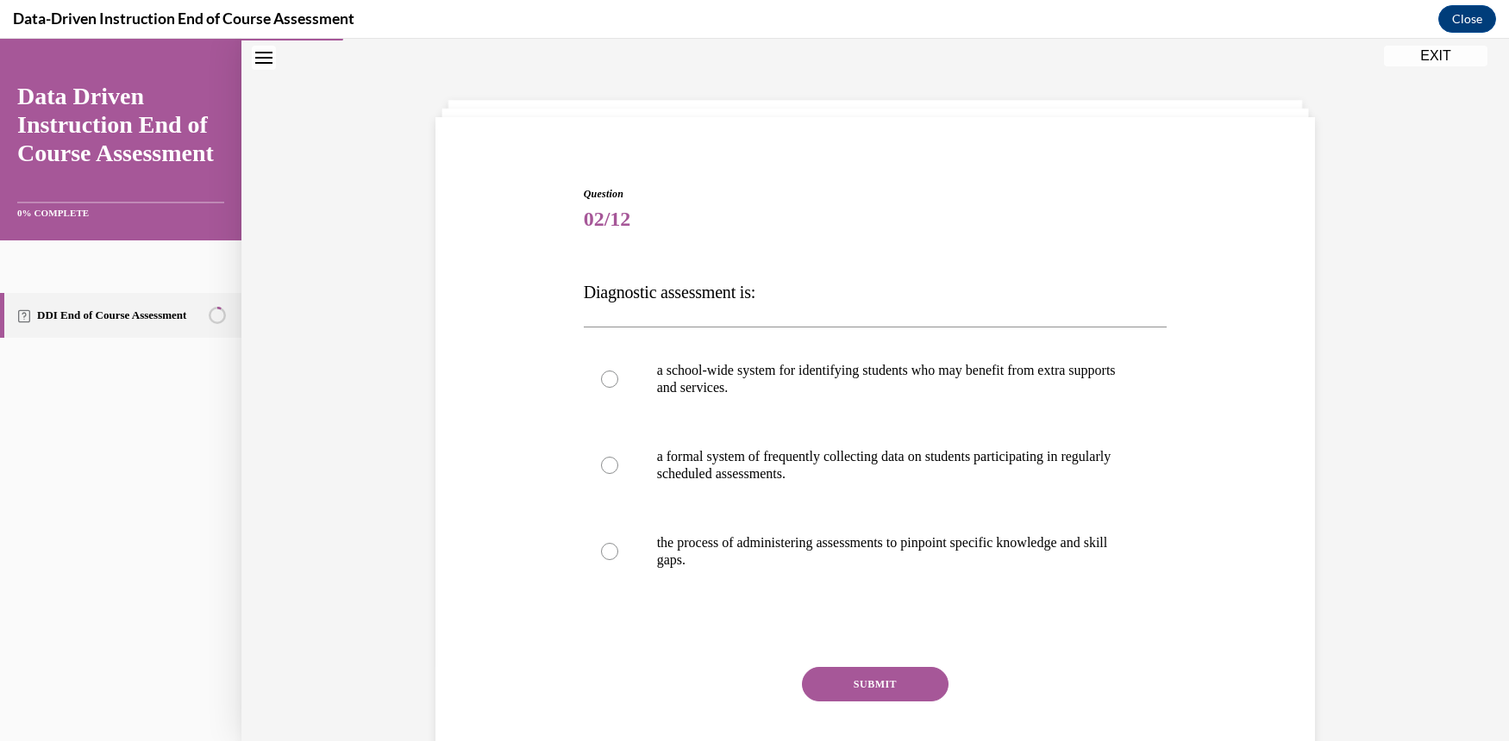
scroll to position [53, 0]
click at [601, 551] on div at bounding box center [609, 552] width 17 height 17
click at [601, 551] on input "the process of administering assessments to pinpoint specific knowledge and ski…" at bounding box center [609, 552] width 17 height 17
radio input "true"
click at [867, 674] on button "SUBMIT" at bounding box center [875, 685] width 147 height 34
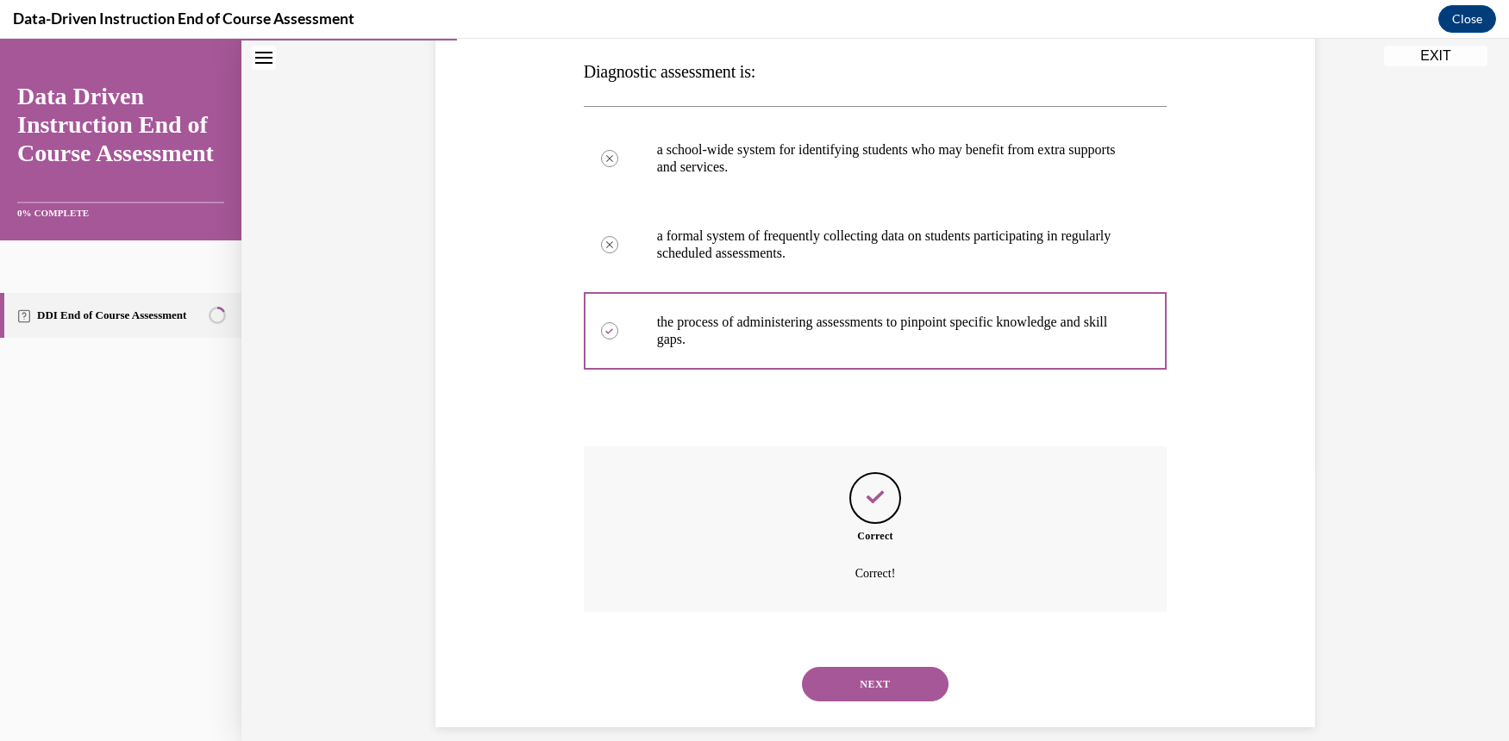
click at [891, 674] on button "NEXT" at bounding box center [875, 684] width 147 height 34
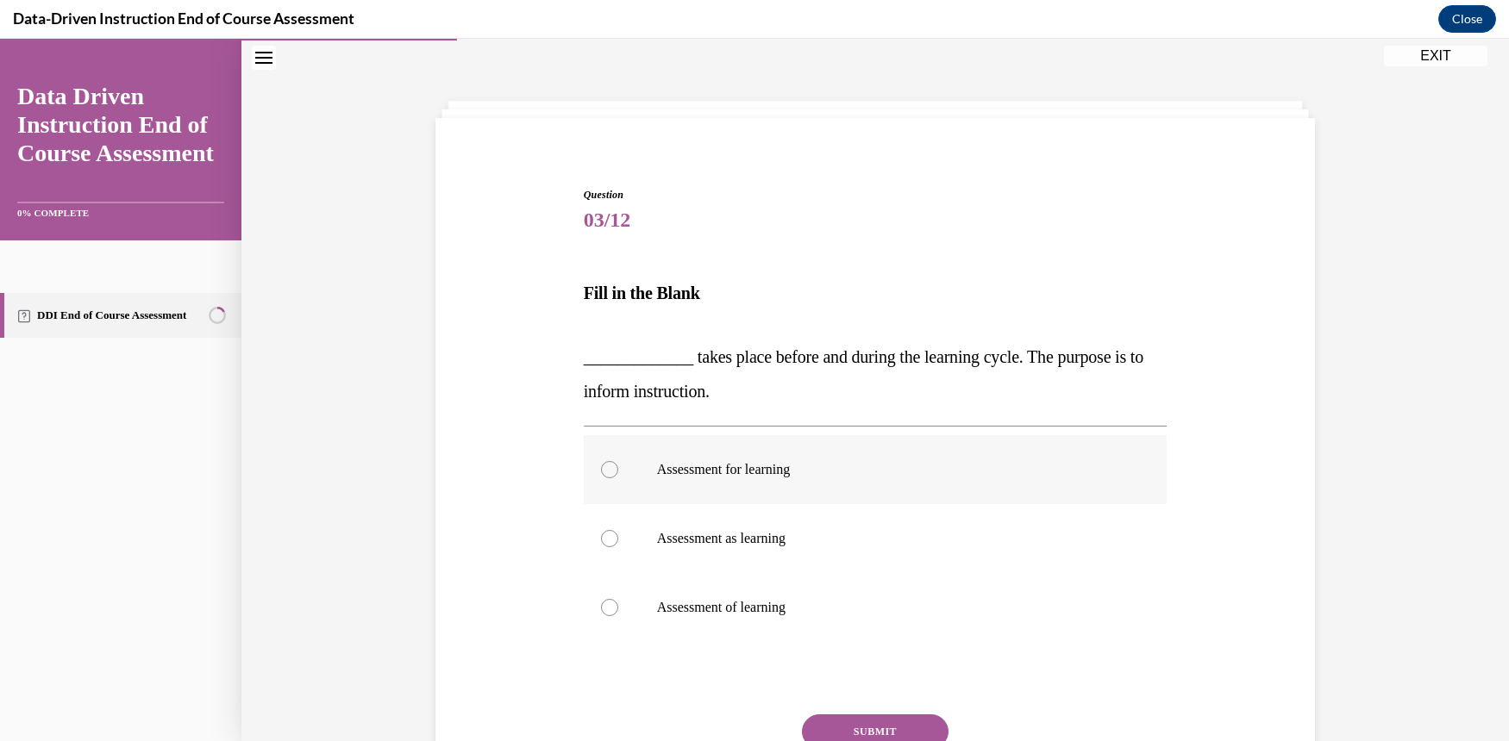
click at [605, 467] on div at bounding box center [609, 469] width 17 height 17
click at [605, 467] on input "Assessment for learning" at bounding box center [609, 469] width 17 height 17
radio input "true"
click at [897, 724] on button "SUBMIT" at bounding box center [875, 732] width 147 height 34
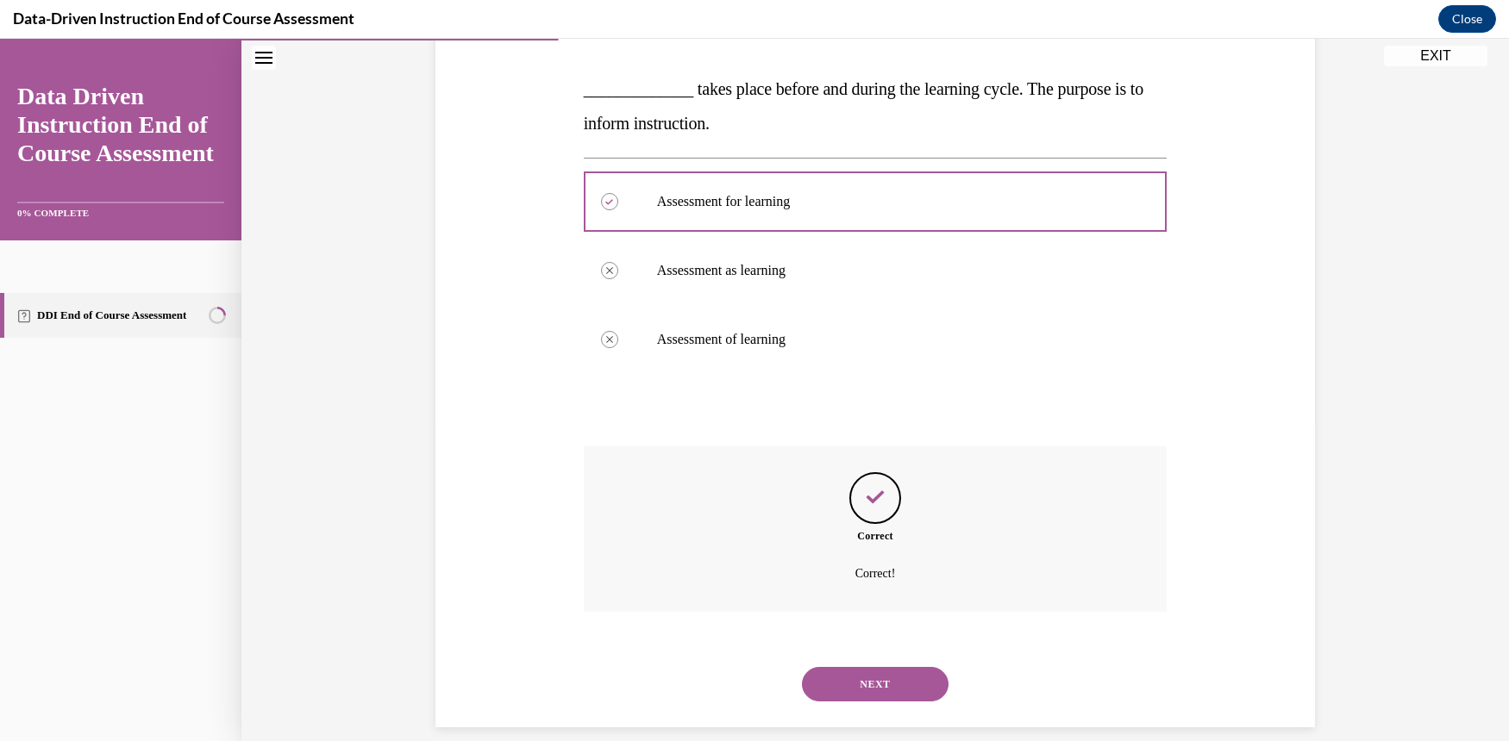
click at [861, 668] on button "NEXT" at bounding box center [875, 684] width 147 height 34
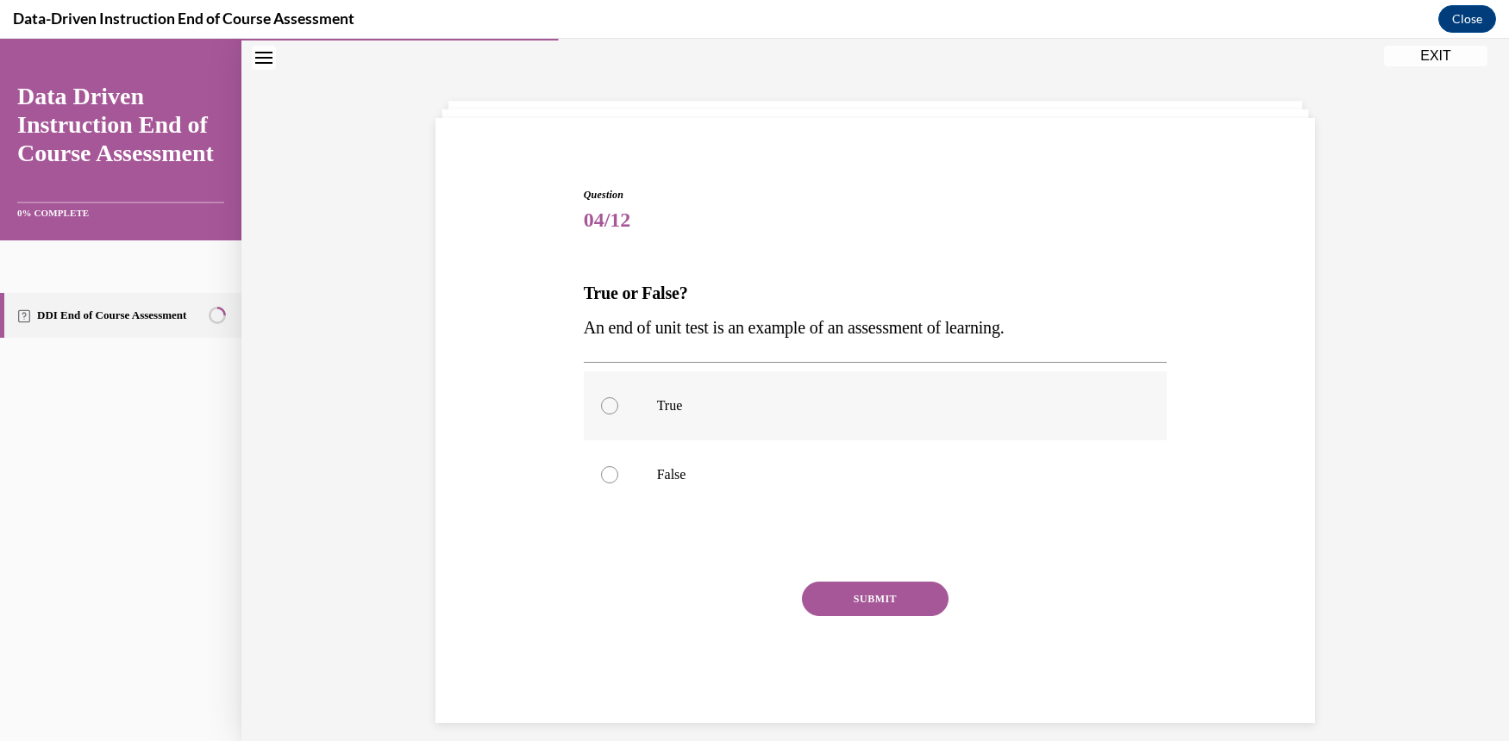
click at [607, 409] on div at bounding box center [609, 405] width 17 height 17
click at [607, 409] on input "True" at bounding box center [609, 405] width 17 height 17
radio input "true"
drag, startPoint x: 848, startPoint y: 578, endPoint x: 860, endPoint y: 581, distance: 11.7
click at [849, 578] on div "Question 04/12 True or False? An end of unit test is an example of an assessmen…" at bounding box center [876, 455] width 584 height 536
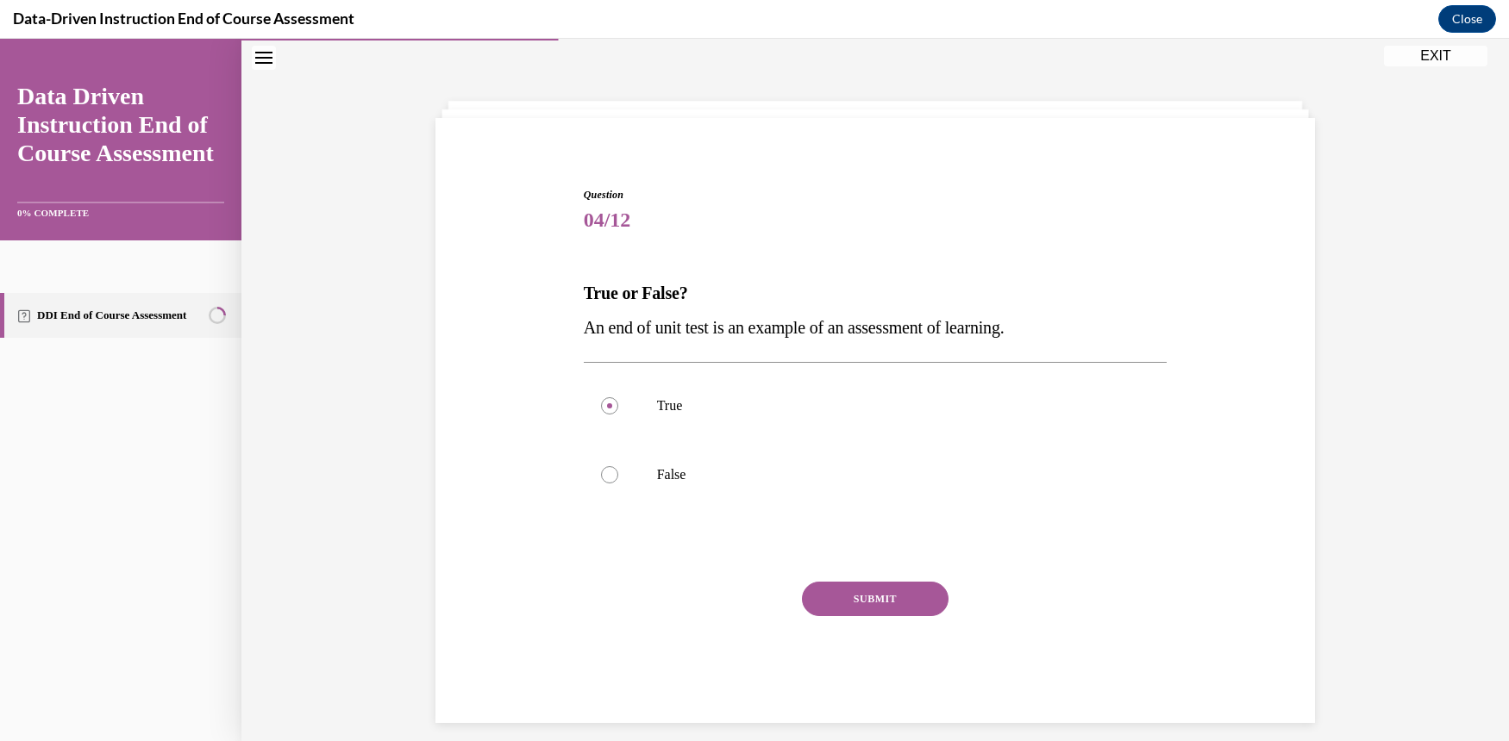
click at [872, 595] on button "SUBMIT" at bounding box center [875, 599] width 147 height 34
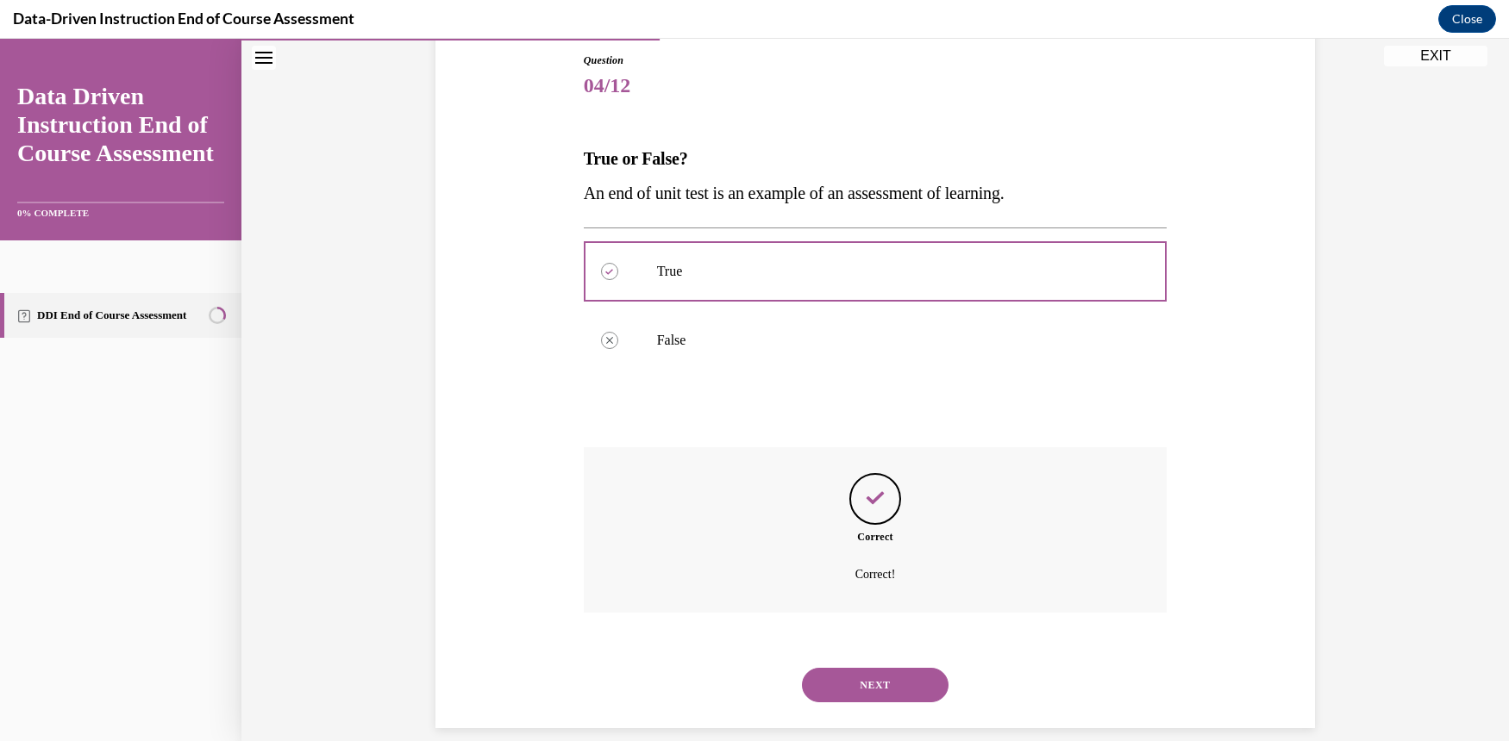
scroll to position [188, 0]
click at [867, 675] on button "NEXT" at bounding box center [875, 684] width 147 height 34
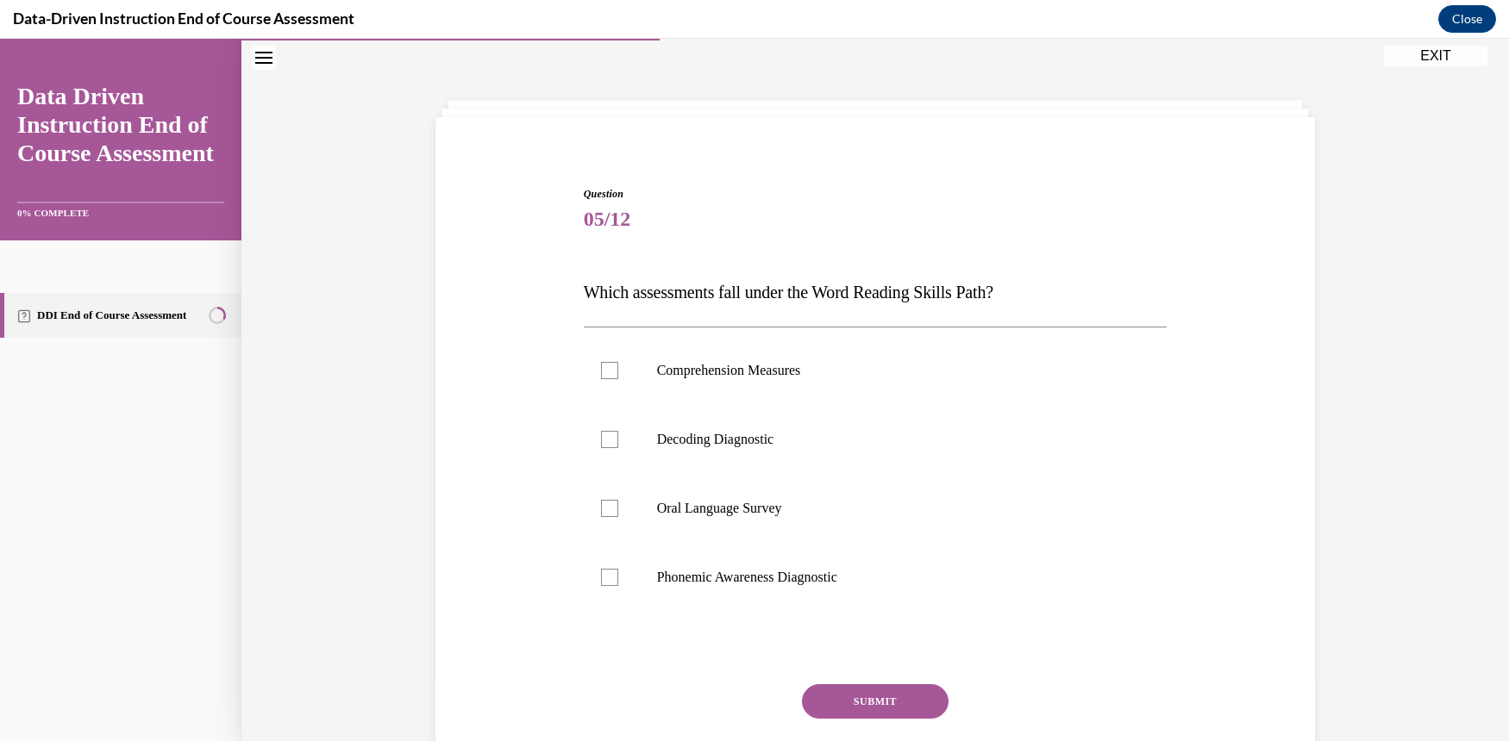
scroll to position [53, 0]
click at [602, 582] on div at bounding box center [609, 578] width 17 height 17
click at [602, 582] on input "Phonemic Awareness Diagnostic" at bounding box center [609, 578] width 17 height 17
checkbox input "true"
click at [603, 434] on div at bounding box center [609, 440] width 17 height 17
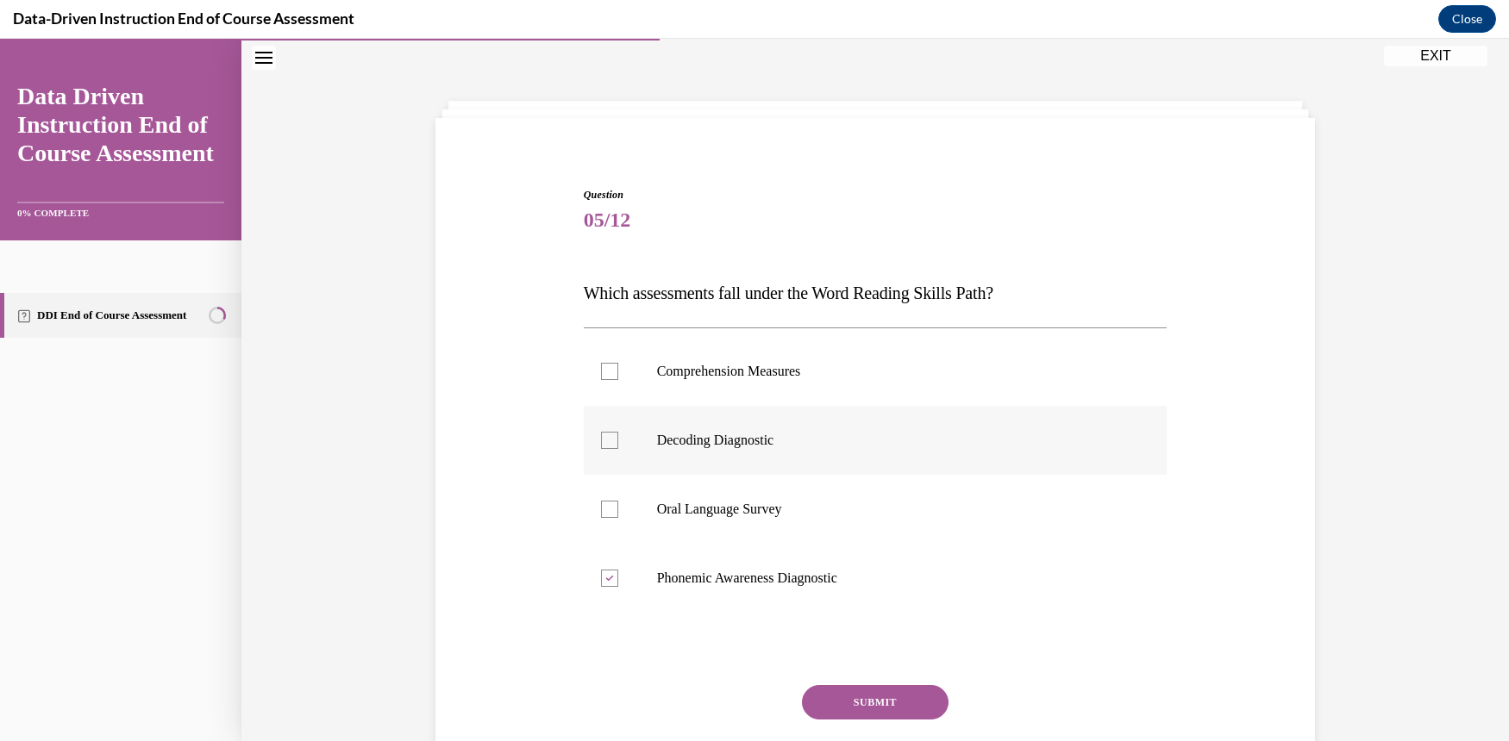
click at [603, 434] on input "Decoding Diagnostic" at bounding box center [609, 440] width 17 height 17
checkbox input "true"
click at [910, 702] on button "SUBMIT" at bounding box center [875, 702] width 147 height 34
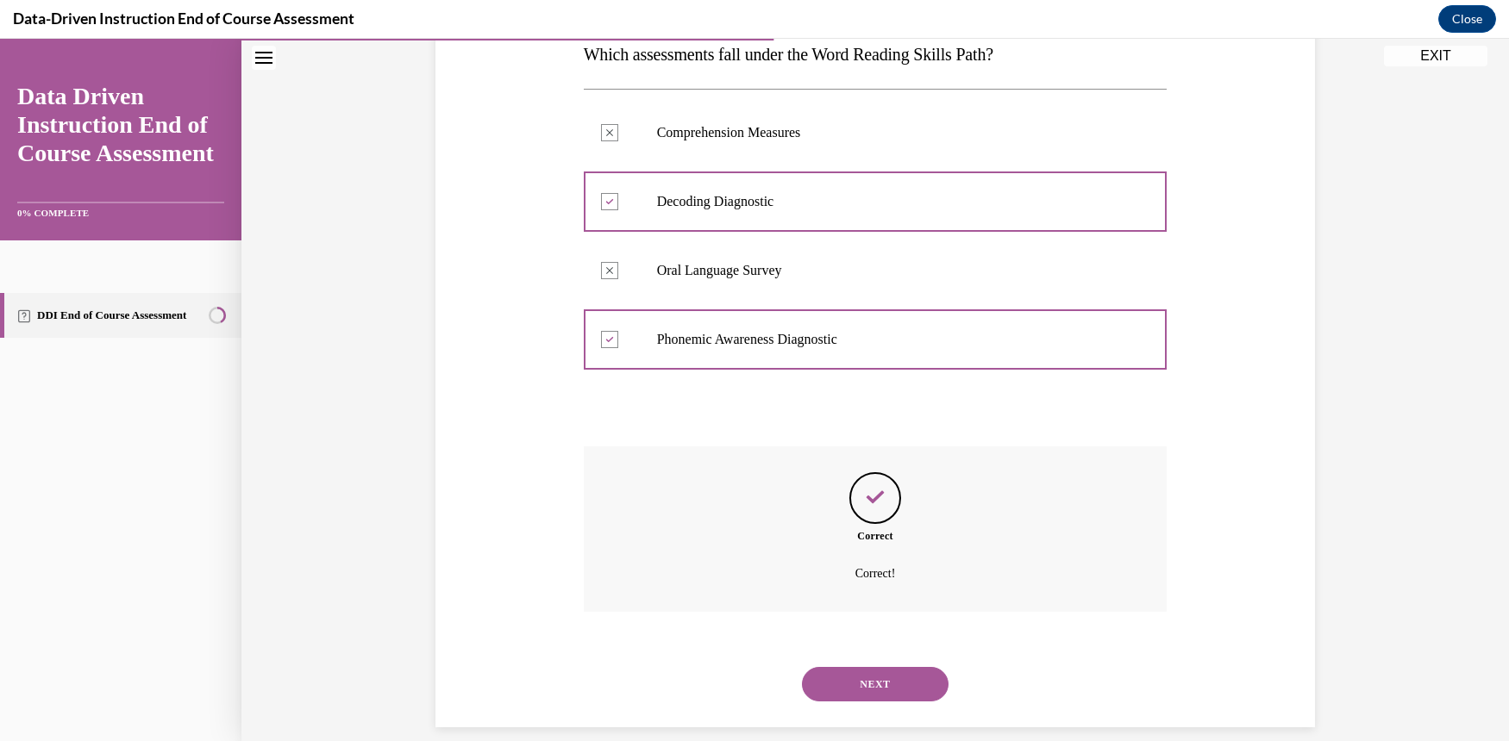
click at [903, 667] on button "NEXT" at bounding box center [875, 684] width 147 height 34
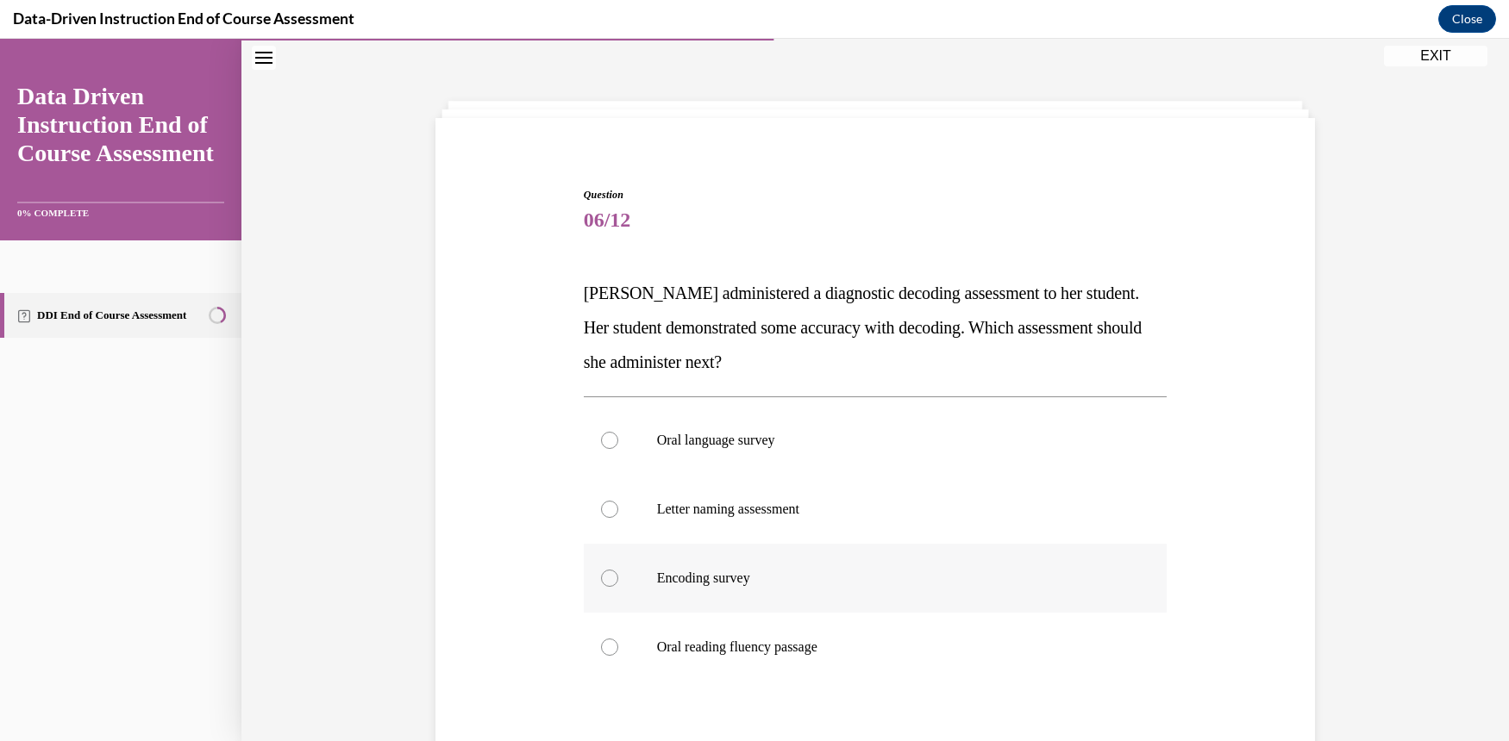
click at [606, 578] on div at bounding box center [609, 578] width 17 height 17
click at [606, 578] on input "Encoding survey" at bounding box center [609, 578] width 17 height 17
radio input "true"
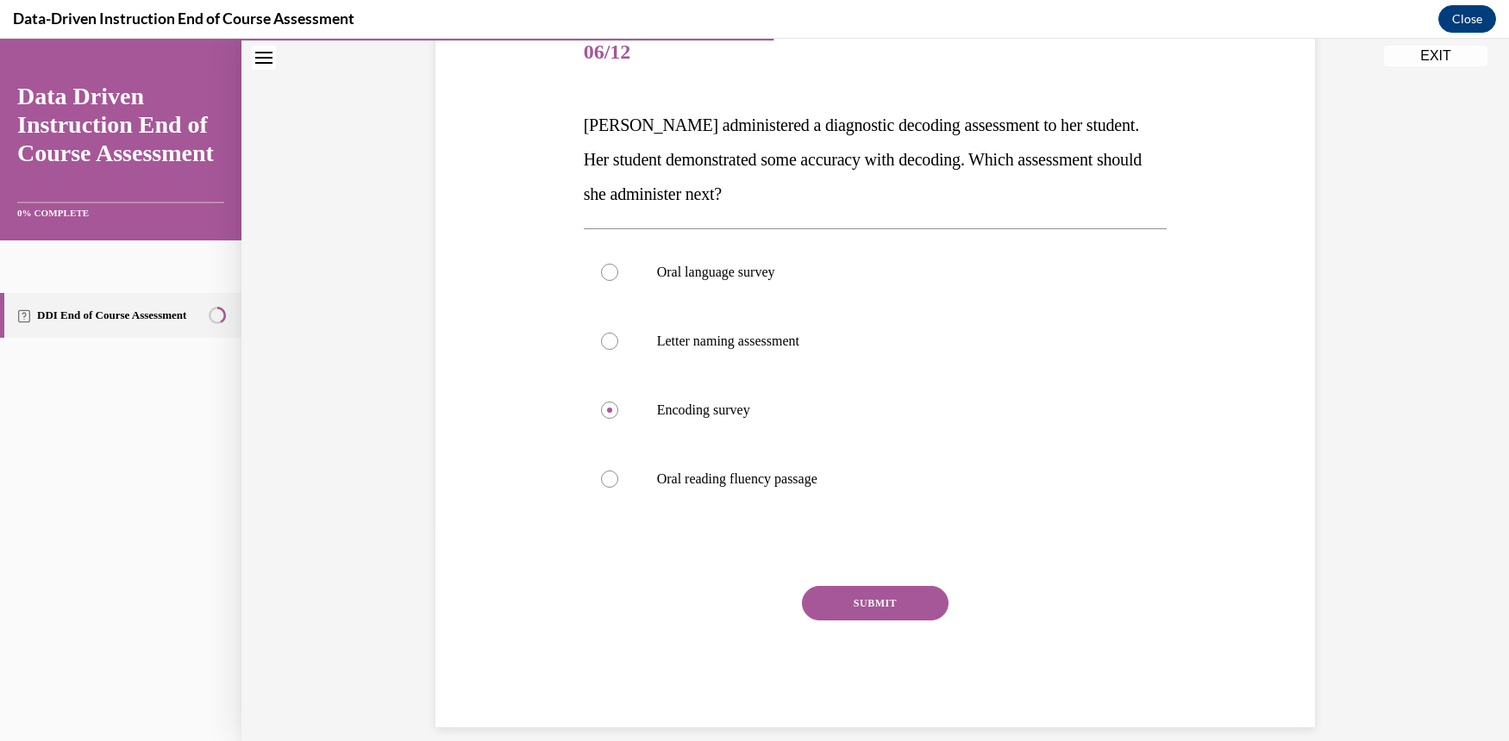
click at [862, 596] on button "SUBMIT" at bounding box center [875, 603] width 147 height 34
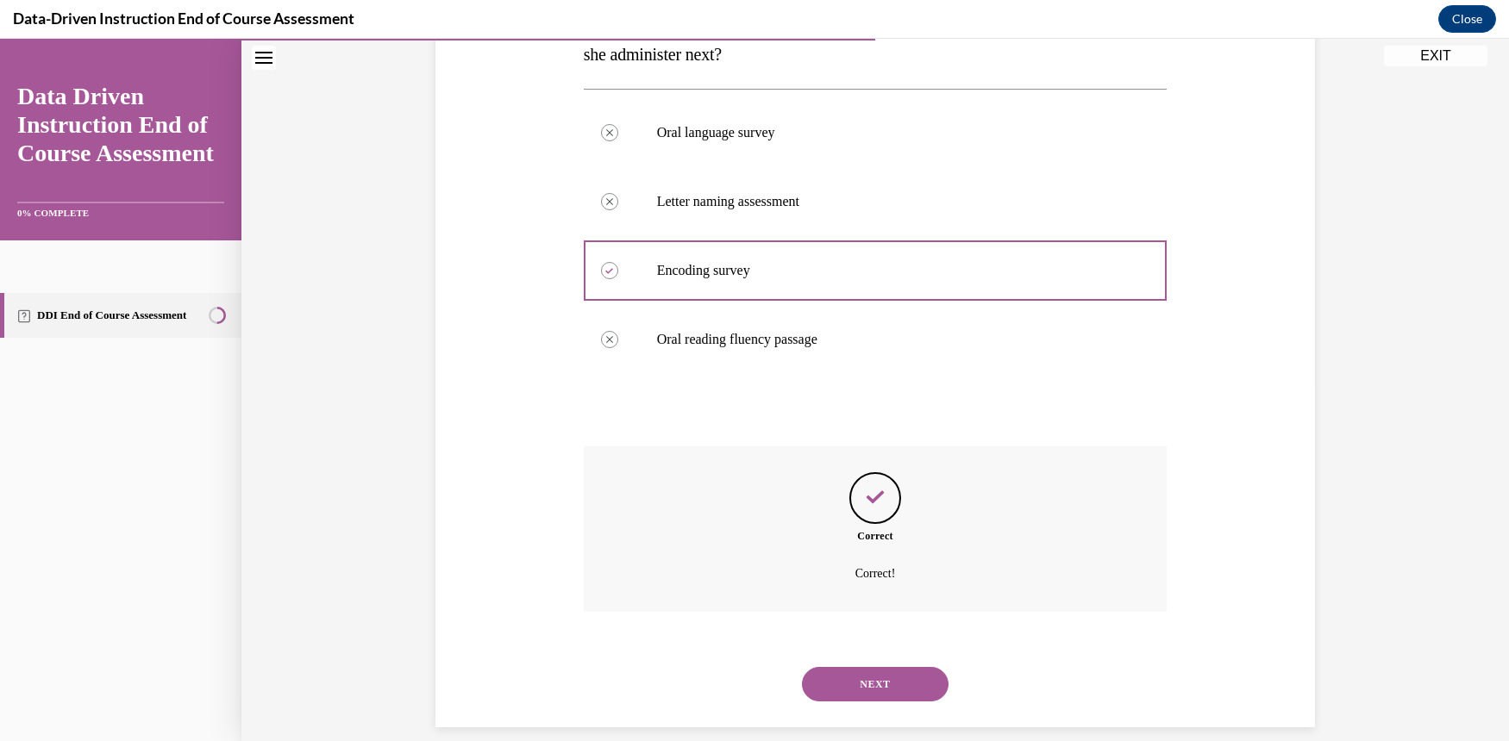
click at [909, 674] on button "NEXT" at bounding box center [875, 684] width 147 height 34
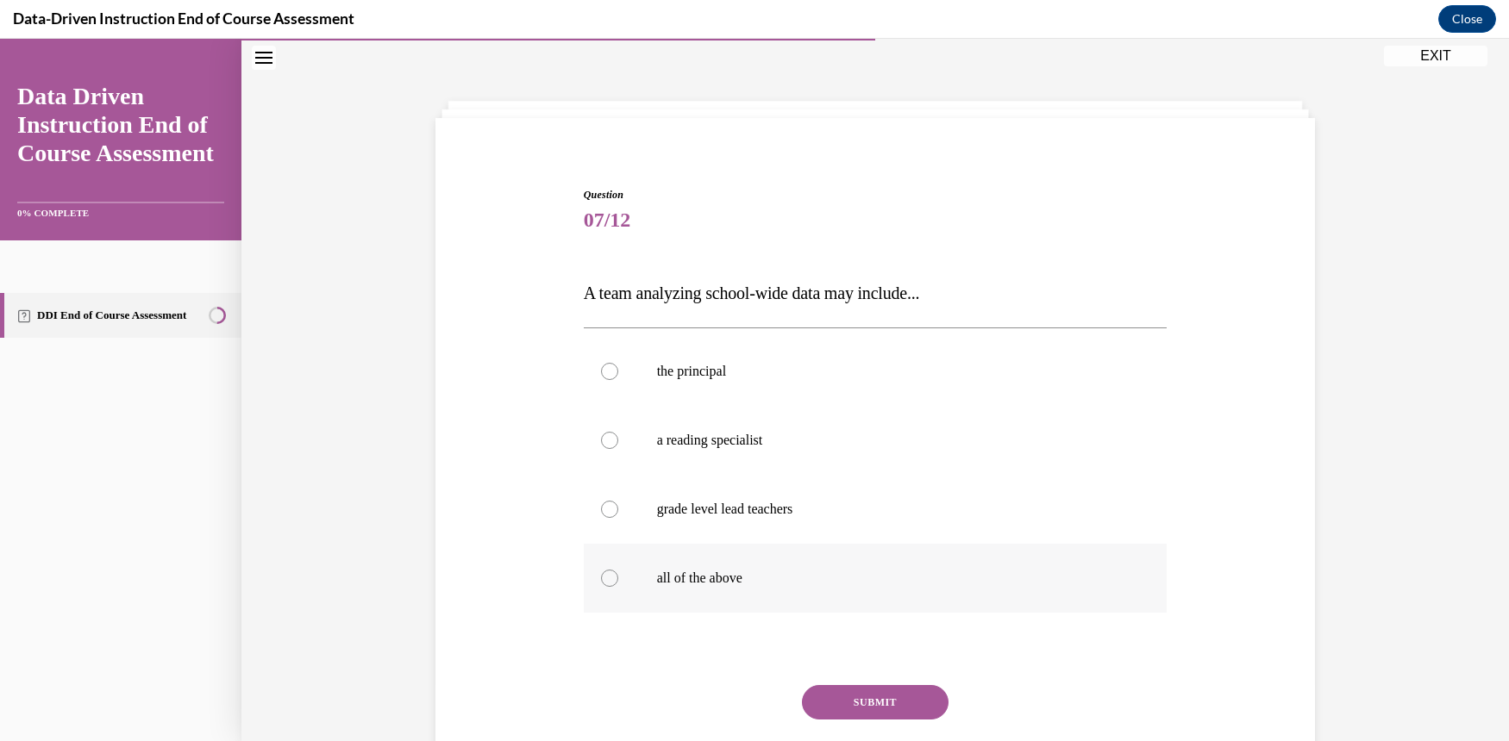
click at [601, 572] on div at bounding box center [609, 578] width 17 height 17
click at [601, 572] on input "all of the above" at bounding box center [609, 578] width 17 height 17
radio input "true"
click at [891, 694] on button "SUBMIT" at bounding box center [875, 702] width 147 height 34
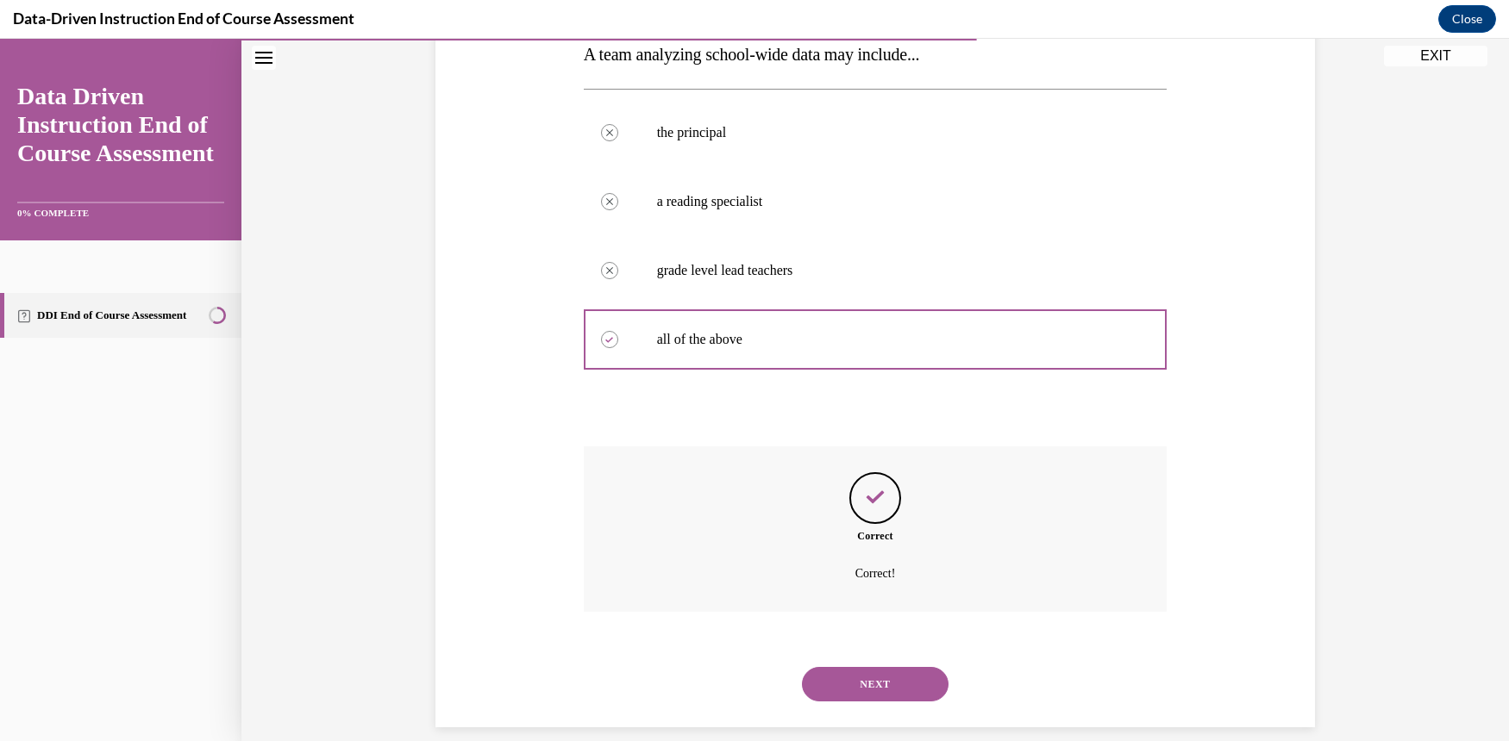
click at [866, 667] on button "NEXT" at bounding box center [875, 684] width 147 height 34
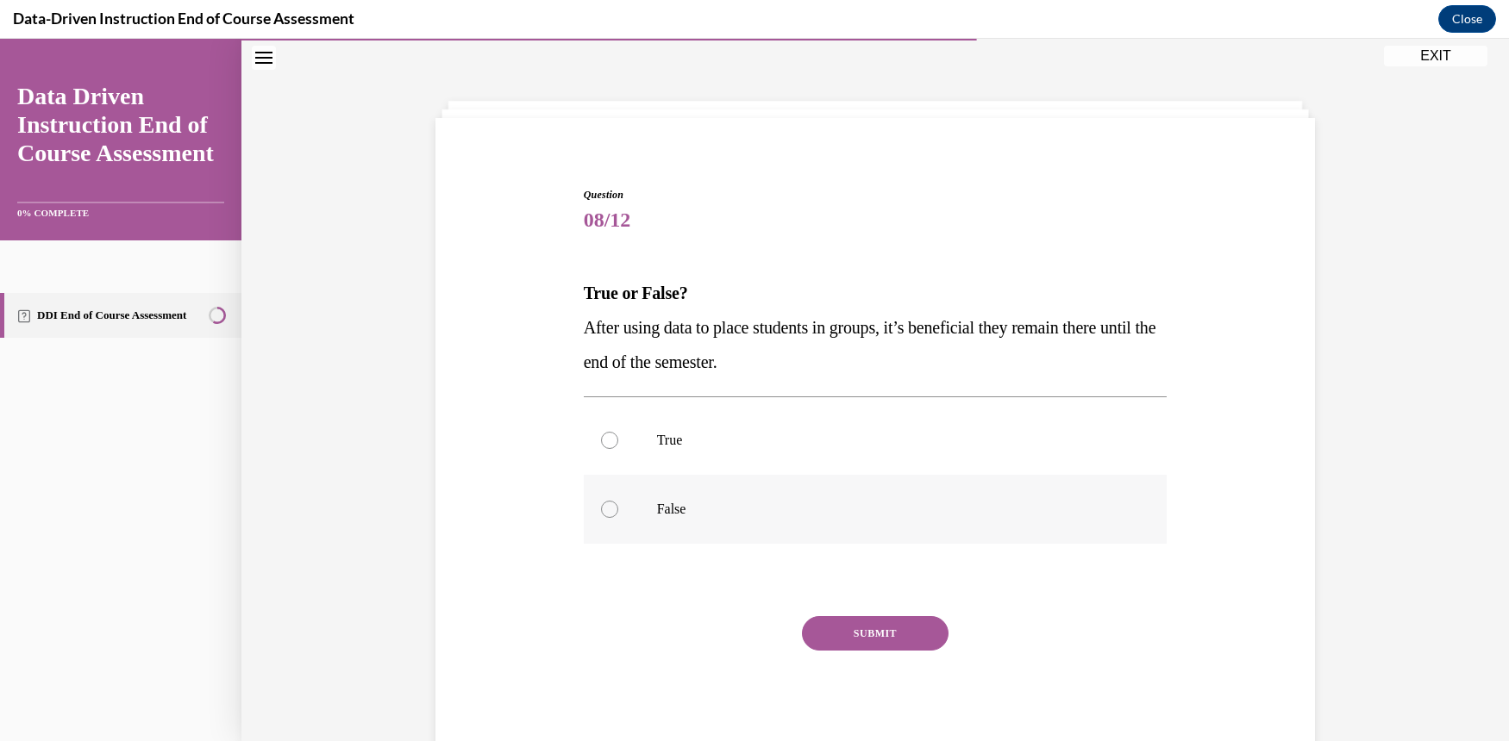
click at [602, 506] on div at bounding box center [609, 509] width 17 height 17
click at [602, 506] on input "False" at bounding box center [609, 509] width 17 height 17
radio input "true"
click at [912, 632] on button "SUBMIT" at bounding box center [875, 633] width 147 height 34
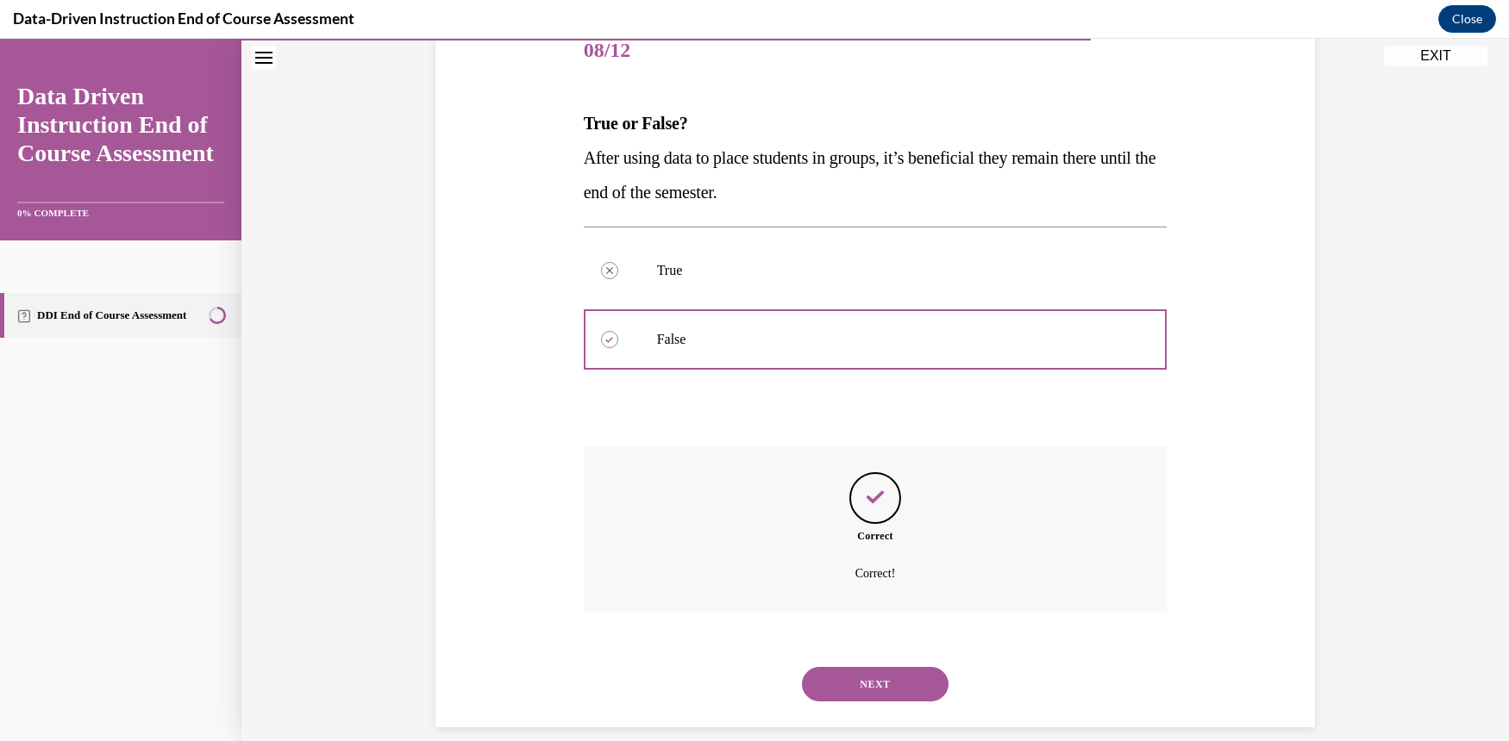
click at [889, 667] on button "NEXT" at bounding box center [875, 684] width 147 height 34
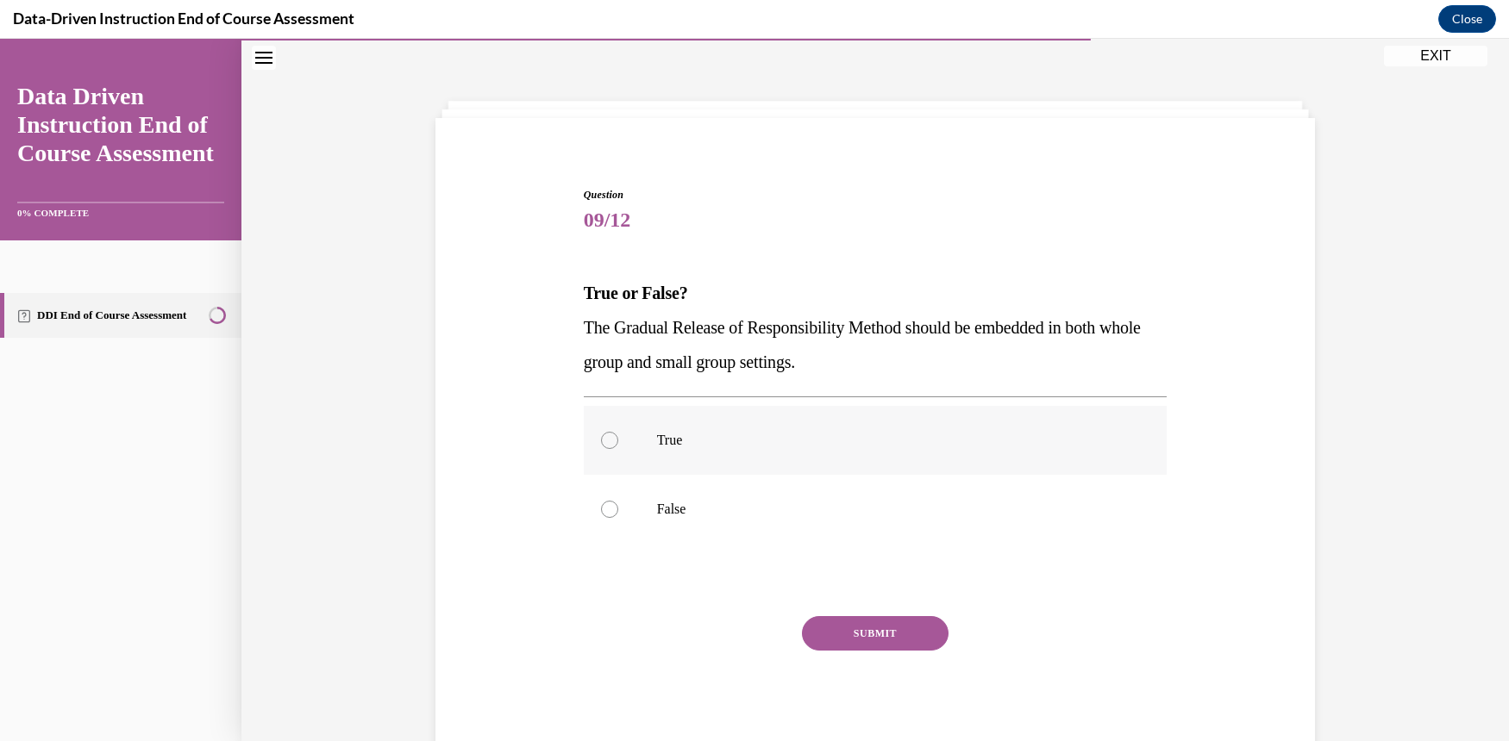
click at [604, 436] on div at bounding box center [609, 440] width 17 height 17
click at [604, 436] on input "True" at bounding box center [609, 440] width 17 height 17
radio input "true"
click at [906, 632] on button "SUBMIT" at bounding box center [875, 633] width 147 height 34
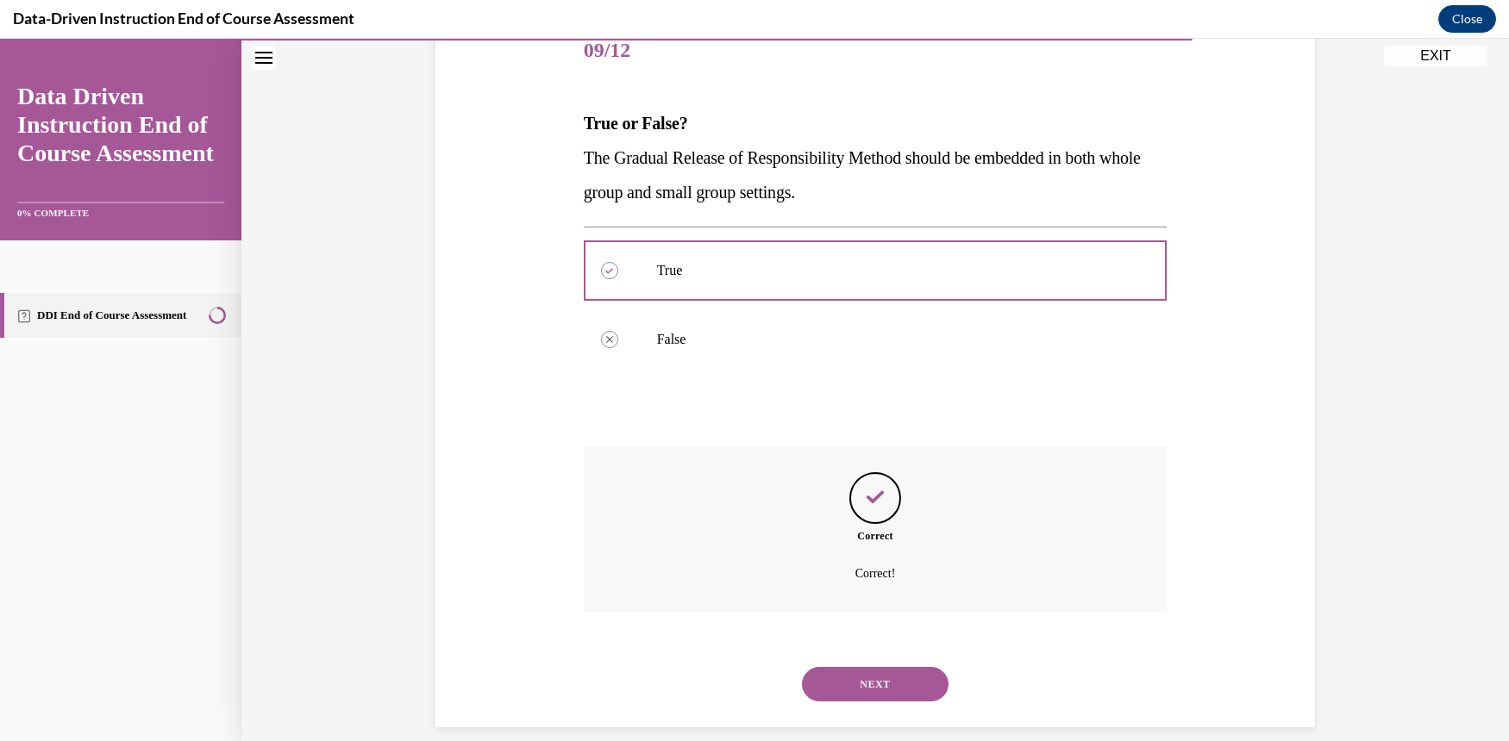
click at [891, 667] on button "NEXT" at bounding box center [875, 684] width 147 height 34
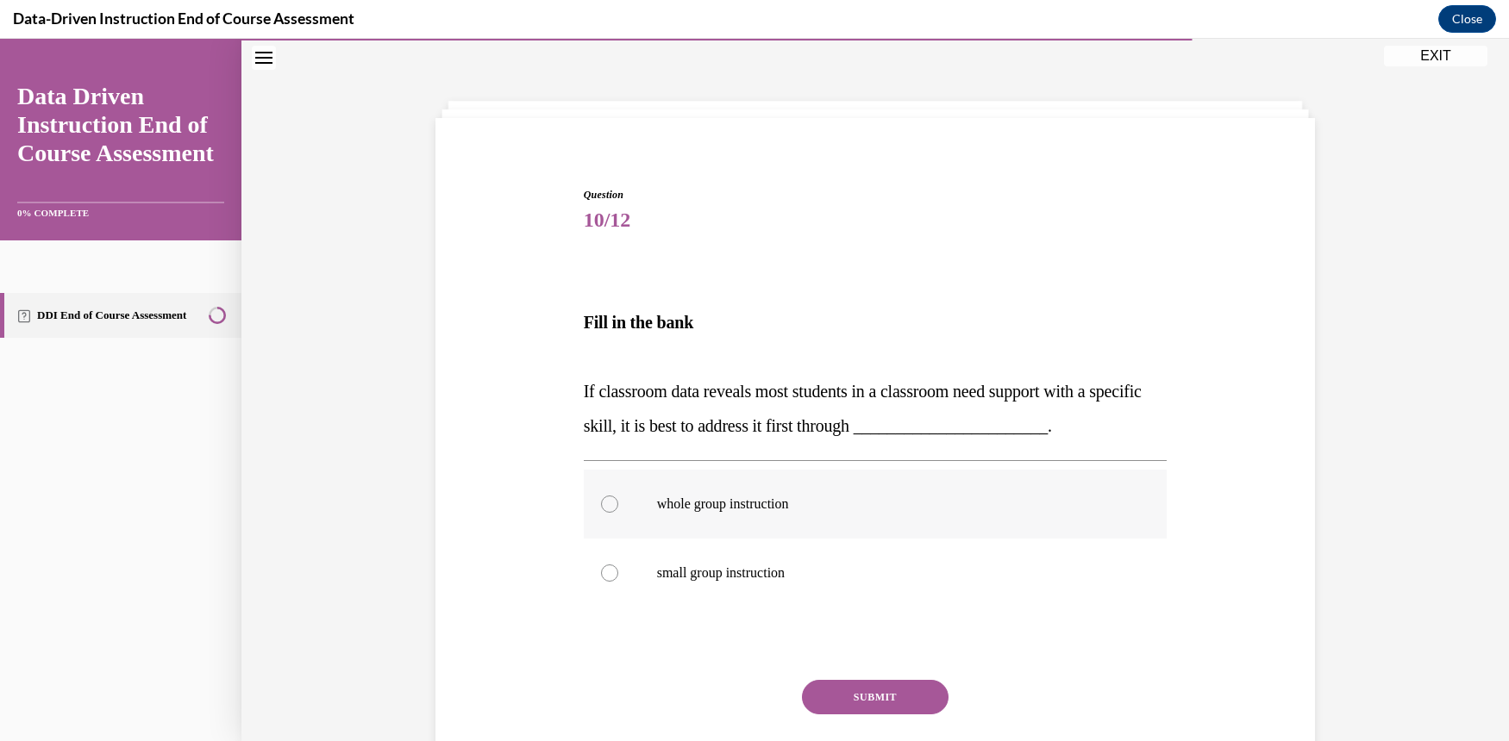
click at [601, 503] on div at bounding box center [609, 504] width 17 height 17
click at [601, 503] on input "whole group instruction" at bounding box center [609, 504] width 17 height 17
radio input "true"
click at [906, 699] on button "SUBMIT" at bounding box center [875, 697] width 147 height 34
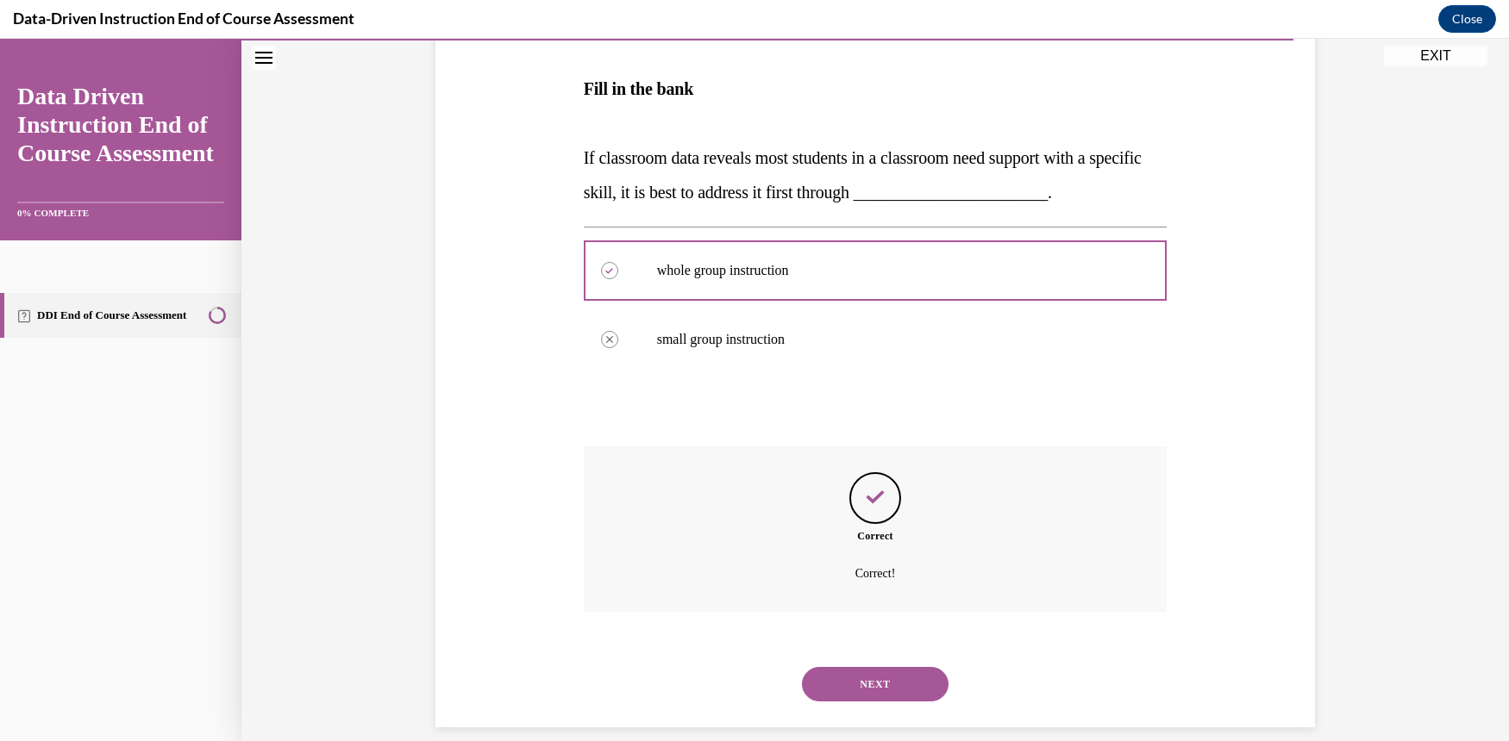
click at [922, 667] on button "NEXT" at bounding box center [875, 684] width 147 height 34
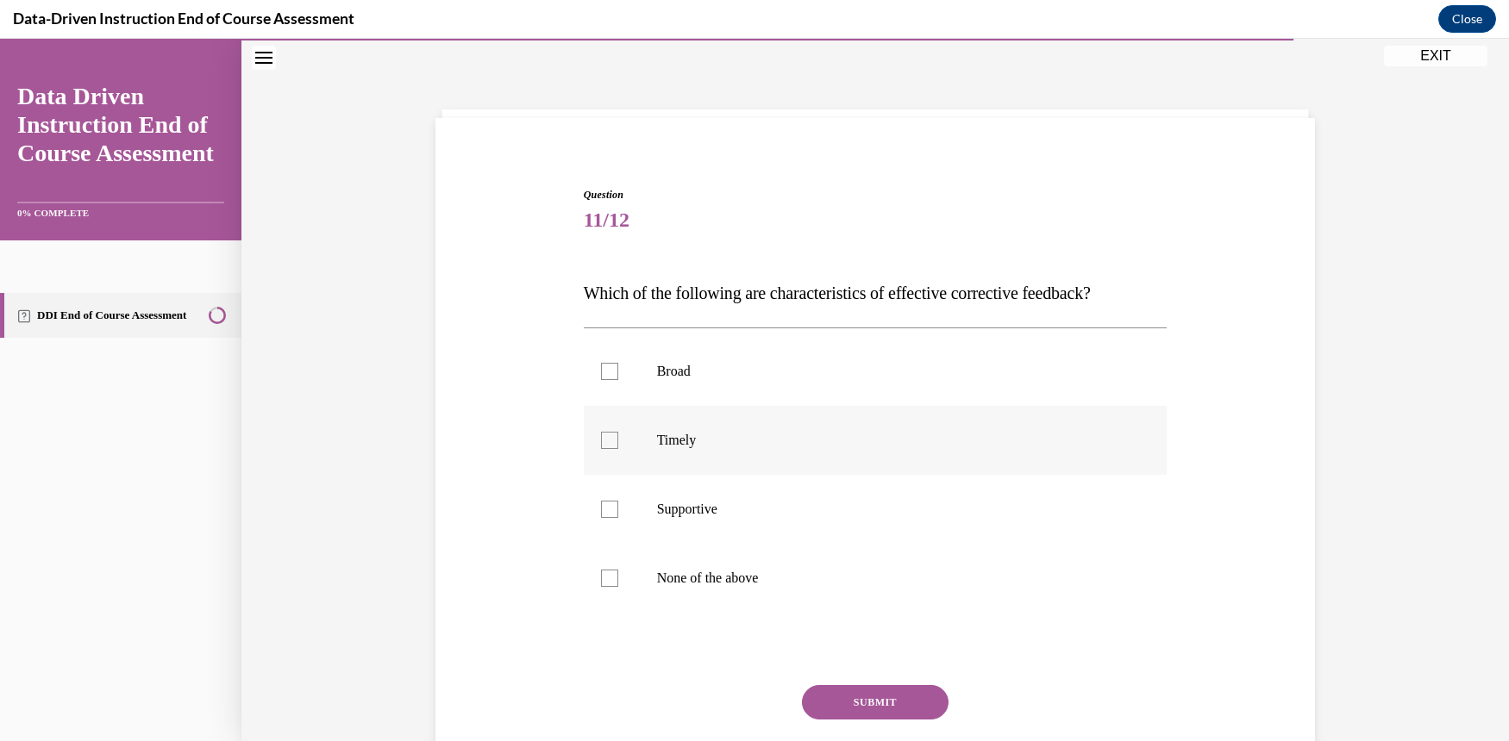
click at [601, 435] on div at bounding box center [609, 440] width 17 height 17
click at [601, 435] on input "Timely" at bounding box center [609, 440] width 17 height 17
checkbox input "true"
click at [603, 507] on div at bounding box center [609, 509] width 17 height 17
click at [603, 507] on input "Supportive" at bounding box center [609, 509] width 17 height 17
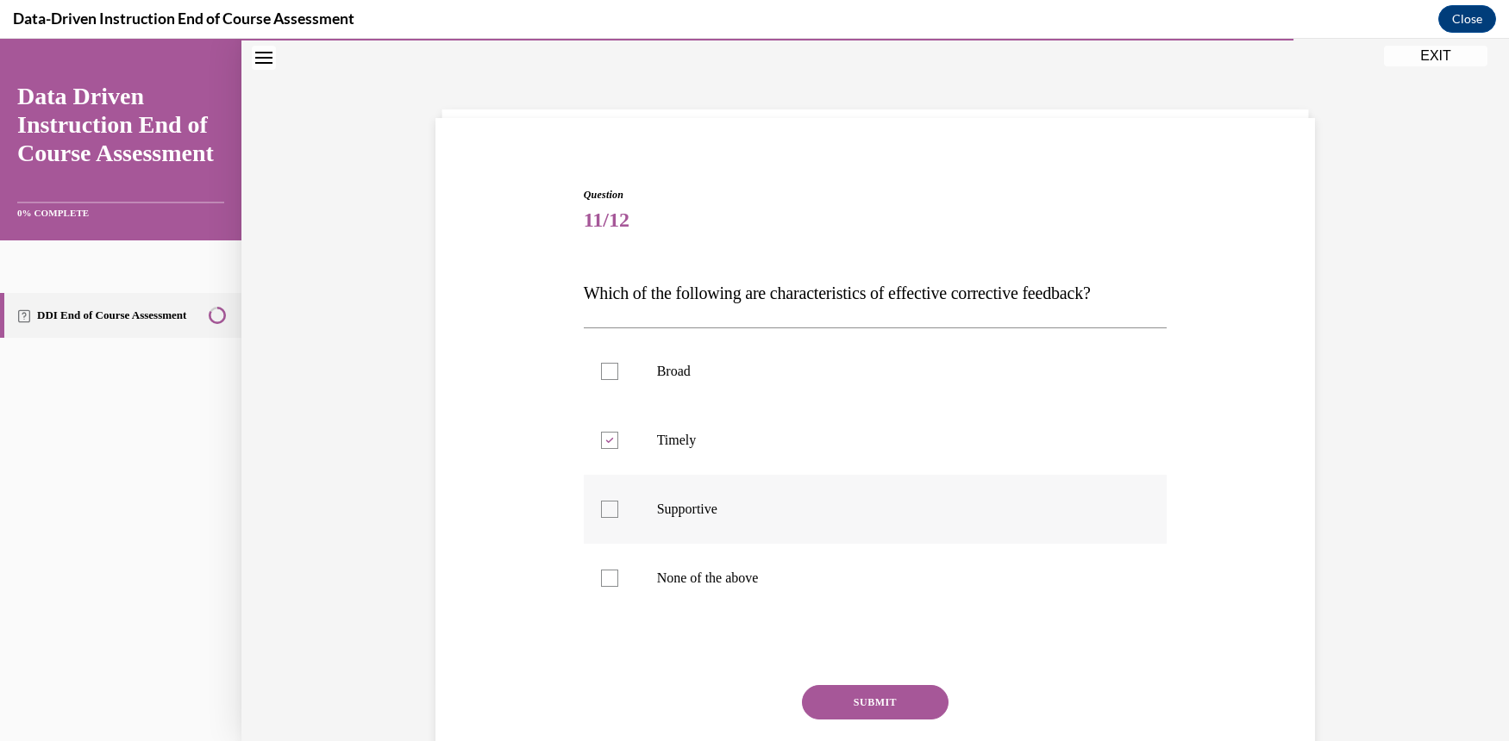
checkbox input "true"
click at [937, 701] on button "SUBMIT" at bounding box center [875, 702] width 147 height 34
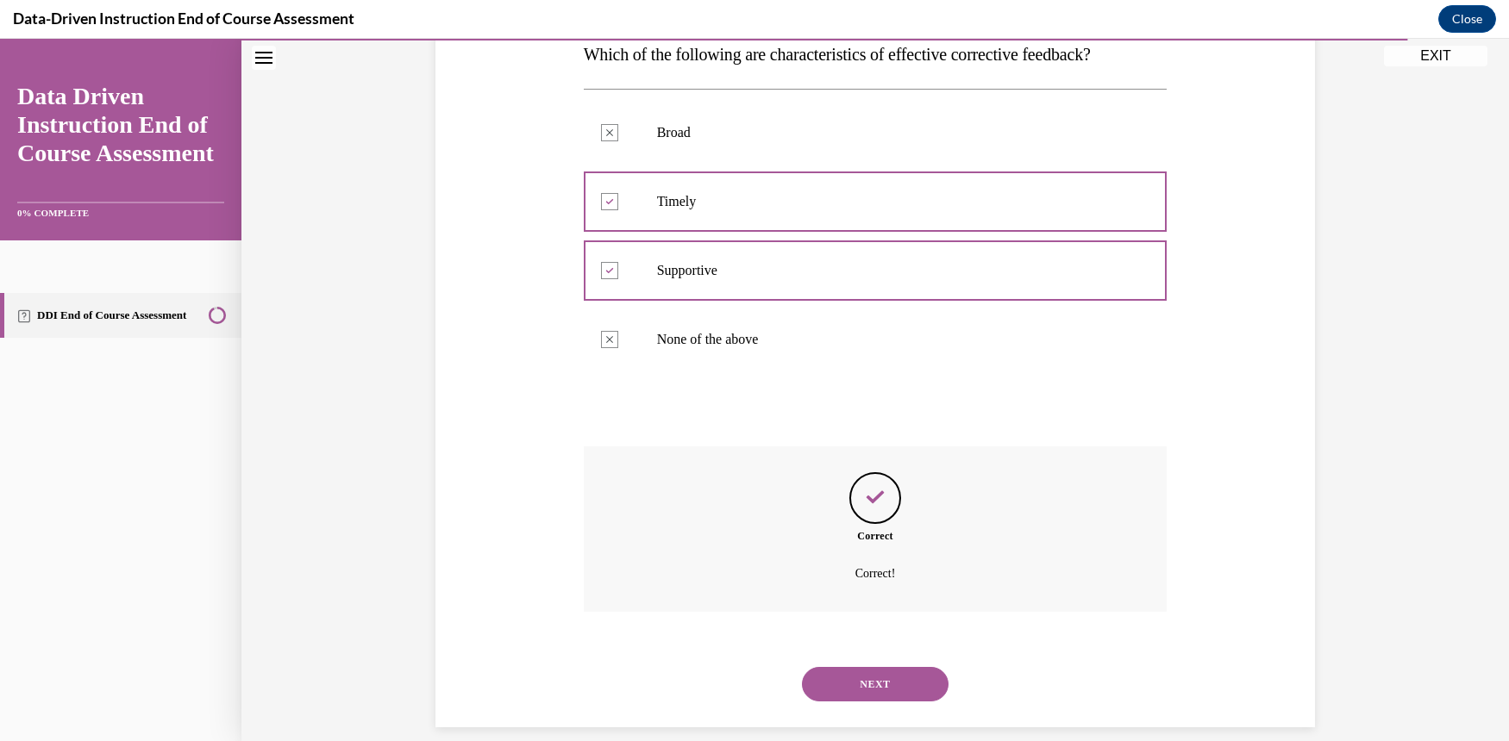
click at [899, 667] on button "NEXT" at bounding box center [875, 684] width 147 height 34
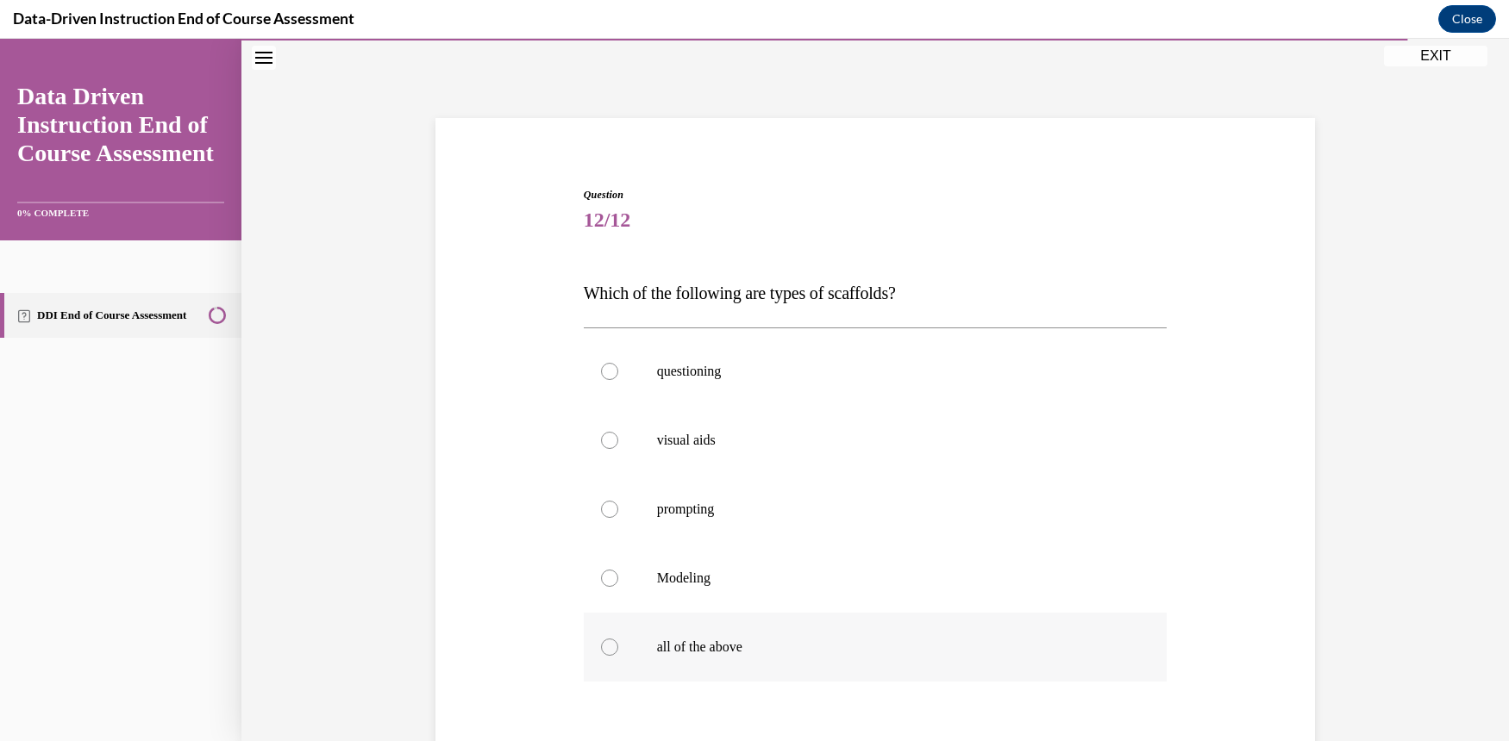
click at [601, 642] on div at bounding box center [609, 647] width 17 height 17
click at [601, 642] on input "all of the above" at bounding box center [609, 647] width 17 height 17
radio input "true"
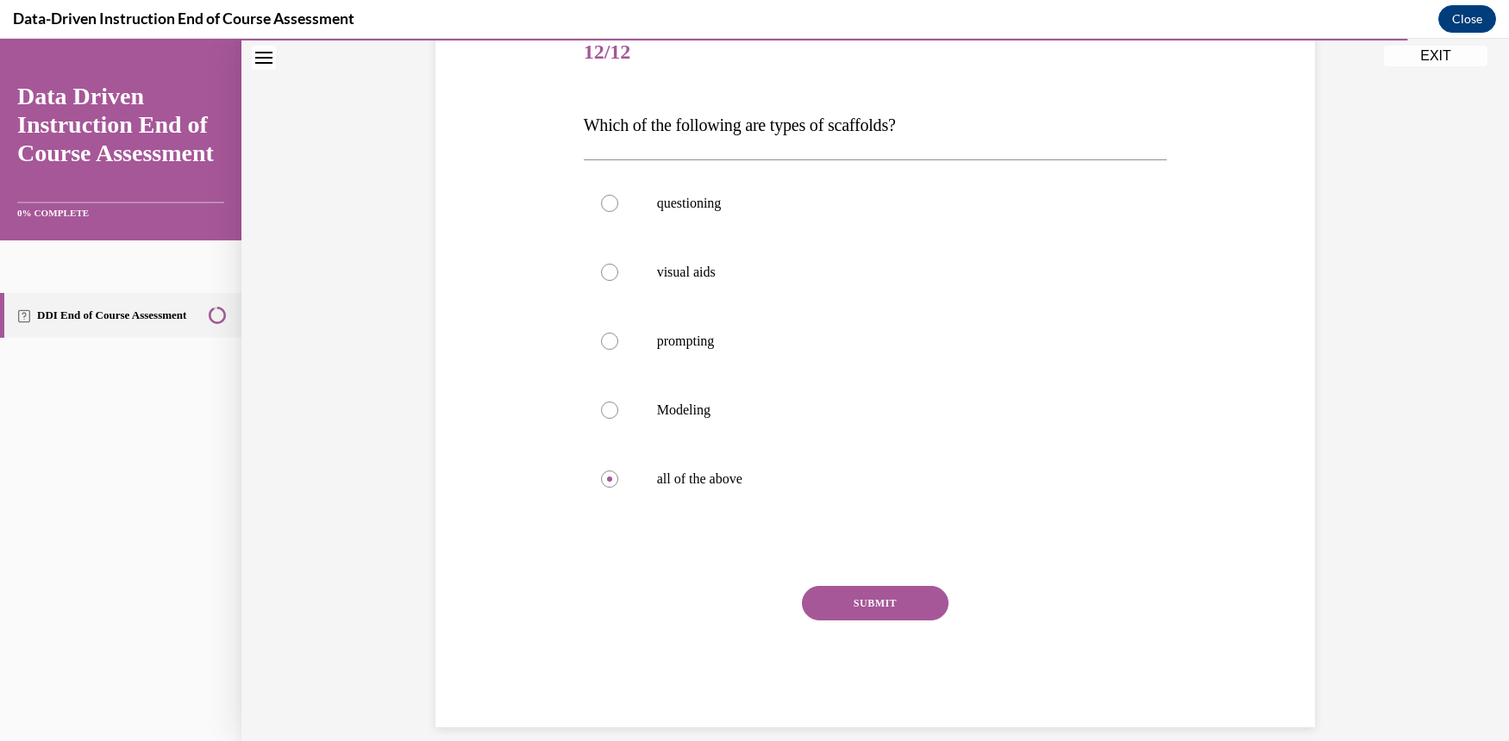
click at [917, 615] on button "SUBMIT" at bounding box center [875, 603] width 147 height 34
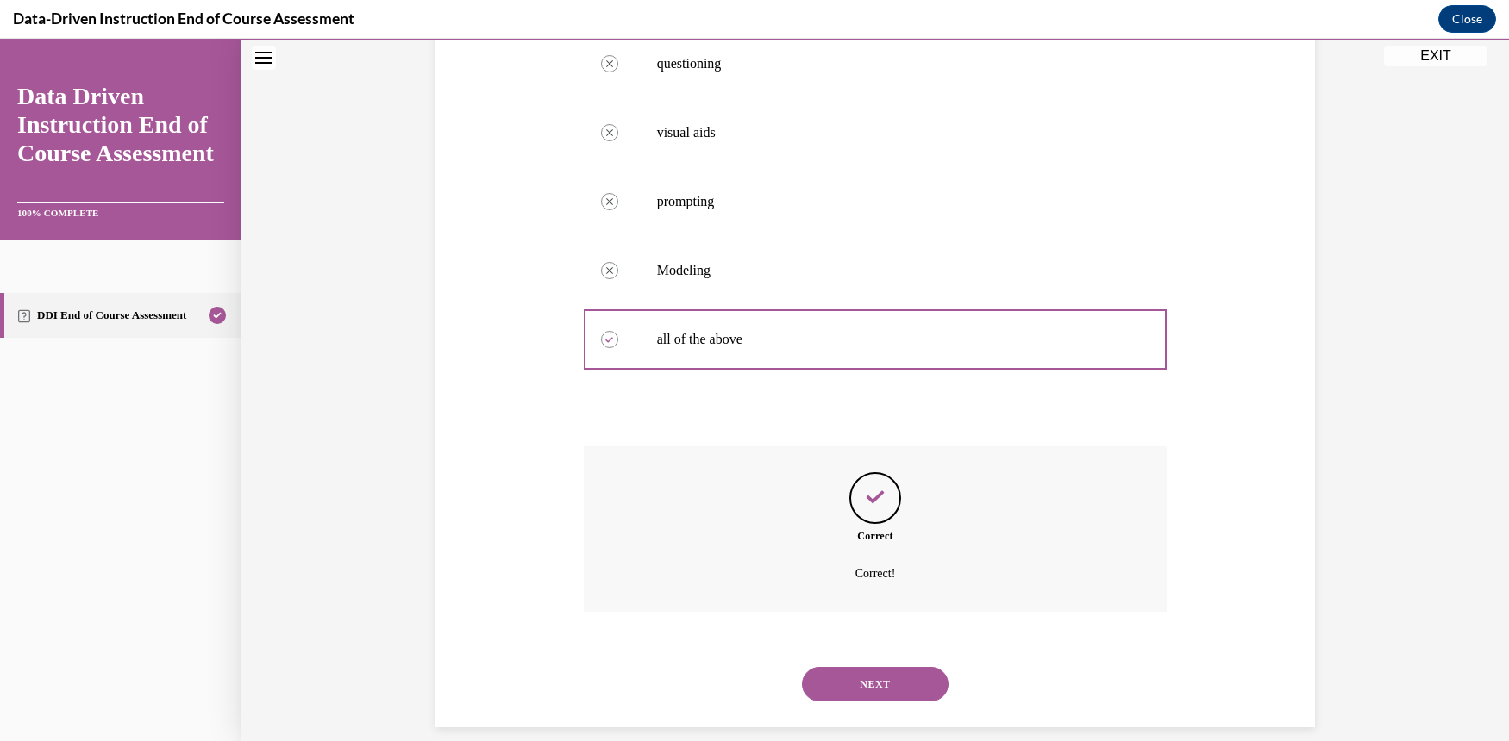
click at [903, 667] on button "NEXT" at bounding box center [875, 684] width 147 height 34
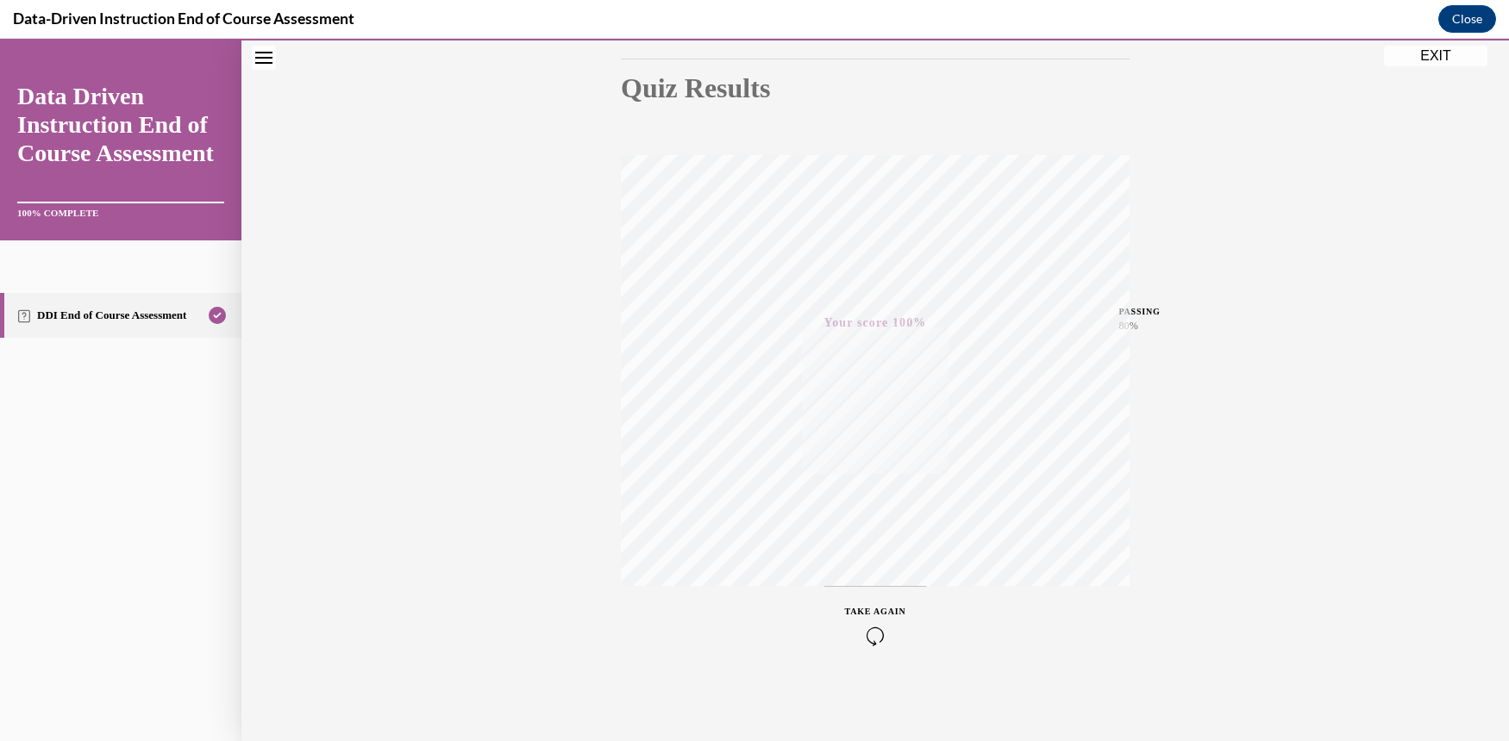
scroll to position [0, 0]
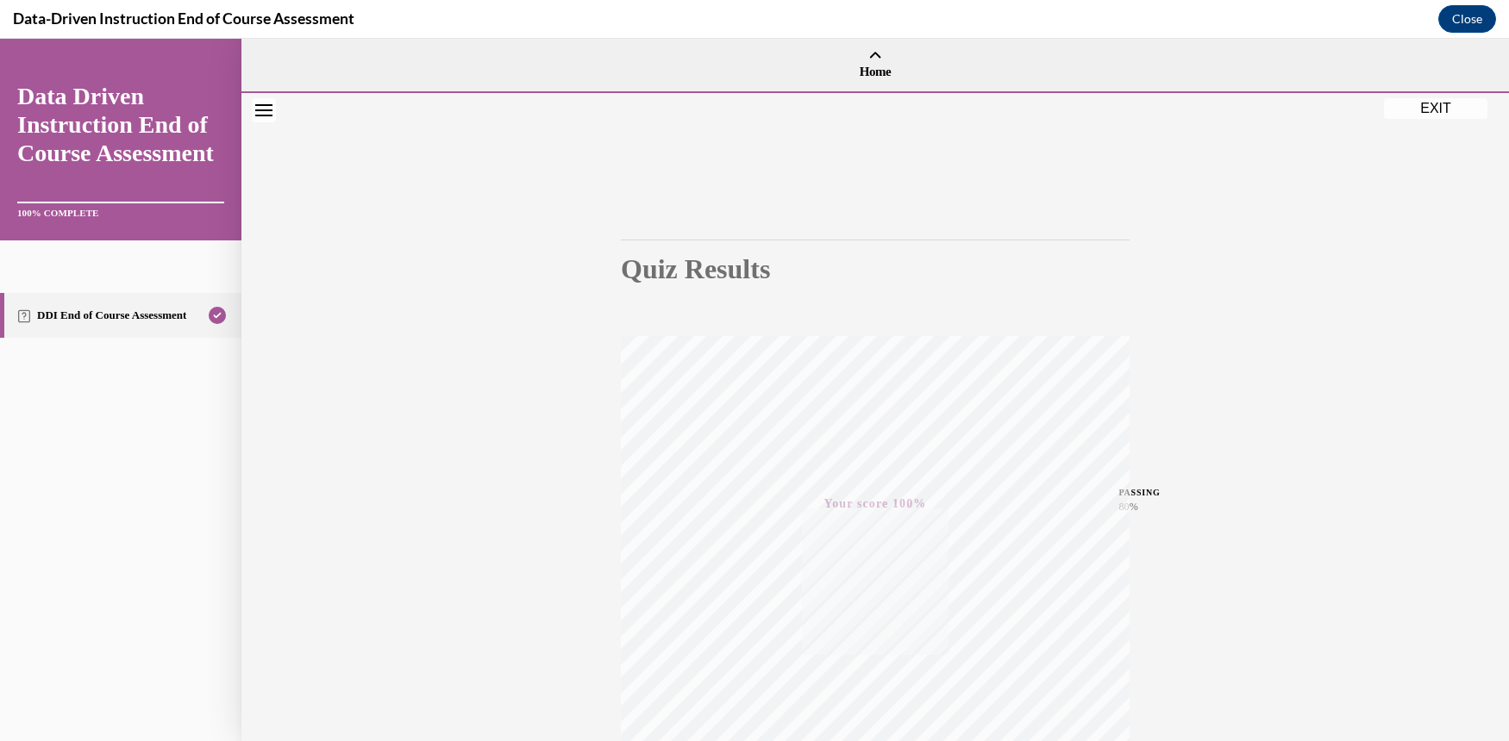
click at [1247, 236] on div "Quiz Results PASSING 80% Your score 100% Passed PASSING 80% Your score Your sco…" at bounding box center [874, 507] width 1267 height 829
click at [85, 89] on link "Data Driven Instruction End of Course Assessment" at bounding box center [120, 124] width 207 height 85
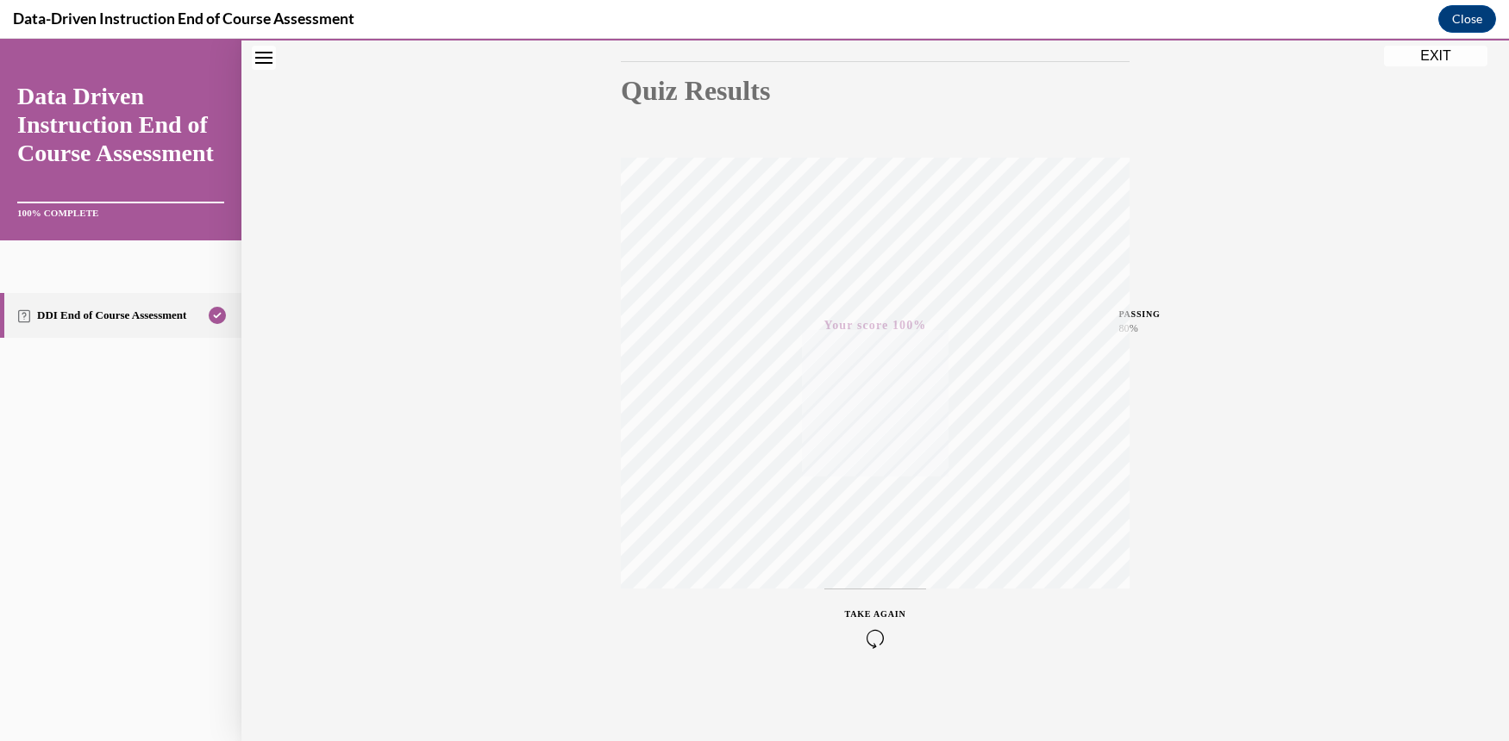
click at [216, 312] on circle "Completed" at bounding box center [217, 316] width 16 height 16
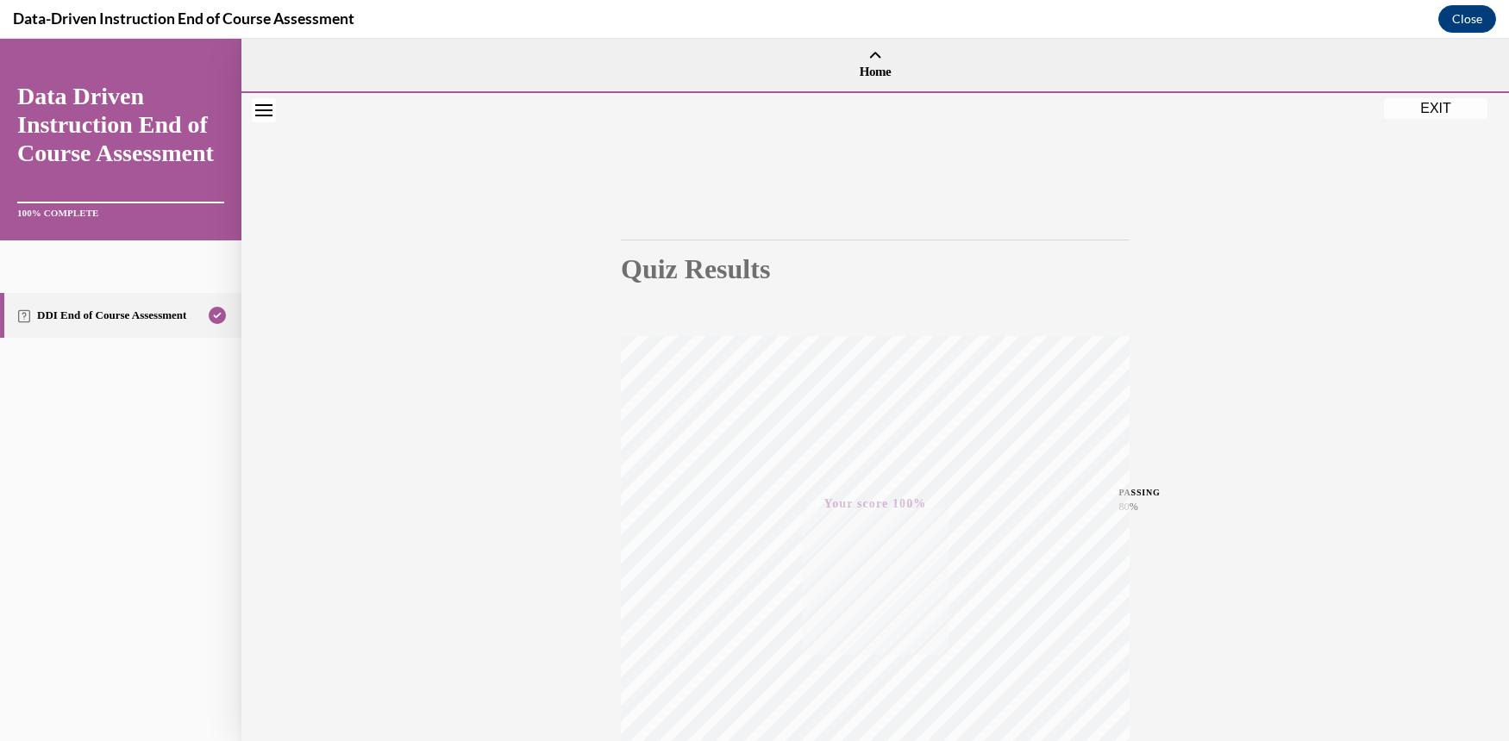
click at [1438, 107] on button "EXIT" at bounding box center [1435, 108] width 103 height 21
